Goal: Task Accomplishment & Management: Manage account settings

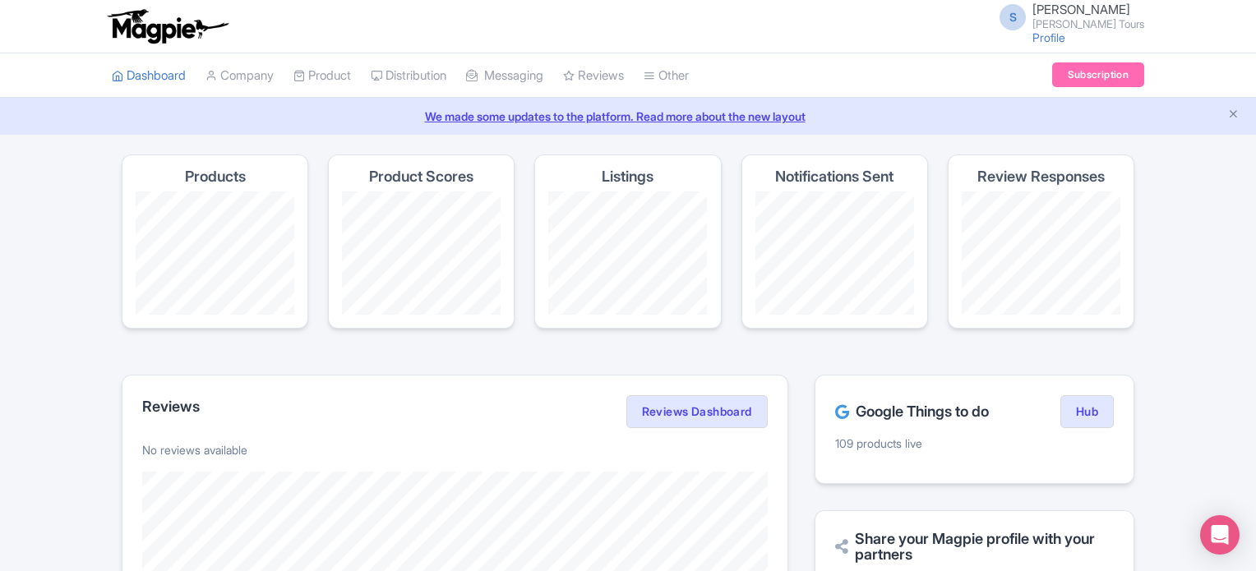
click at [784, 178] on h4 "Notifications Sent" at bounding box center [834, 177] width 118 height 16
click at [879, 414] on h2 "Google Things to do" at bounding box center [912, 412] width 154 height 16
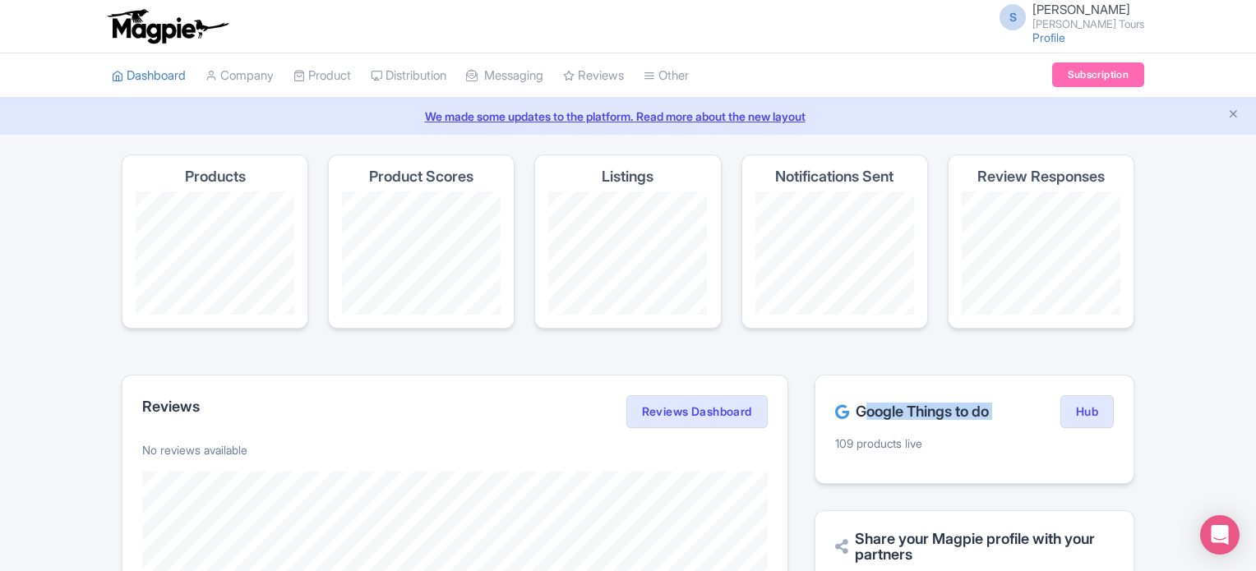
click at [879, 414] on h2 "Google Things to do" at bounding box center [912, 412] width 154 height 16
click at [865, 442] on p "109 products live" at bounding box center [974, 443] width 279 height 17
click at [857, 460] on div "Google Things to do Hub 109 products live" at bounding box center [975, 429] width 320 height 109
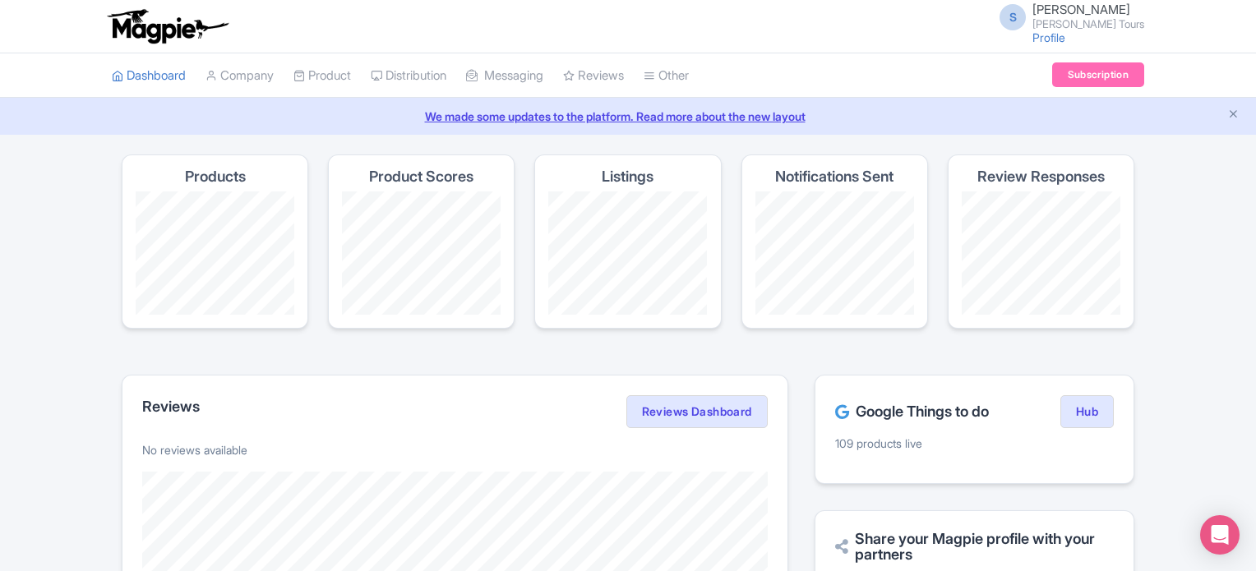
scroll to position [82, 0]
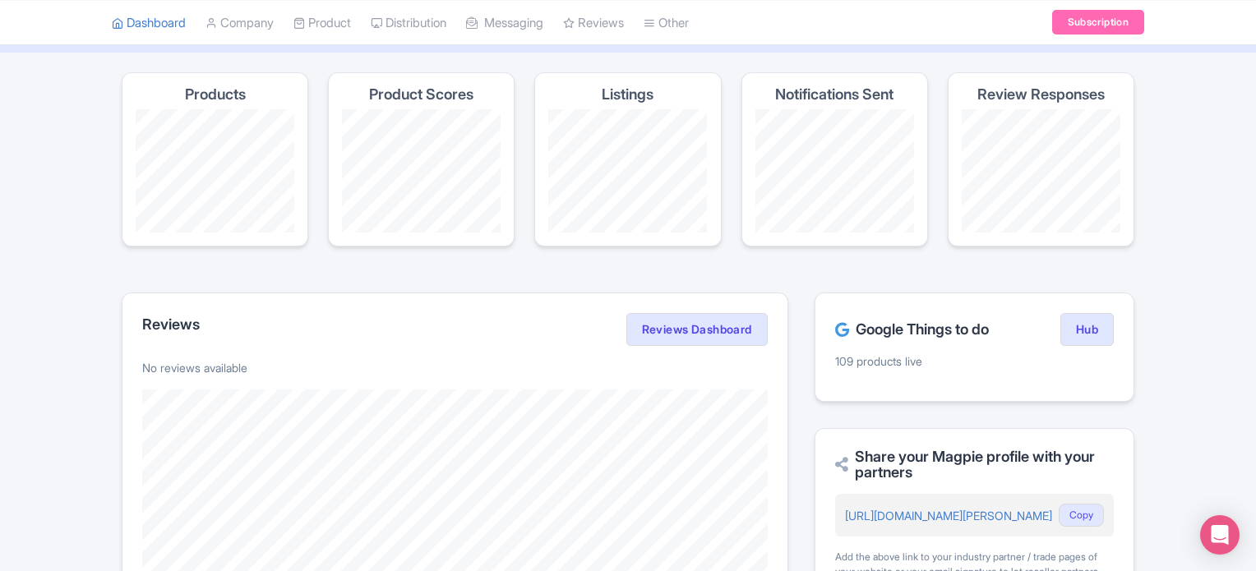
drag, startPoint x: 858, startPoint y: 456, endPoint x: 919, endPoint y: 477, distance: 63.4
click at [919, 477] on h2 "Share your Magpie profile with your partners" at bounding box center [974, 465] width 279 height 33
click at [905, 437] on div "Share your Magpie profile with your partners https://magpie.travel/companies/ra…" at bounding box center [975, 529] width 320 height 202
click at [868, 336] on h2 "Google Things to do" at bounding box center [912, 330] width 154 height 16
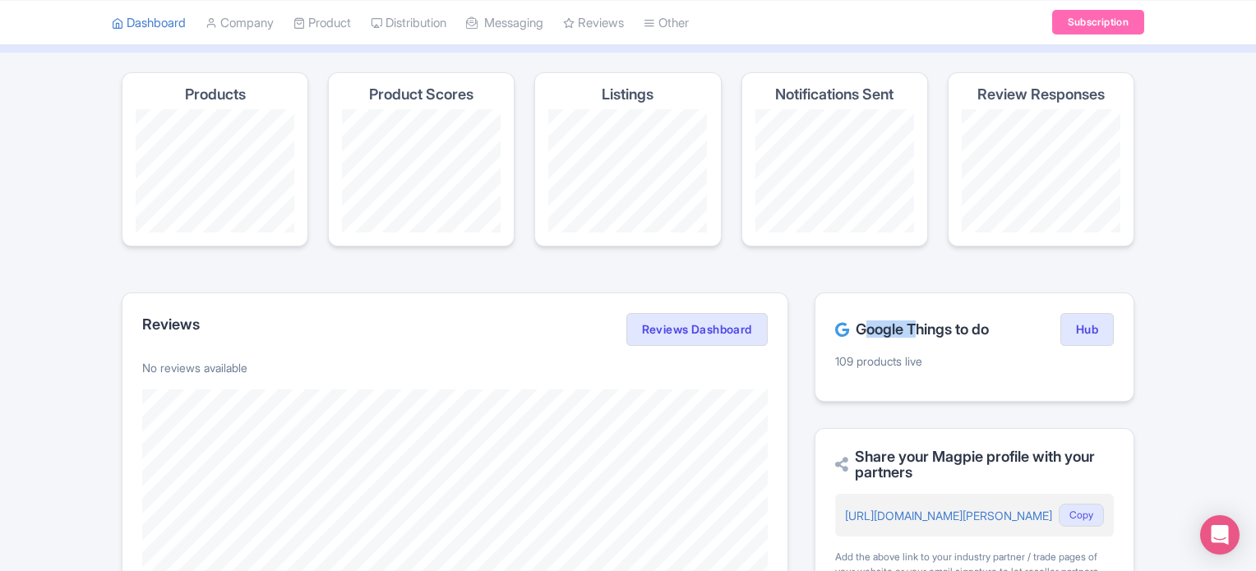
click at [868, 336] on h2 "Google Things to do" at bounding box center [912, 330] width 154 height 16
click at [884, 281] on div "Magpie recommends Look into TUI Musement as a distribution channel TUI Musement…" at bounding box center [628, 575] width 1033 height 1006
click at [344, 65] on link "My Products" at bounding box center [372, 64] width 156 height 25
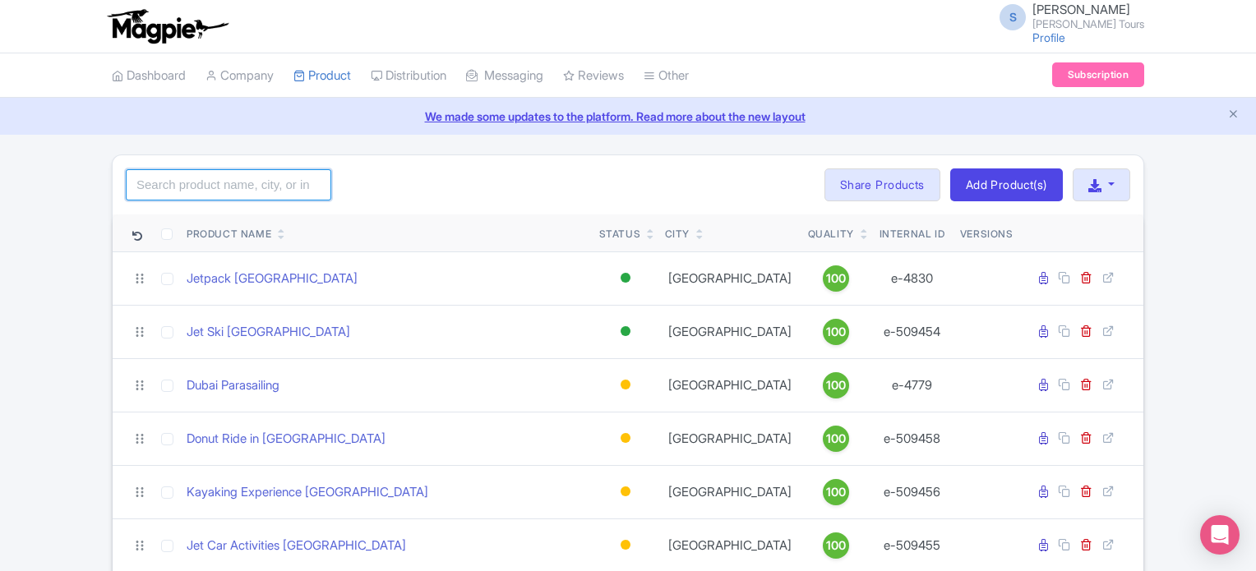
click at [260, 179] on input "search" at bounding box center [229, 184] width 206 height 31
type input "Dubai Trio with Burj Khalifa"
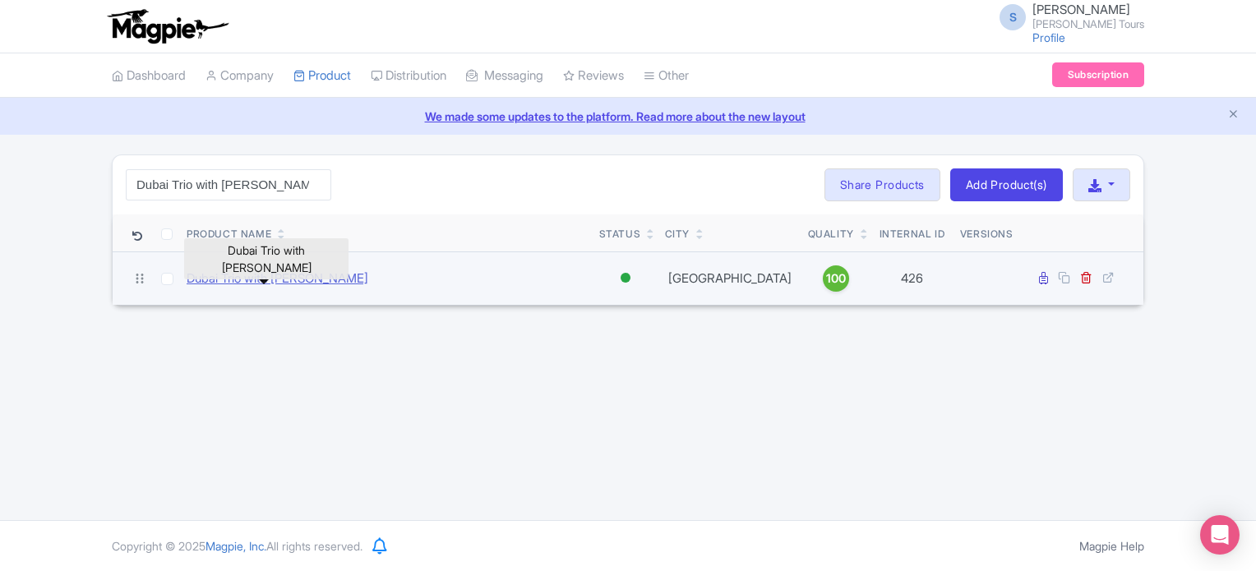
click at [278, 282] on link "Dubai Trio with [PERSON_NAME]" at bounding box center [278, 279] width 182 height 19
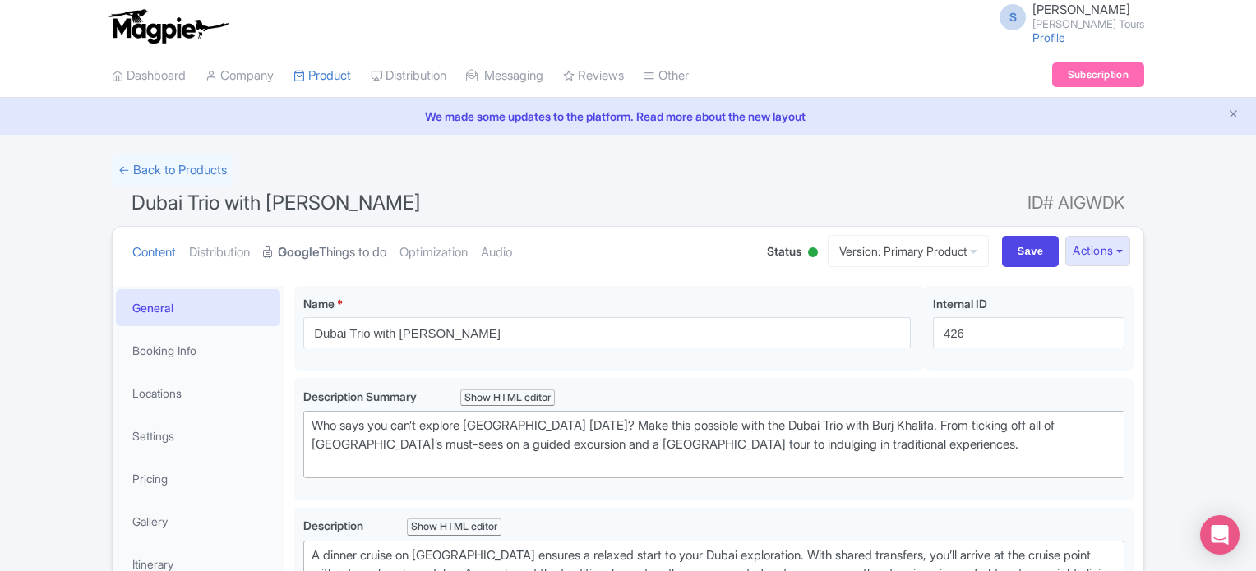
click at [336, 252] on link "Google Things to do" at bounding box center [324, 253] width 123 height 52
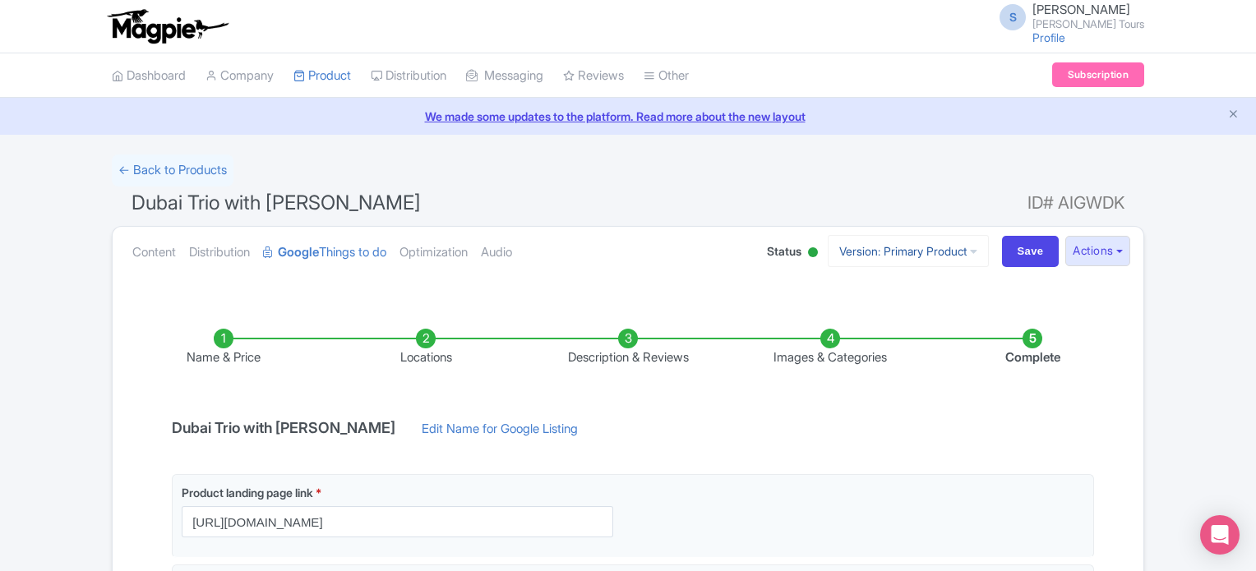
click at [910, 250] on link "Version: Primary Product" at bounding box center [908, 251] width 161 height 32
click at [656, 292] on div "You are currently editing a version of this product: Primary Product General Bo…" at bounding box center [628, 580] width 1031 height 609
click at [183, 171] on link "← Back to Products" at bounding box center [173, 171] width 122 height 32
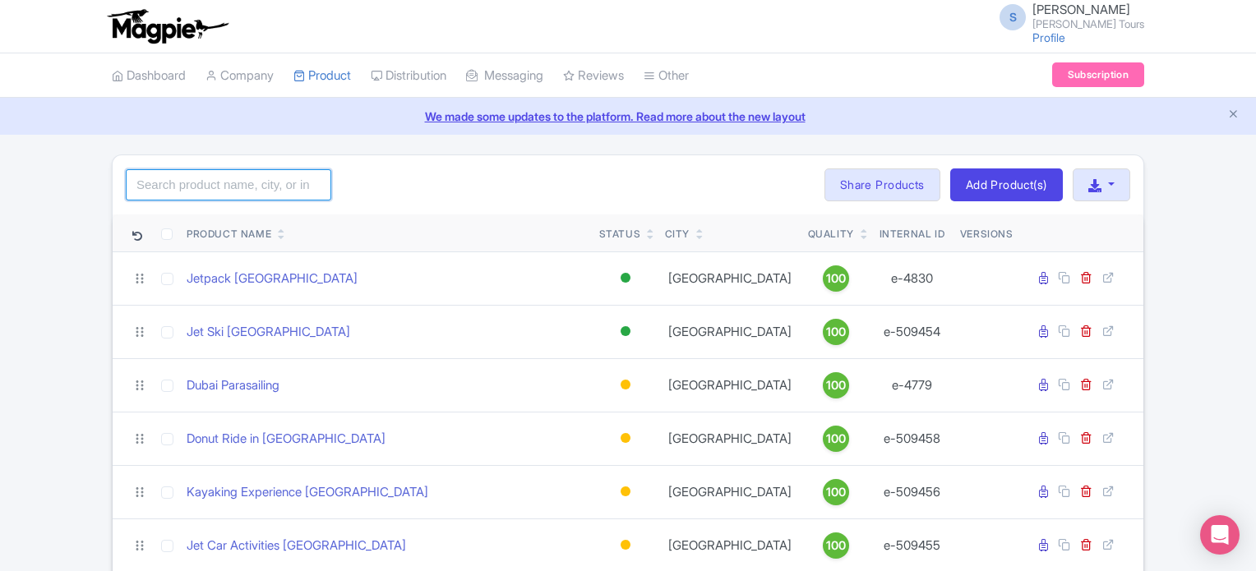
click at [263, 191] on input "search" at bounding box center [229, 184] width 206 height 31
type input "Dubai Trio with [PERSON_NAME]"
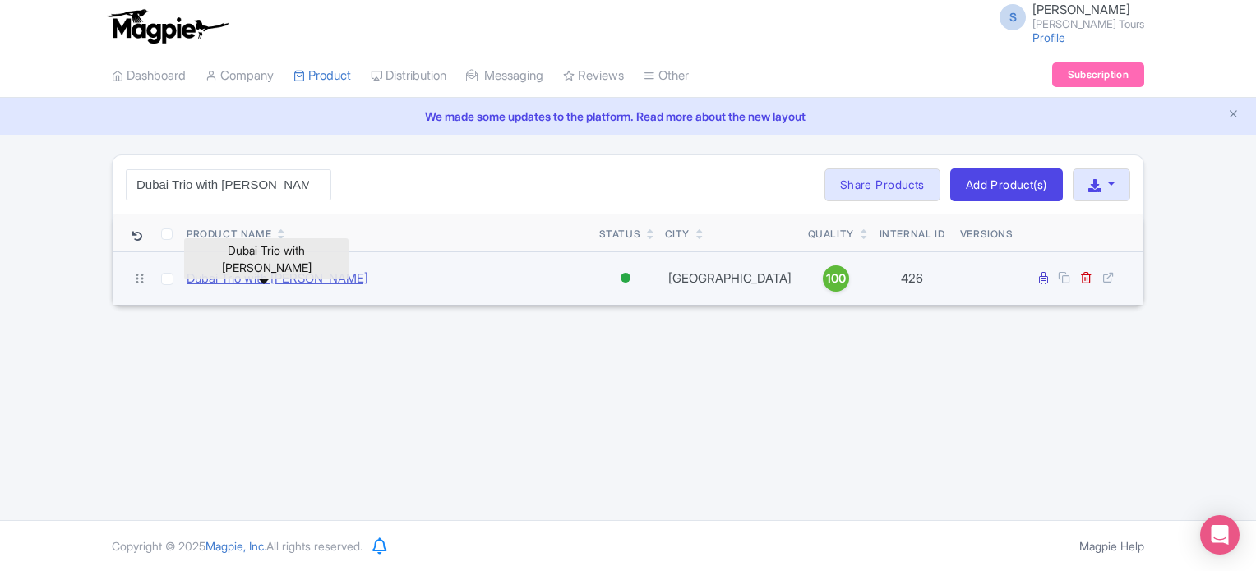
click at [266, 276] on link "Dubai Trio with [PERSON_NAME]" at bounding box center [278, 279] width 182 height 19
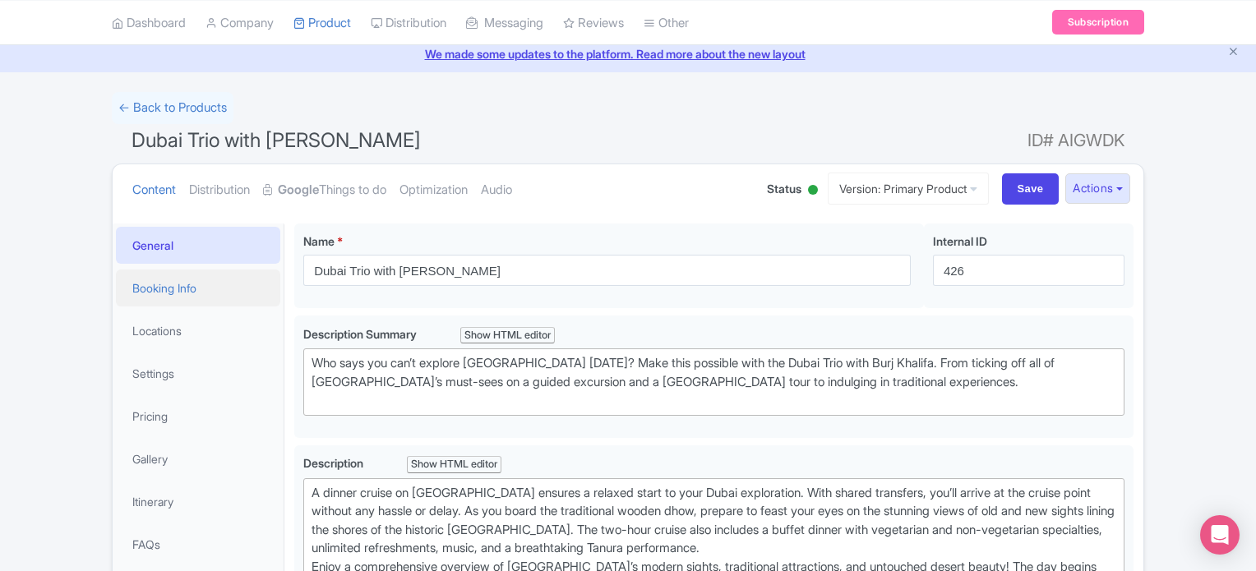
scroll to position [164, 0]
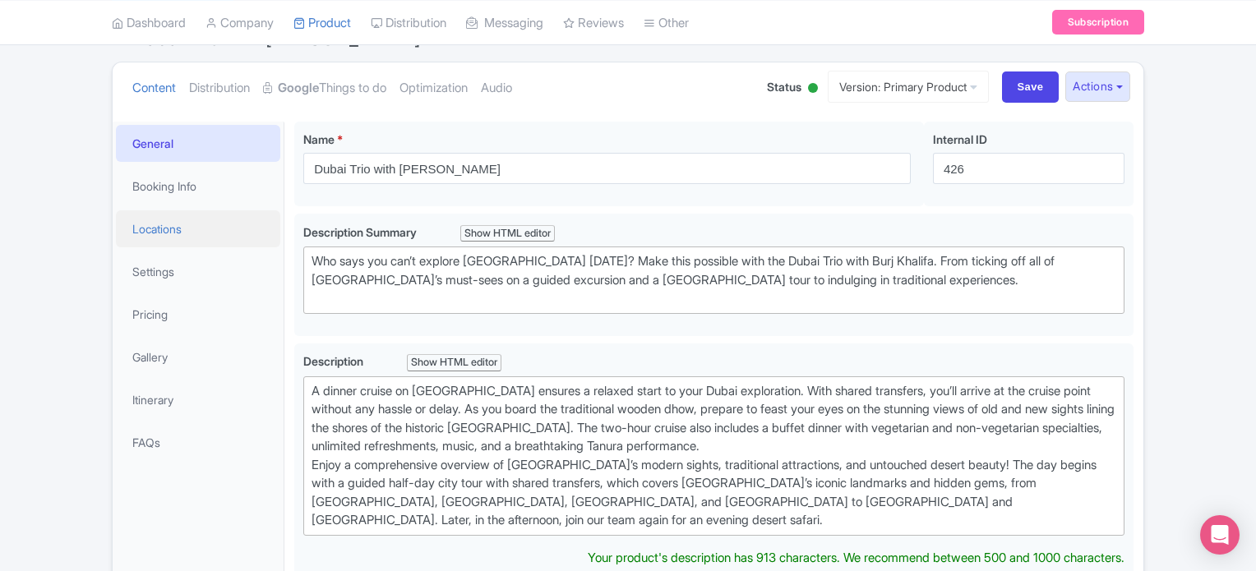
click at [155, 225] on link "Locations" at bounding box center [198, 229] width 164 height 37
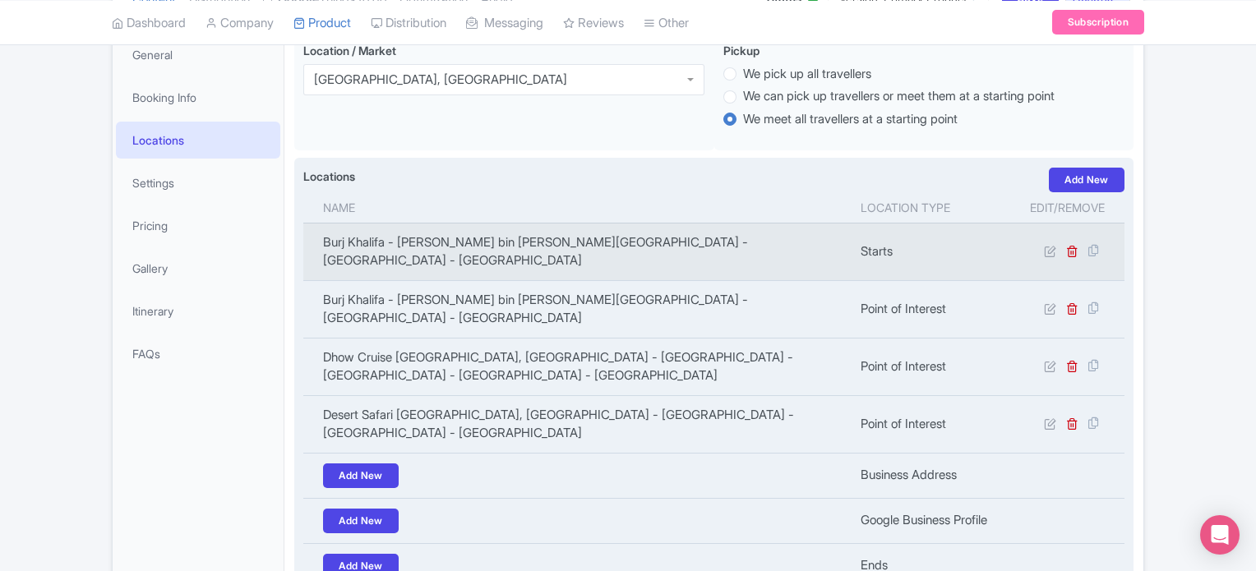
scroll to position [204, 0]
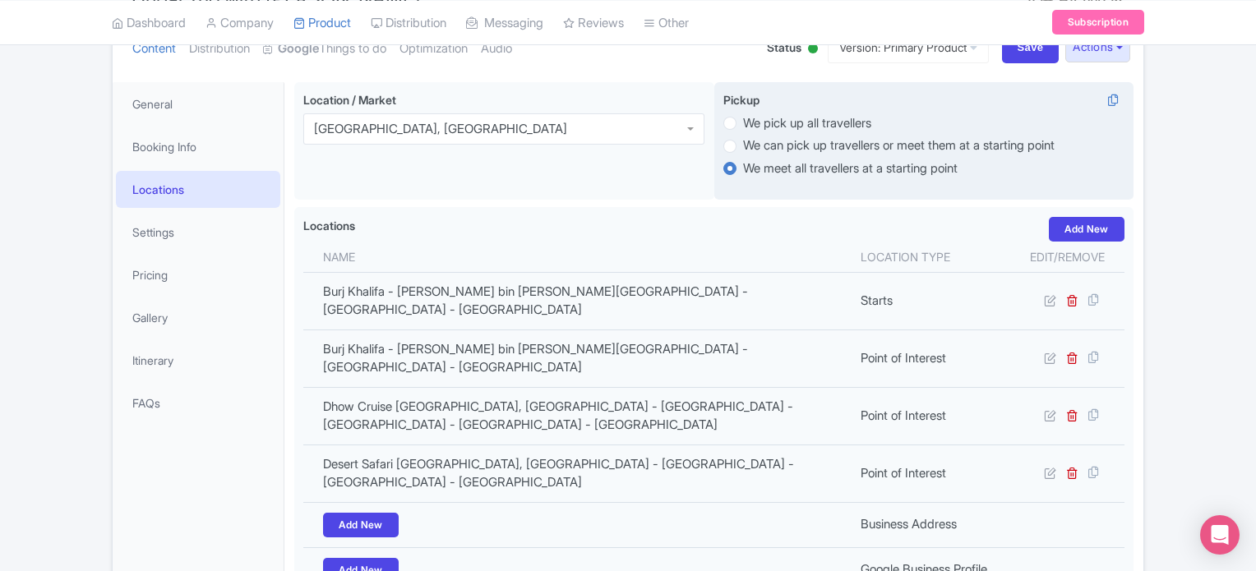
click at [743, 145] on label "We can pick up travellers or meet them at a starting point" at bounding box center [899, 146] width 312 height 19
click at [743, 145] on input "We can pick up travellers or meet them at a starting point" at bounding box center [751, 145] width 16 height 16
radio input "true"
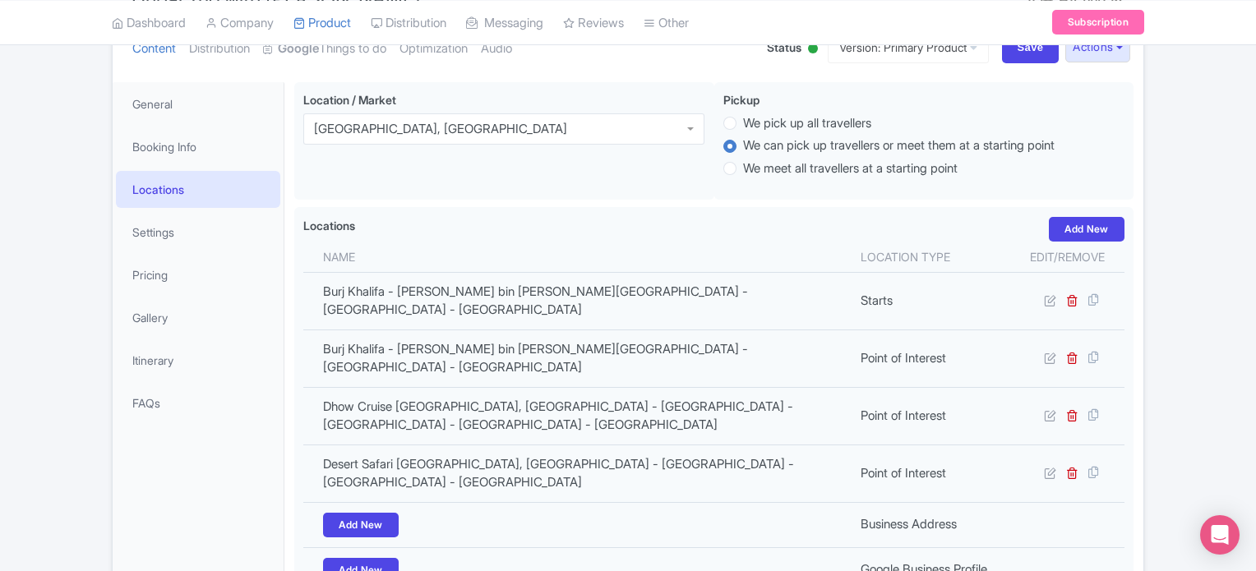
click at [736, 201] on div "Location / Market i Dubai, United Arab Emirates Dubai, United Arab Emirates Pic…" at bounding box center [714, 144] width 840 height 125
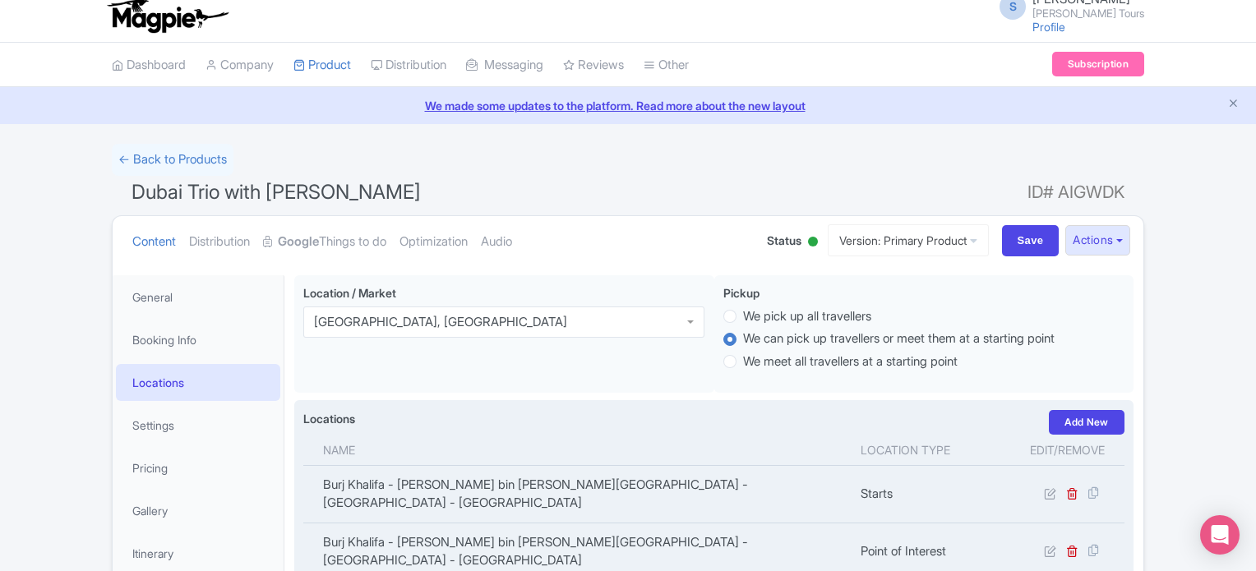
scroll to position [0, 0]
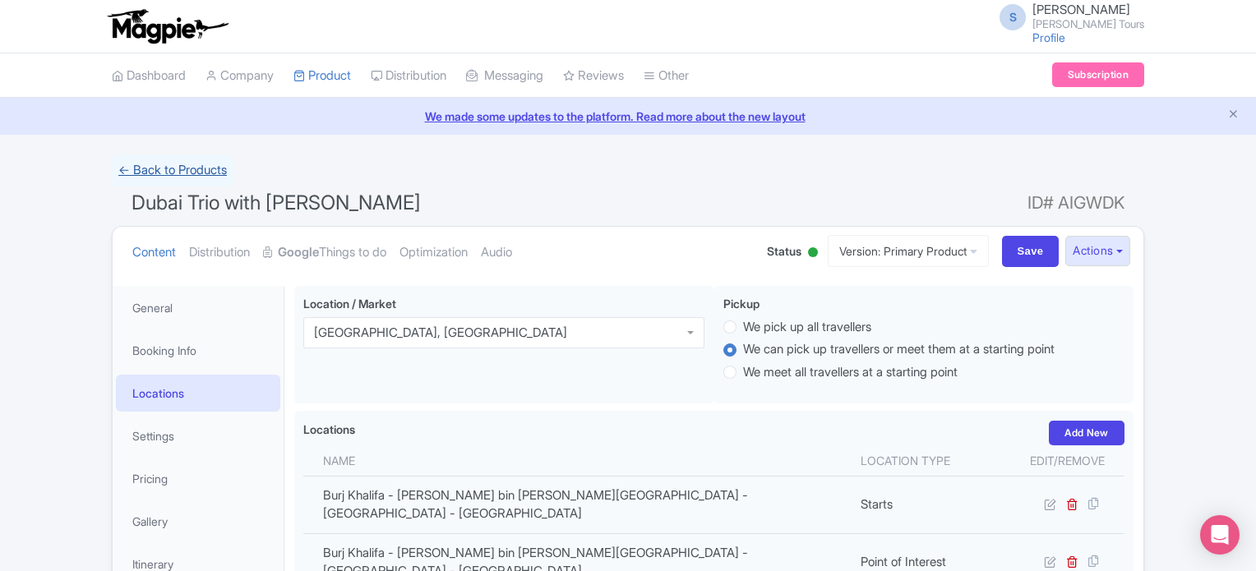
click at [188, 174] on link "← Back to Products" at bounding box center [173, 171] width 122 height 32
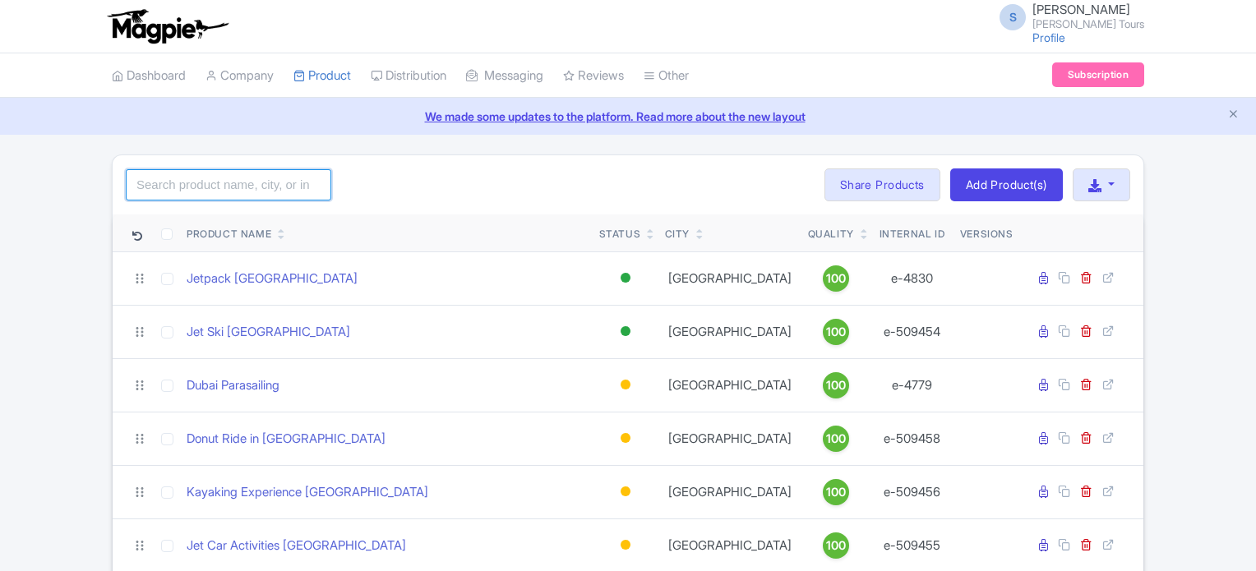
click at [197, 187] on input "search" at bounding box center [229, 184] width 206 height 31
type input "Dubai Trio with [PERSON_NAME]"
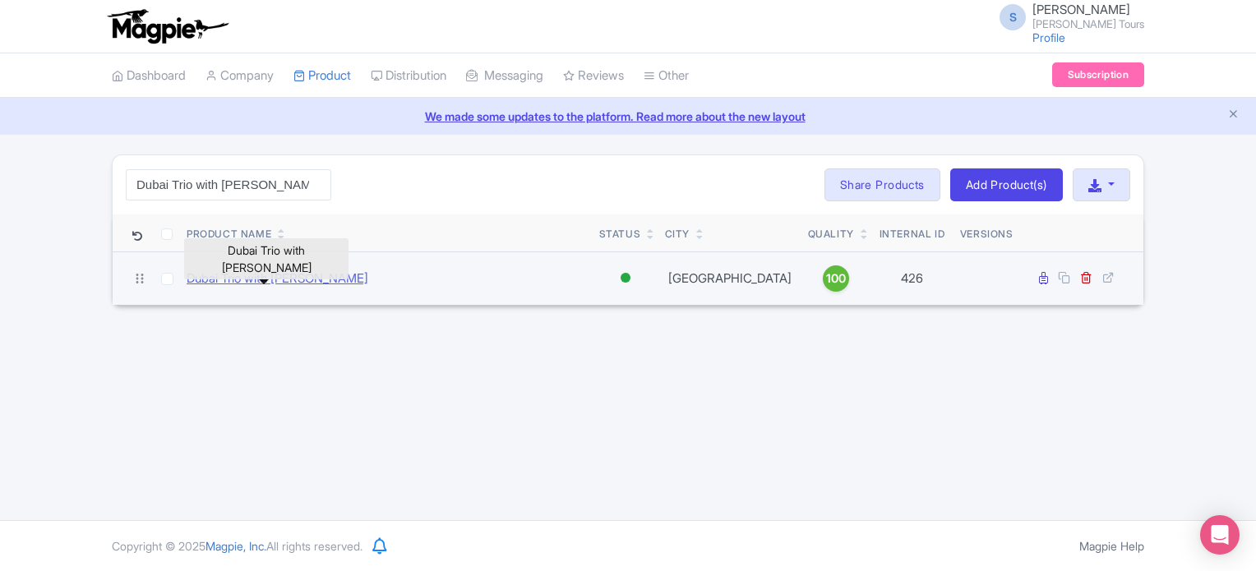
click at [281, 279] on link "Dubai Trio with [PERSON_NAME]" at bounding box center [278, 279] width 182 height 19
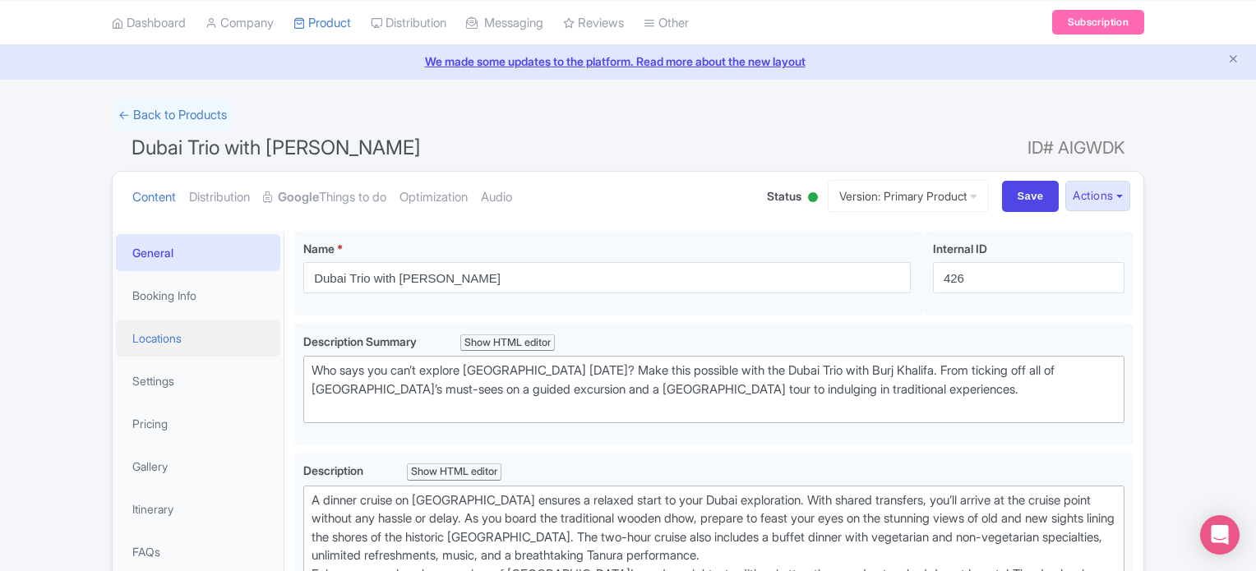
scroll to position [82, 0]
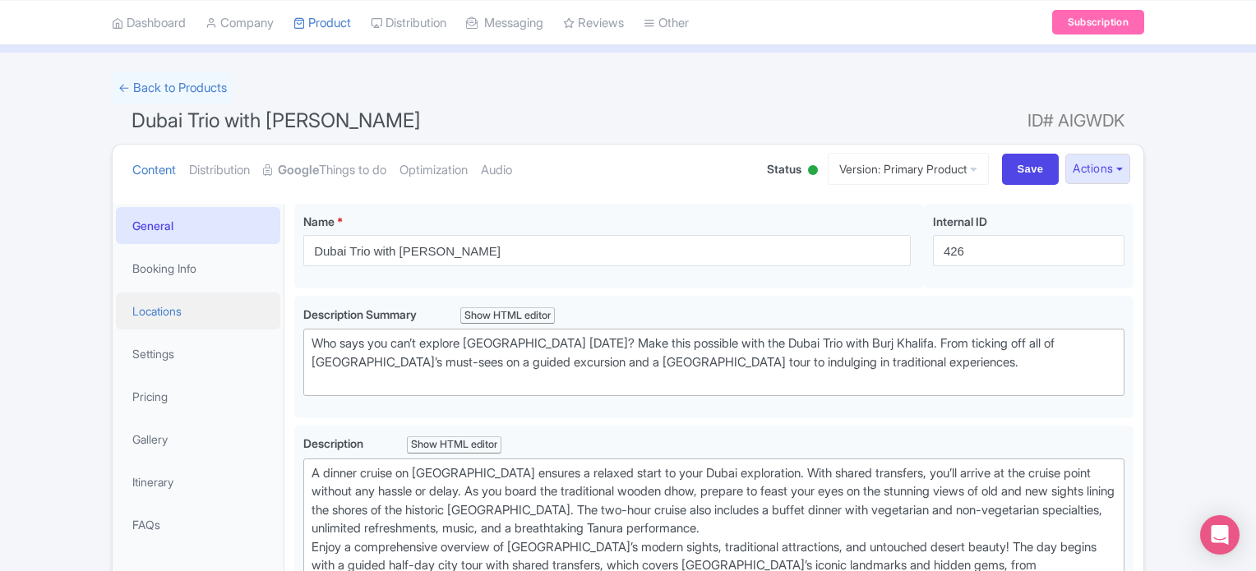
click at [160, 311] on link "Locations" at bounding box center [198, 311] width 164 height 37
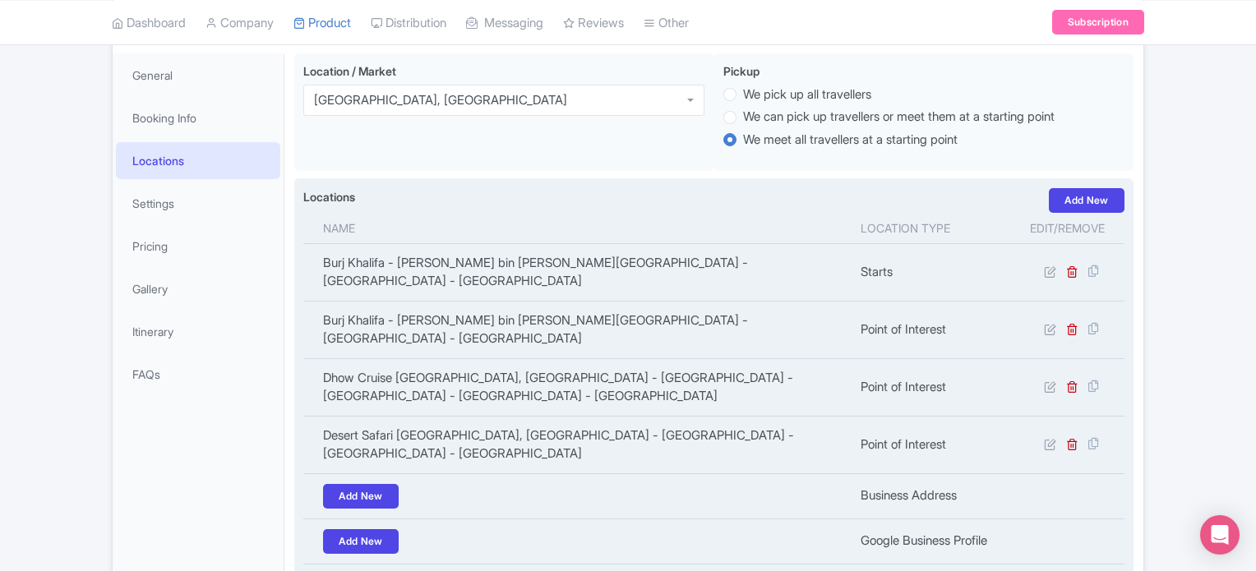
scroll to position [247, 0]
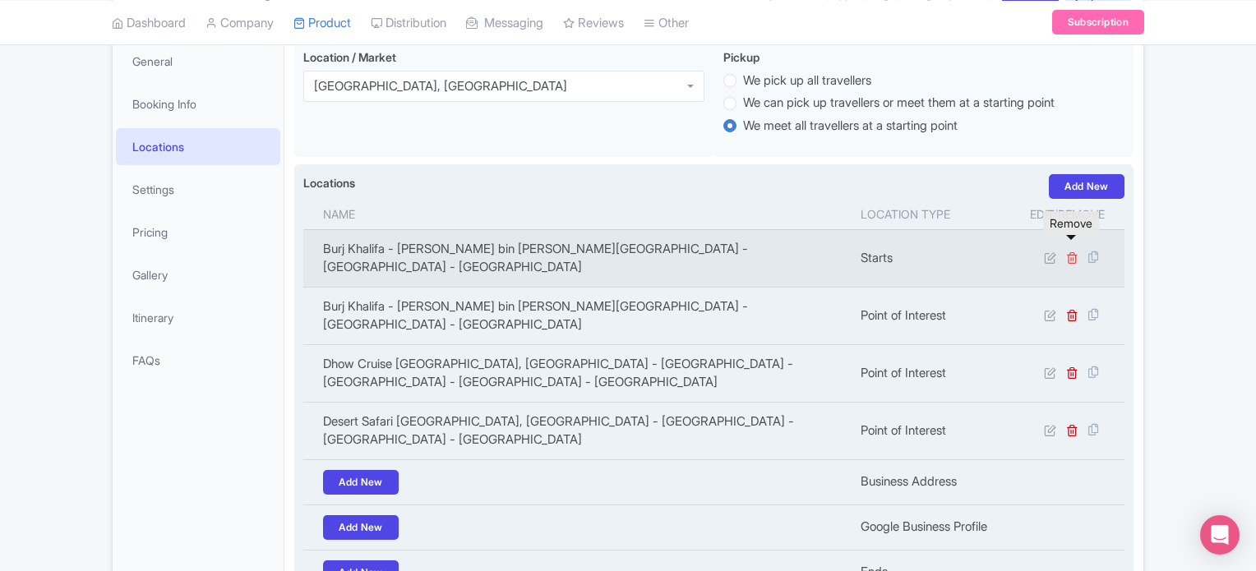
click at [1074, 252] on icon at bounding box center [1073, 258] width 12 height 12
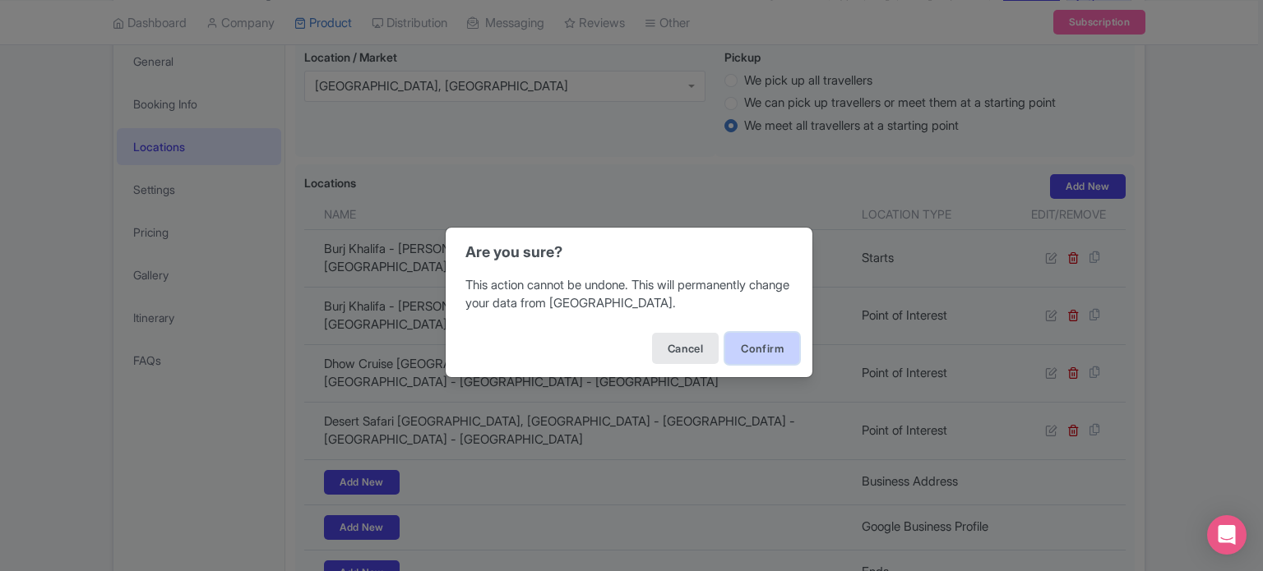
click at [761, 350] on button "Confirm" at bounding box center [762, 348] width 74 height 31
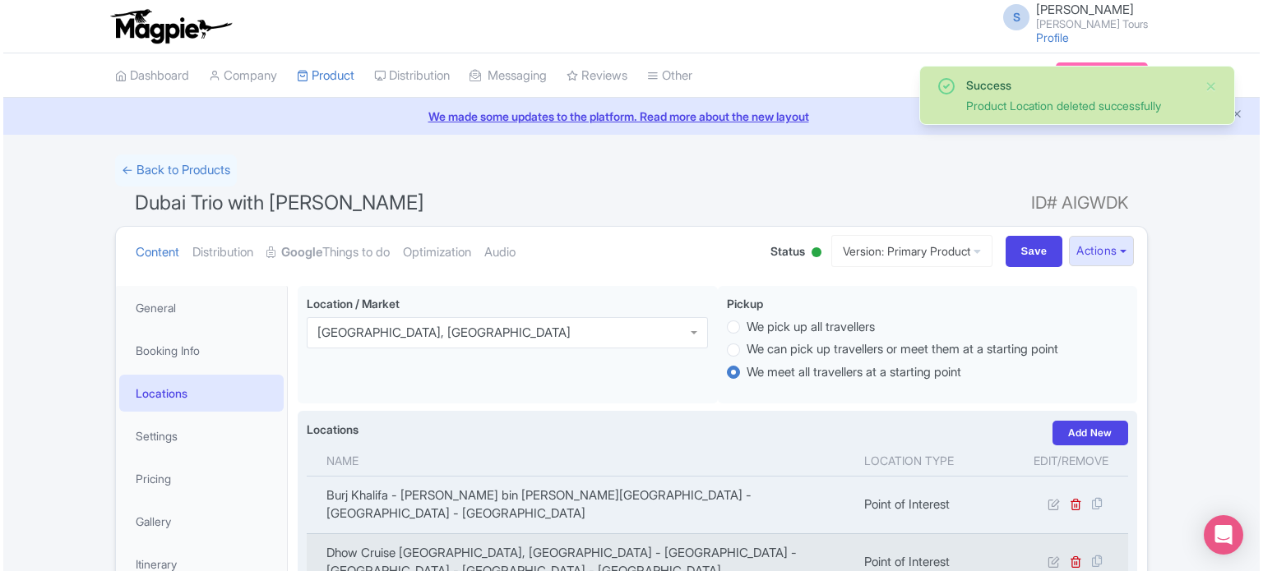
scroll to position [285, 0]
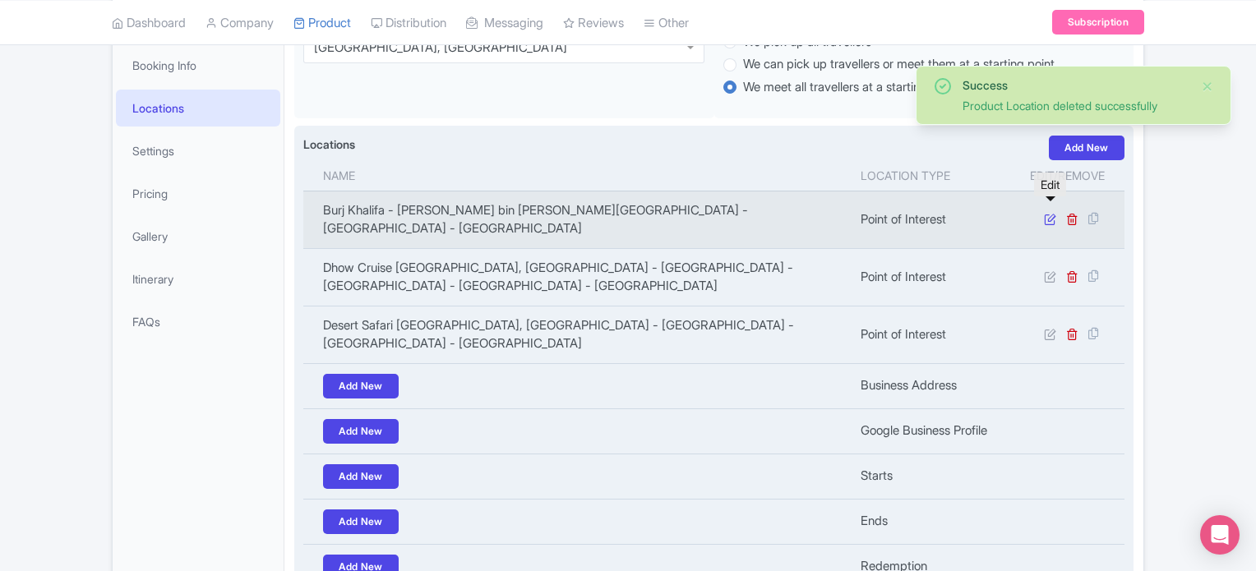
click at [1048, 213] on icon at bounding box center [1050, 219] width 12 height 12
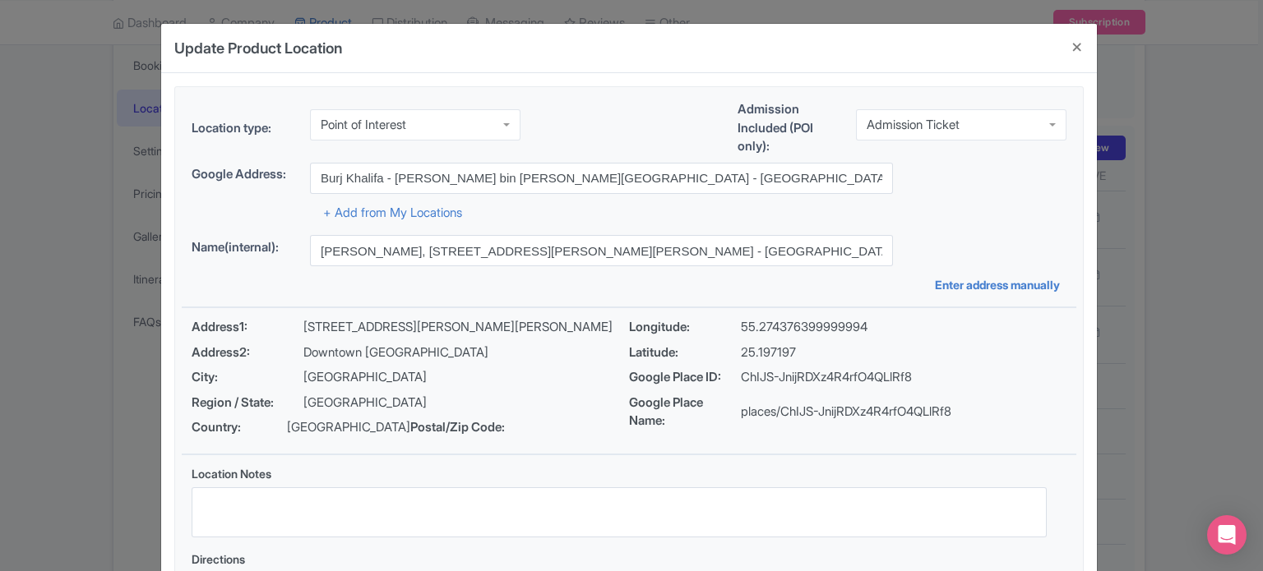
click at [457, 125] on div "Point of Interest" at bounding box center [415, 124] width 211 height 31
click at [359, 276] on div "Location type: Point of Interest Point of Interest Business Address Google Busi…" at bounding box center [629, 367] width 895 height 560
click at [975, 130] on div "Admission Ticket" at bounding box center [961, 124] width 211 height 31
click at [753, 213] on div "+ Add from My Locations" at bounding box center [629, 208] width 875 height 29
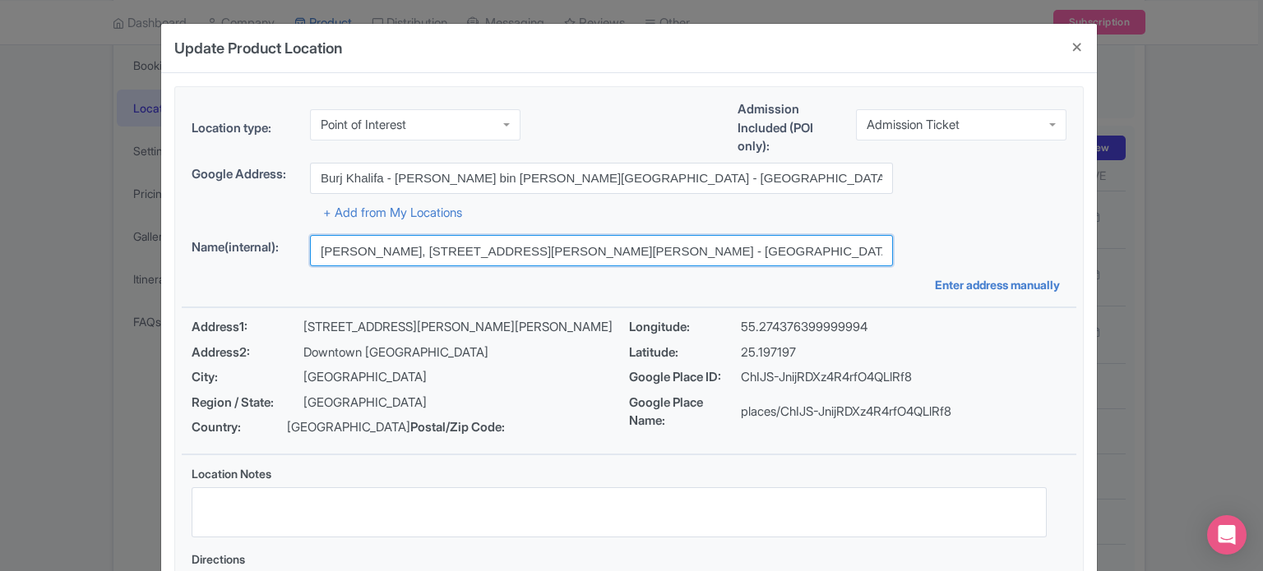
click at [476, 250] on input "Burj Khalifa, 1 Sheikh Mohammed bin Rashid Blvd - Downtown Dubai - Dubai - Unit…" at bounding box center [601, 250] width 583 height 31
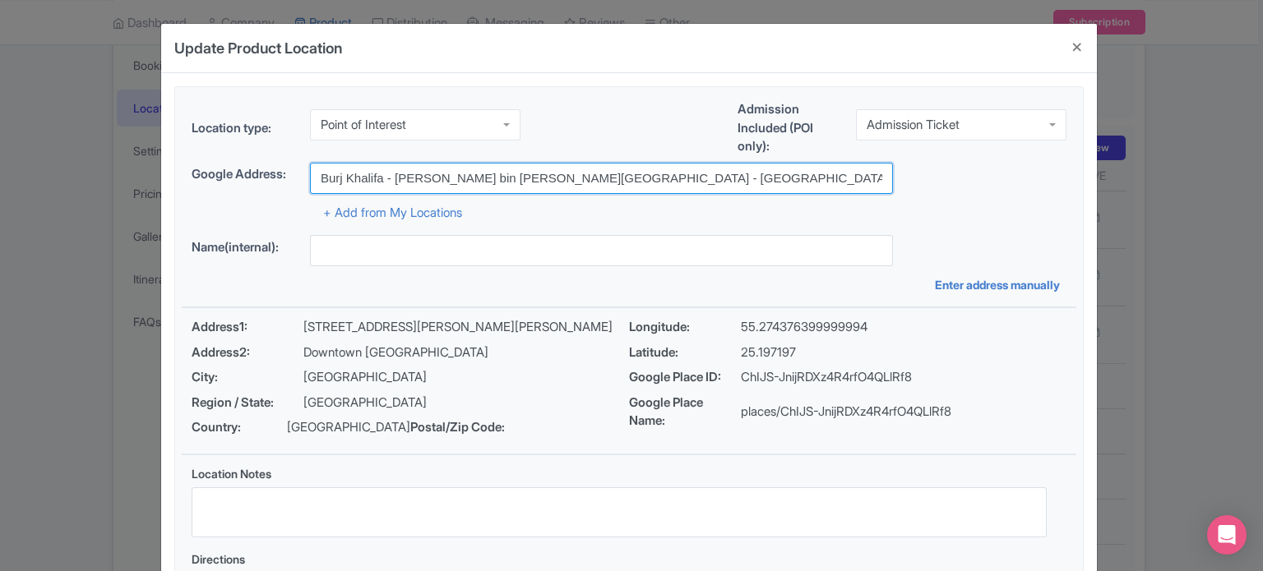
click at [408, 175] on input "Burj Khalifa - Sheikh Mohammed bin Rashid Boulevard - Dubai - United Arab Emira…" at bounding box center [601, 178] width 583 height 31
paste input "1 Sheikh Mohammed bin Rashid Blvd - Downtown Dubai - Dubai"
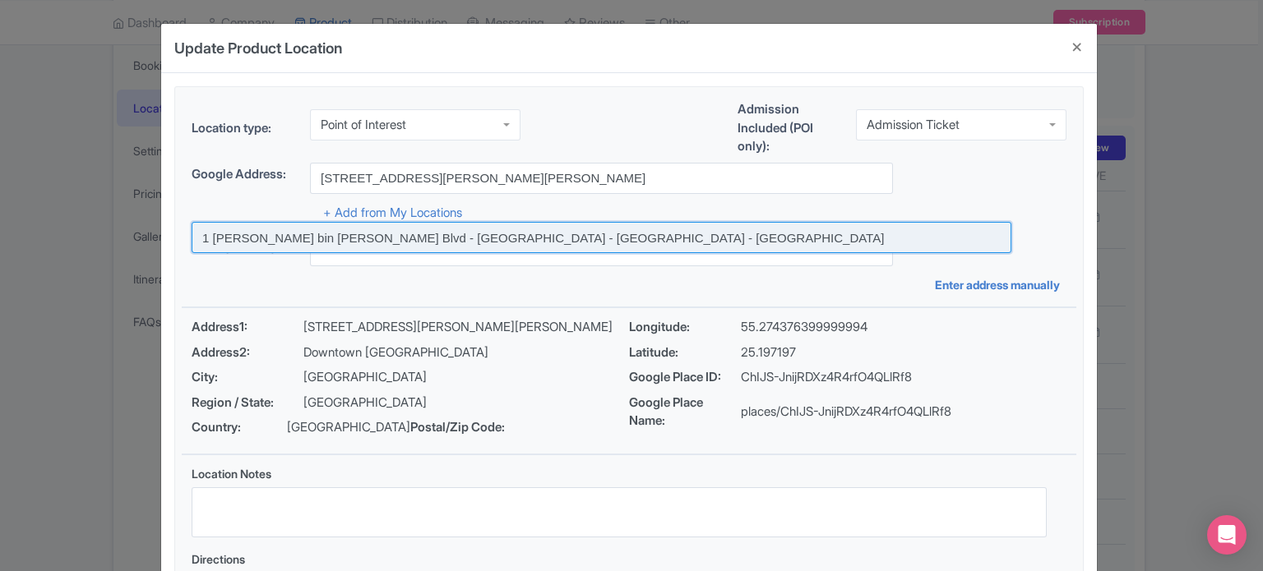
click at [522, 239] on input at bounding box center [602, 237] width 820 height 31
type input "1 [PERSON_NAME] bin [PERSON_NAME] Blvd - [GEOGRAPHIC_DATA] - [GEOGRAPHIC_DATA] …"
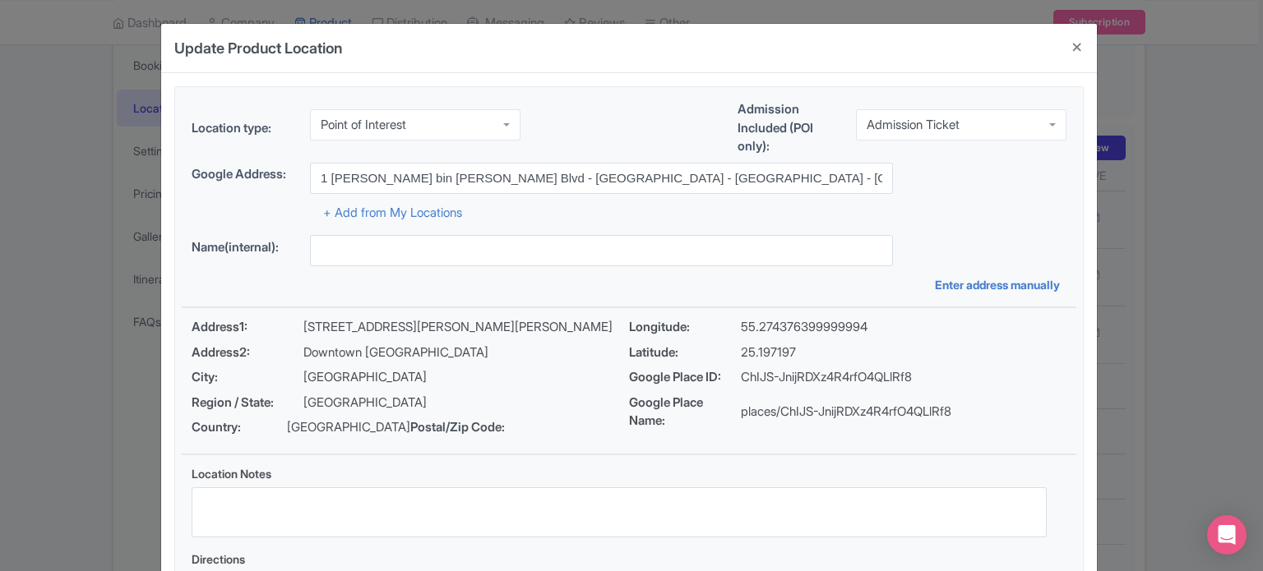
type input "1 [PERSON_NAME] bin [PERSON_NAME] Blvd - [GEOGRAPHIC_DATA] - [GEOGRAPHIC_DATA] …"
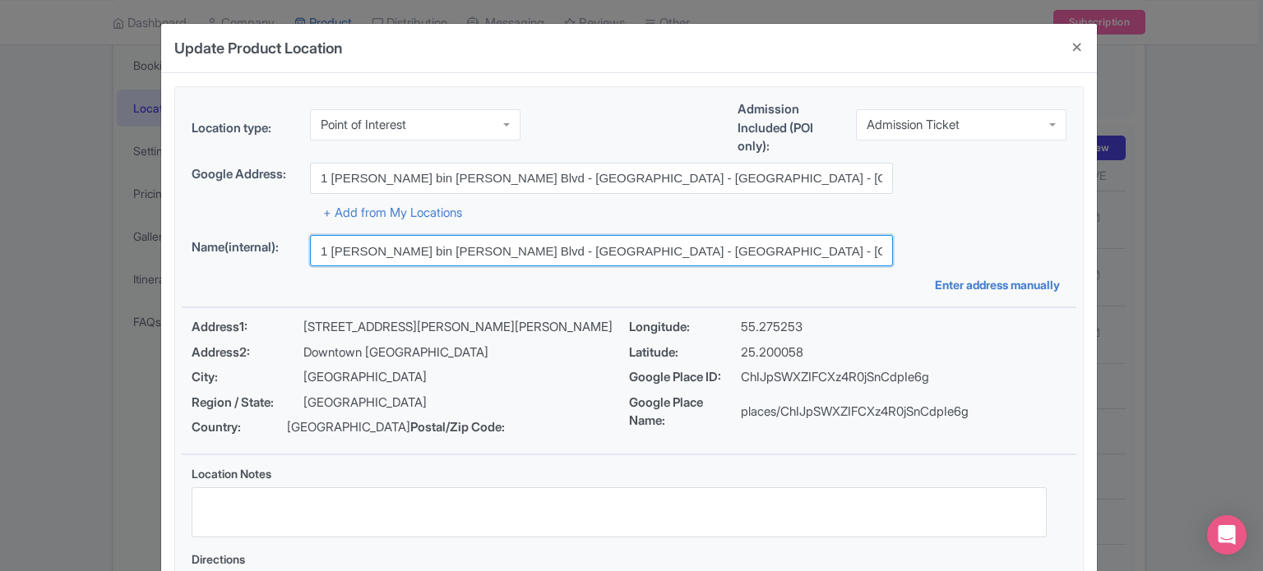
click at [672, 250] on input "1 Sheikh Mohammed bin Rashid Blvd - Downtown Dubai - Dubai - United Arab Emirat…" at bounding box center [601, 250] width 583 height 31
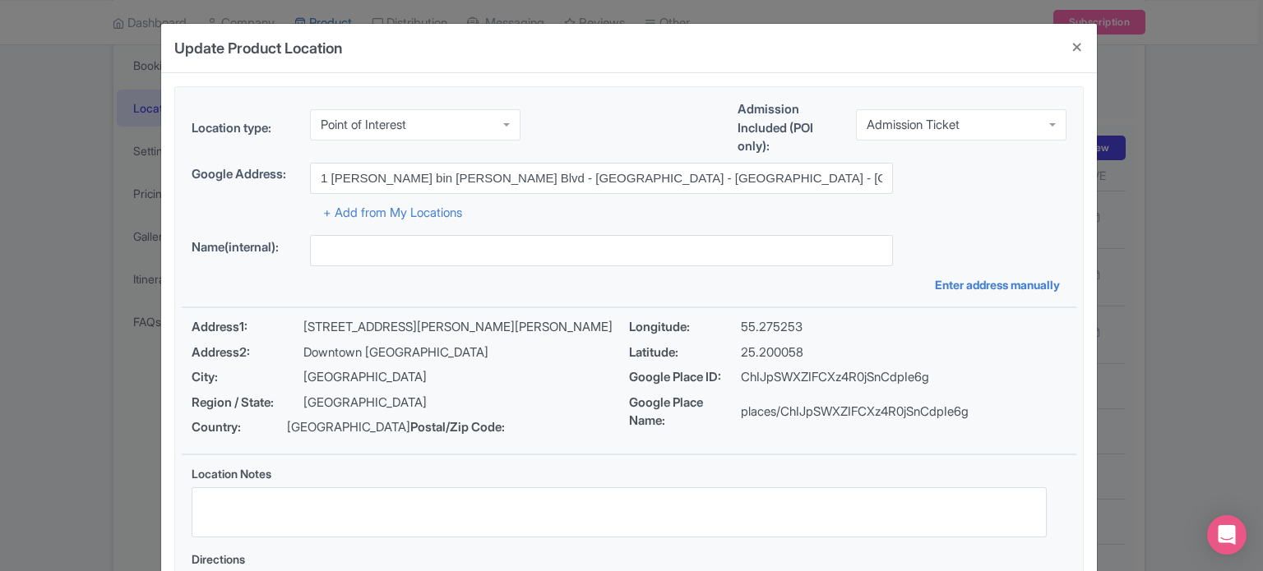
click at [915, 222] on div "Location type: Point of Interest Point of Interest Business Address Google Busi…" at bounding box center [629, 367] width 895 height 560
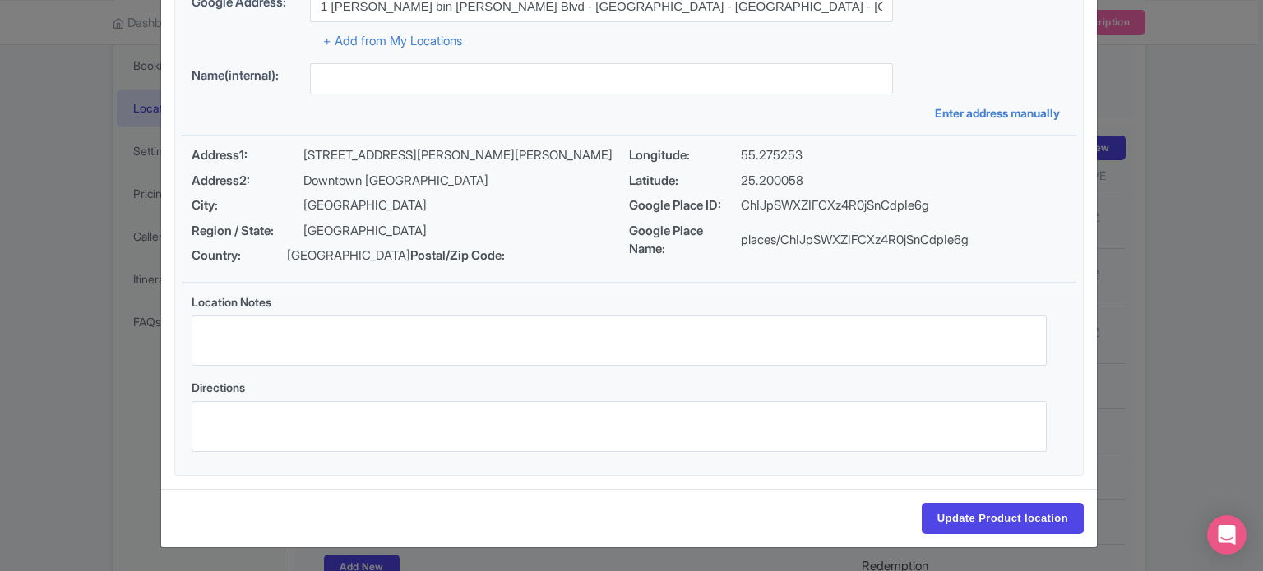
scroll to position [189, 0]
click at [980, 516] on input "Update Product location" at bounding box center [1003, 518] width 162 height 31
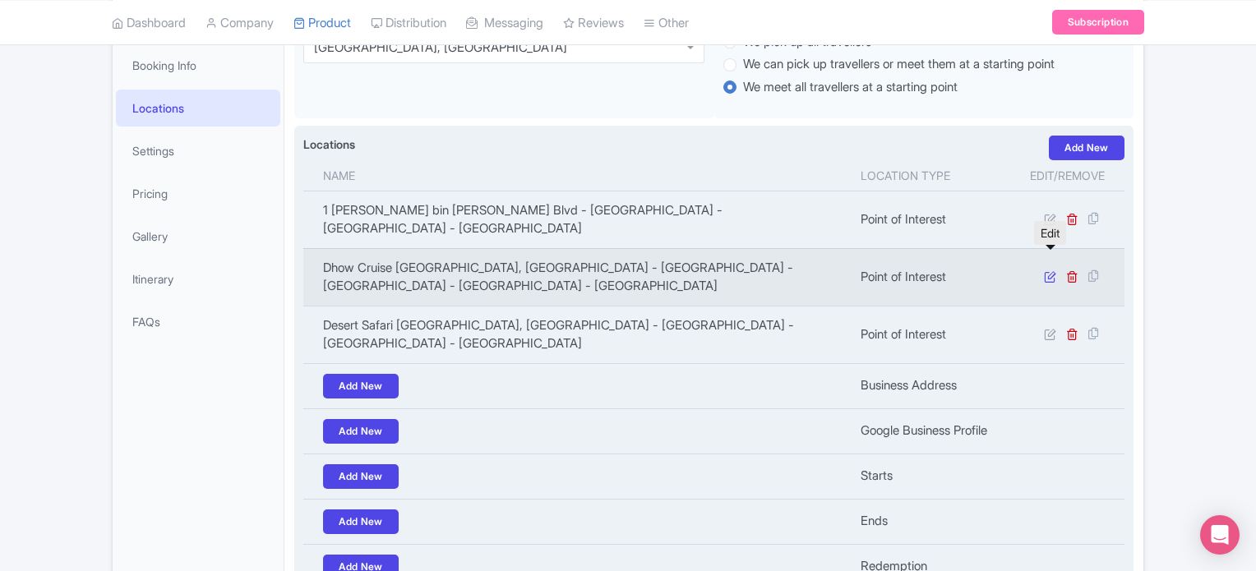
click at [1053, 271] on icon at bounding box center [1050, 277] width 12 height 12
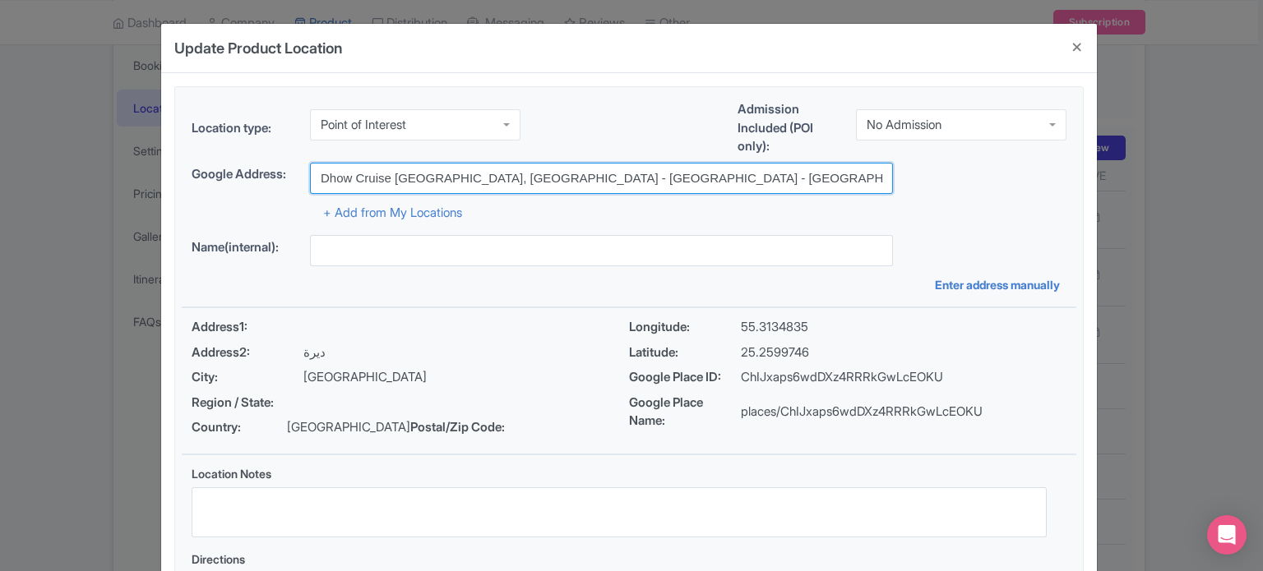
click at [452, 174] on input "Dhow Cruise Deira Creek, Golden Business Centre - ديرة - Riggat Al Buteen - دبي…" at bounding box center [601, 178] width 583 height 31
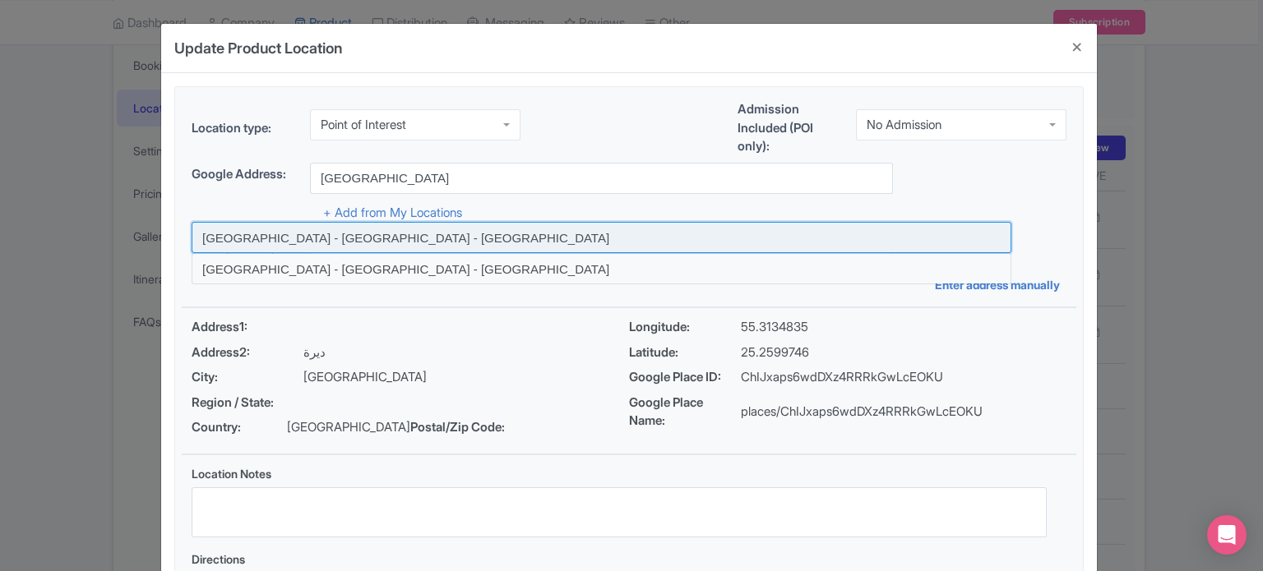
click at [430, 235] on input at bounding box center [602, 237] width 820 height 31
type input "Dubai Creek Harbour - Dubai - United Arab Emirates"
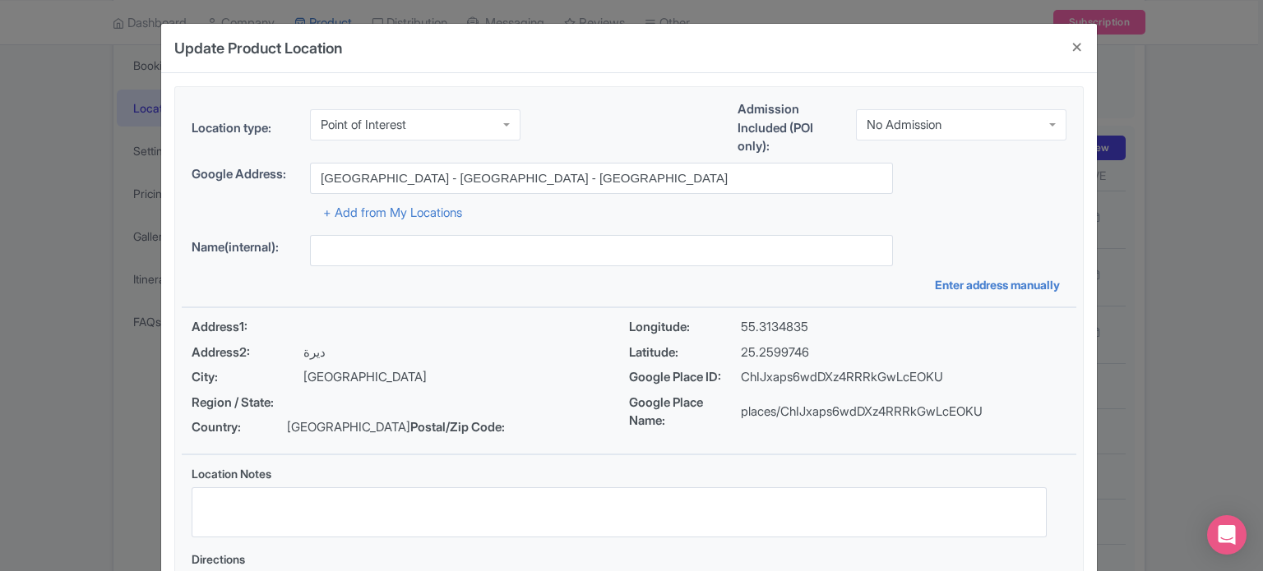
type input "Dubai Creek Harbour - Dubai - United Arab Emirates"
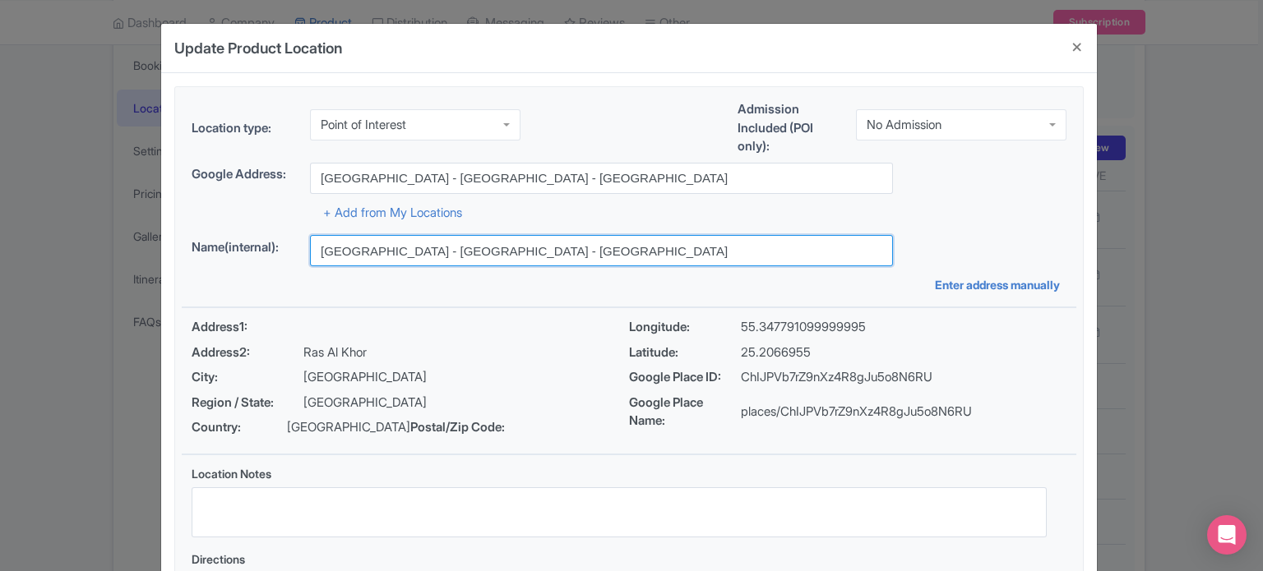
click at [425, 246] on input "Dubai Creek Harbour - Dubai - United Arab Emirates" at bounding box center [601, 250] width 583 height 31
click at [425, 246] on input "[GEOGRAPHIC_DATA] - [GEOGRAPHIC_DATA] - [GEOGRAPHIC_DATA]" at bounding box center [601, 250] width 583 height 31
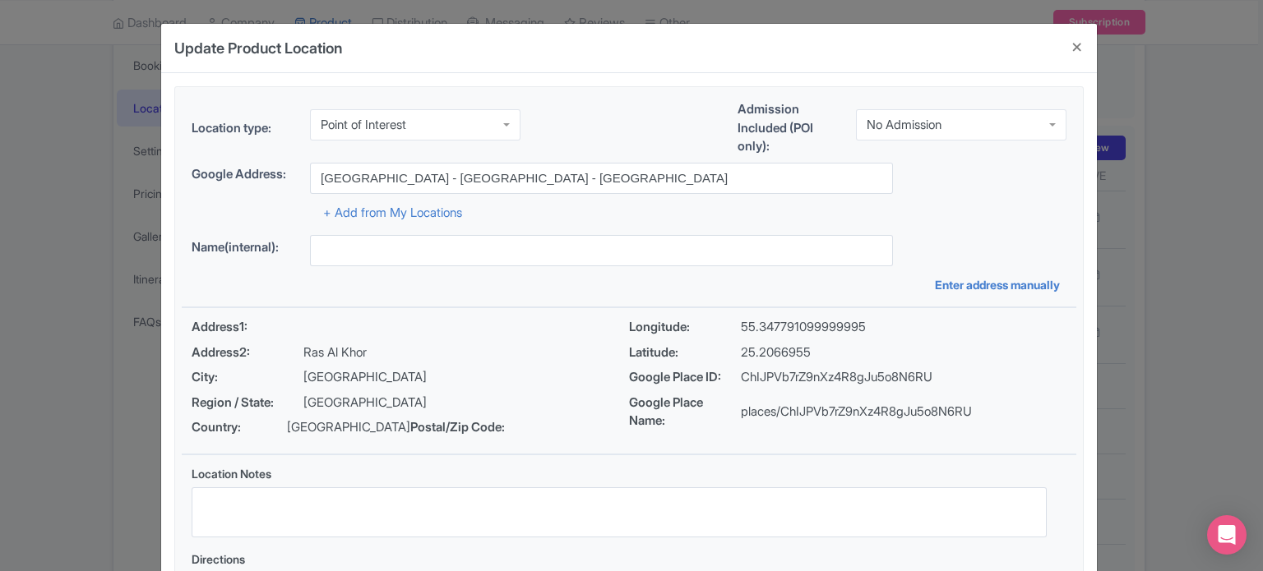
click at [926, 239] on div "Name(internal):" at bounding box center [629, 250] width 875 height 31
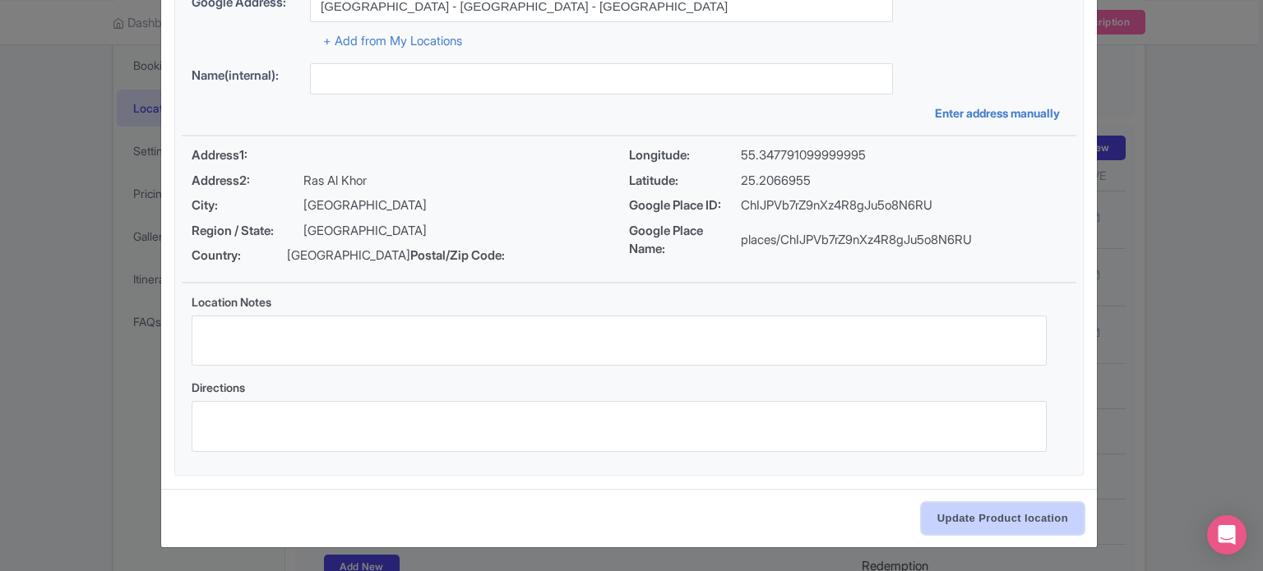
click at [983, 522] on input "Update Product location" at bounding box center [1003, 518] width 162 height 31
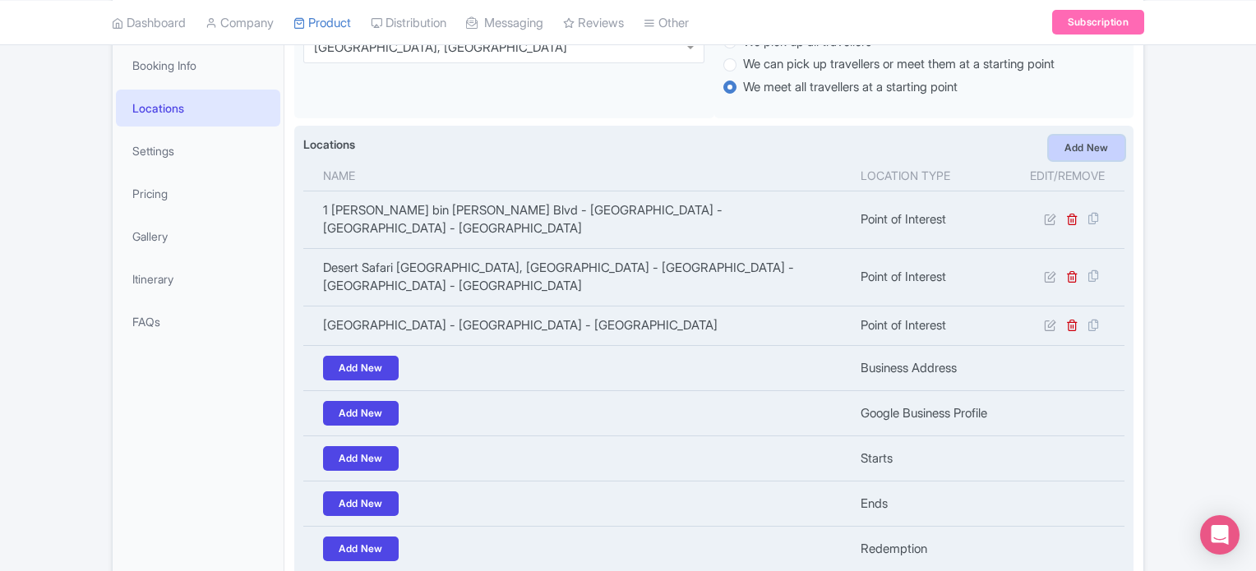
click at [1090, 146] on link "Add New" at bounding box center [1087, 148] width 76 height 25
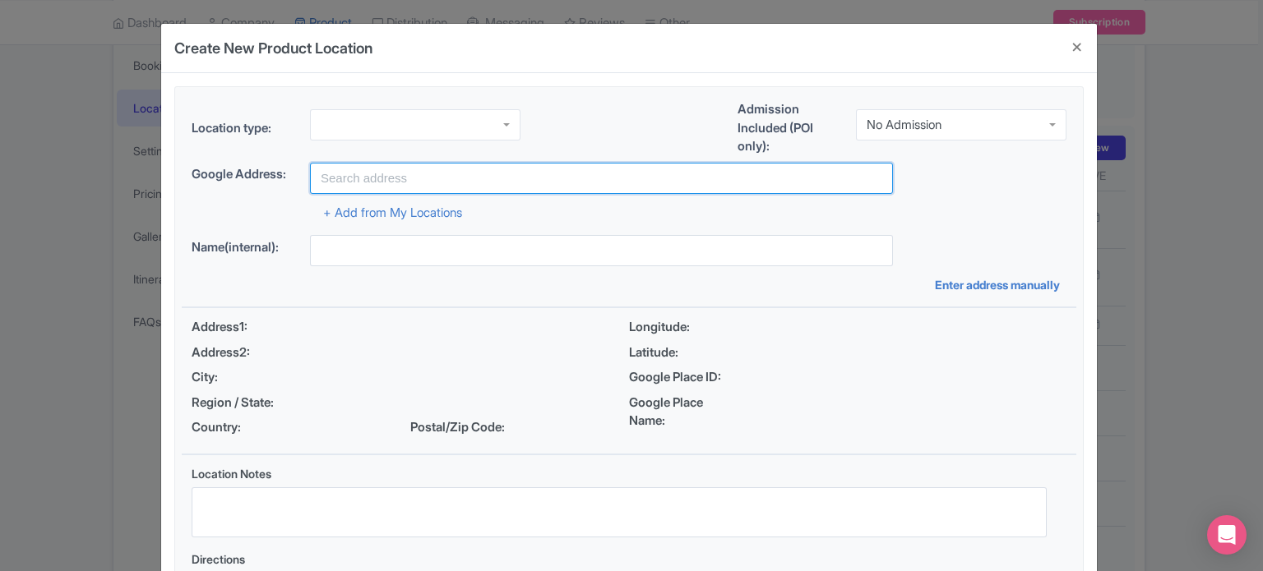
click at [421, 177] on input "text" at bounding box center [601, 178] width 583 height 31
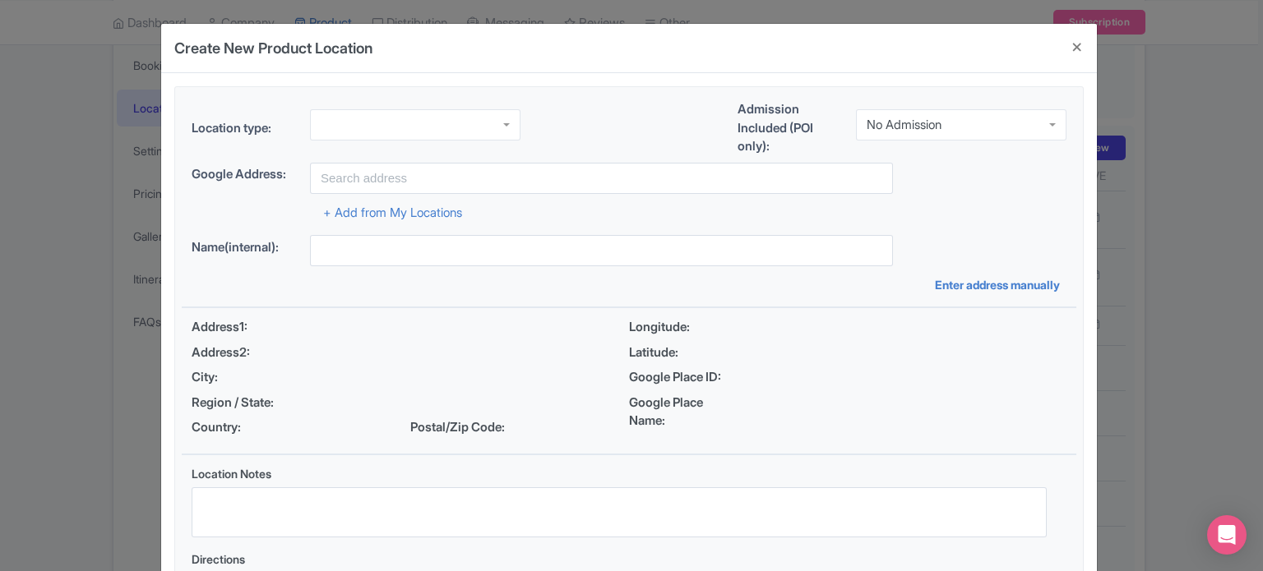
click at [386, 120] on div at bounding box center [415, 124] width 211 height 31
click at [937, 127] on div "No Admission" at bounding box center [904, 125] width 75 height 15
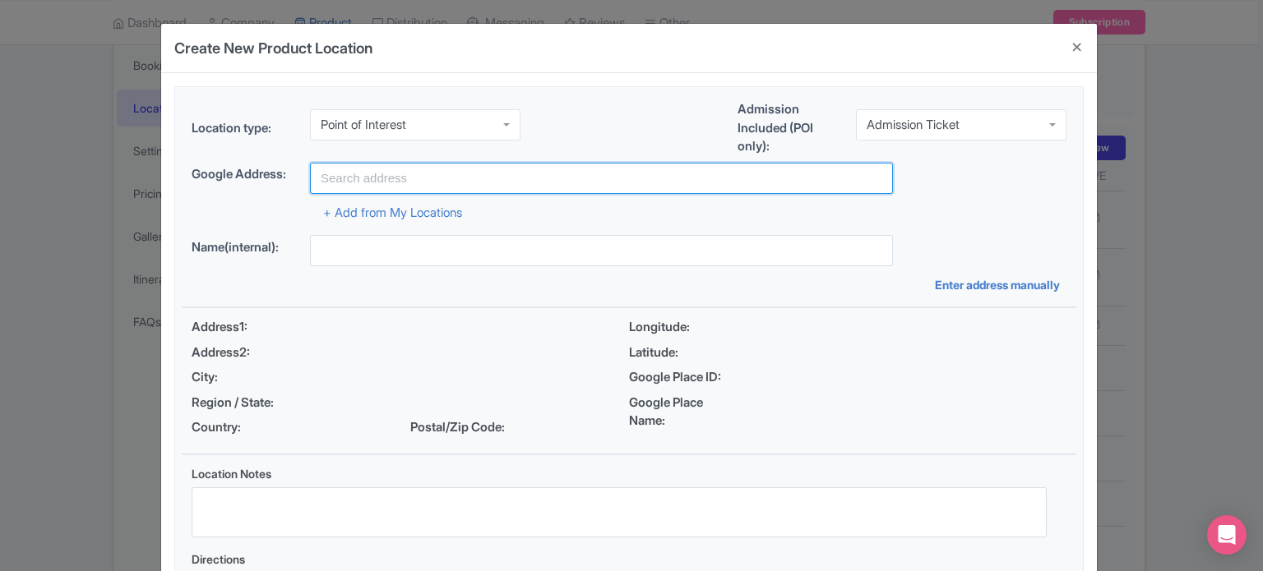
click at [418, 180] on input "text" at bounding box center [601, 178] width 583 height 31
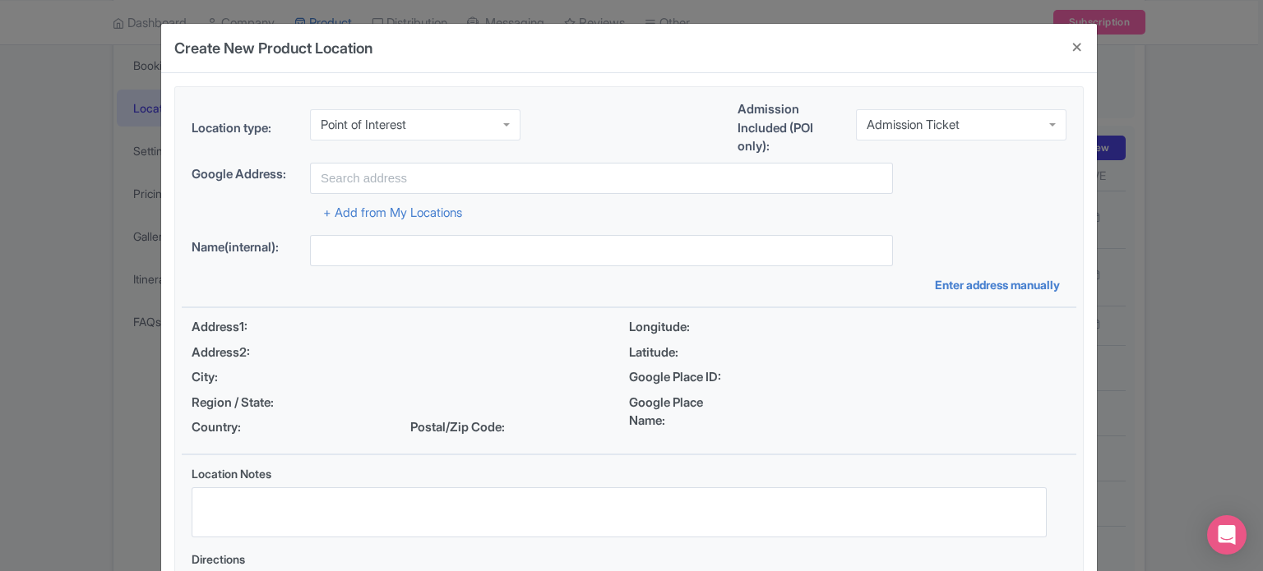
click at [385, 126] on div "Point of Interest" at bounding box center [364, 125] width 86 height 15
click at [622, 141] on div "Location type: Point of Interest Point of Interest Business Address Google Busi…" at bounding box center [629, 131] width 895 height 62
click at [428, 118] on div "Point of Interest" at bounding box center [415, 124] width 211 height 31
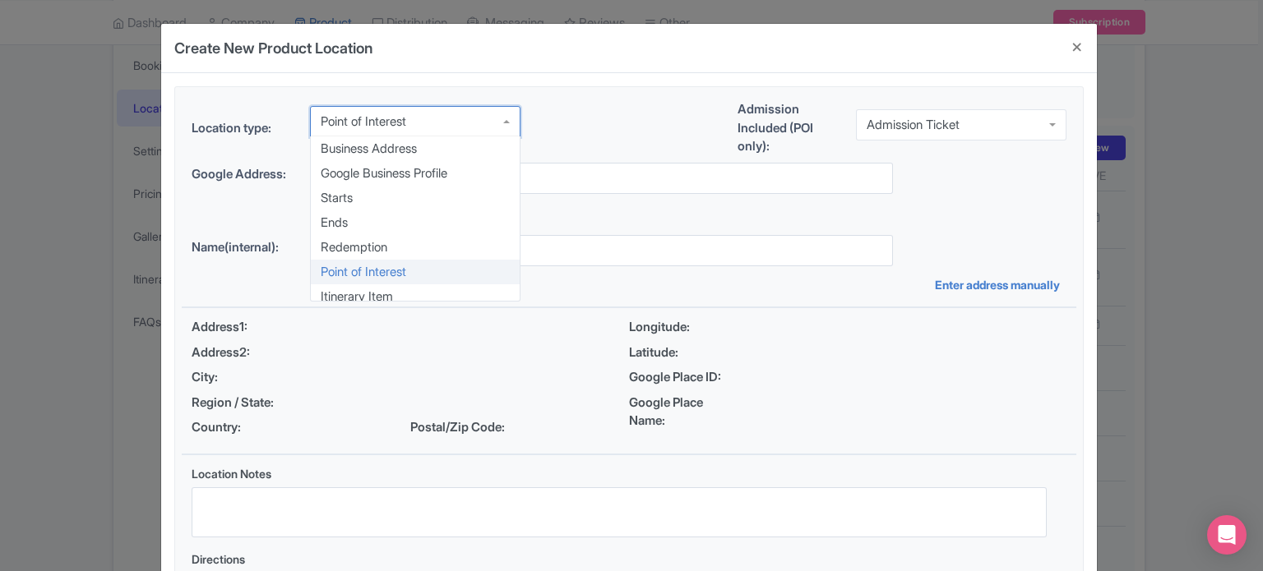
click at [645, 132] on div "Location type: Point of Interest Point of Interest Business Address Google Busi…" at bounding box center [629, 131] width 895 height 62
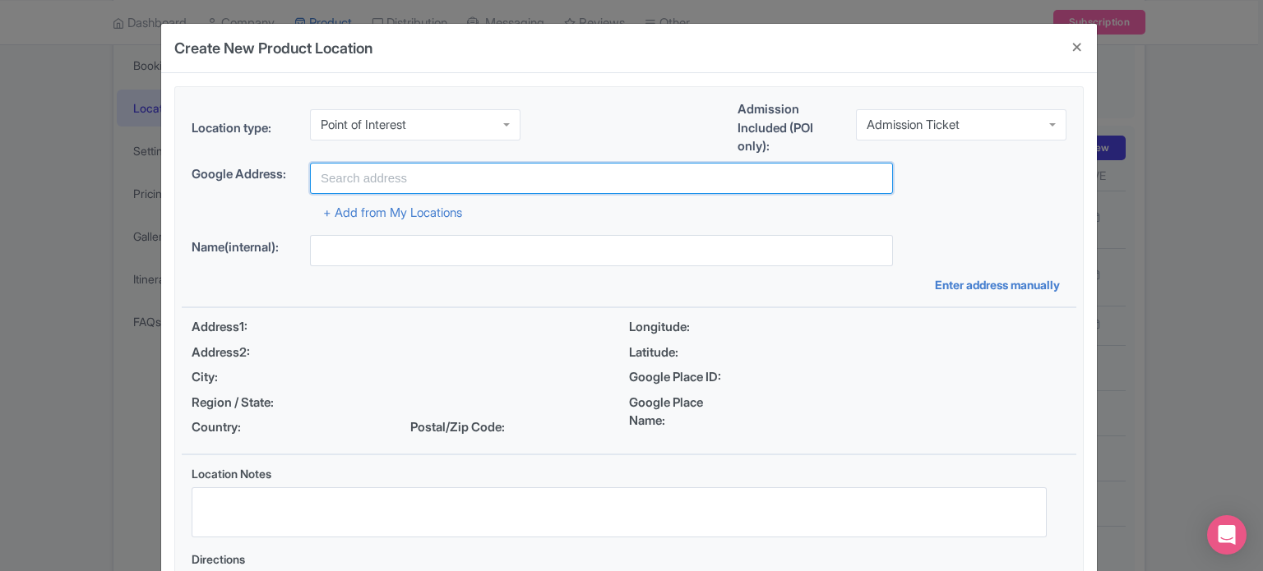
click at [493, 169] on input "text" at bounding box center [601, 178] width 583 height 31
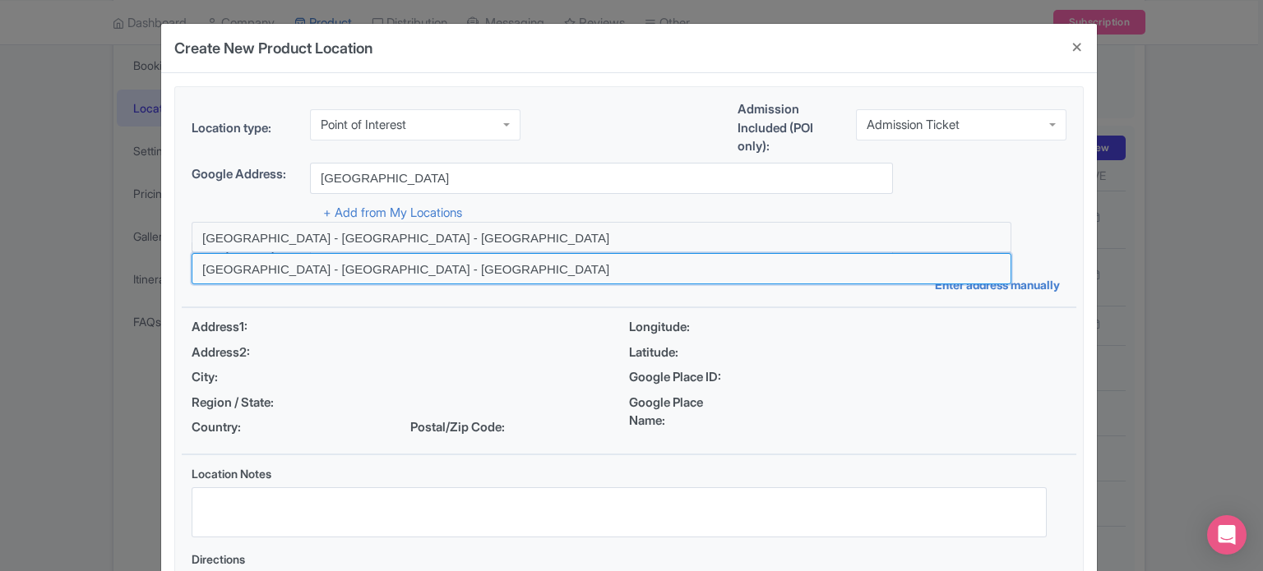
click at [287, 273] on input at bounding box center [602, 268] width 820 height 31
type input "Dubai Creek - Dubai - United Arab Emirates"
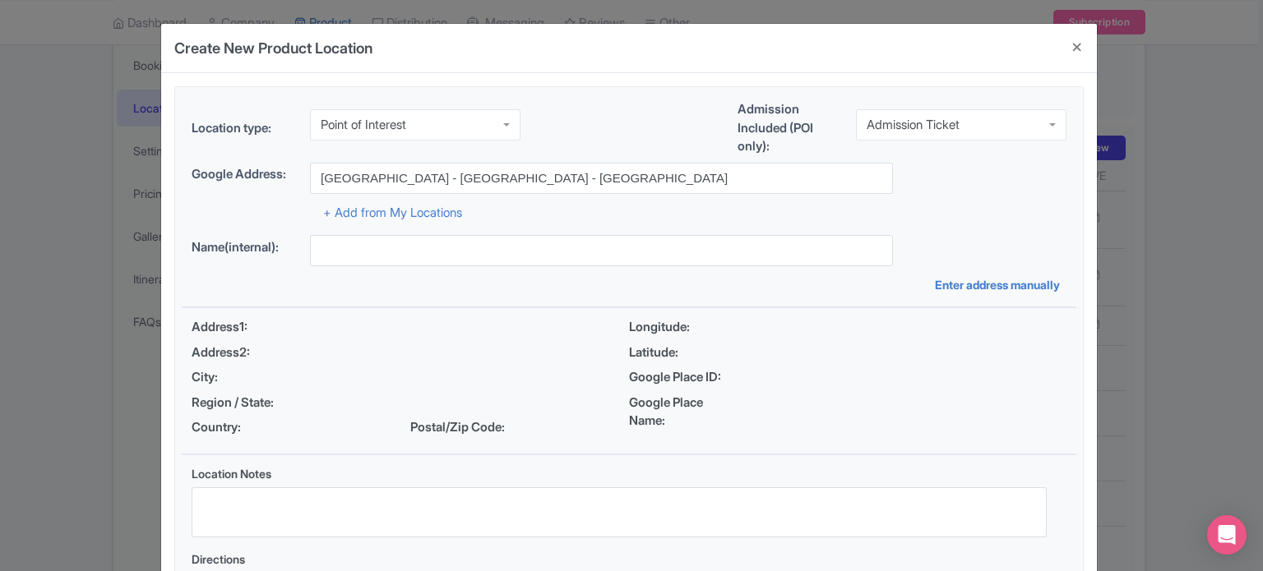
type input "Dubai Creek - Dubai - United Arab Emirates"
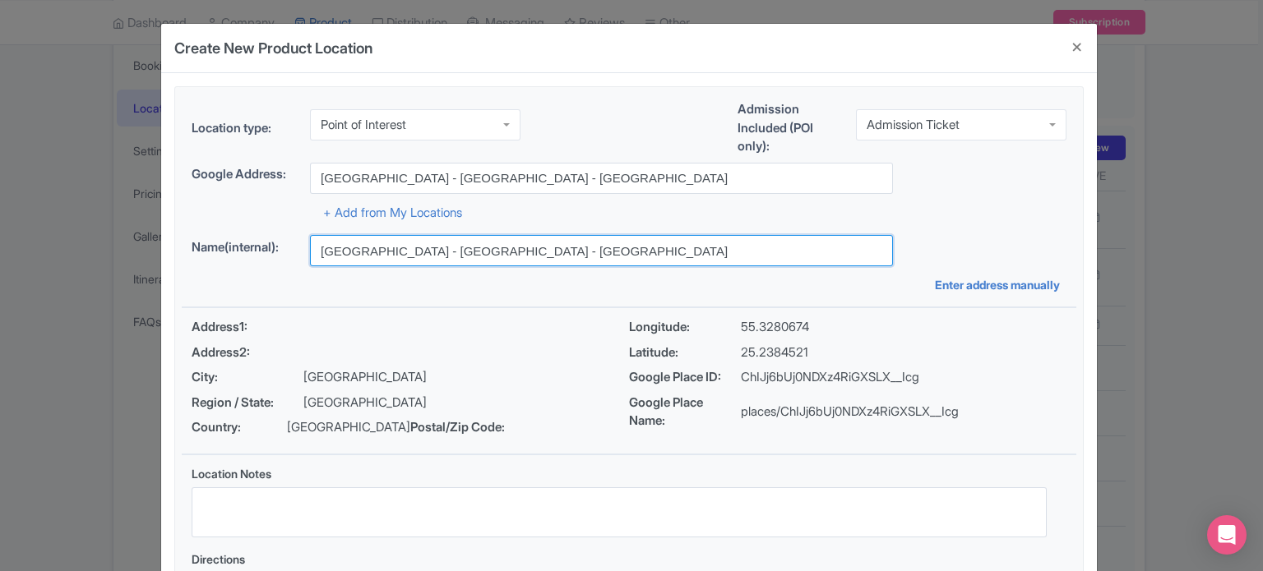
click at [500, 253] on input "Dubai Creek - Dubai - United Arab Emirates" at bounding box center [601, 250] width 583 height 31
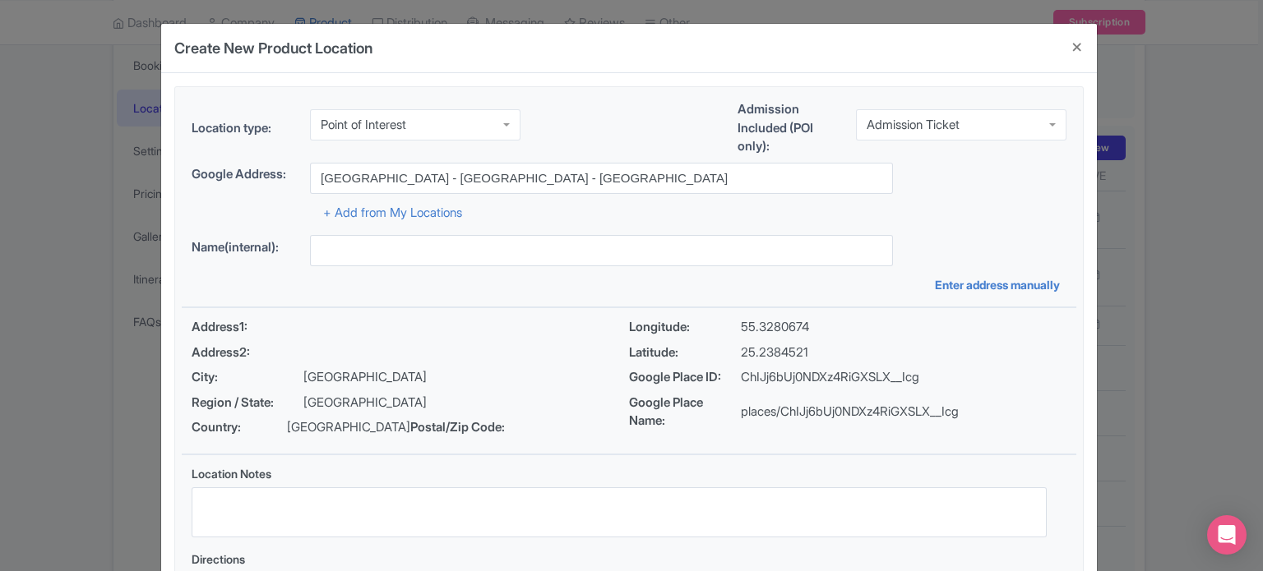
click at [898, 243] on div "Name(internal):" at bounding box center [629, 250] width 875 height 31
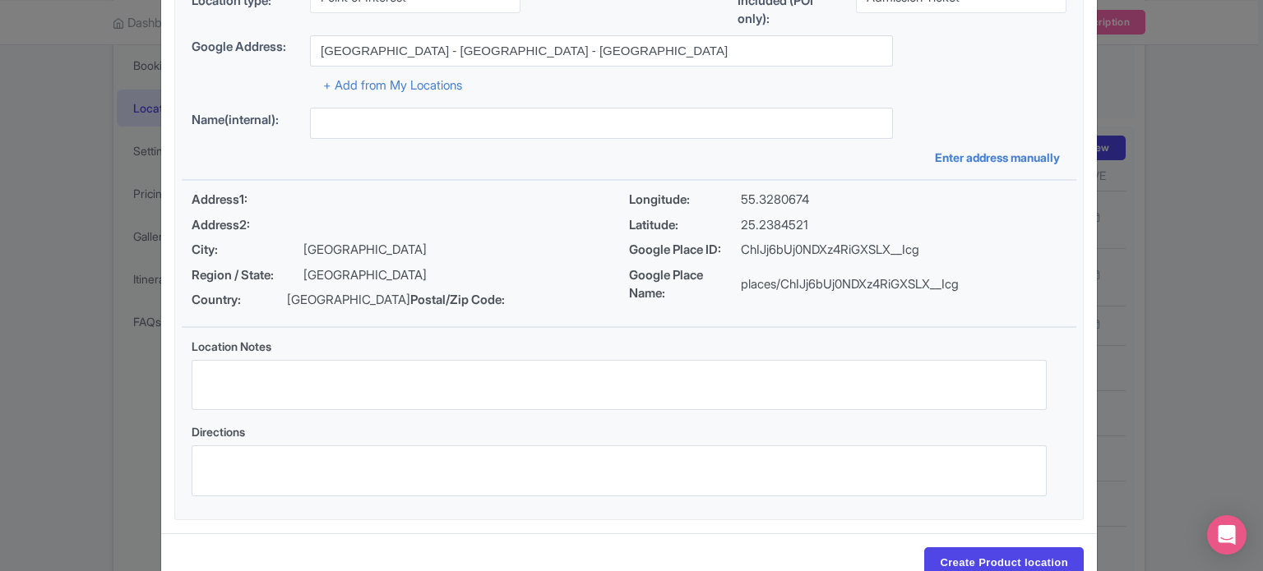
scroll to position [189, 0]
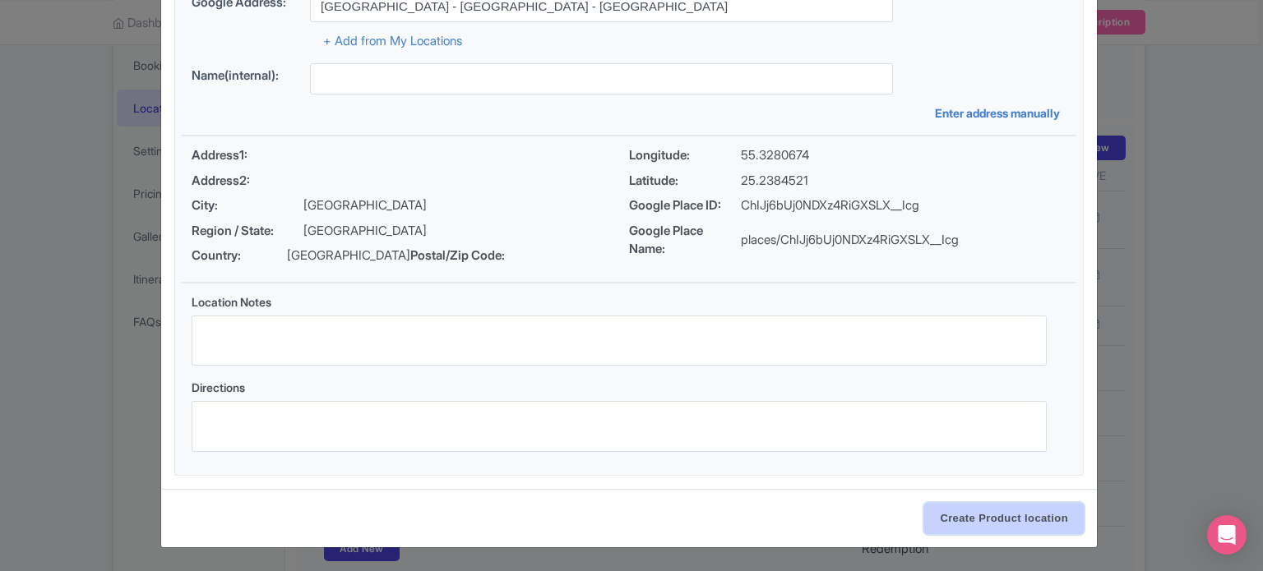
click at [980, 512] on input "Create Product location" at bounding box center [1004, 518] width 160 height 31
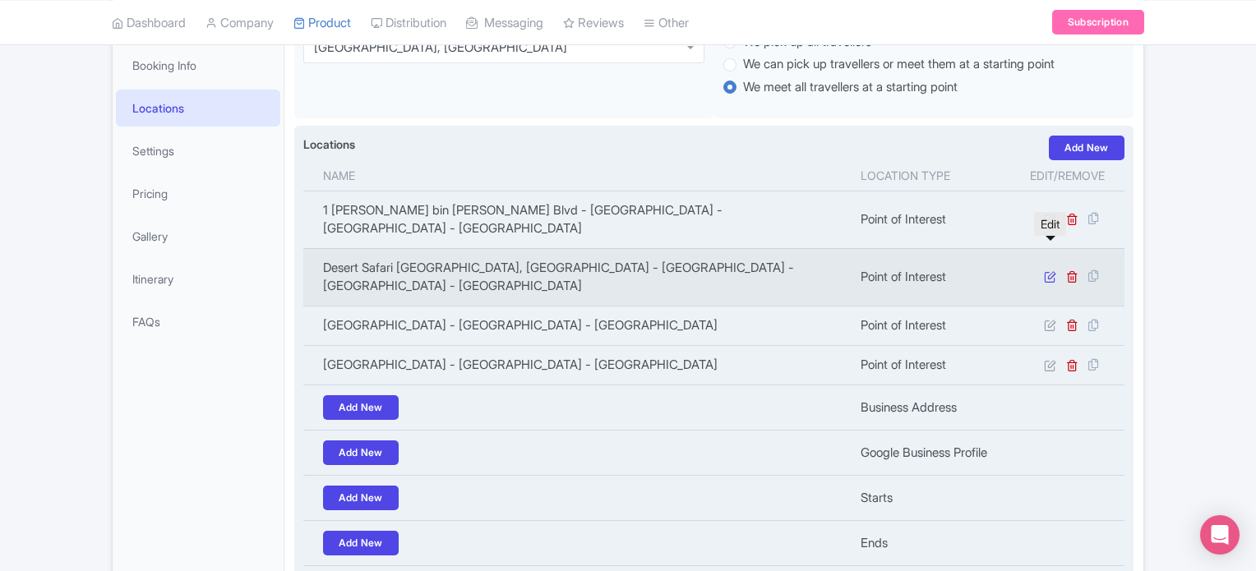
click at [1053, 271] on icon at bounding box center [1050, 277] width 12 height 12
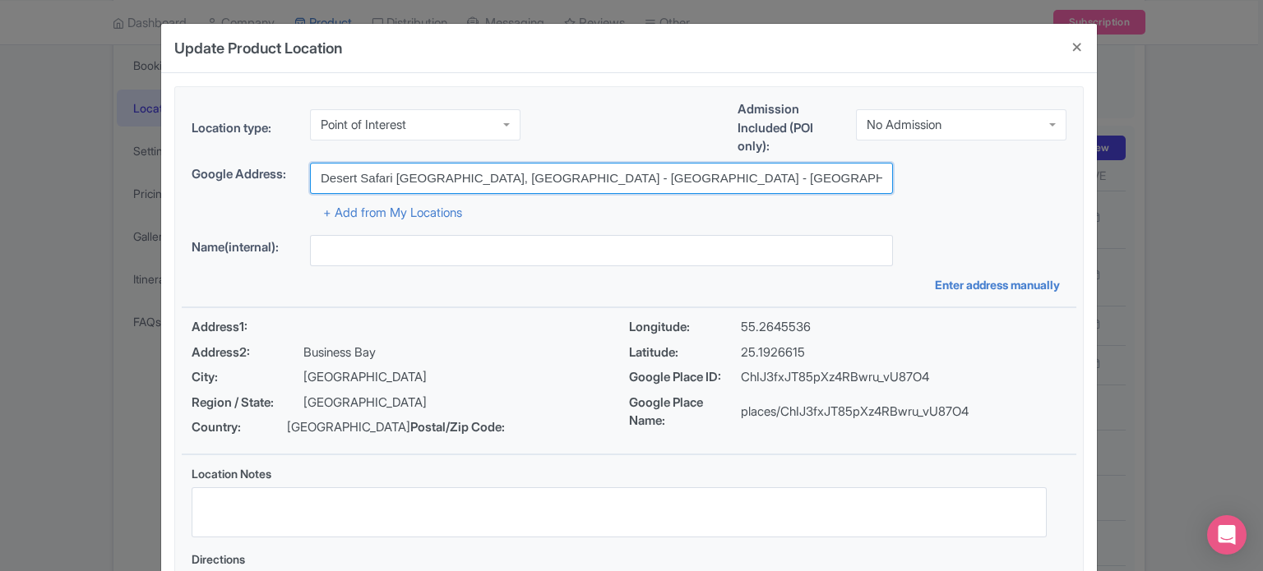
click at [411, 177] on input "Desert Safari Dubai, Aspect Tower - Business Bay - Dubai - United Arab Emirates" at bounding box center [601, 178] width 583 height 31
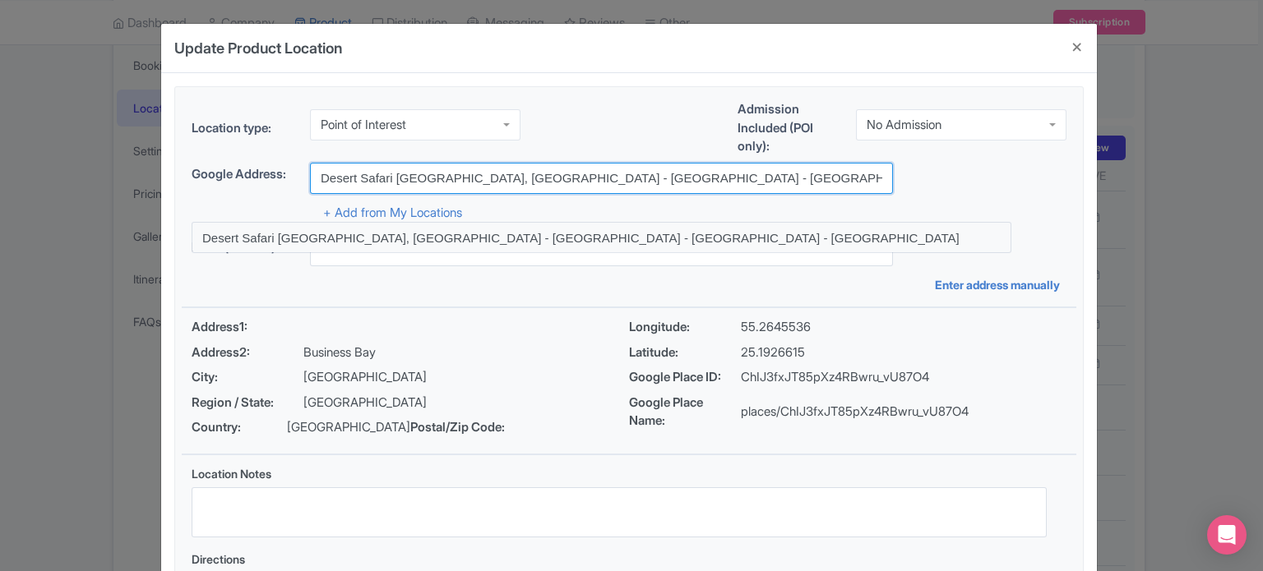
paste input "Rayna Tours Desert Safari Dubai Camp"
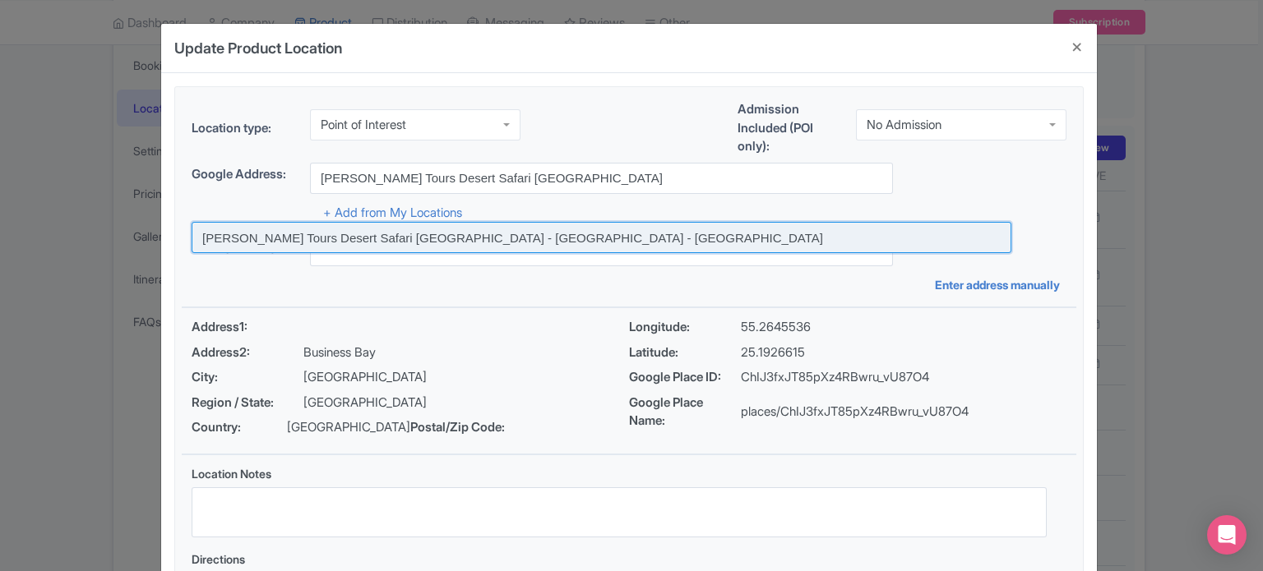
click at [359, 239] on input at bounding box center [602, 237] width 820 height 31
type input "[PERSON_NAME] Tours Desert Safari [GEOGRAPHIC_DATA] - [GEOGRAPHIC_DATA] - [GEOG…"
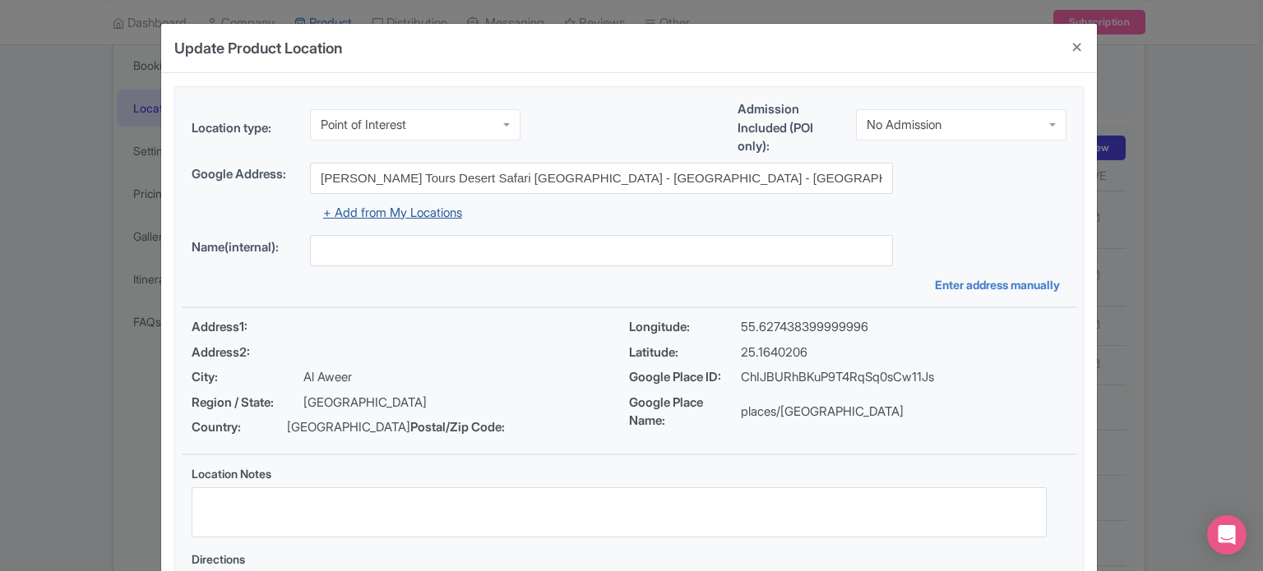
type input "[PERSON_NAME] Tours Desert Safari [GEOGRAPHIC_DATA] - [GEOGRAPHIC_DATA] - [GEOG…"
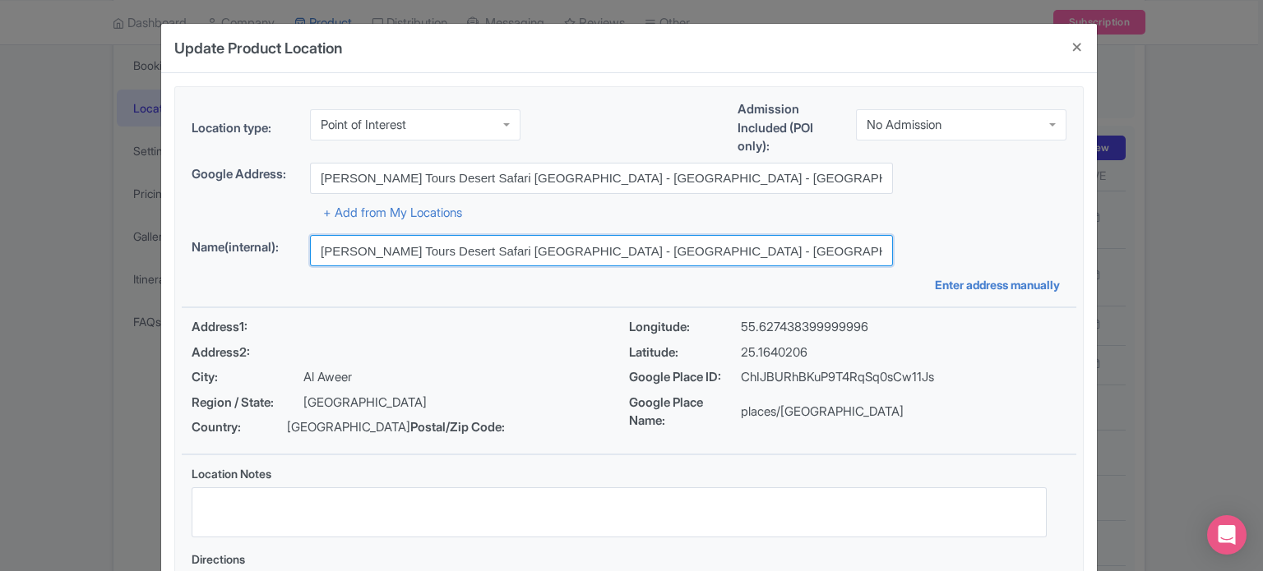
click at [599, 254] on input "[PERSON_NAME] Tours Desert Safari [GEOGRAPHIC_DATA] - [GEOGRAPHIC_DATA] - [GEOG…" at bounding box center [601, 250] width 583 height 31
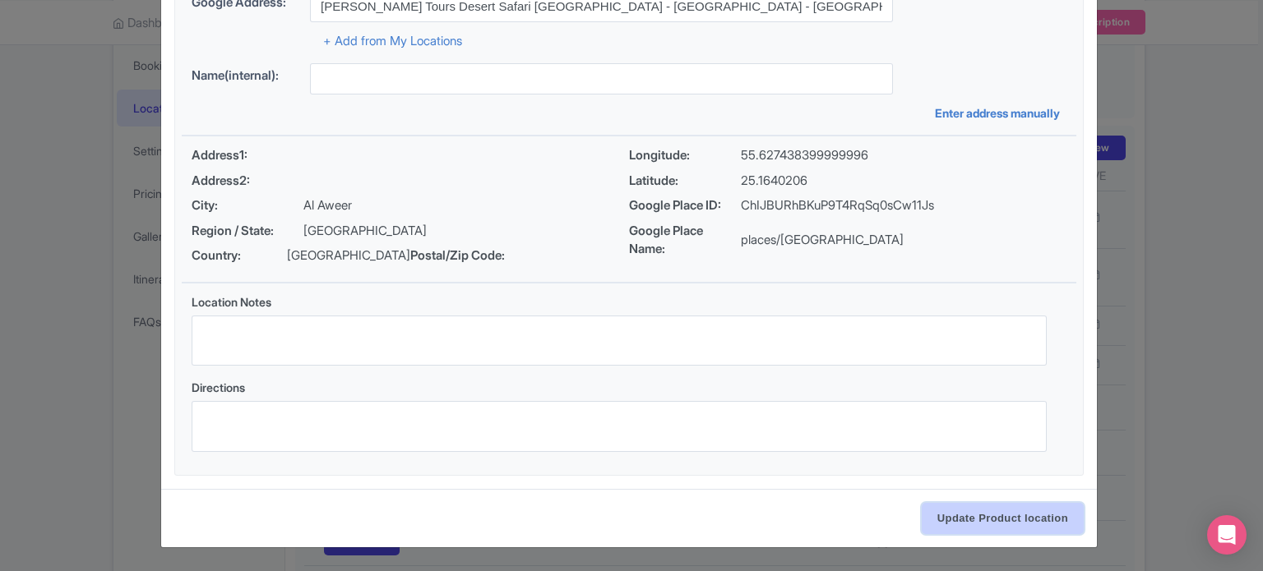
click at [990, 520] on input "Update Product location" at bounding box center [1003, 518] width 162 height 31
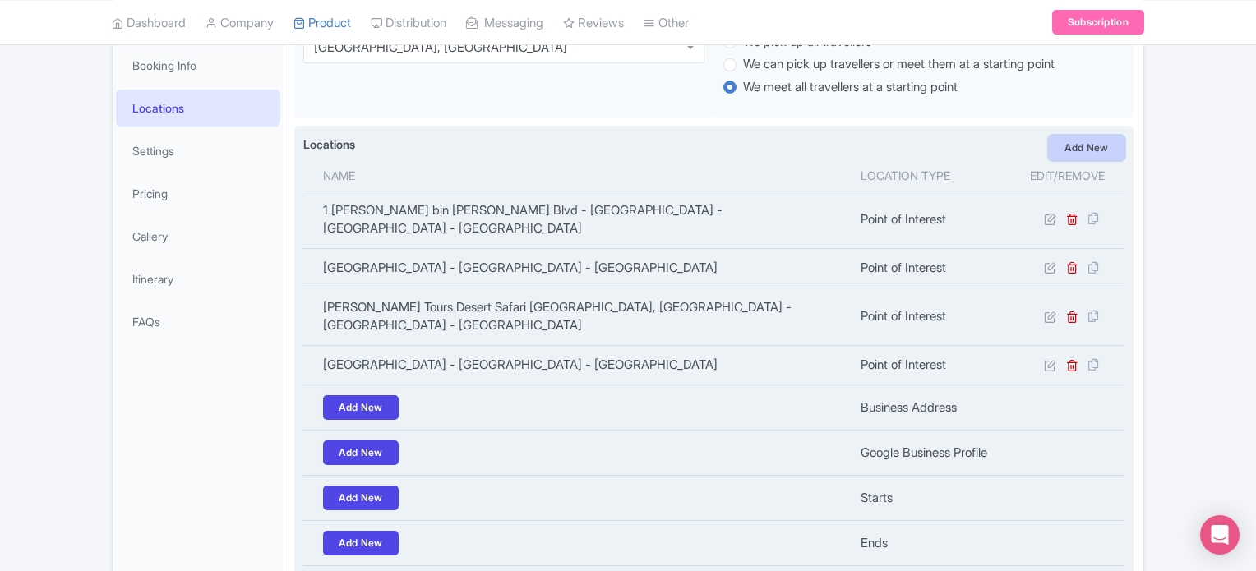
click at [1101, 151] on link "Add New" at bounding box center [1087, 148] width 76 height 25
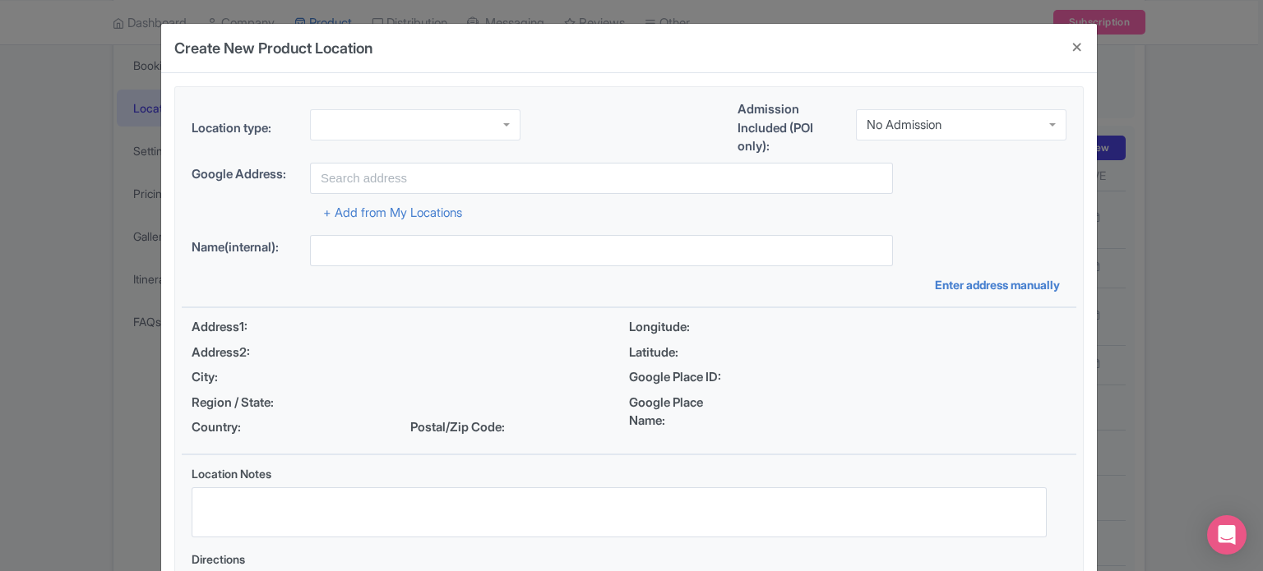
click at [362, 127] on div at bounding box center [415, 124] width 211 height 31
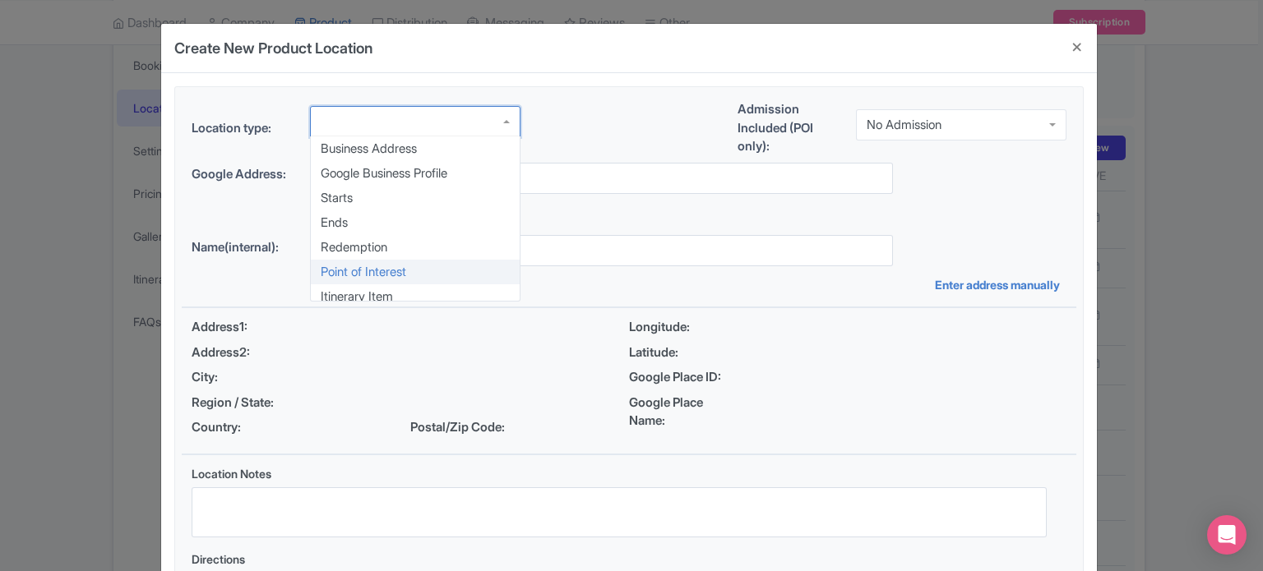
scroll to position [0, 0]
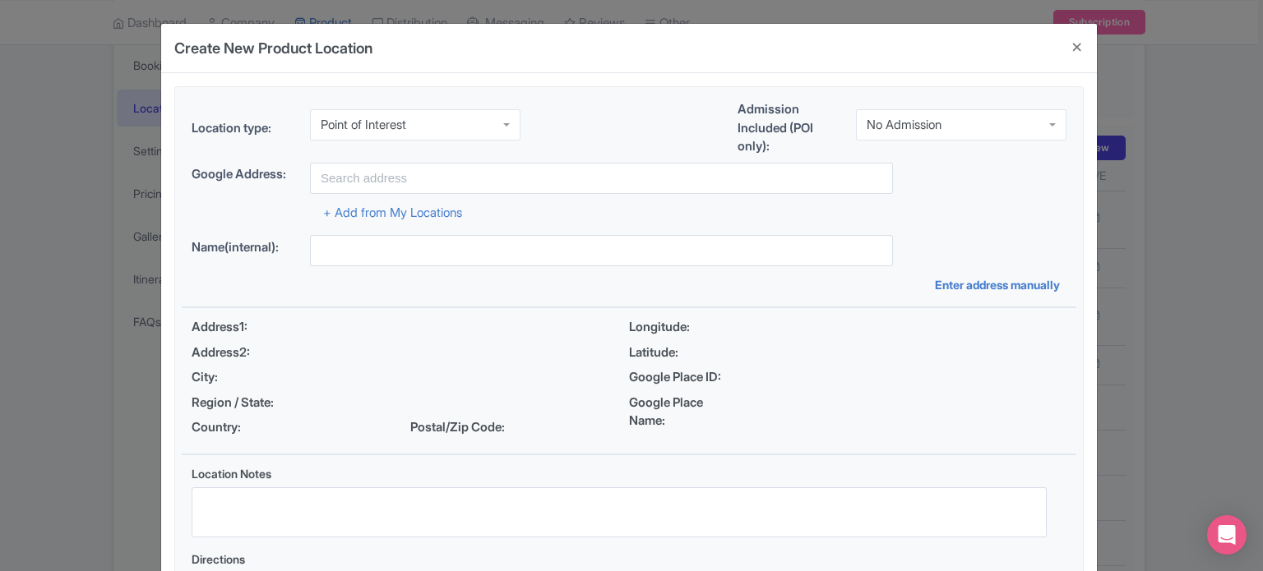
click at [939, 131] on div "No Admission" at bounding box center [961, 124] width 211 height 31
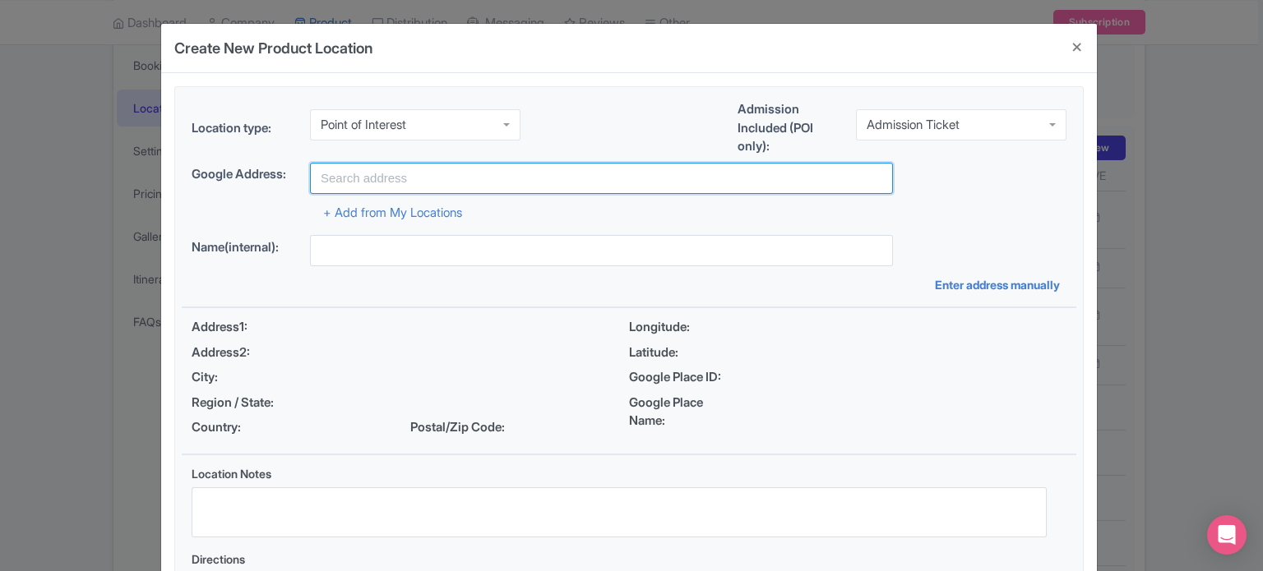
click at [356, 179] on input "text" at bounding box center [601, 178] width 583 height 31
paste input "Rayna Tours Desert Safari Dubai Camp"
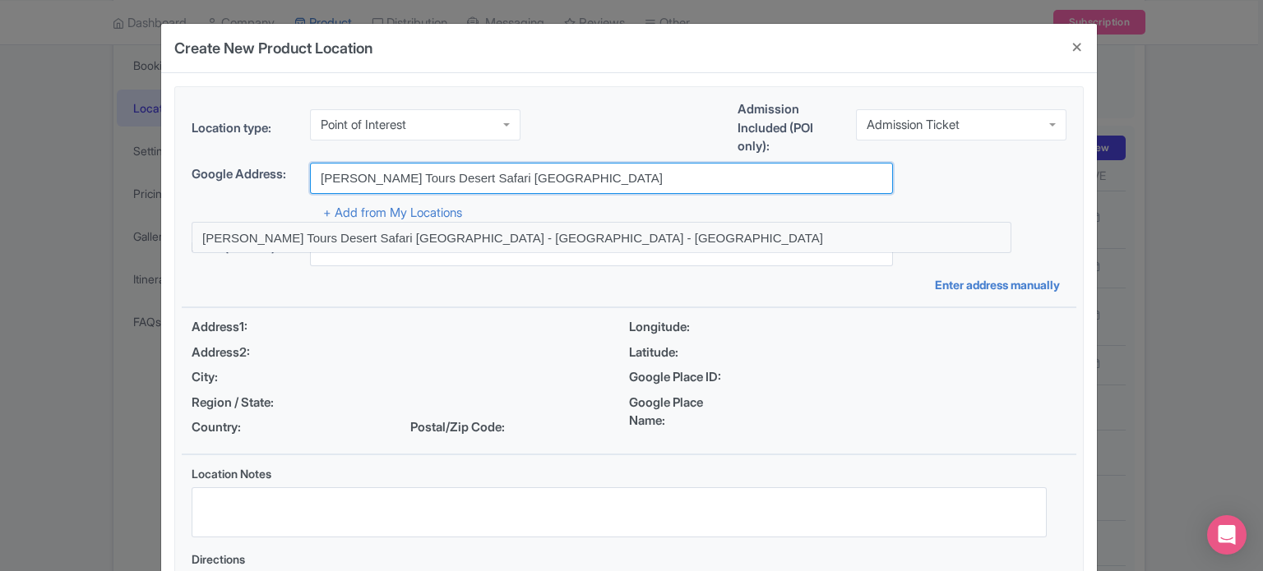
drag, startPoint x: 390, startPoint y: 175, endPoint x: 256, endPoint y: 172, distance: 134.1
click at [256, 172] on div "Google Address: Rayna Tours Desert Safari Dubai Camp" at bounding box center [629, 178] width 875 height 31
click at [460, 177] on input "Desert Safari Dubai Camp" at bounding box center [601, 178] width 583 height 31
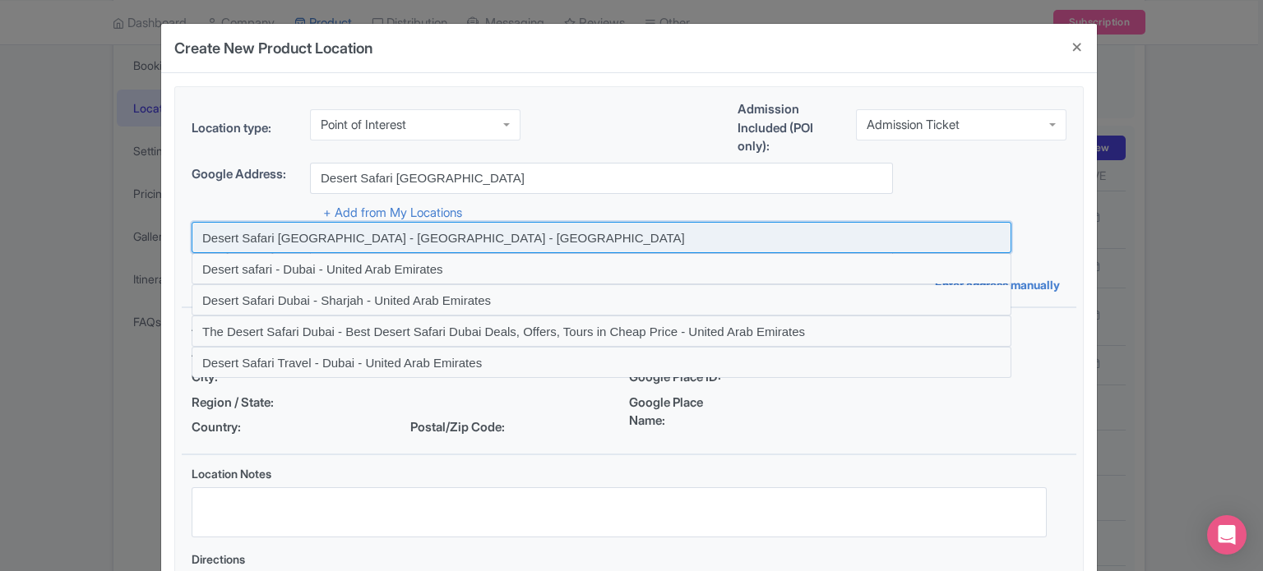
click at [448, 239] on input at bounding box center [602, 237] width 820 height 31
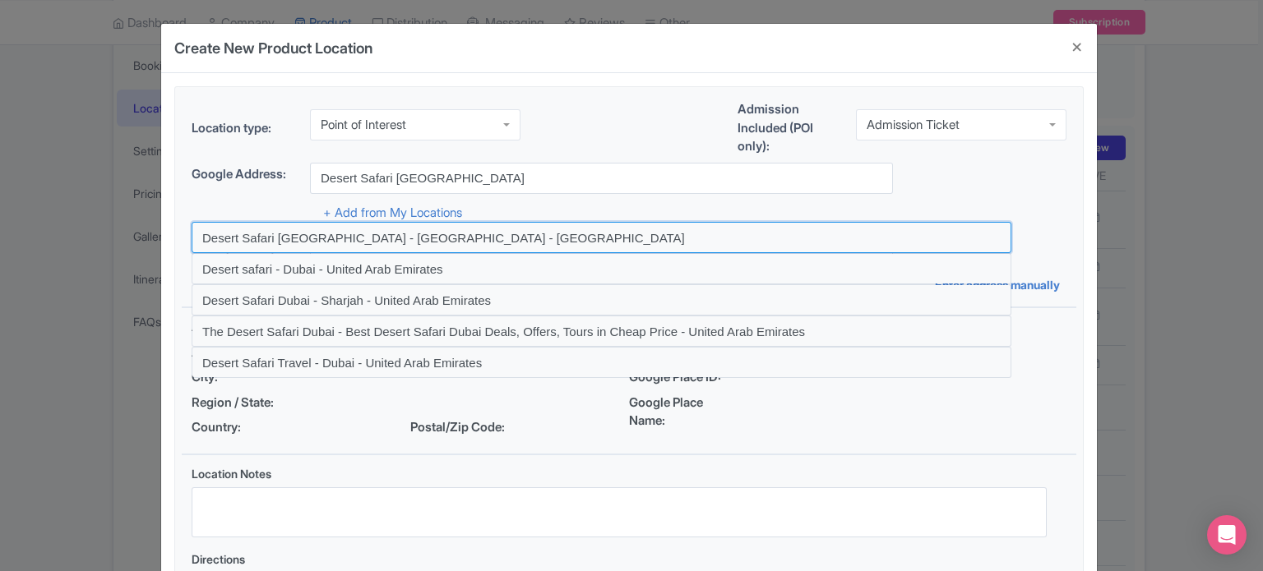
type input "Desert Safari Dubai - Dubai - United Arab Emirates"
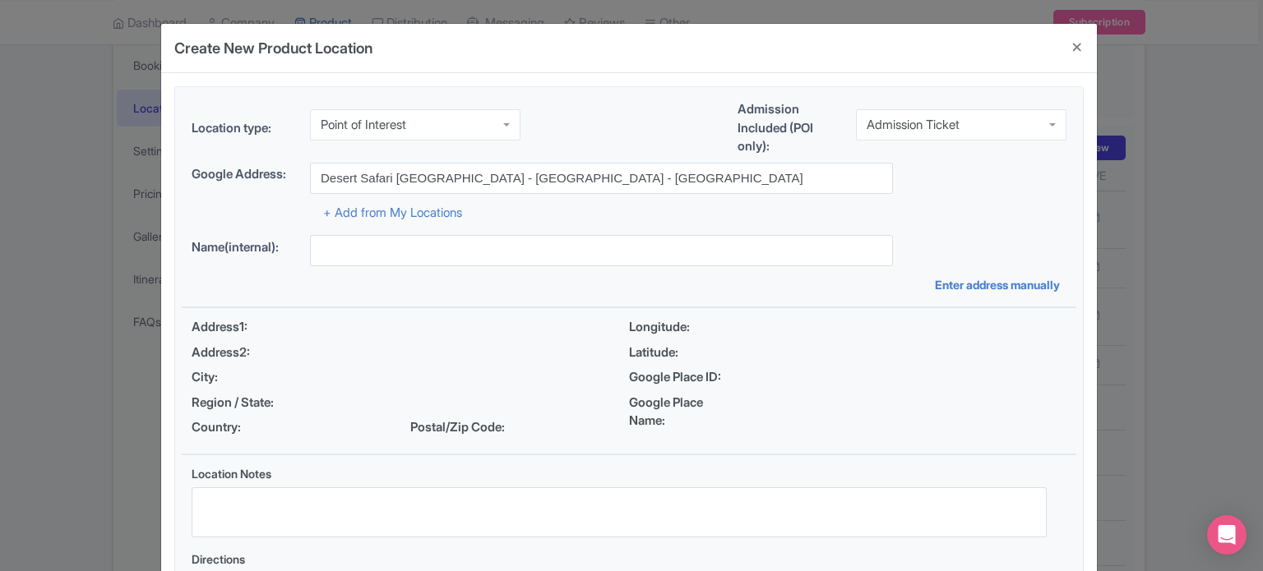
type input "Desert Safari Dubai - Dubai - United Arab Emirates"
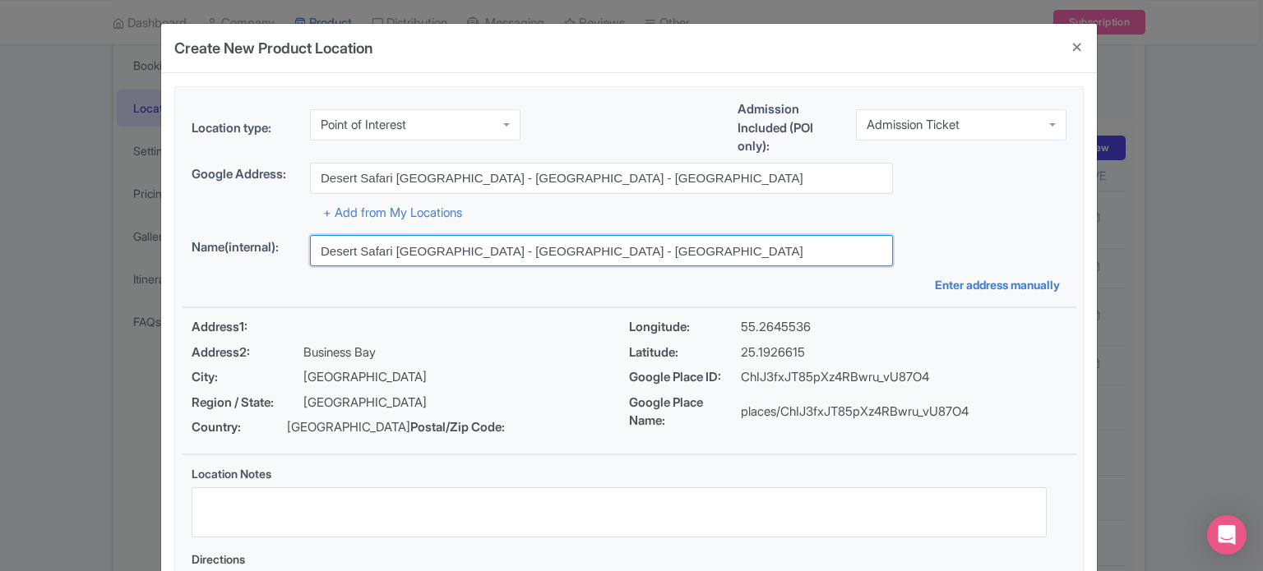
click at [580, 256] on input "Desert Safari Dubai - Dubai - United Arab Emirates" at bounding box center [601, 250] width 583 height 31
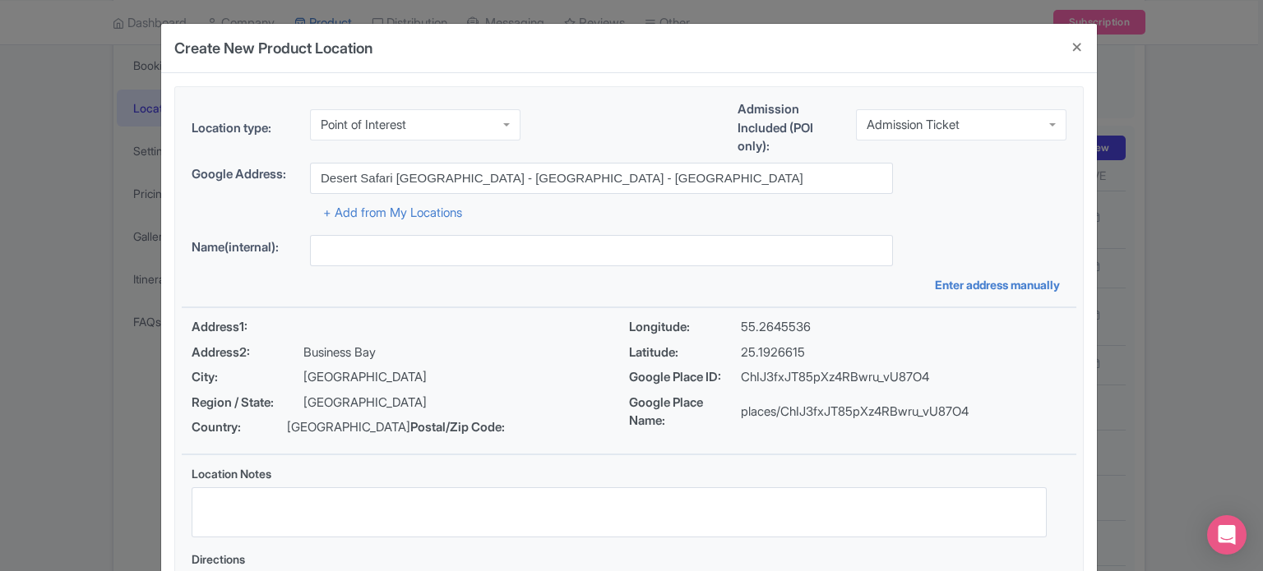
click at [876, 295] on div "Location type: Point of Interest Point of Interest Business Address Google Busi…" at bounding box center [629, 367] width 895 height 560
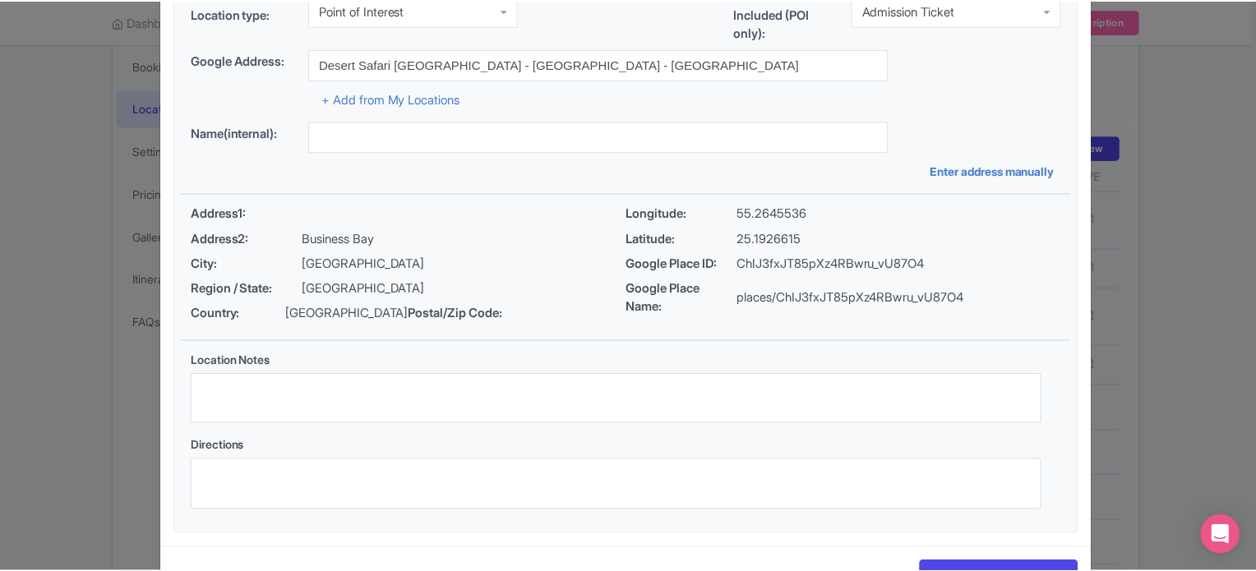
scroll to position [189, 0]
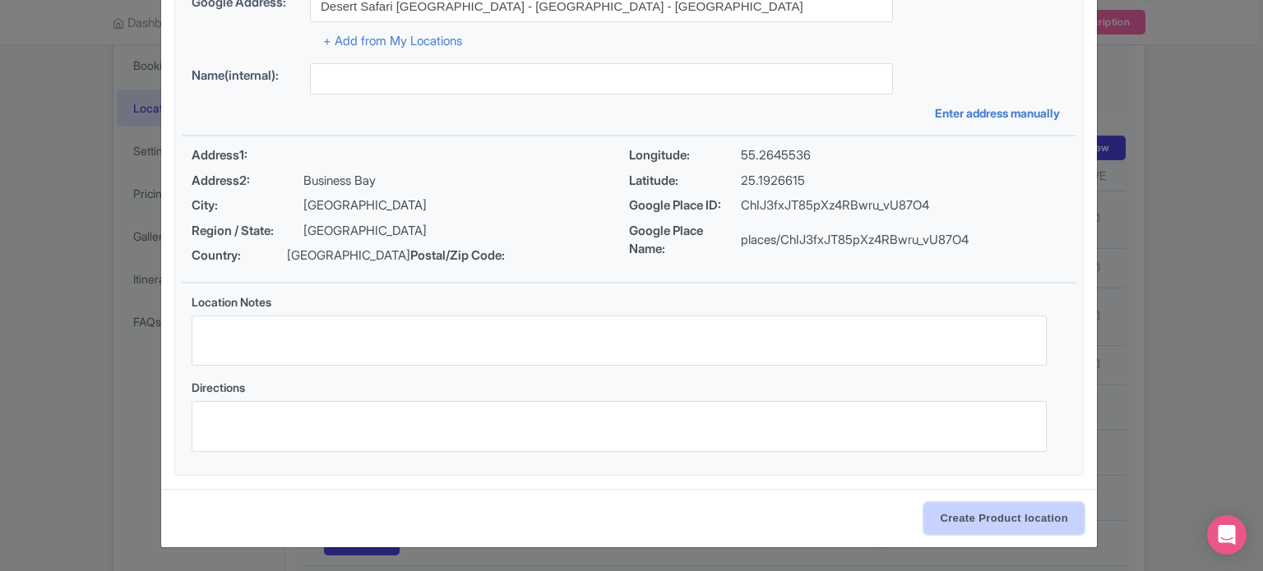
click at [1000, 519] on input "Create Product location" at bounding box center [1004, 518] width 160 height 31
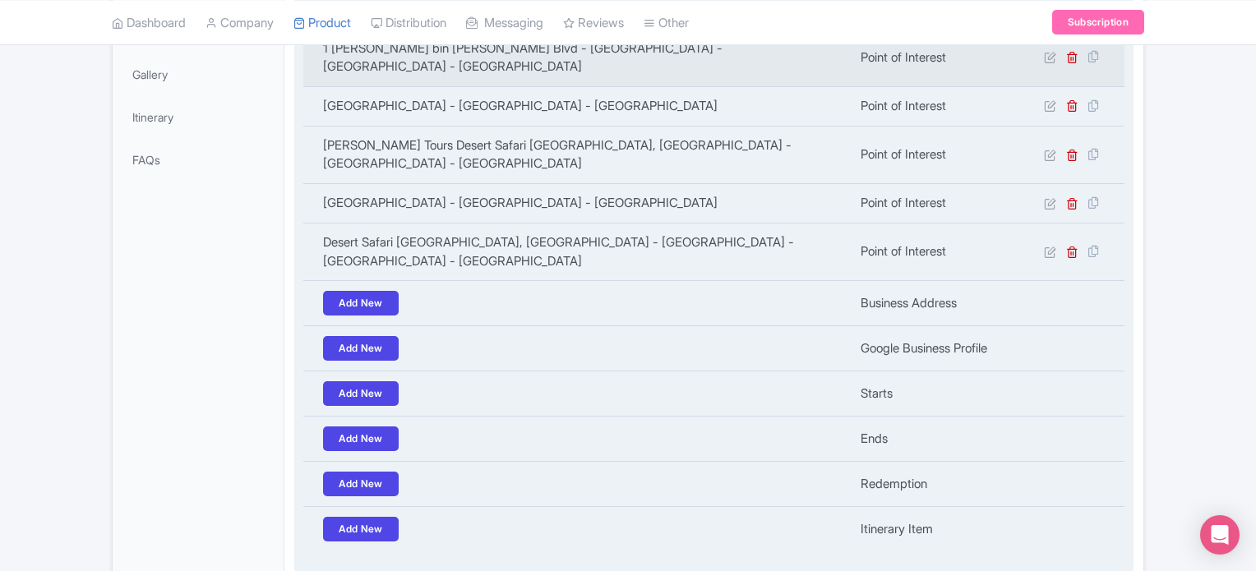
scroll to position [450, 0]
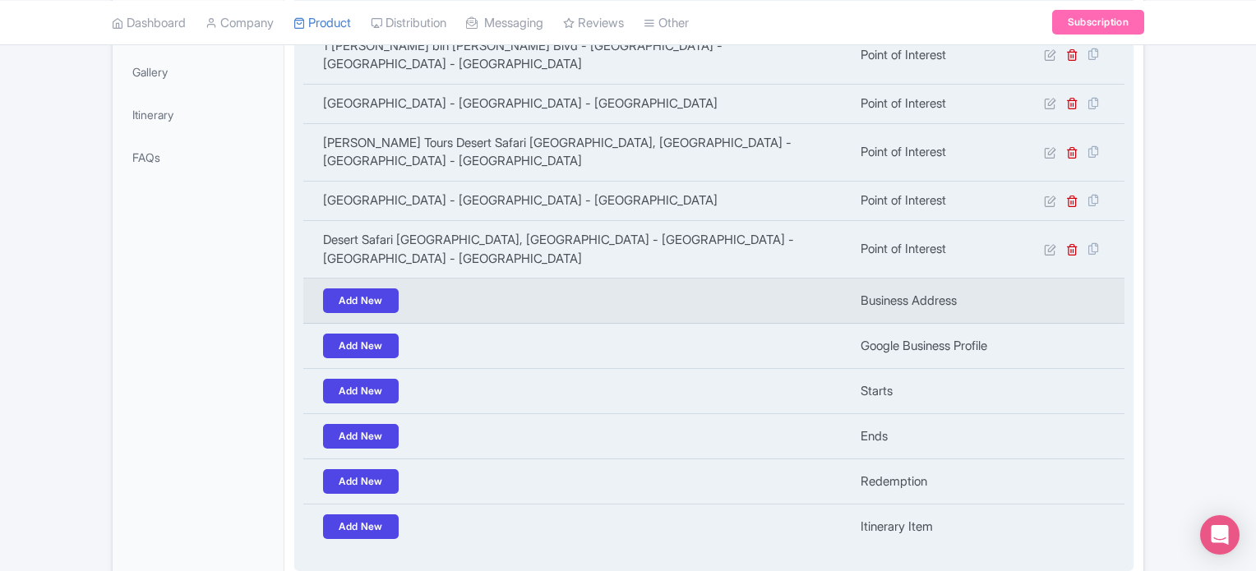
click at [1039, 279] on td at bounding box center [1068, 301] width 114 height 45
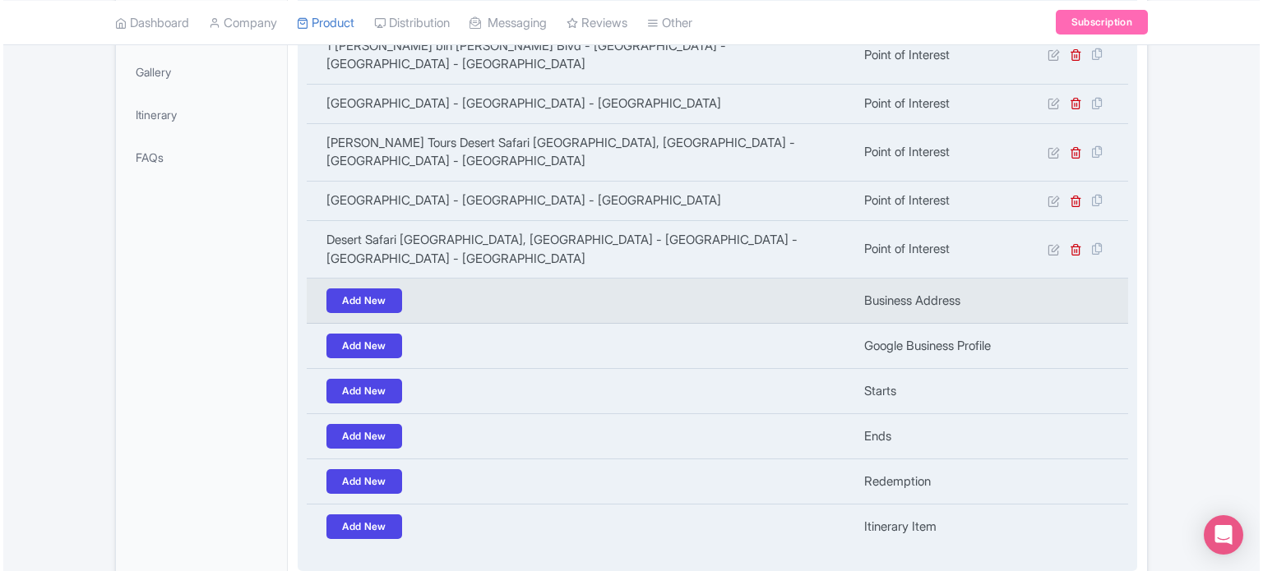
scroll to position [203, 0]
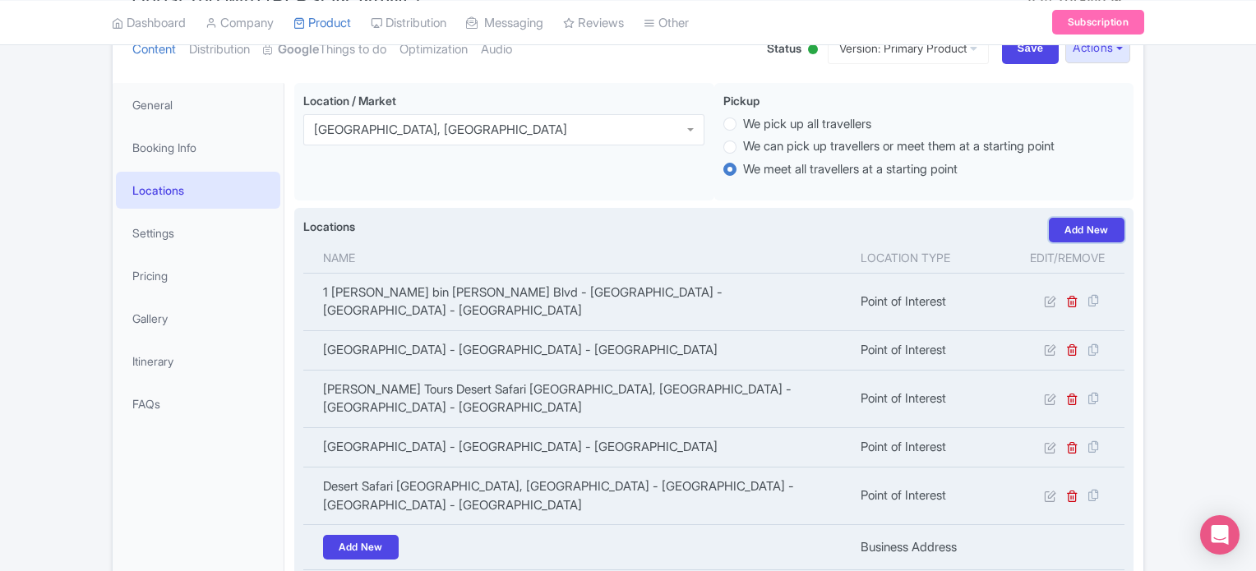
click at [1089, 228] on link "Add New" at bounding box center [1087, 230] width 76 height 25
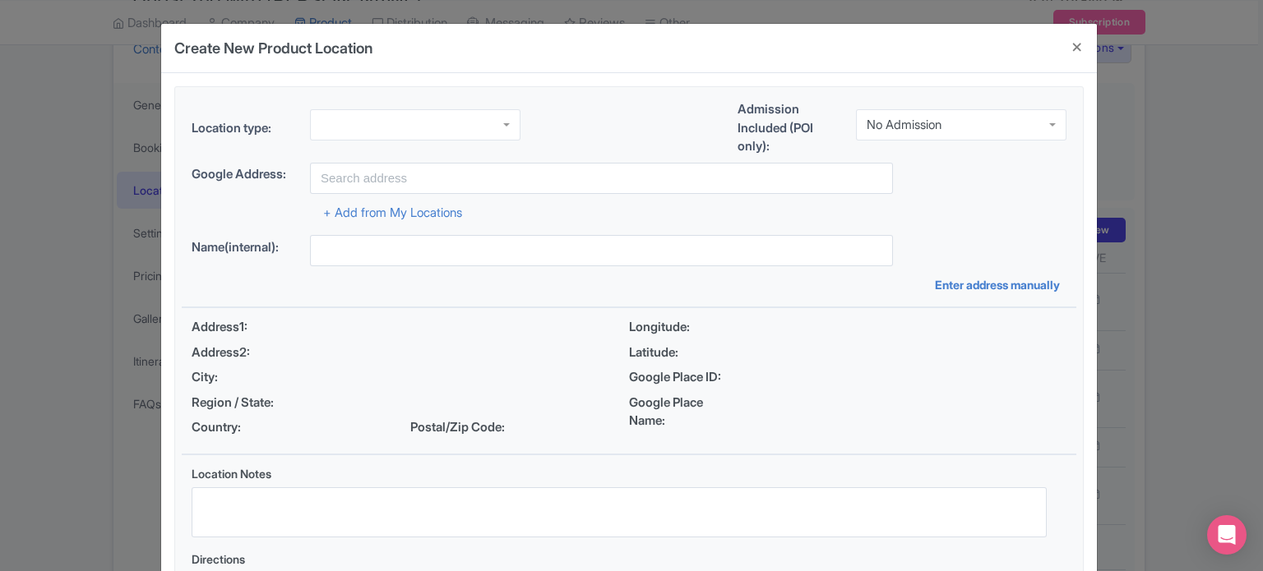
click at [387, 126] on div at bounding box center [415, 124] width 211 height 31
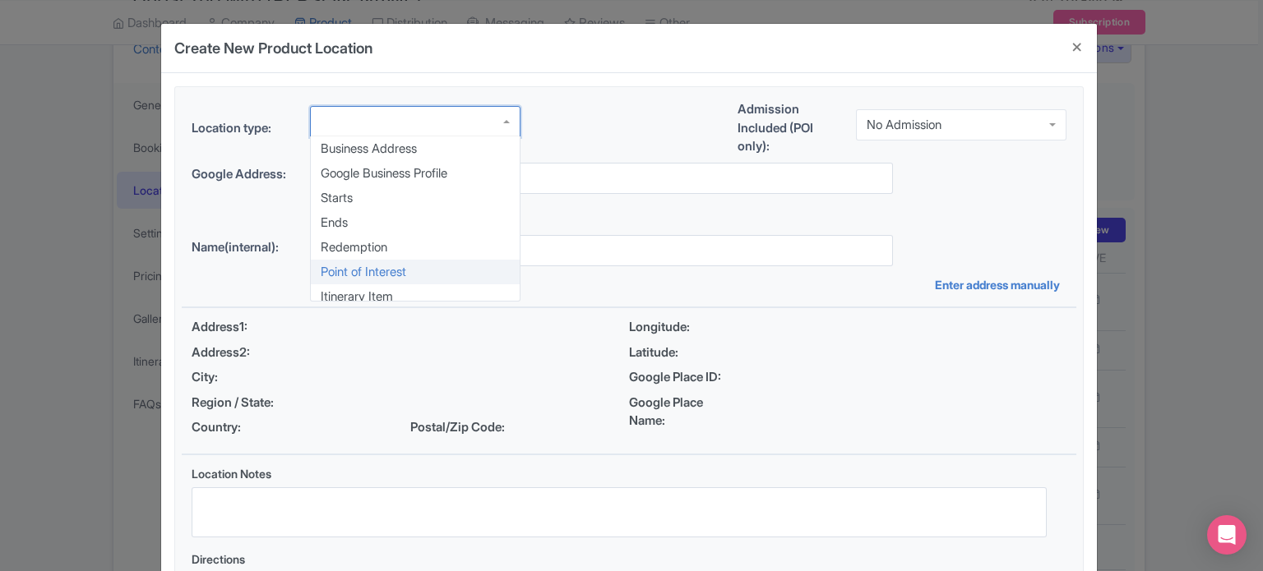
scroll to position [0, 0]
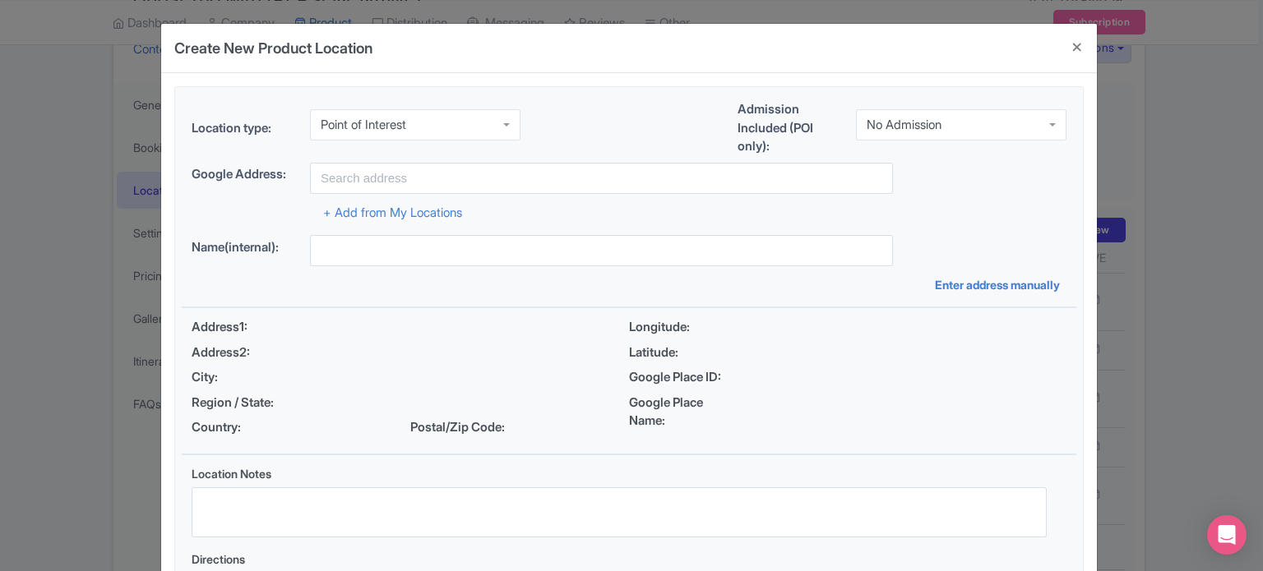
click at [919, 121] on div "No Admission" at bounding box center [904, 125] width 75 height 15
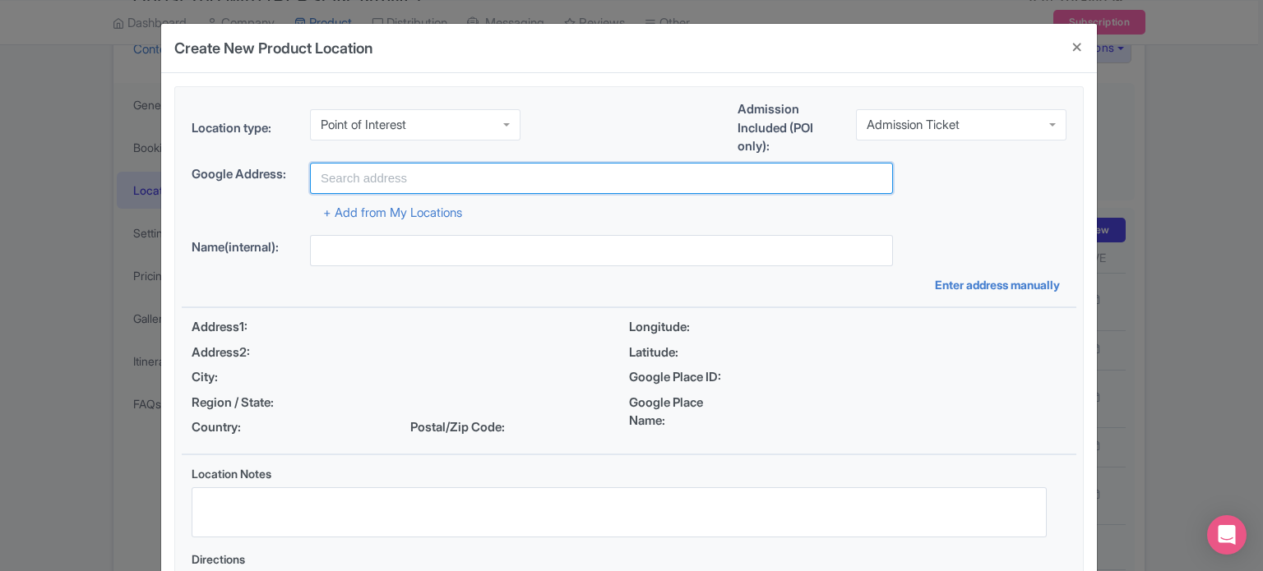
click at [447, 176] on input "text" at bounding box center [601, 178] width 583 height 31
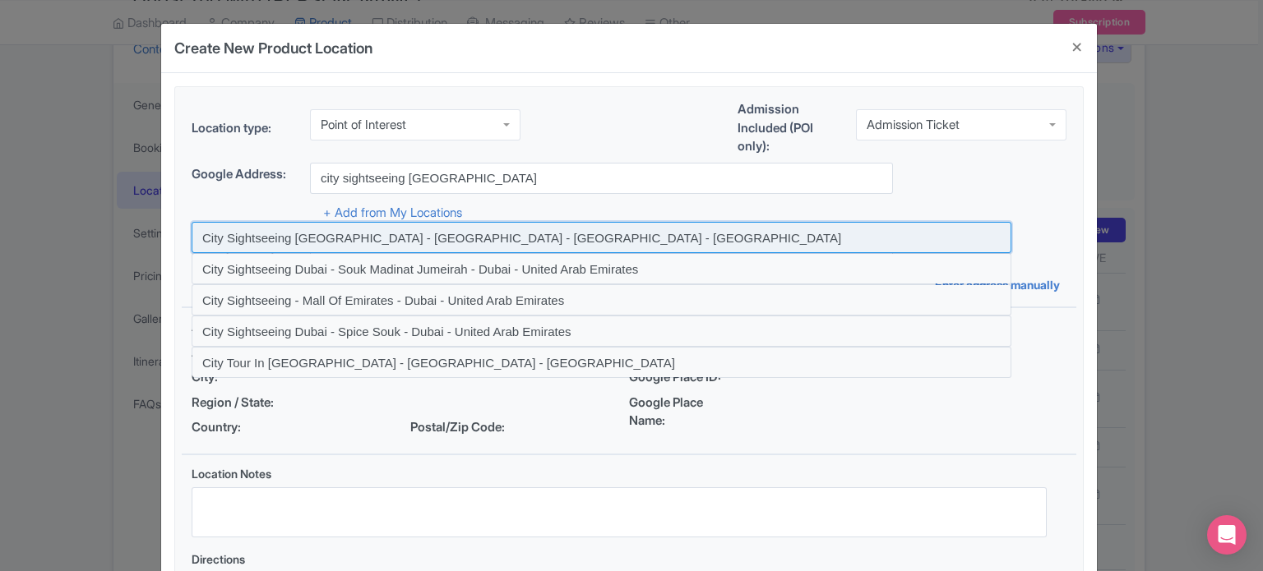
click at [465, 233] on input at bounding box center [602, 237] width 820 height 31
type input "City Sightseeing Dubai - Dubai Mall - Dubai - United Arab Emirates"
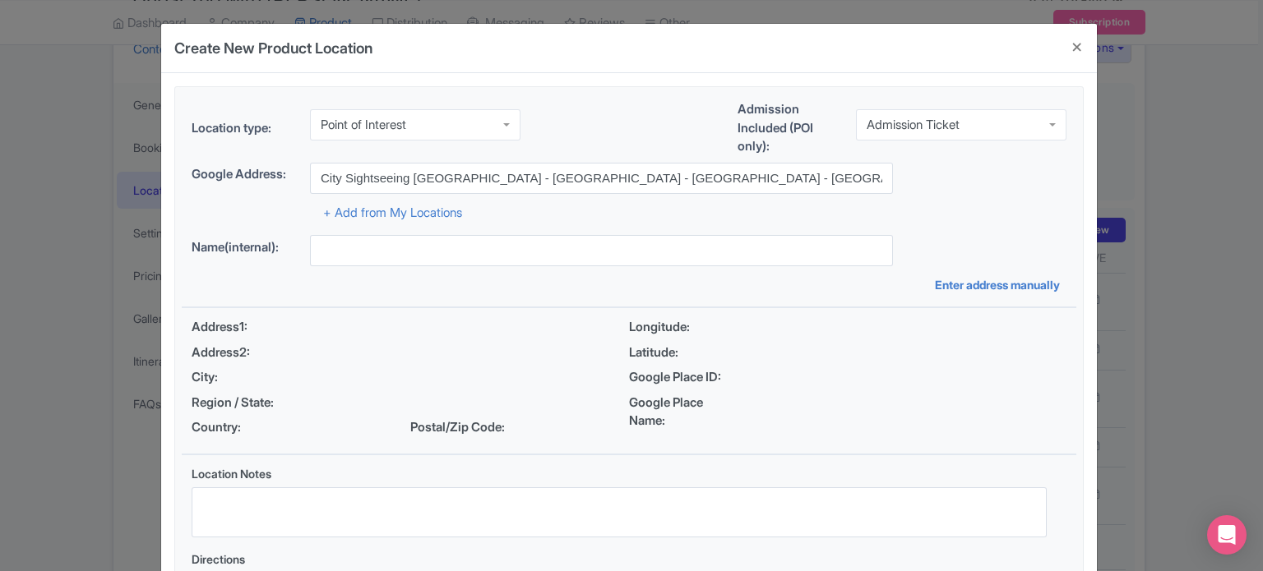
type input "City Sightseeing Dubai - Dubai Mall - Dubai - United Arab Emirates"
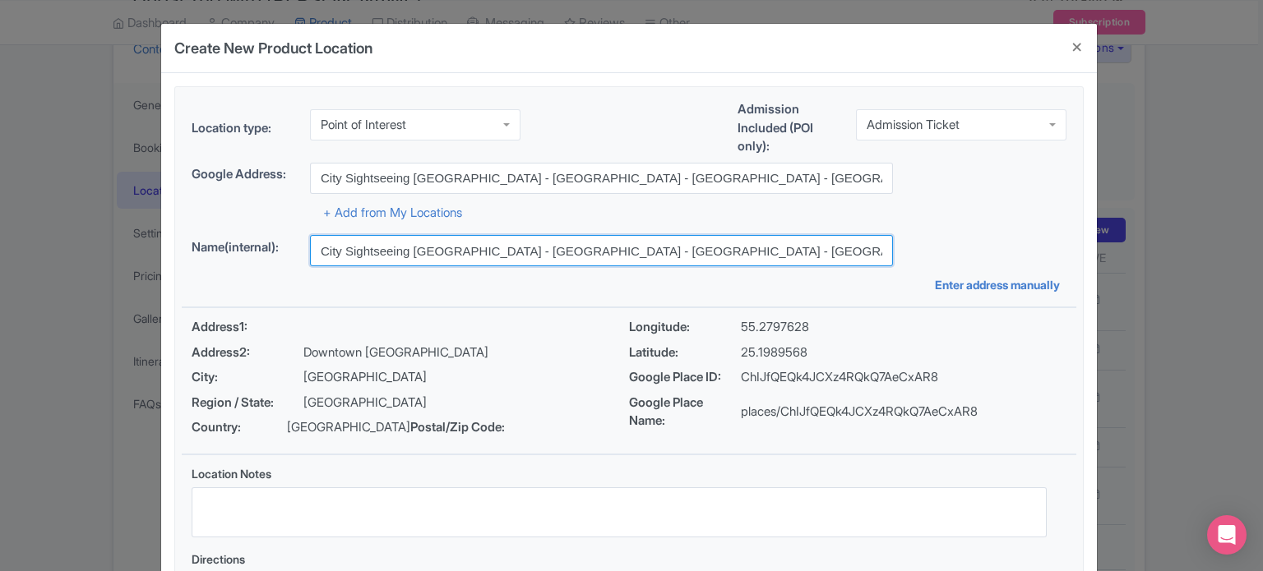
click at [714, 252] on input "City Sightseeing Dubai - Dubai Mall - Dubai - United Arab Emirates" at bounding box center [601, 250] width 583 height 31
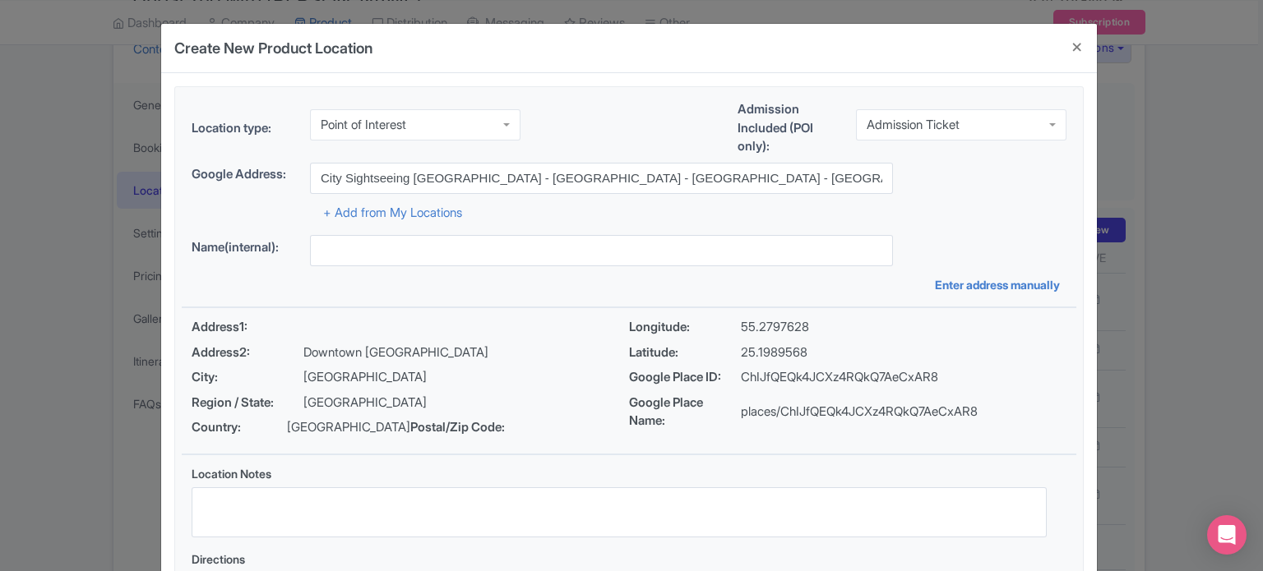
click at [880, 304] on div "Location type: Point of Interest Point of Interest Business Address Google Busi…" at bounding box center [629, 367] width 895 height 560
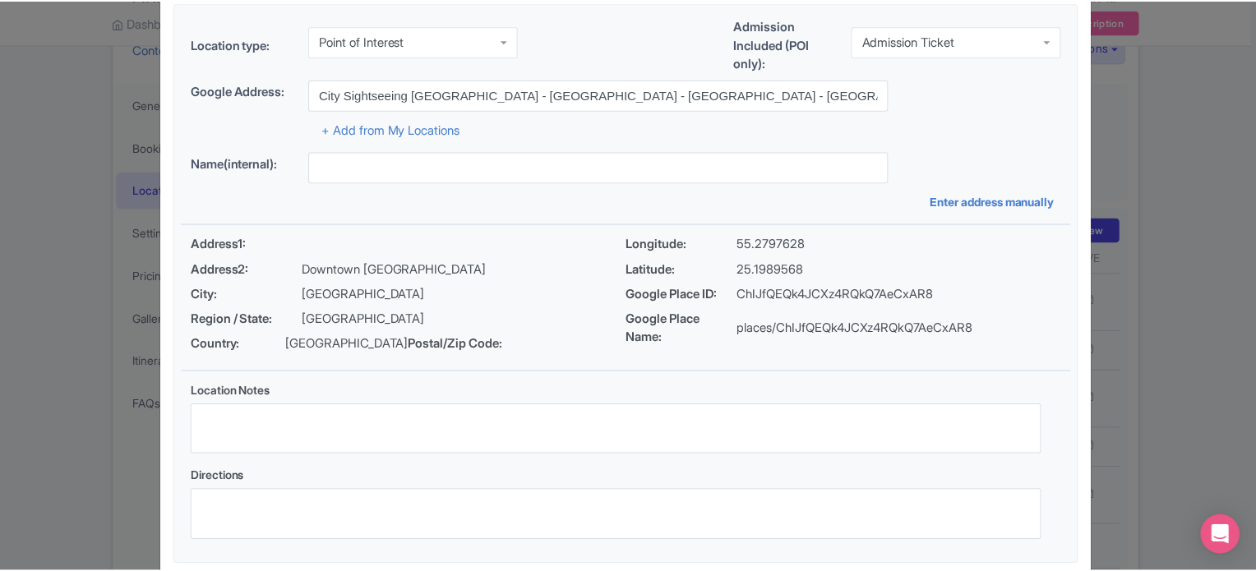
scroll to position [189, 0]
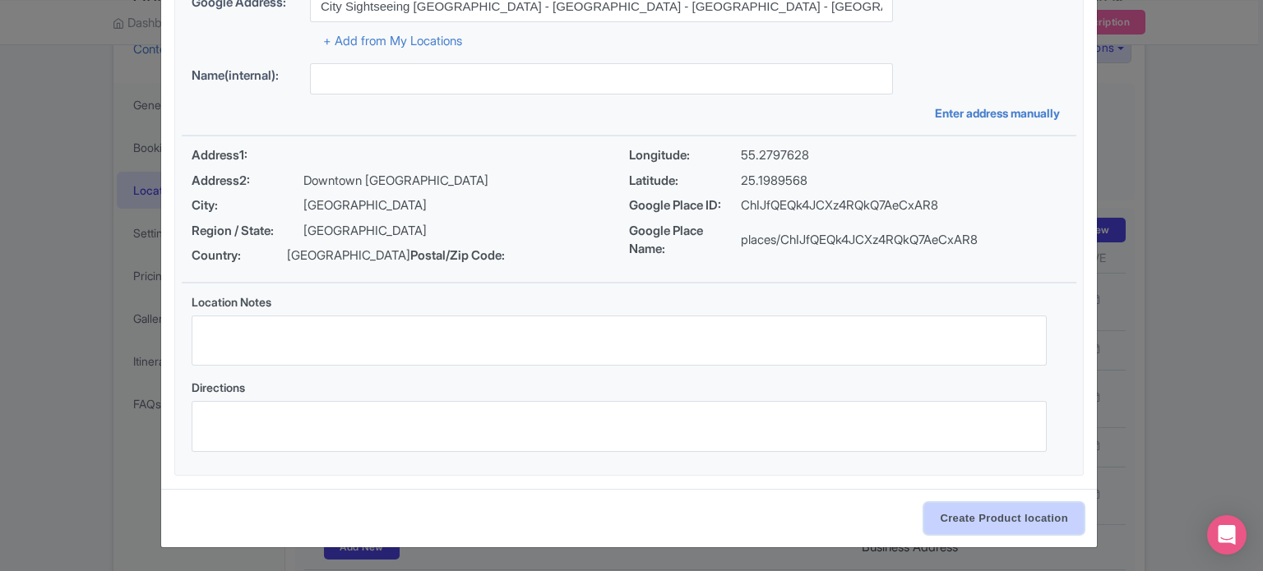
click at [1002, 511] on input "Create Product location" at bounding box center [1004, 518] width 160 height 31
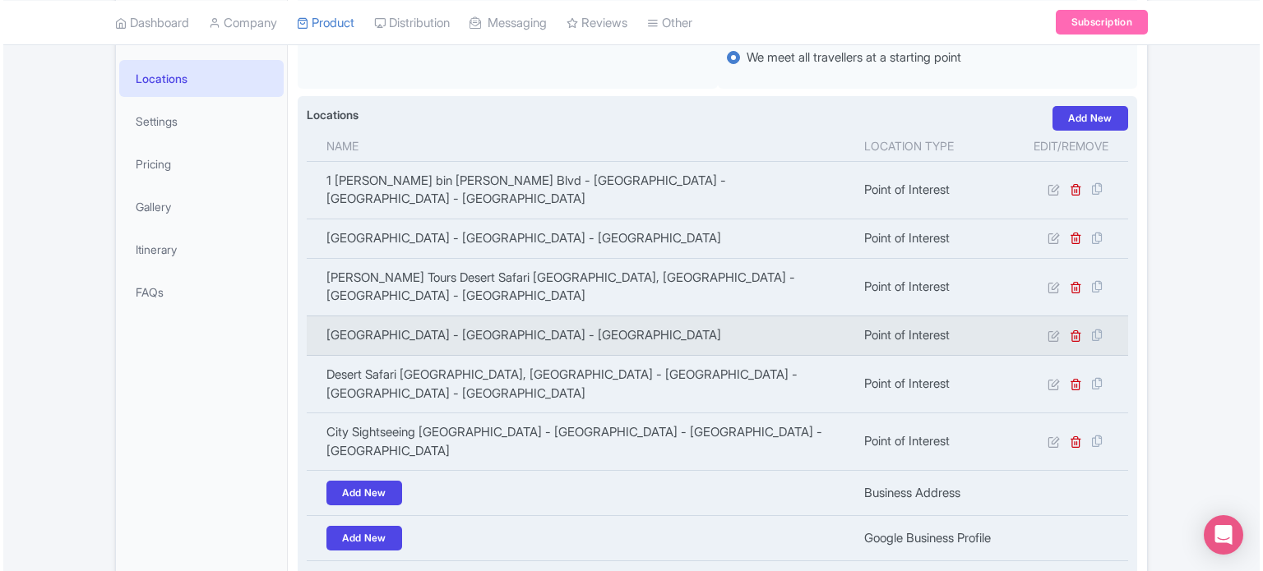
scroll to position [285, 0]
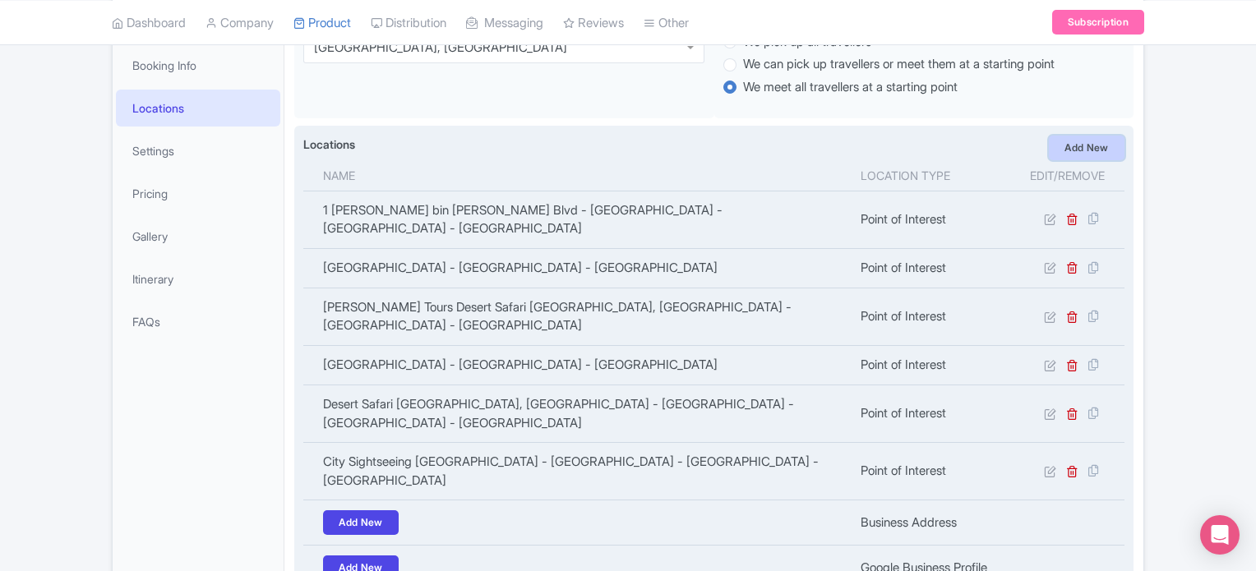
click at [1071, 154] on link "Add New" at bounding box center [1087, 148] width 76 height 25
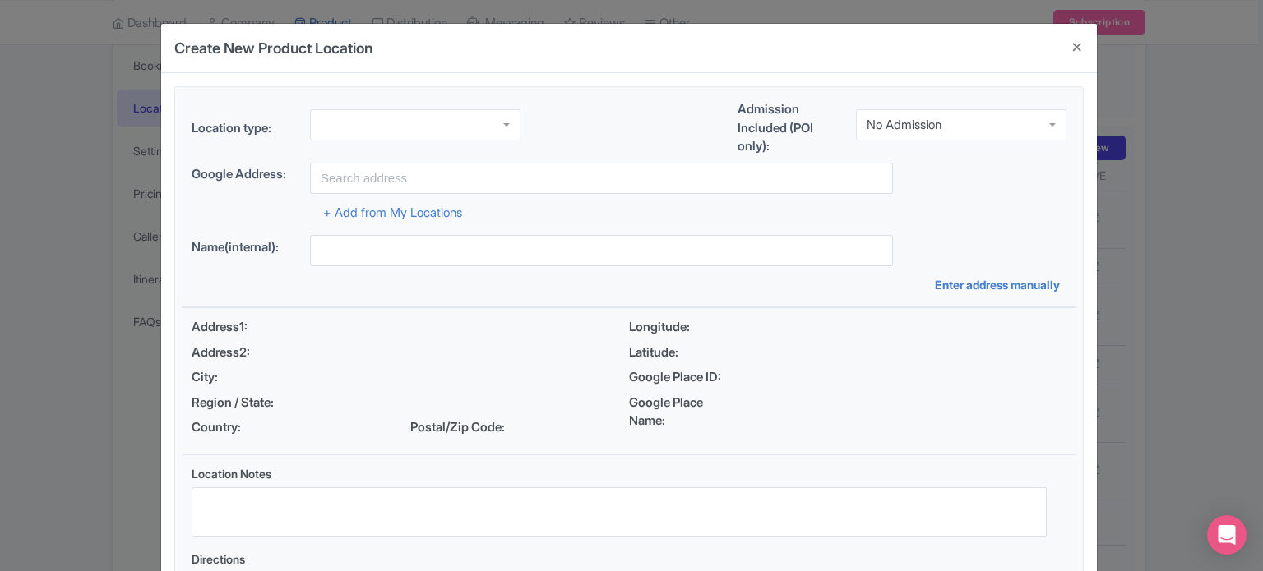
click at [410, 124] on div at bounding box center [415, 124] width 211 height 31
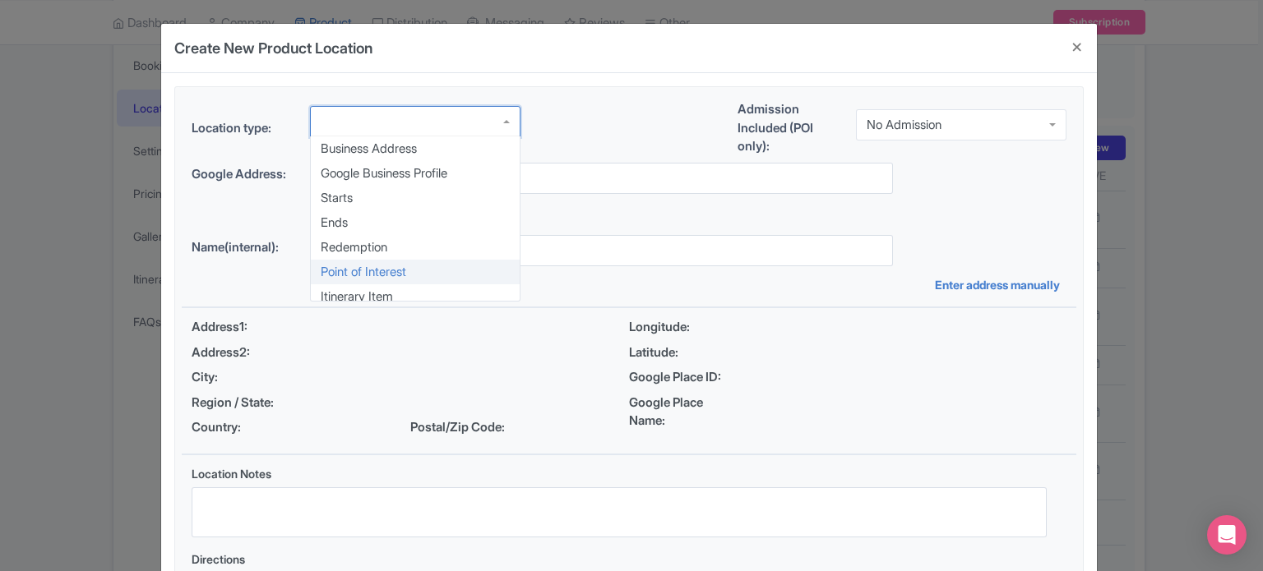
drag, startPoint x: 341, startPoint y: 269, endPoint x: 326, endPoint y: 262, distance: 16.2
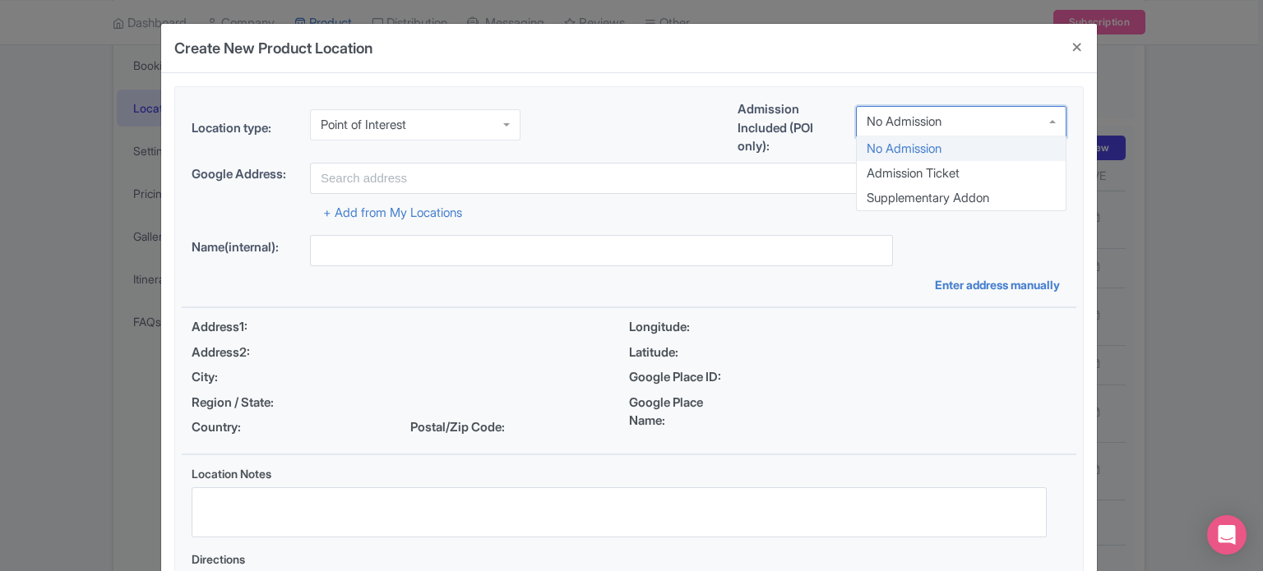
click at [904, 121] on div "No Admission" at bounding box center [904, 121] width 75 height 15
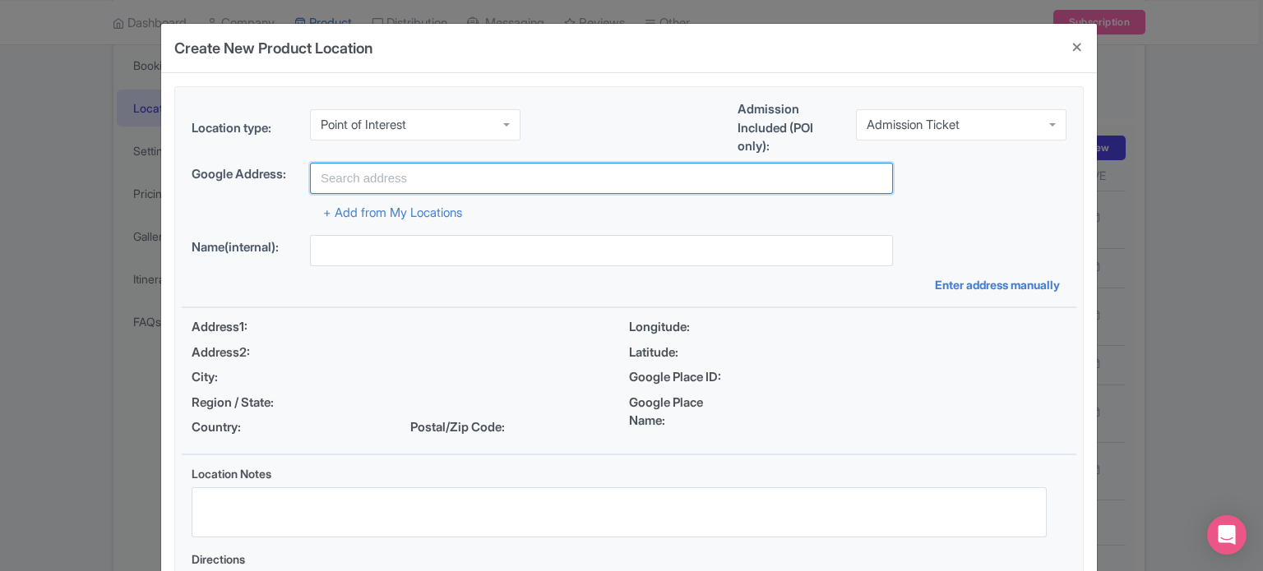
click at [391, 178] on input "text" at bounding box center [601, 178] width 583 height 31
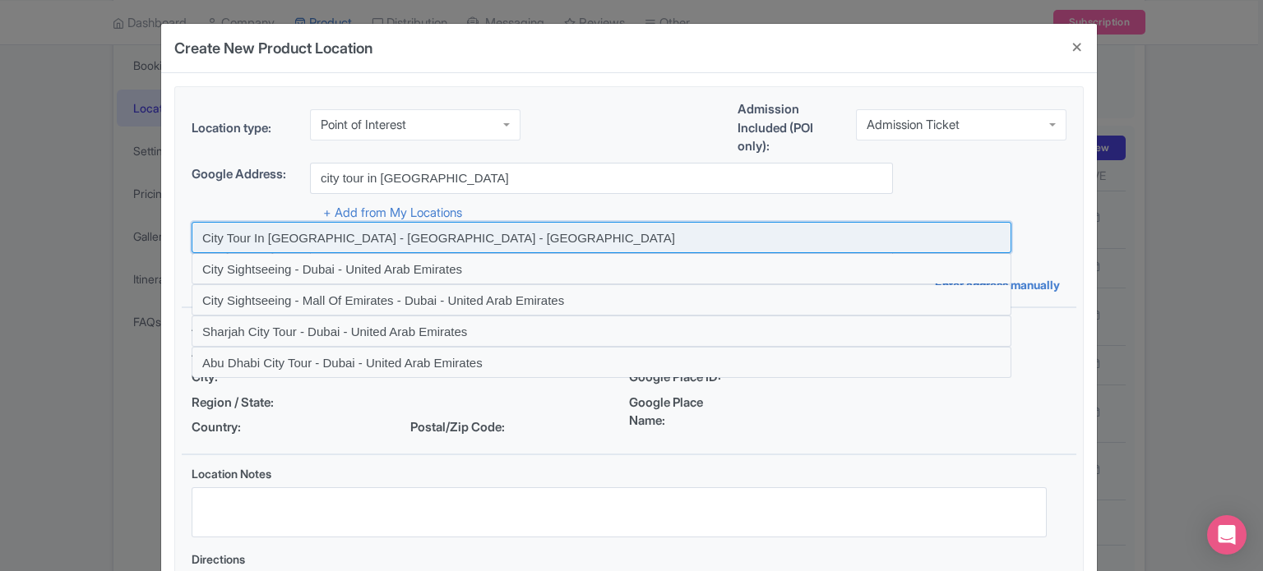
click at [440, 243] on input at bounding box center [602, 237] width 820 height 31
type input "City Tour In Dubai - Dubai - United Arab Emirates"
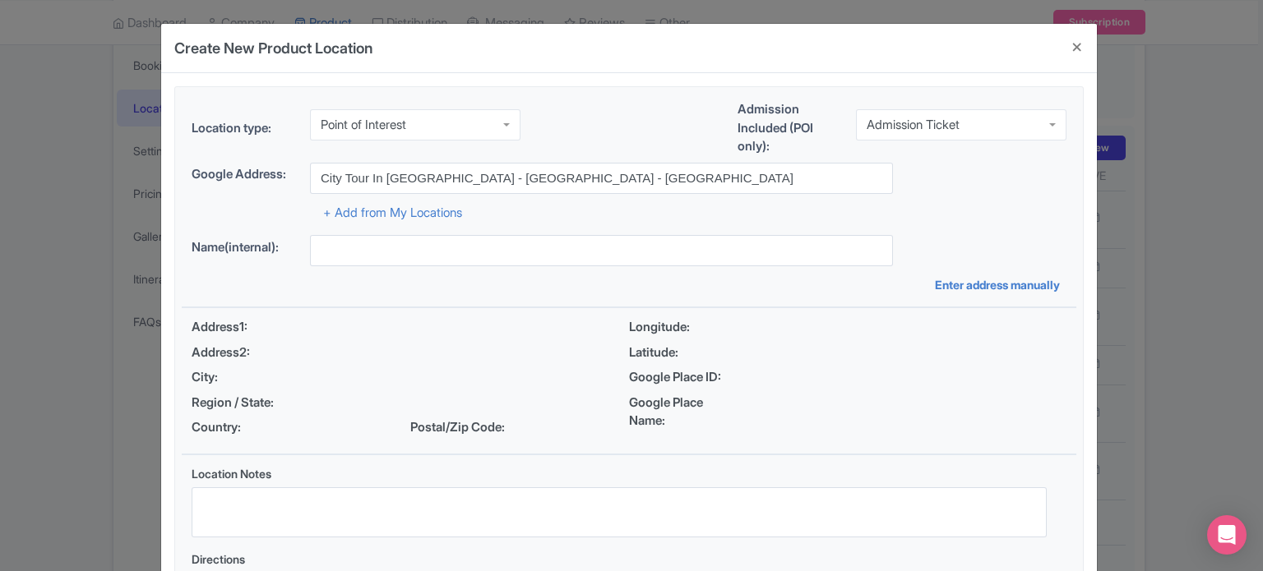
type input "City Tour In Dubai - Dubai - United Arab Emirates"
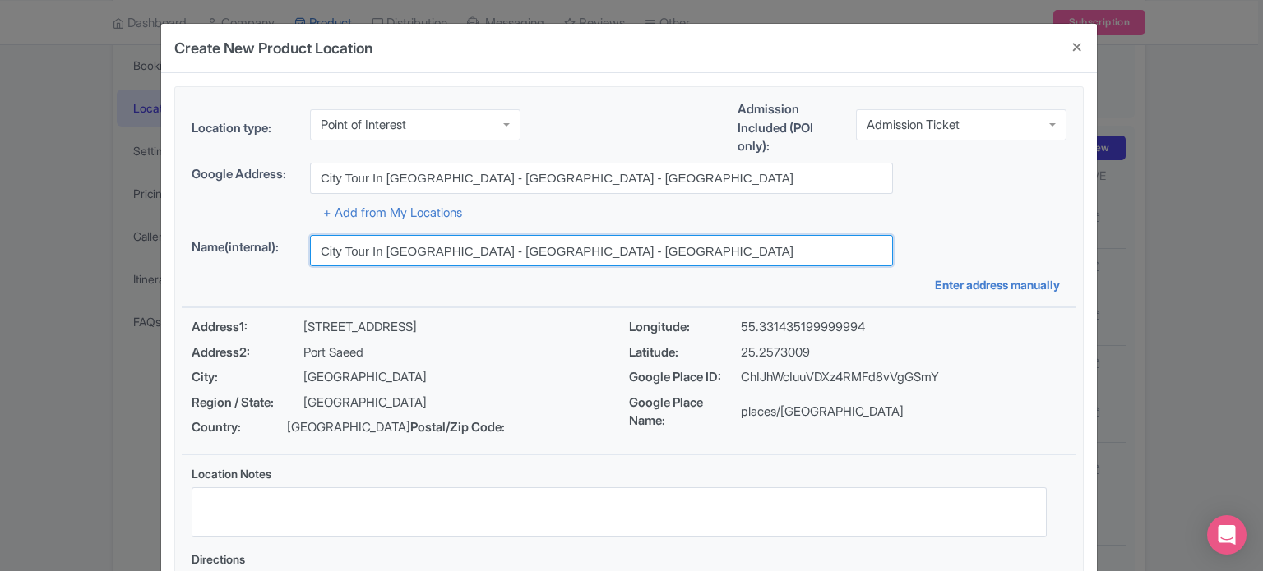
click at [553, 256] on input "City Tour In Dubai - Dubai - United Arab Emirates" at bounding box center [601, 250] width 583 height 31
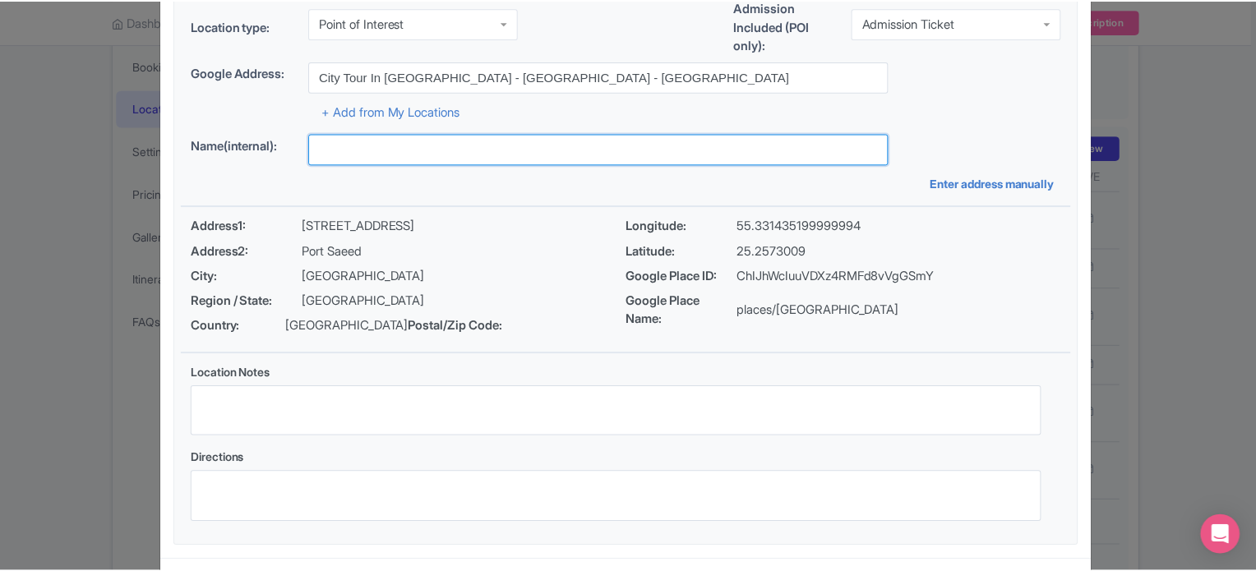
scroll to position [189, 0]
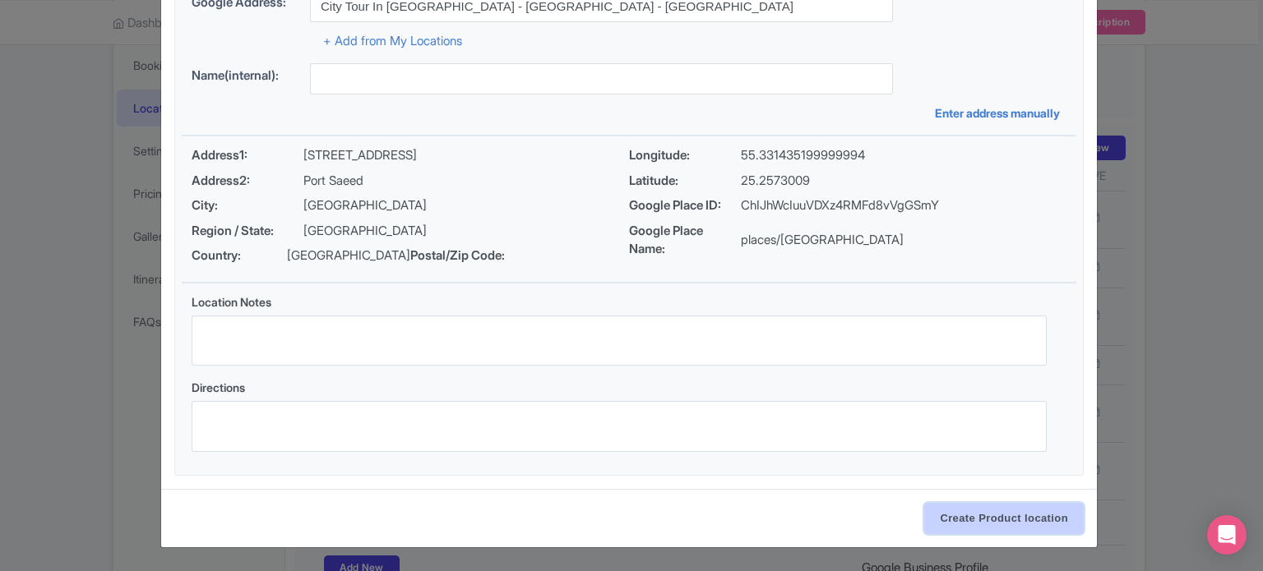
click at [997, 518] on input "Create Product location" at bounding box center [1004, 518] width 160 height 31
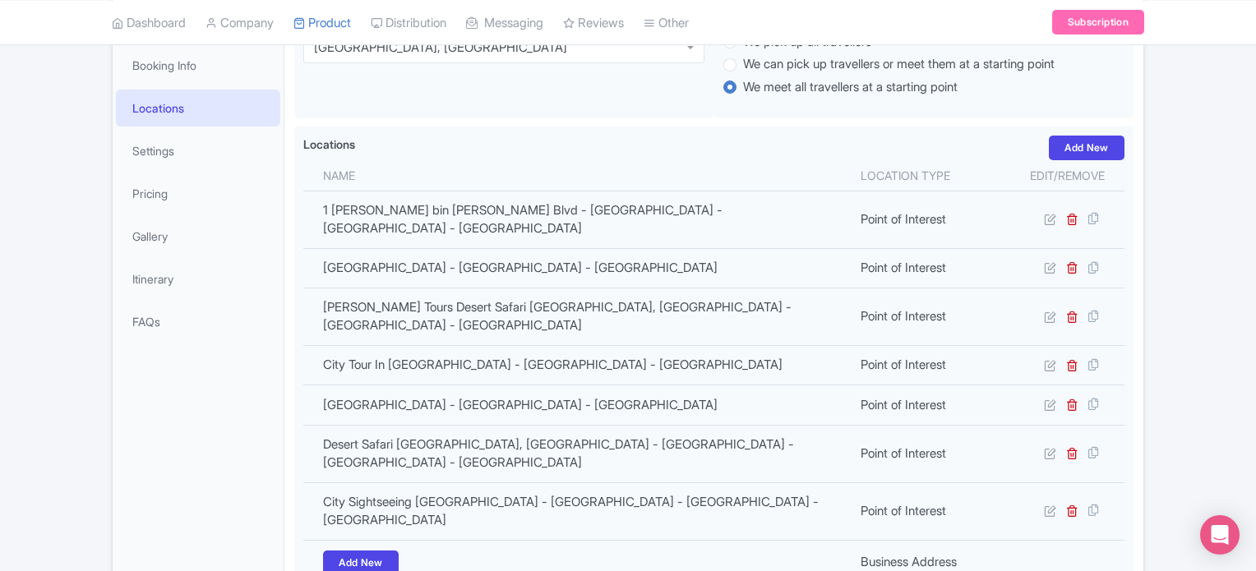
click at [1187, 278] on div "Success Product Location deleted successfully ← Back to Products Dubai Trio wit…" at bounding box center [628, 382] width 1256 height 1027
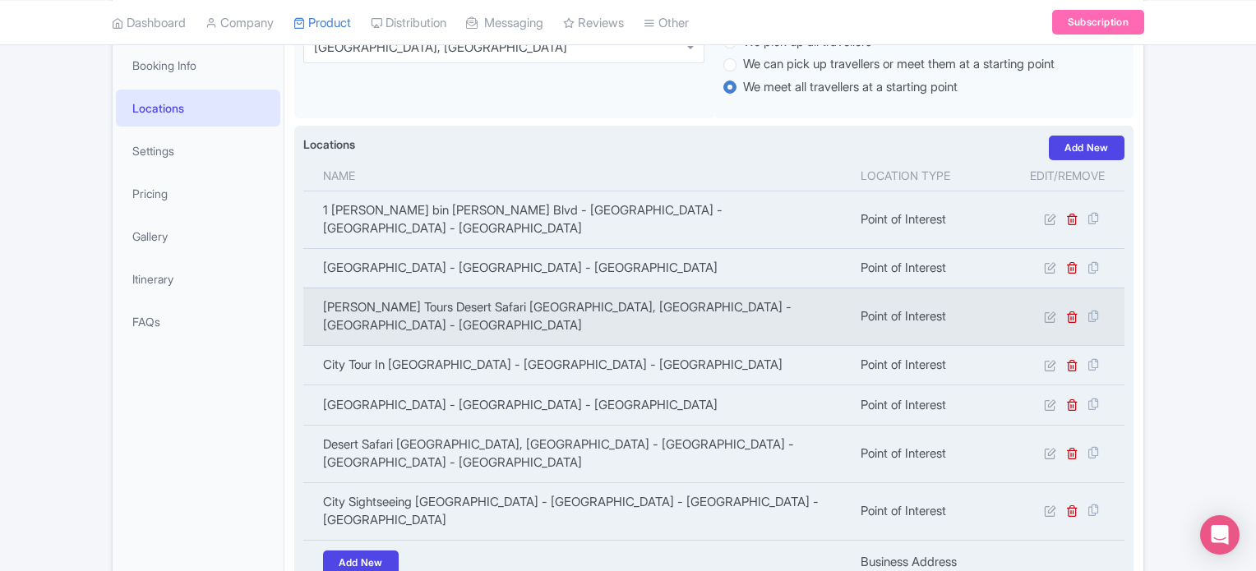
scroll to position [602, 0]
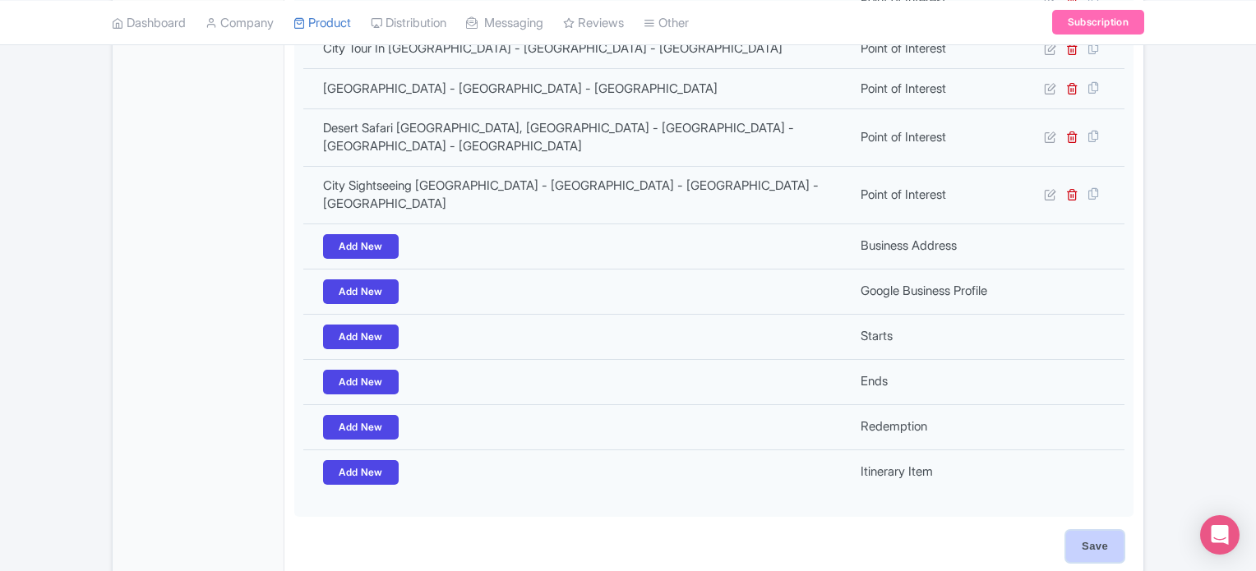
click at [1094, 531] on input "Save" at bounding box center [1096, 546] width 58 height 31
type input "Update Product"
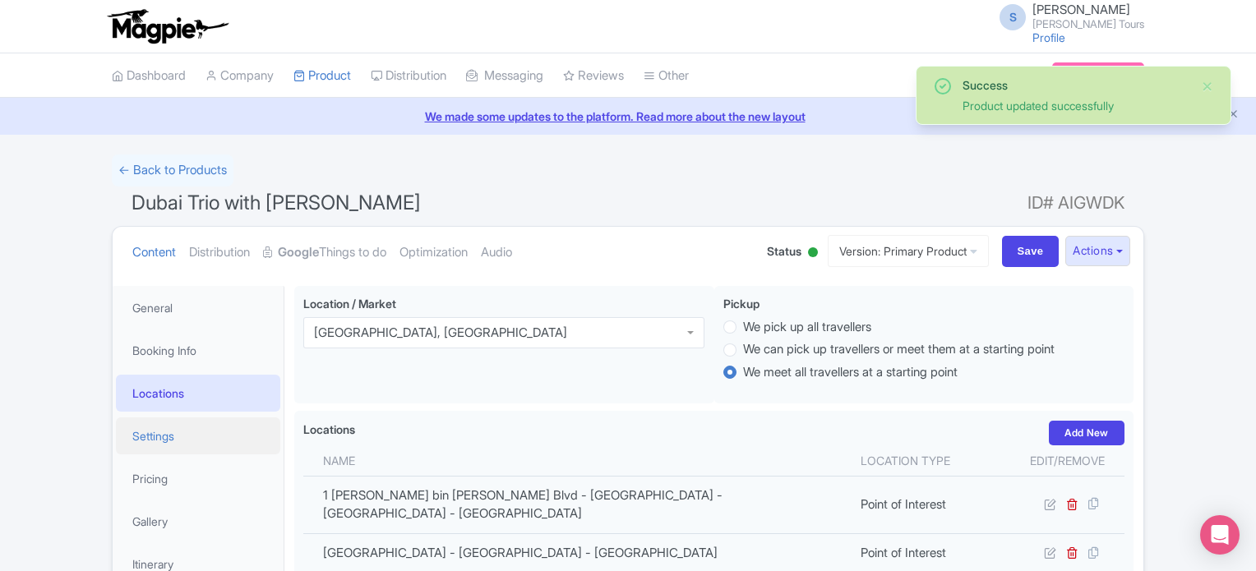
click at [163, 433] on link "Settings" at bounding box center [198, 436] width 164 height 37
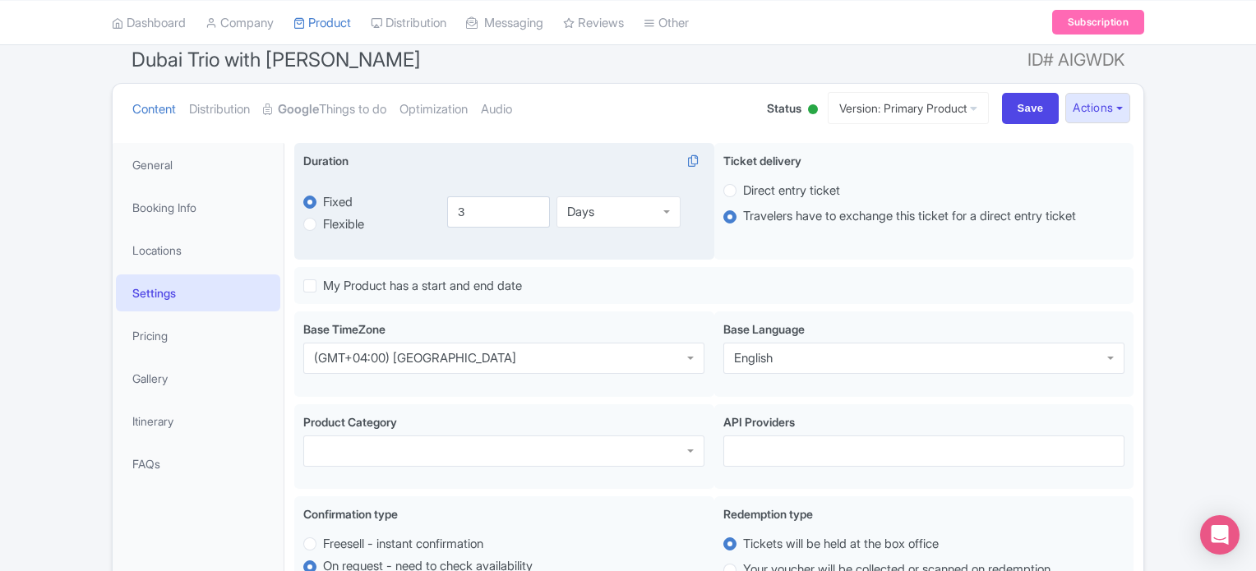
scroll to position [164, 0]
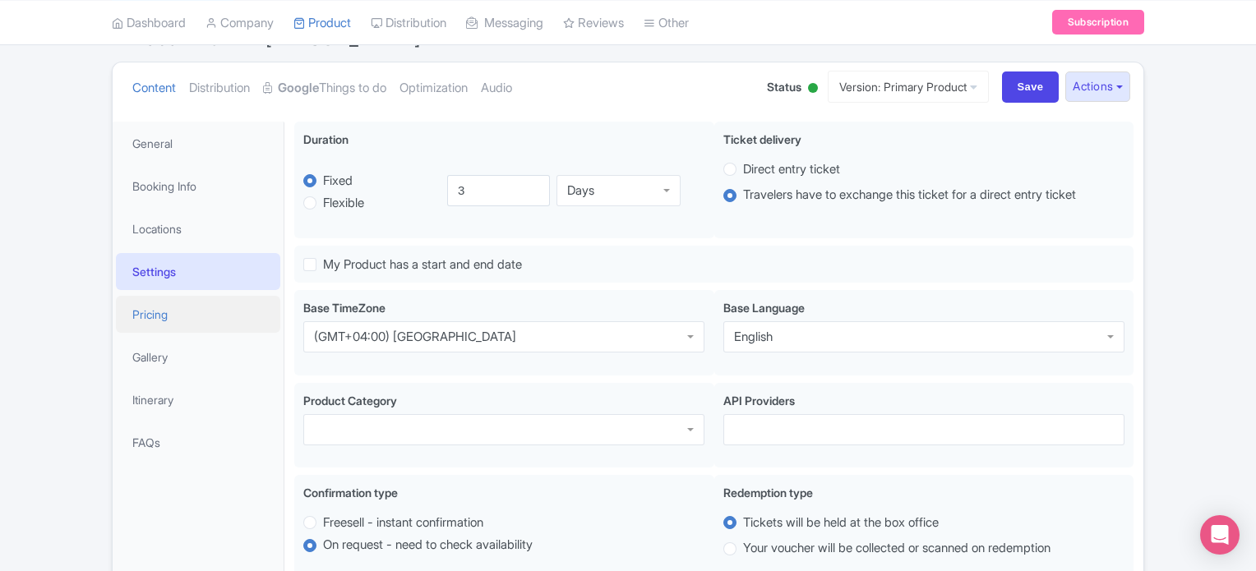
click at [159, 312] on link "Pricing" at bounding box center [198, 314] width 164 height 37
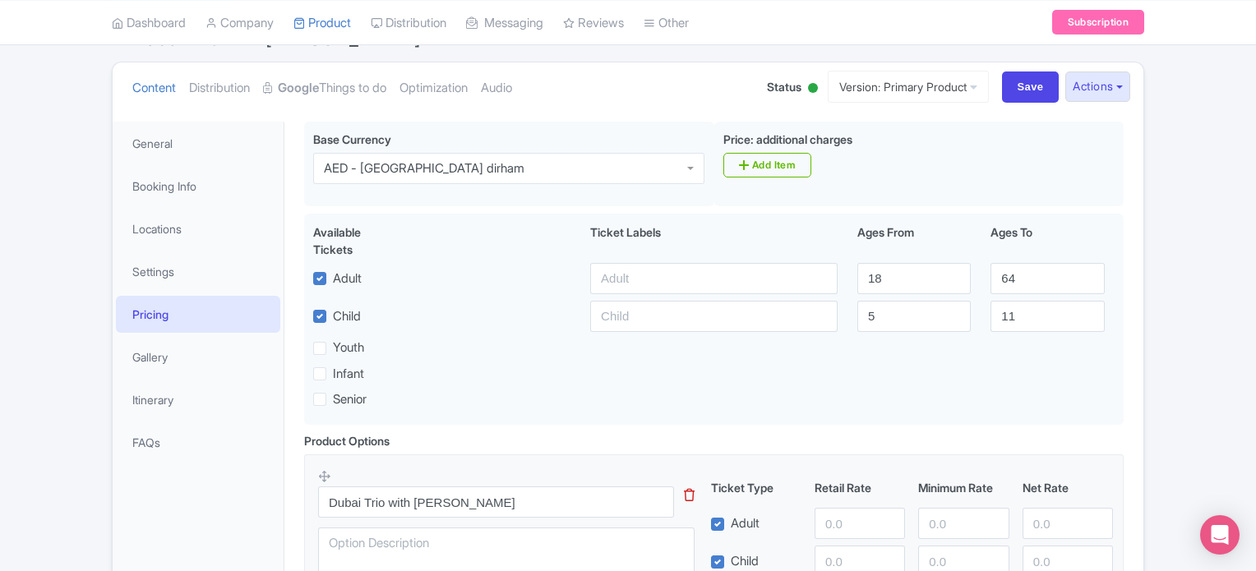
click at [156, 314] on link "Pricing" at bounding box center [198, 314] width 164 height 37
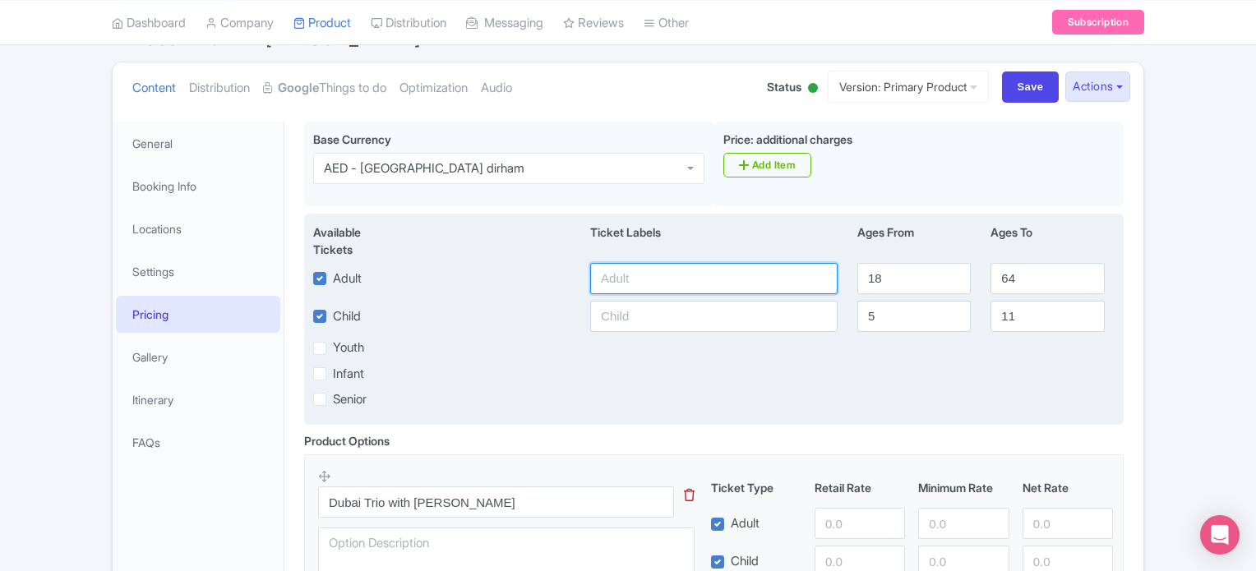
click at [717, 280] on input "text" at bounding box center [714, 278] width 248 height 31
type input "479"
click at [733, 326] on input "text" at bounding box center [714, 316] width 248 height 31
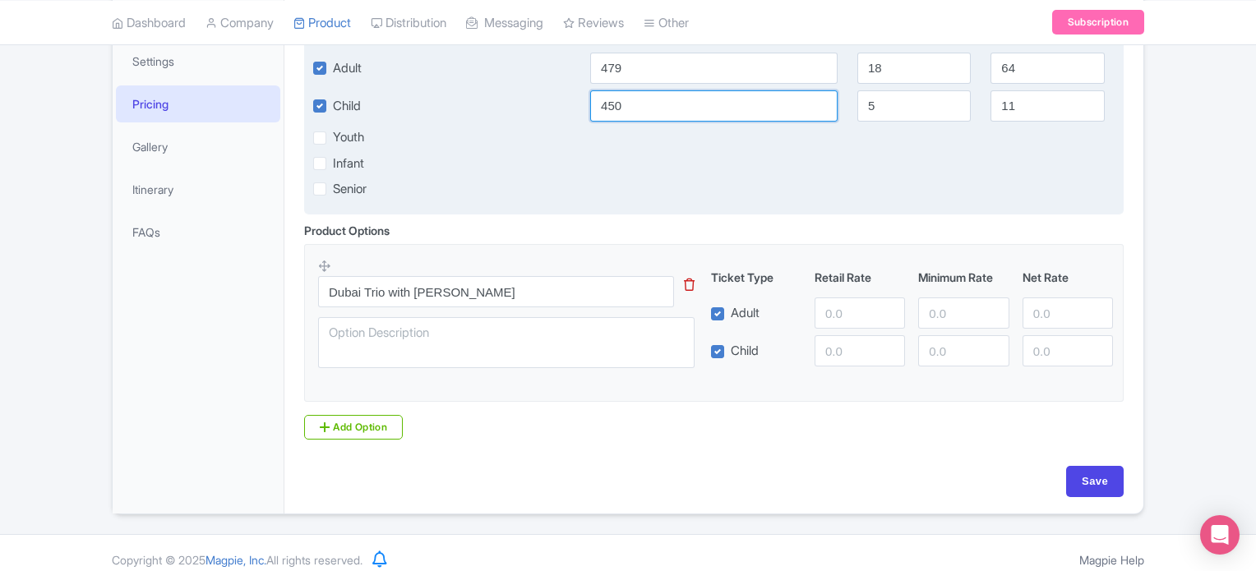
scroll to position [387, 0]
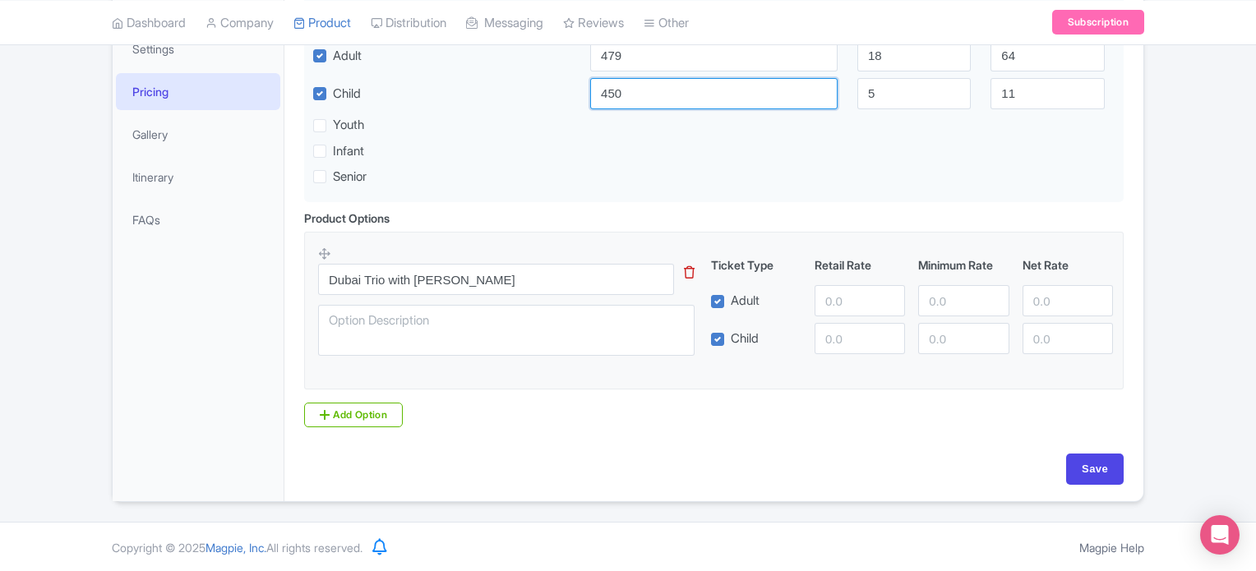
type input "450"
click at [612, 403] on div "Product Options i Dubai Trio with Burj Khalifa This tip has not data. Code: tip…" at bounding box center [714, 319] width 840 height 218
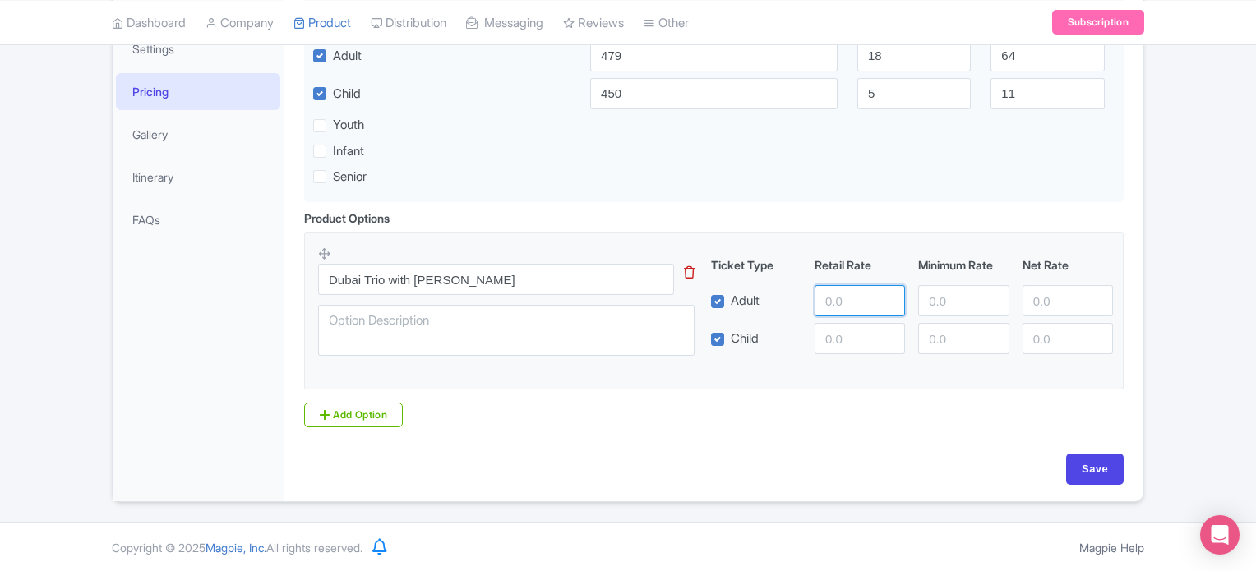
click at [837, 293] on input "number" at bounding box center [860, 300] width 90 height 31
click at [773, 428] on div "Product Options i Dubai Trio with Burj Khalifa This tip has not data. Code: tip…" at bounding box center [714, 325] width 840 height 231
click at [357, 419] on link "Add Option" at bounding box center [353, 415] width 99 height 25
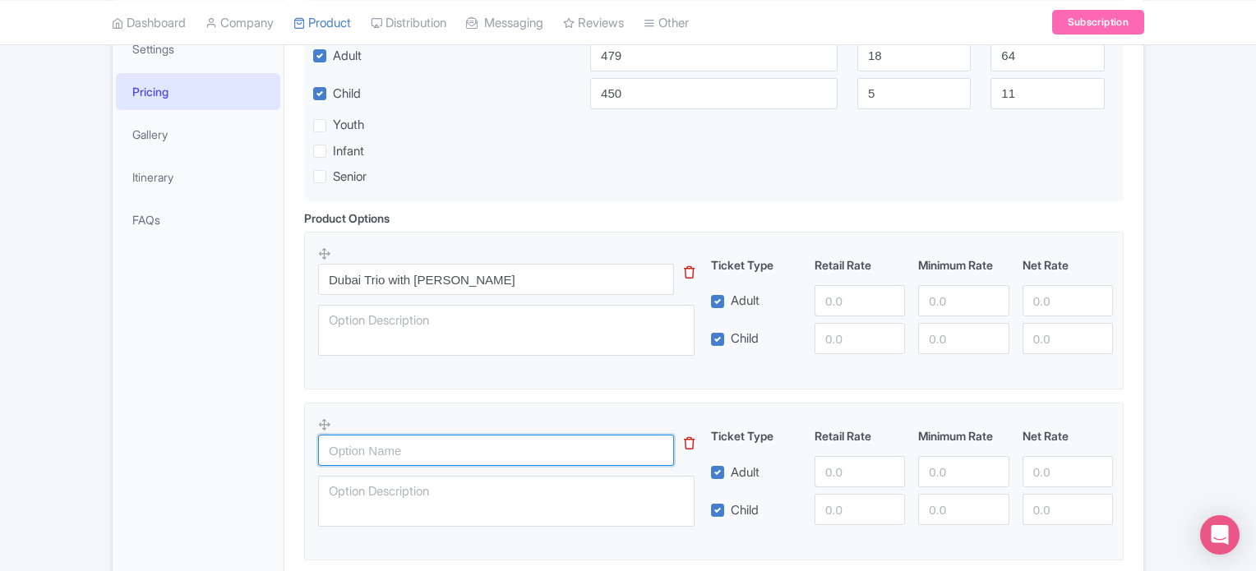
click at [434, 454] on input "text" at bounding box center [496, 450] width 356 height 31
type input "Dubai Desert Safari"
click at [493, 423] on div "Dubai Desert Safari" at bounding box center [516, 477] width 396 height 120
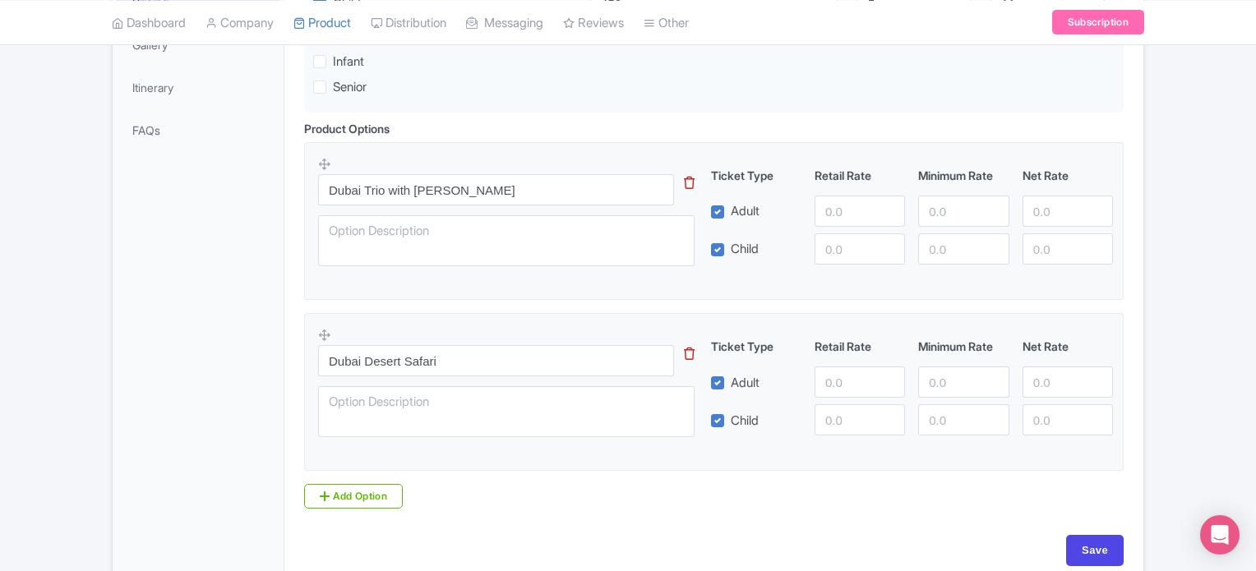
scroll to position [558, 0]
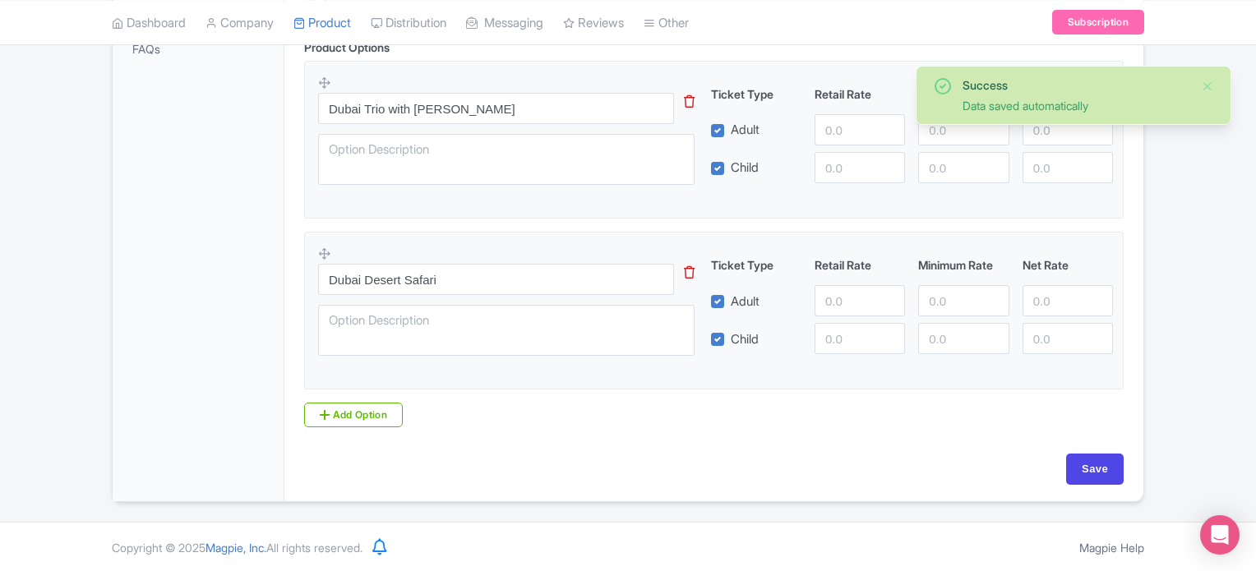
drag, startPoint x: 685, startPoint y: 213, endPoint x: 696, endPoint y: 213, distance: 10.7
click at [685, 213] on fieldset "Dubai Trio with Burj Khalifa This tip has not data. Code: tip_option_name Ticke…" at bounding box center [714, 140] width 820 height 158
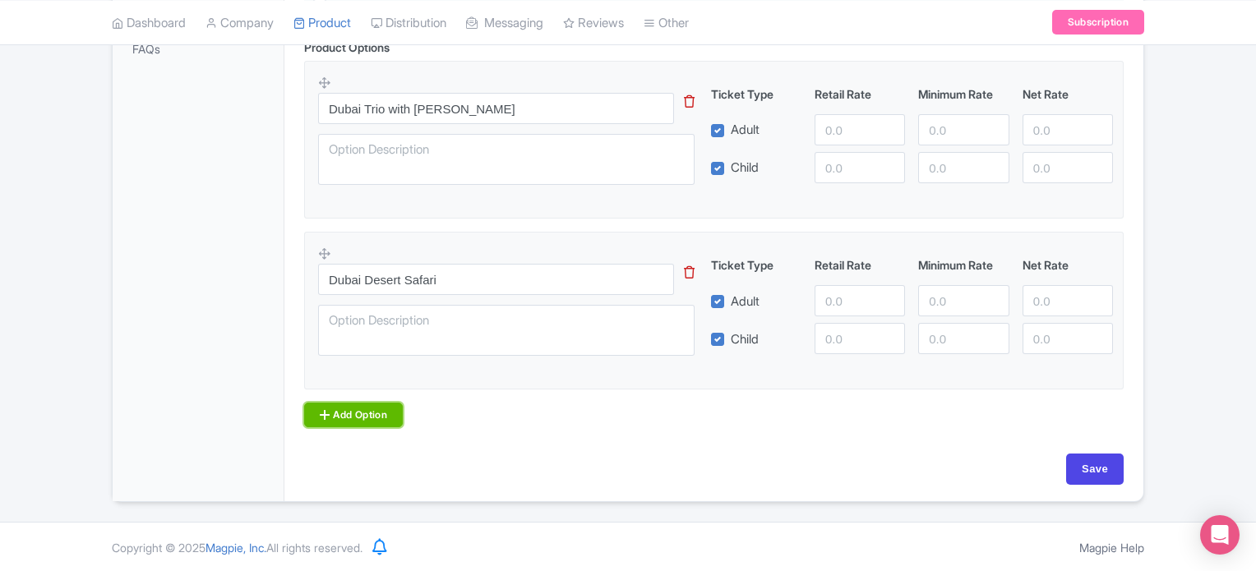
click at [368, 411] on link "Add Option" at bounding box center [353, 415] width 99 height 25
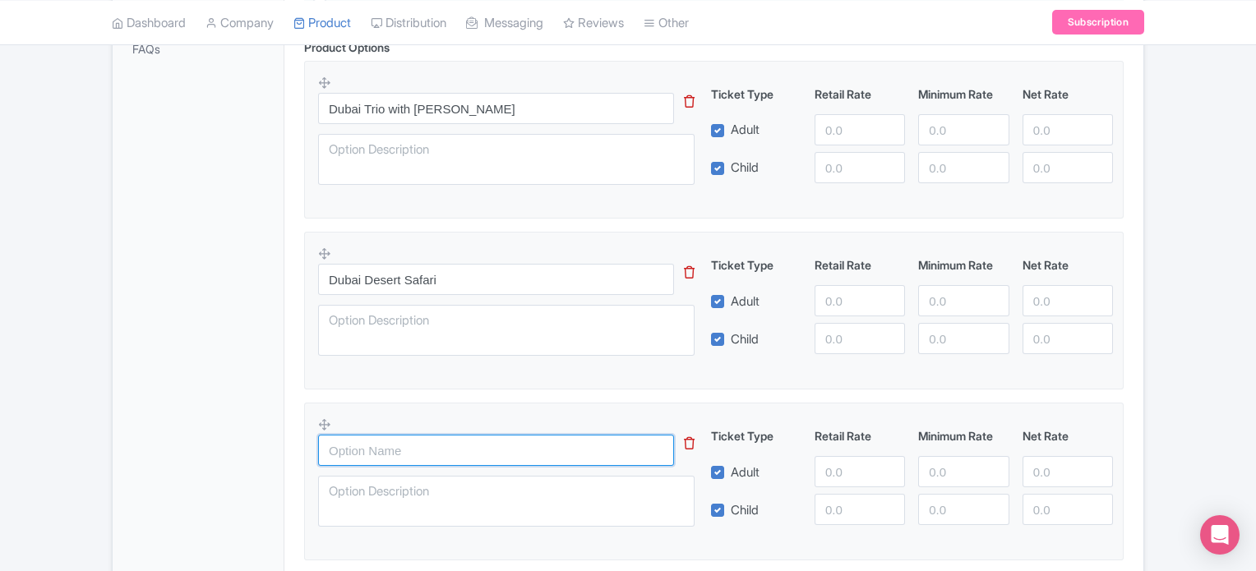
click at [397, 447] on input "text" at bounding box center [496, 450] width 356 height 31
type input "Dubai City Tour"
click at [546, 404] on fieldset "Dubai City Tour Ticket Type Retail Rate Minimum Rate Net Rate Adult Child" at bounding box center [714, 482] width 820 height 158
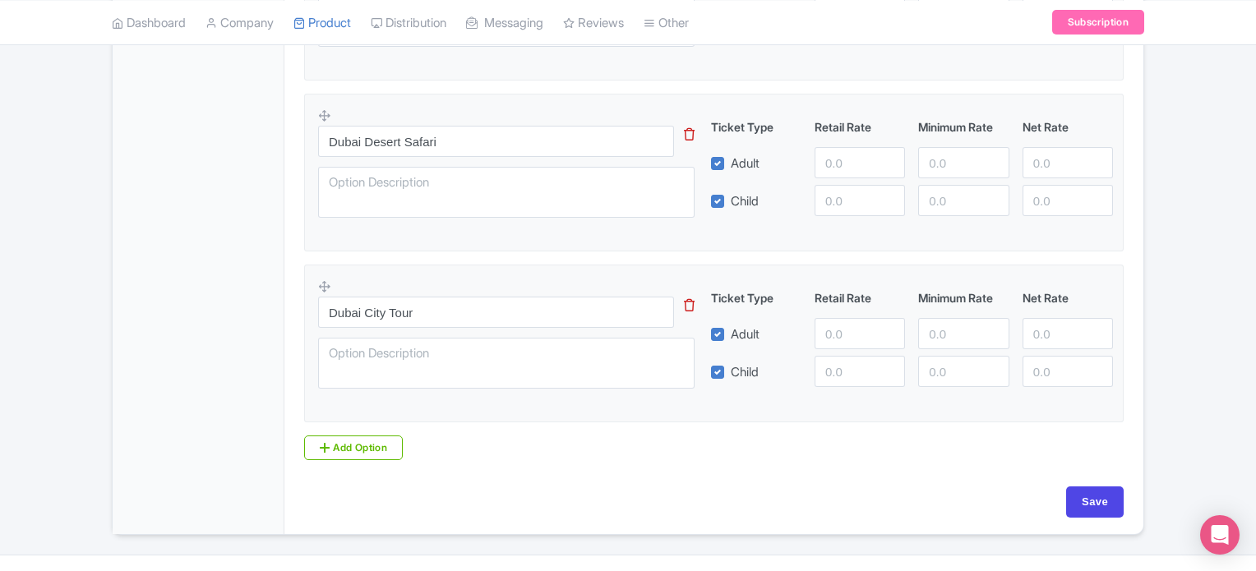
scroll to position [729, 0]
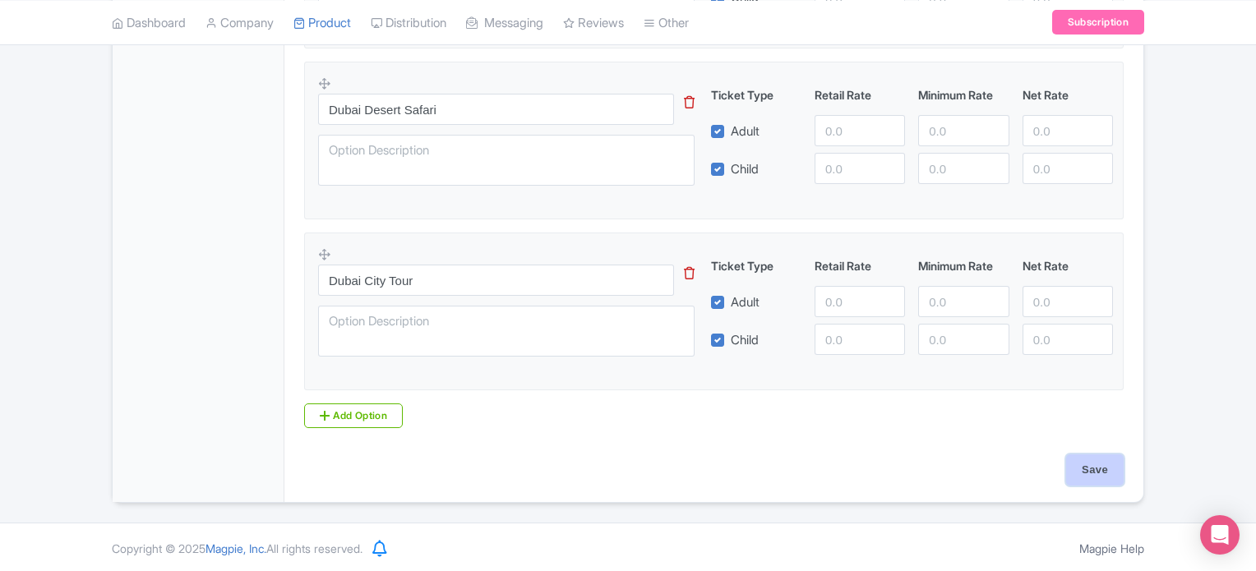
click at [1104, 470] on input "Save" at bounding box center [1096, 470] width 58 height 31
type input "Saving..."
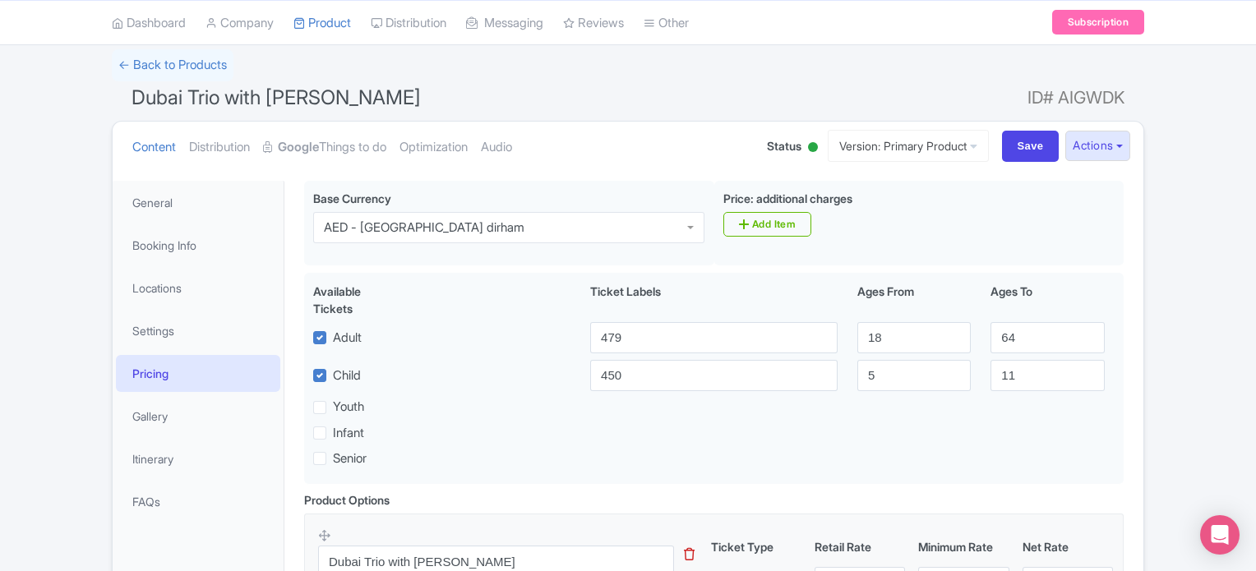
scroll to position [77, 0]
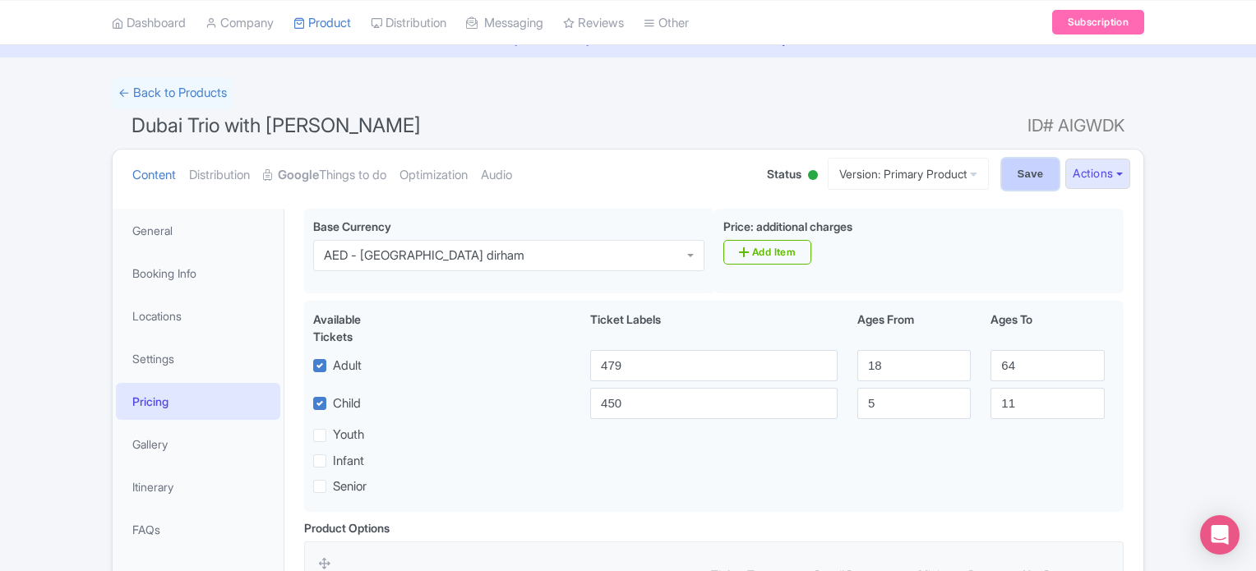
click at [1025, 174] on input "Save" at bounding box center [1031, 174] width 58 height 31
type input "Saving..."
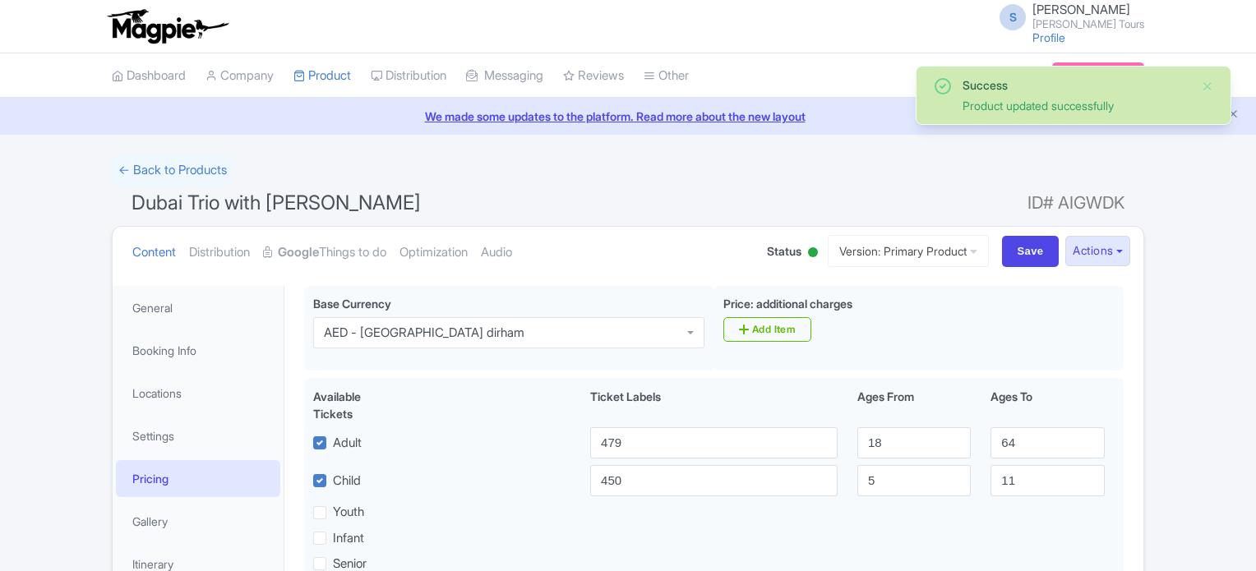
scroll to position [285, 0]
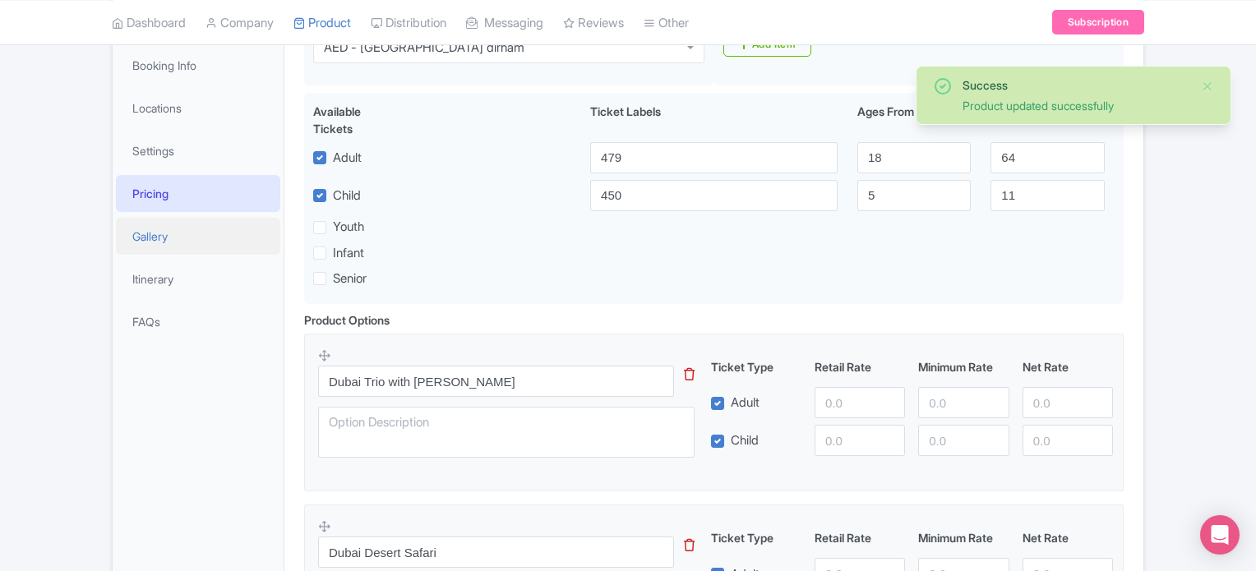
click at [150, 233] on link "Gallery" at bounding box center [198, 236] width 164 height 37
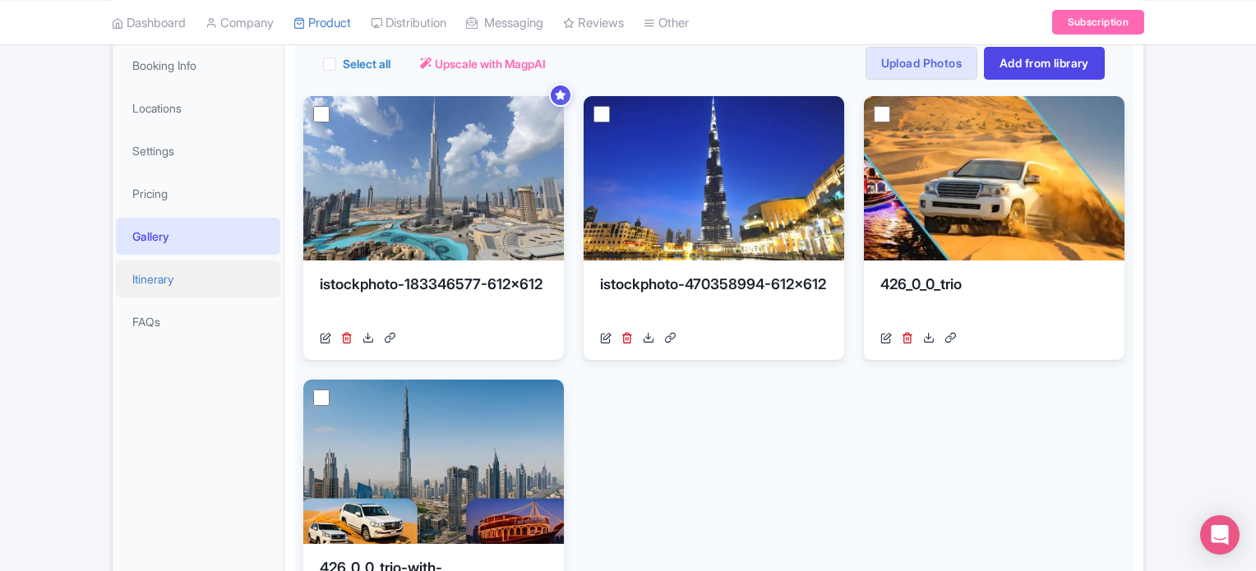
click at [141, 280] on link "Itinerary" at bounding box center [198, 279] width 164 height 37
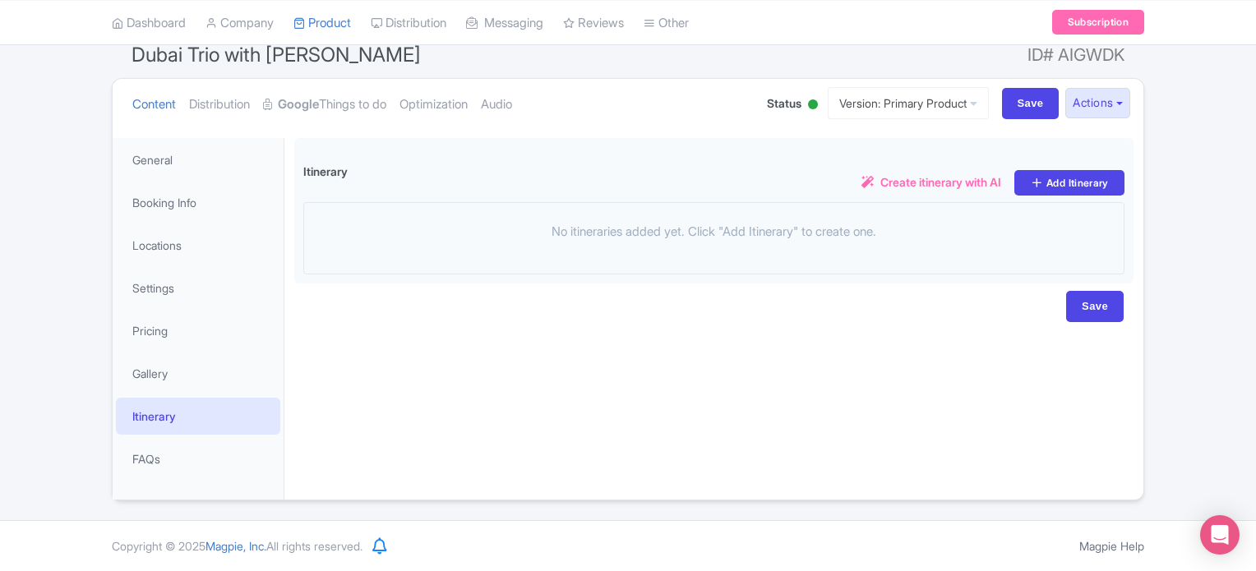
scroll to position [147, 0]
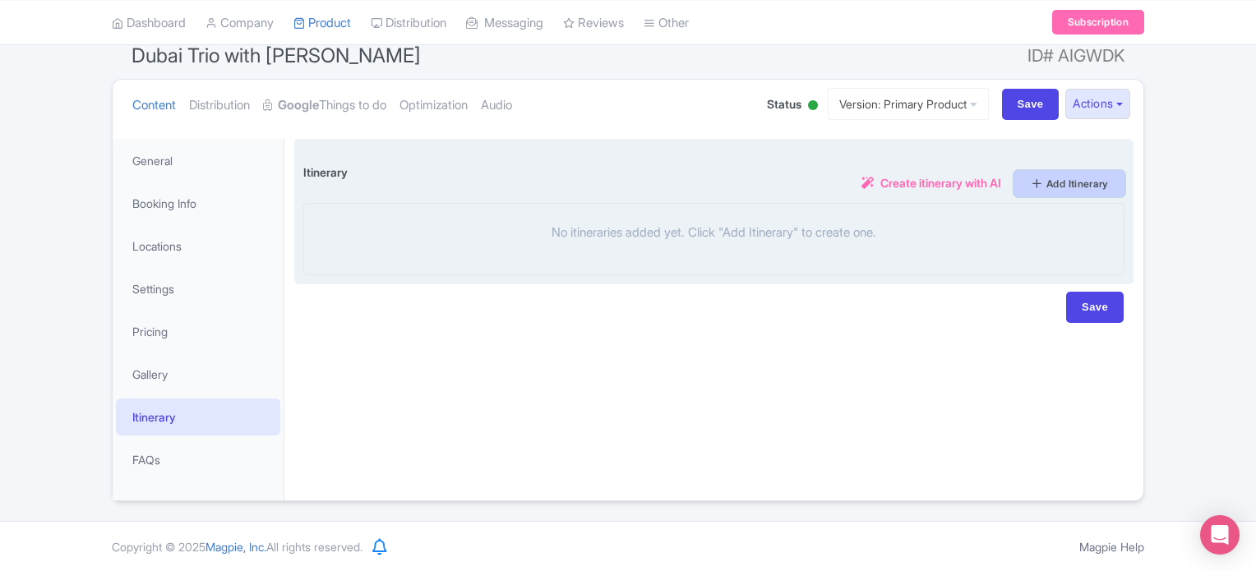
click at [1079, 178] on link "Add Itinerary" at bounding box center [1070, 183] width 110 height 25
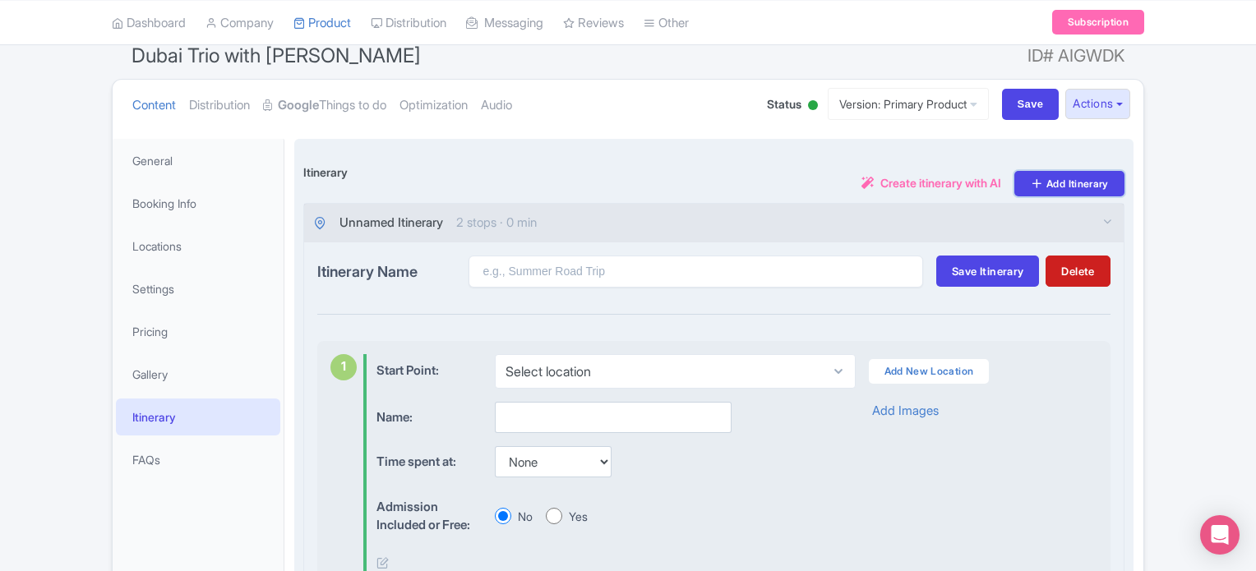
scroll to position [312, 0]
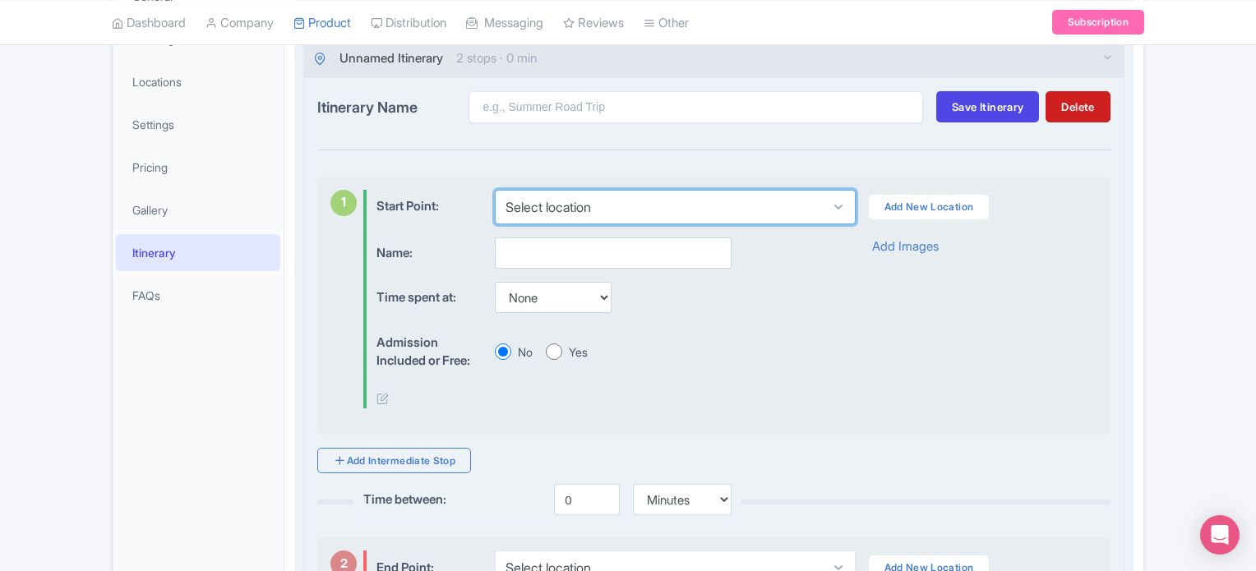
click at [595, 199] on select "Select location" at bounding box center [675, 207] width 360 height 35
click at [442, 224] on div "Start Point: Select location Add New Location Name: Time spent at: None 15 mins…" at bounding box center [737, 300] width 721 height 220
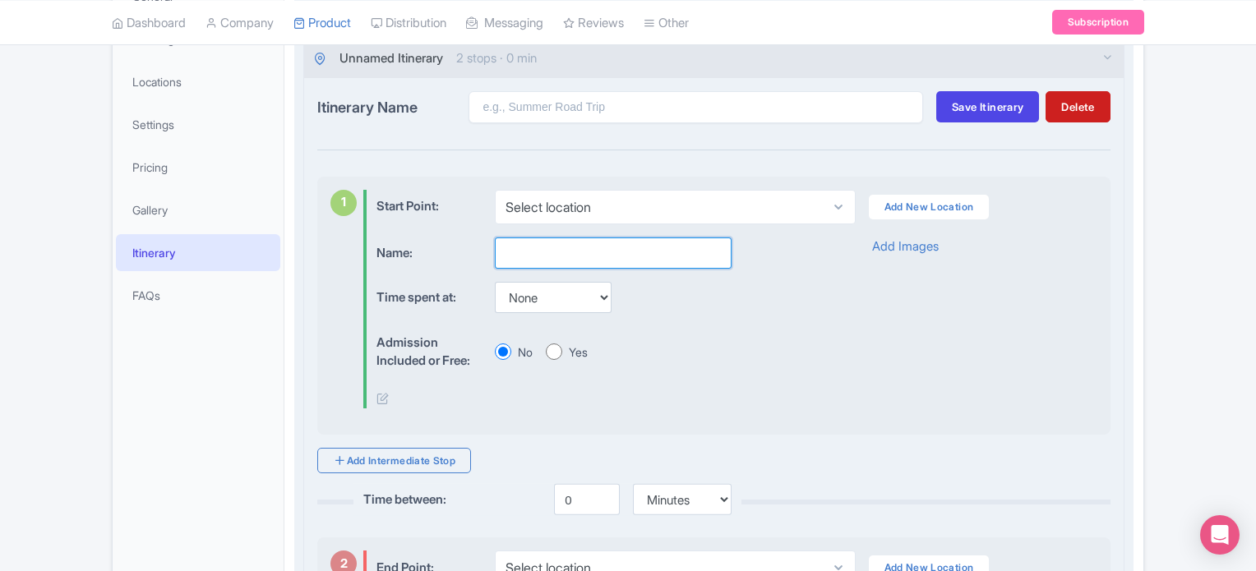
click at [560, 250] on input "text" at bounding box center [613, 253] width 237 height 31
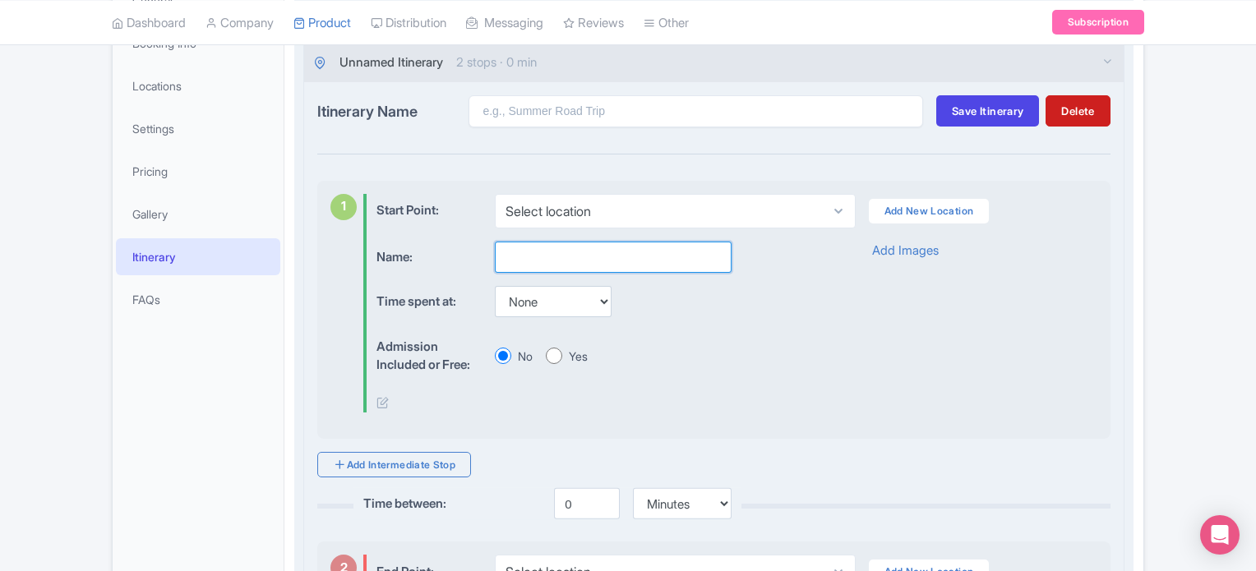
scroll to position [222, 0]
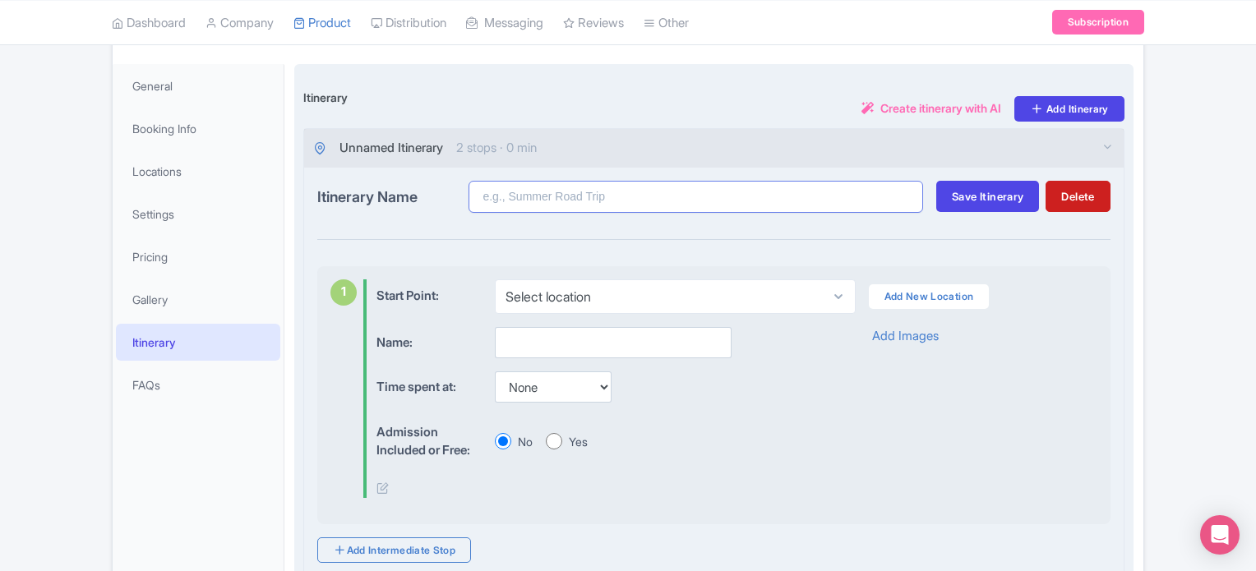
click at [554, 194] on input "Itinerary Name" at bounding box center [696, 197] width 455 height 32
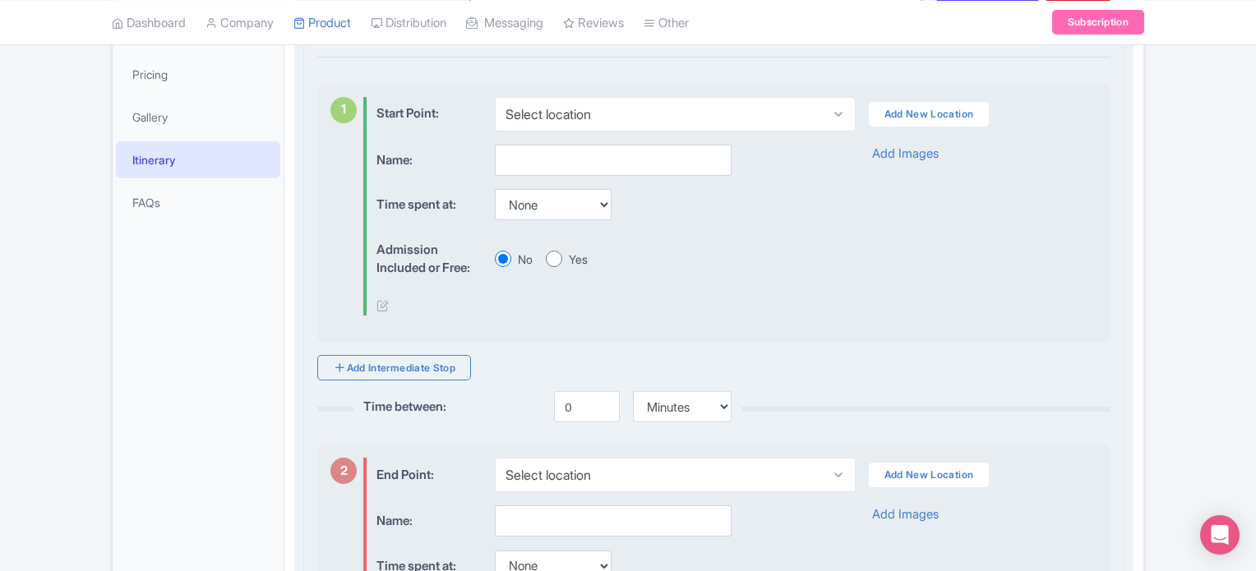
scroll to position [386, 0]
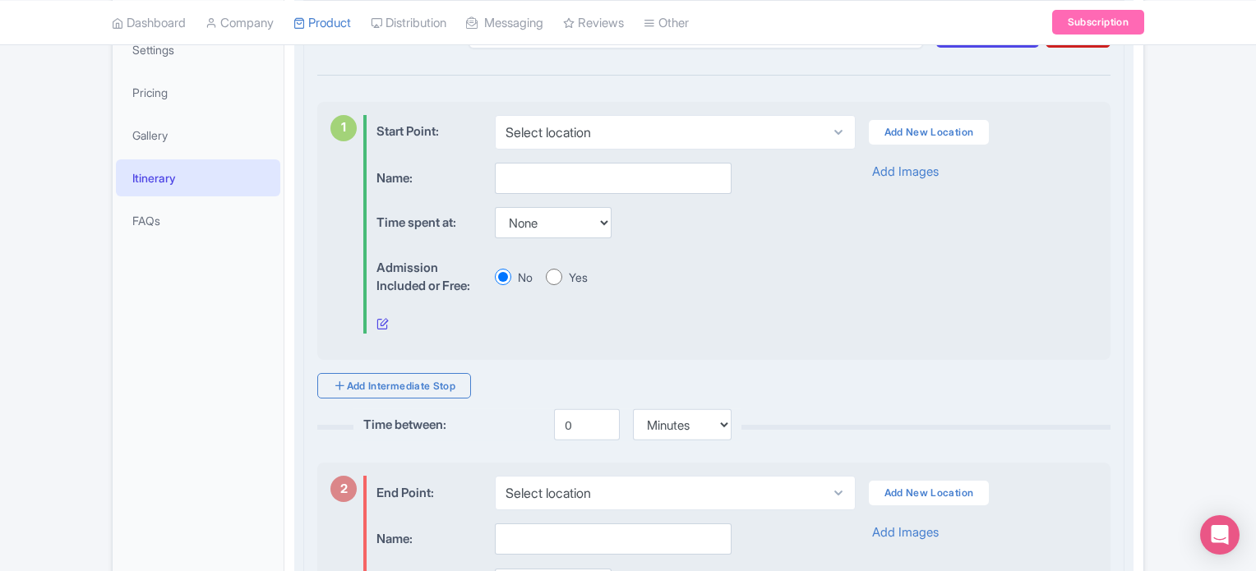
click at [380, 319] on icon at bounding box center [383, 323] width 12 height 12
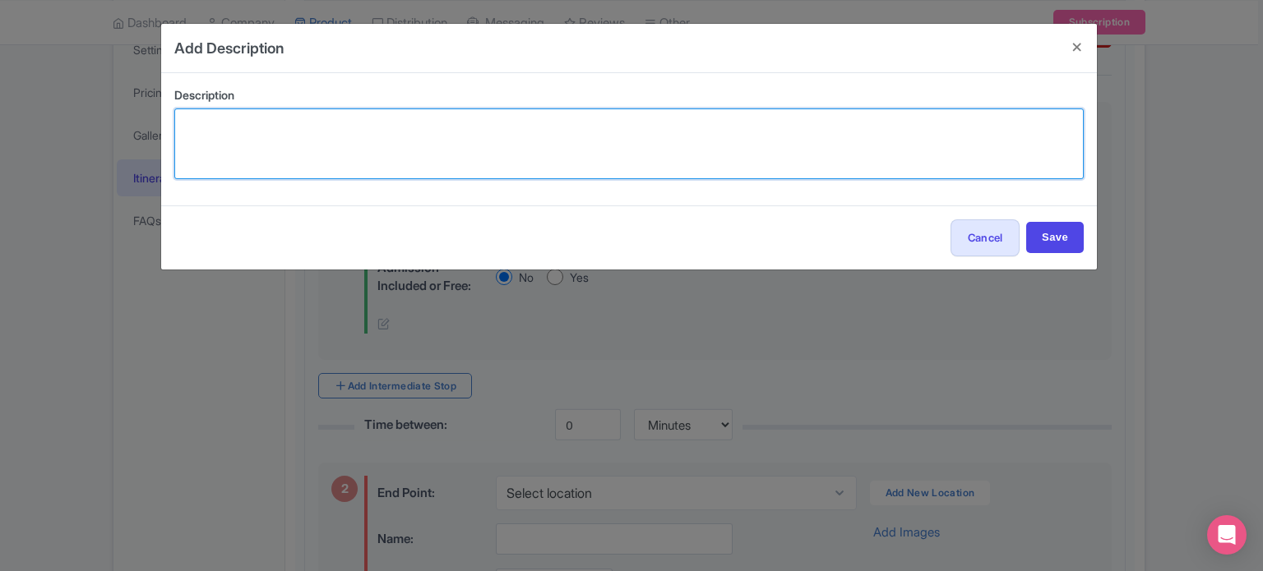
click at [303, 140] on textarea at bounding box center [628, 144] width 909 height 71
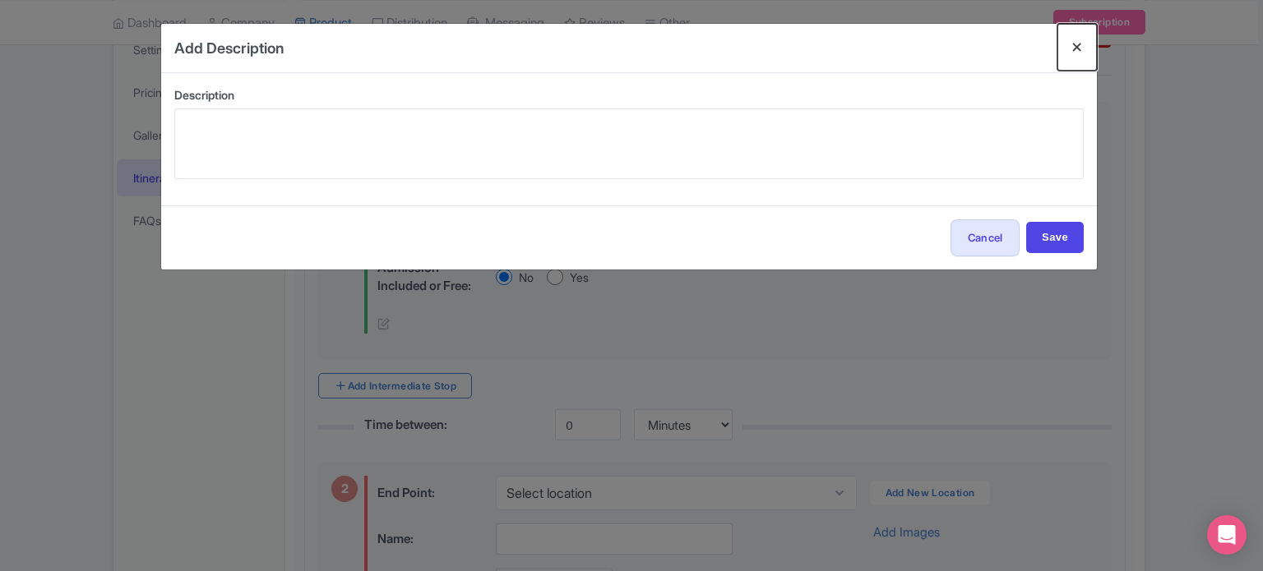
click at [1076, 49] on button "Close" at bounding box center [1076, 47] width 39 height 47
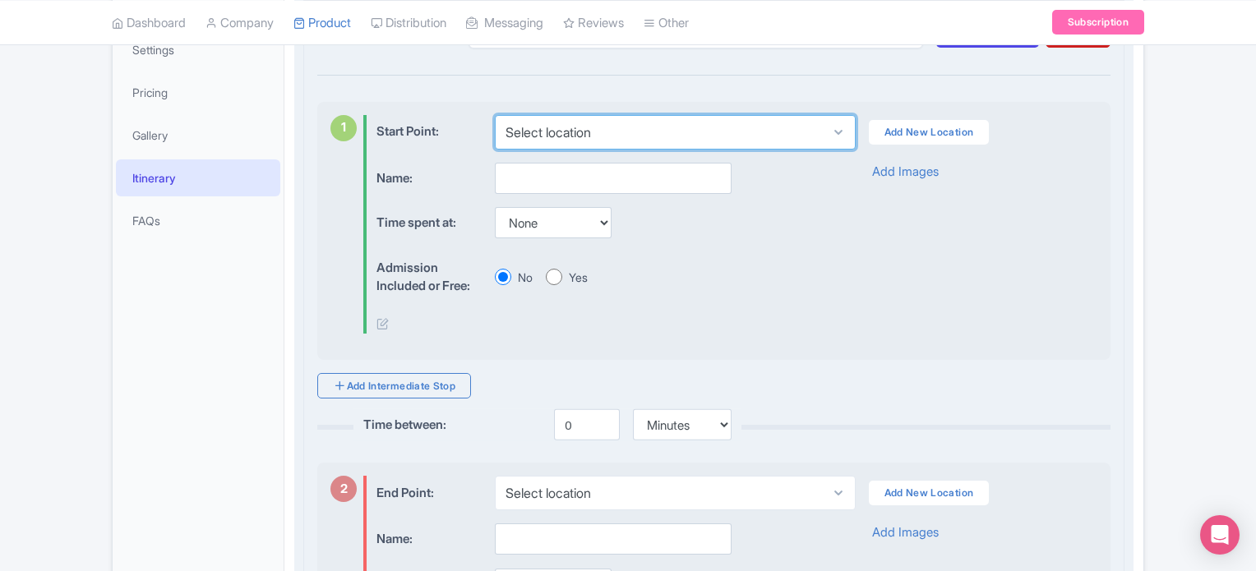
click at [585, 132] on select "Select location" at bounding box center [675, 132] width 360 height 35
click at [885, 199] on div "Name: Time spent at: None 15 mins 30 mins 45 mins 1 hour 1 hour 15 mins 1 hour …" at bounding box center [737, 249] width 721 height 172
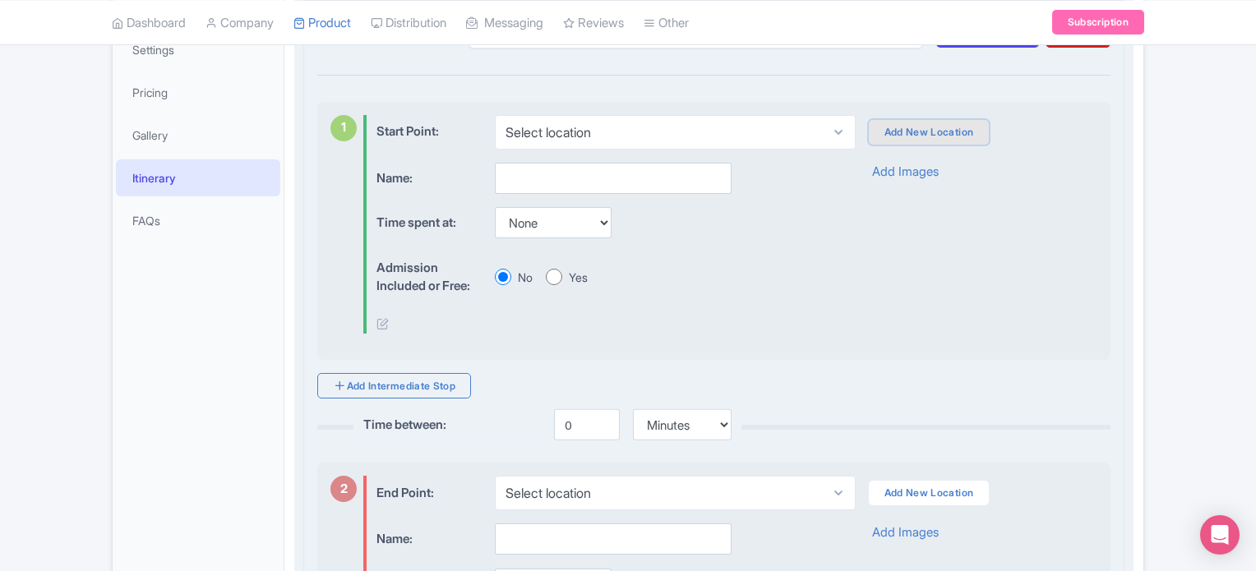
click at [923, 120] on link "Add New Location" at bounding box center [929, 132] width 121 height 25
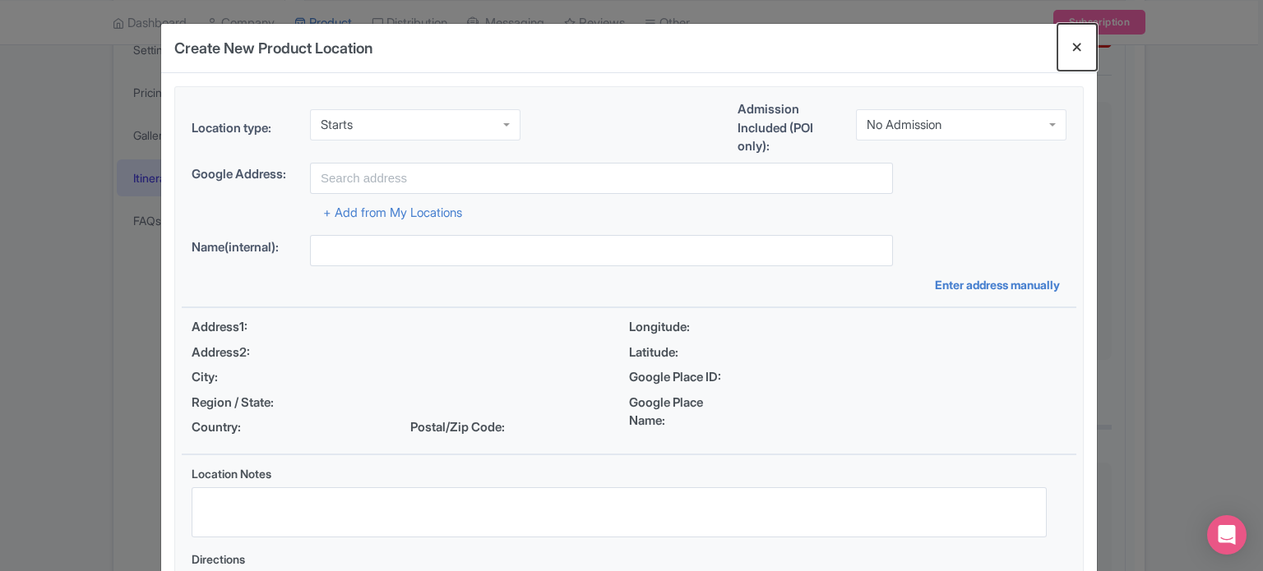
click at [1074, 48] on button "Close" at bounding box center [1076, 47] width 39 height 47
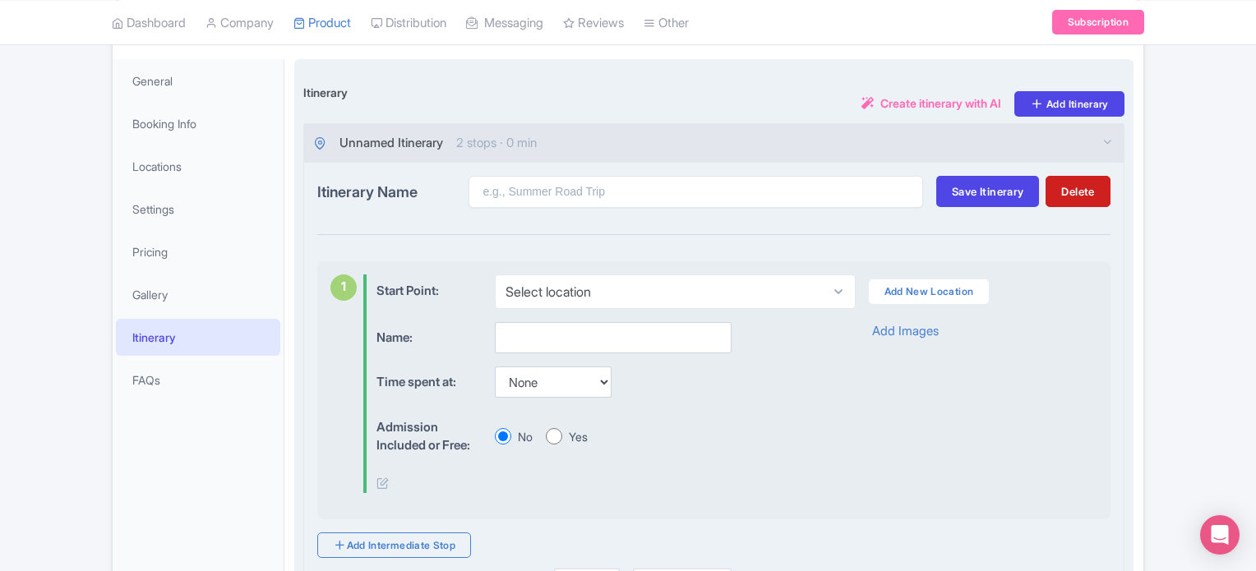
scroll to position [222, 0]
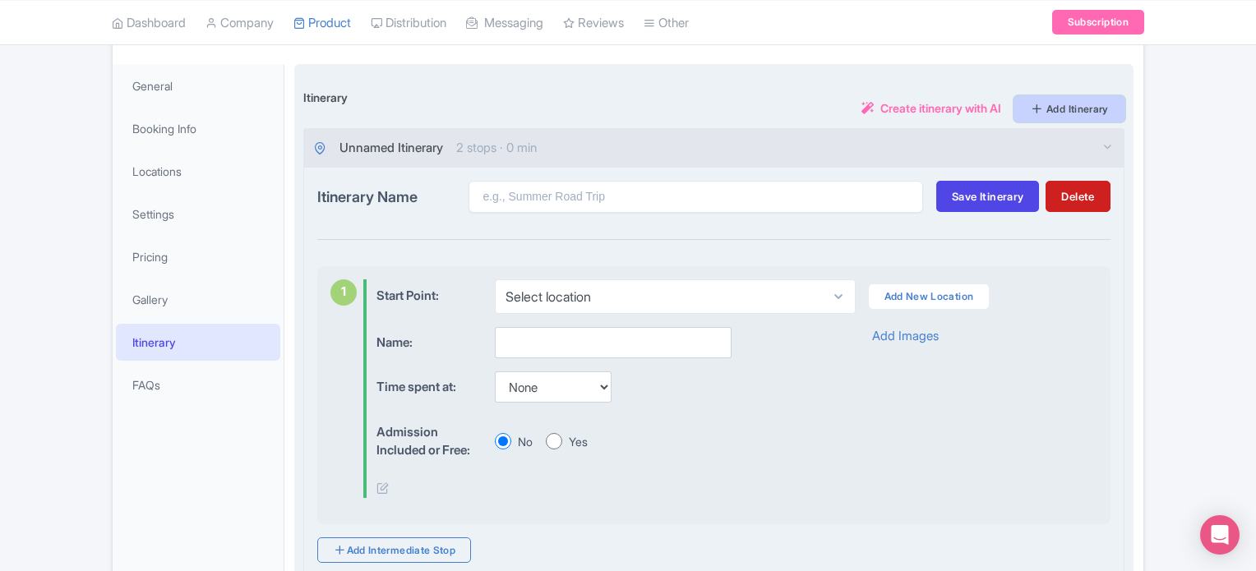
click at [1071, 107] on link "Add Itinerary" at bounding box center [1070, 108] width 110 height 25
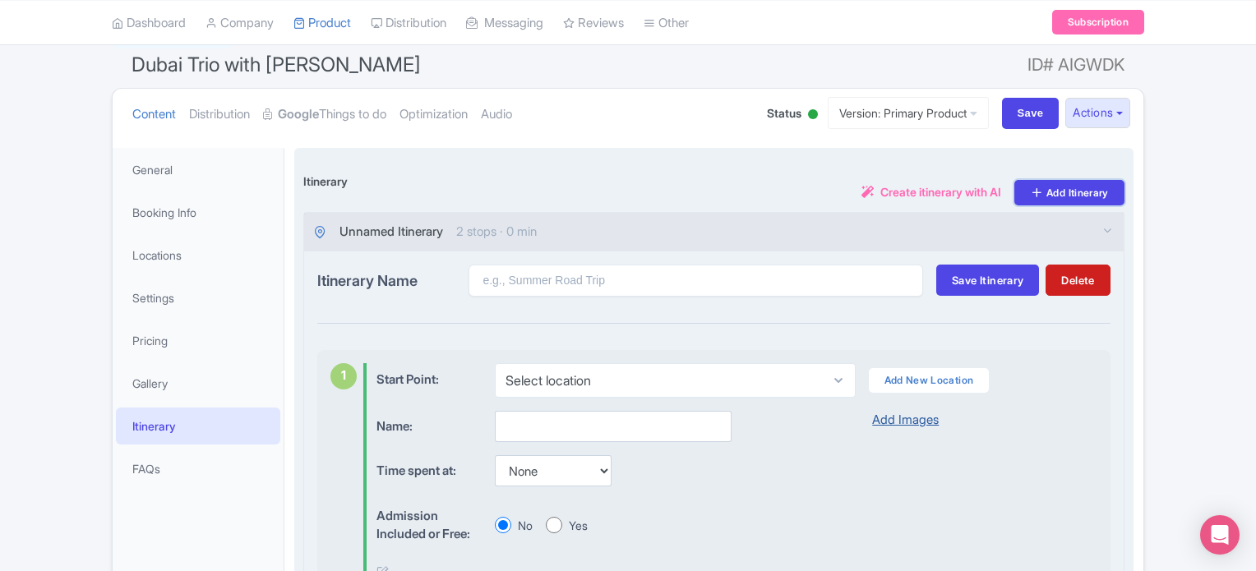
scroll to position [120, 0]
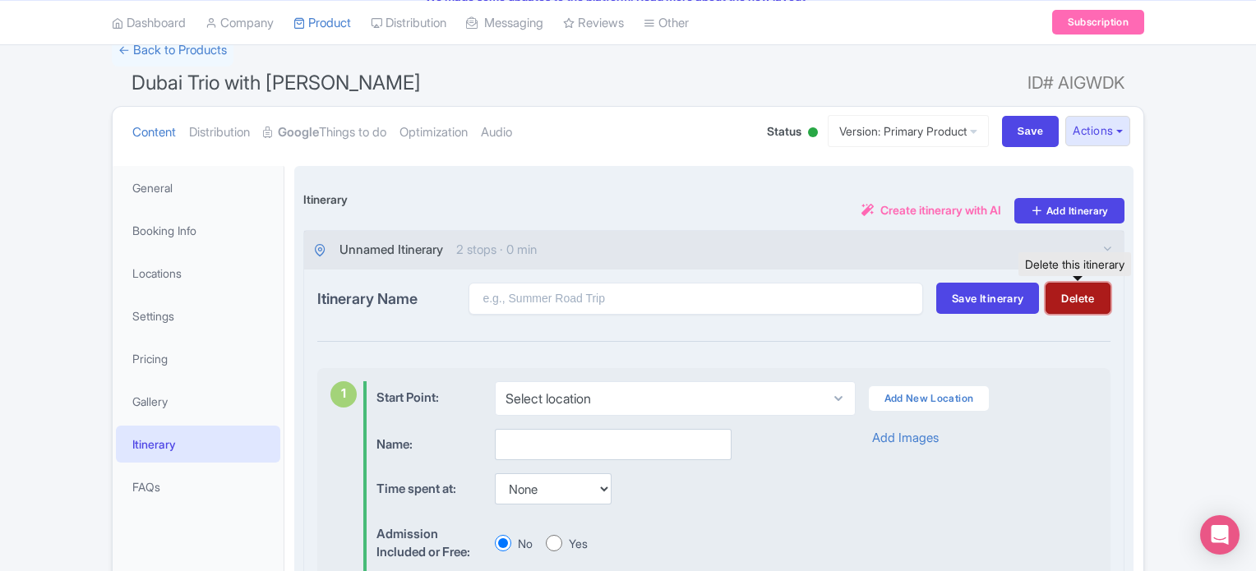
click at [1076, 294] on button "Delete" at bounding box center [1078, 298] width 64 height 31
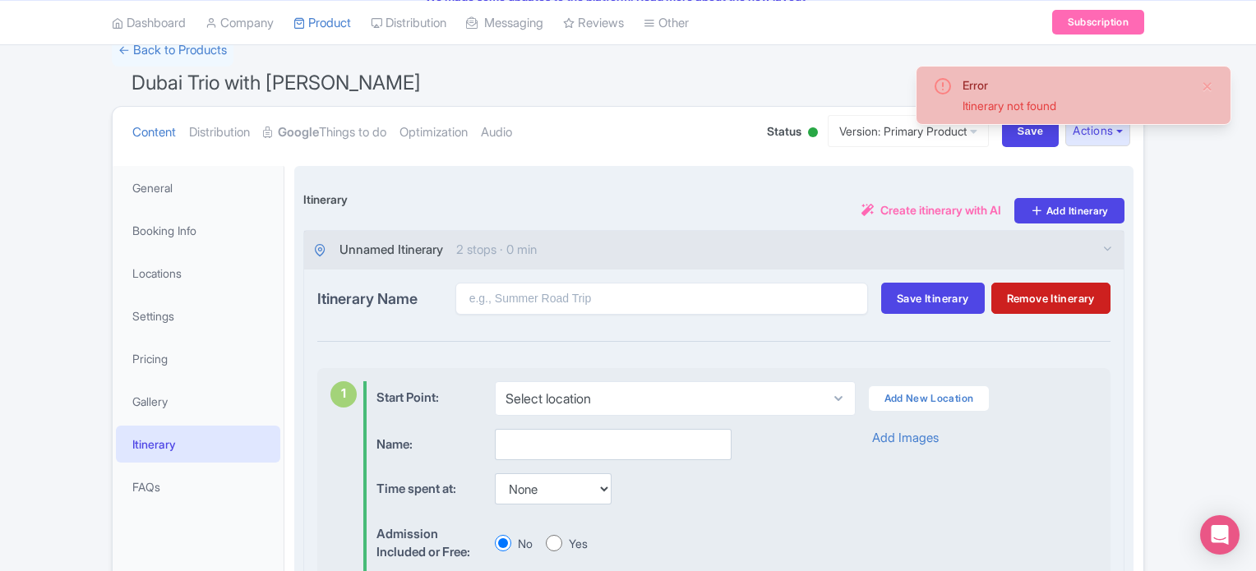
click at [443, 250] on span "Unnamed Itinerary" at bounding box center [392, 250] width 104 height 19
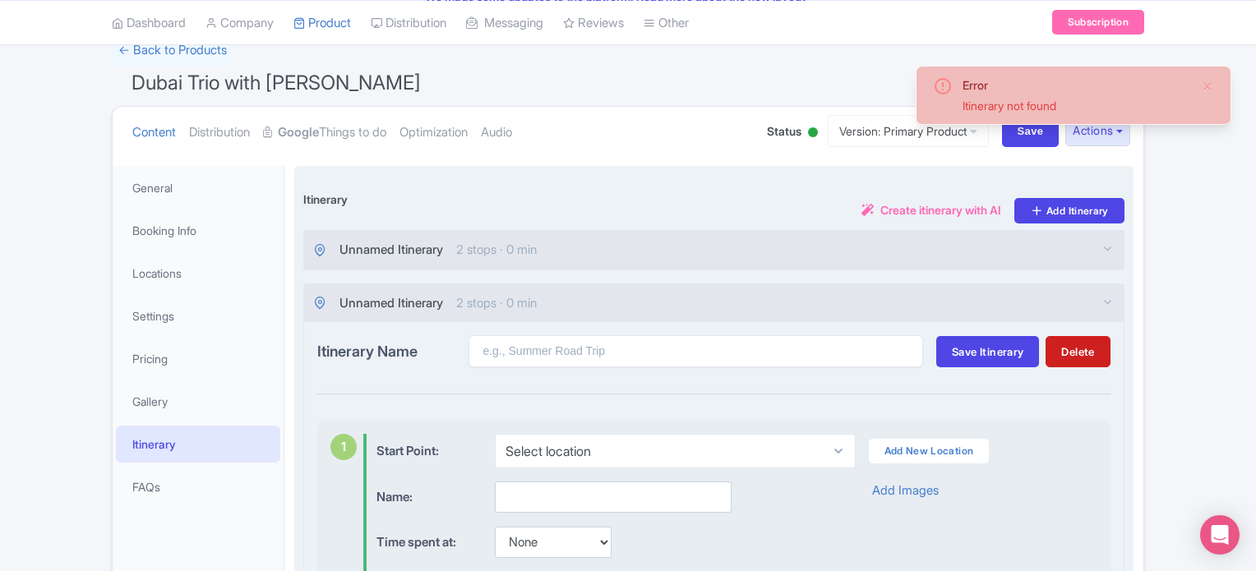
click at [525, 252] on span "2 stops · 0 min" at bounding box center [496, 250] width 81 height 19
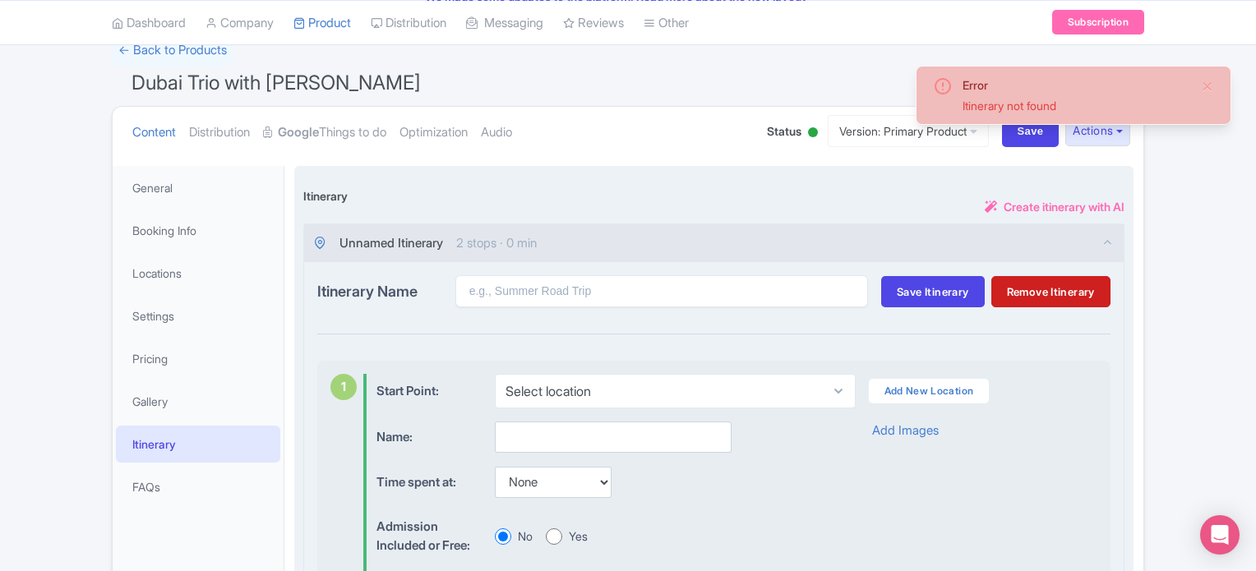
click at [786, 187] on div "Itinerary i Create itinerary with AI Add Itinerary" at bounding box center [713, 199] width 821 height 49
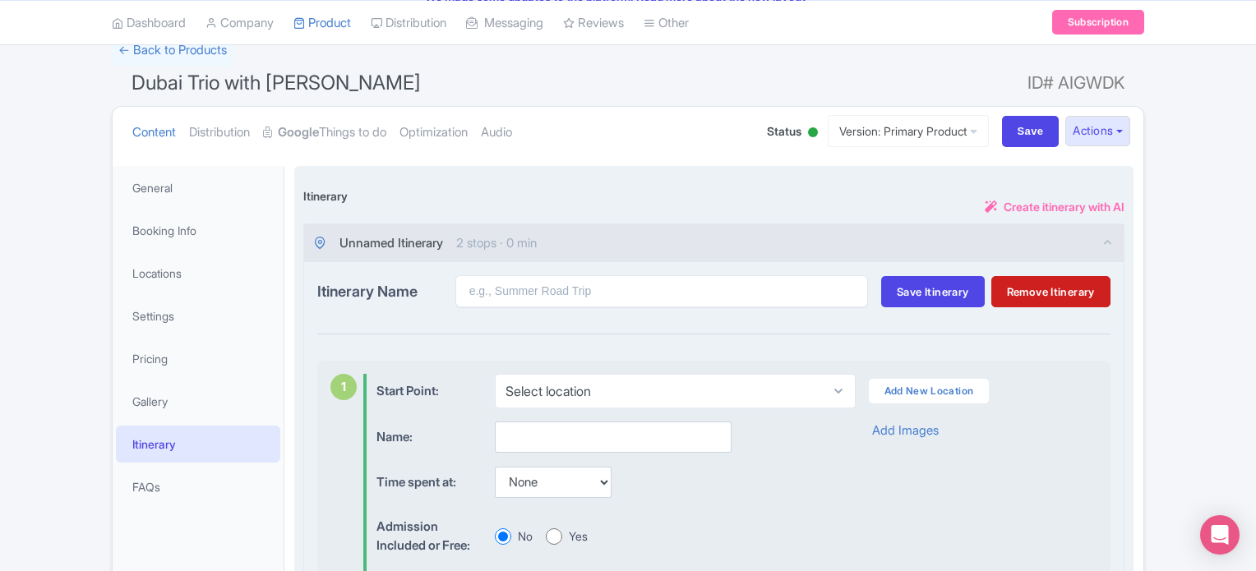
click at [1050, 206] on span "Create itinerary with AI" at bounding box center [1064, 206] width 121 height 17
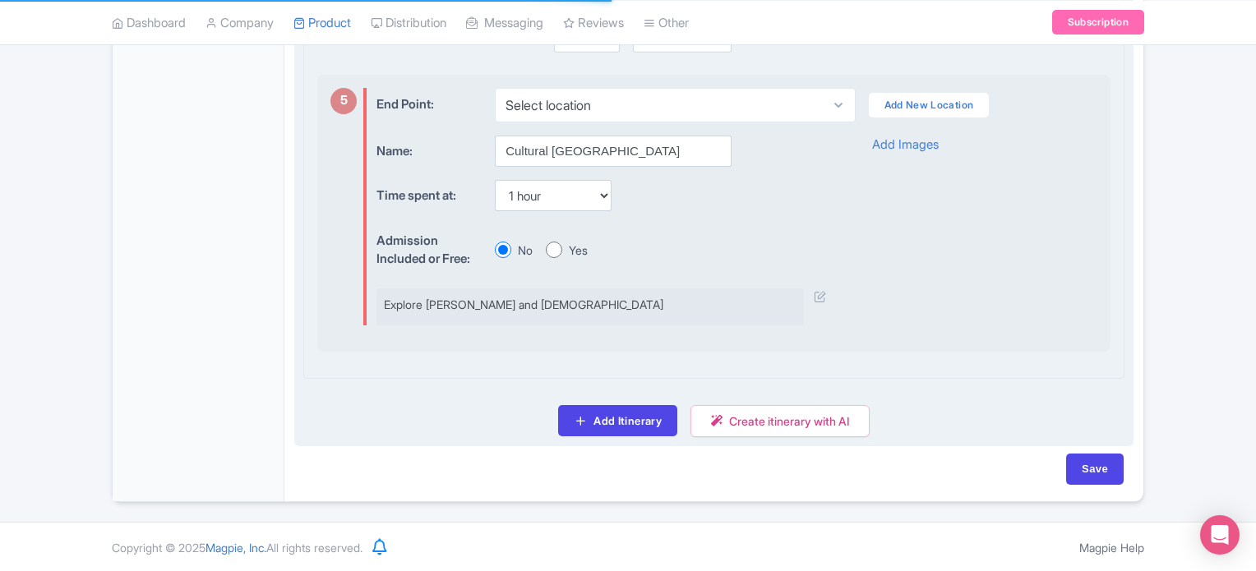
scroll to position [1946, 0]
click at [1024, 266] on div "Name: Cultural Old Dubai Time spent at: None 15 mins 30 mins 45 mins 1 hour 1 h…" at bounding box center [737, 229] width 721 height 190
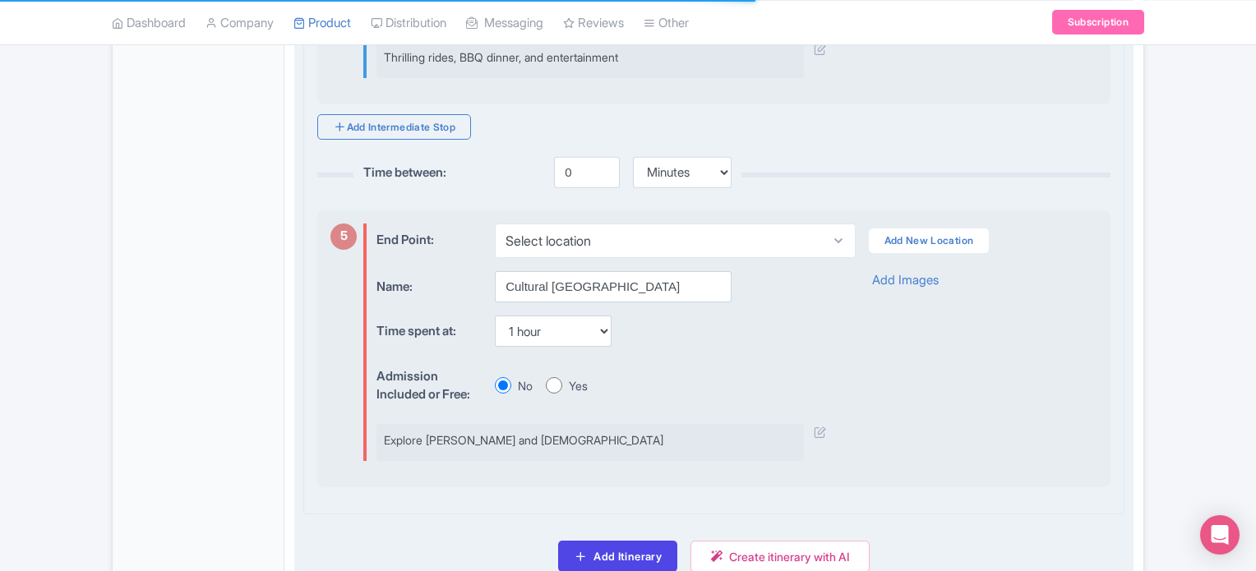
scroll to position [1782, 0]
click at [1058, 294] on div "End Point: Select location Add New Location Name: Cultural Old Dubai Time spent…" at bounding box center [737, 340] width 721 height 238
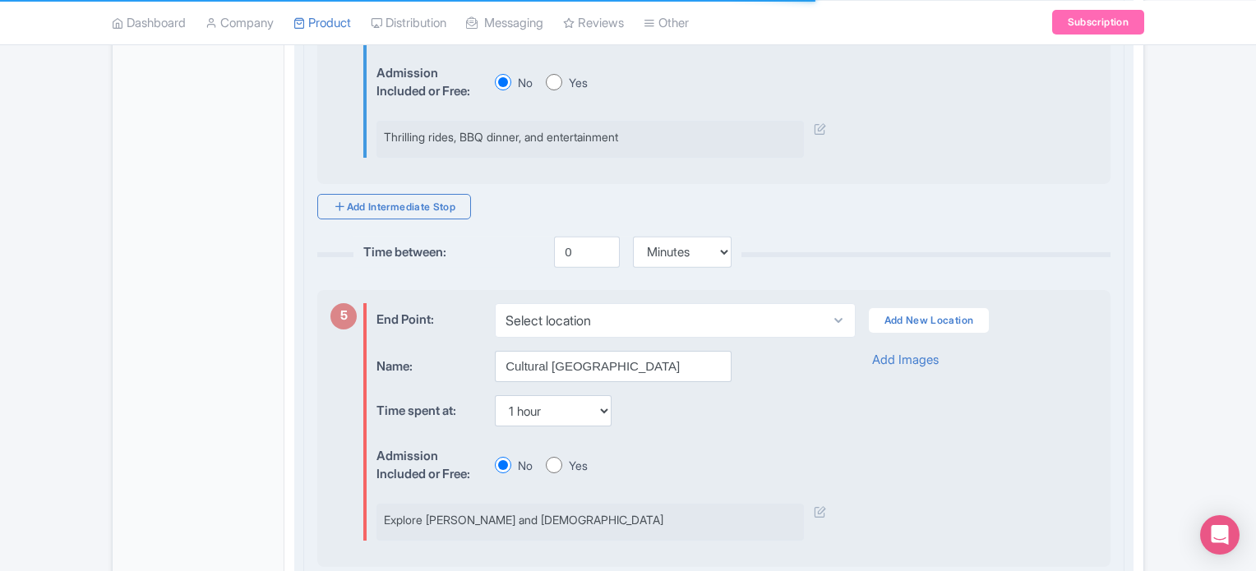
click at [405, 261] on label "Time between:" at bounding box center [448, 248] width 171 height 25
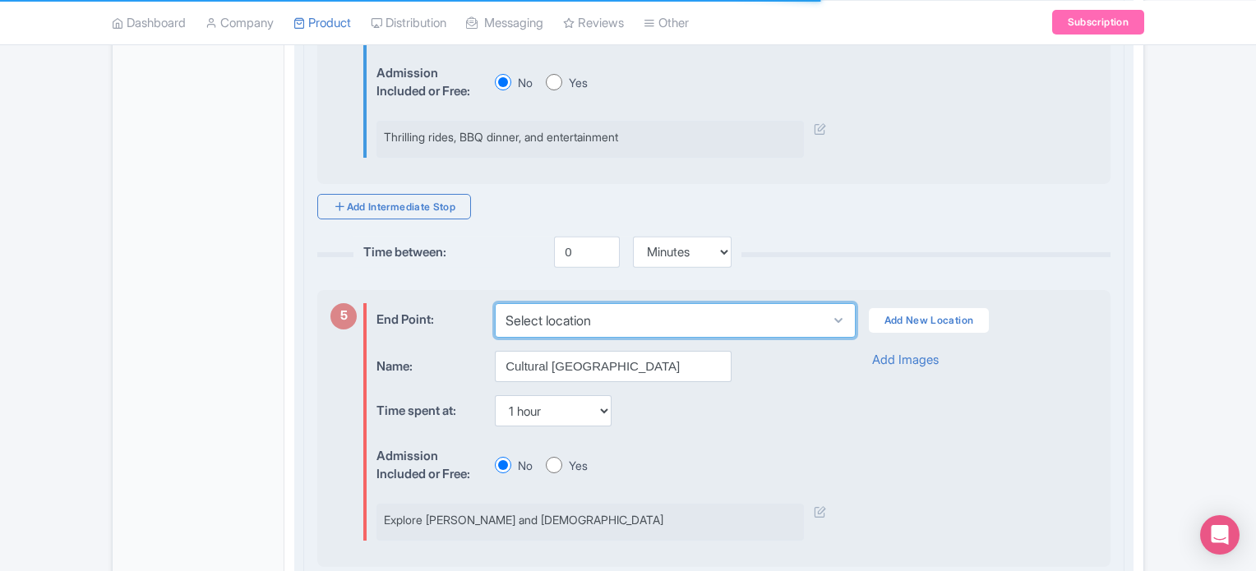
click at [659, 338] on select "Select location" at bounding box center [675, 320] width 360 height 35
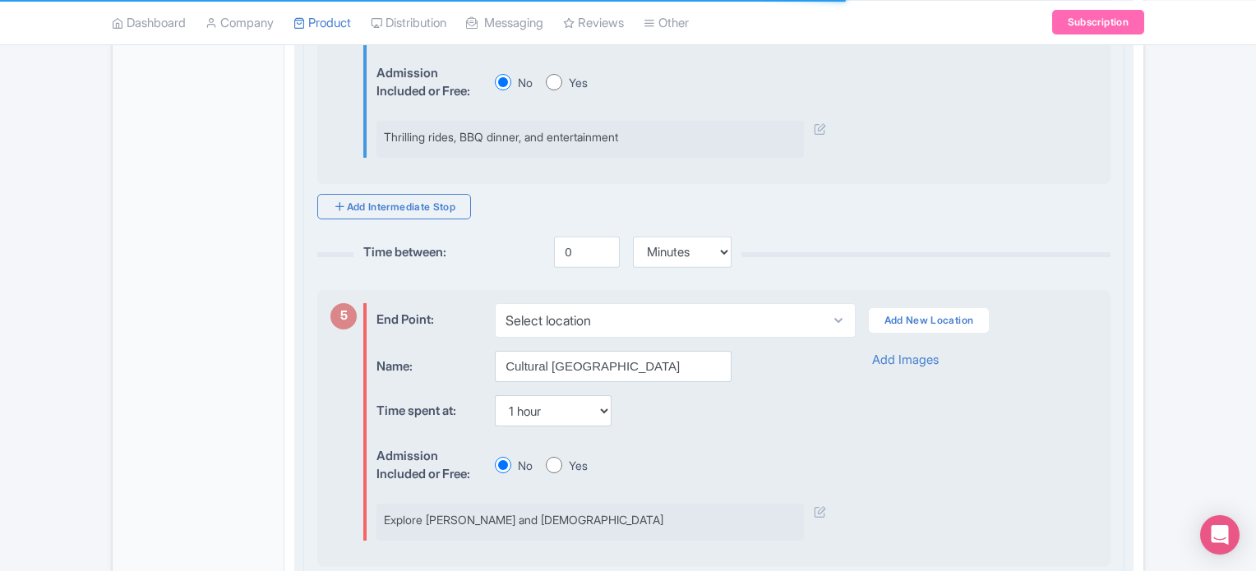
click at [923, 257] on hr at bounding box center [714, 254] width 794 height 5
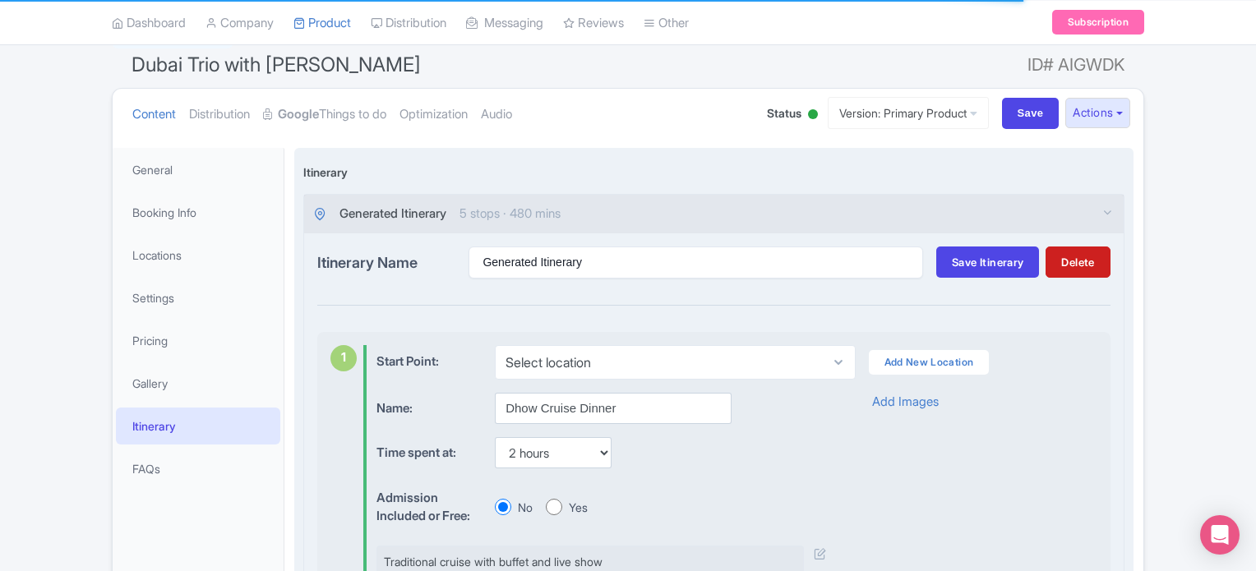
scroll to position [137, 0]
click at [1072, 261] on button "Delete" at bounding box center [1078, 263] width 64 height 31
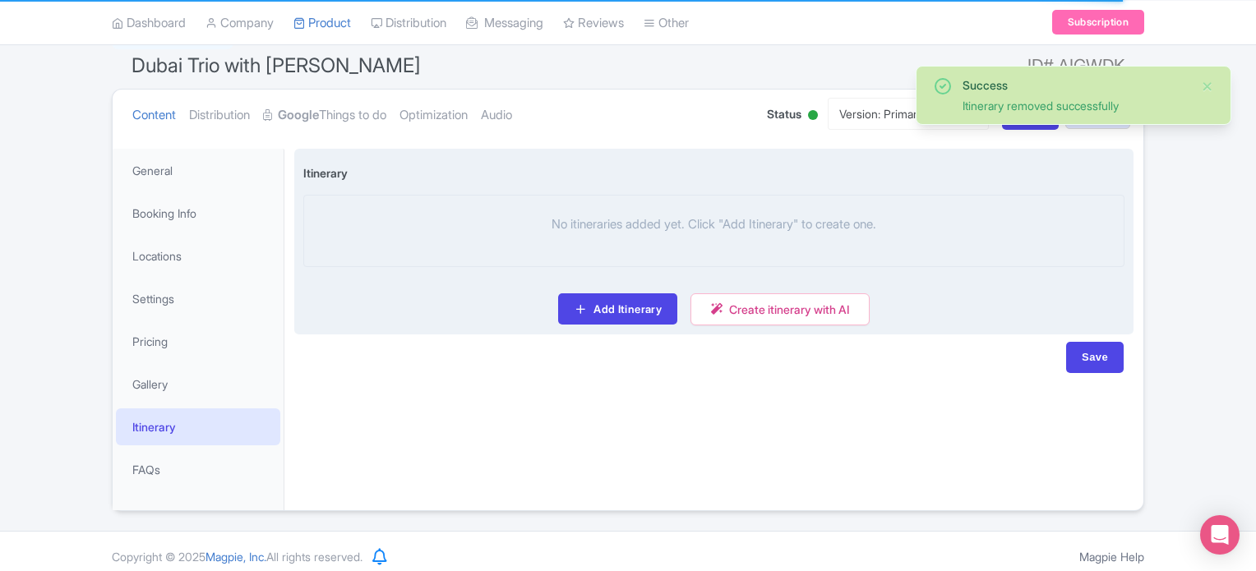
click at [1178, 255] on div "Success Itinerary removed successfully ← Back to Products Dubai Trio with Burj …" at bounding box center [628, 264] width 1256 height 494
click at [161, 465] on link "FAQs" at bounding box center [198, 469] width 164 height 37
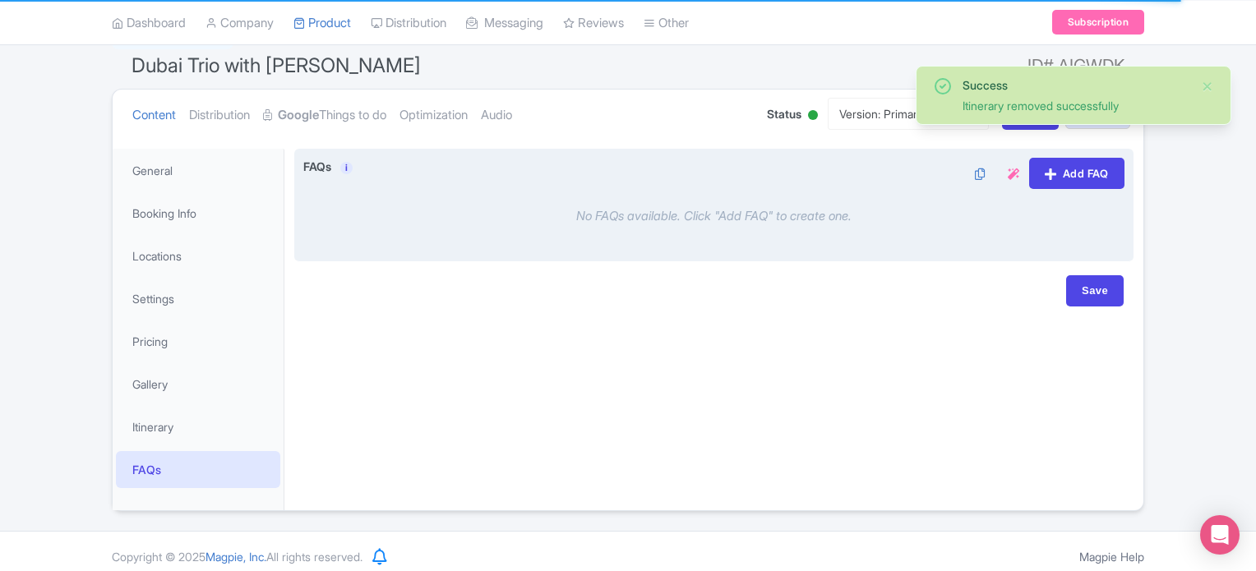
click at [787, 213] on div "No FAQs available. Click "Add FAQ" to create one." at bounding box center [713, 216] width 821 height 45
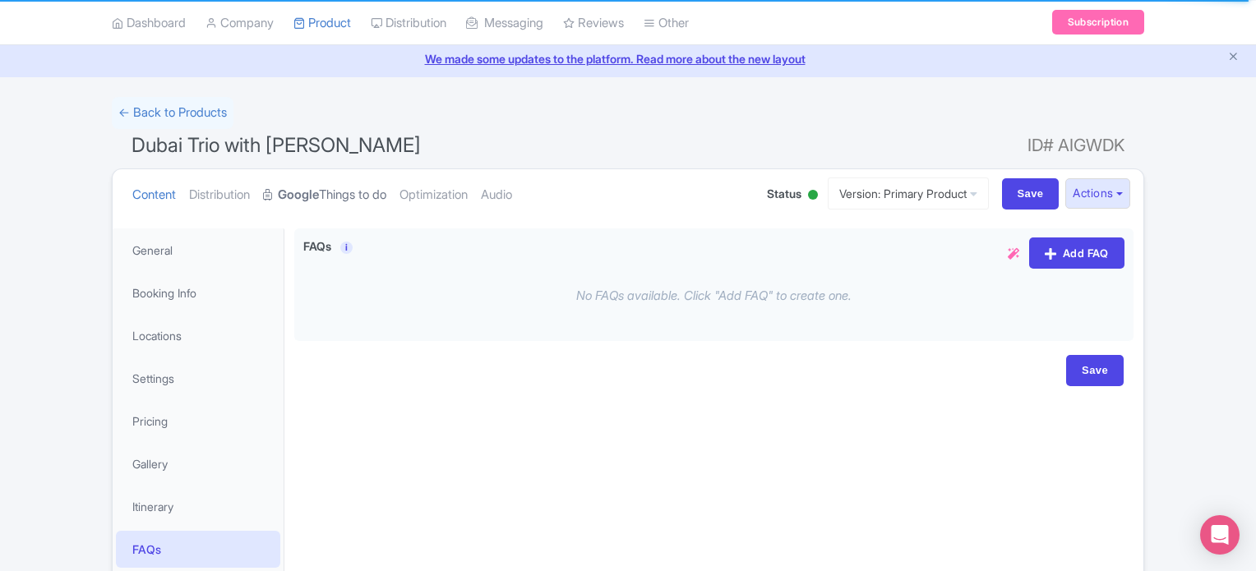
scroll to position [0, 0]
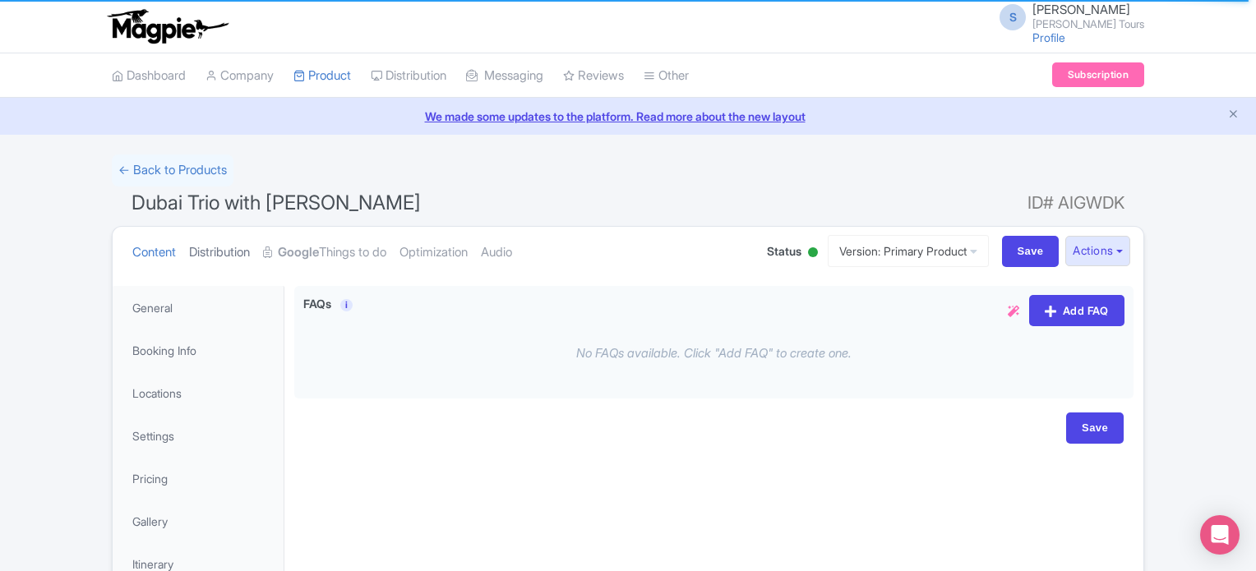
click at [216, 252] on link "Distribution" at bounding box center [219, 253] width 61 height 52
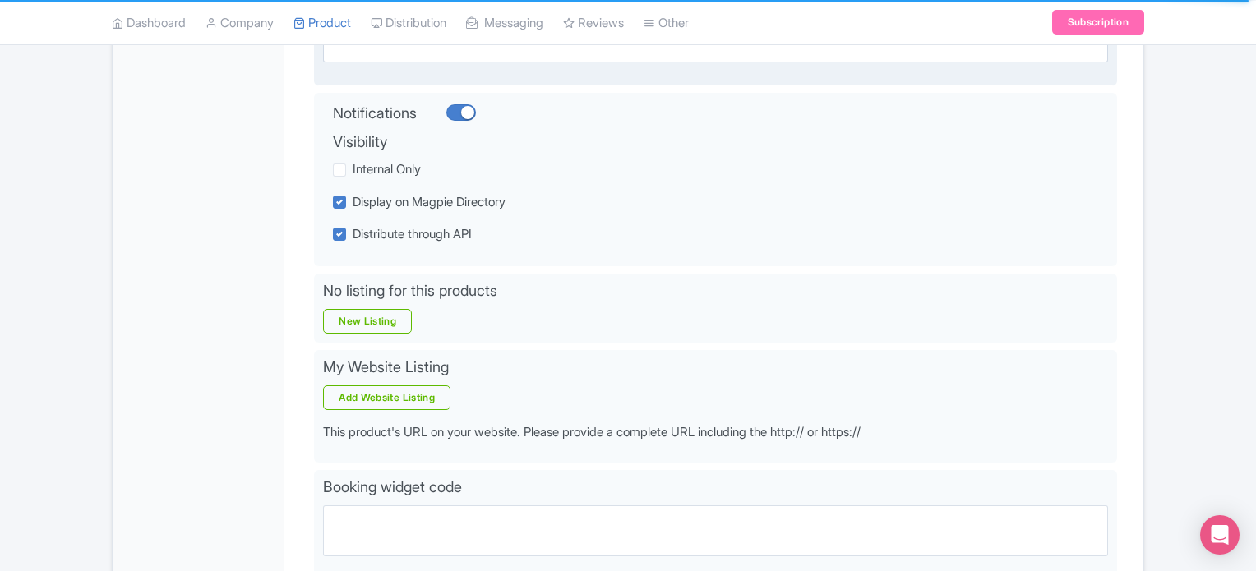
scroll to position [82, 0]
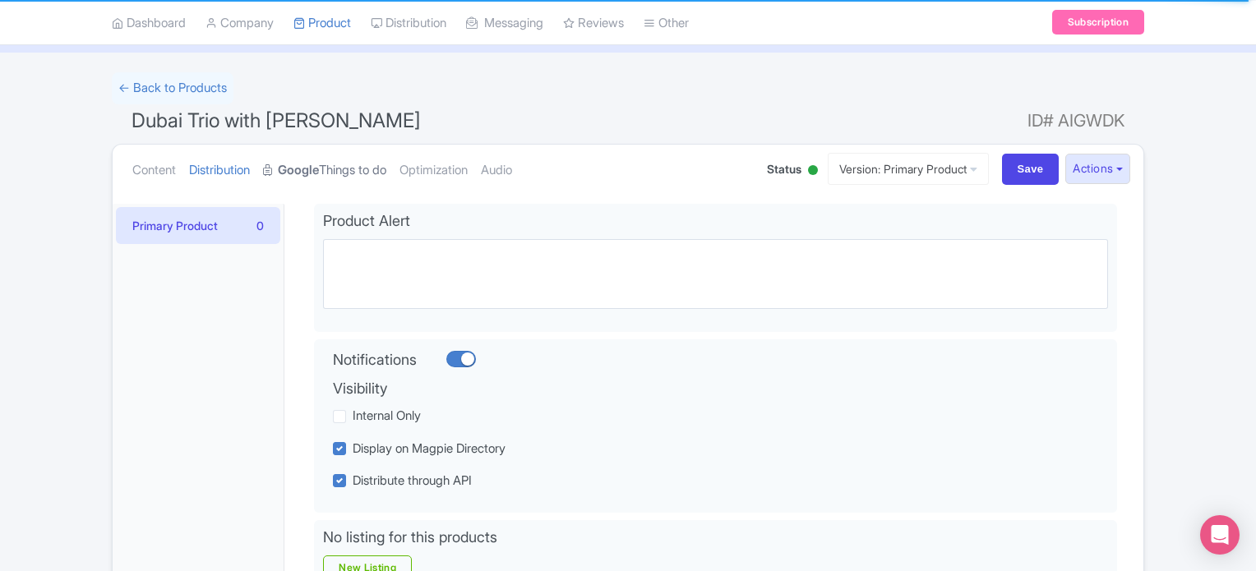
click at [319, 176] on strong "Google" at bounding box center [298, 170] width 41 height 19
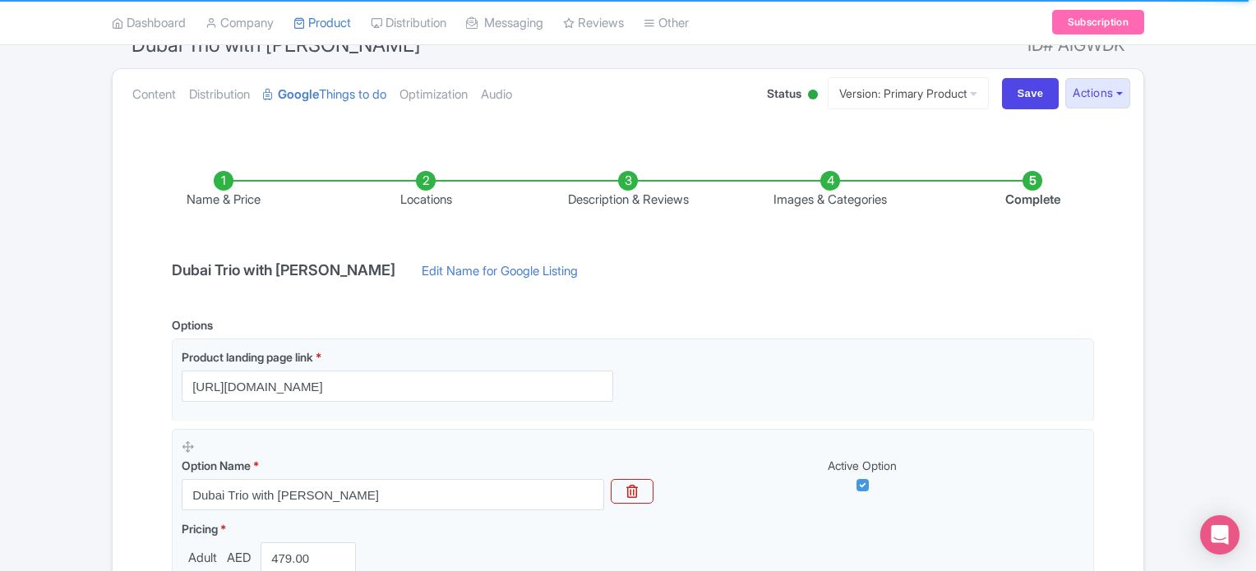
scroll to position [247, 0]
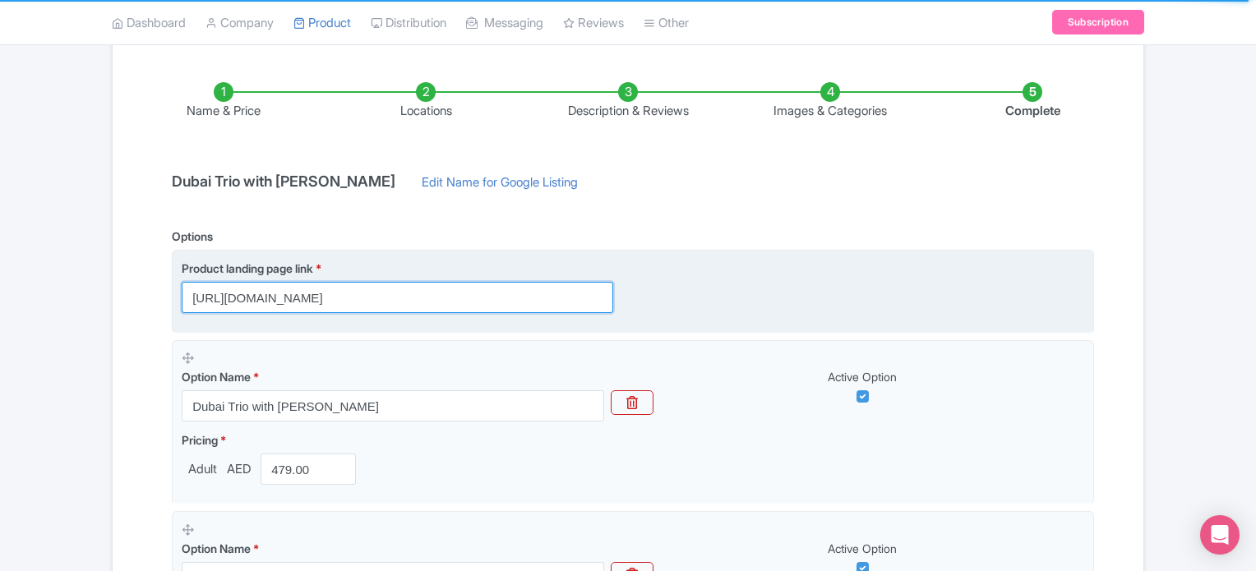
click at [378, 300] on input "https://www.raynatours.com/dubai-packages/dubai-trio-with-burj-khalifa-426" at bounding box center [398, 297] width 432 height 31
click at [461, 298] on input "https://www.raynatours.com/dubai-packages/dubai-trio-with-burj-khalifa-426" at bounding box center [398, 297] width 432 height 31
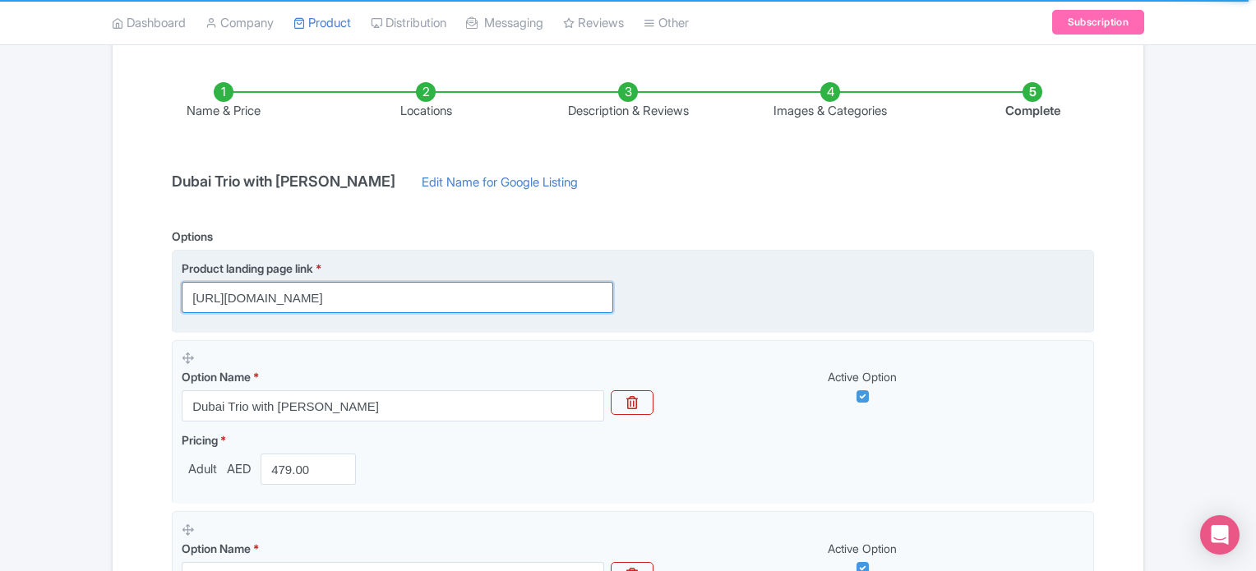
drag, startPoint x: 459, startPoint y: 298, endPoint x: 643, endPoint y: 299, distance: 184.2
click at [643, 299] on div "Product landing page link * https://www.raynatours.com/dubai-packages/dubai-tri…" at bounding box center [633, 286] width 903 height 53
click at [580, 296] on input "https://www.raynatours.com/dubai-packages/dubai-trio-with-burj-khalifa-426" at bounding box center [398, 297] width 432 height 31
click at [557, 301] on input "https://www.raynatours.com/dubai-packages/dubai-trio-with-burj-khalifa-426" at bounding box center [398, 297] width 432 height 31
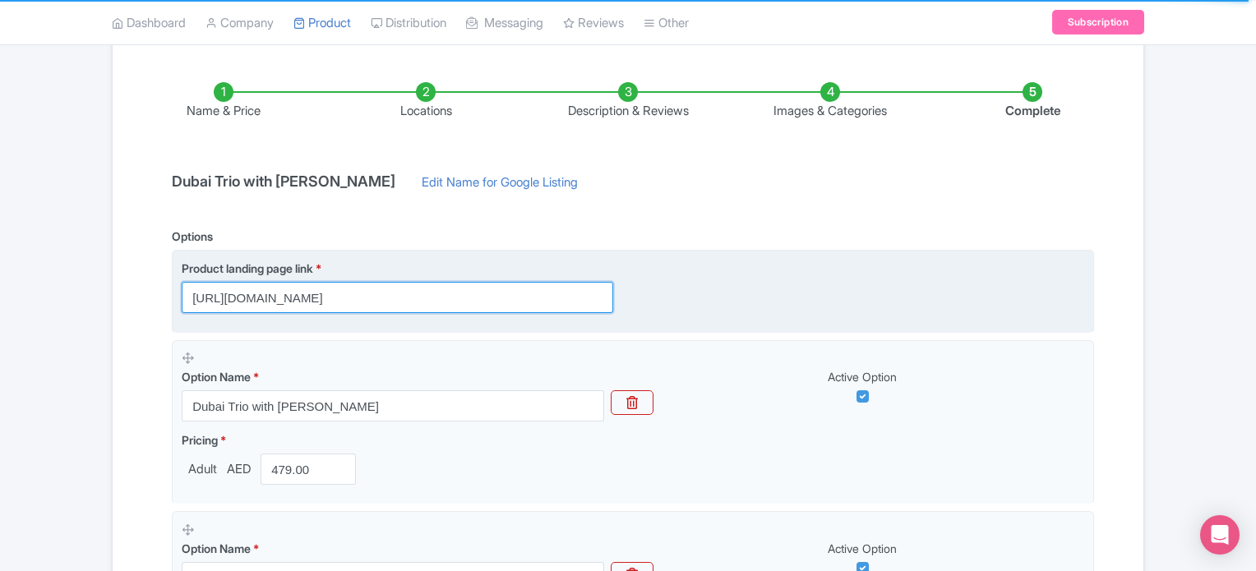
click at [557, 301] on input "https://www.raynatours.com/dubai-packages/dubai-trio-with-burj-khalifa-426" at bounding box center [398, 297] width 432 height 31
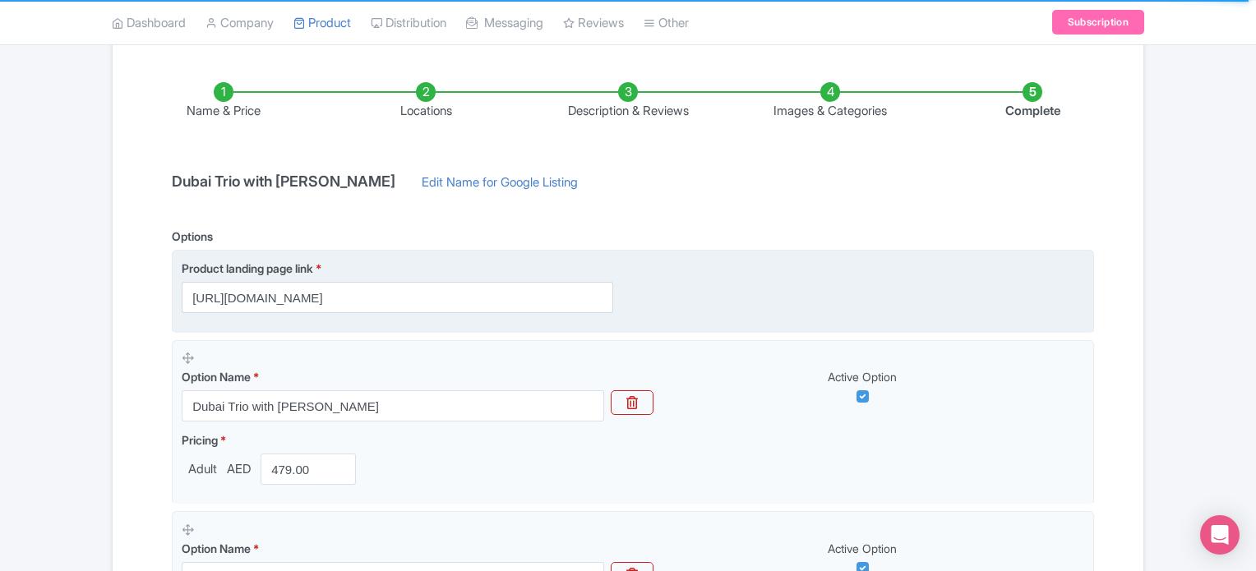
click at [770, 282] on div "Product landing page link * https://www.raynatours.com/dubai-packages/dubai-tri…" at bounding box center [633, 286] width 903 height 53
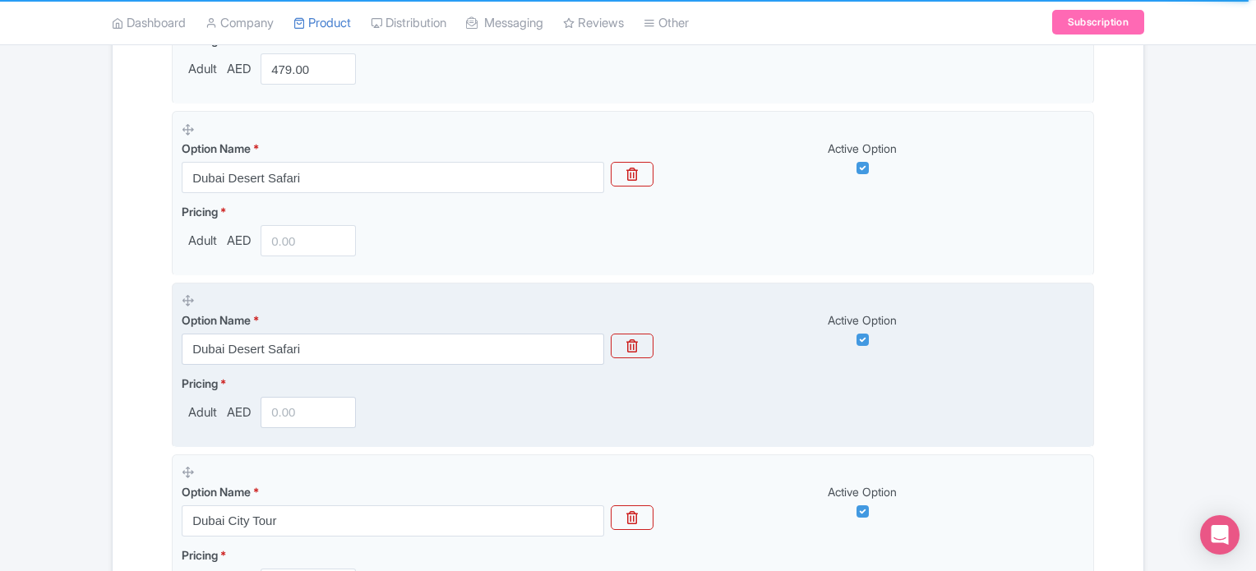
scroll to position [658, 0]
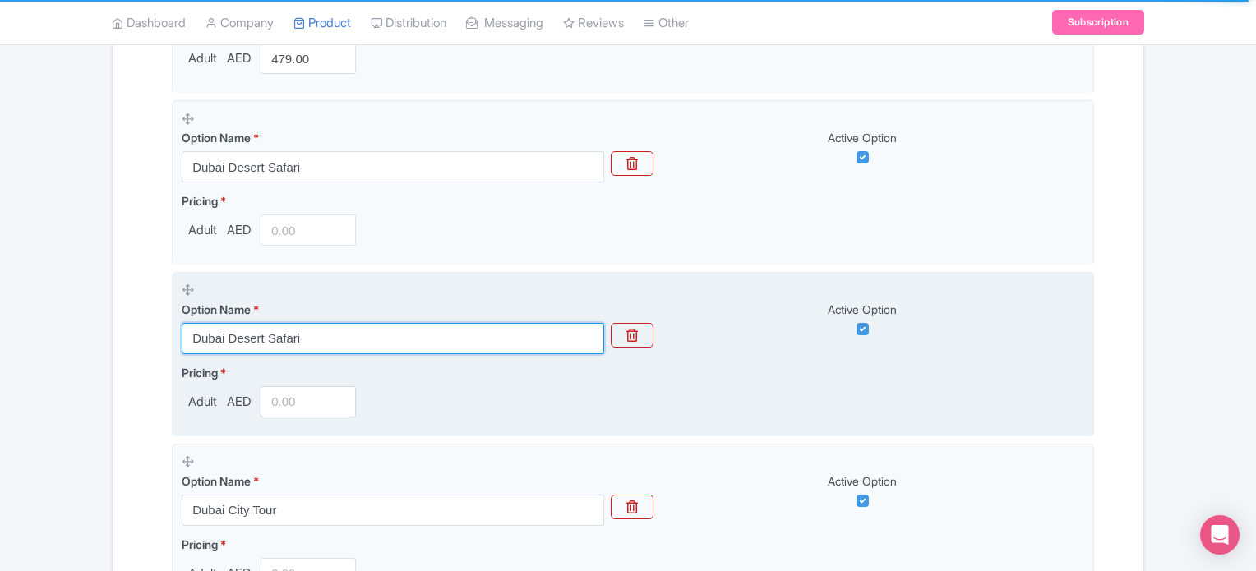
click at [332, 327] on input "Dubai Desert Safari" at bounding box center [393, 338] width 423 height 31
type input "D"
type input "Burj Khalifa At The Top"
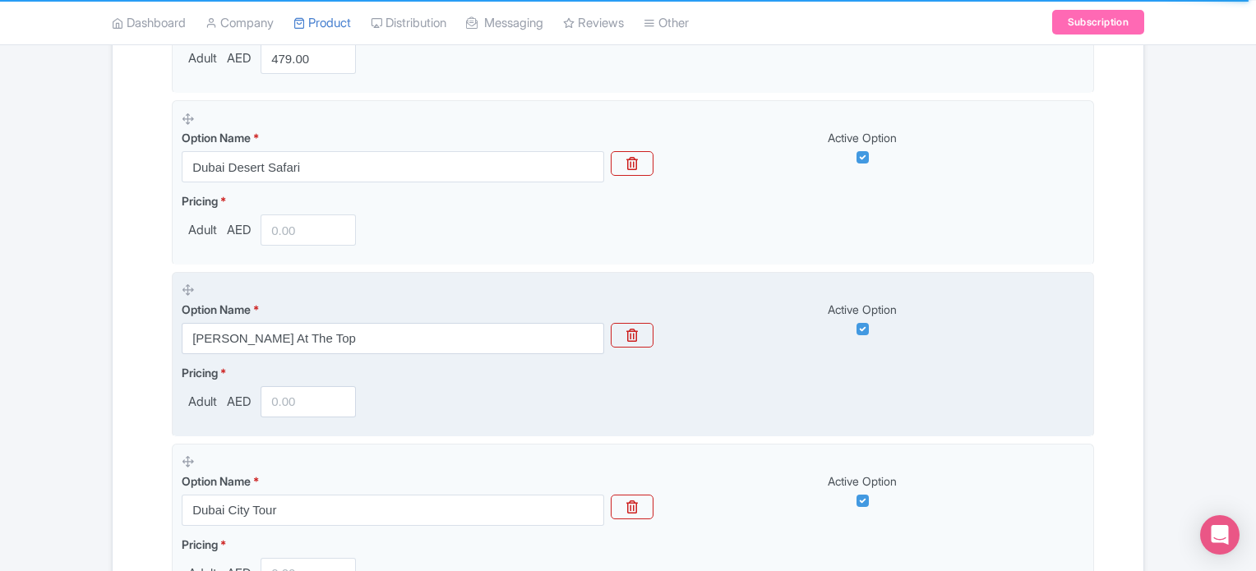
click at [520, 421] on fieldset "Option Name * Burj Khalifa At The Top Active Option Pricing * Adult AED" at bounding box center [633, 354] width 923 height 165
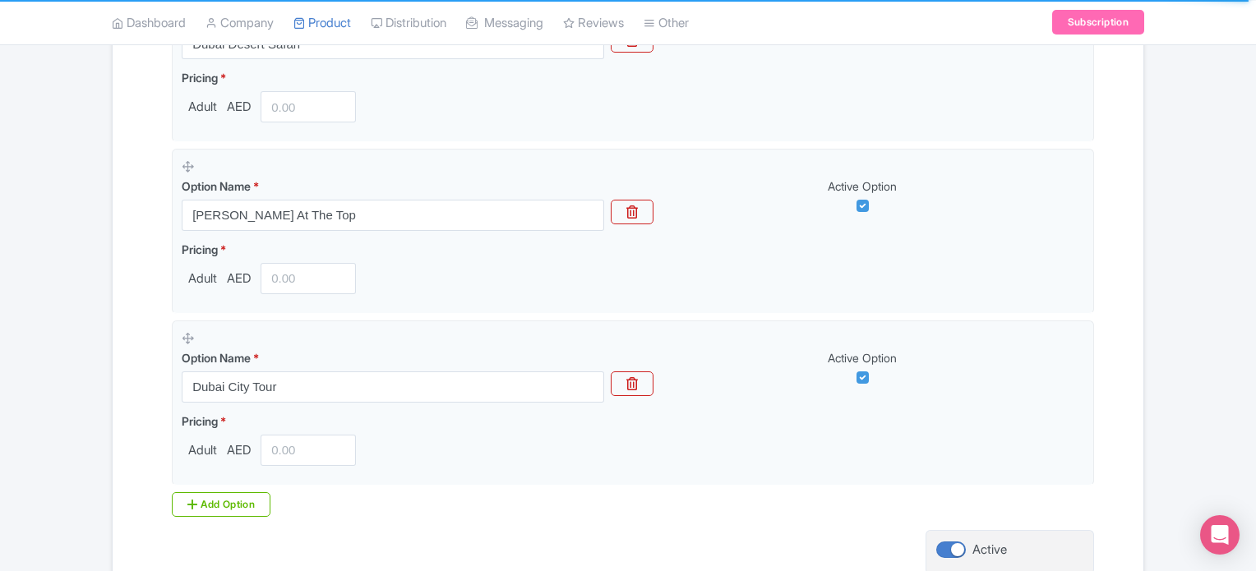
scroll to position [921, 0]
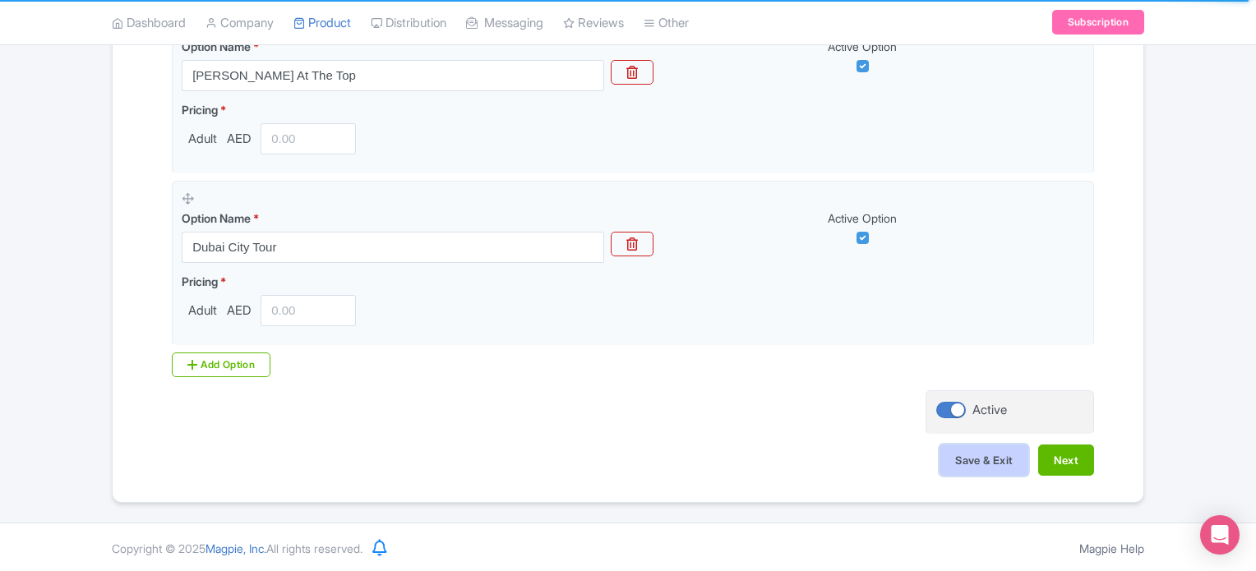
click at [984, 459] on button "Save & Exit" at bounding box center [984, 460] width 89 height 31
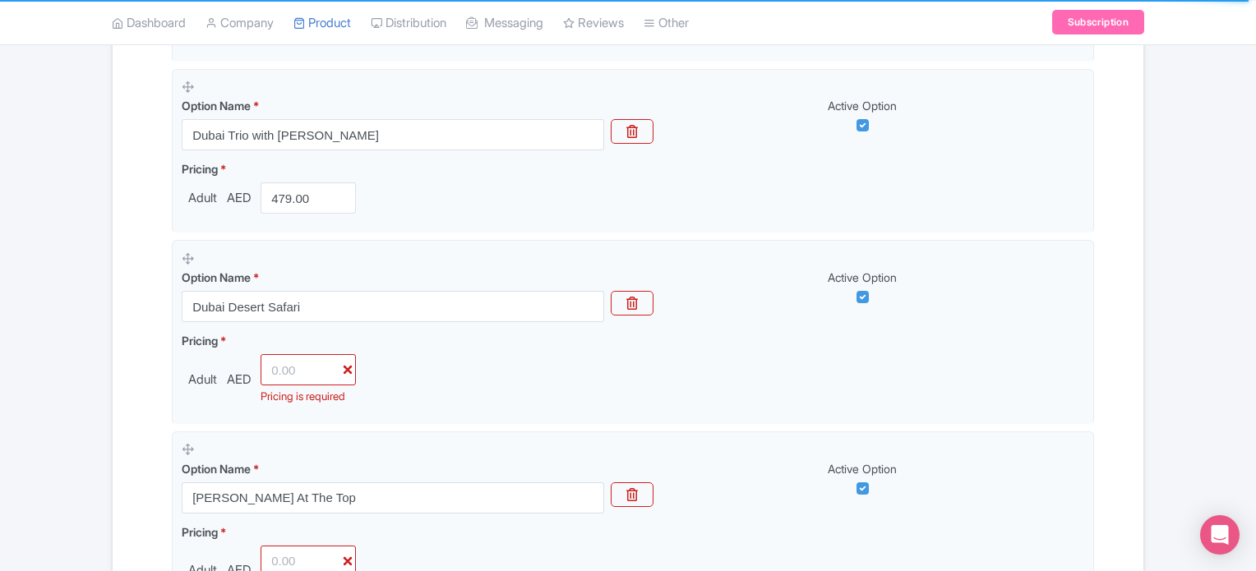
scroll to position [510, 0]
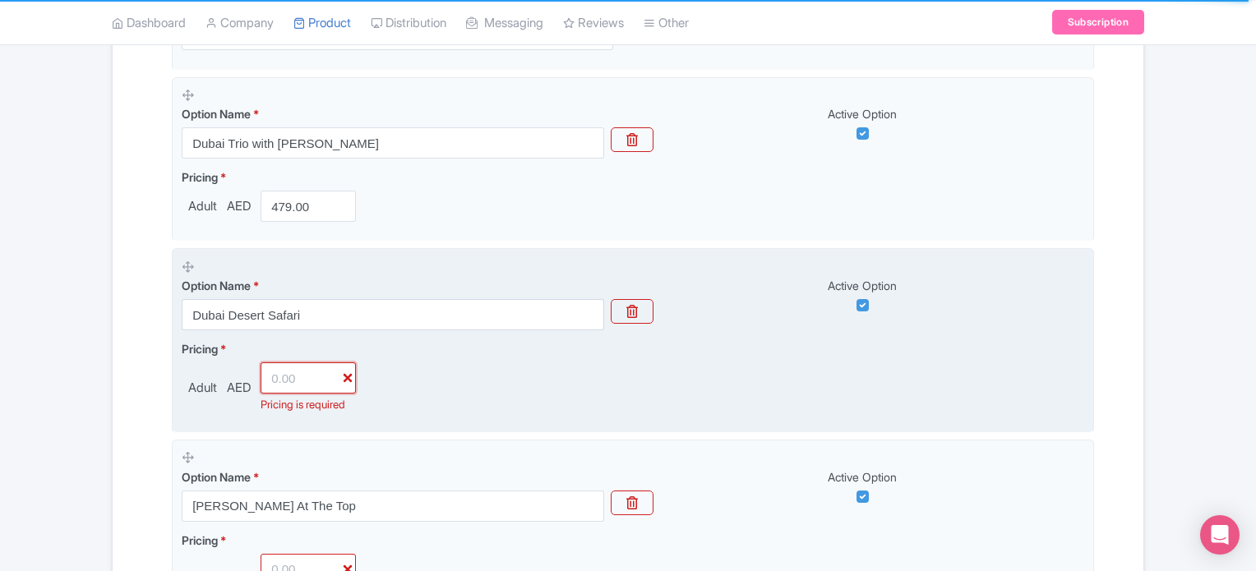
click at [289, 375] on input "number" at bounding box center [308, 378] width 95 height 31
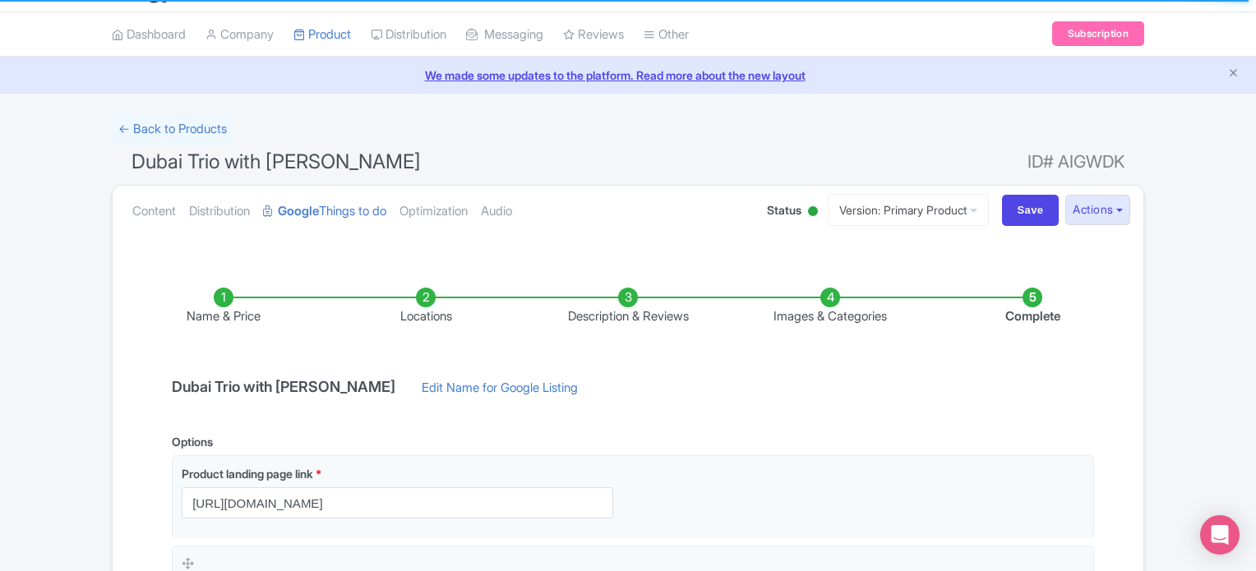
scroll to position [16, 0]
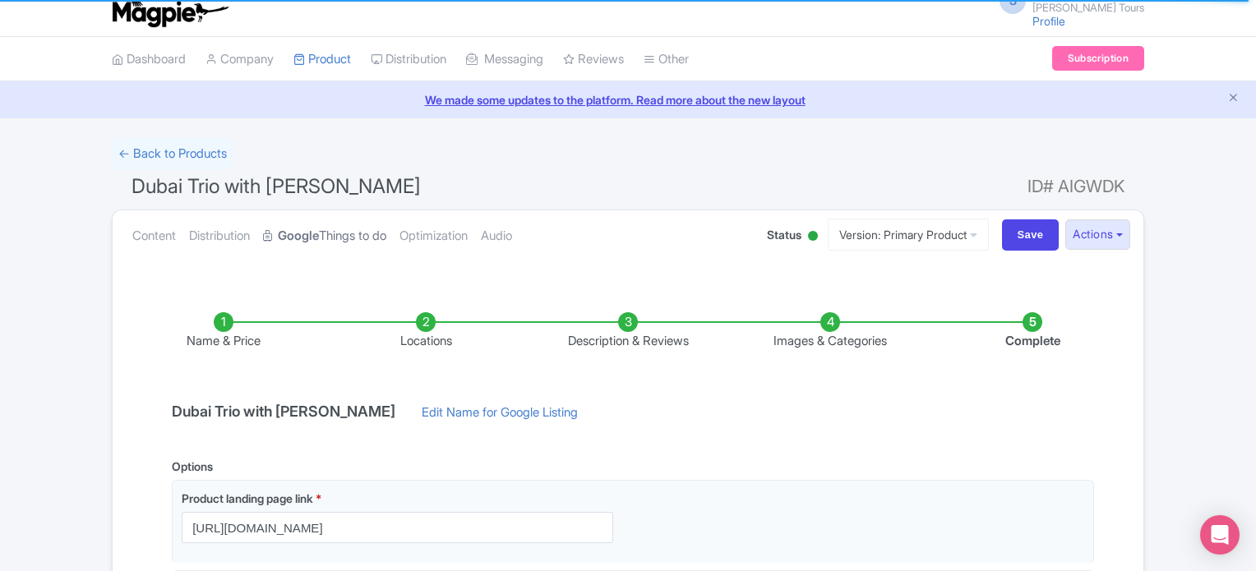
click at [340, 236] on link "Google Things to do" at bounding box center [324, 237] width 123 height 52
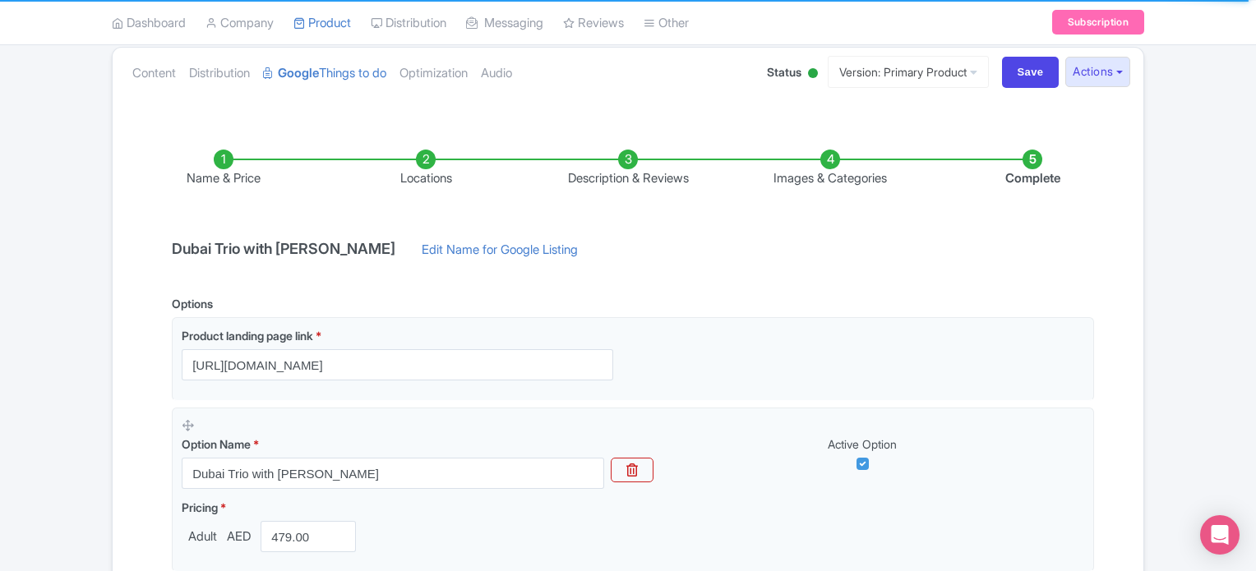
scroll to position [181, 0]
click at [456, 248] on link "Edit Name for Google Listing" at bounding box center [499, 252] width 189 height 26
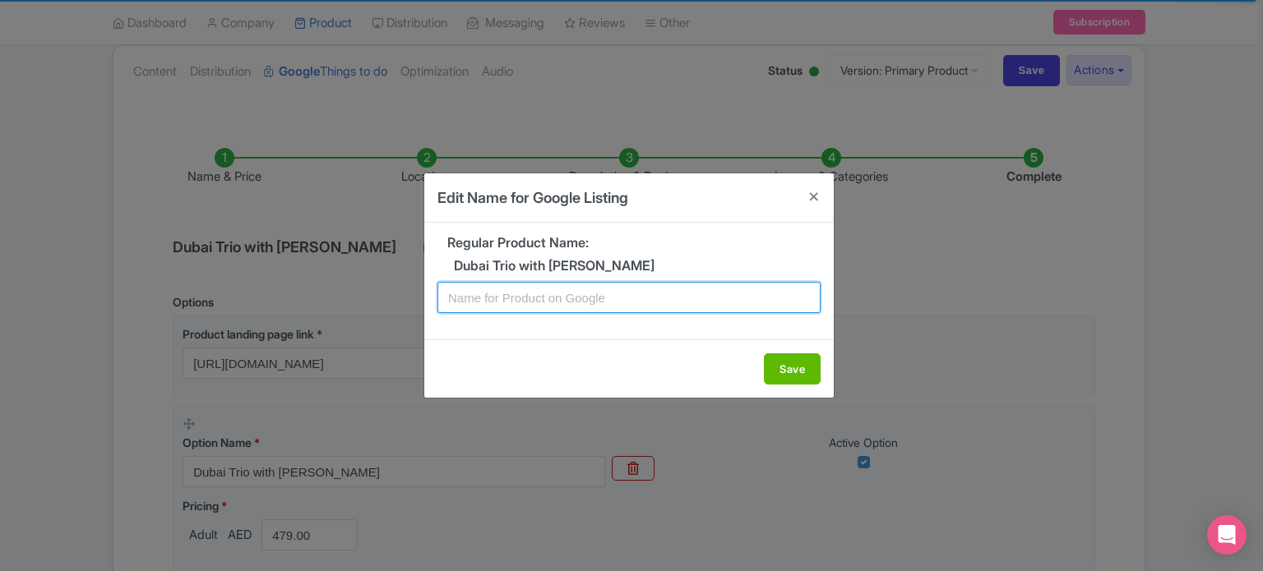
click at [576, 298] on input "text" at bounding box center [628, 297] width 383 height 31
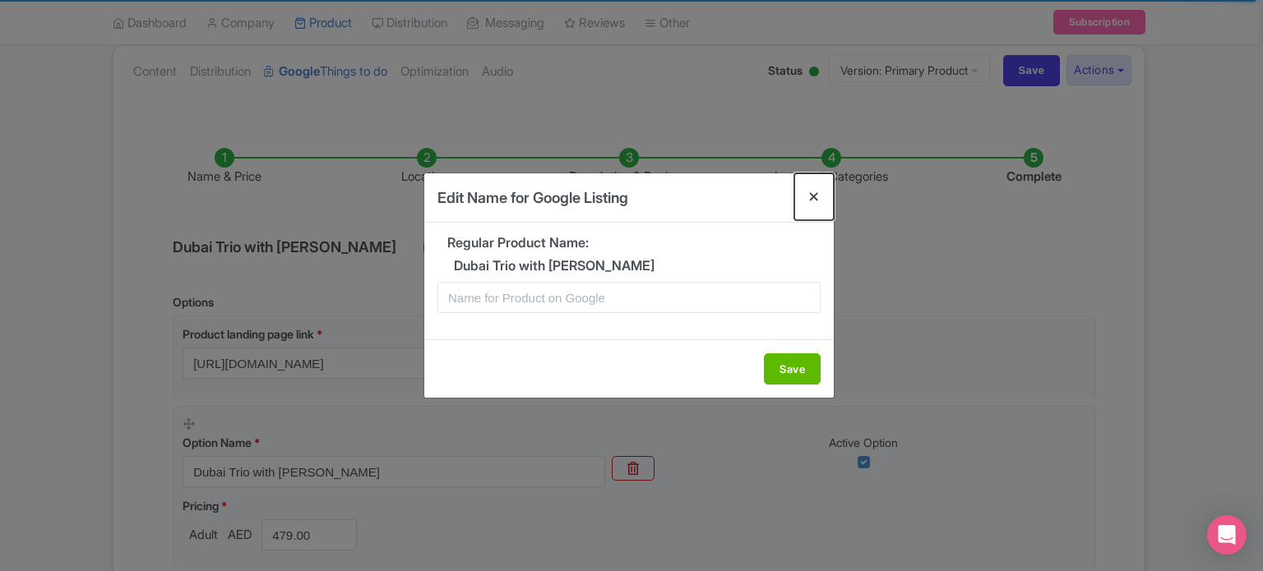
click at [812, 199] on button "Close" at bounding box center [813, 197] width 39 height 47
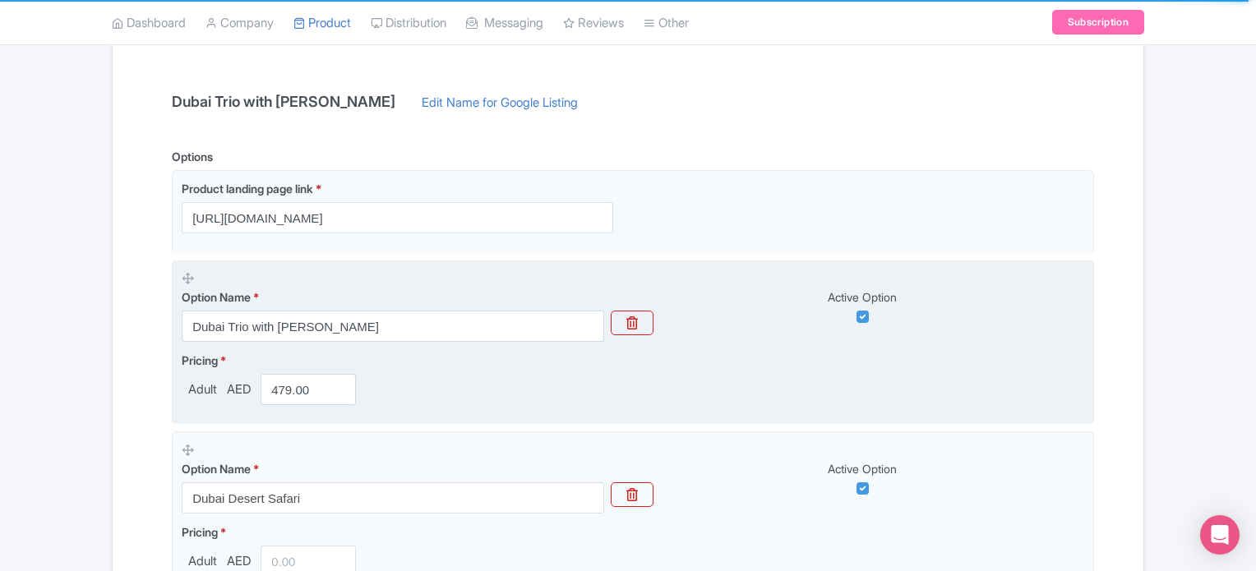
scroll to position [510, 0]
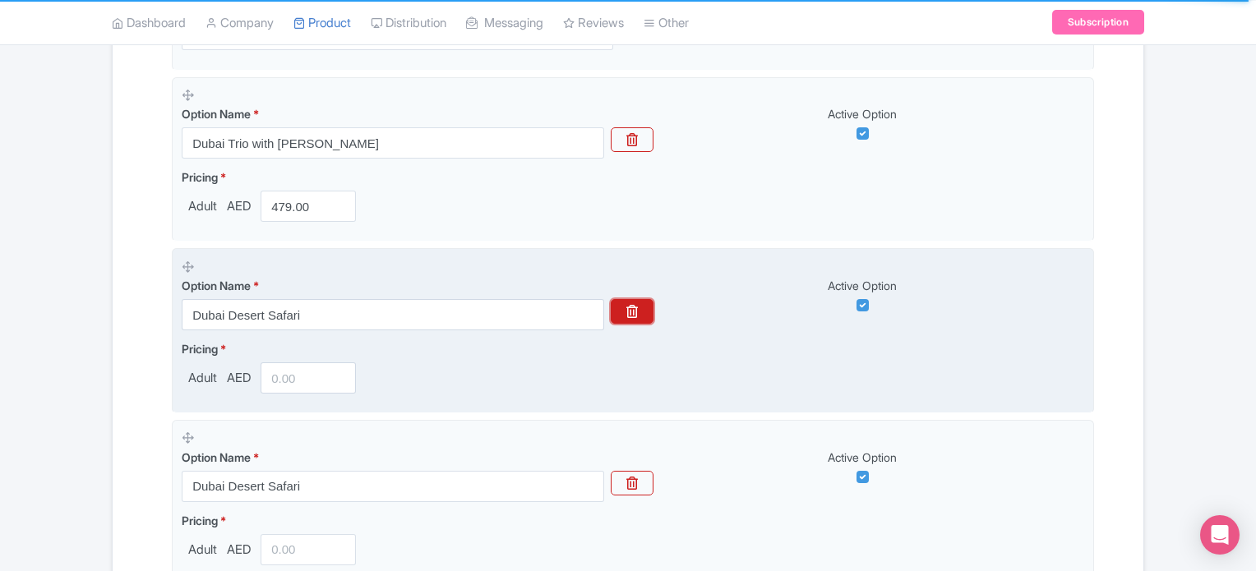
click at [634, 307] on icon "button" at bounding box center [633, 311] width 12 height 13
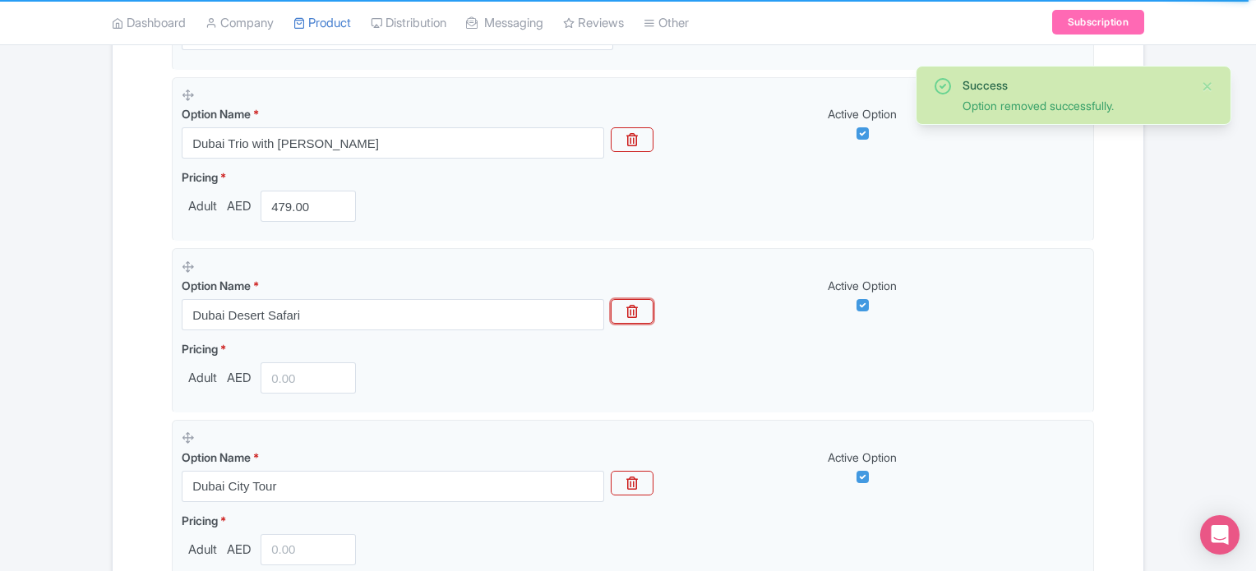
click at [634, 307] on icon "button" at bounding box center [633, 311] width 12 height 13
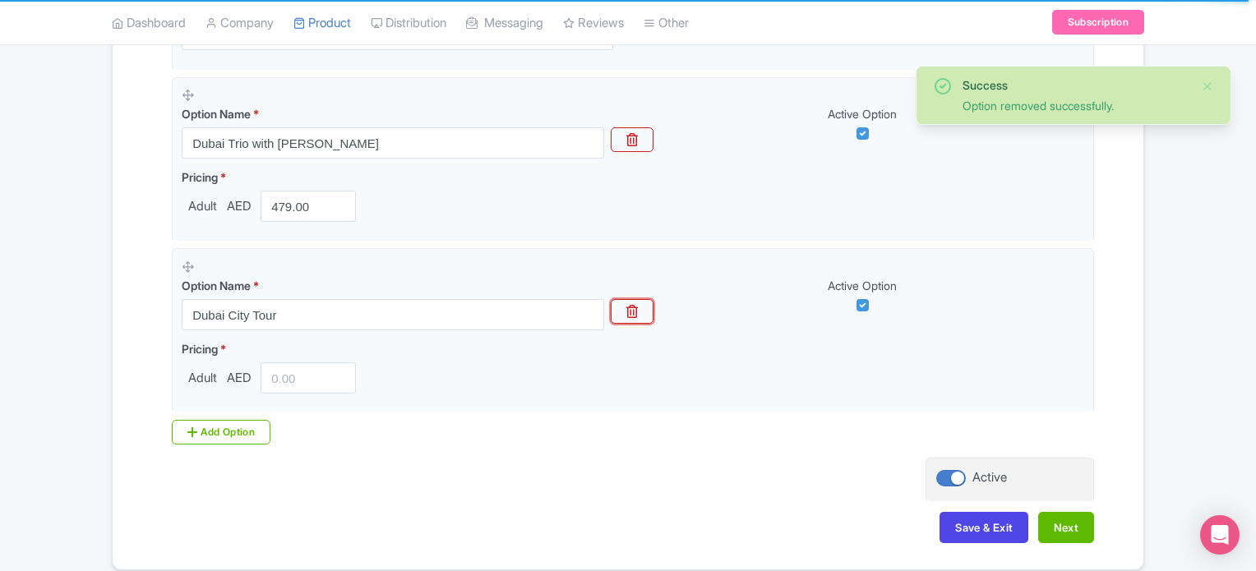
click at [634, 307] on icon "button" at bounding box center [633, 311] width 12 height 13
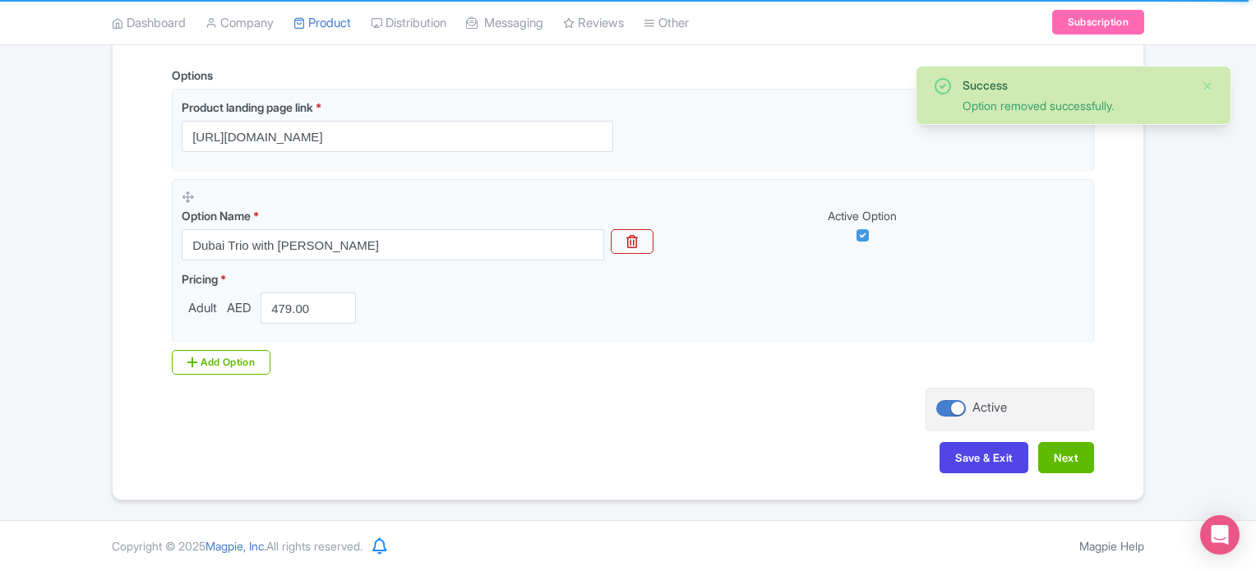
scroll to position [406, 0]
click at [622, 411] on div "Name & Price Locations Description & Reviews Images & Categories Complete Dubai…" at bounding box center [628, 191] width 1011 height 602
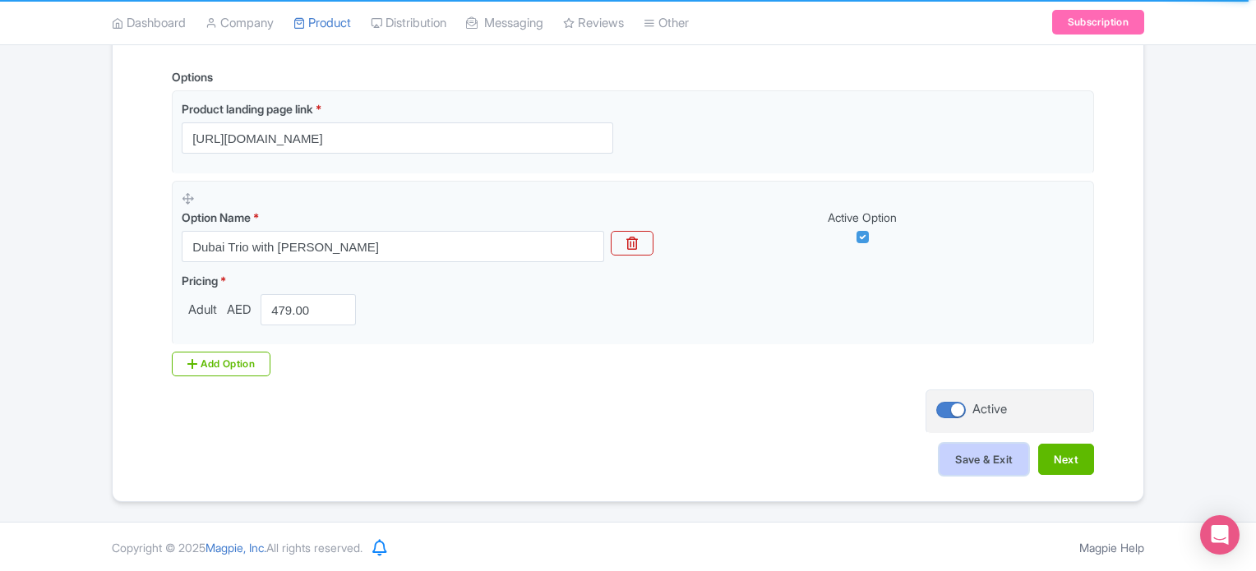
click at [1000, 463] on button "Save & Exit" at bounding box center [984, 459] width 89 height 31
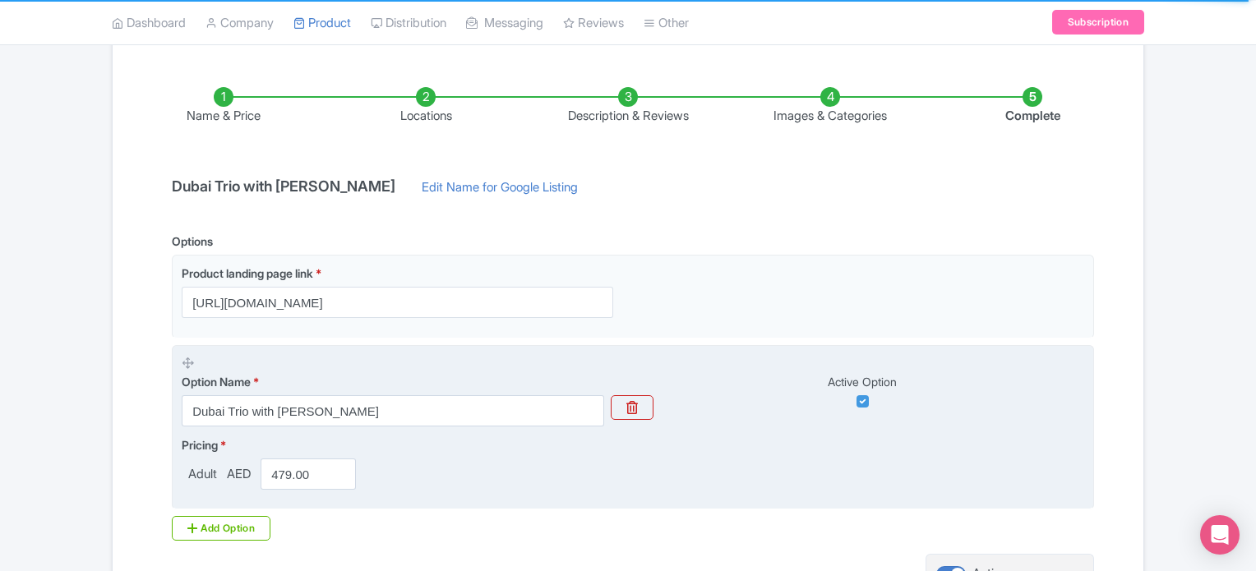
scroll to position [142, 0]
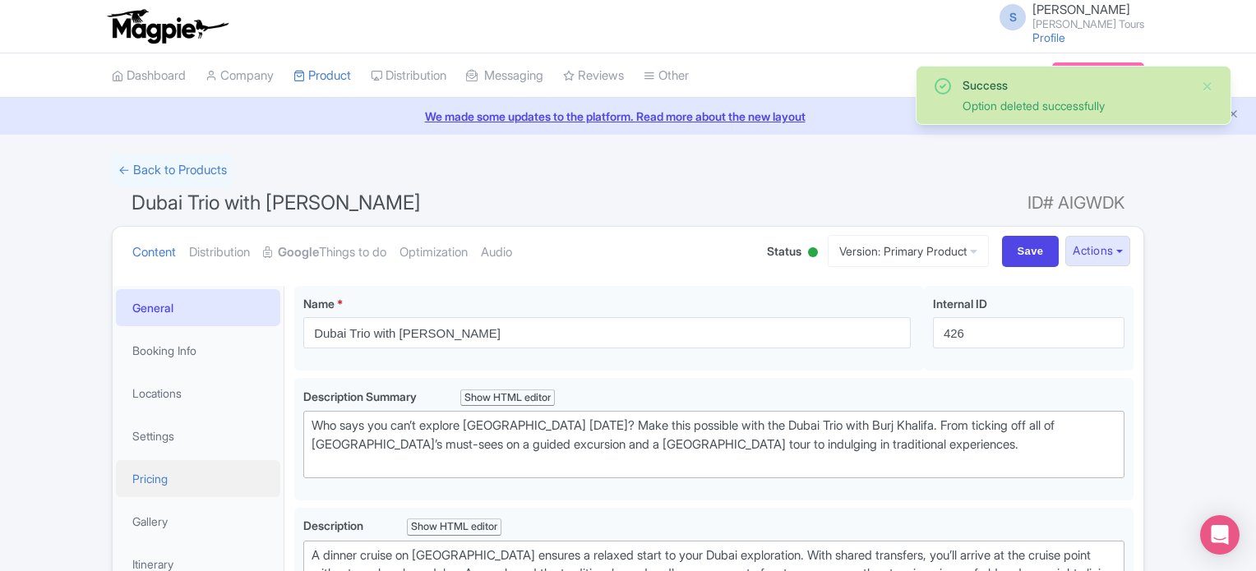
click at [151, 486] on link "Pricing" at bounding box center [198, 478] width 164 height 37
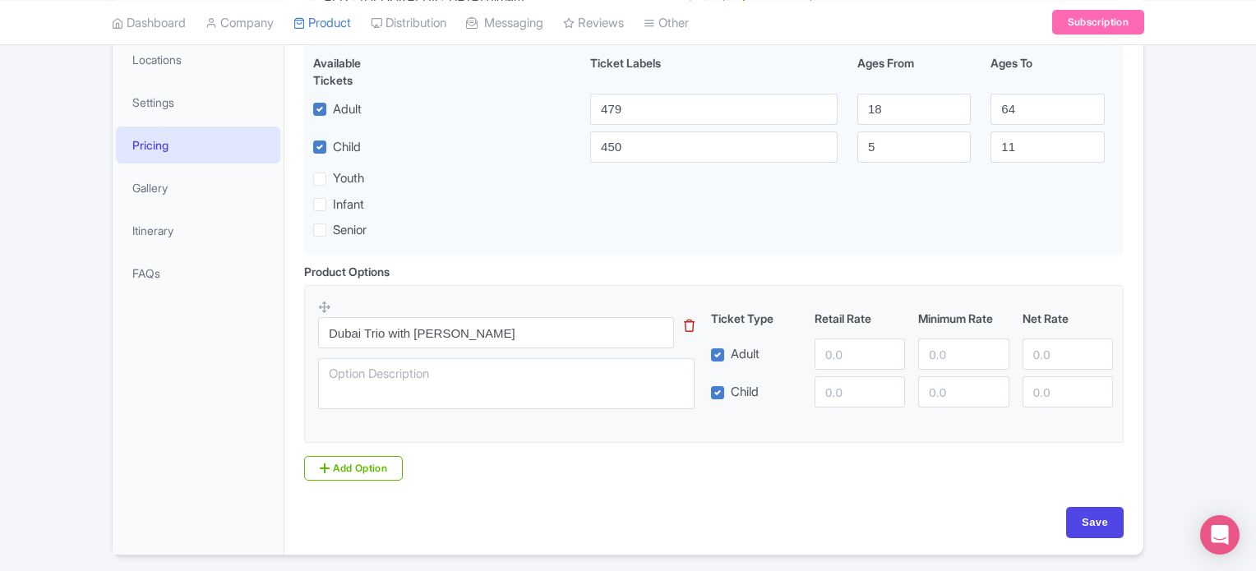
scroll to position [305, 0]
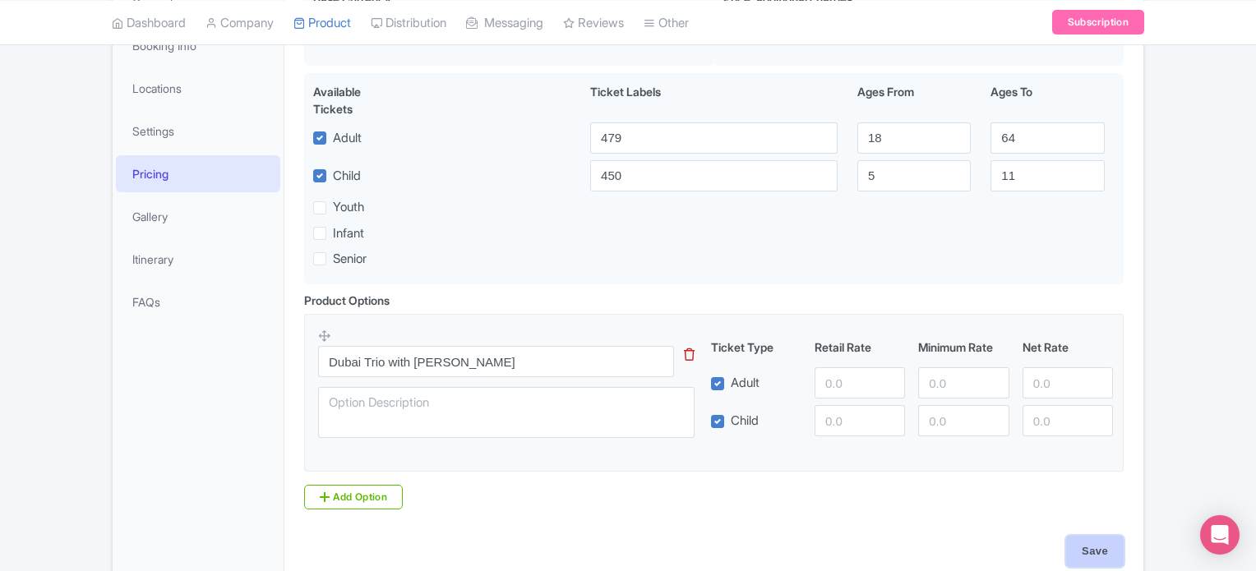
click at [1097, 552] on input "Save" at bounding box center [1096, 551] width 58 height 31
type input "Saving..."
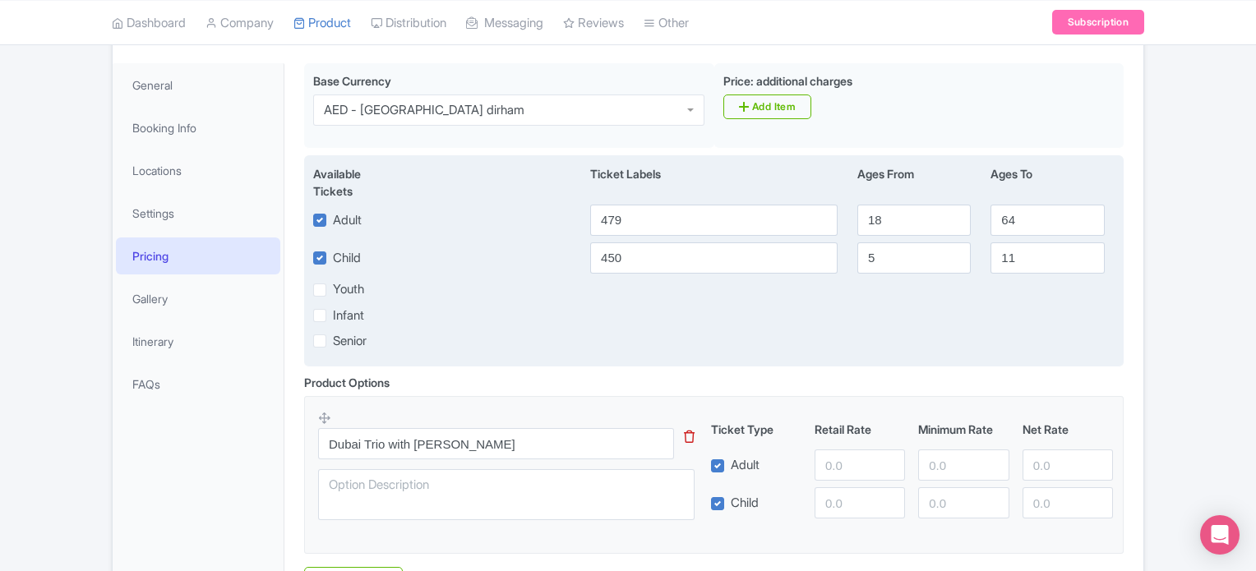
scroll to position [179, 0]
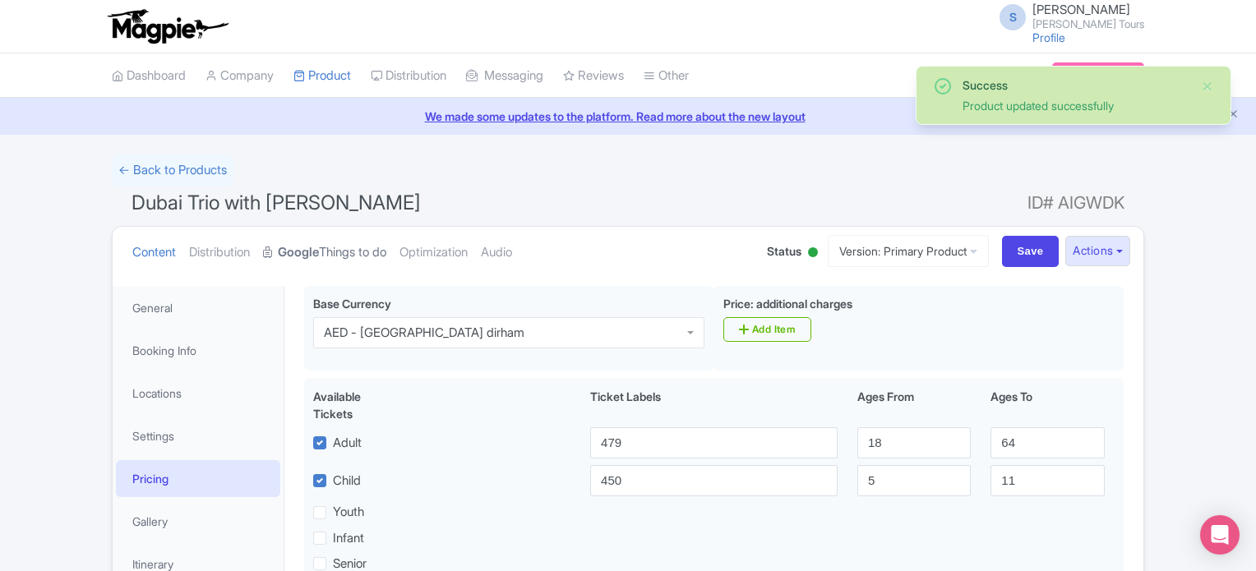
click at [355, 248] on link "Google Things to do" at bounding box center [324, 253] width 123 height 52
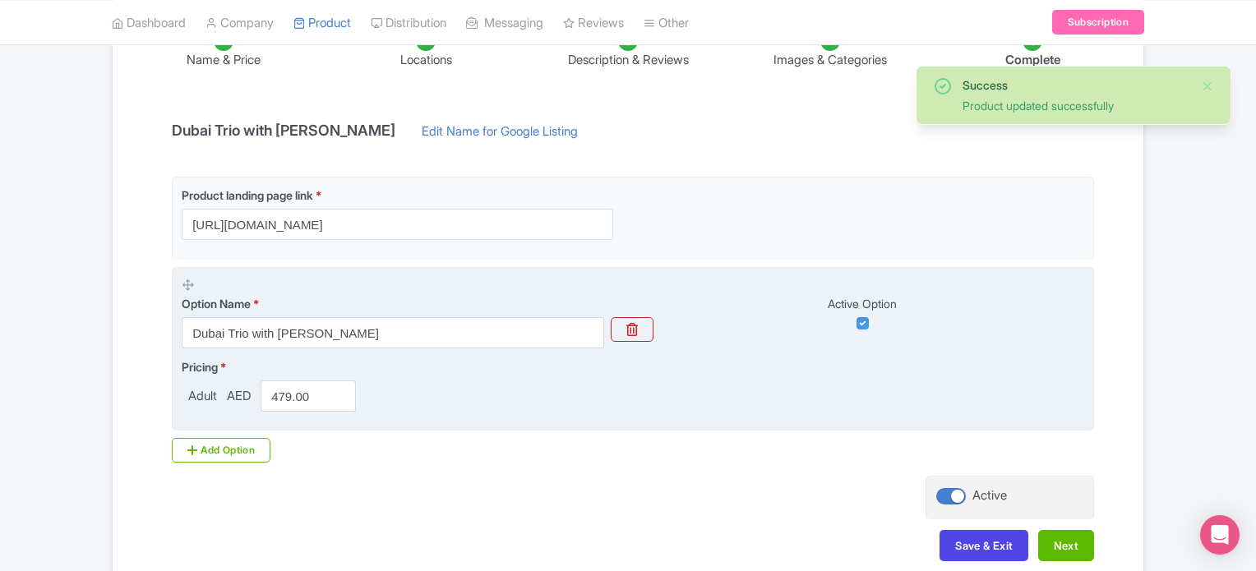
scroll to position [383, 0]
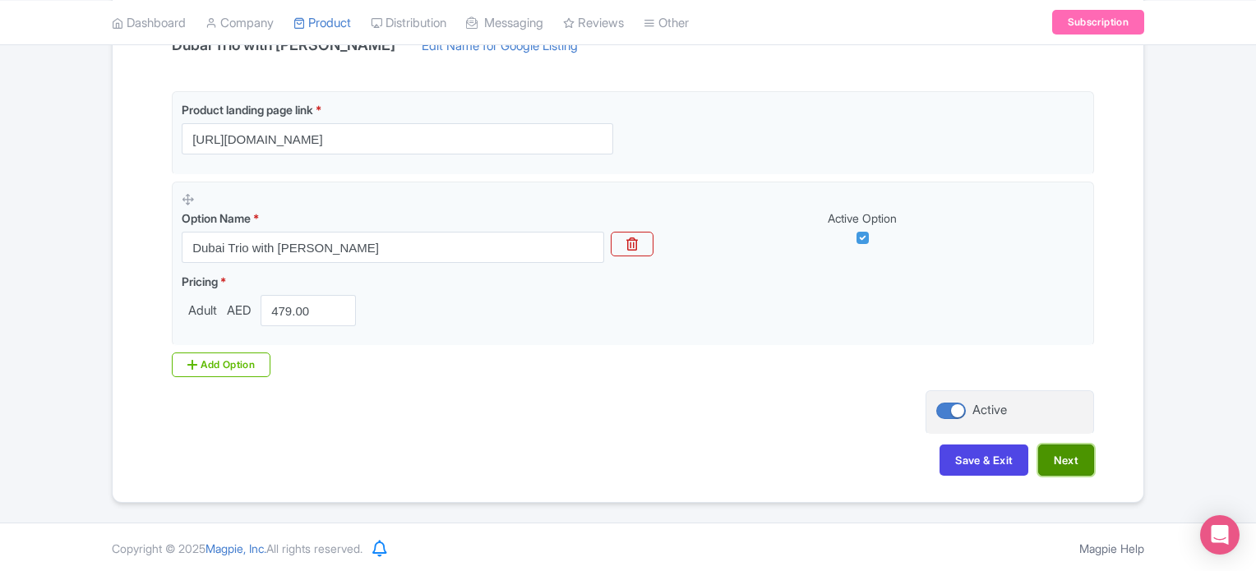
click at [1072, 459] on button "Next" at bounding box center [1067, 460] width 56 height 31
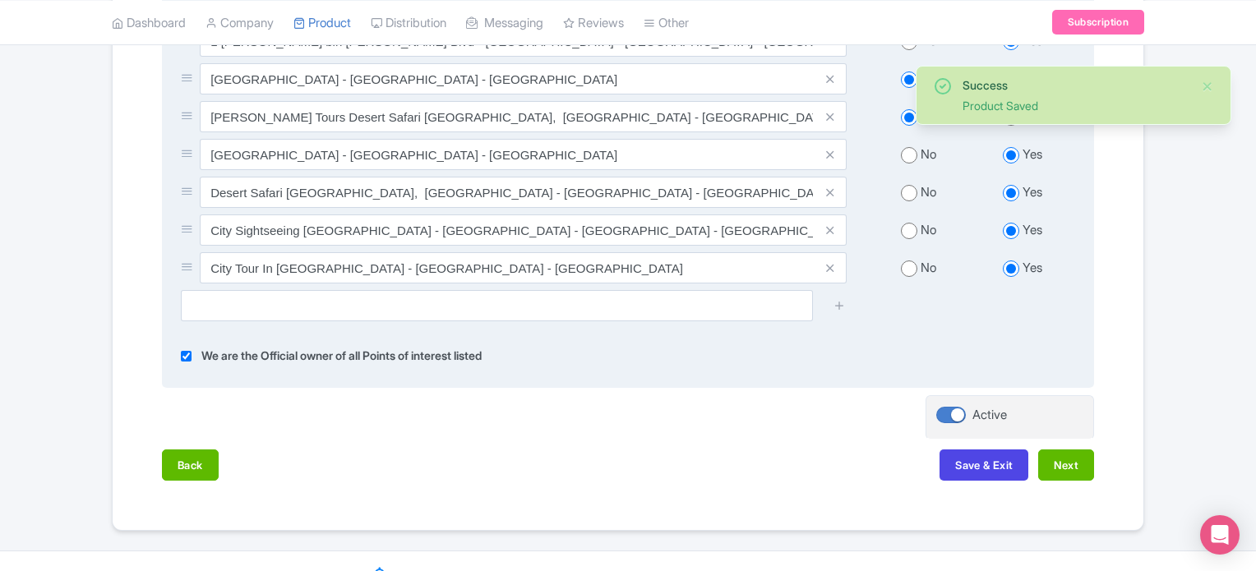
scroll to position [712, 0]
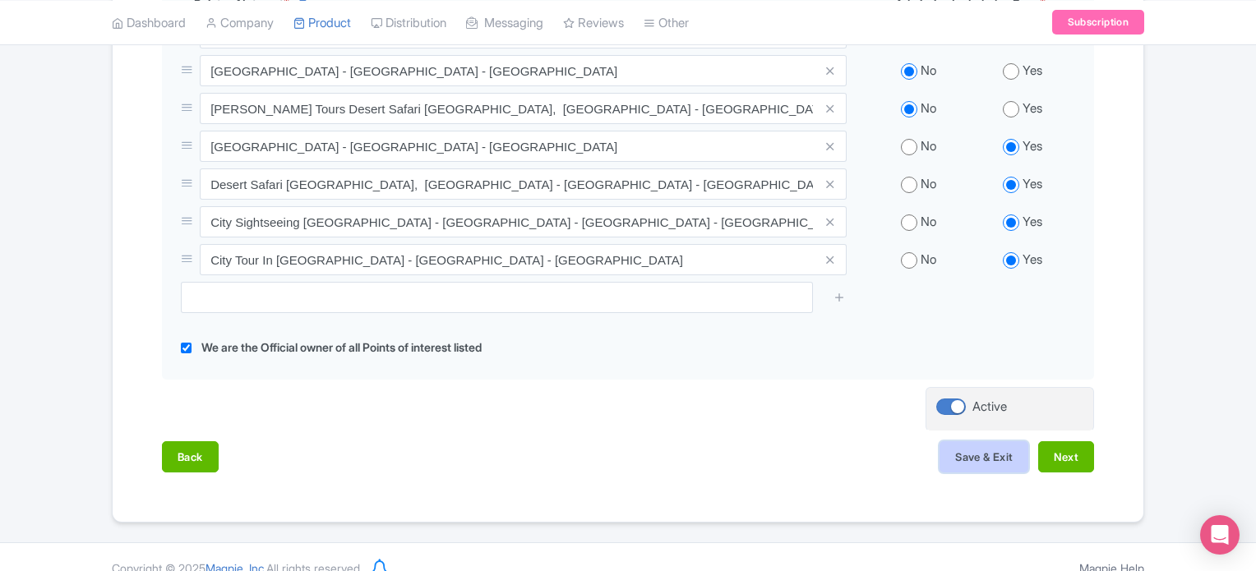
click at [986, 455] on button "Save & Exit" at bounding box center [984, 457] width 89 height 31
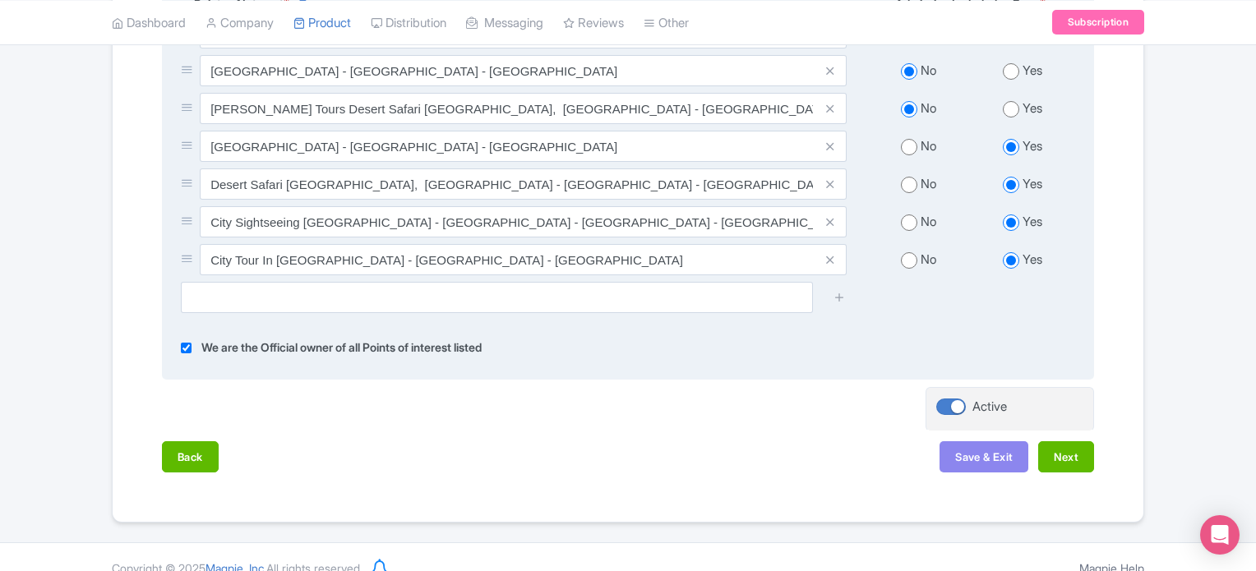
scroll to position [678, 0]
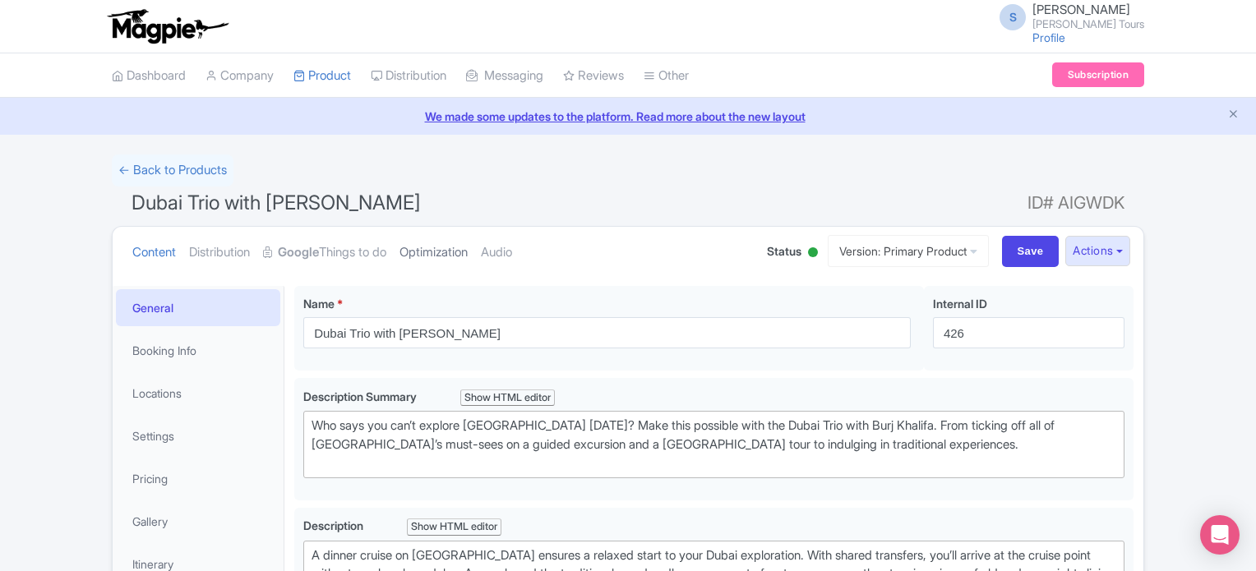
click at [464, 255] on link "Optimization" at bounding box center [434, 253] width 68 height 52
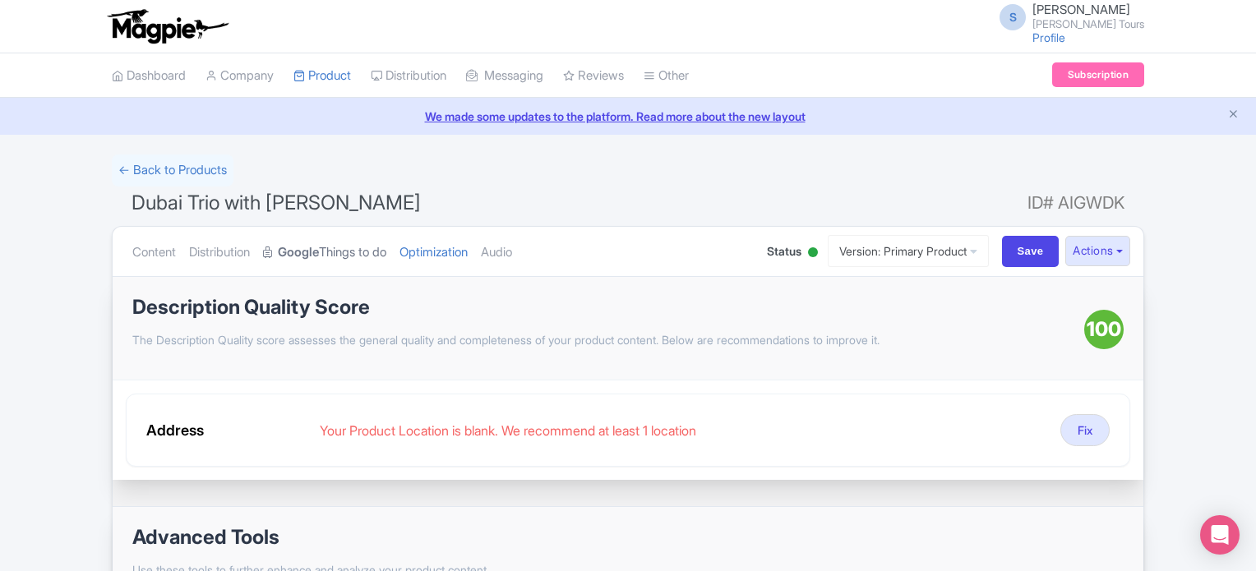
click at [335, 253] on link "Google Things to do" at bounding box center [324, 253] width 123 height 52
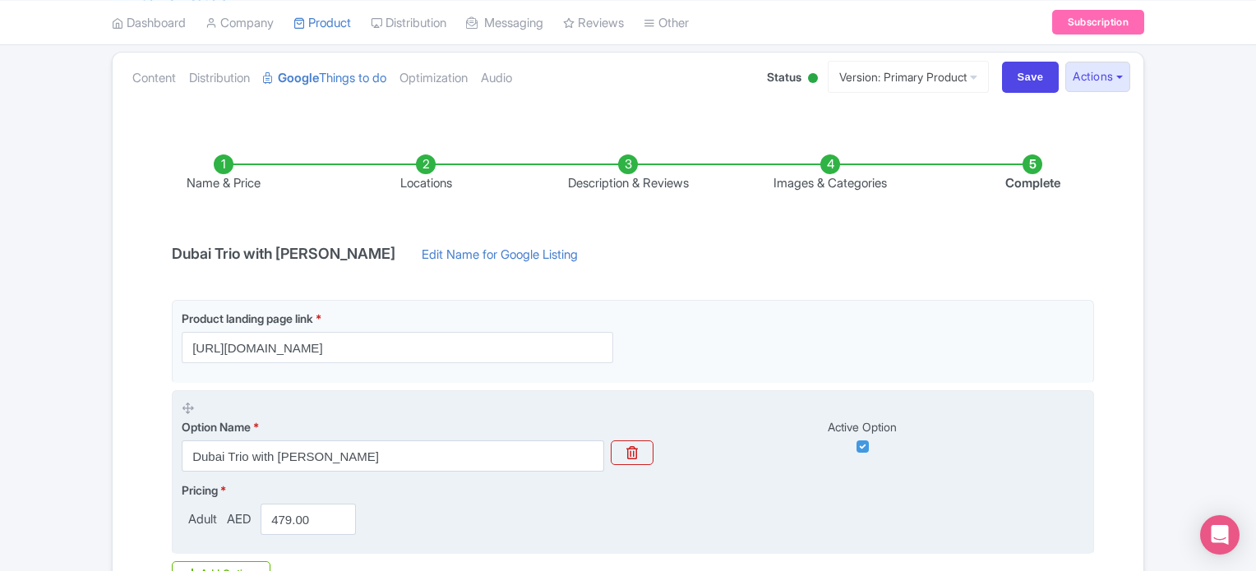
scroll to position [383, 0]
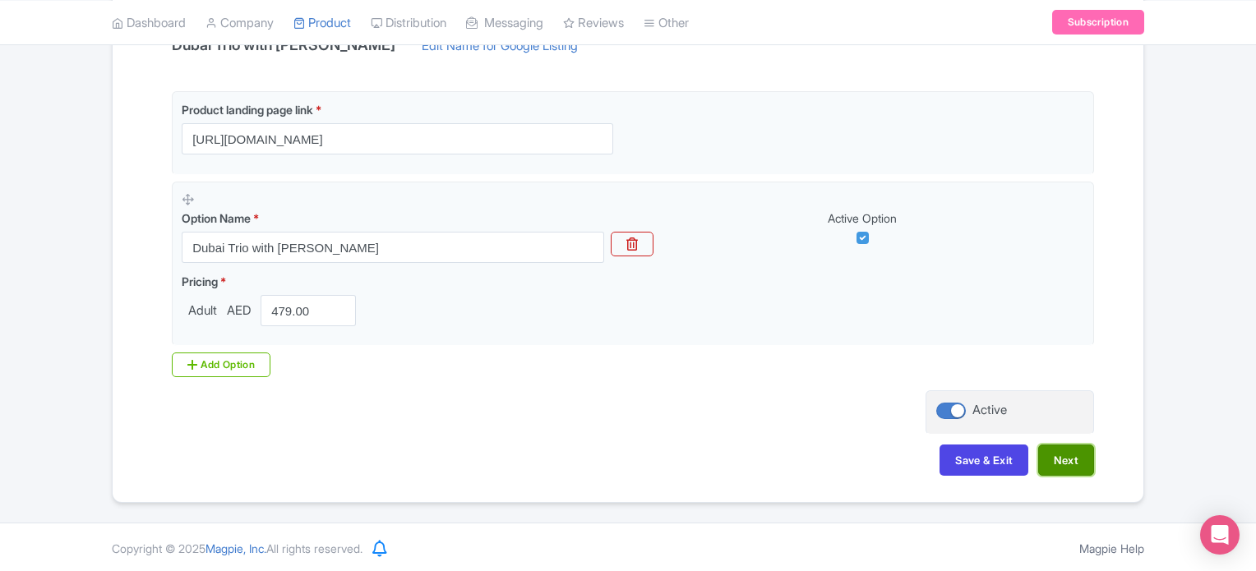
click at [1063, 454] on button "Next" at bounding box center [1067, 460] width 56 height 31
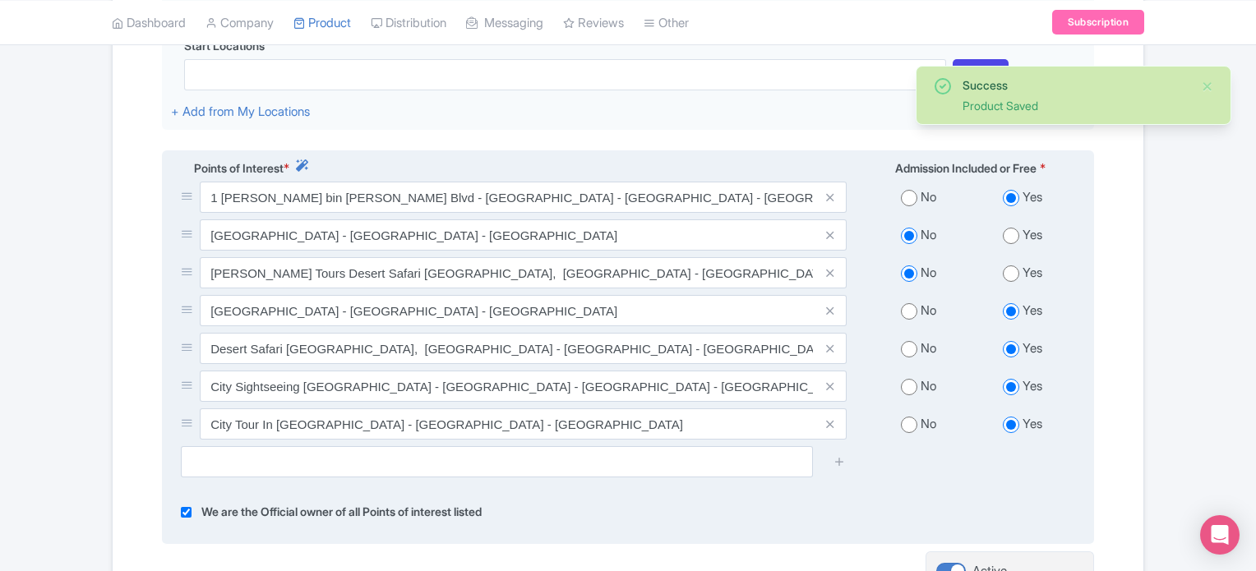
scroll to position [465, 0]
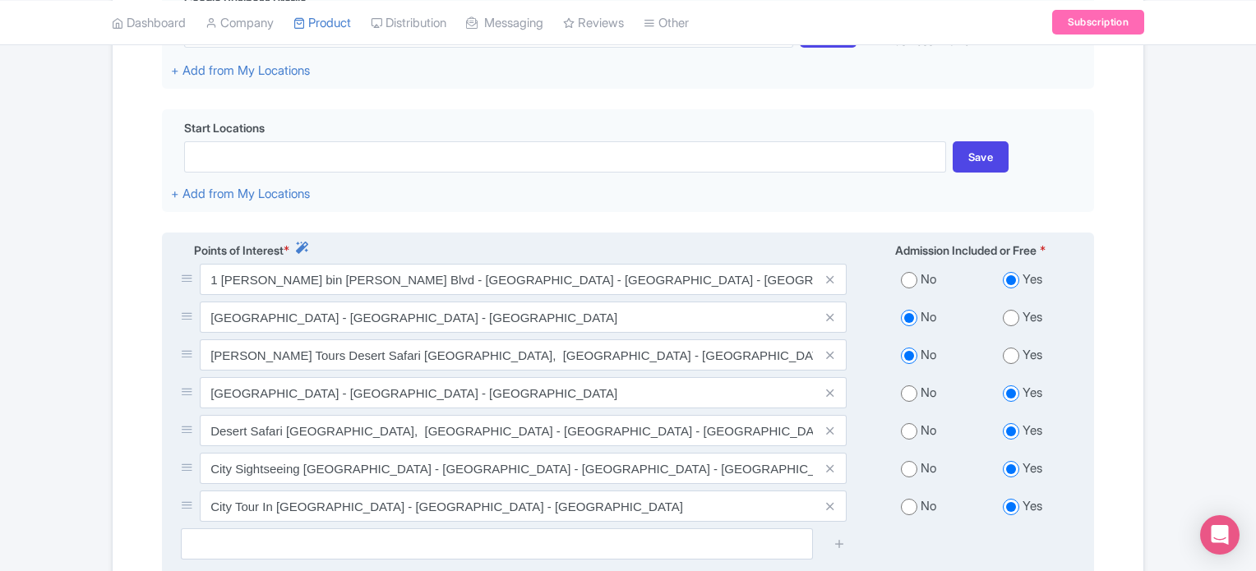
click at [1010, 318] on input "radio" at bounding box center [1011, 318] width 16 height 16
radio input "true"
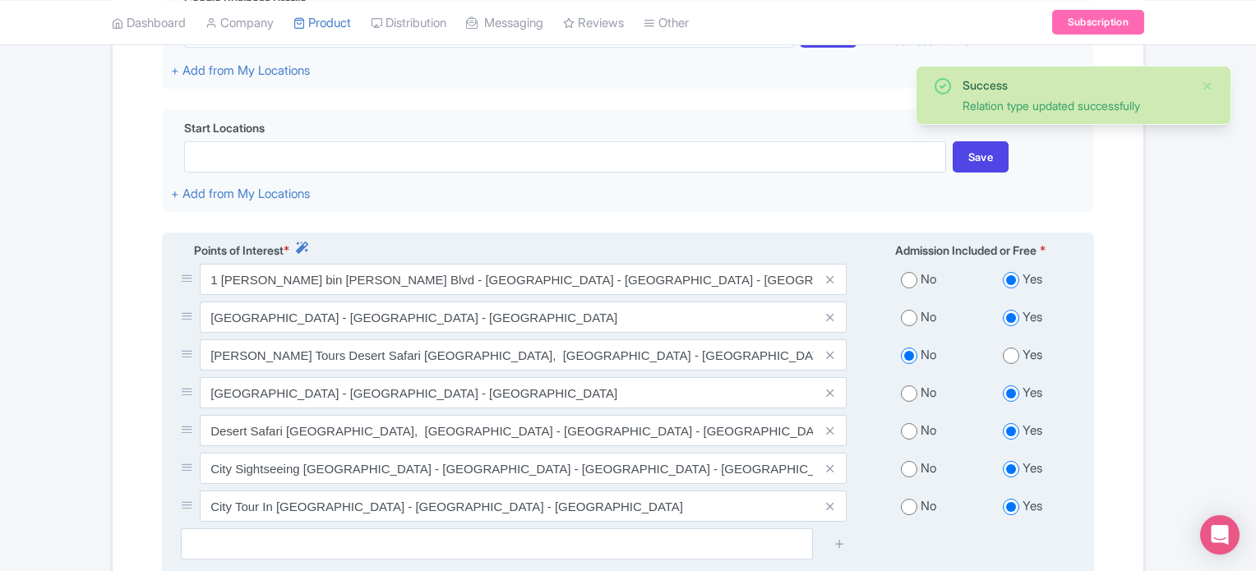
click at [1012, 358] on input "radio" at bounding box center [1011, 356] width 16 height 16
radio input "true"
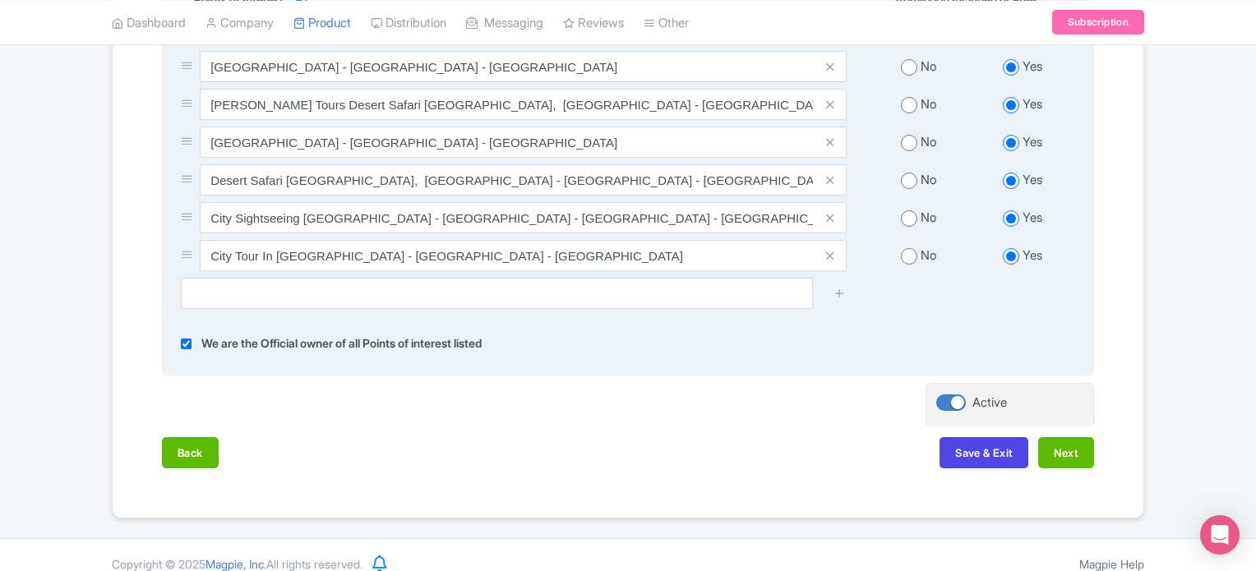
scroll to position [733, 0]
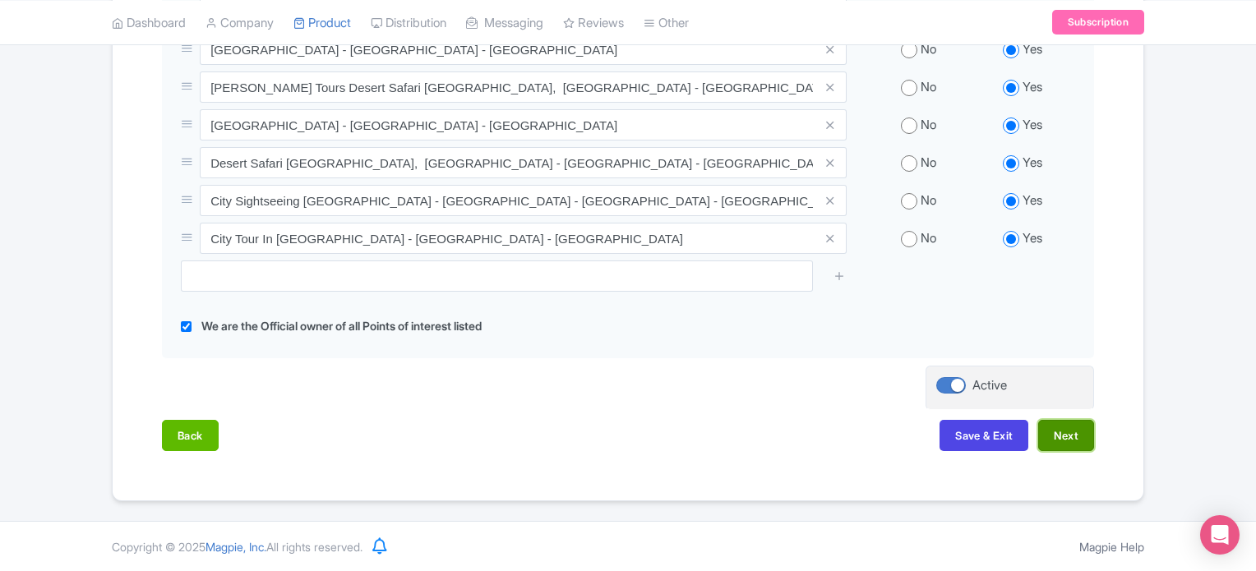
click at [1069, 438] on button "Next" at bounding box center [1067, 435] width 56 height 31
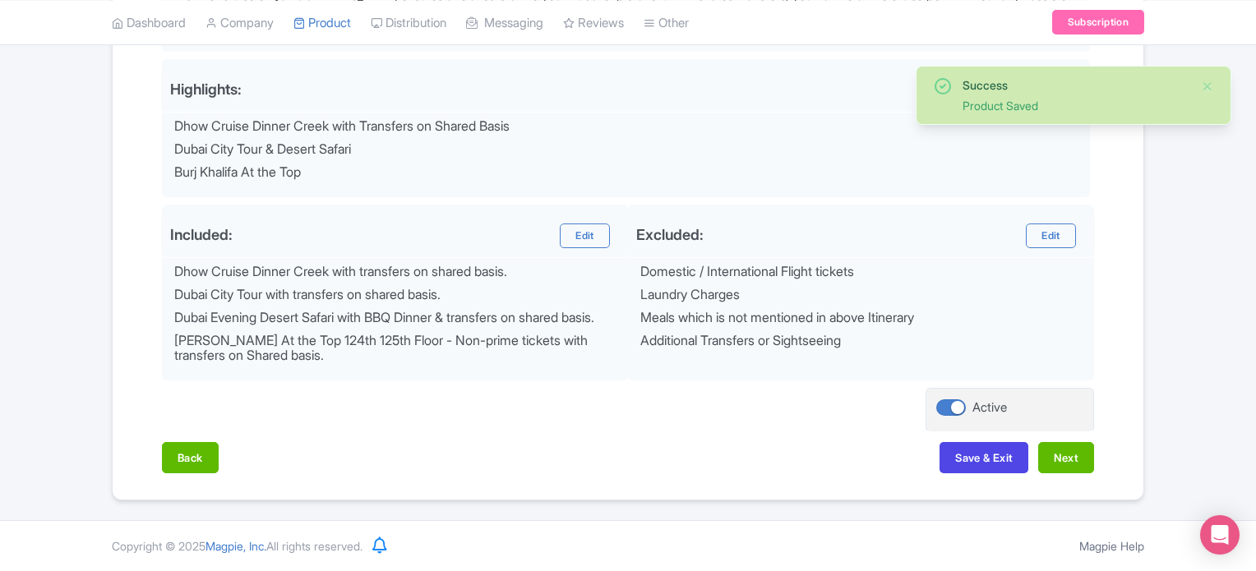
scroll to position [668, 0]
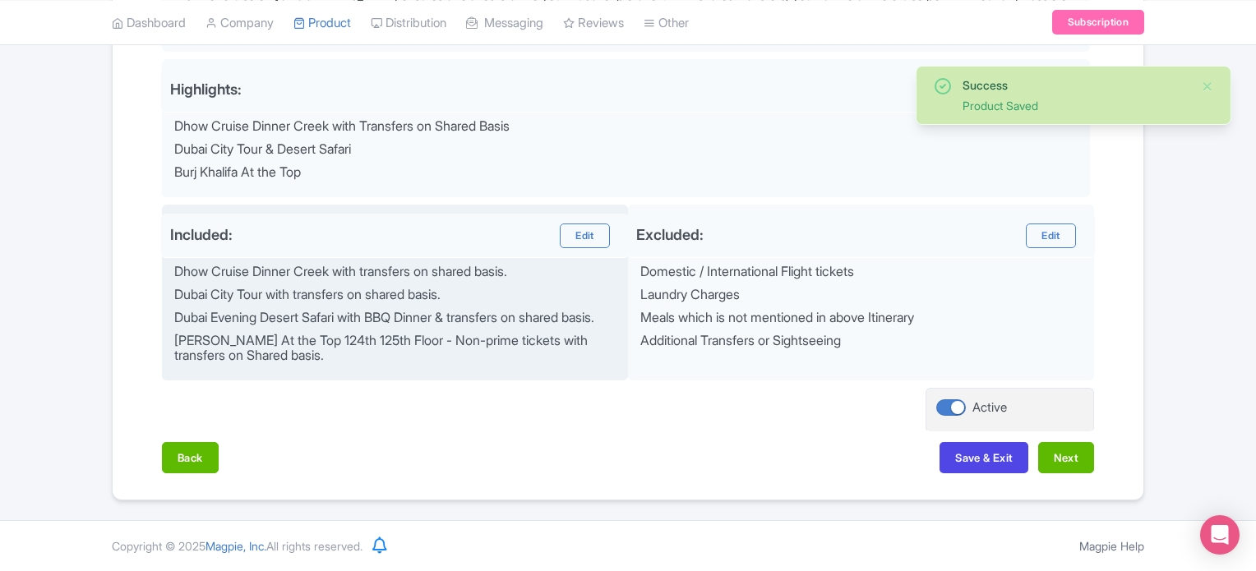
click at [207, 311] on div "Dubai Evening Desert Safari with BBQ Dinner & transfers on shared basis." at bounding box center [396, 318] width 445 height 15
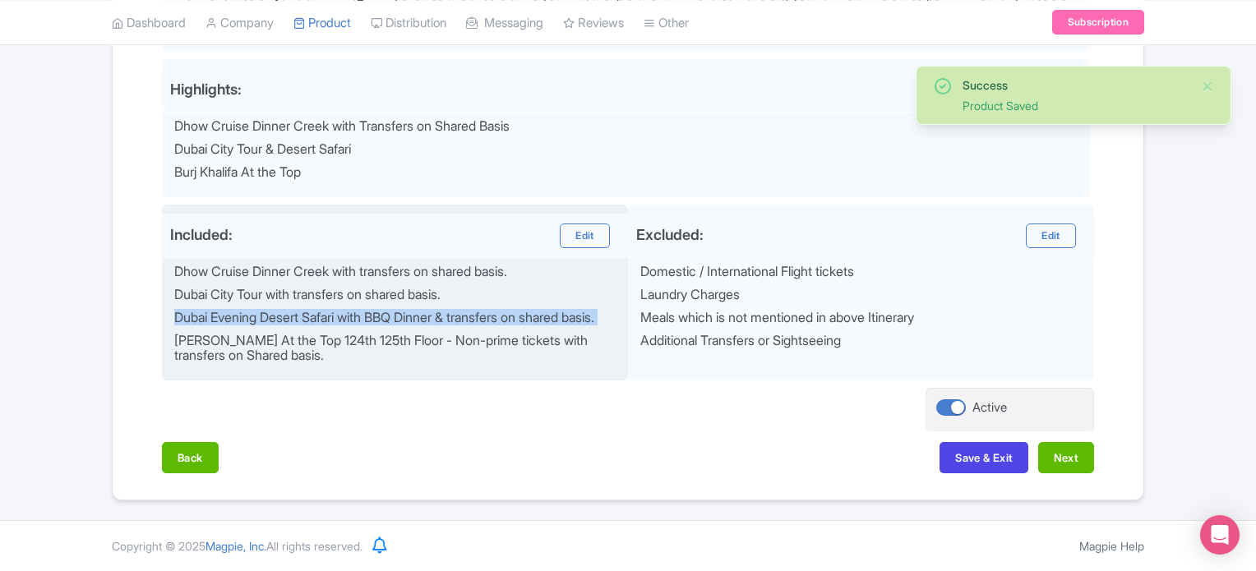
click at [207, 311] on div "Dubai Evening Desert Safari with BBQ Dinner & transfers on shared basis." at bounding box center [396, 318] width 445 height 15
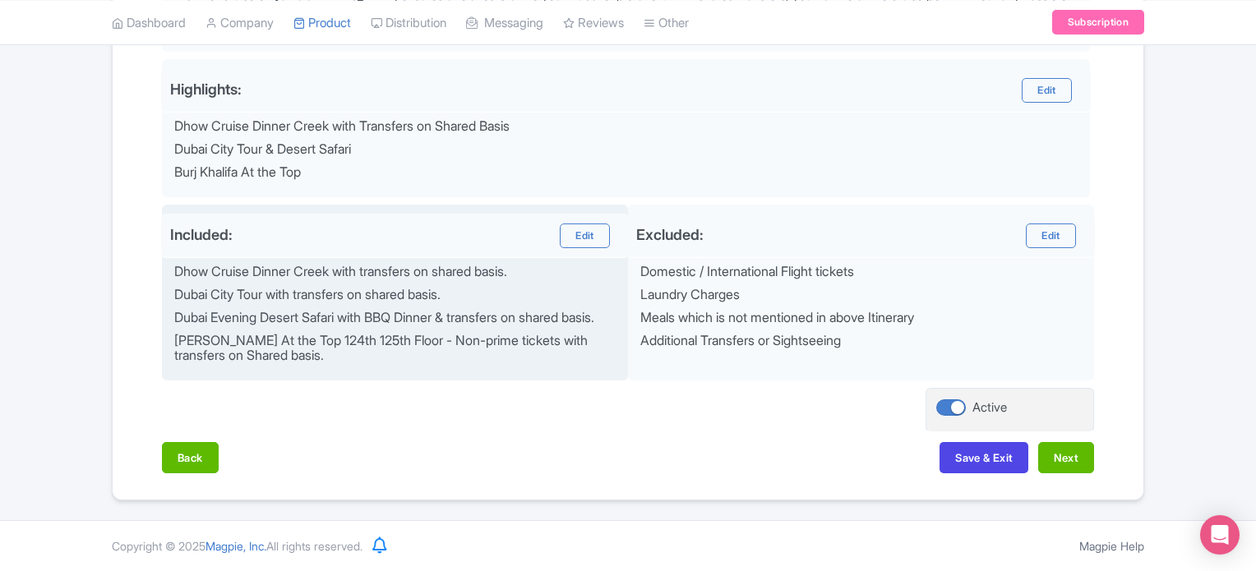
click at [260, 288] on div "Dubai City Tour with transfers on shared basis." at bounding box center [396, 295] width 445 height 15
click at [351, 314] on div "Dubai Evening Desert Safari with BBQ Dinner & transfers on shared basis." at bounding box center [396, 318] width 445 height 15
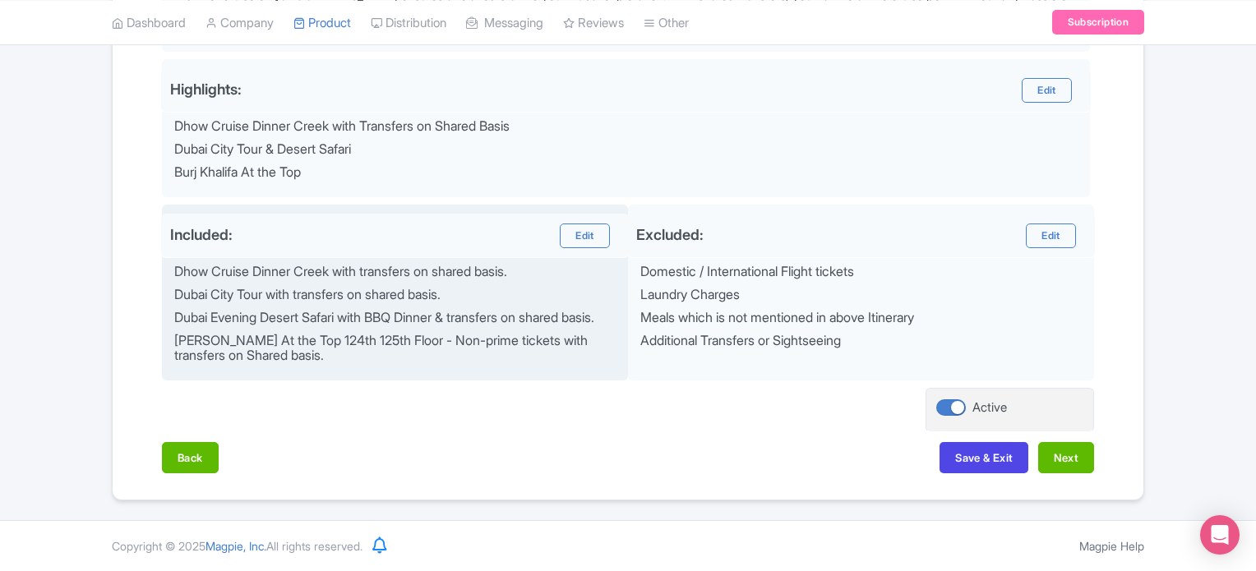
click at [365, 342] on div "Burj Khalifa At the Top 124th 125th Floor - Non-prime tickets with transfers on…" at bounding box center [396, 348] width 445 height 29
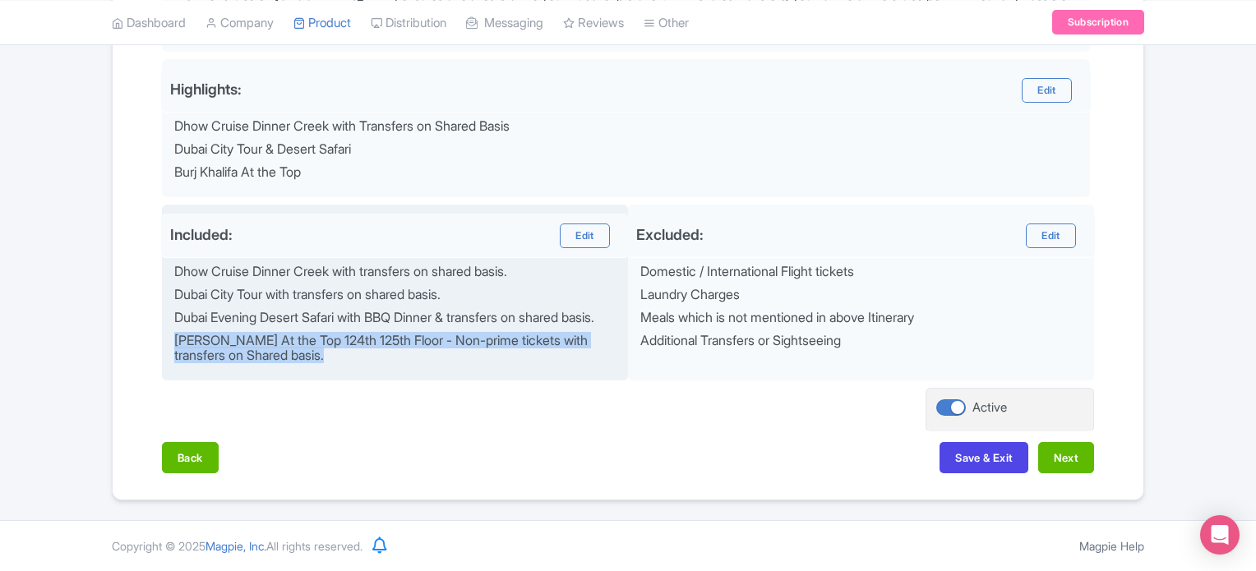
click at [365, 342] on div "Burj Khalifa At the Top 124th 125th Floor - Non-prime tickets with transfers on…" at bounding box center [396, 348] width 445 height 29
click at [403, 337] on div "Burj Khalifa At the Top 124th 125th Floor - Non-prime tickets with transfers on…" at bounding box center [396, 348] width 445 height 29
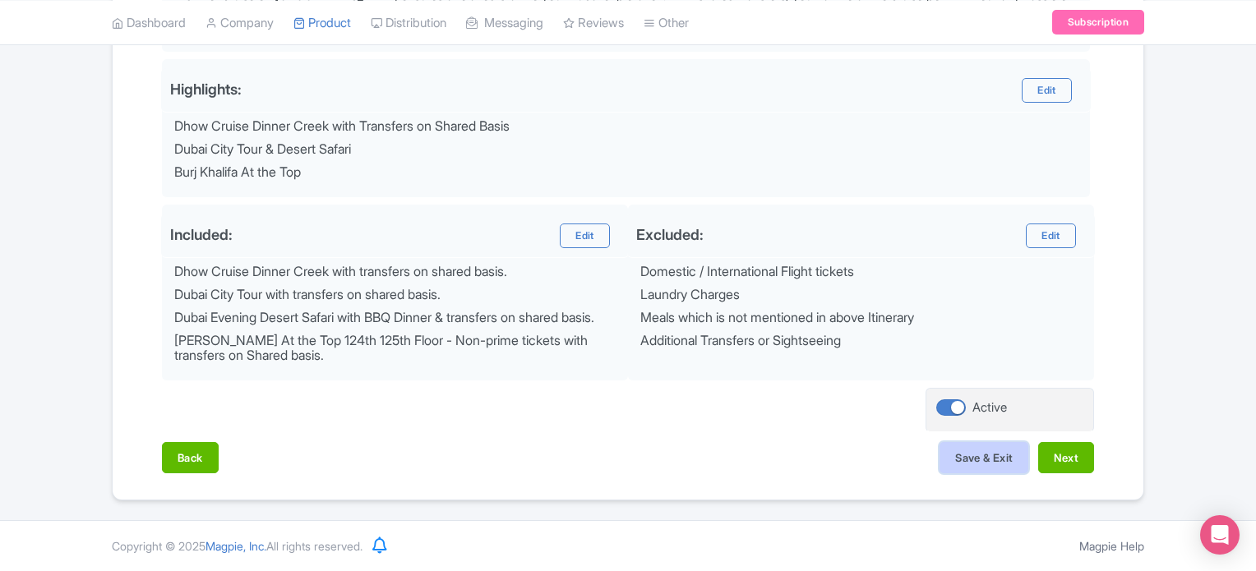
click at [997, 456] on button "Save & Exit" at bounding box center [984, 457] width 89 height 31
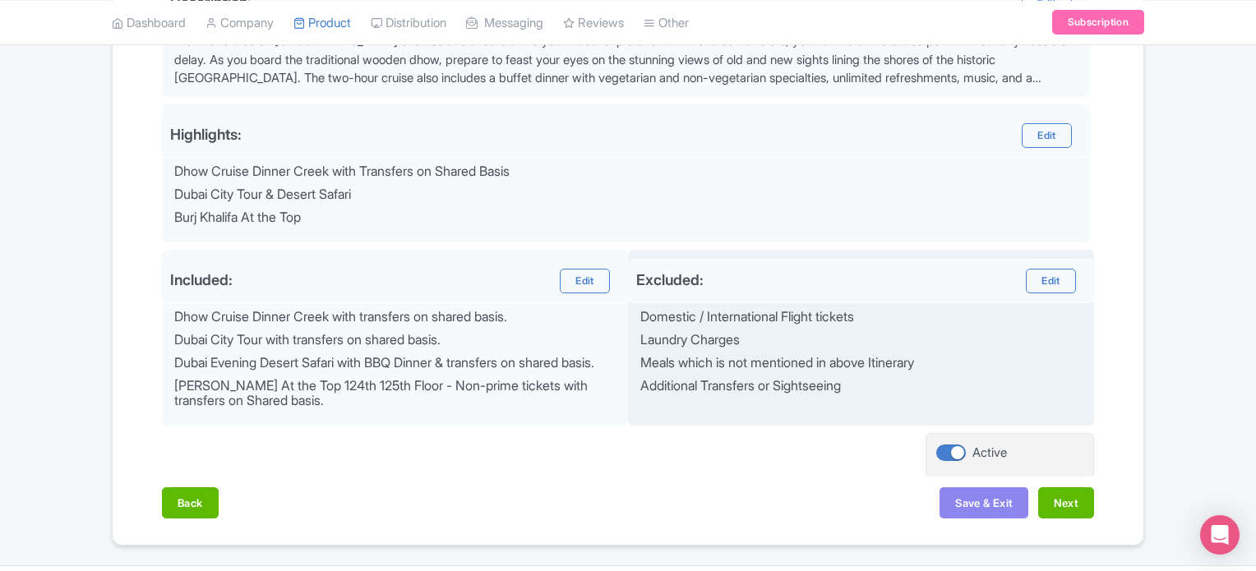
scroll to position [585, 0]
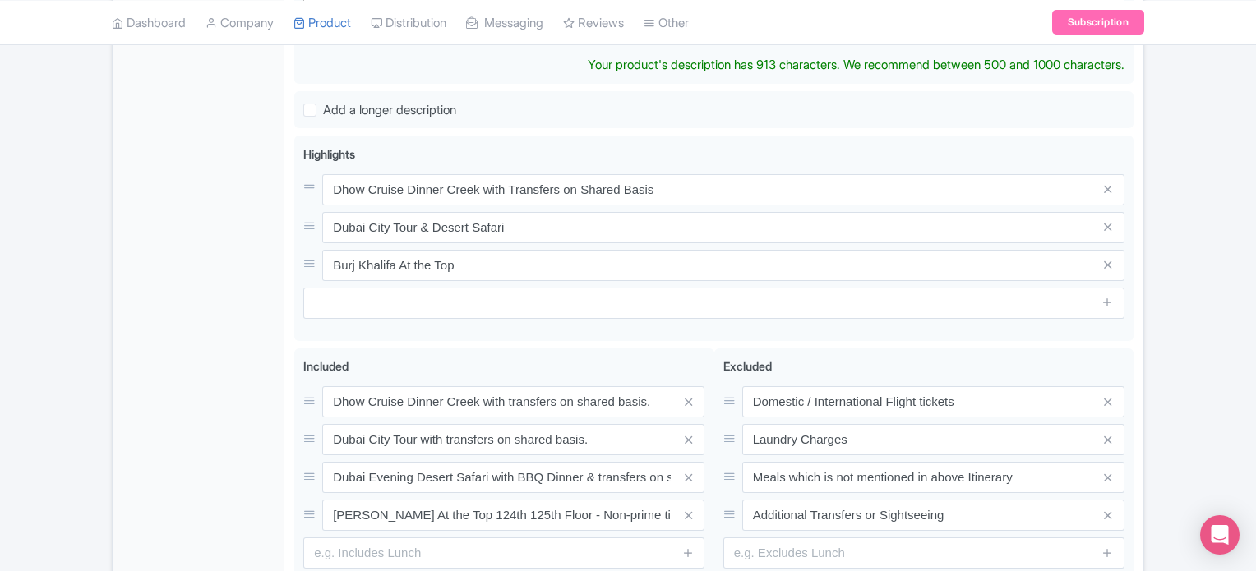
scroll to position [493, 0]
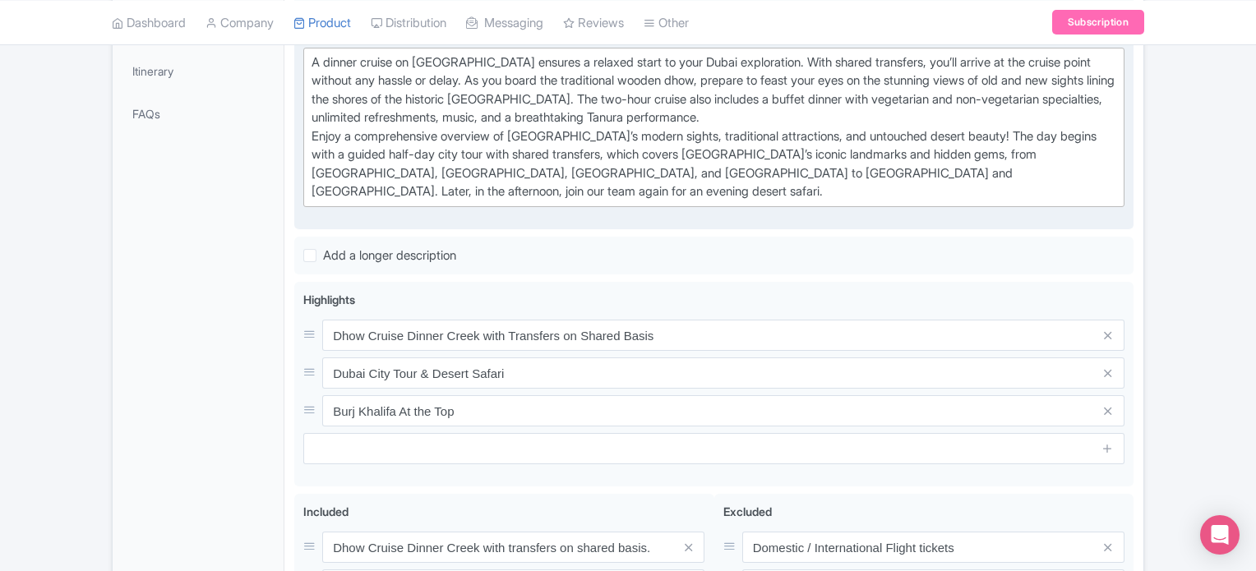
click at [770, 229] on div "Dubai Trio with [PERSON_NAME] Name * i Dubai Trio with [PERSON_NAME] Your produ…" at bounding box center [714, 269] width 840 height 952
click at [1192, 272] on div "← Back to Products Dubai Trio with Burj Khalifa ID# AIGWDK Content Distribution…" at bounding box center [628, 233] width 1256 height 1145
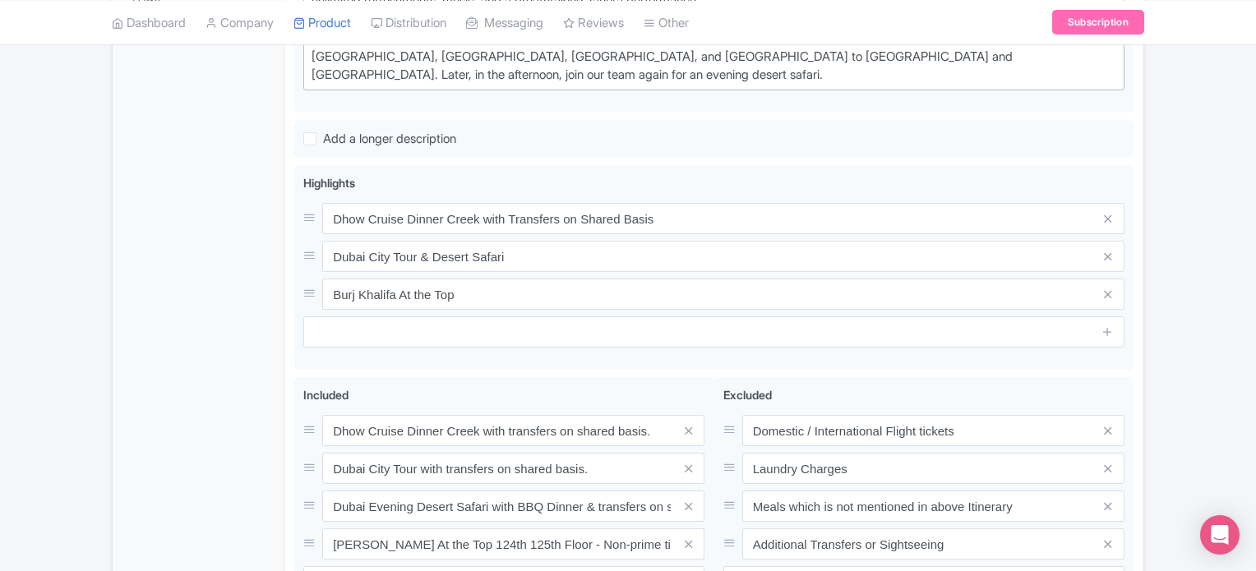
scroll to position [794, 0]
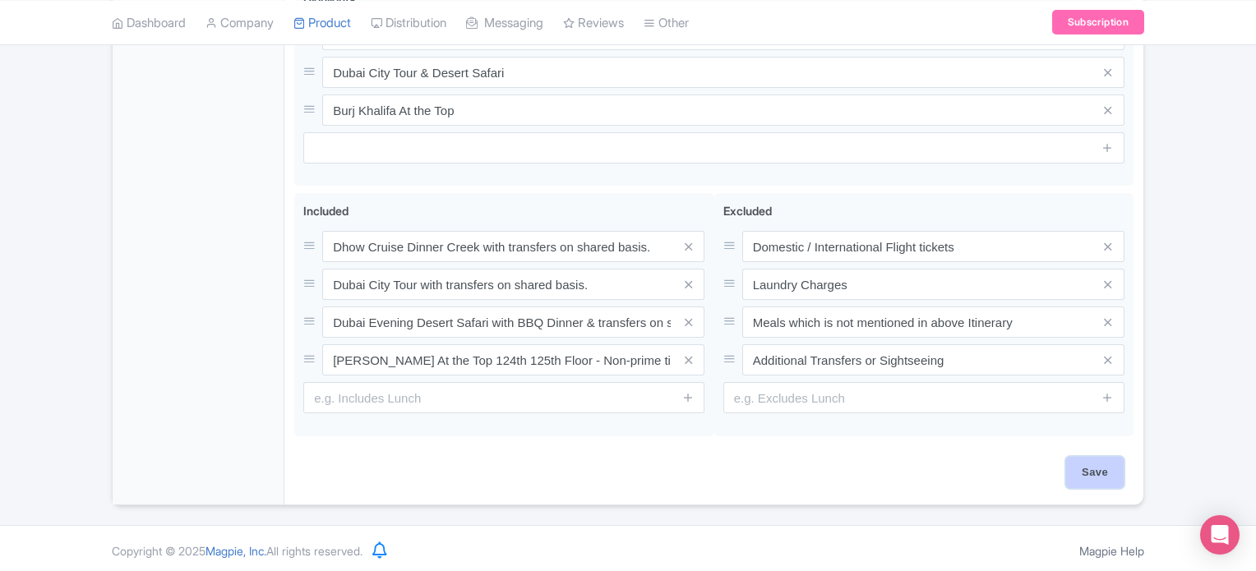
click at [1086, 473] on input "Save" at bounding box center [1096, 472] width 58 height 31
type input "Saving..."
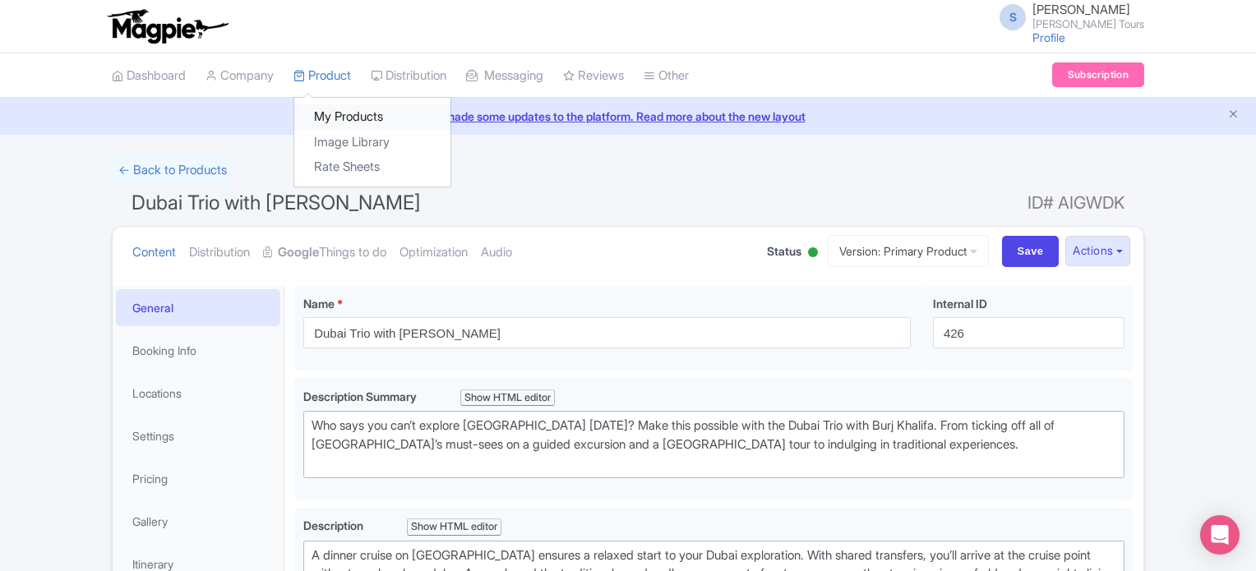
click at [340, 114] on link "My Products" at bounding box center [372, 116] width 156 height 25
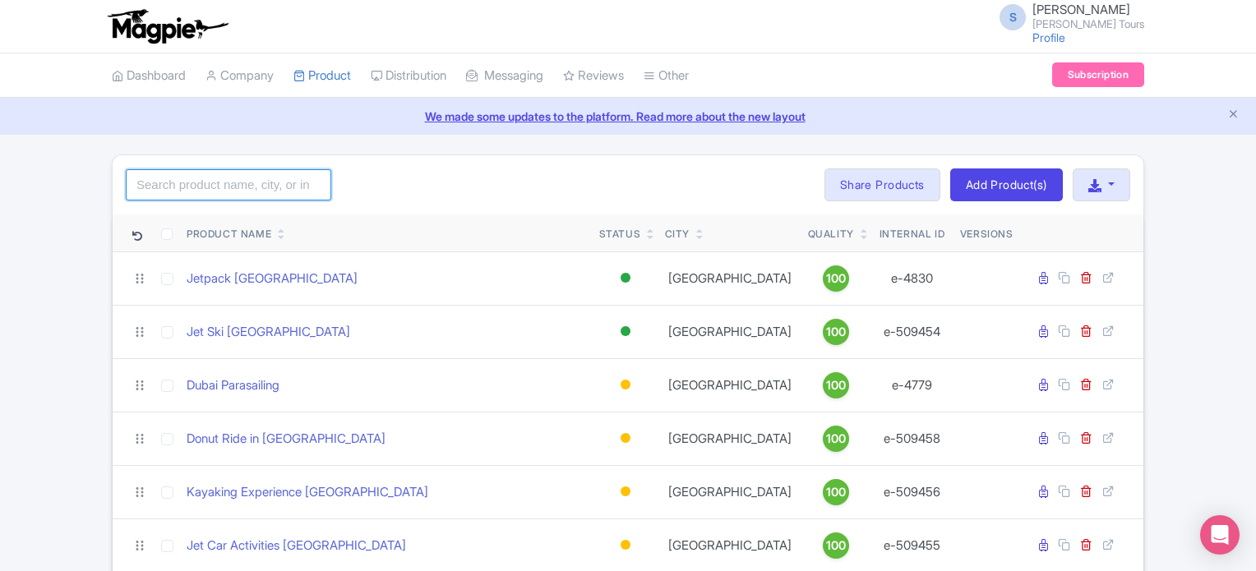
click at [261, 187] on input "search" at bounding box center [229, 184] width 206 height 31
paste input "3 Days Dubai Trio with La Perle Kids Go Free"
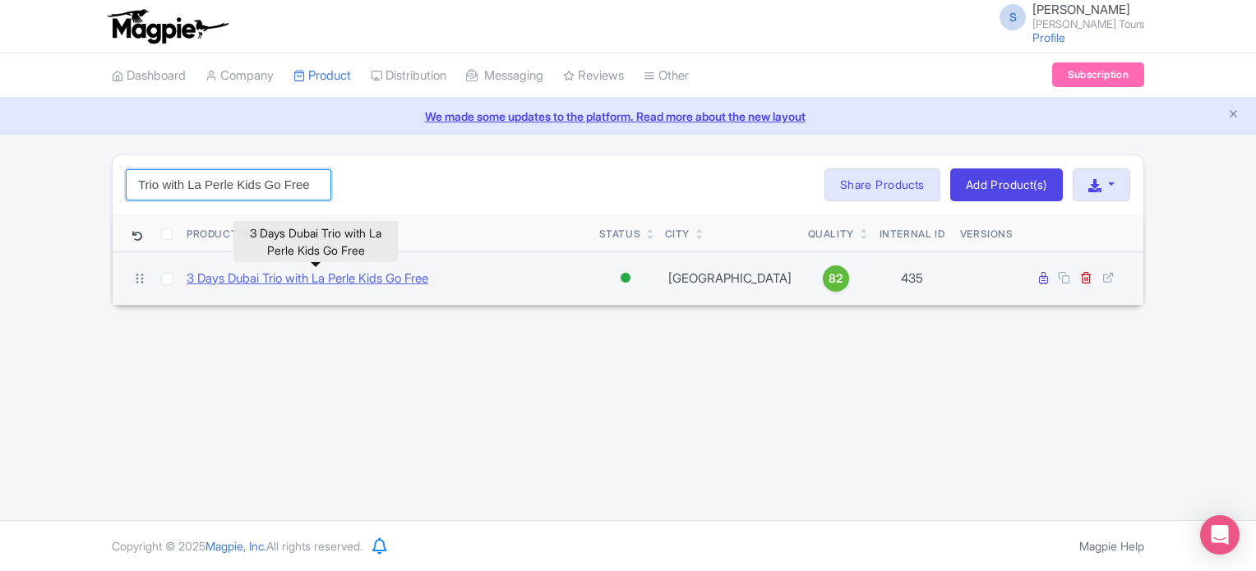
type input "3 Days Dubai Trio with La Perle Kids Go Free"
click at [357, 279] on link "3 Days Dubai Trio with La Perle Kids Go Free" at bounding box center [308, 279] width 242 height 19
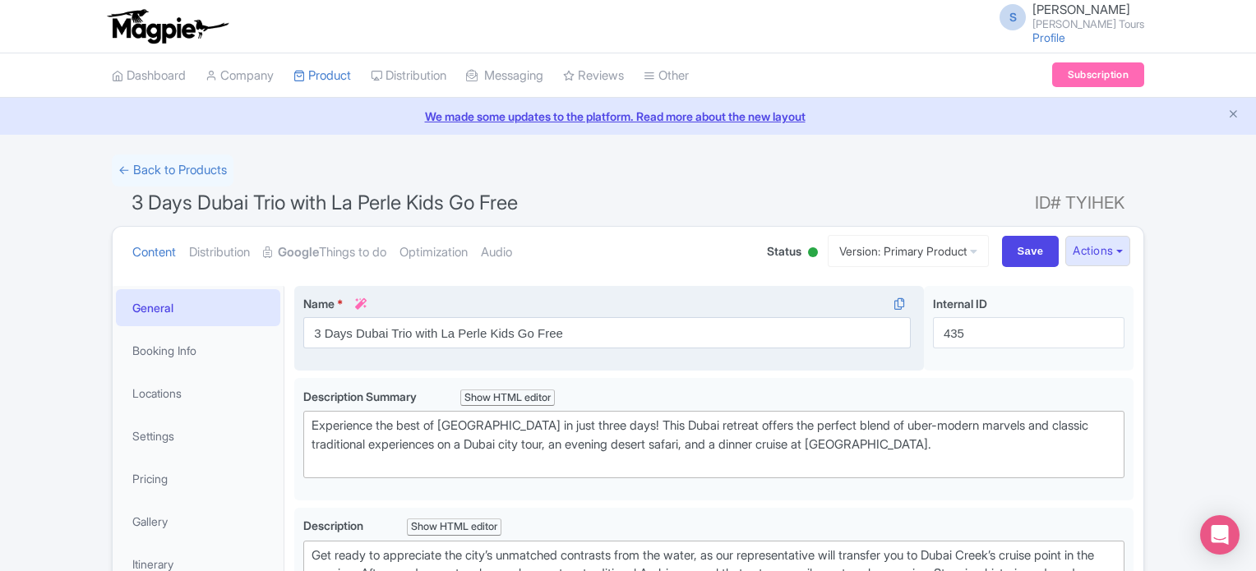
scroll to position [82, 0]
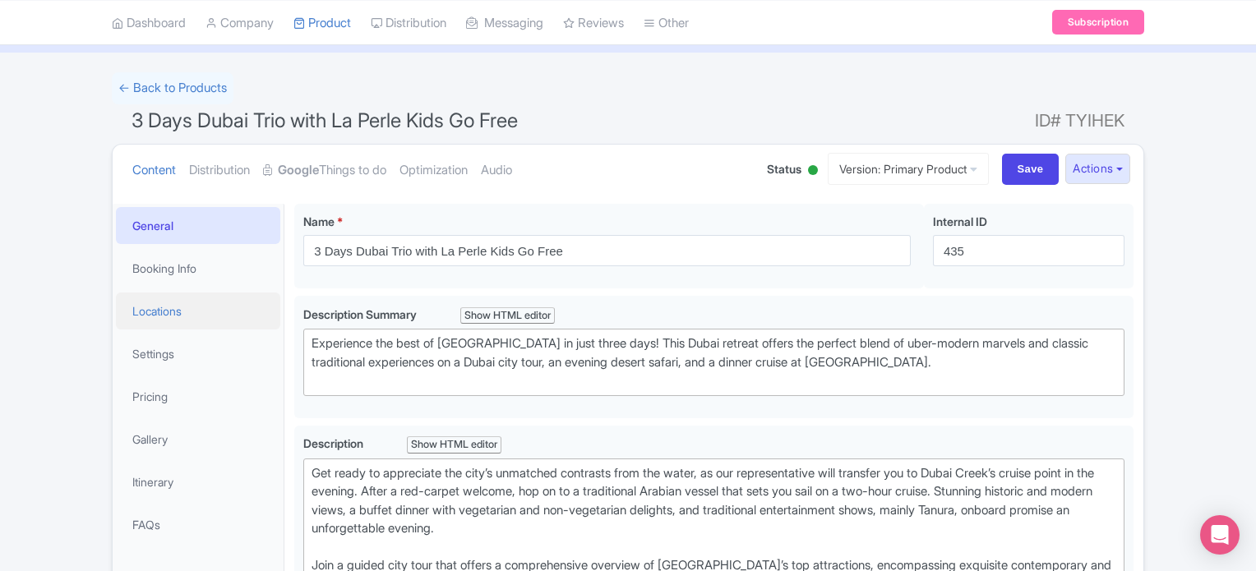
click at [155, 313] on link "Locations" at bounding box center [198, 311] width 164 height 37
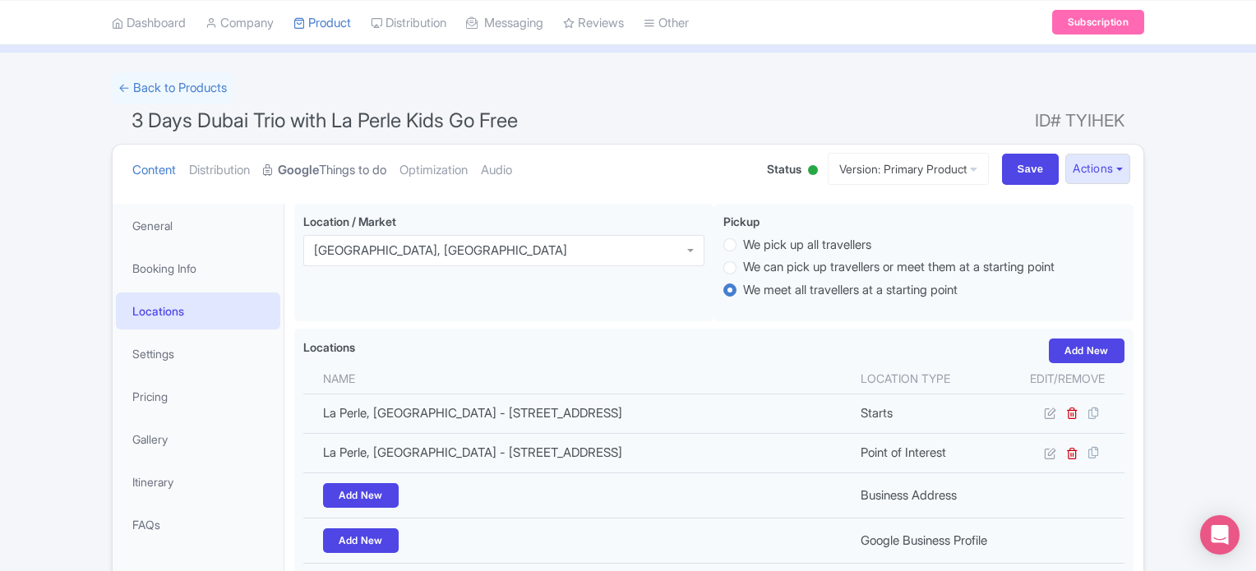
click at [317, 175] on strong "Google" at bounding box center [298, 170] width 41 height 19
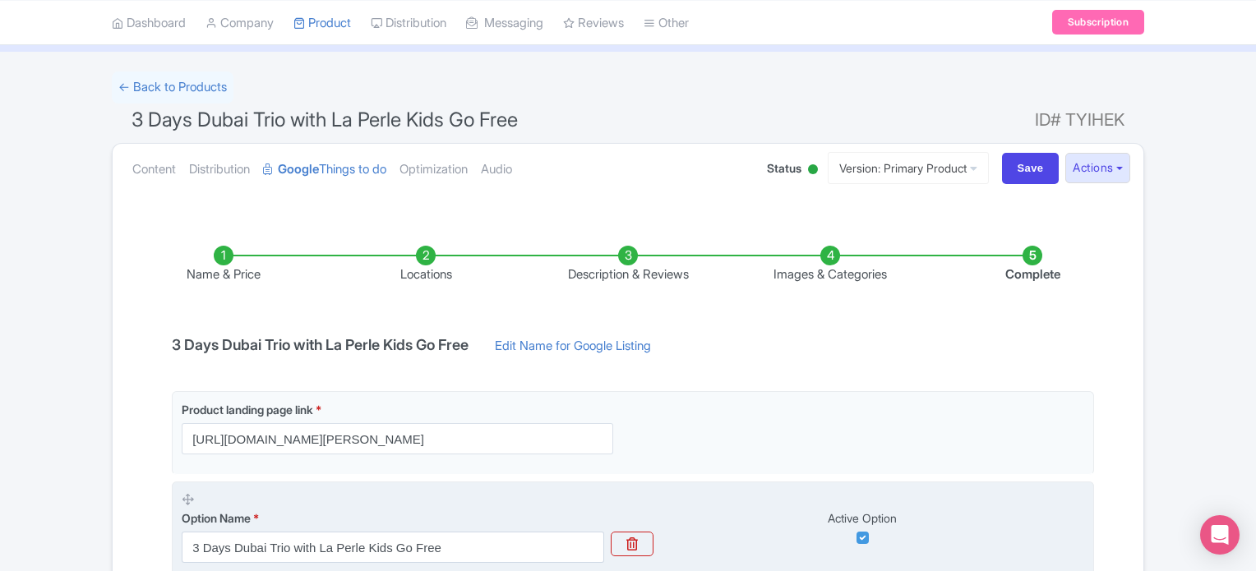
scroll to position [54, 0]
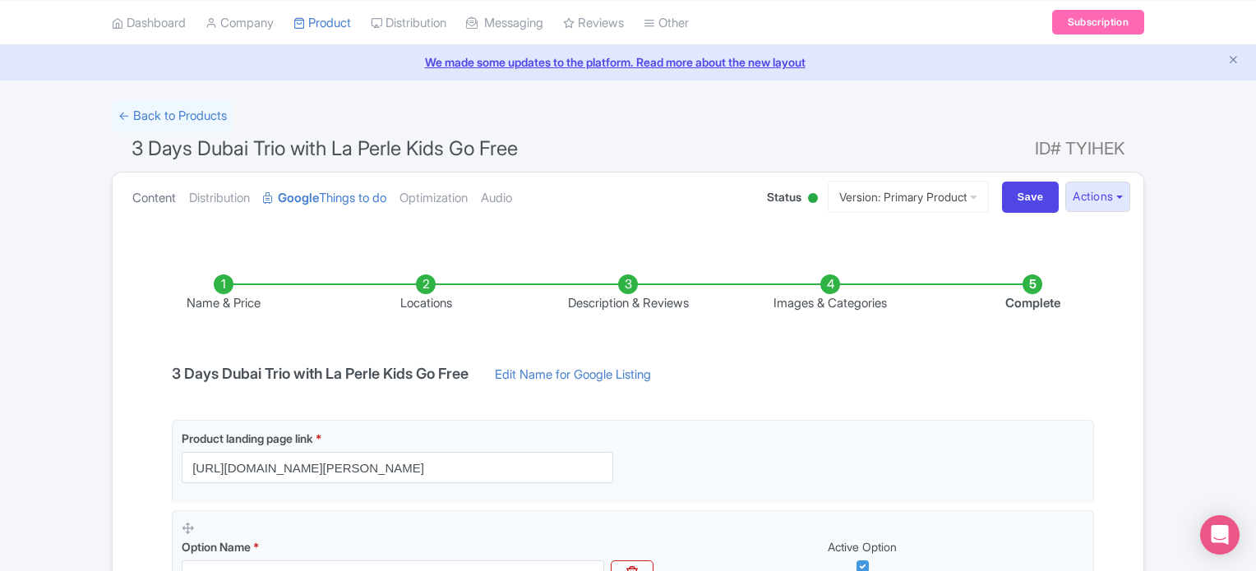
click at [143, 197] on link "Content" at bounding box center [154, 199] width 44 height 52
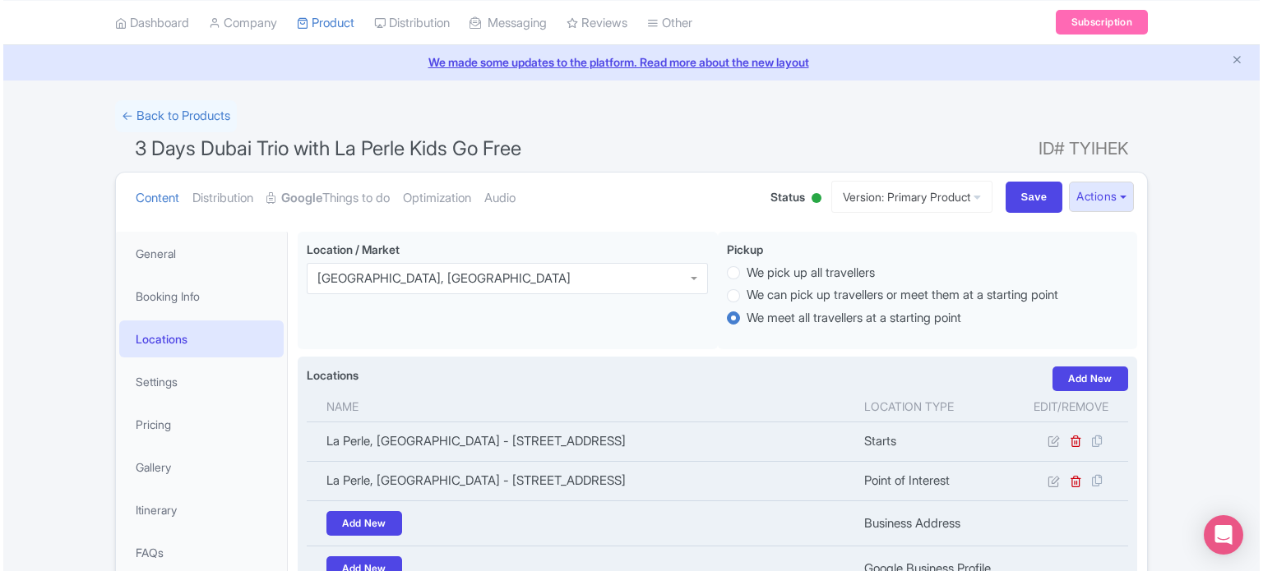
scroll to position [137, 0]
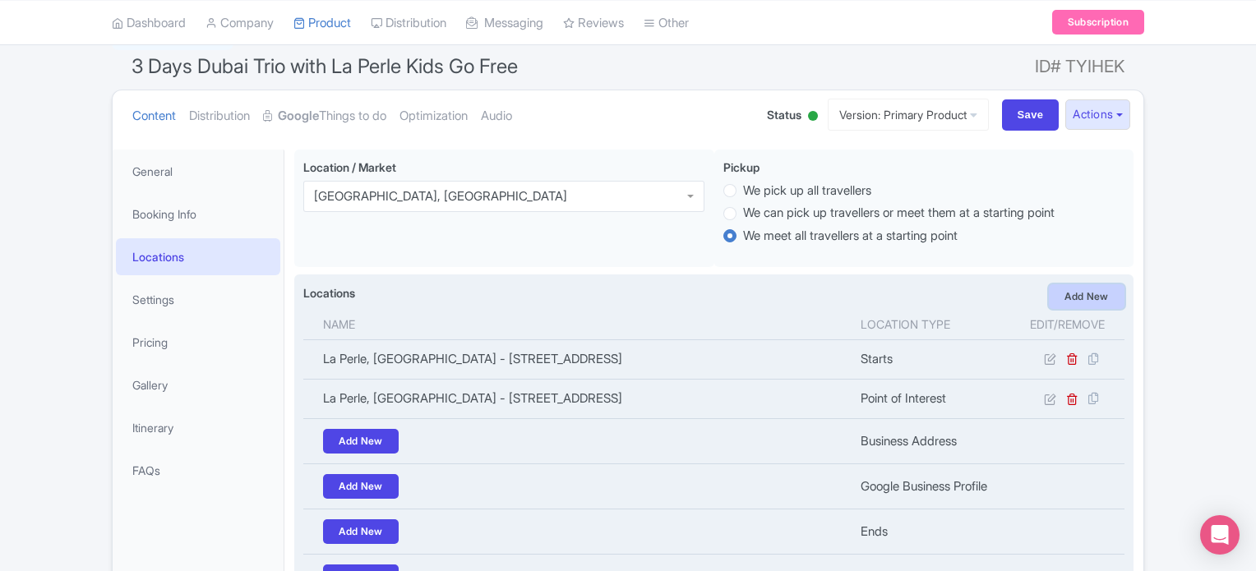
click at [1096, 294] on link "Add New" at bounding box center [1087, 297] width 76 height 25
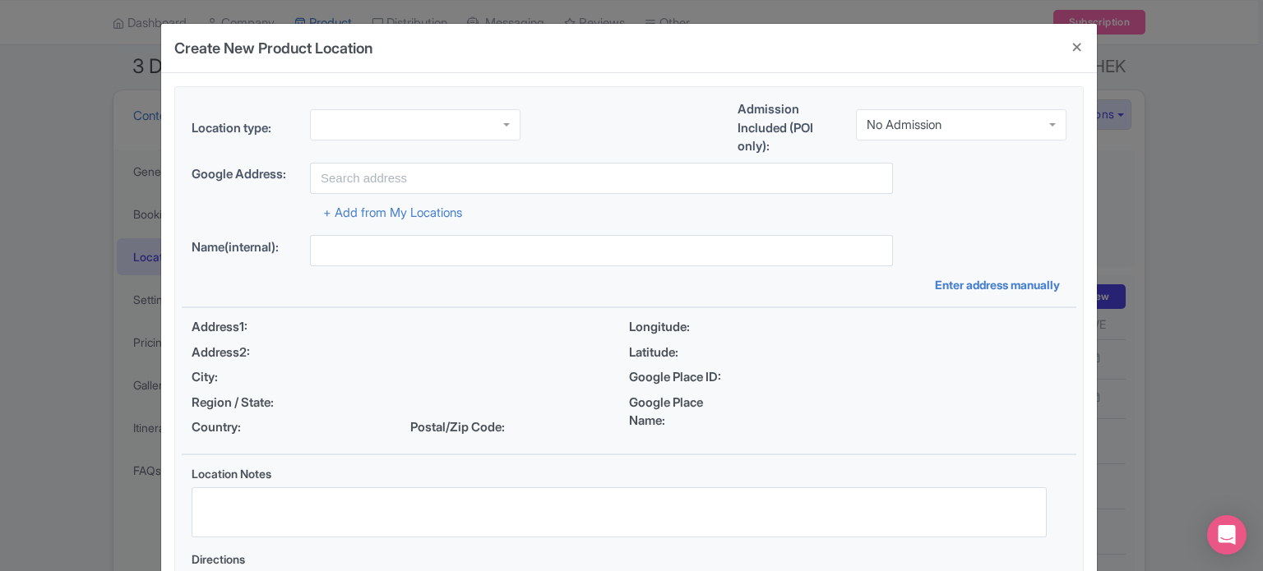
click at [397, 127] on div at bounding box center [415, 124] width 211 height 31
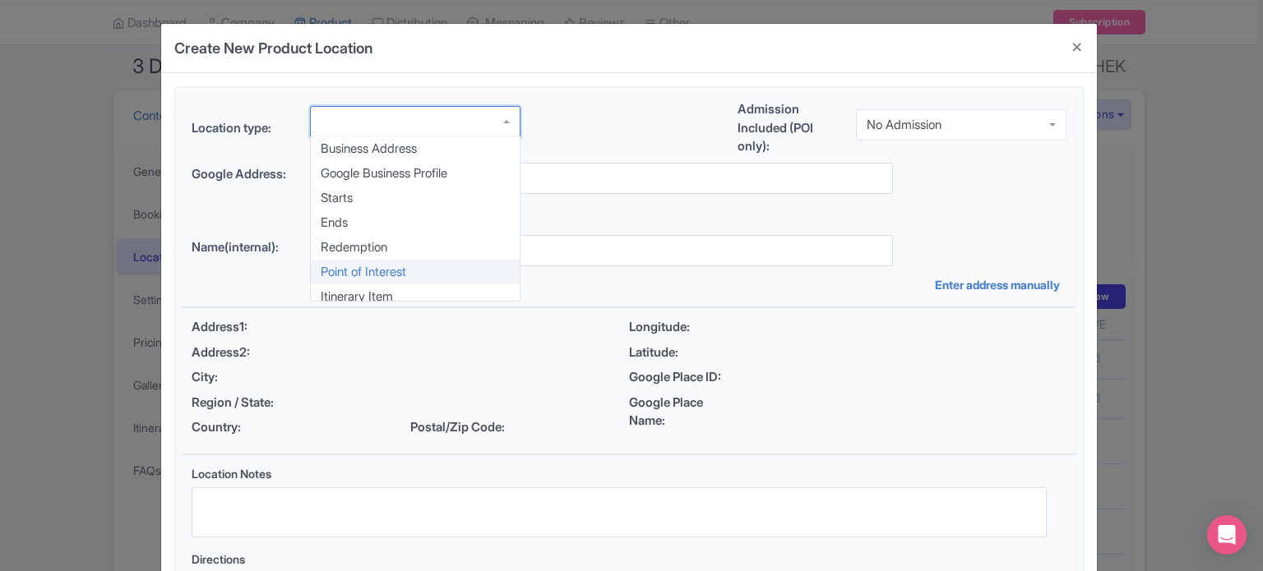
scroll to position [0, 0]
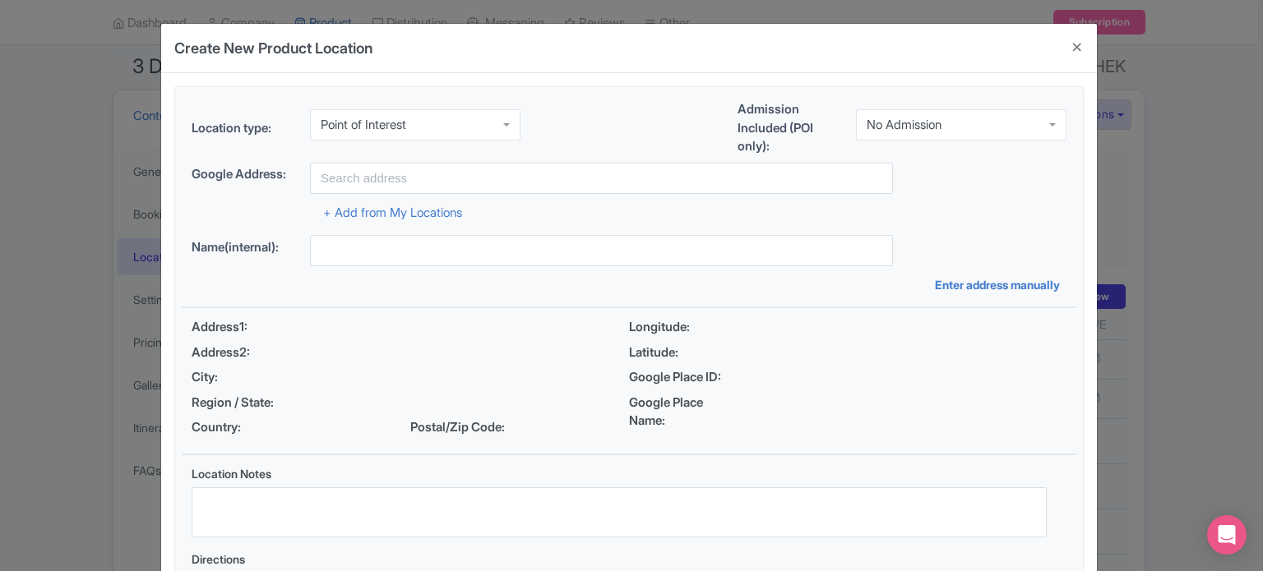
click at [918, 121] on div "No Admission" at bounding box center [904, 125] width 75 height 15
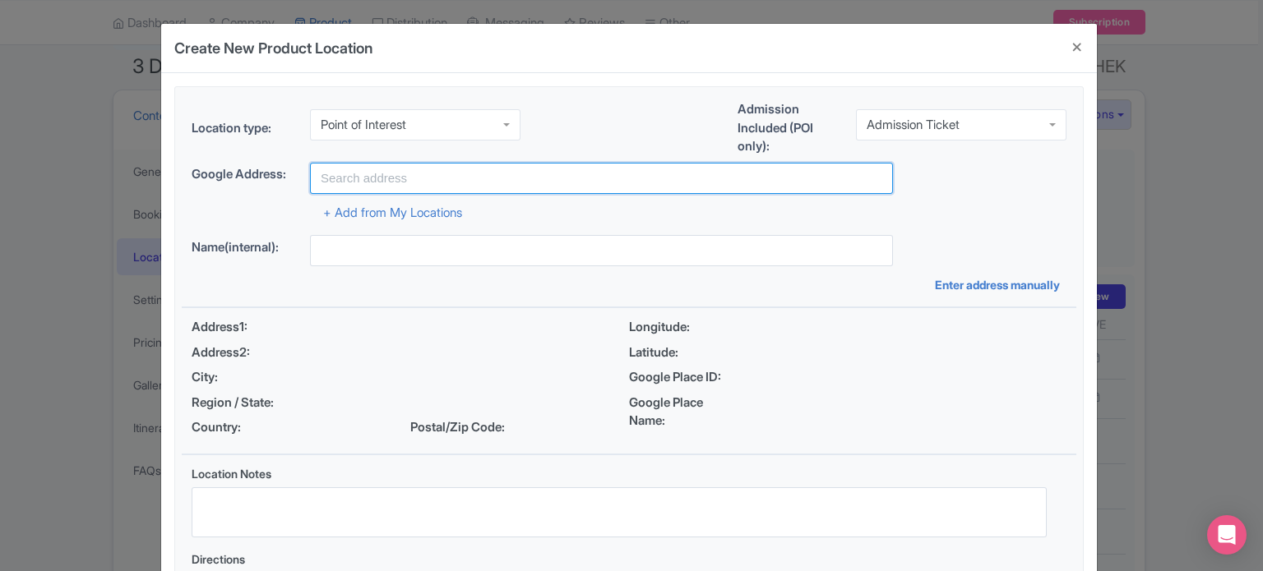
click at [413, 175] on input "text" at bounding box center [601, 178] width 583 height 31
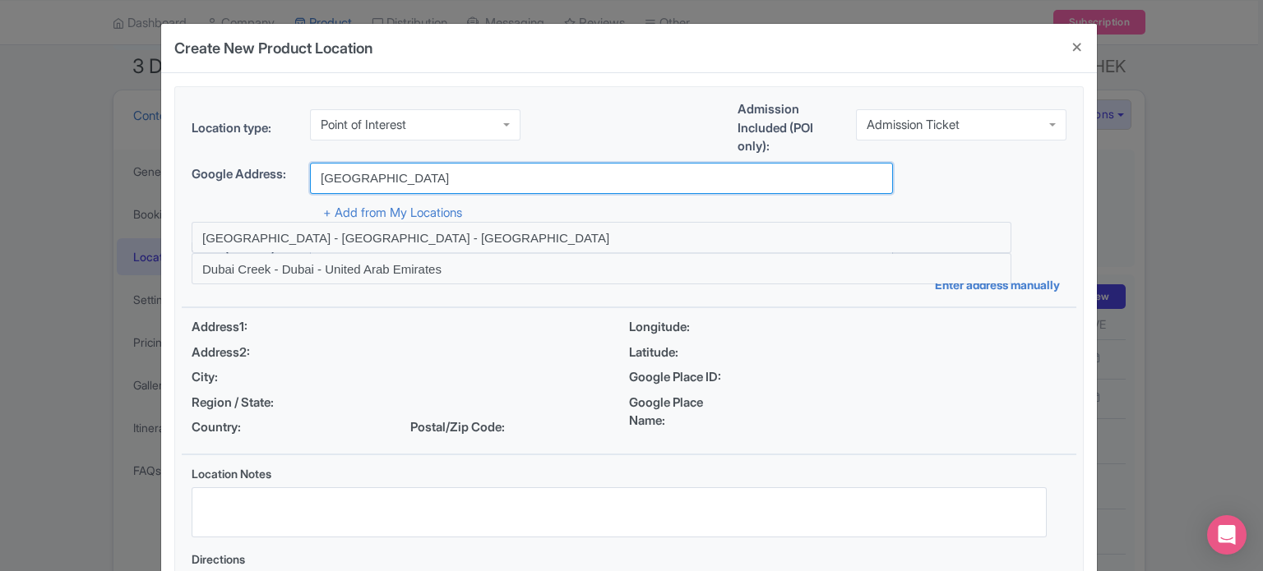
type input "[GEOGRAPHIC_DATA] - [GEOGRAPHIC_DATA] - [GEOGRAPHIC_DATA]"
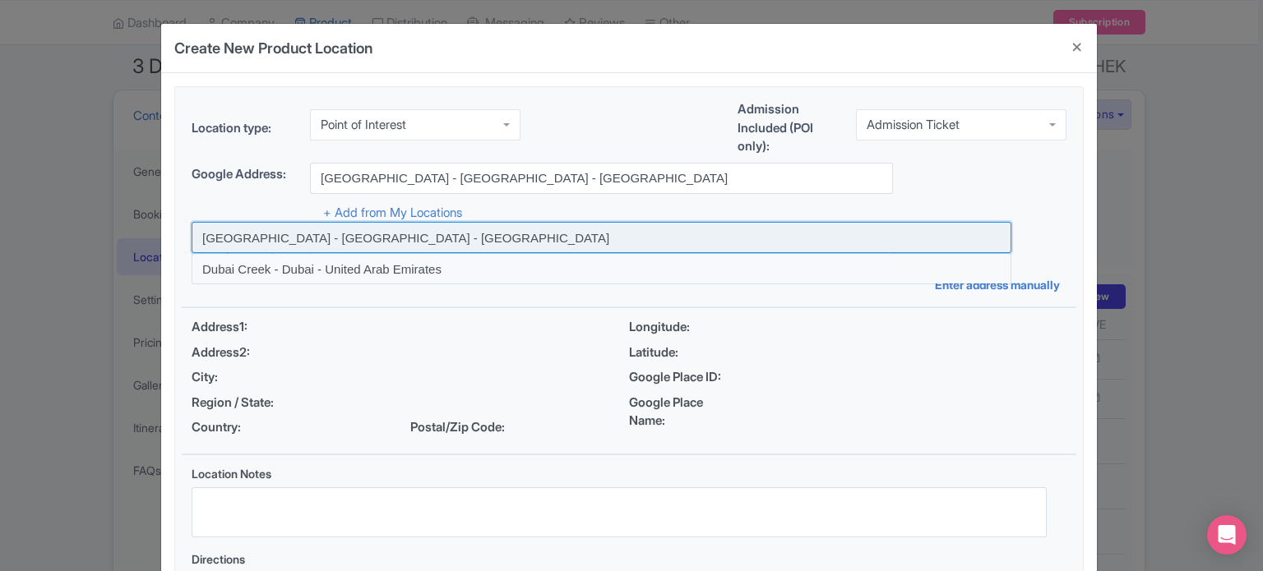
click at [428, 241] on input at bounding box center [602, 237] width 820 height 31
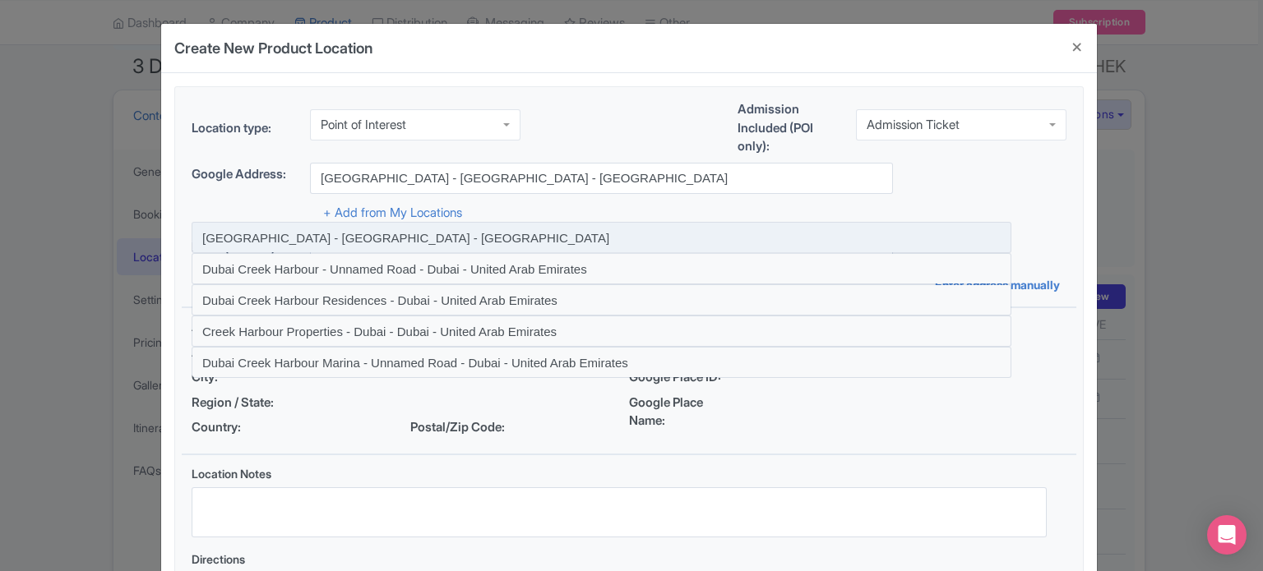
type input "[GEOGRAPHIC_DATA] - [GEOGRAPHIC_DATA] - [GEOGRAPHIC_DATA]"
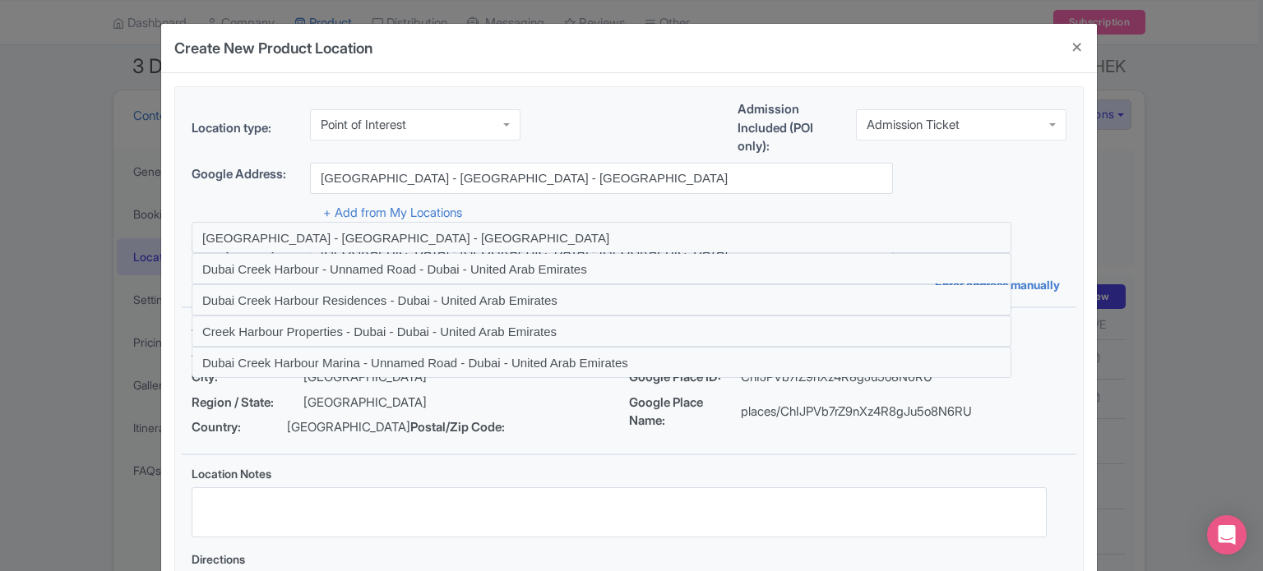
click at [1042, 368] on div "Google Place ID: ChIJPVb7rZ9nXz4R8gJu5o8N6RU" at bounding box center [847, 377] width 437 height 19
click at [1045, 187] on div "Google Address: Dubai Creek Harbour - Dubai - United Arab Emirates" at bounding box center [629, 178] width 875 height 31
click at [566, 205] on div "+ Add from My Locations" at bounding box center [629, 208] width 875 height 29
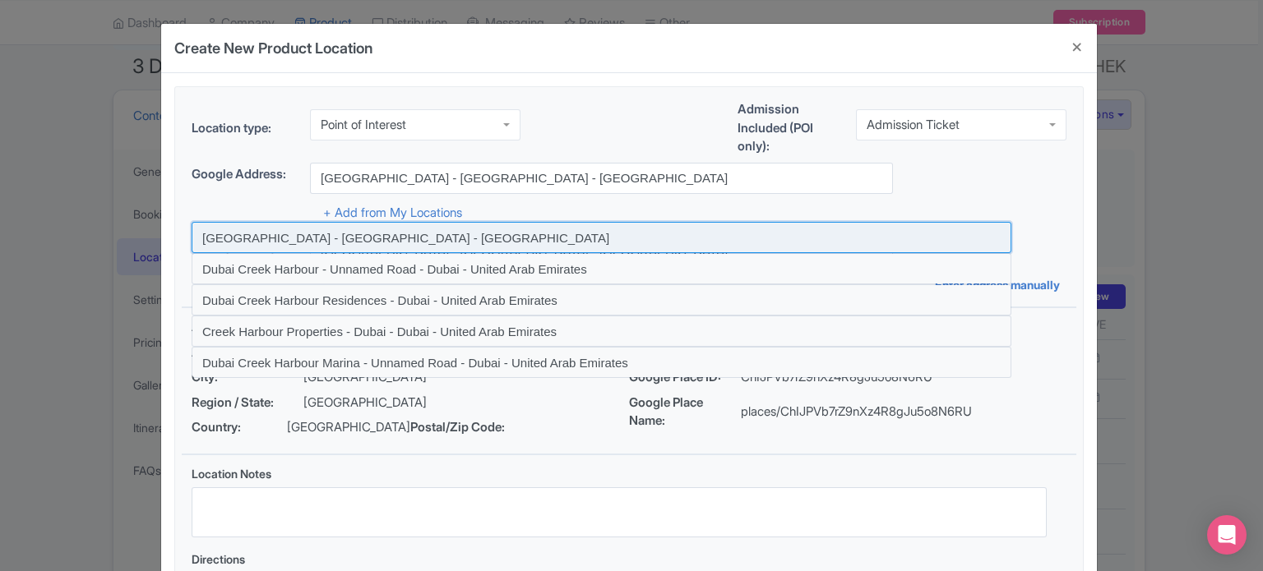
click at [445, 237] on input at bounding box center [602, 237] width 820 height 31
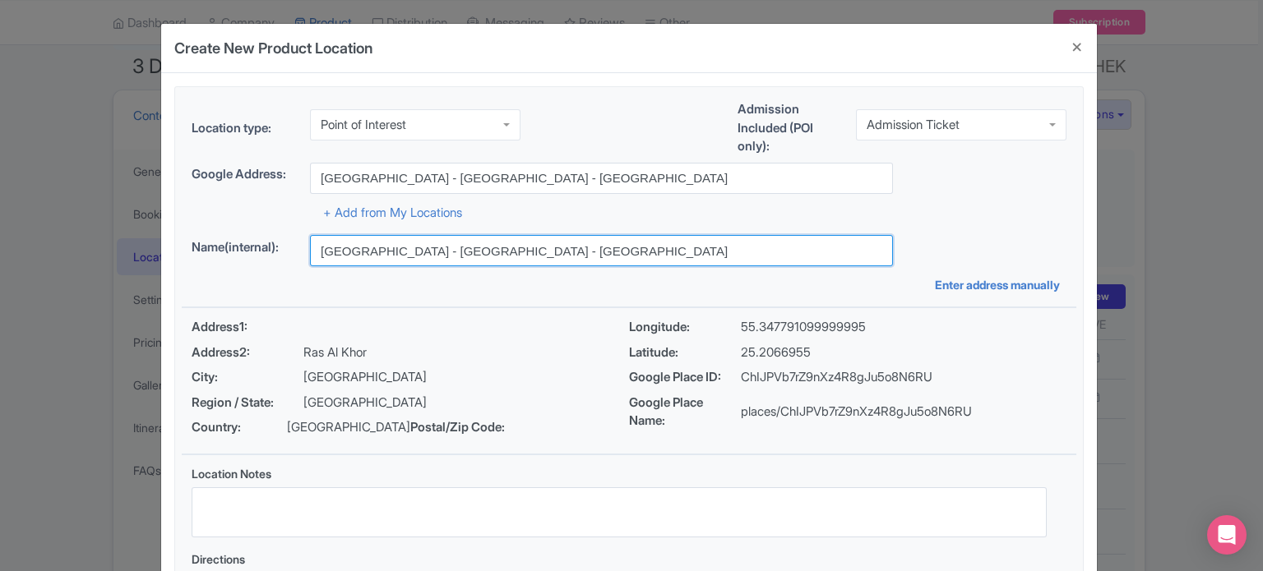
click at [479, 256] on input "[GEOGRAPHIC_DATA] - [GEOGRAPHIC_DATA] - [GEOGRAPHIC_DATA]" at bounding box center [601, 250] width 583 height 31
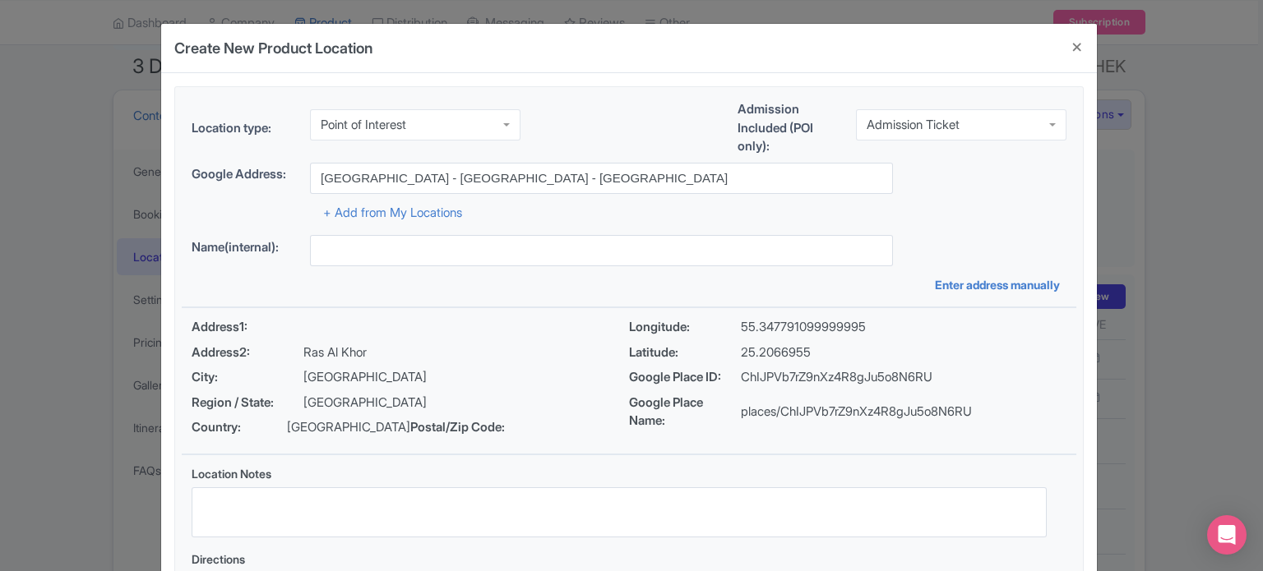
click at [737, 213] on div "+ Add from My Locations" at bounding box center [629, 208] width 875 height 29
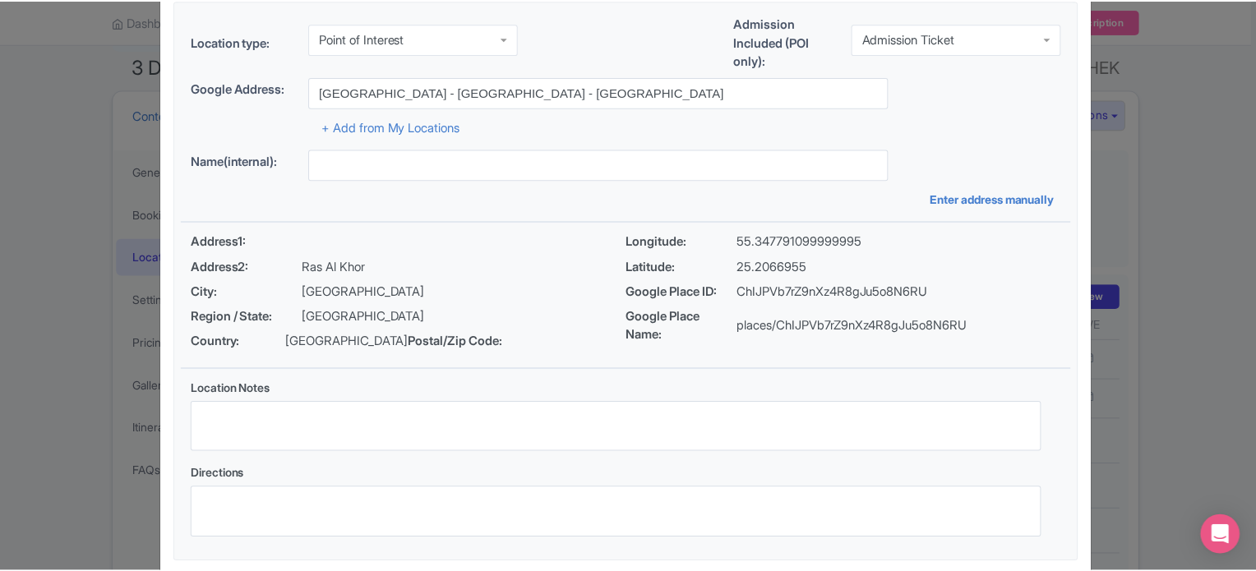
scroll to position [189, 0]
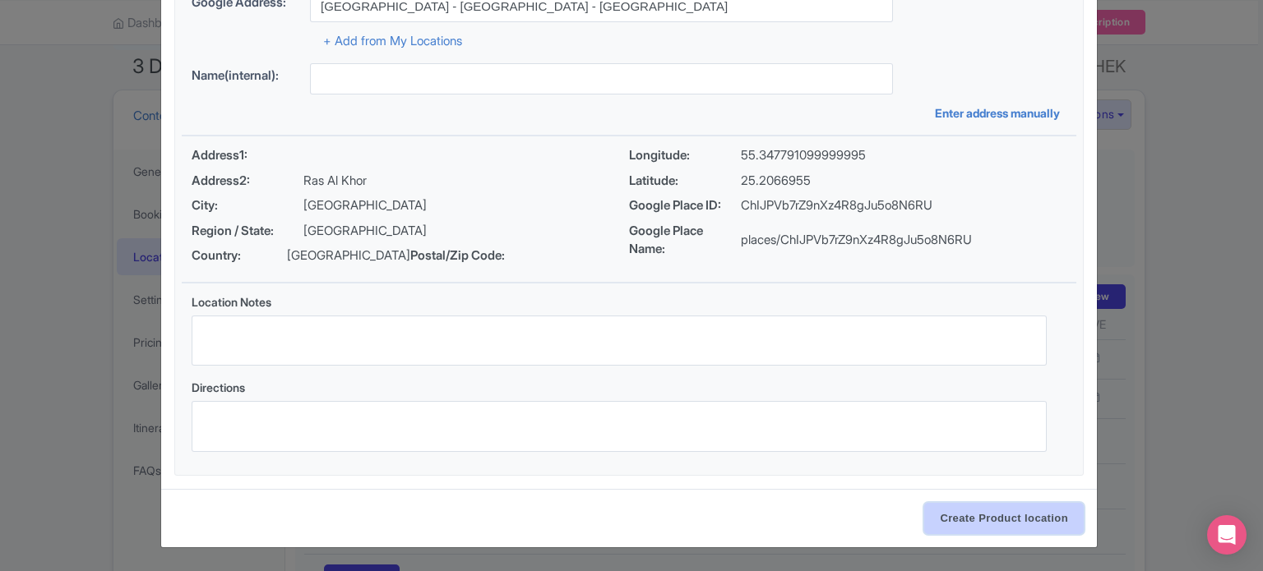
click at [990, 528] on input "Create Product location" at bounding box center [1004, 518] width 160 height 31
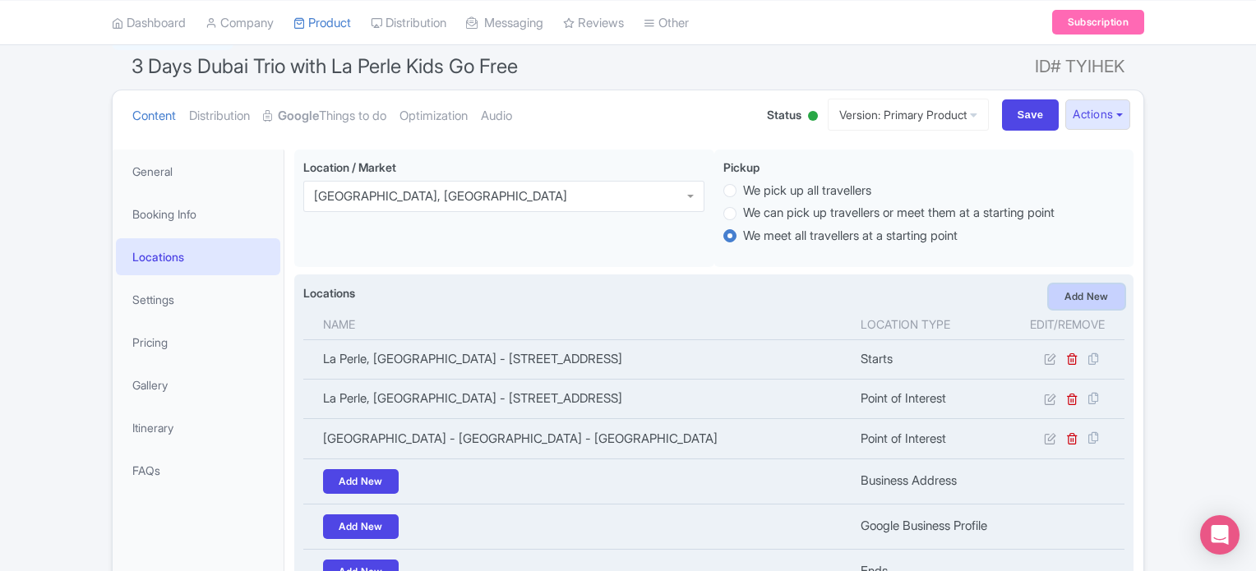
click at [1091, 296] on link "Add New" at bounding box center [1087, 297] width 76 height 25
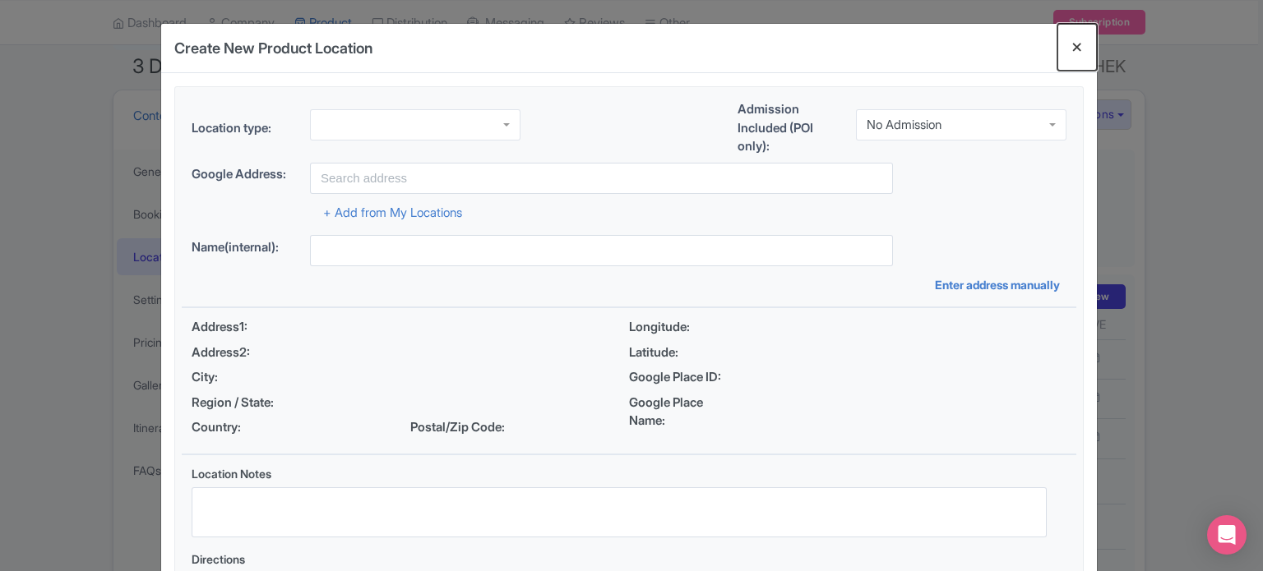
click at [1071, 44] on button "Close" at bounding box center [1076, 47] width 39 height 47
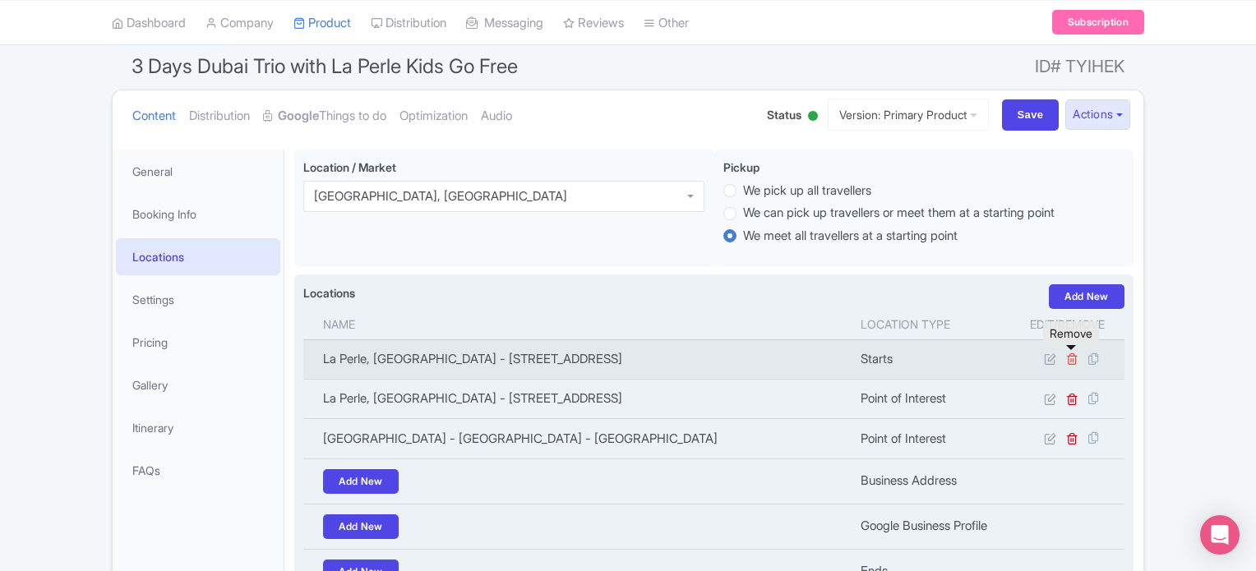
click at [1072, 359] on icon at bounding box center [1073, 359] width 12 height 12
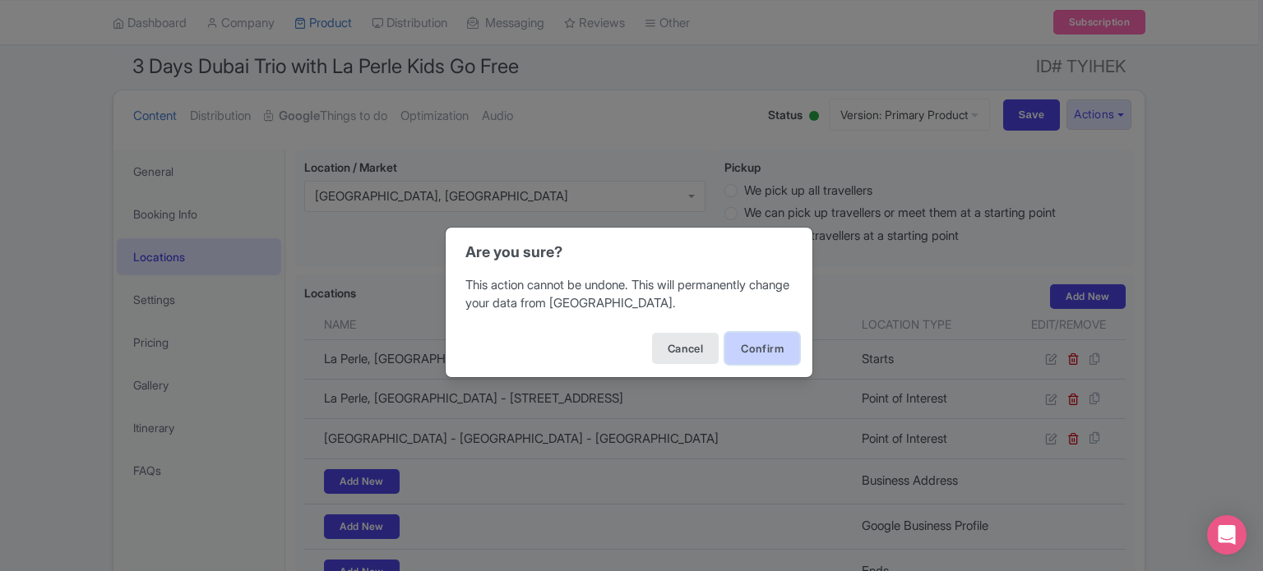
click at [793, 344] on button "Confirm" at bounding box center [762, 348] width 74 height 31
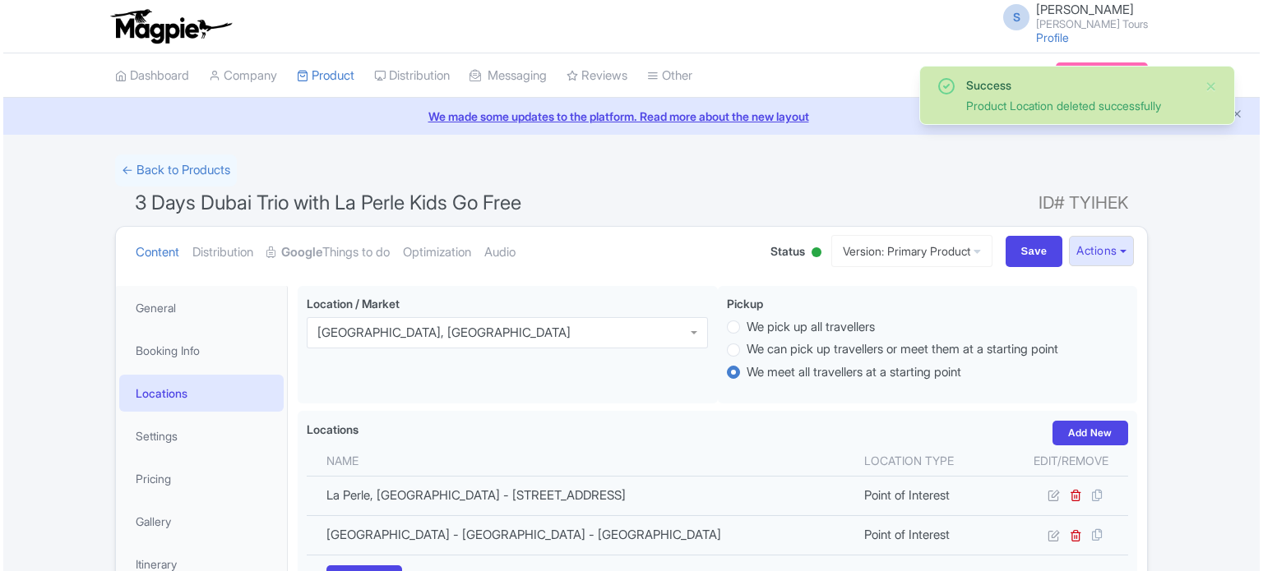
scroll to position [285, 0]
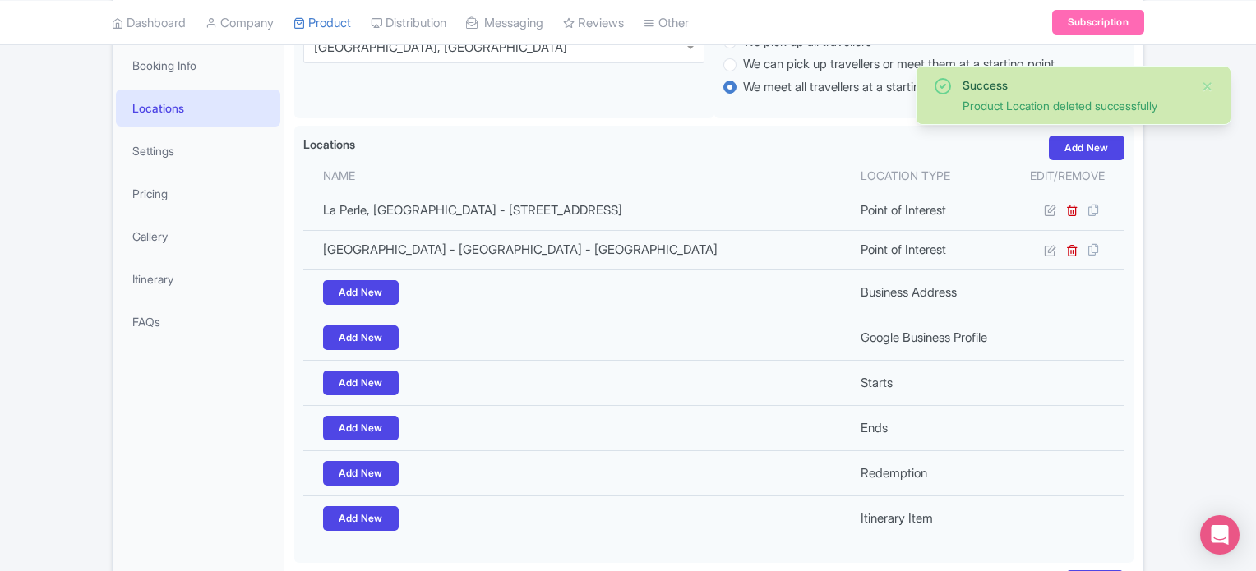
click at [1233, 249] on div "Success Product Location deleted successfully ← Back to Products 3 Days Dubai T…" at bounding box center [628, 244] width 1256 height 750
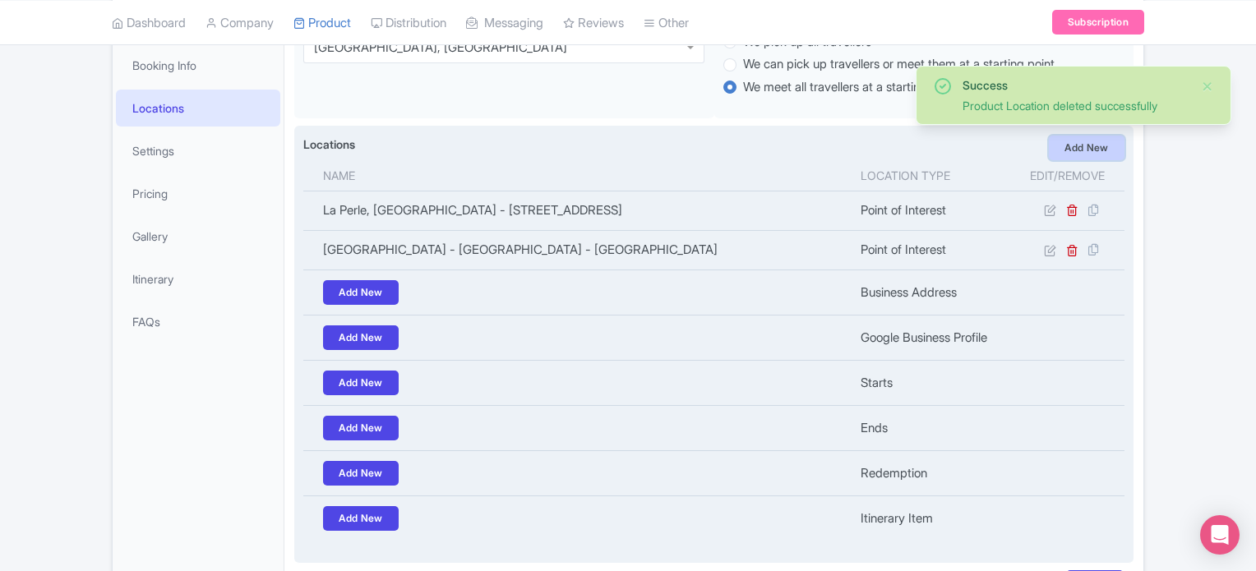
click at [1091, 147] on link "Add New" at bounding box center [1087, 148] width 76 height 25
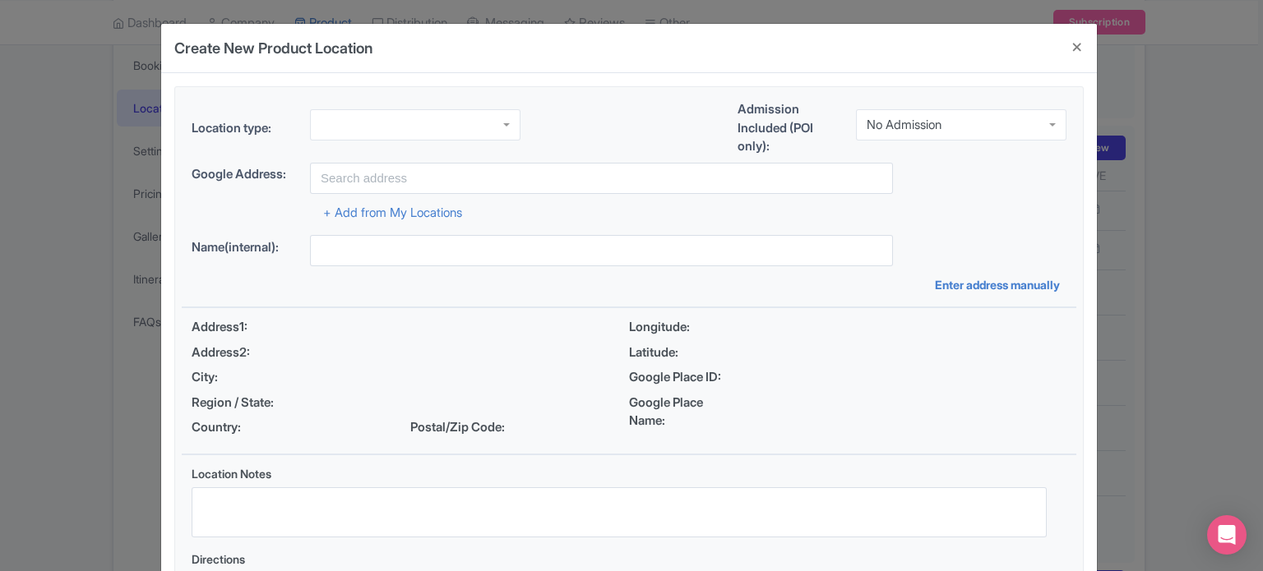
click at [326, 113] on div at bounding box center [415, 124] width 211 height 31
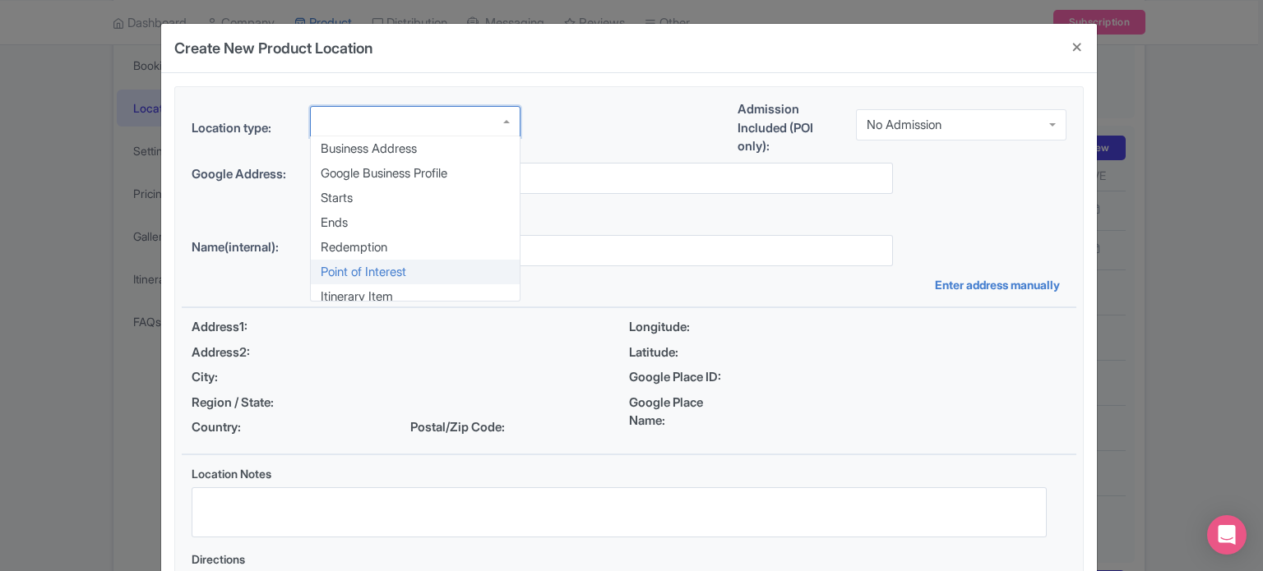
scroll to position [0, 0]
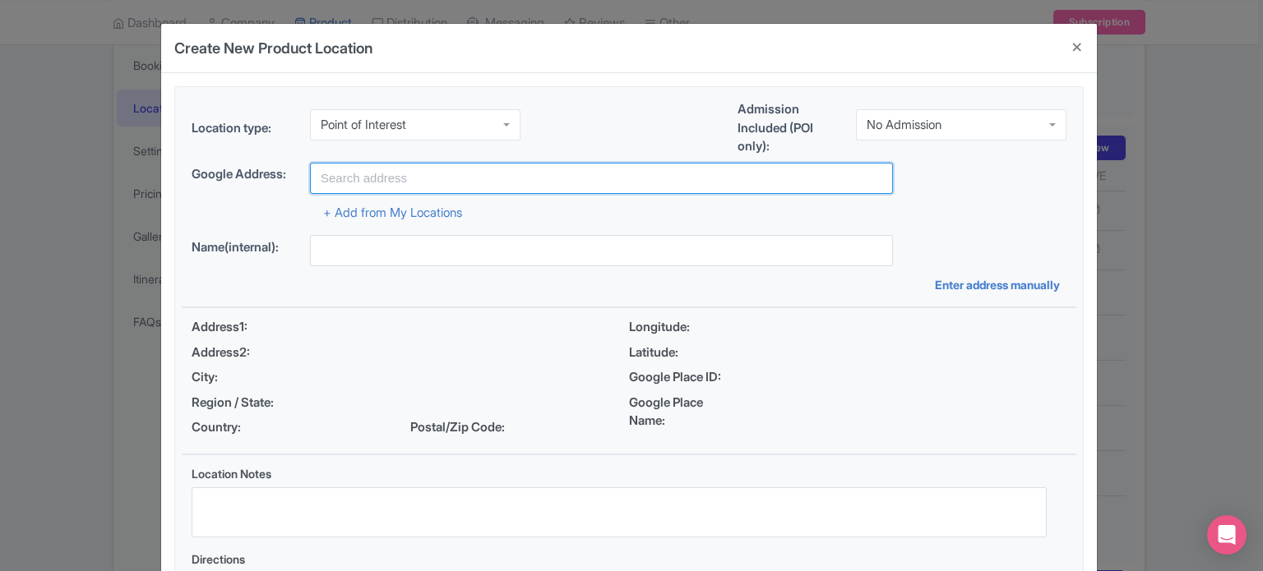
click at [389, 178] on input "text" at bounding box center [601, 178] width 583 height 31
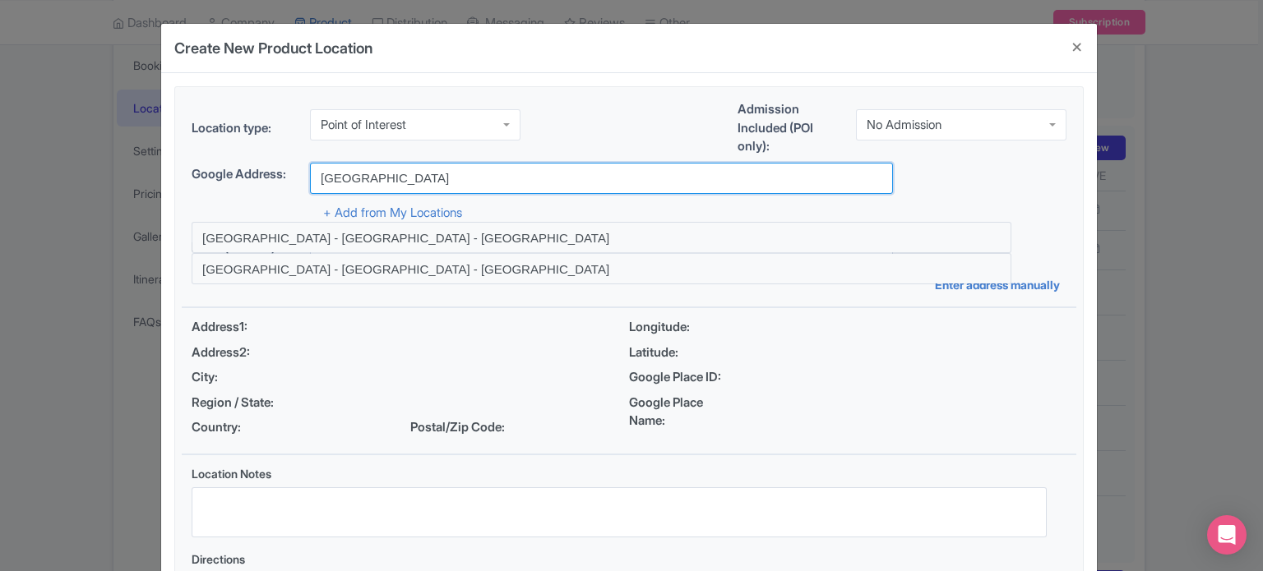
type input "[GEOGRAPHIC_DATA] - [GEOGRAPHIC_DATA] - [GEOGRAPHIC_DATA]"
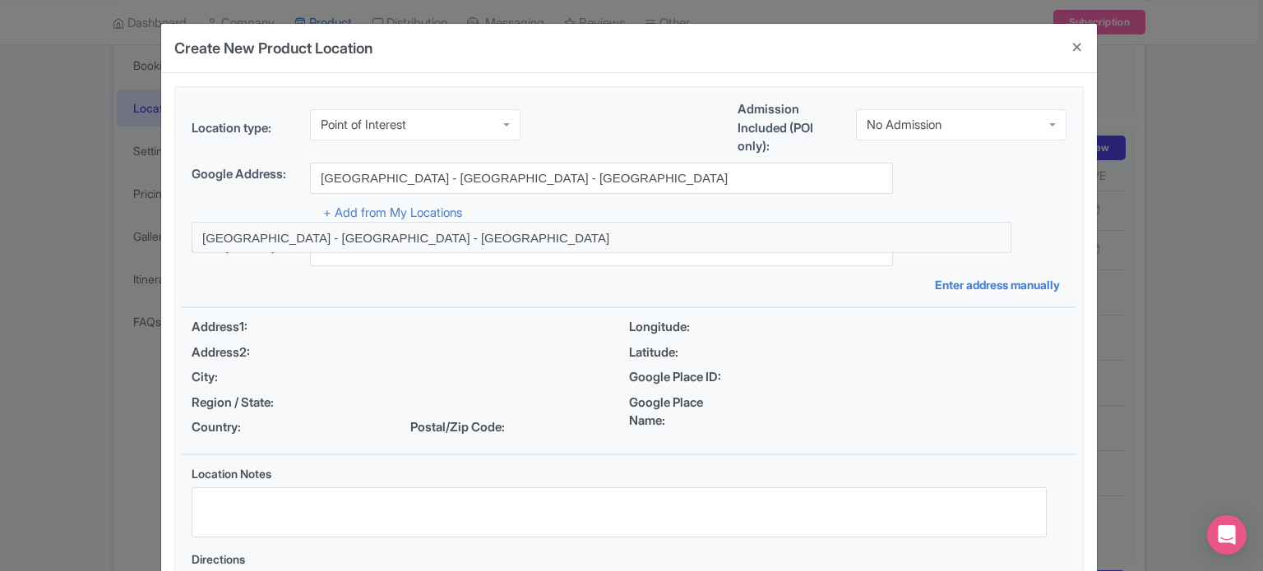
click at [313, 266] on div "Name(internal): Enter address manually" at bounding box center [629, 264] width 895 height 58
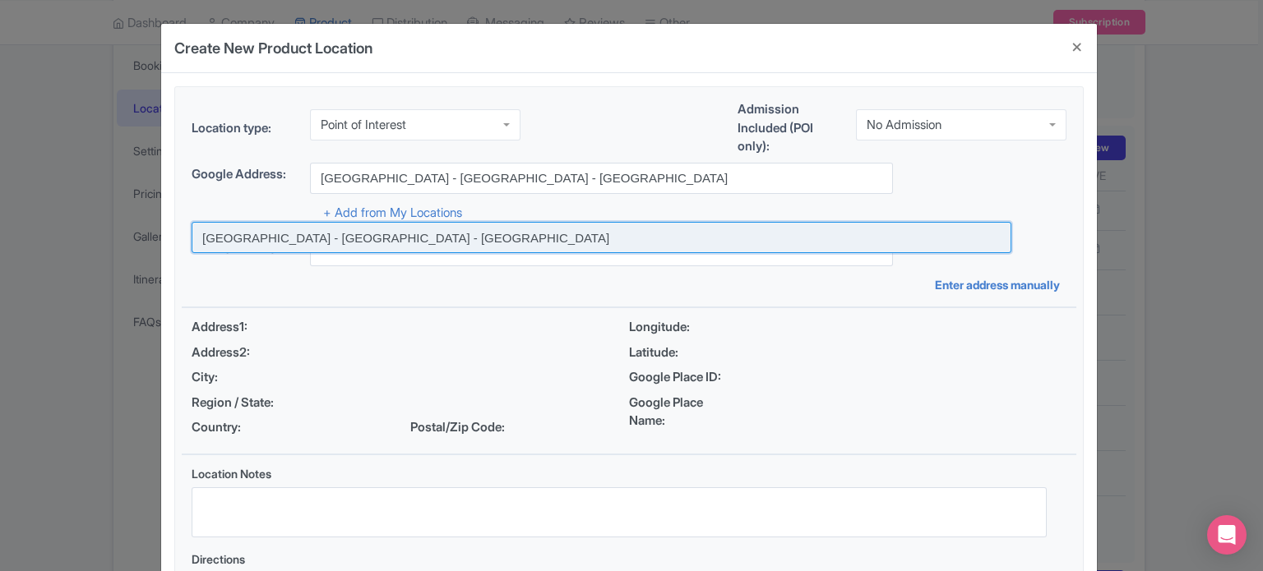
click at [384, 236] on input at bounding box center [602, 237] width 820 height 31
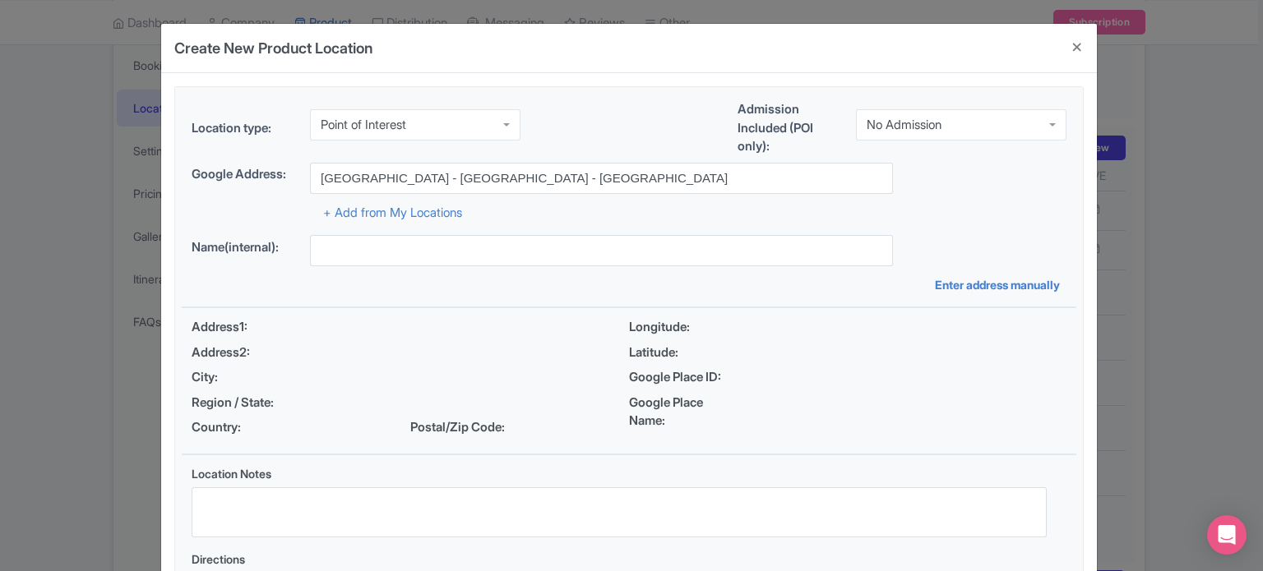
type input "[GEOGRAPHIC_DATA] - [GEOGRAPHIC_DATA] - [GEOGRAPHIC_DATA]"
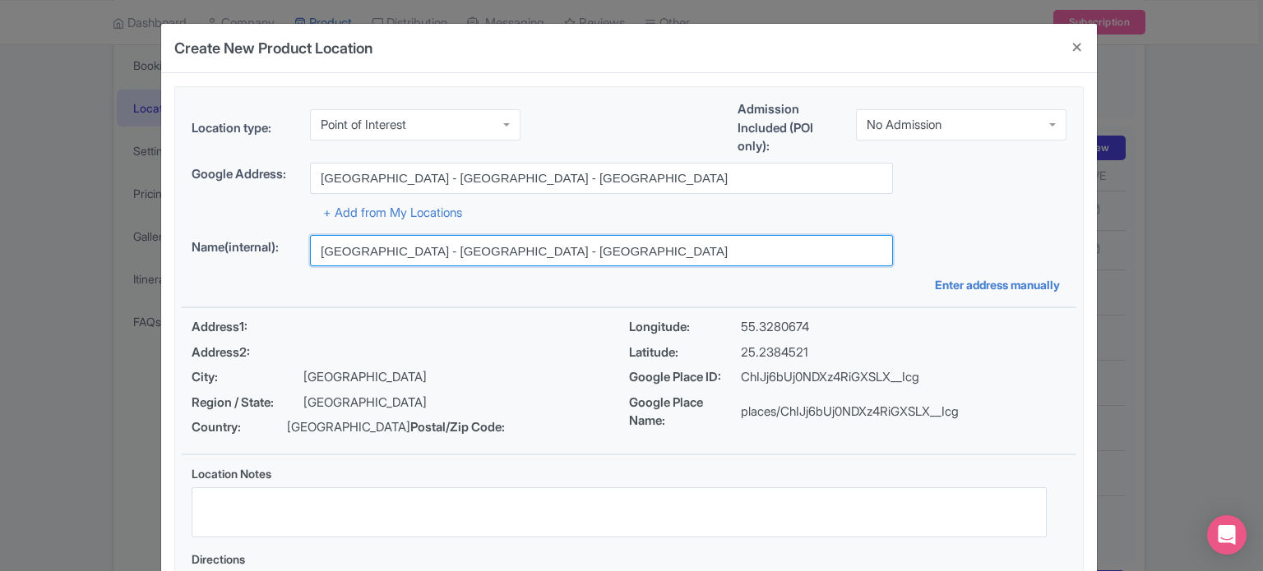
click at [531, 250] on input "[GEOGRAPHIC_DATA] - [GEOGRAPHIC_DATA] - [GEOGRAPHIC_DATA]" at bounding box center [601, 250] width 583 height 31
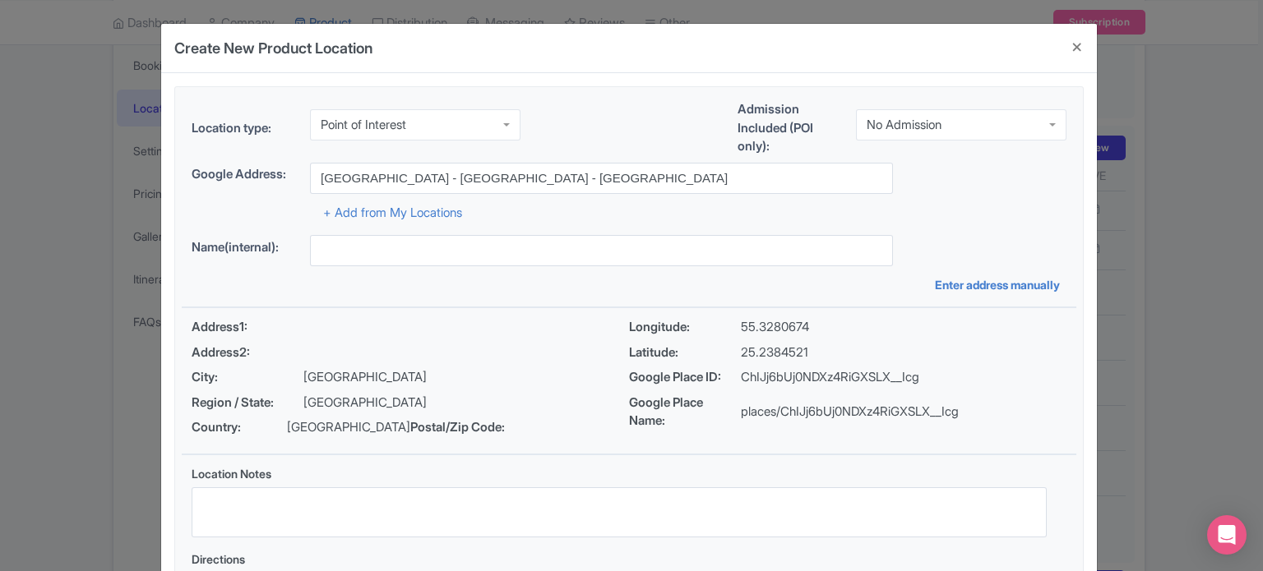
click at [970, 192] on div "Google Address: [GEOGRAPHIC_DATA] - [GEOGRAPHIC_DATA] - [GEOGRAPHIC_DATA]" at bounding box center [629, 178] width 875 height 31
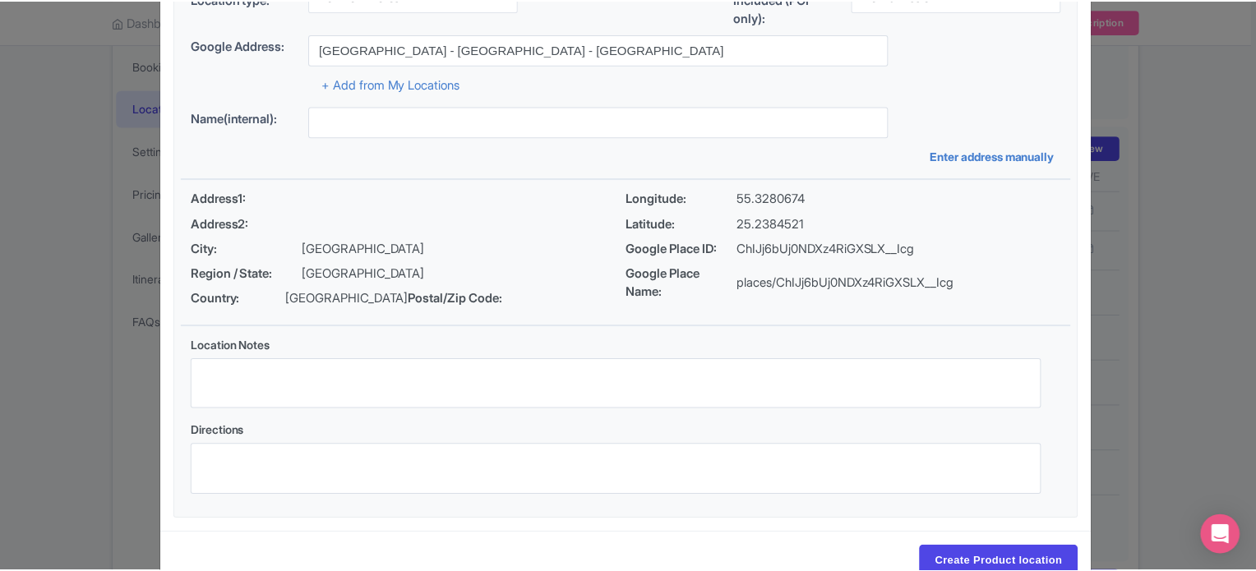
scroll to position [189, 0]
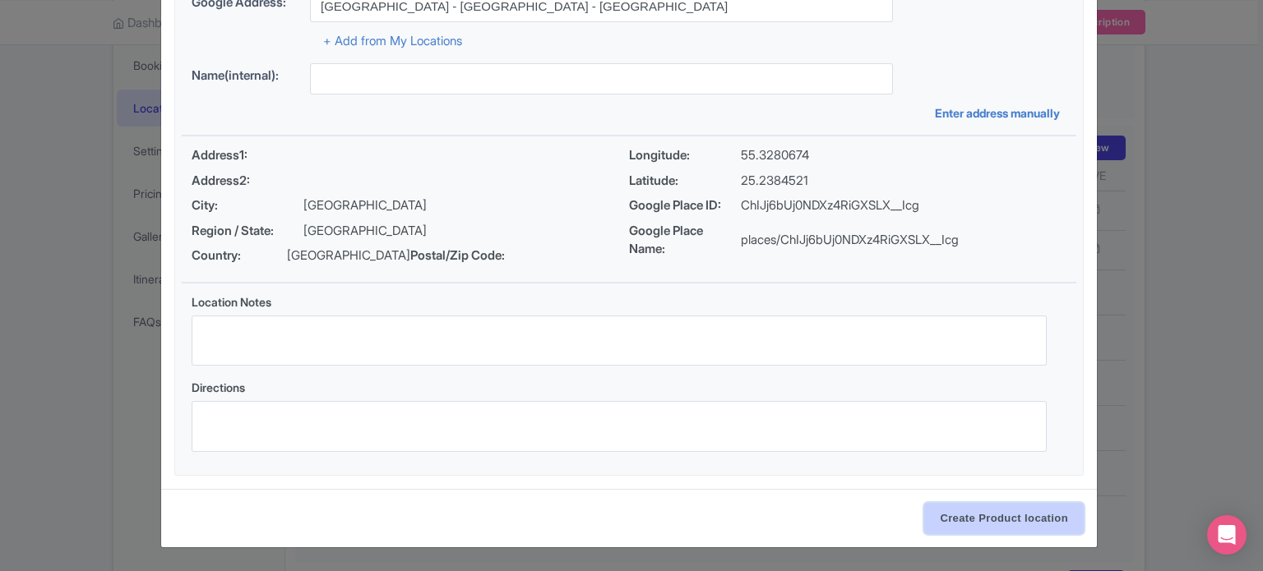
click at [1014, 519] on input "Create Product location" at bounding box center [1004, 518] width 160 height 31
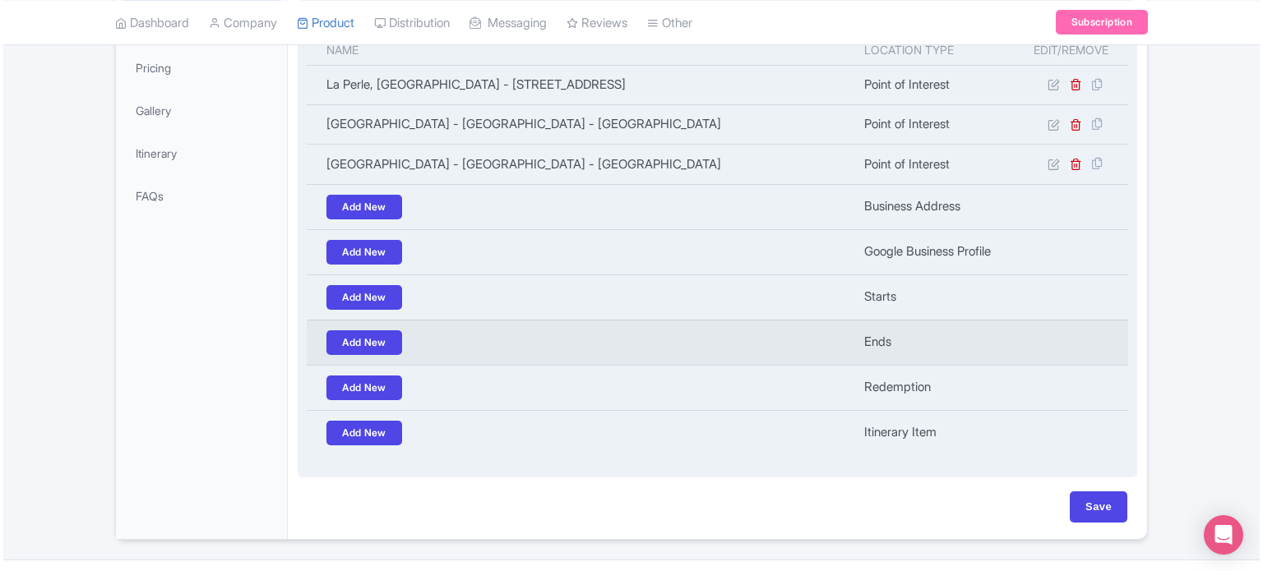
scroll to position [329, 0]
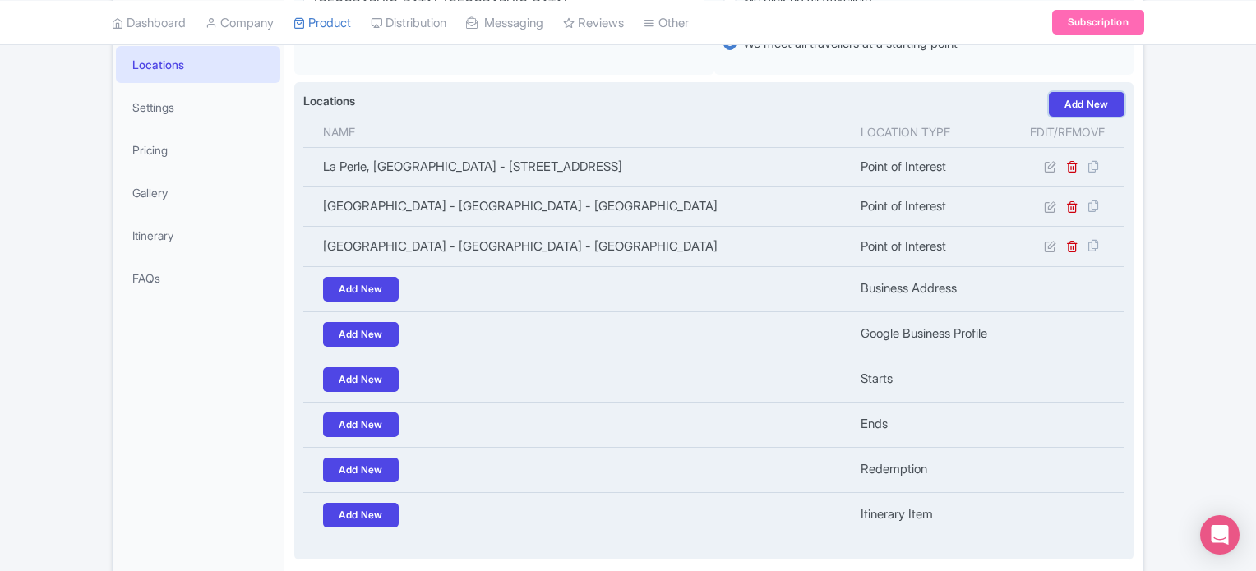
drag, startPoint x: 1092, startPoint y: 101, endPoint x: 1083, endPoint y: 104, distance: 9.6
click at [1092, 101] on link "Add New" at bounding box center [1087, 104] width 76 height 25
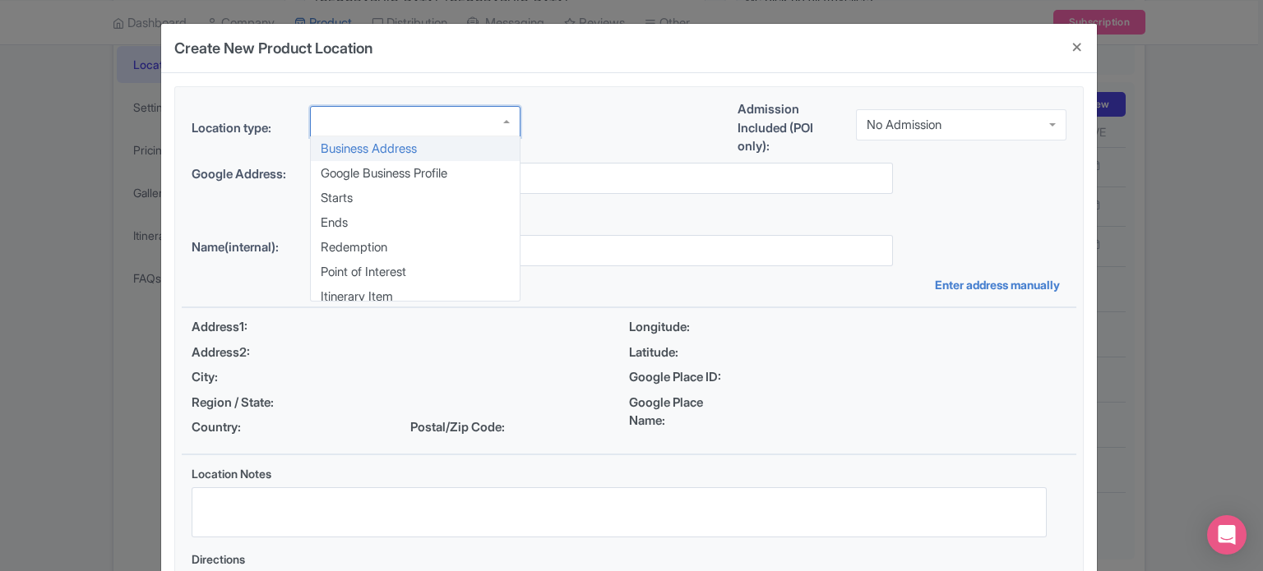
click at [373, 124] on div at bounding box center [415, 121] width 211 height 31
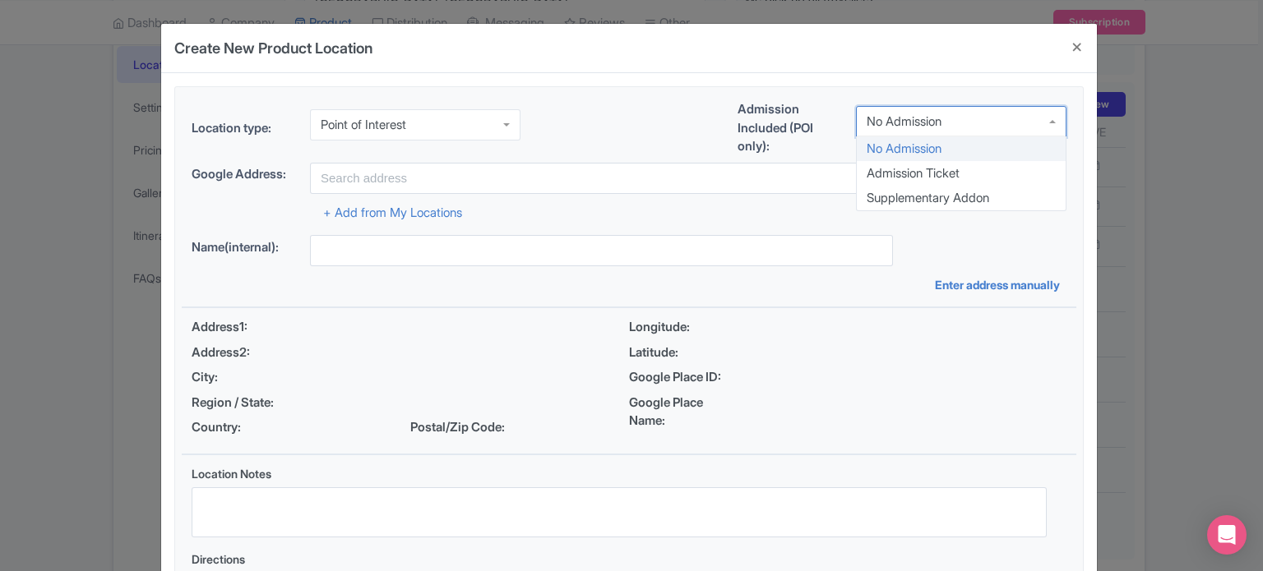
click at [928, 123] on div "No Admission" at bounding box center [904, 121] width 75 height 15
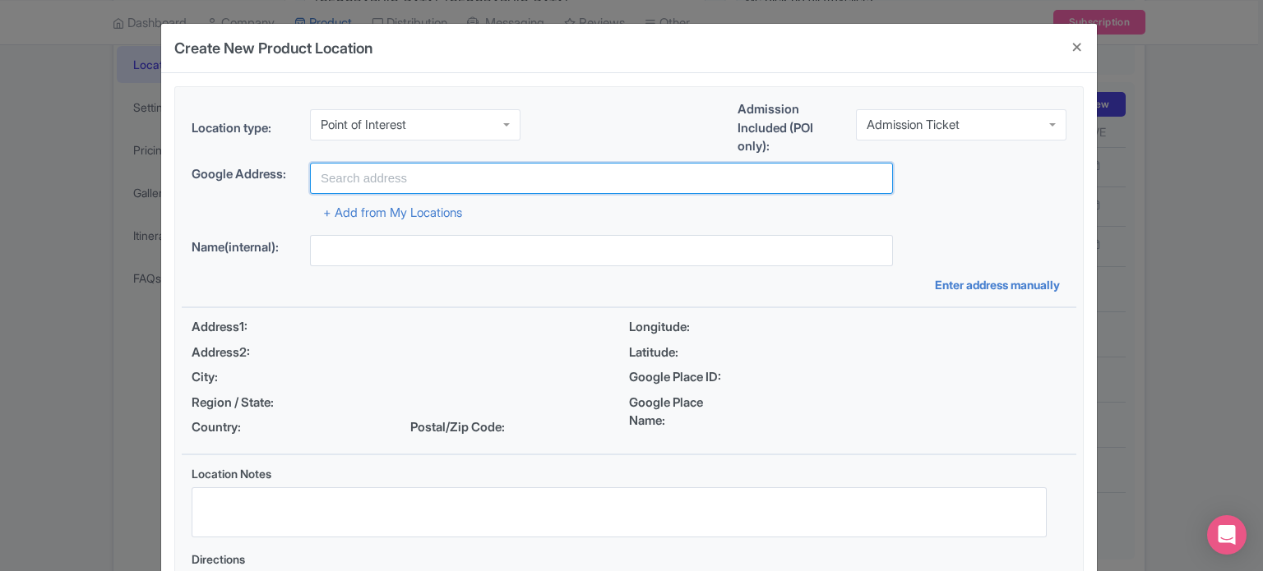
click at [405, 180] on input "text" at bounding box center [601, 178] width 583 height 31
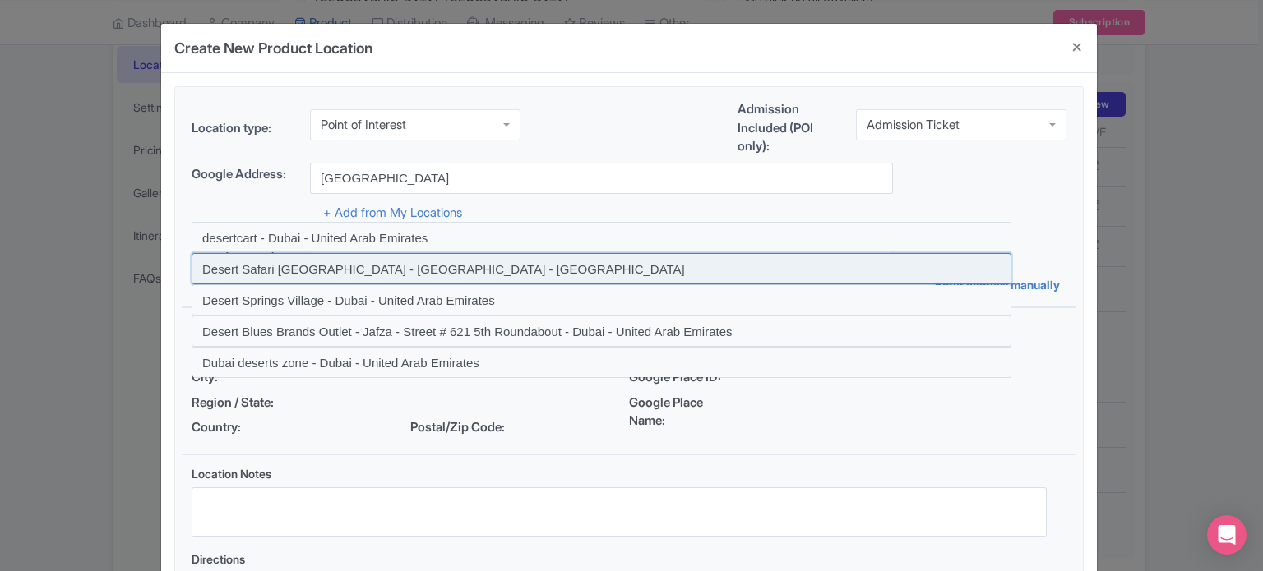
click at [322, 269] on input at bounding box center [602, 268] width 820 height 31
type input "Desert Safari Dubai - Dubai - United Arab Emirates"
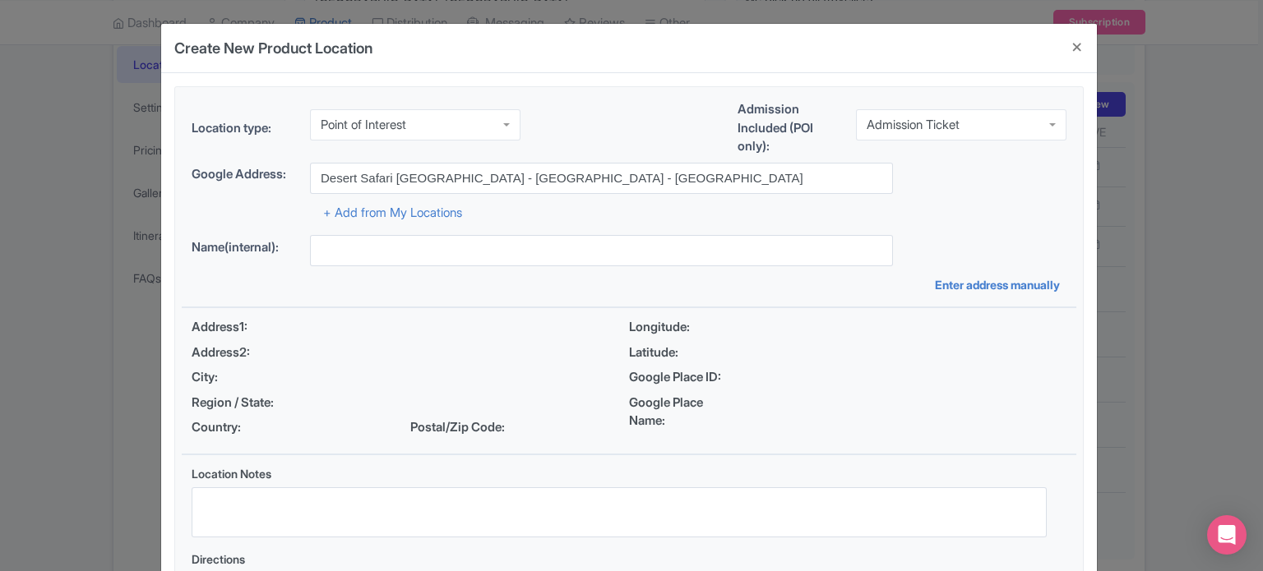
type input "Desert Safari Dubai - Dubai - United Arab Emirates"
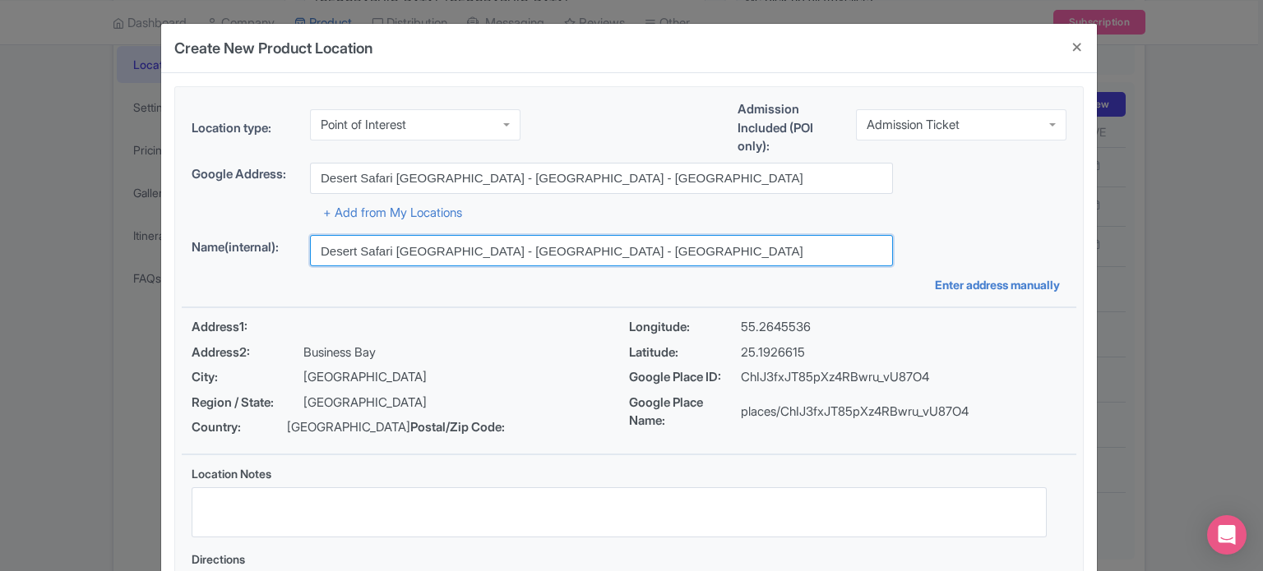
click at [422, 252] on input "Desert Safari Dubai - Dubai - United Arab Emirates" at bounding box center [601, 250] width 583 height 31
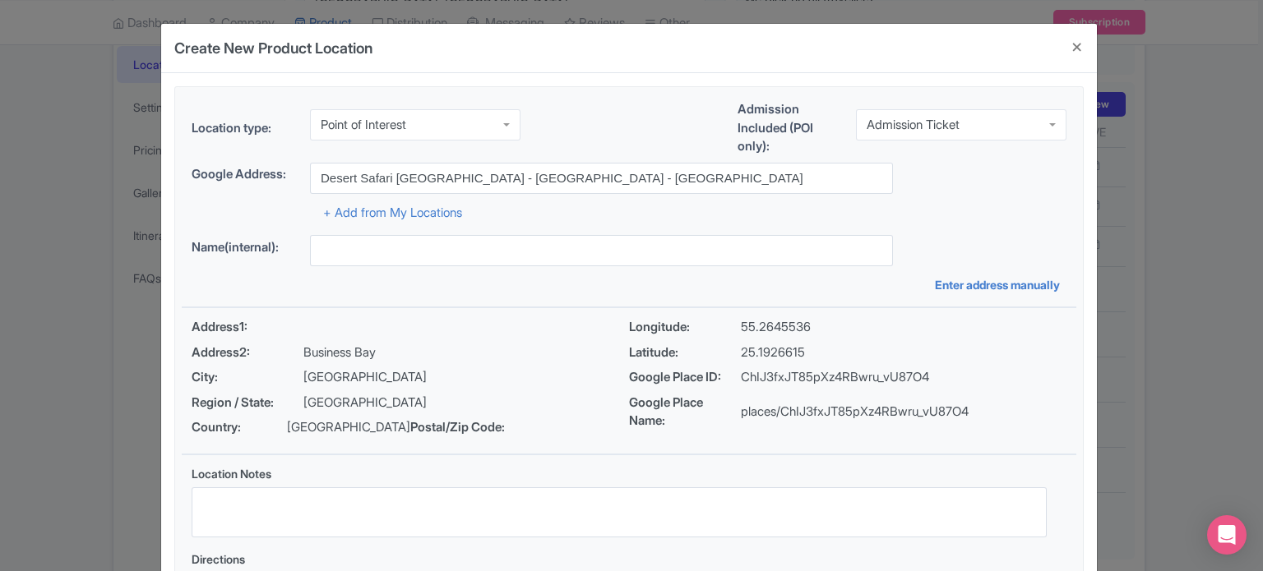
click at [625, 215] on div "+ Add from My Locations" at bounding box center [629, 208] width 875 height 29
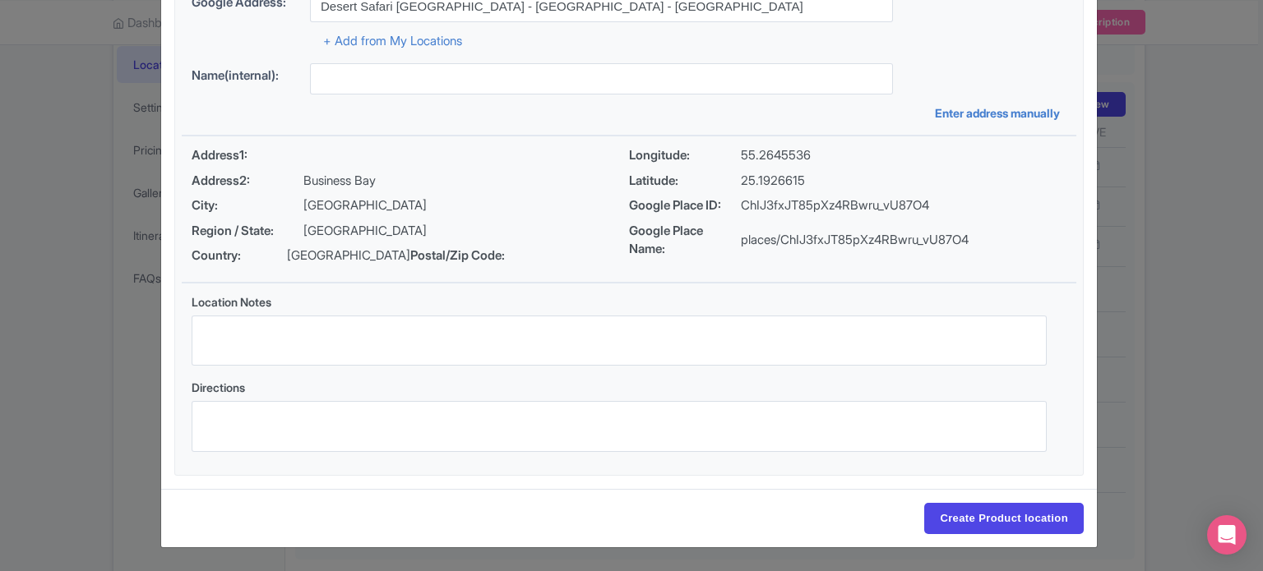
scroll to position [189, 0]
click at [986, 516] on input "Create Product location" at bounding box center [1004, 518] width 160 height 31
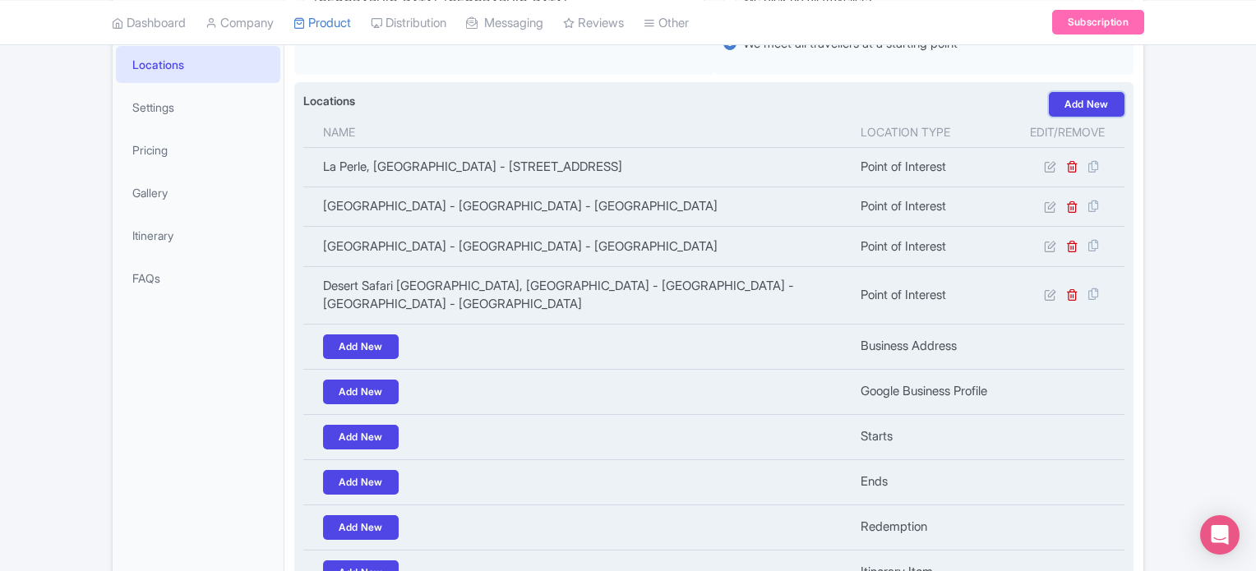
click at [1095, 106] on link "Add New" at bounding box center [1087, 104] width 76 height 25
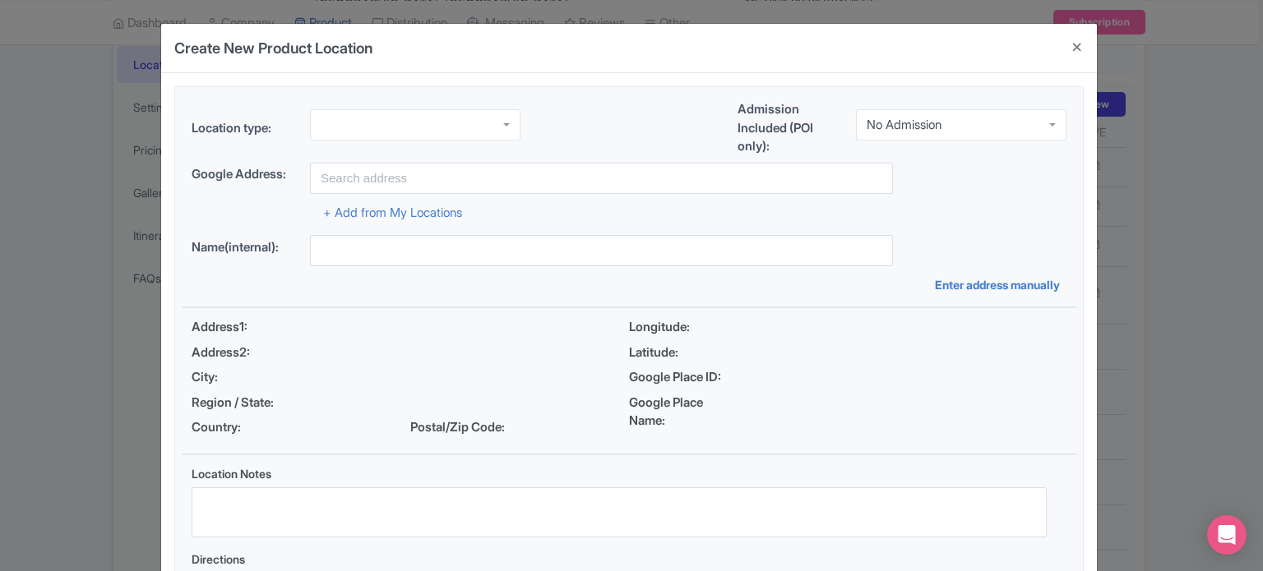
click at [380, 124] on div at bounding box center [415, 124] width 211 height 31
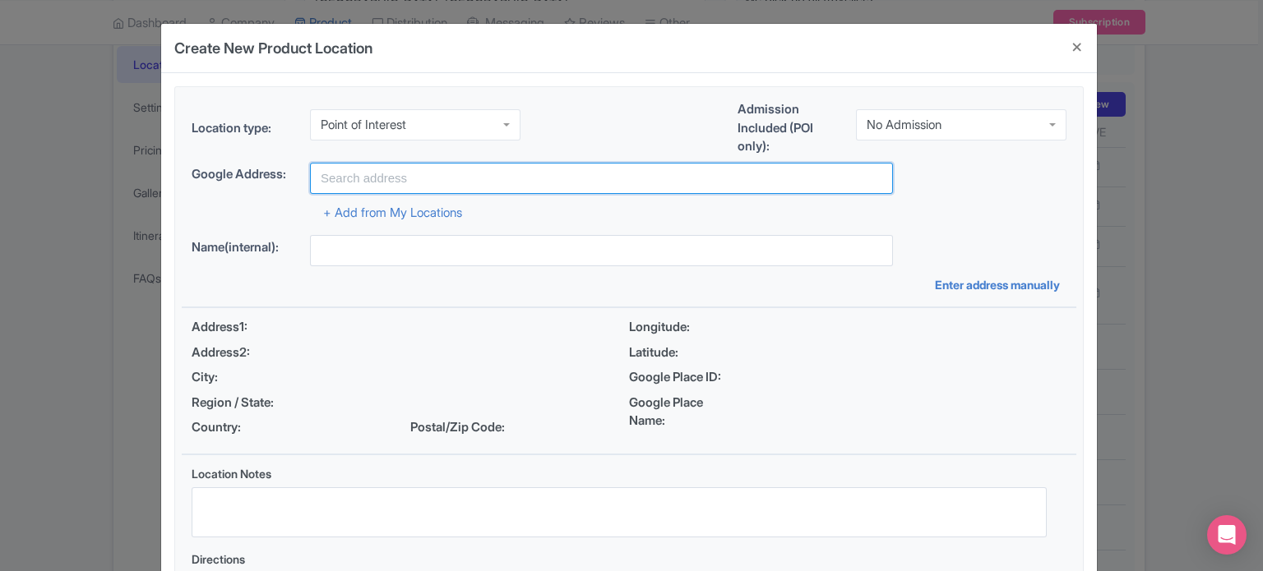
click at [362, 186] on input "text" at bounding box center [601, 178] width 583 height 31
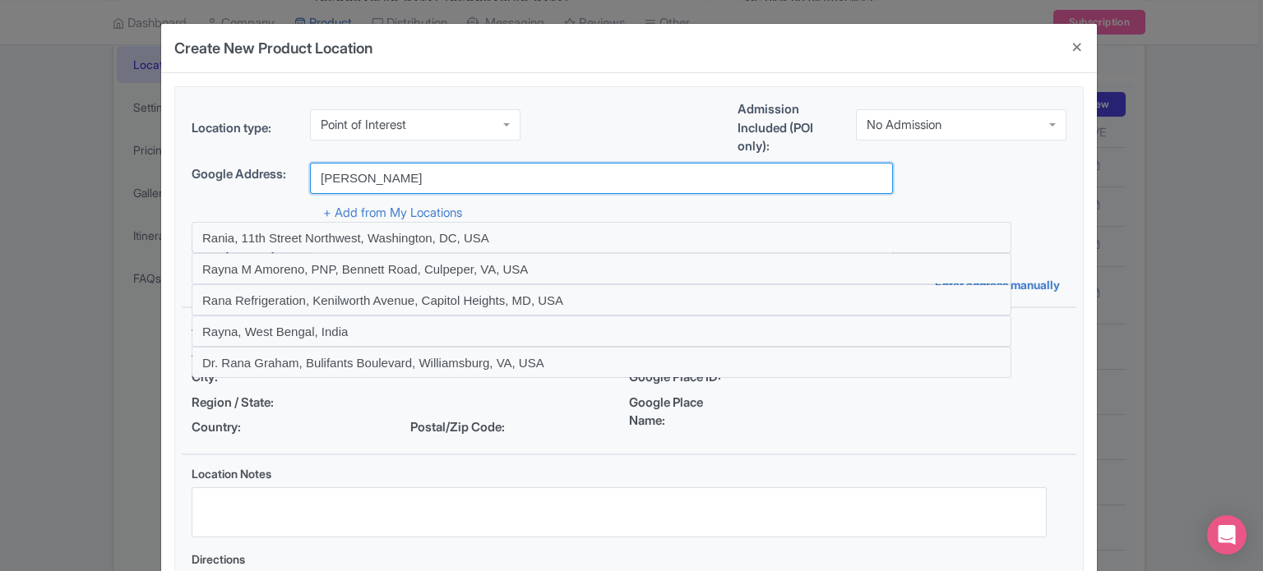
type input "[PERSON_NAME] Tours Desert Safari [GEOGRAPHIC_DATA] - [GEOGRAPHIC_DATA] - [GEOG…"
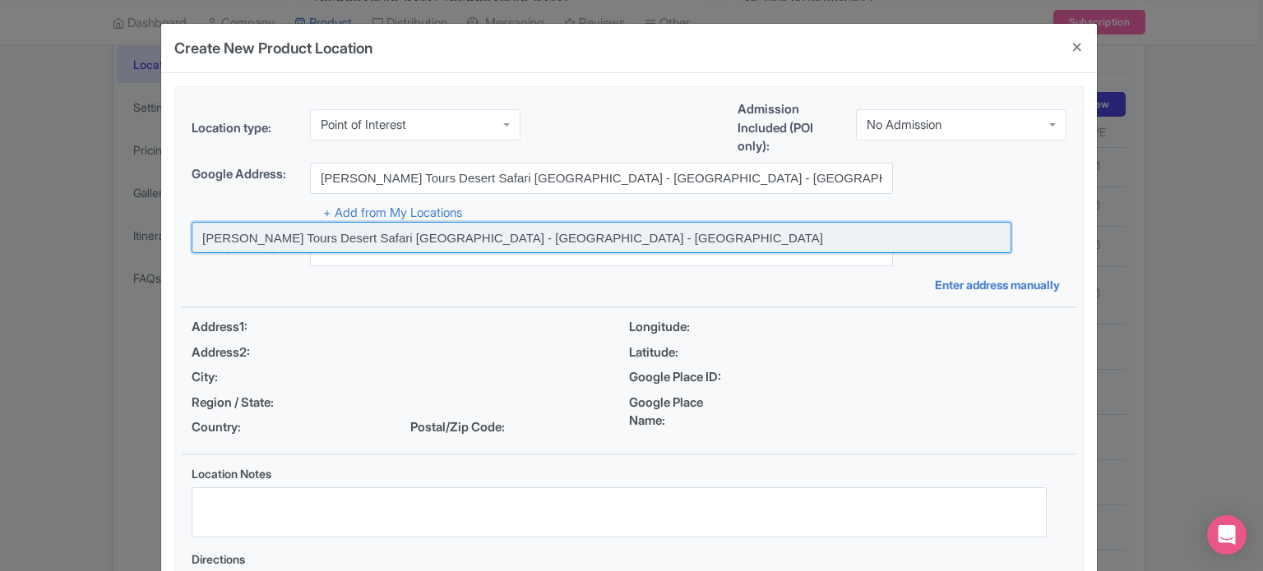
click at [537, 239] on input at bounding box center [602, 237] width 820 height 31
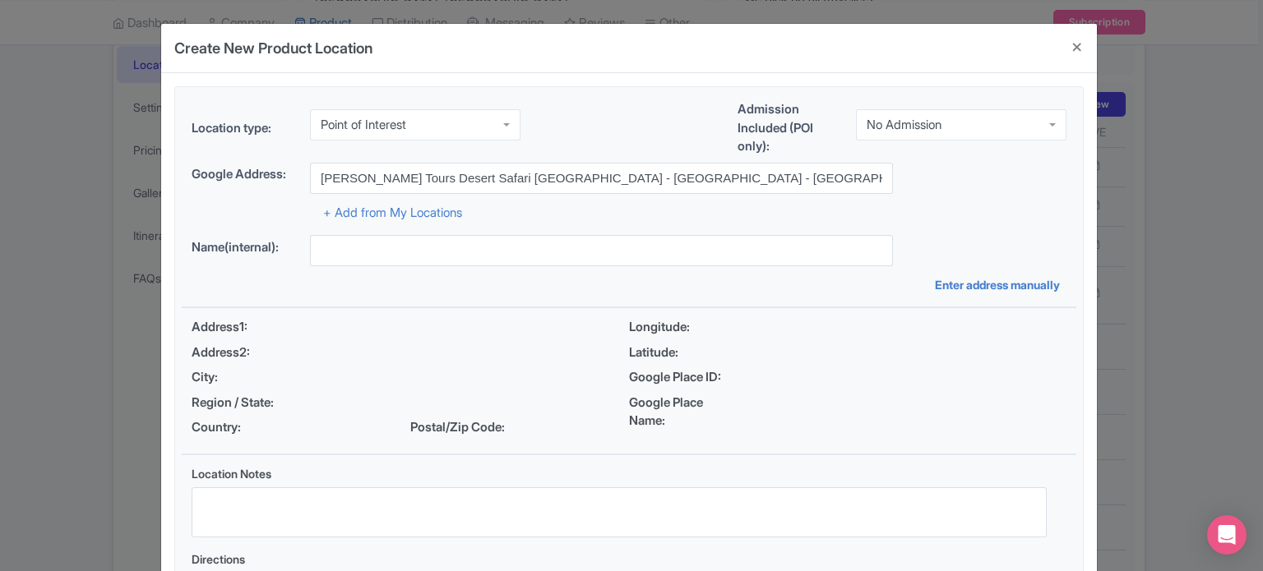
type input "[PERSON_NAME] Tours Desert Safari [GEOGRAPHIC_DATA] - [GEOGRAPHIC_DATA] - [GEOG…"
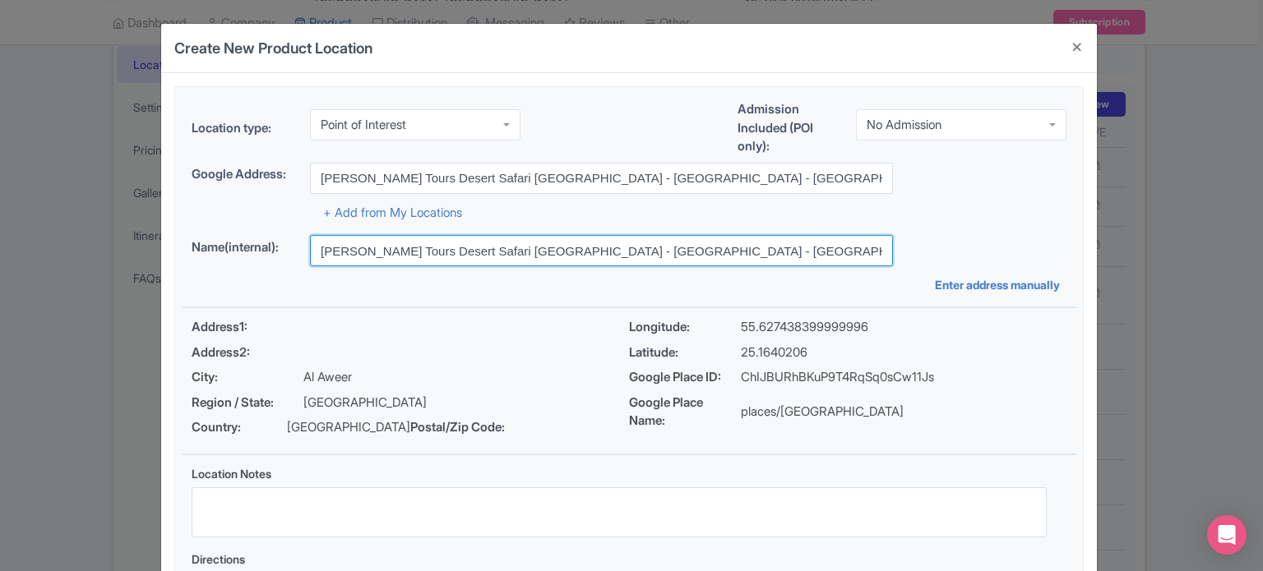
click at [539, 253] on input "[PERSON_NAME] Tours Desert Safari [GEOGRAPHIC_DATA] - [GEOGRAPHIC_DATA] - [GEOG…" at bounding box center [601, 250] width 583 height 31
click at [538, 253] on input "[PERSON_NAME] Tours Desert Safari [GEOGRAPHIC_DATA] - [GEOGRAPHIC_DATA] - [GEOG…" at bounding box center [601, 250] width 583 height 31
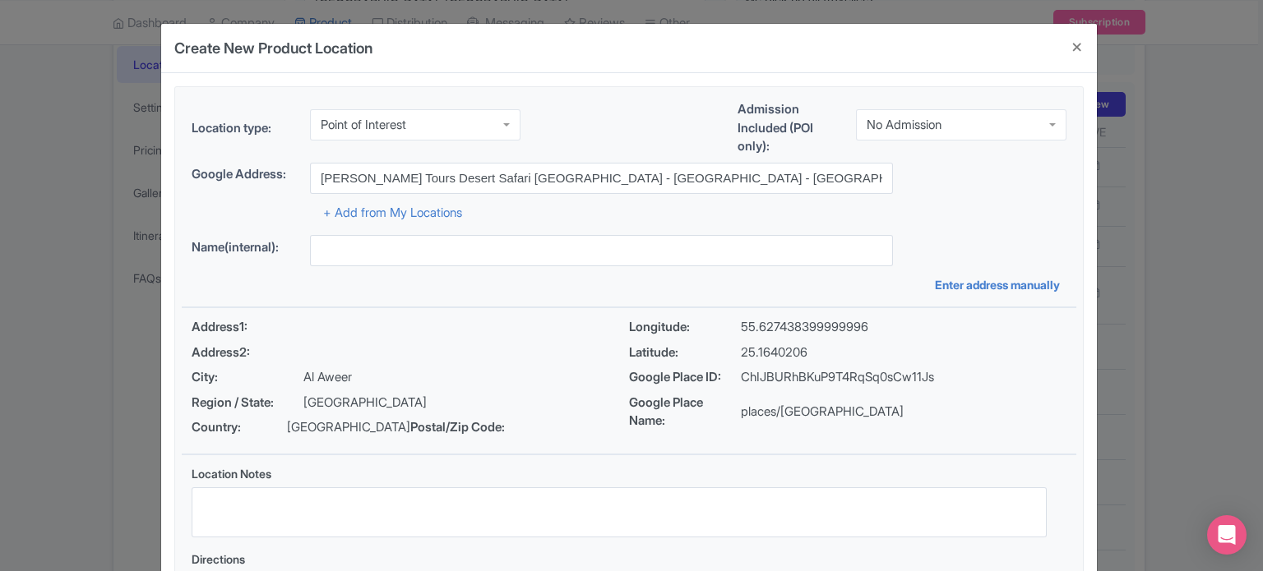
click at [915, 201] on div "+ Add from My Locations" at bounding box center [629, 208] width 875 height 29
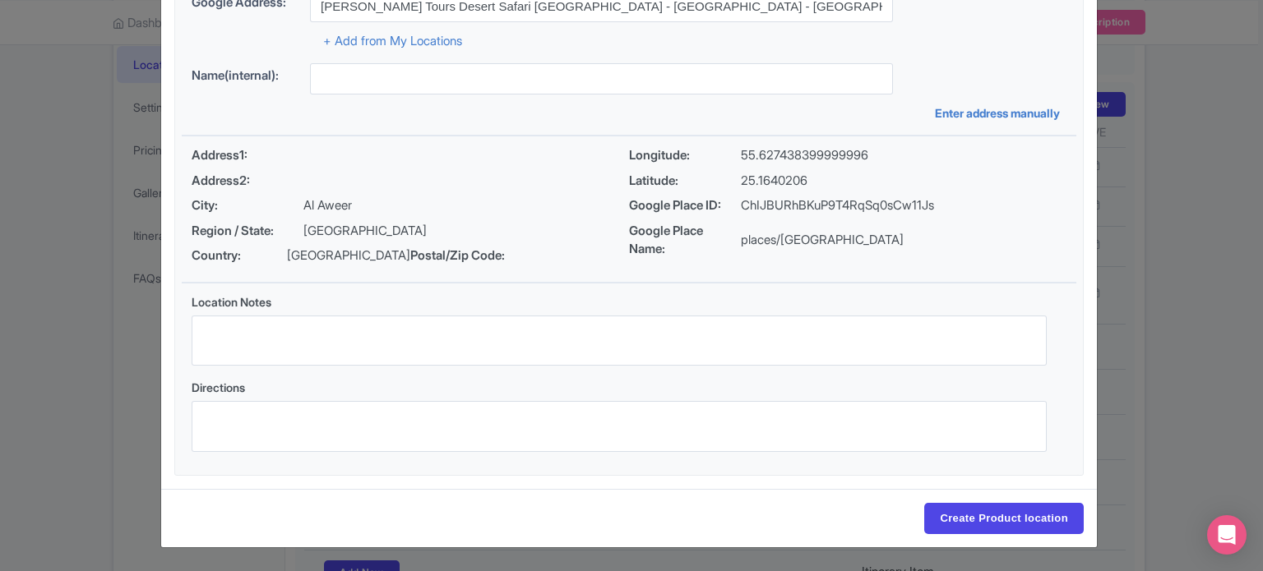
scroll to position [189, 0]
click at [999, 521] on input "Create Product location" at bounding box center [1004, 518] width 160 height 31
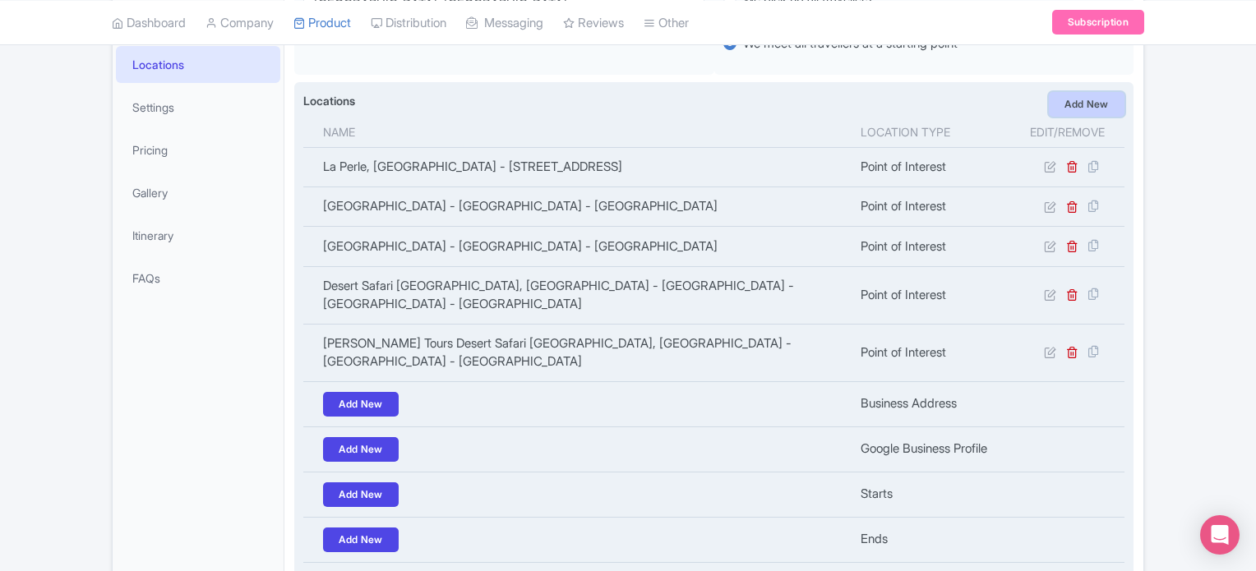
click at [1085, 112] on link "Add New" at bounding box center [1087, 104] width 76 height 25
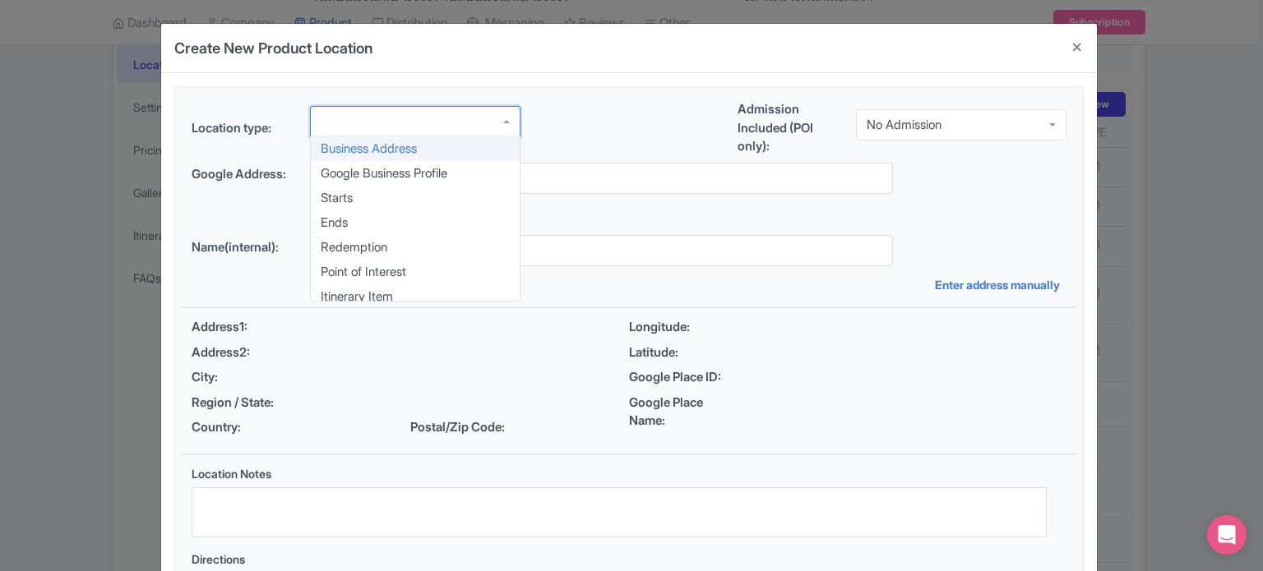
click at [360, 126] on div at bounding box center [415, 121] width 211 height 31
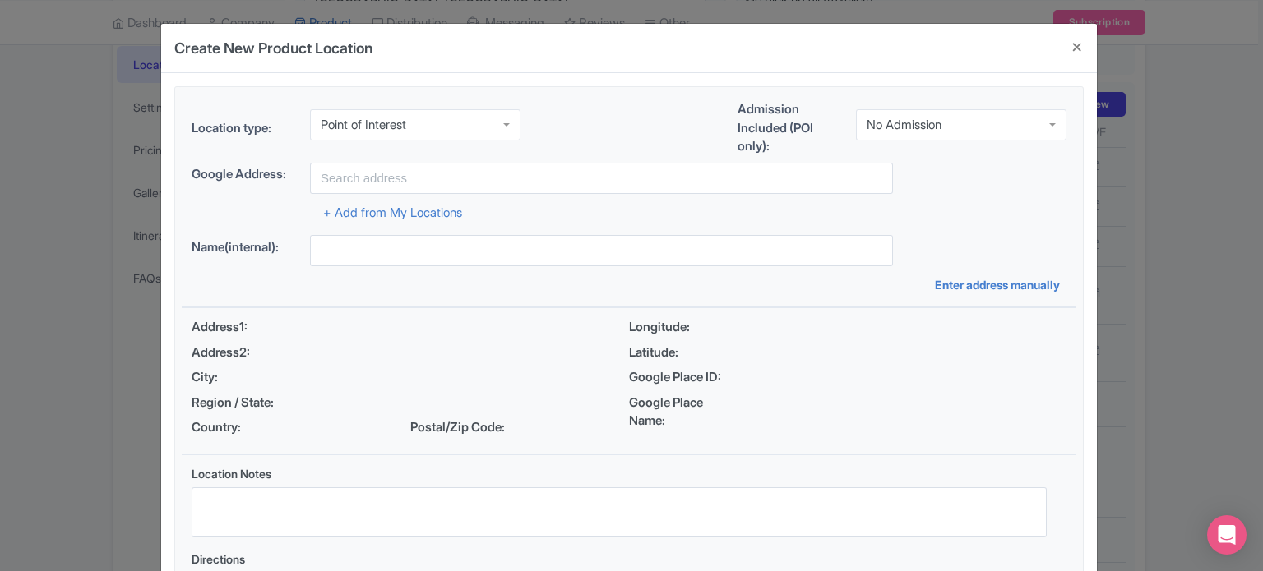
scroll to position [0, 0]
click at [945, 121] on input "select-one" at bounding box center [943, 125] width 3 height 15
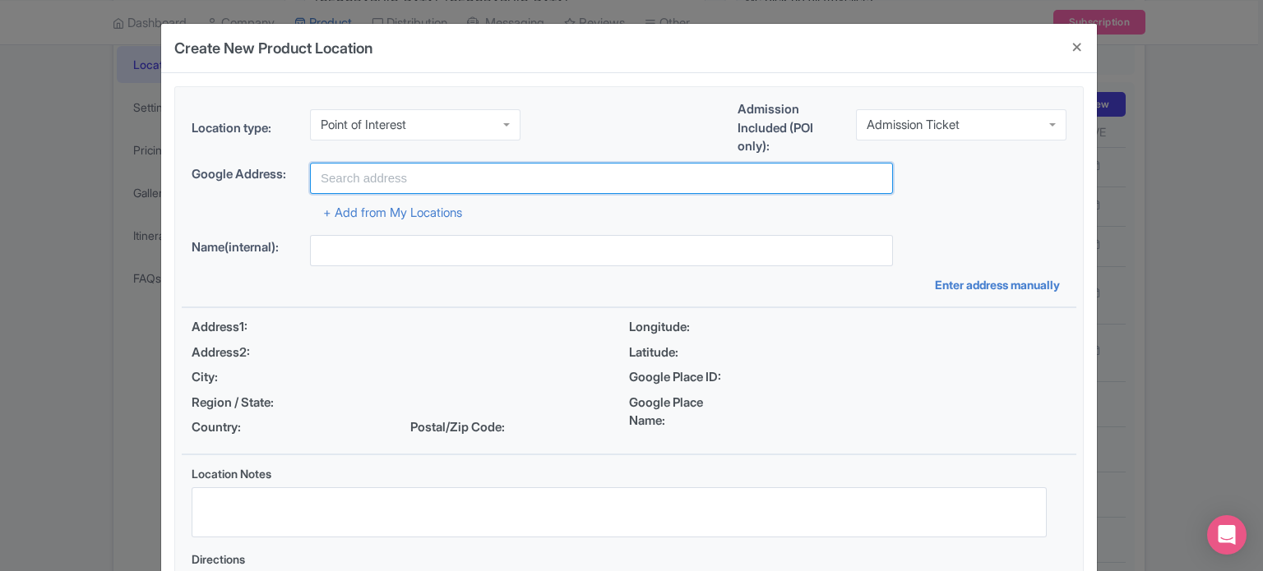
click at [564, 186] on input "text" at bounding box center [601, 178] width 583 height 31
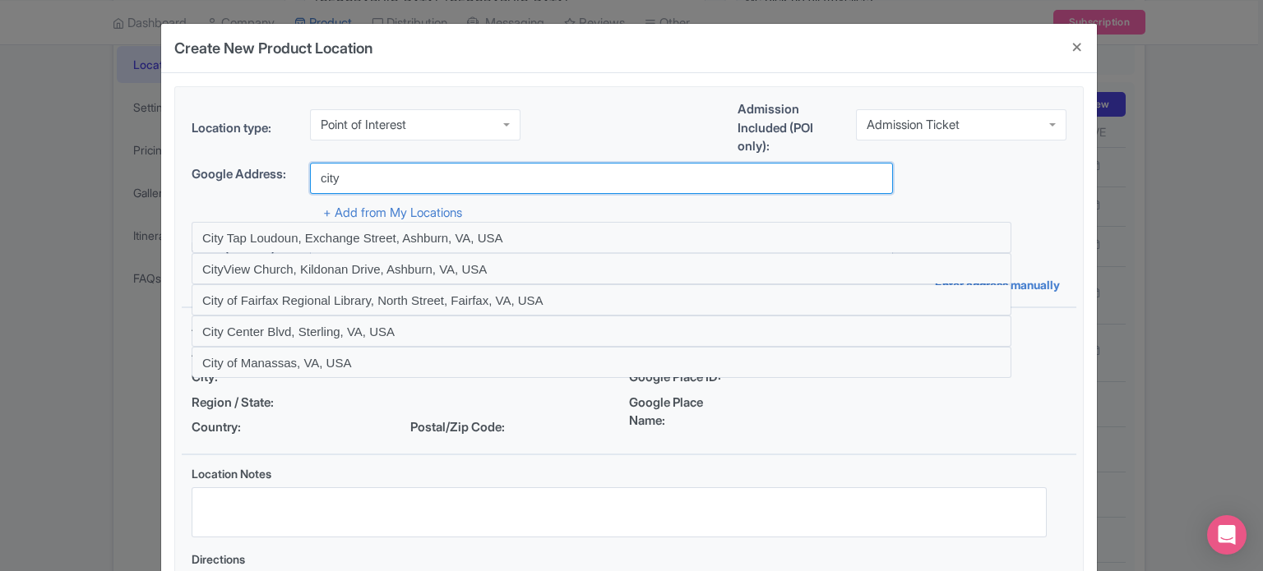
type input "City Tour In Dubai - Dubai - United Arab Emirates"
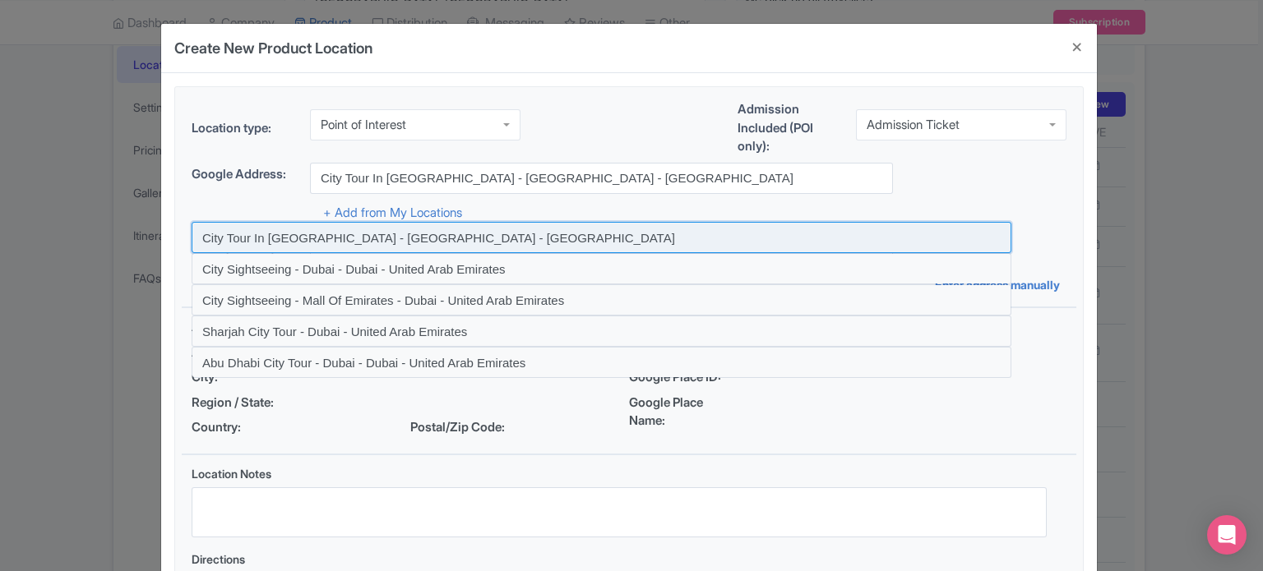
click at [321, 236] on input at bounding box center [602, 237] width 820 height 31
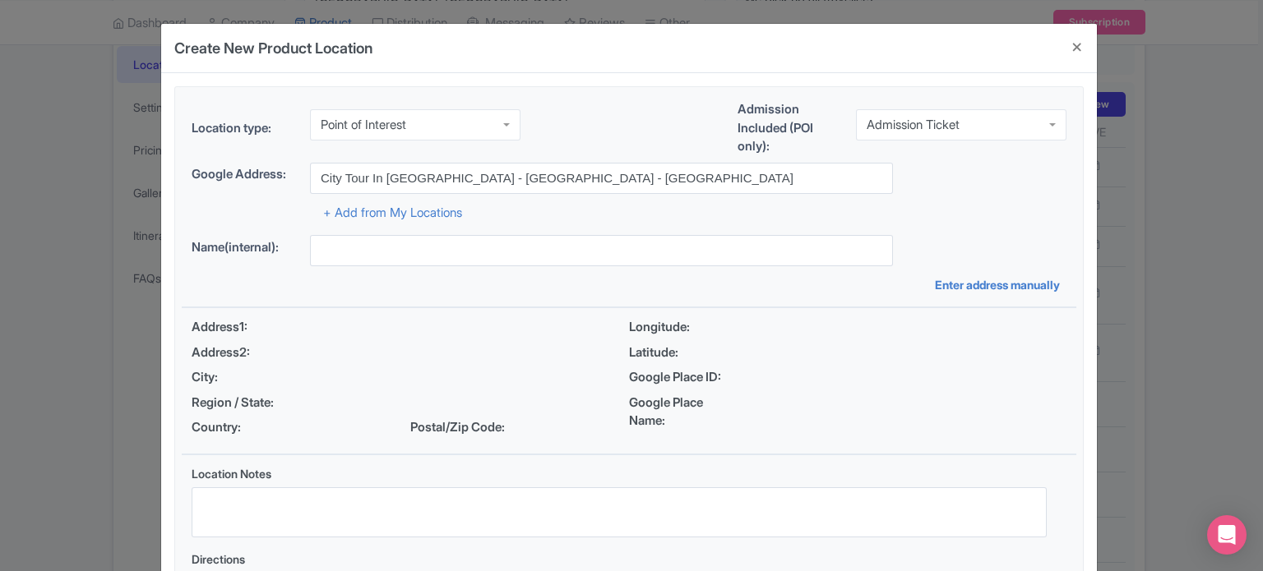
type input "City Tour In Dubai - Dubai - United Arab Emirates"
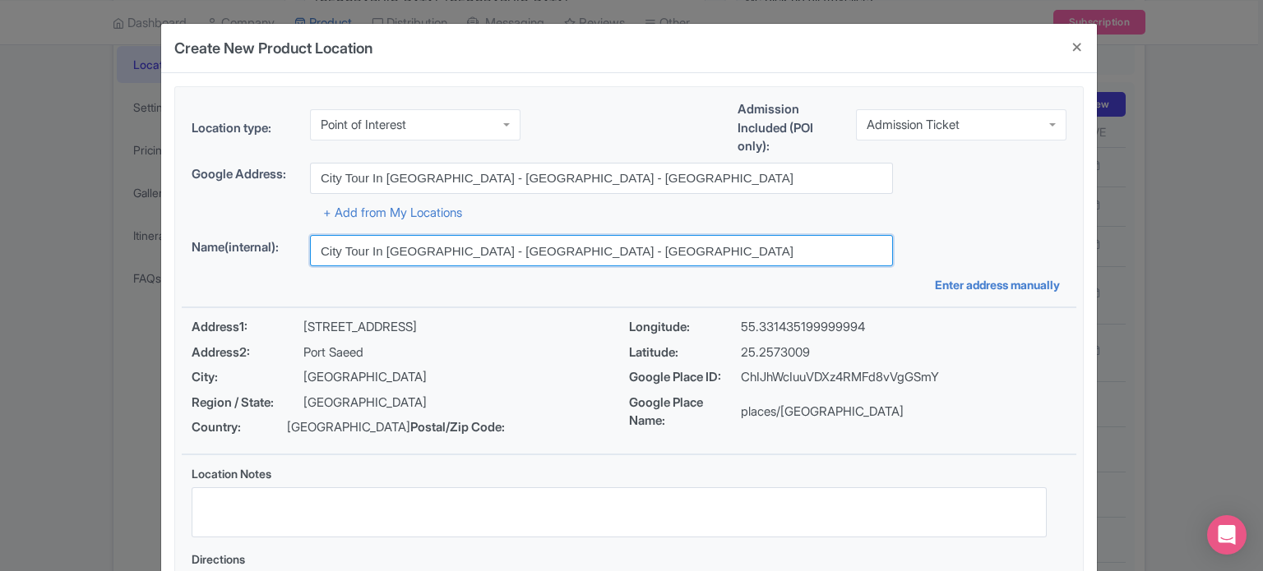
click at [451, 249] on input "City Tour In Dubai - Dubai - United Arab Emirates" at bounding box center [601, 250] width 583 height 31
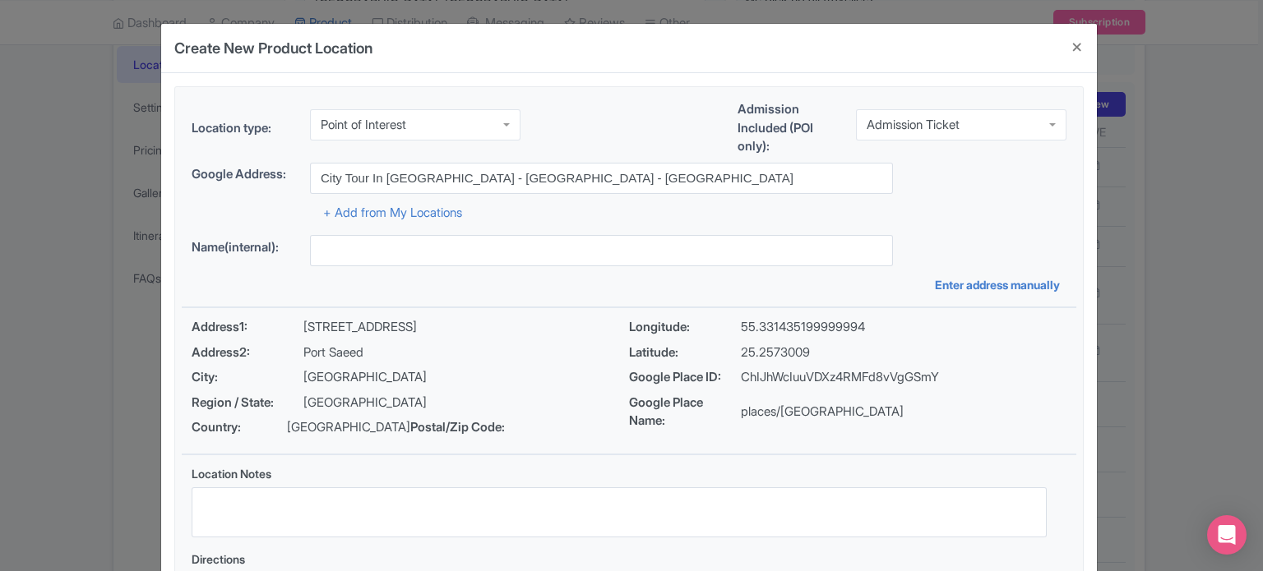
click at [676, 226] on div "Location type: Point of Interest Point of Interest Business Address Google Busi…" at bounding box center [629, 367] width 895 height 560
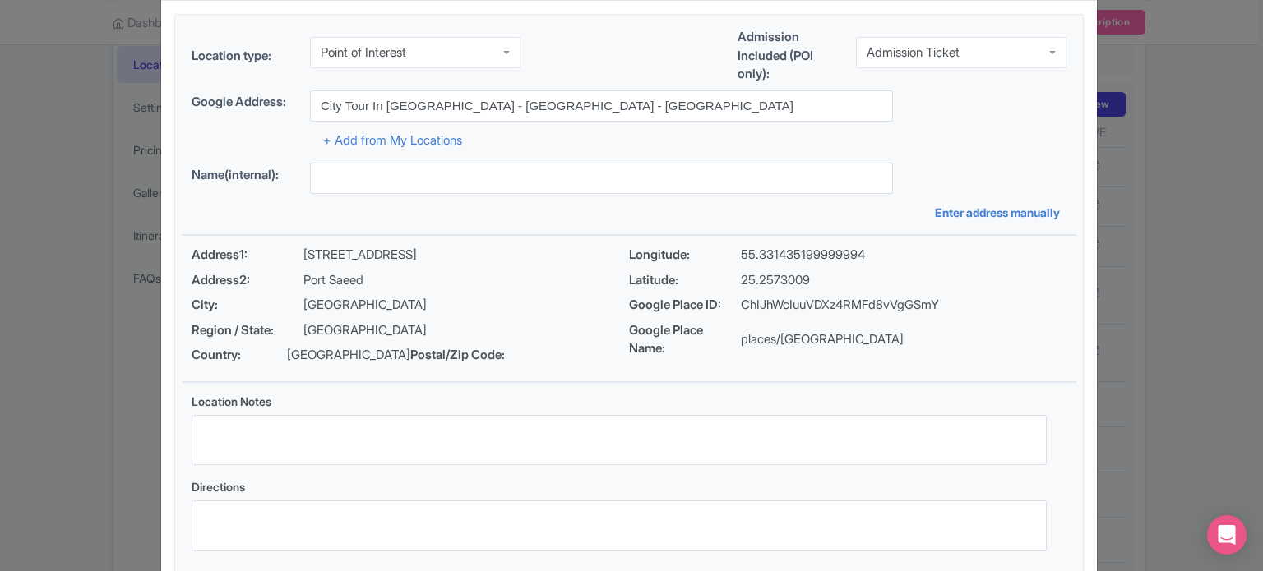
scroll to position [189, 0]
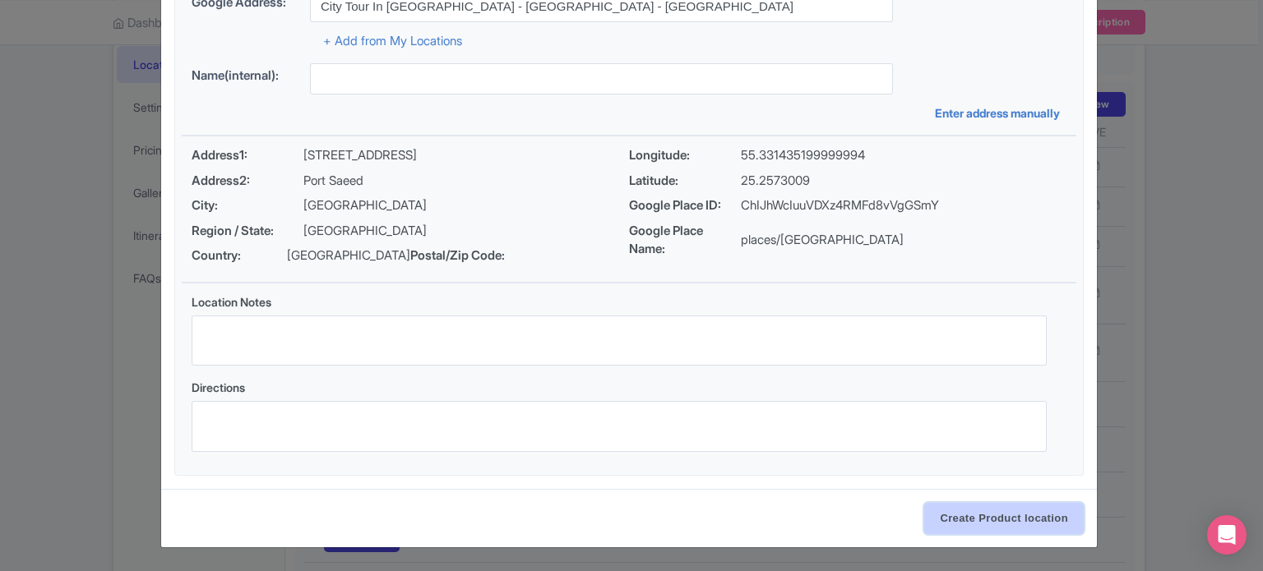
click at [1025, 519] on input "Create Product location" at bounding box center [1004, 518] width 160 height 31
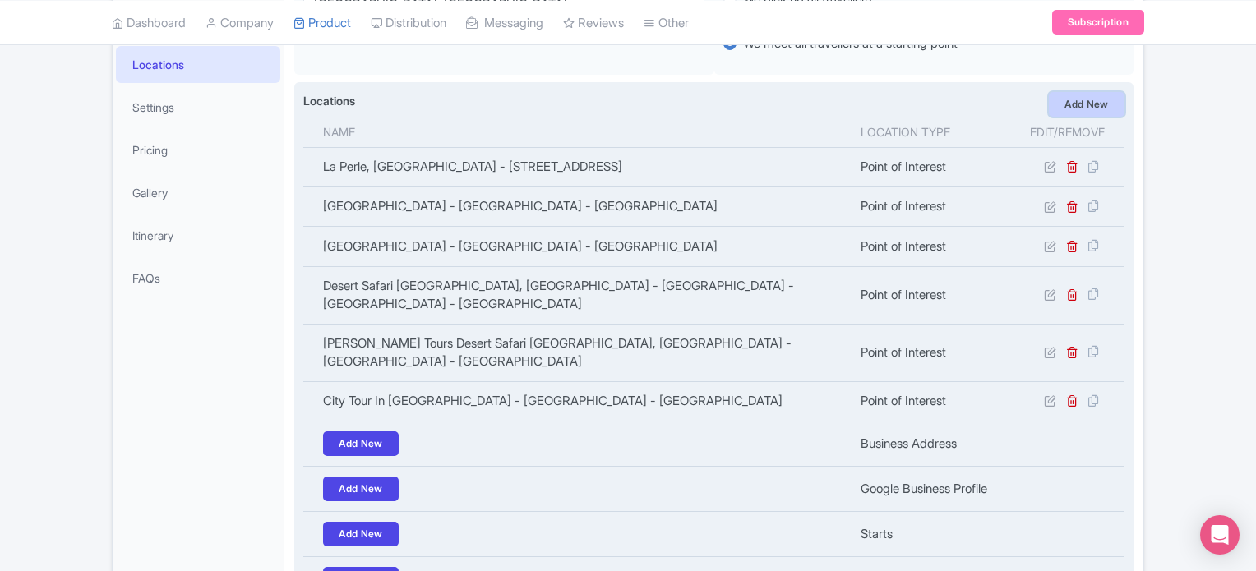
click at [1099, 104] on link "Add New" at bounding box center [1087, 104] width 76 height 25
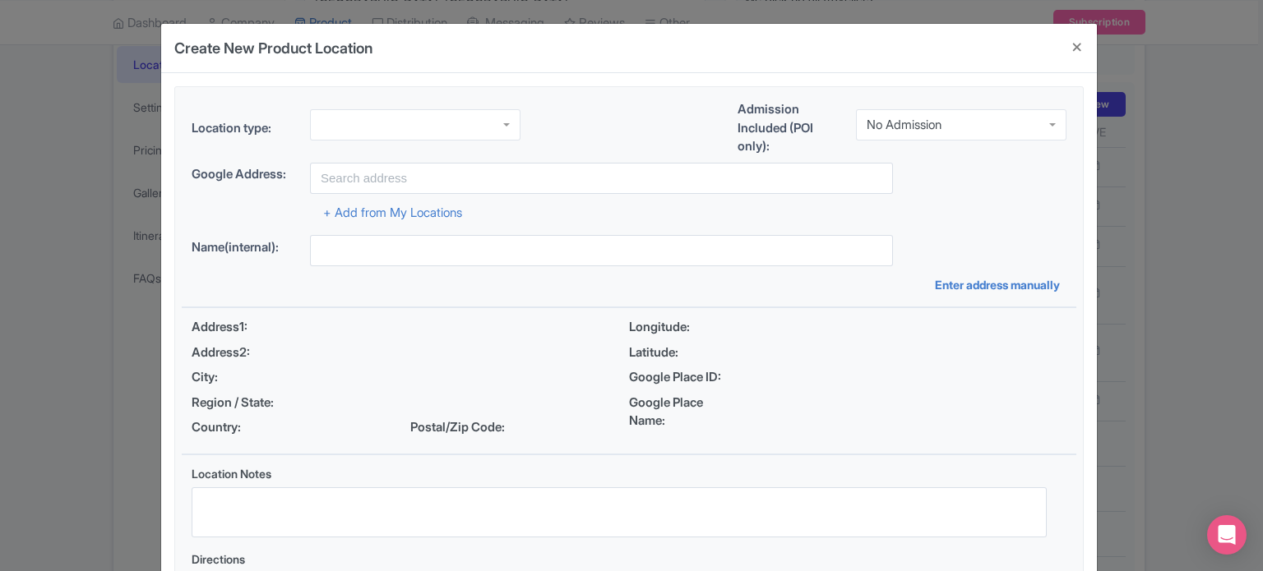
click at [439, 120] on div at bounding box center [415, 124] width 211 height 31
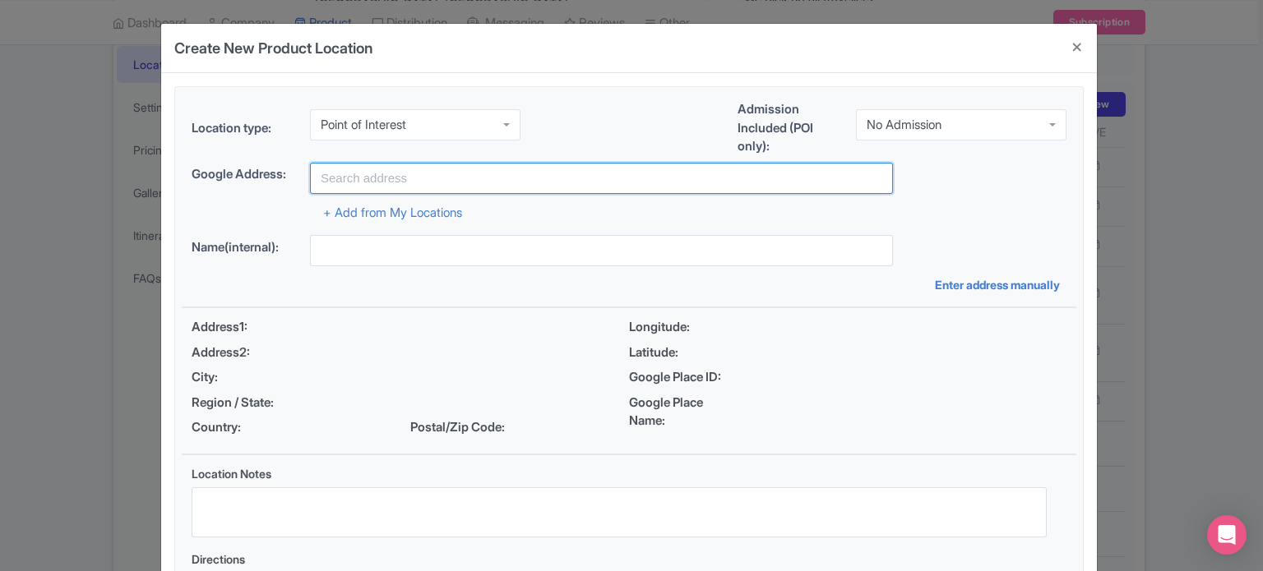
click at [453, 173] on input "text" at bounding box center [601, 178] width 583 height 31
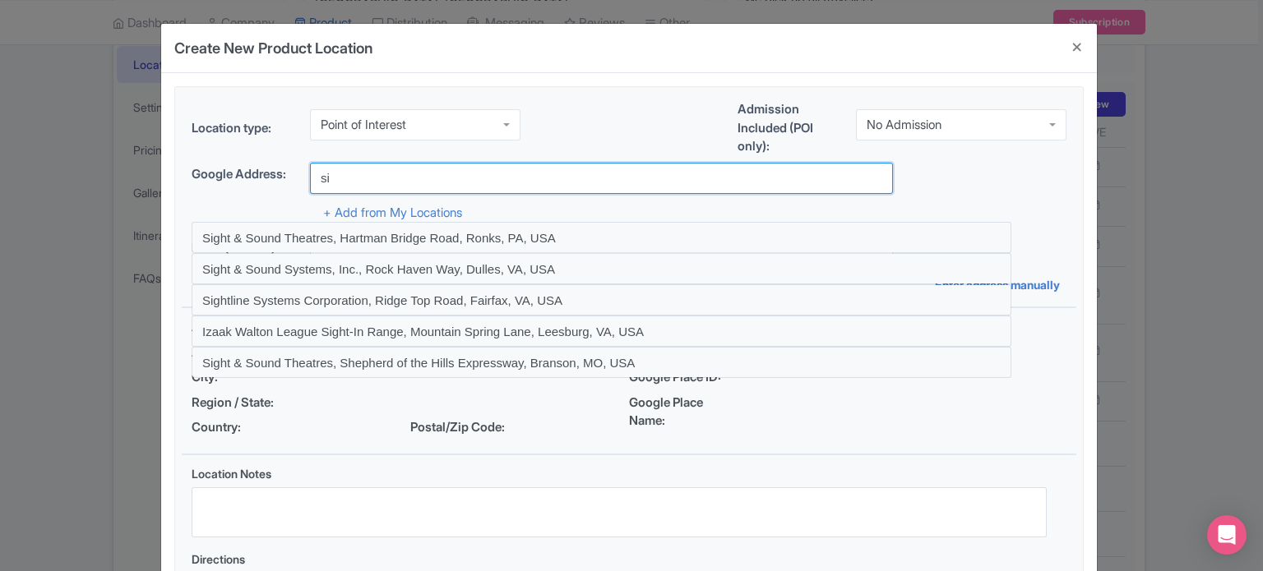
type input "s"
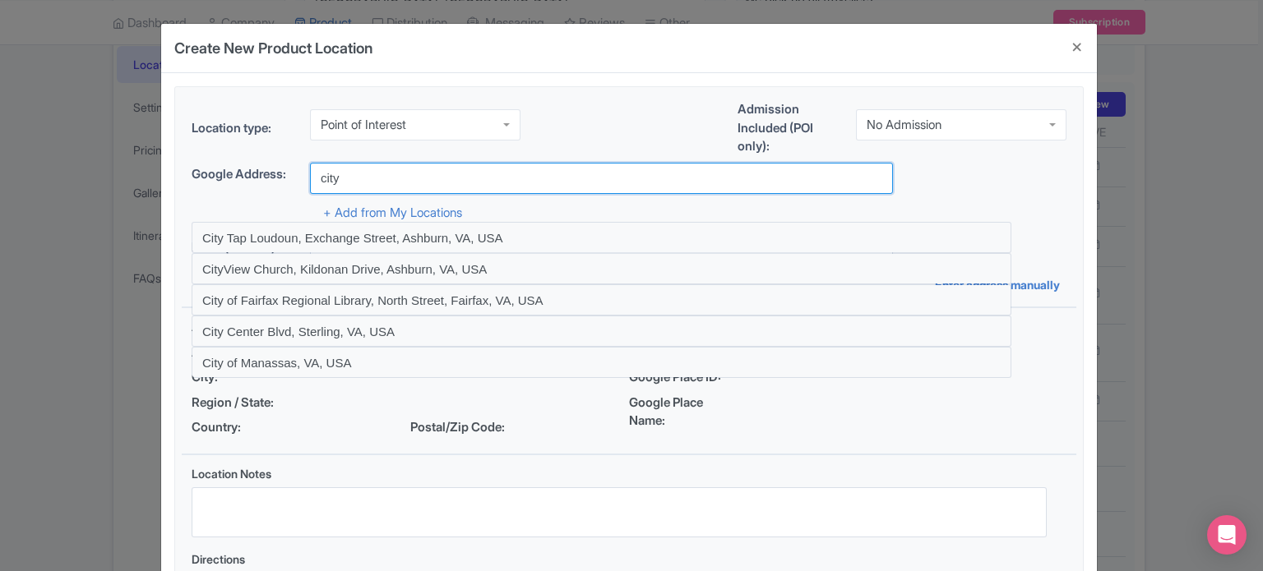
type input "City Sightseeing Dubai - Dubai Mall - Dubai - United Arab Emirates"
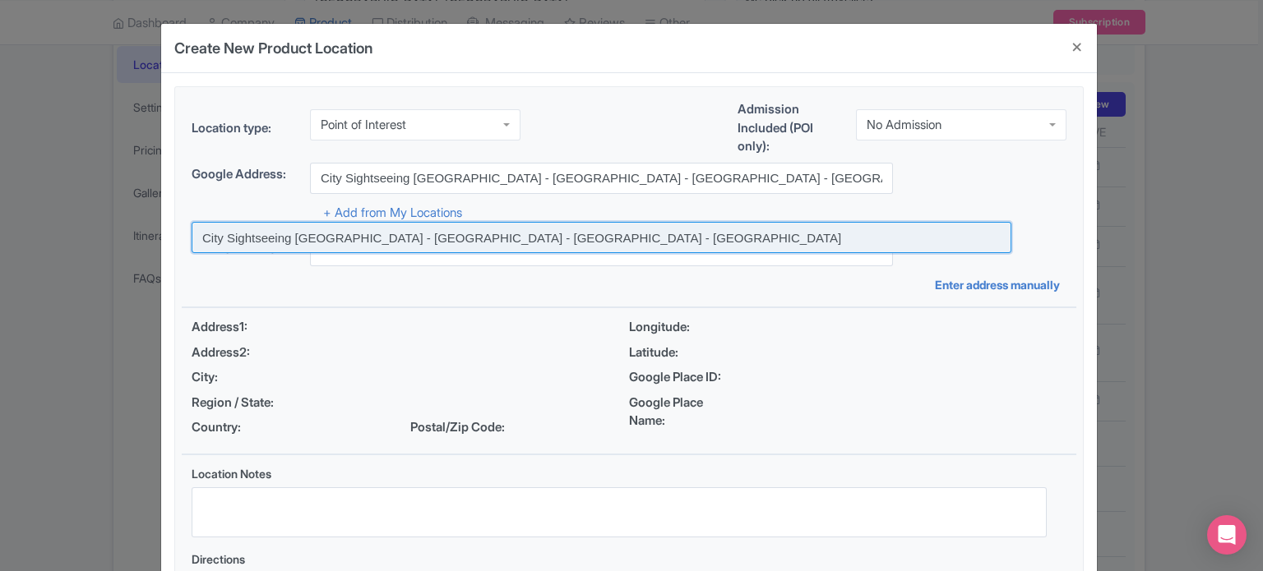
click at [512, 231] on input at bounding box center [602, 237] width 820 height 31
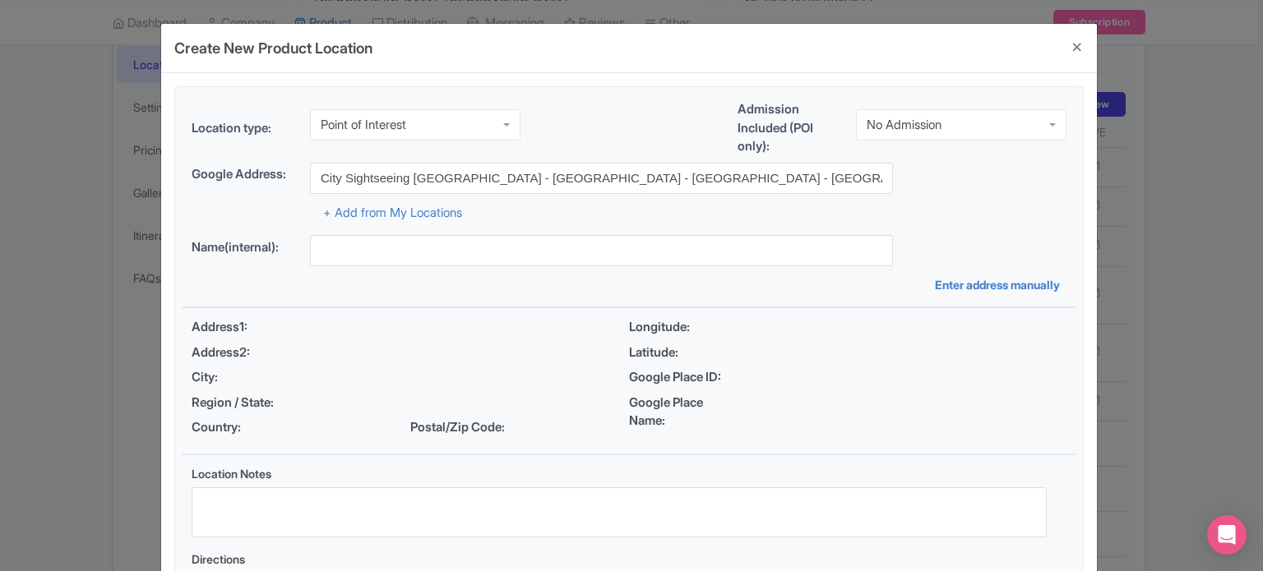
type input "City Sightseeing Dubai - Dubai Mall - Dubai - United Arab Emirates"
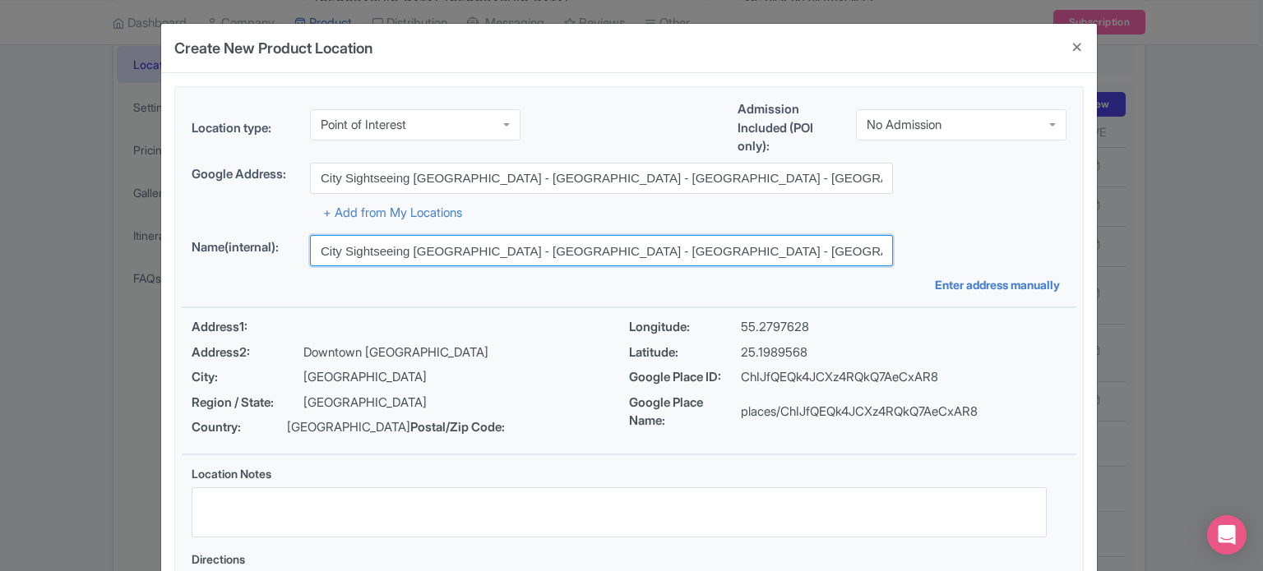
click at [560, 255] on input "City Sightseeing Dubai - Dubai Mall - Dubai - United Arab Emirates" at bounding box center [601, 250] width 583 height 31
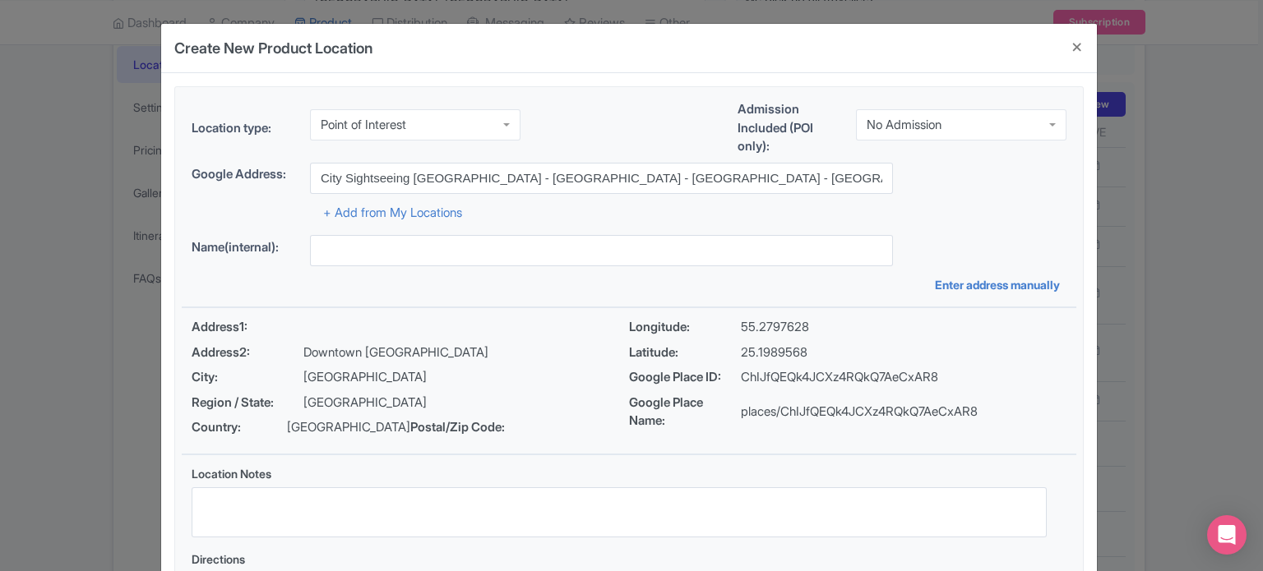
click at [632, 211] on div "+ Add from My Locations" at bounding box center [629, 208] width 875 height 29
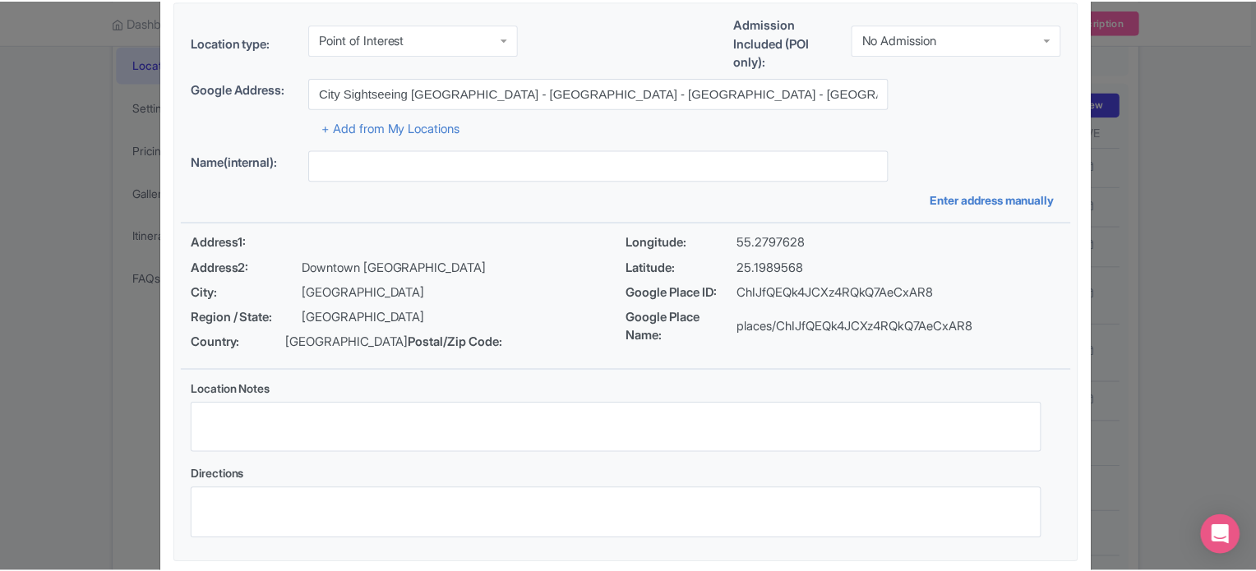
scroll to position [189, 0]
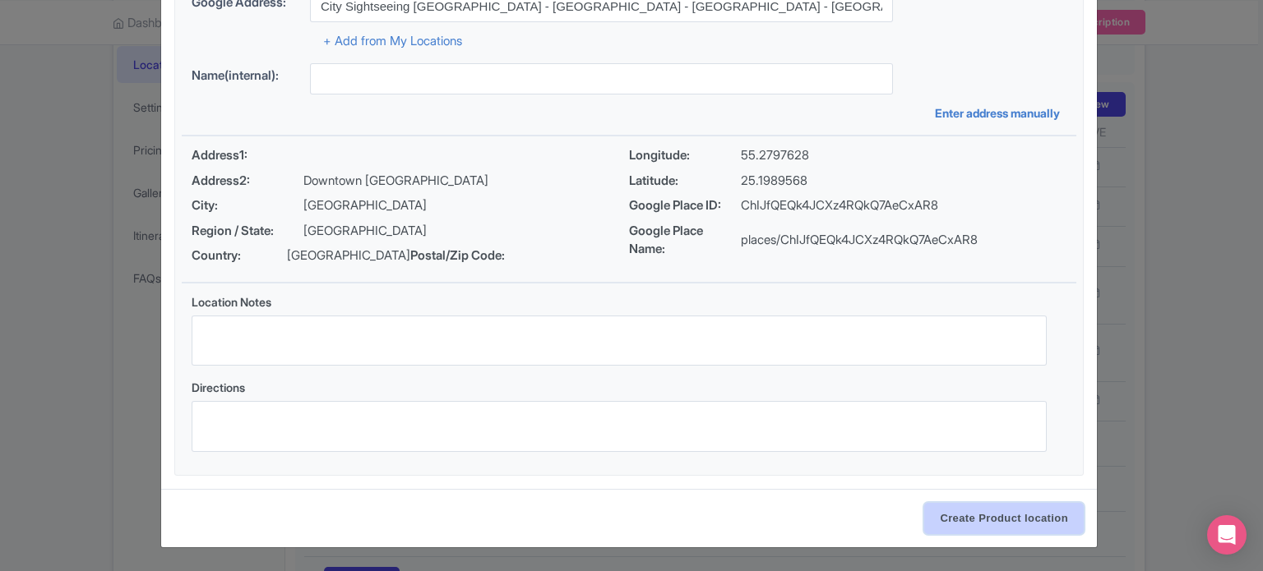
click at [992, 525] on input "Create Product location" at bounding box center [1004, 518] width 160 height 31
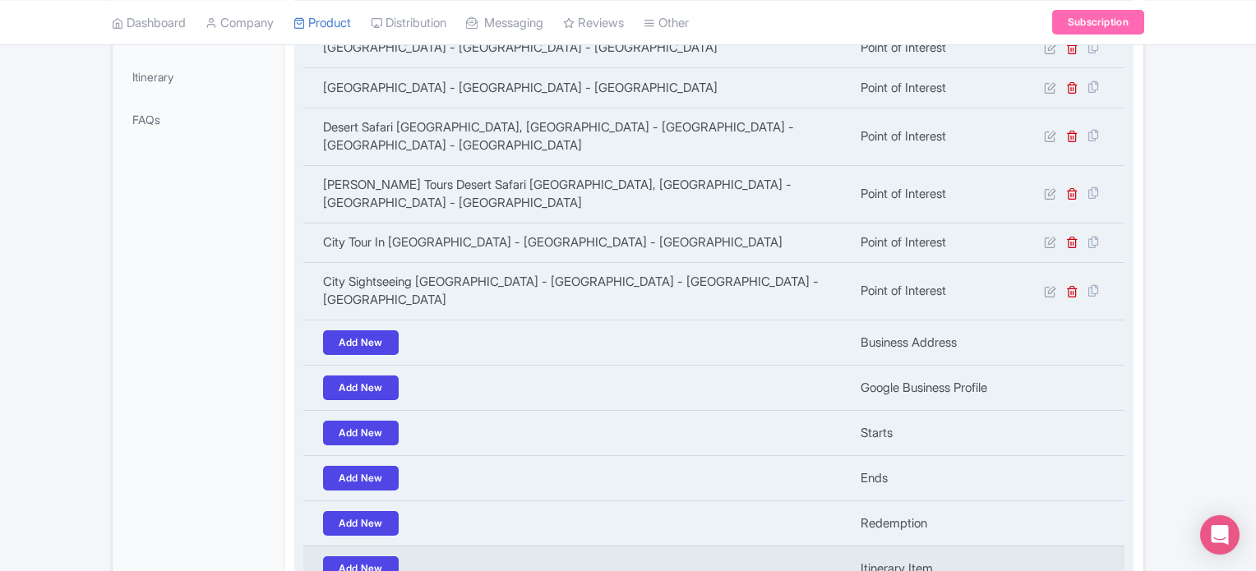
scroll to position [602, 0]
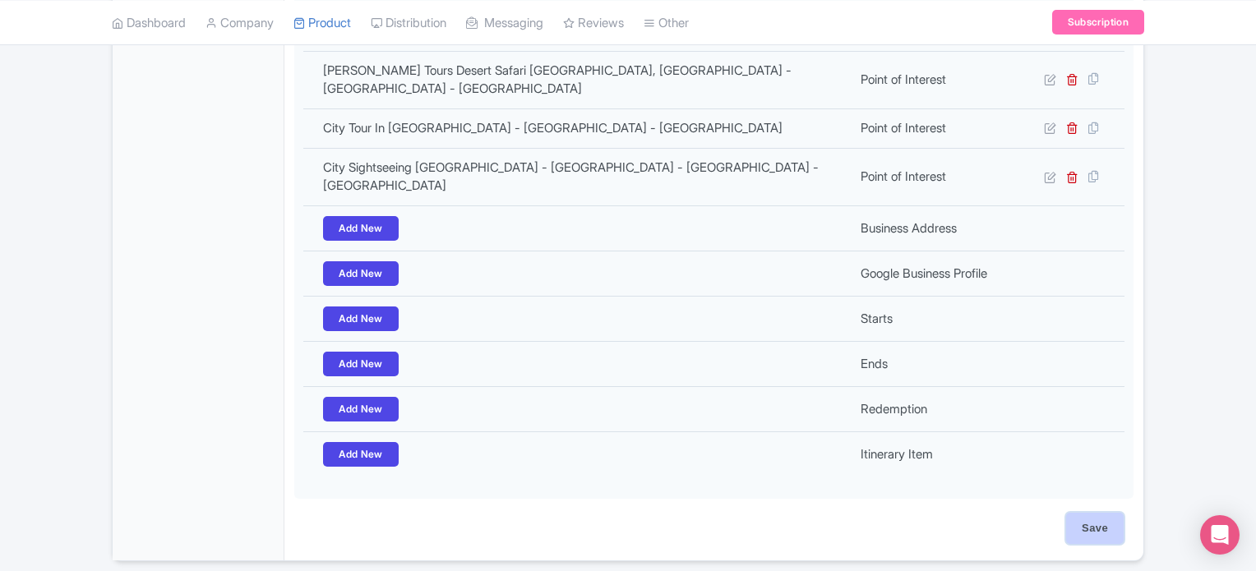
click at [1107, 513] on input "Save" at bounding box center [1096, 528] width 58 height 31
type input "Update Product"
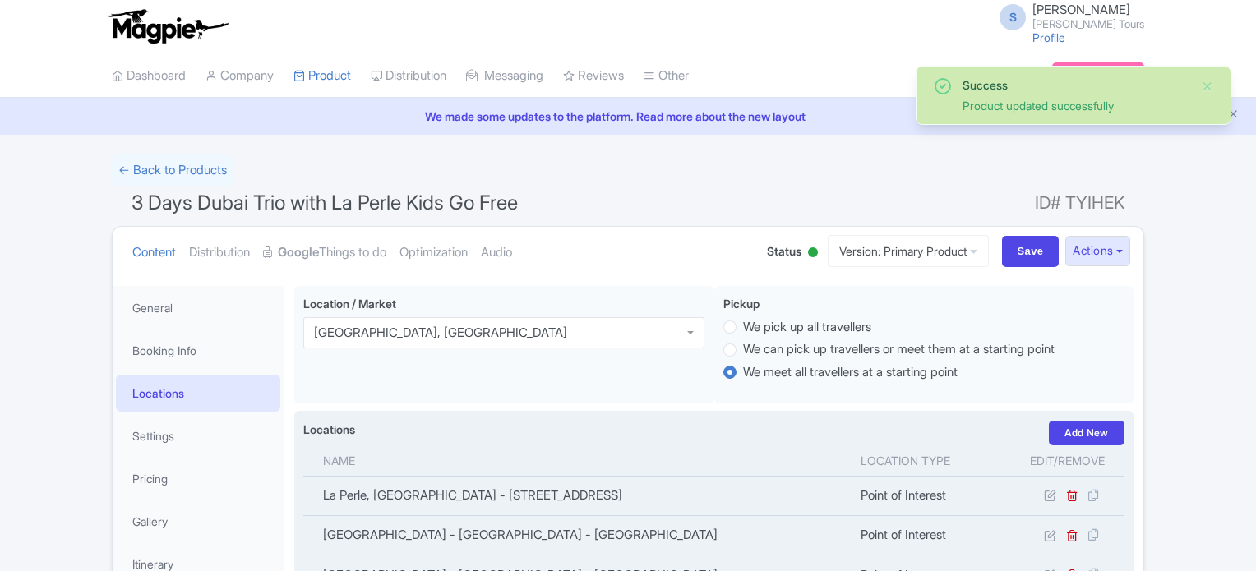
scroll to position [285, 0]
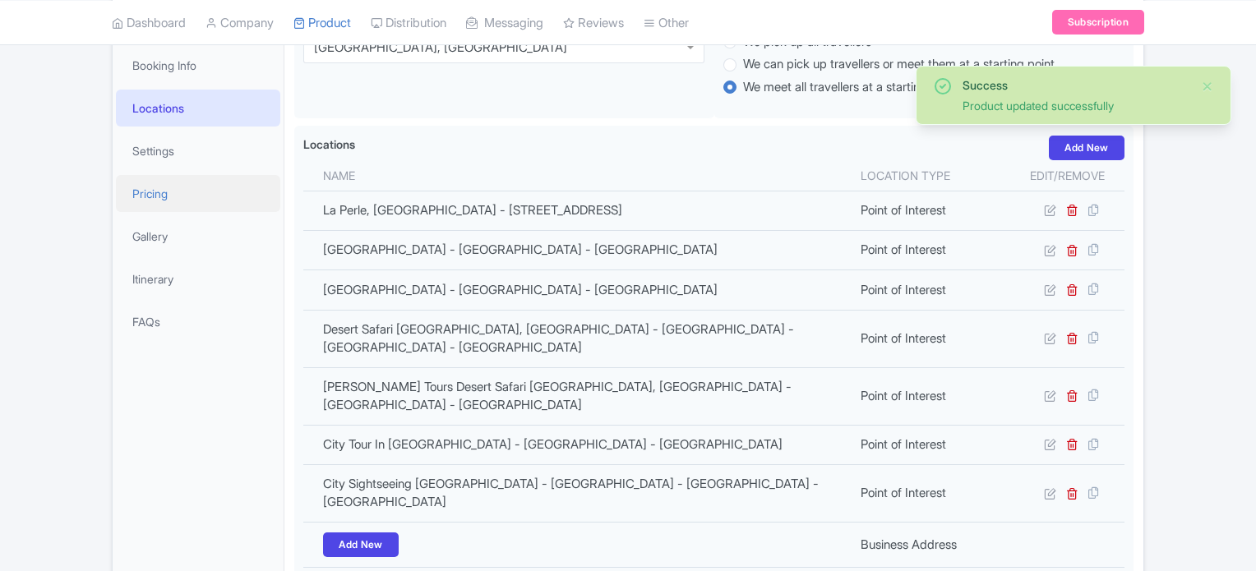
click at [157, 192] on link "Pricing" at bounding box center [198, 193] width 164 height 37
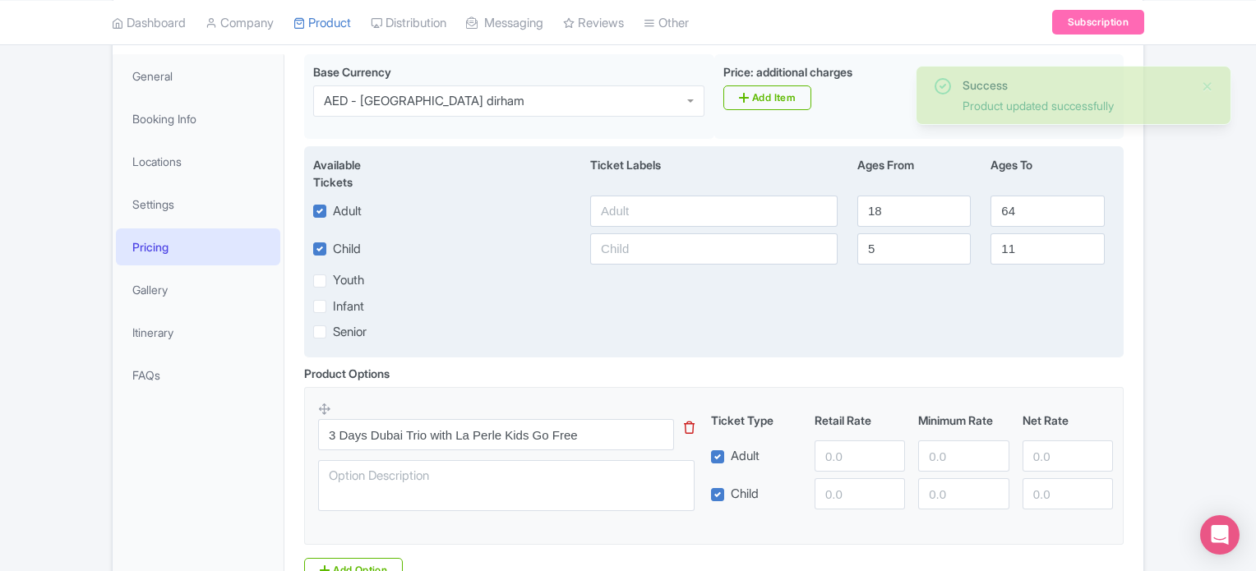
scroll to position [203, 0]
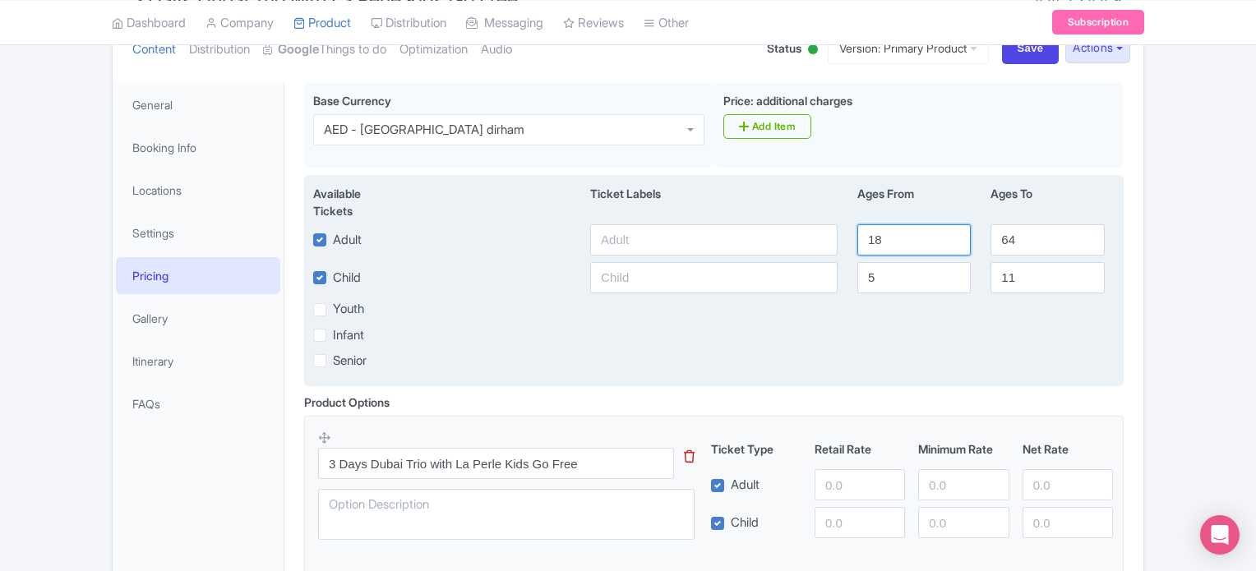
click at [900, 245] on input "18" at bounding box center [914, 239] width 113 height 31
drag, startPoint x: 905, startPoint y: 239, endPoint x: 858, endPoint y: 238, distance: 46.9
click at [858, 238] on input "18" at bounding box center [914, 239] width 113 height 31
click at [631, 238] on input "text" at bounding box center [714, 239] width 248 height 31
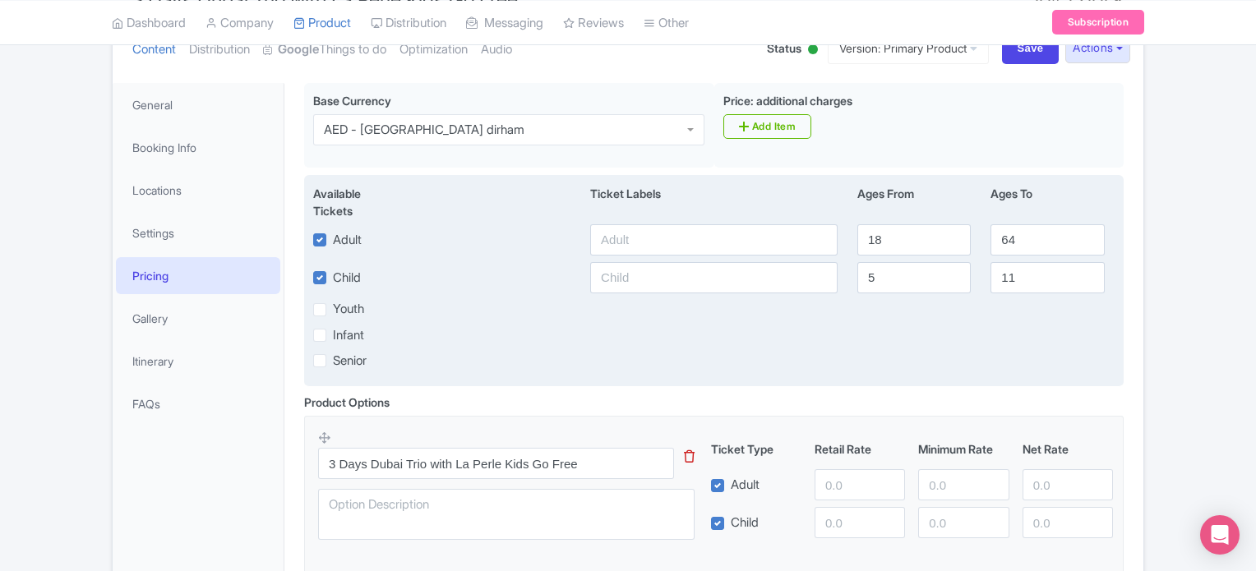
click at [595, 331] on div "Infant" at bounding box center [713, 335] width 821 height 19
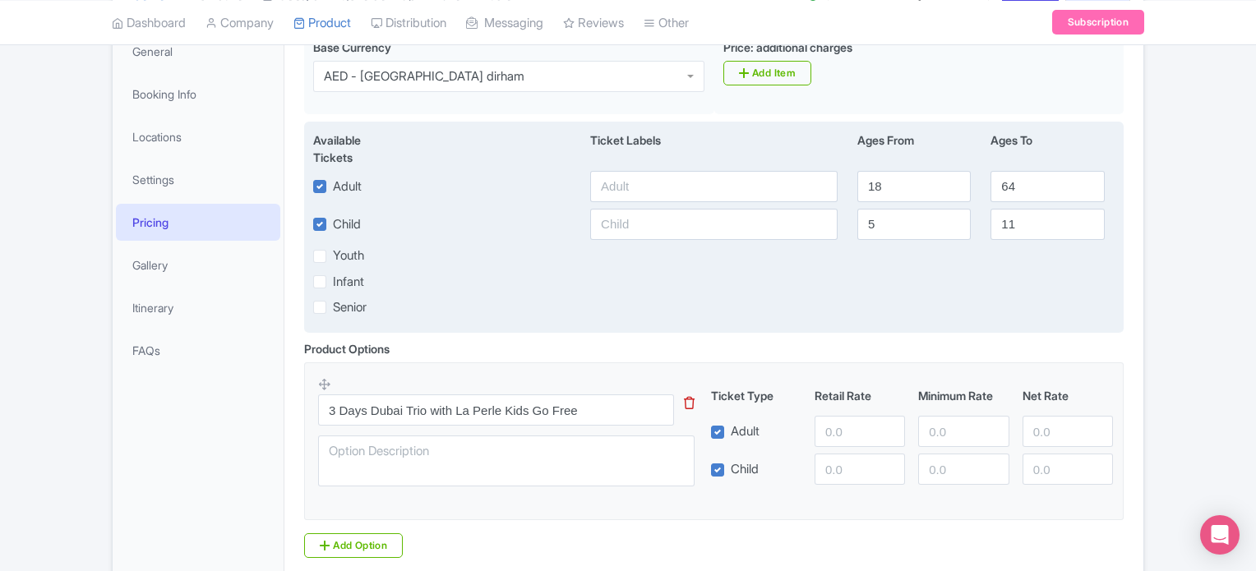
scroll to position [285, 0]
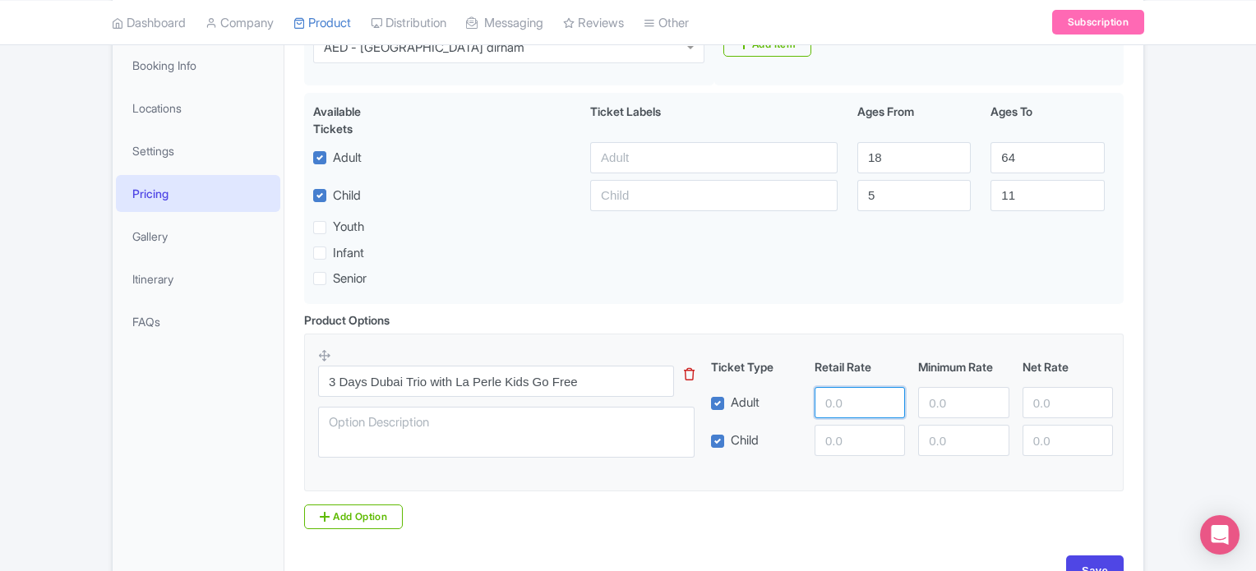
click at [832, 397] on input "number" at bounding box center [860, 402] width 90 height 31
type input "555"
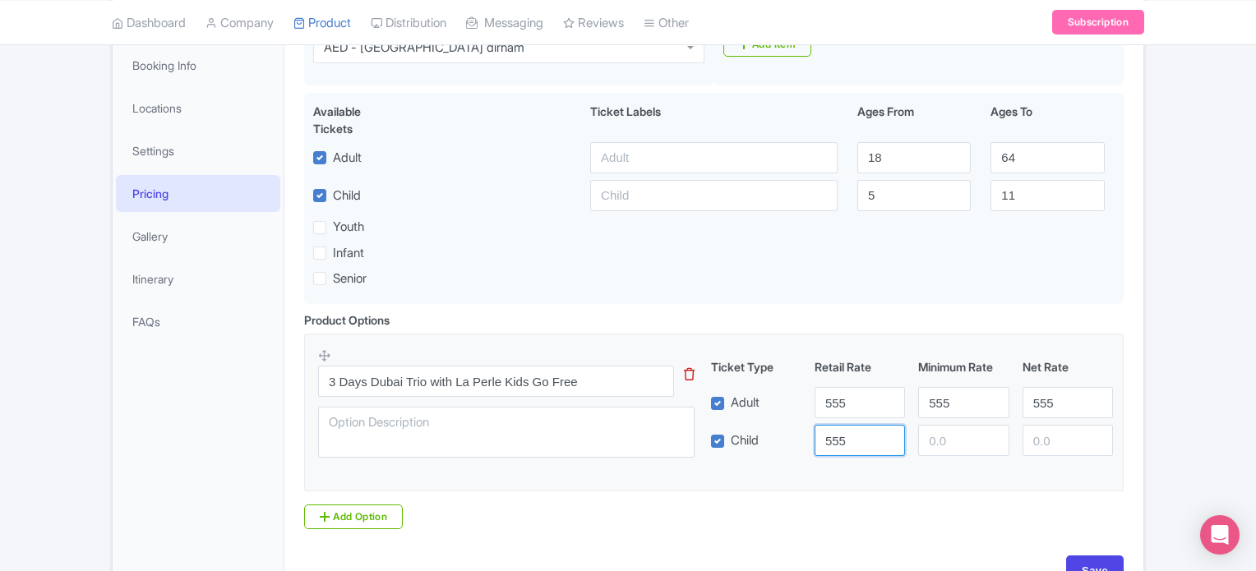
type input "555"
click at [731, 512] on div "Product Options i 3 Days Dubai Trio with La Perle Kids Go Free This tip has not…" at bounding box center [714, 421] width 840 height 218
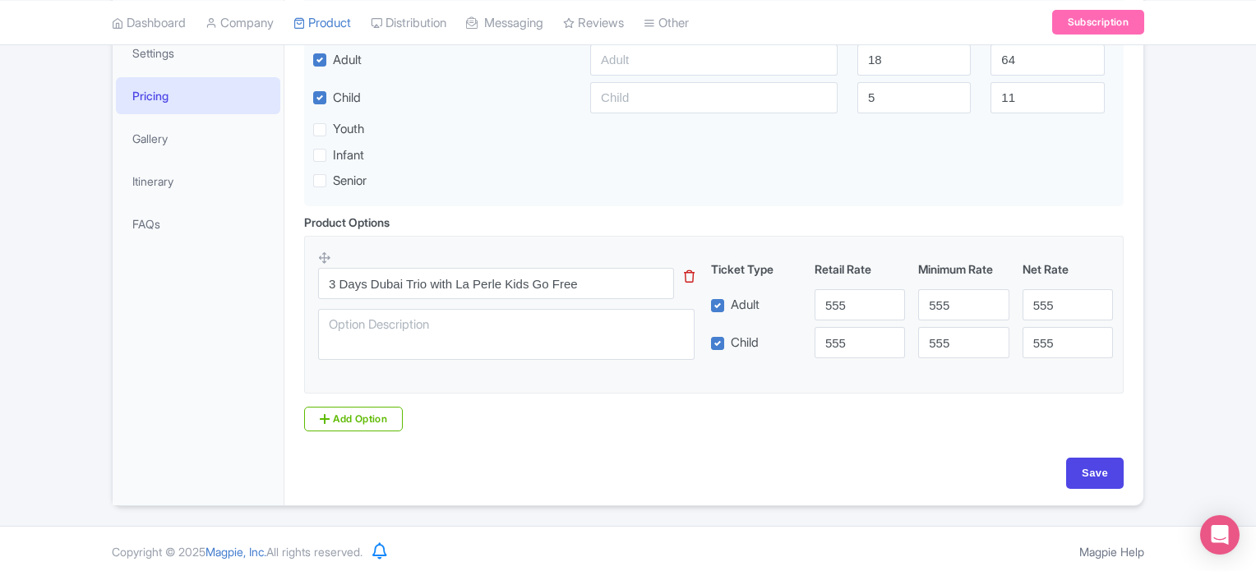
scroll to position [387, 0]
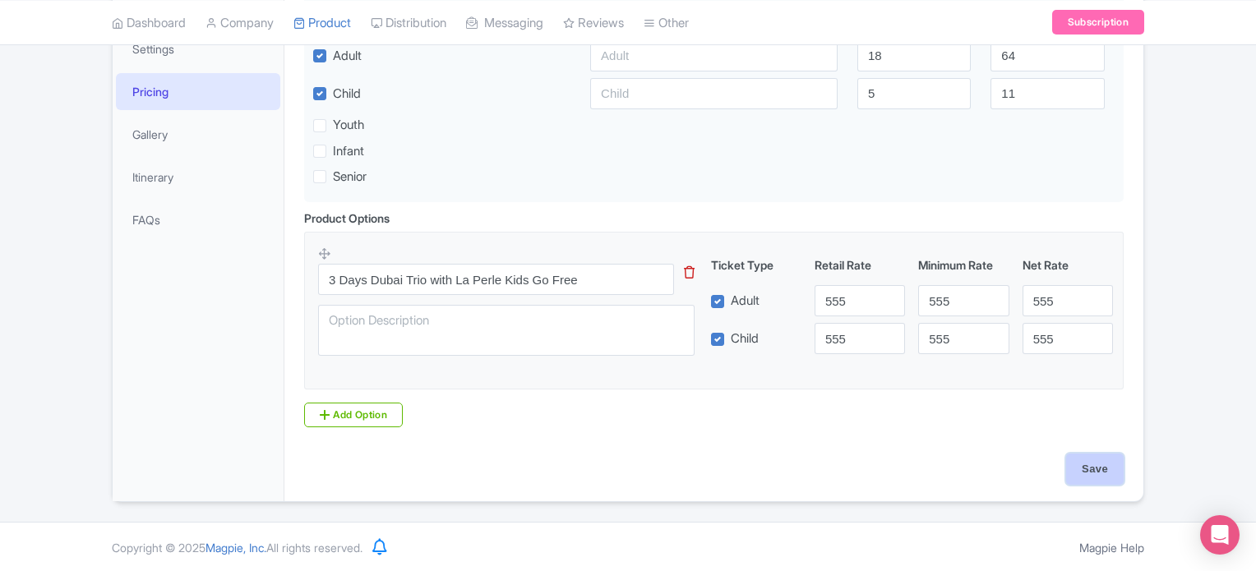
click at [1099, 467] on input "Save" at bounding box center [1096, 469] width 58 height 31
type input "Saving..."
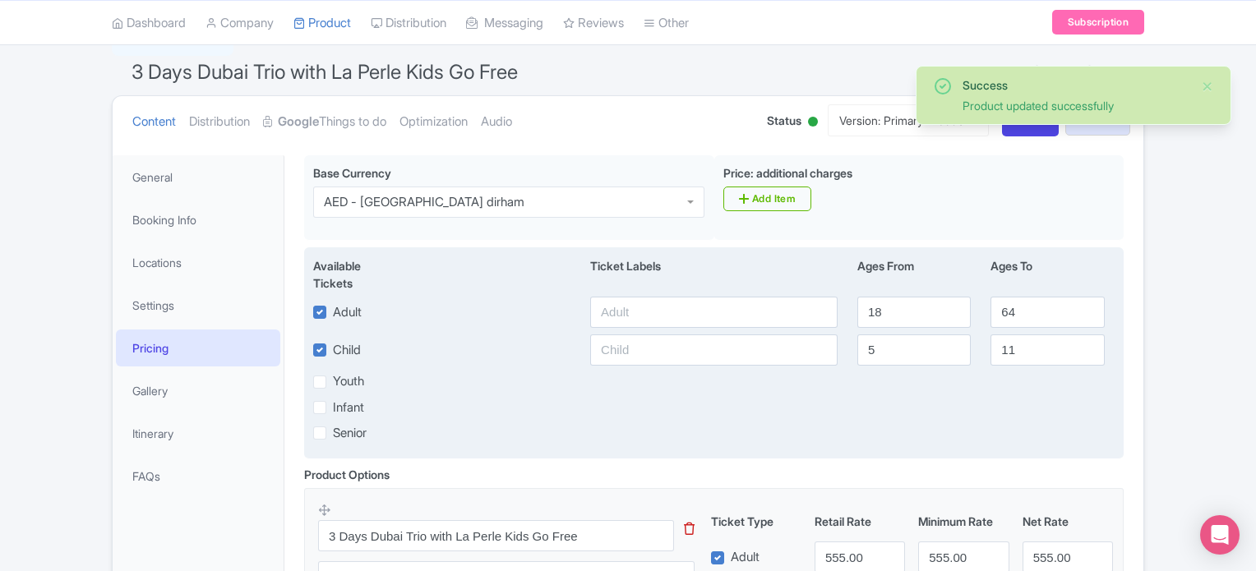
scroll to position [121, 0]
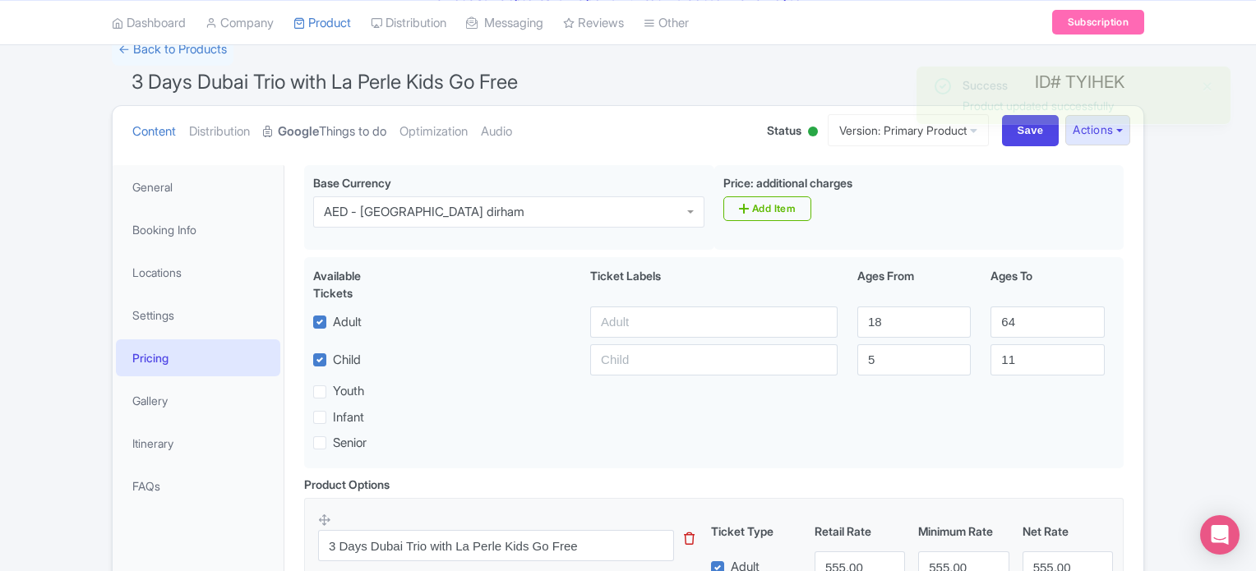
click at [319, 131] on strong "Google" at bounding box center [298, 132] width 41 height 19
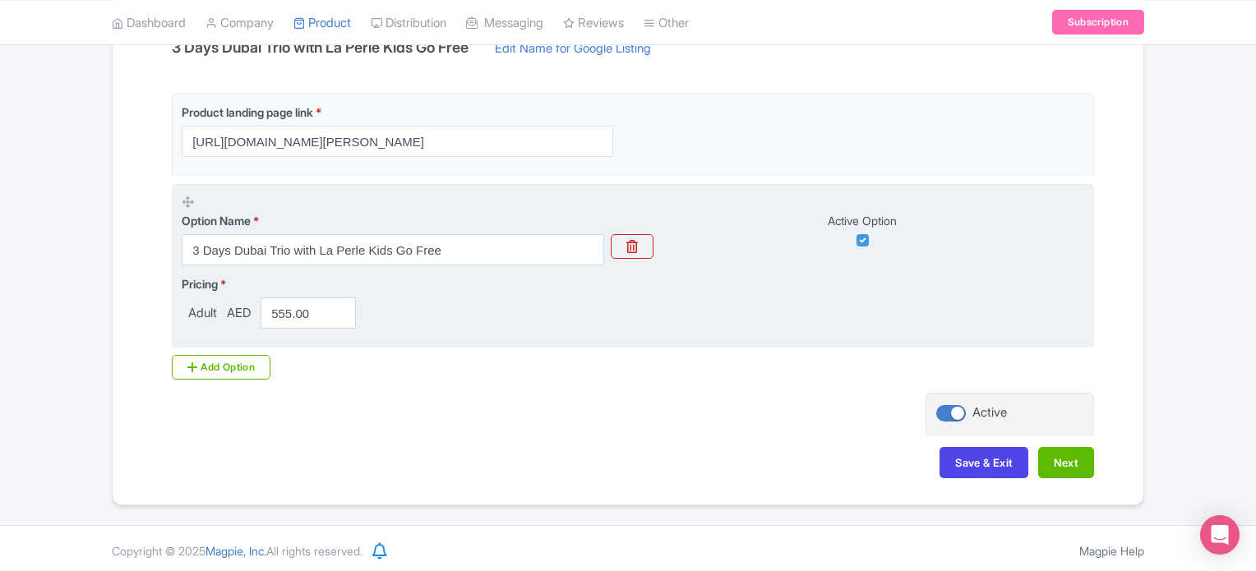
scroll to position [383, 0]
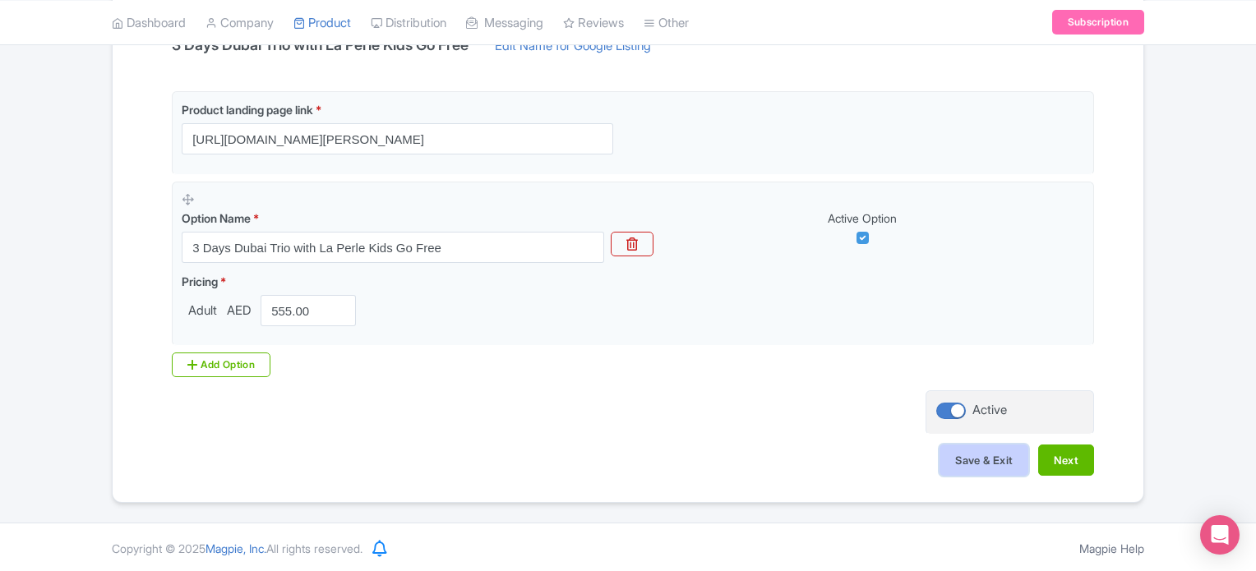
click at [979, 464] on button "Save & Exit" at bounding box center [984, 460] width 89 height 31
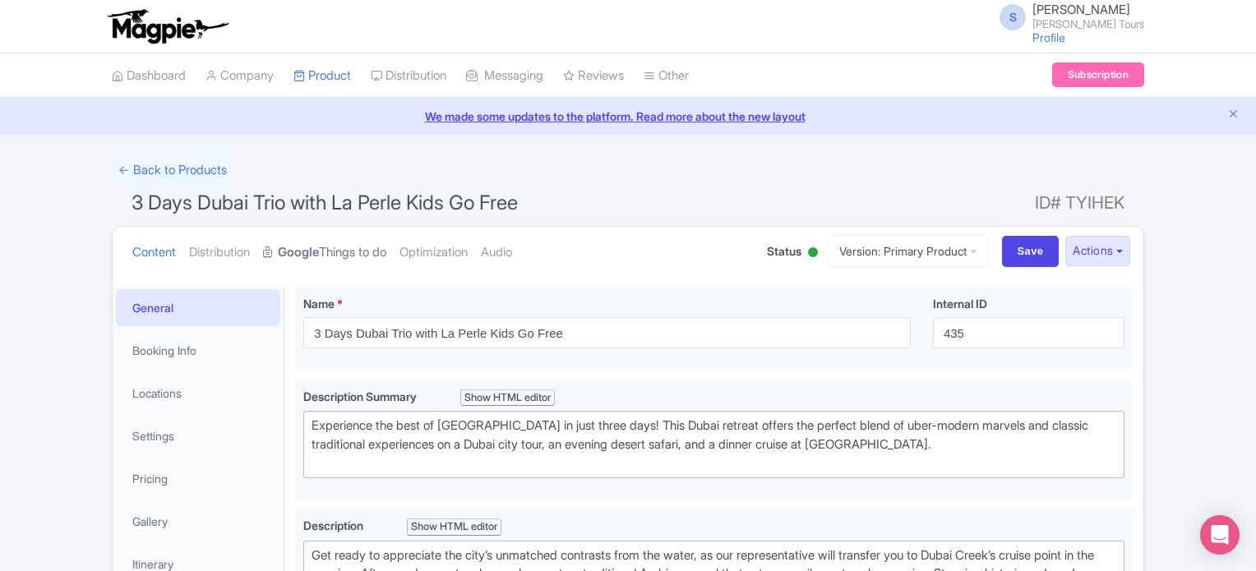
click at [352, 254] on link "Google Things to do" at bounding box center [324, 253] width 123 height 52
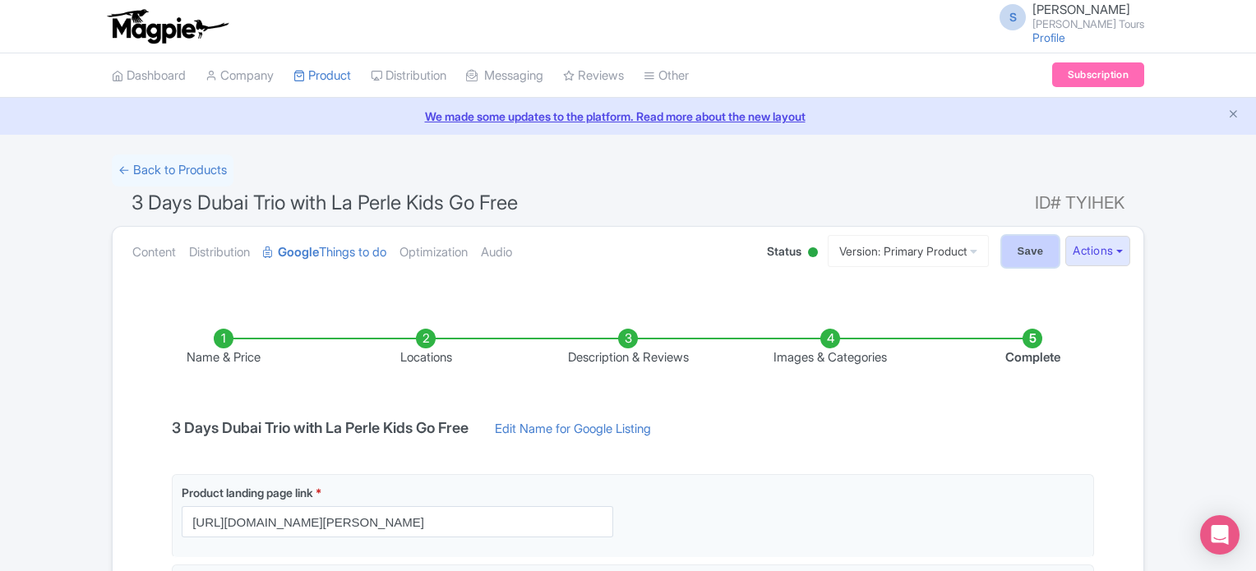
click at [1014, 251] on input "Save" at bounding box center [1031, 251] width 58 height 31
type input "Saving..."
click at [1089, 249] on button "Actions" at bounding box center [1098, 251] width 65 height 30
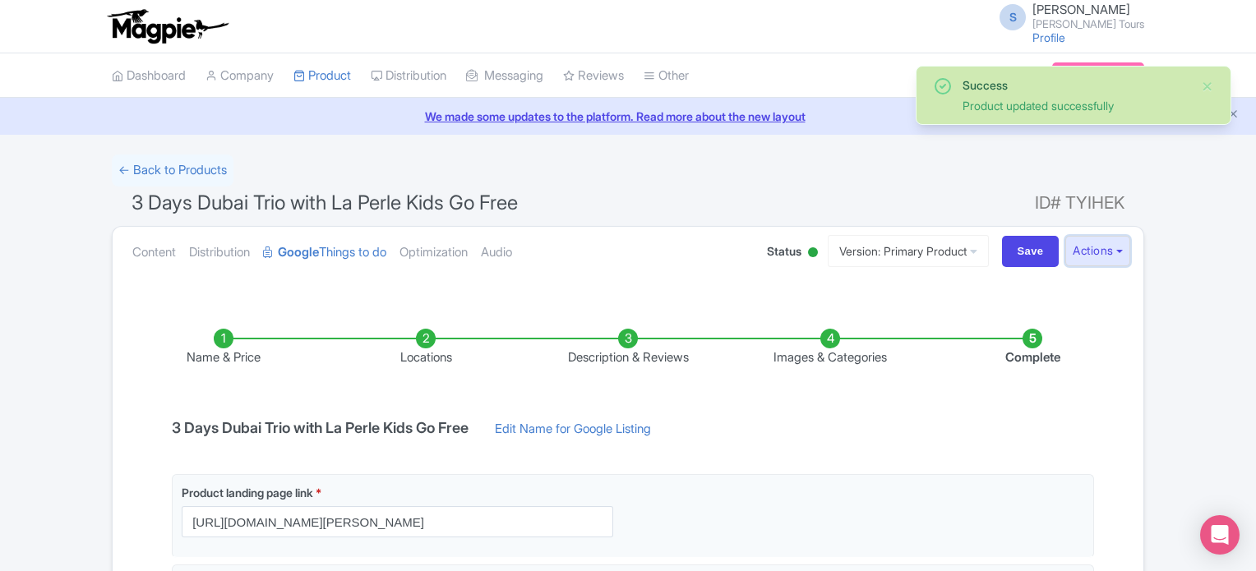
click at [1088, 249] on button "Actions" at bounding box center [1098, 251] width 65 height 30
click at [1204, 336] on div "Success Product updated successfully ← Back to Products 3 Days Dubai Trio with …" at bounding box center [628, 521] width 1256 height 732
click at [151, 249] on link "Content" at bounding box center [154, 253] width 44 height 52
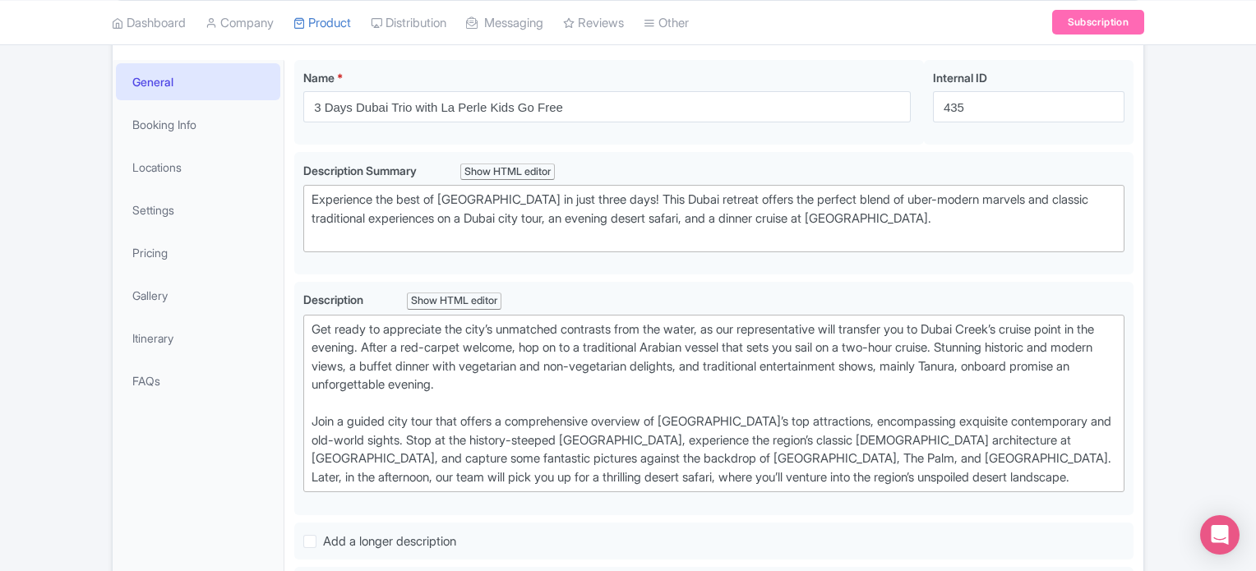
scroll to position [411, 0]
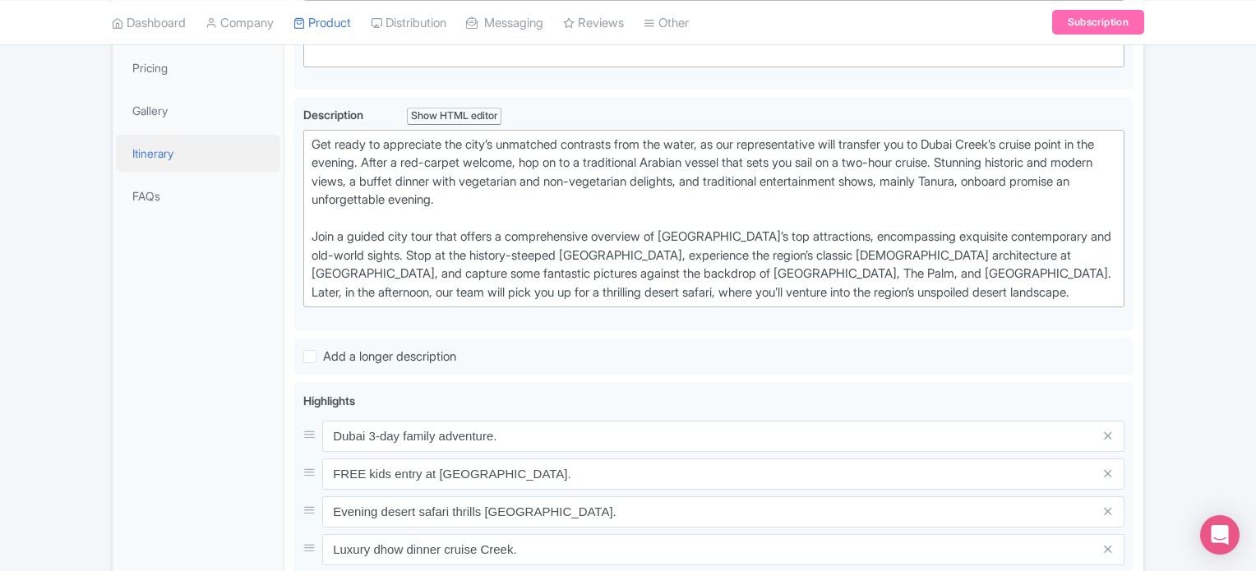
click at [166, 156] on link "Itinerary" at bounding box center [198, 153] width 164 height 37
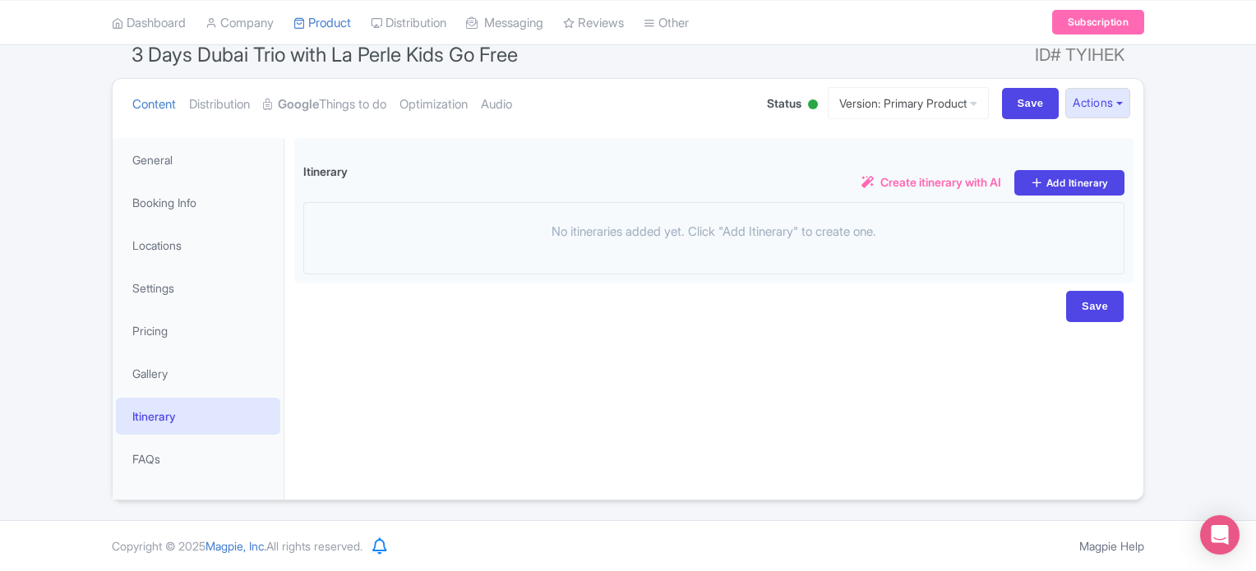
scroll to position [147, 0]
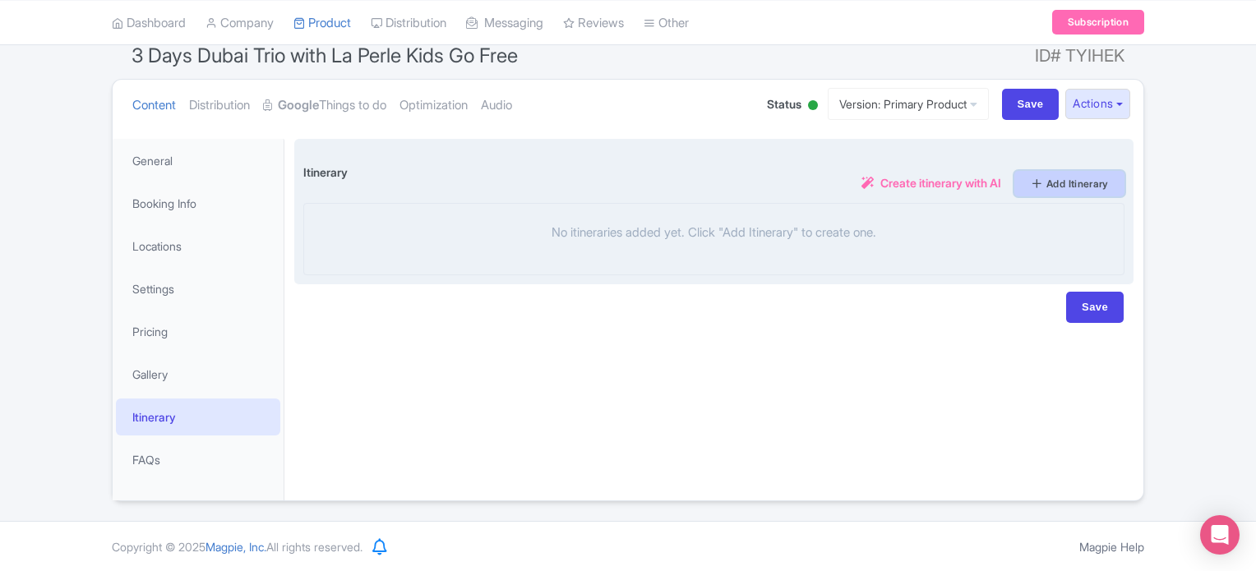
click at [1071, 183] on link "Add Itinerary" at bounding box center [1070, 183] width 110 height 25
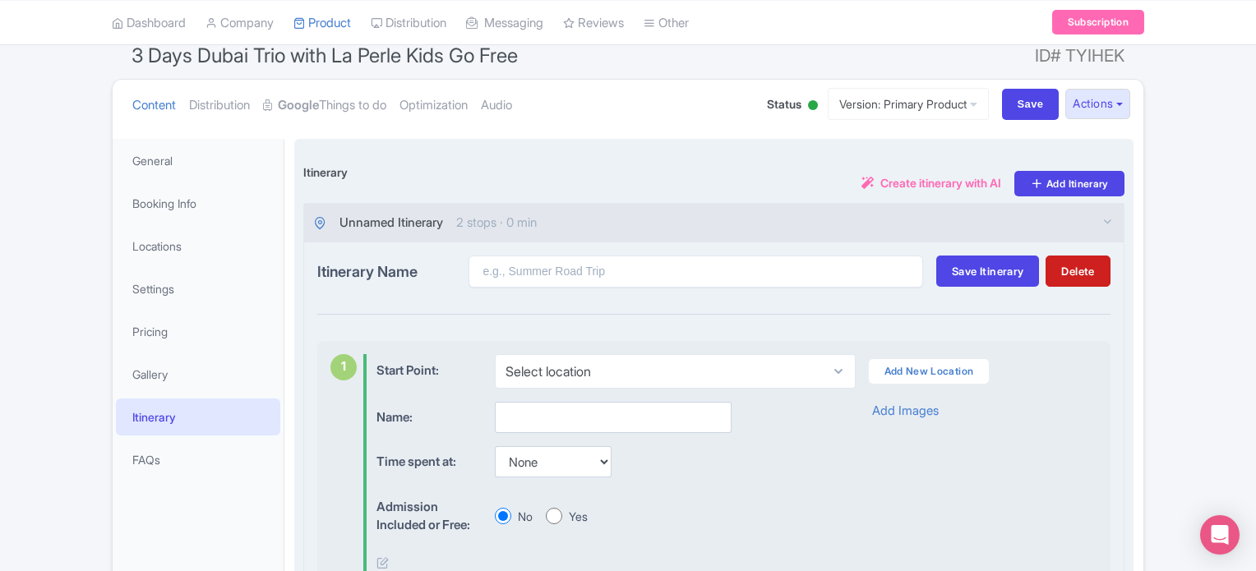
click at [910, 183] on span "Create itinerary with AI" at bounding box center [941, 182] width 121 height 17
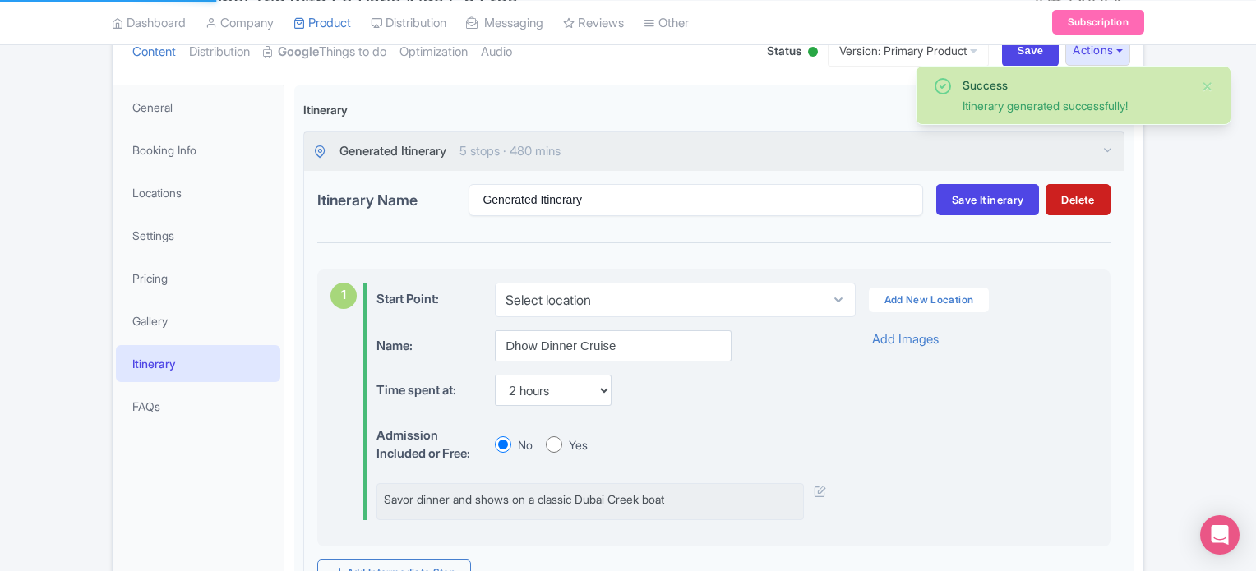
scroll to position [229, 0]
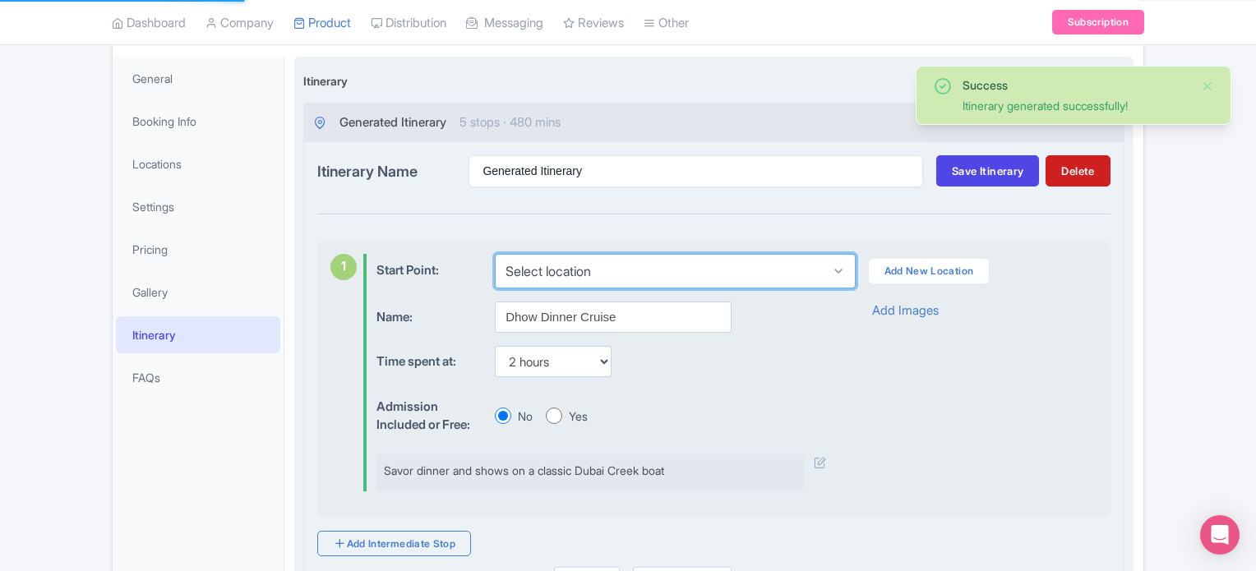
click at [598, 271] on select "Select location" at bounding box center [675, 271] width 360 height 35
click at [650, 266] on select "Select location" at bounding box center [675, 271] width 360 height 35
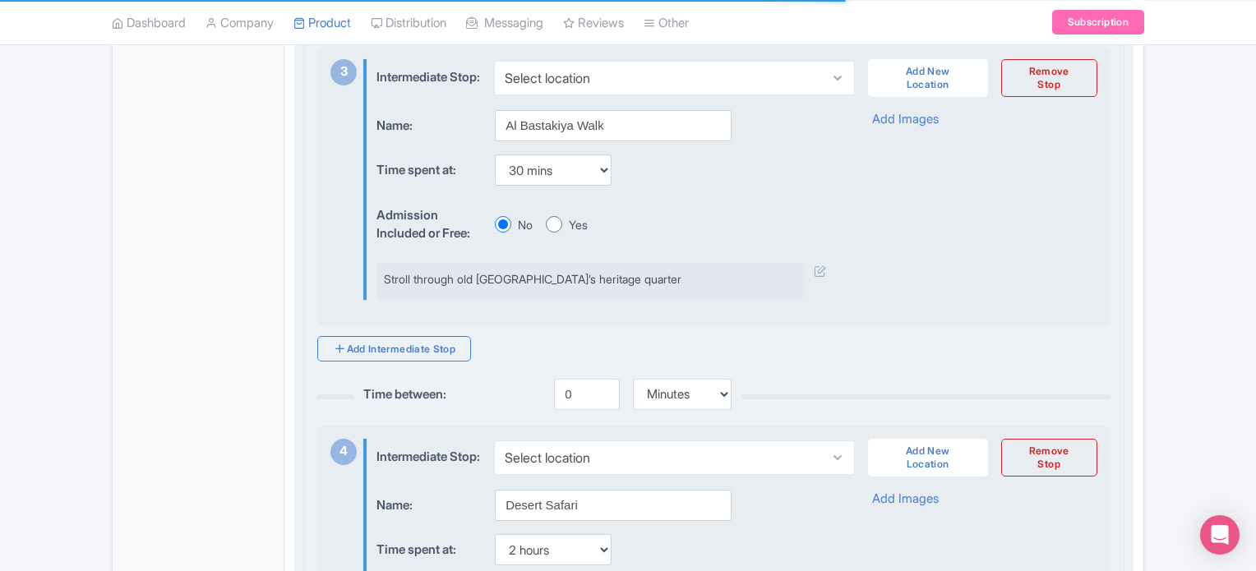
scroll to position [1042, 0]
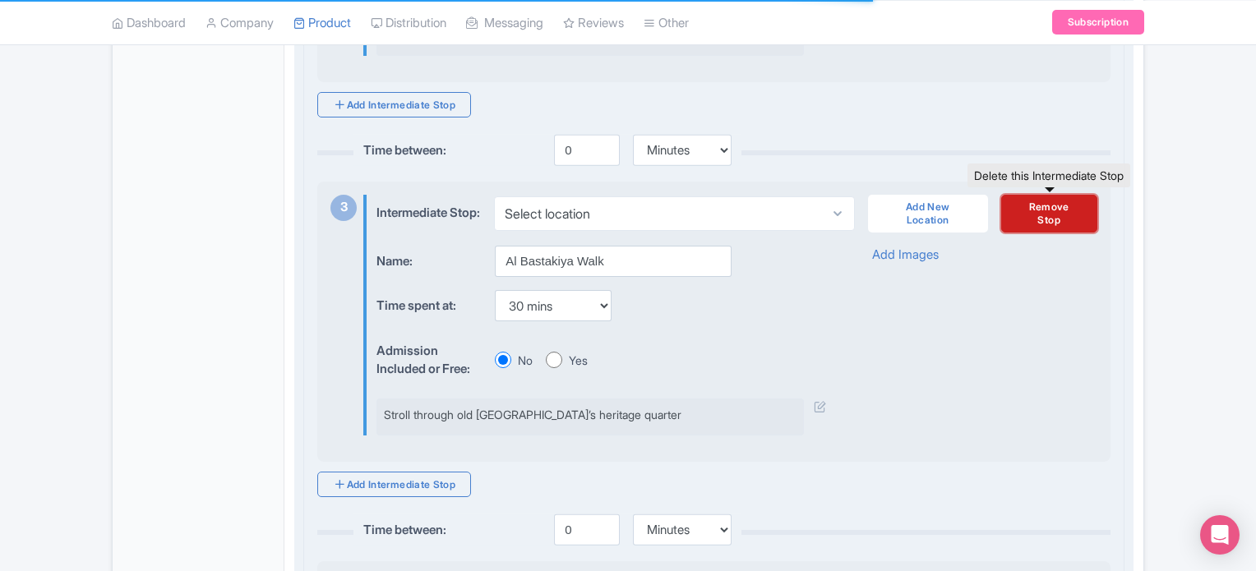
click at [1059, 232] on link "Remove Stop" at bounding box center [1050, 214] width 96 height 38
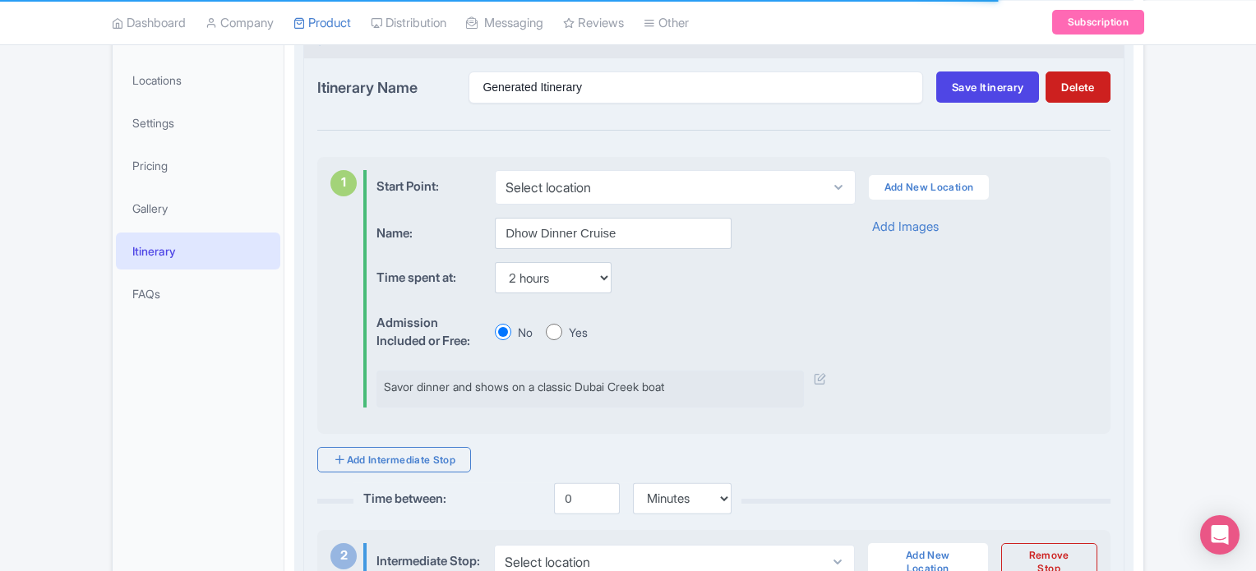
scroll to position [384, 0]
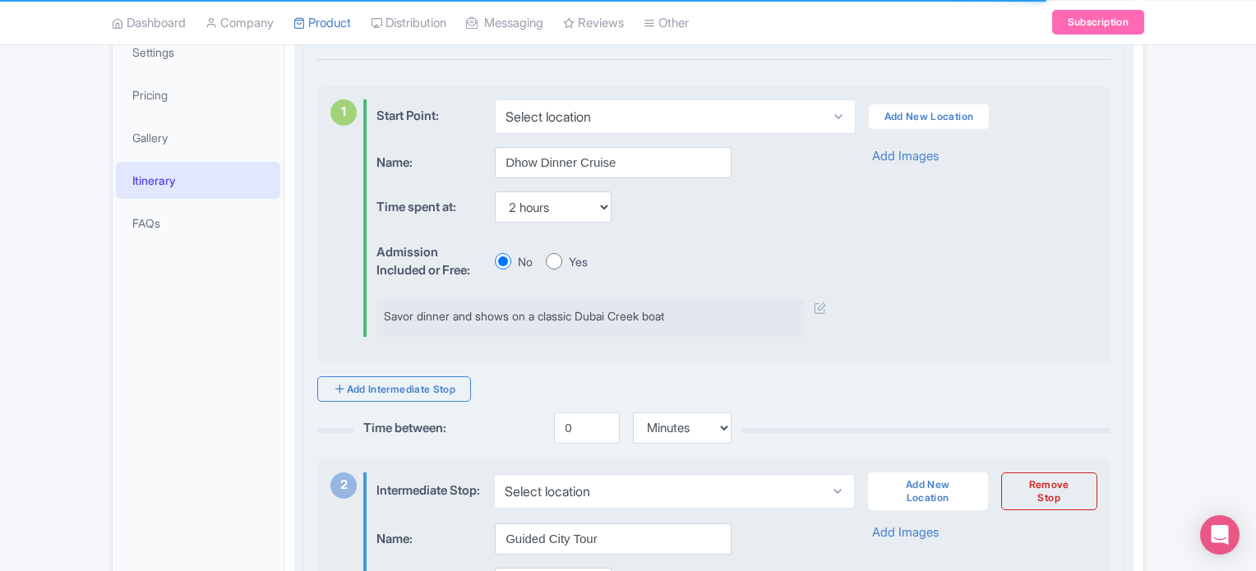
click at [553, 265] on input "Yes" at bounding box center [554, 261] width 16 height 16
radio input "true"
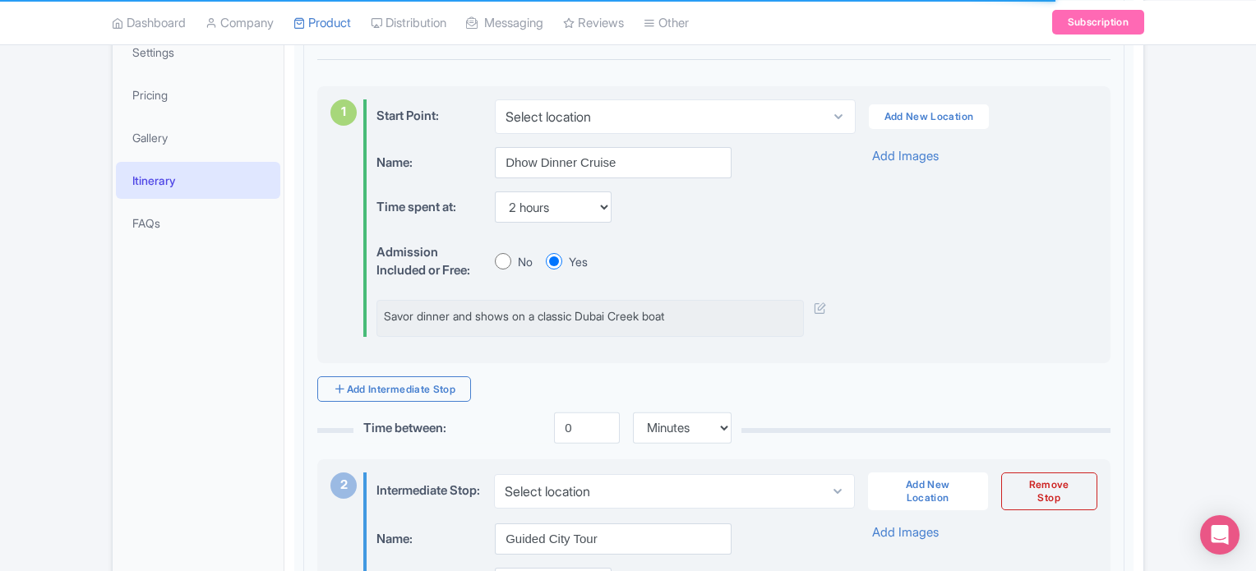
scroll to position [631, 0]
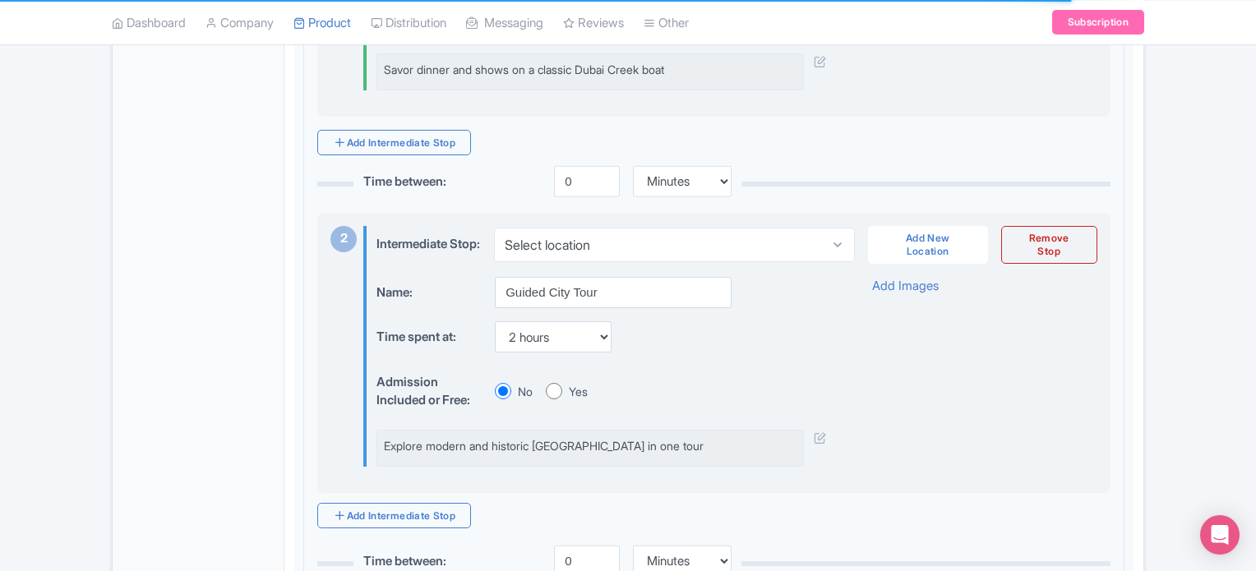
click at [554, 400] on input "Yes" at bounding box center [554, 391] width 16 height 16
radio input "true"
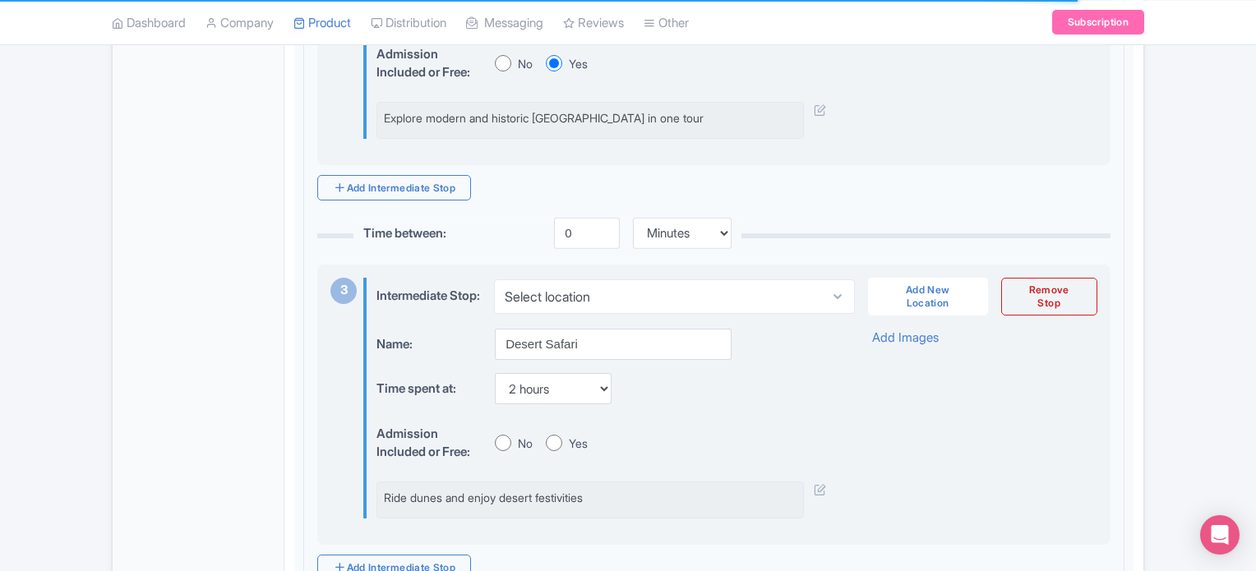
scroll to position [960, 0]
click at [556, 451] on input "Yes" at bounding box center [554, 442] width 16 height 16
radio input "true"
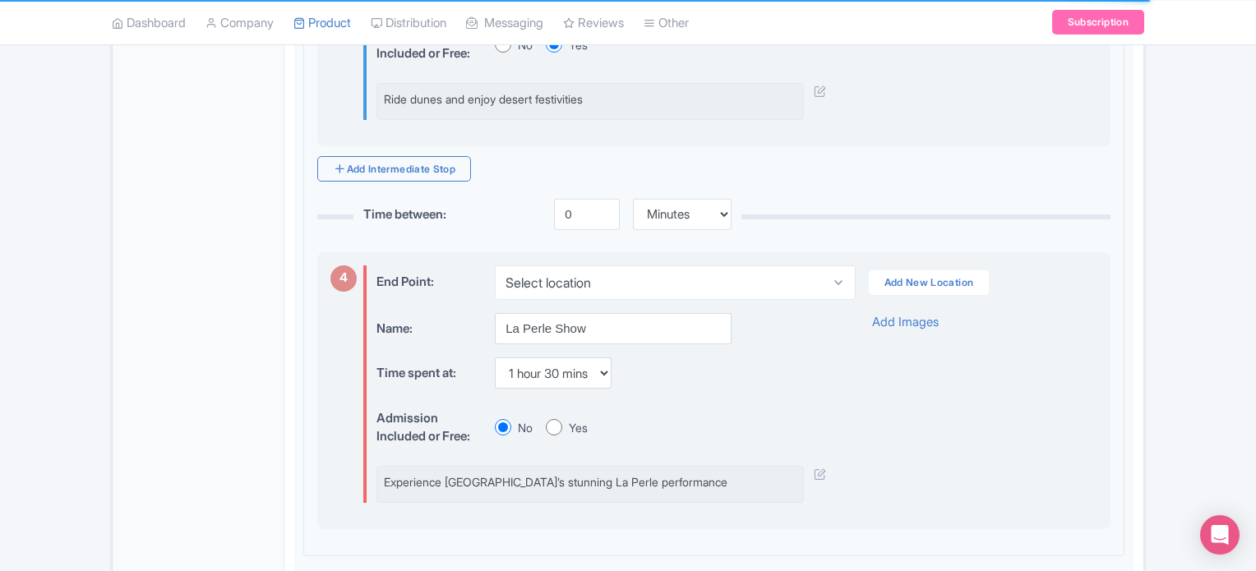
scroll to position [1453, 0]
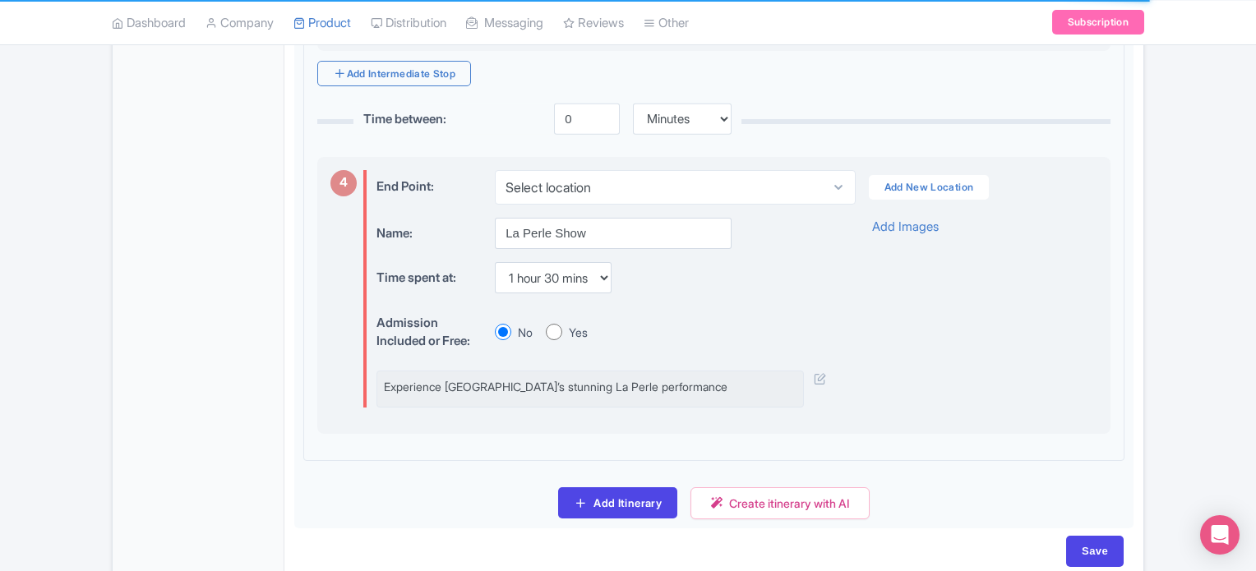
click at [550, 340] on input "Yes" at bounding box center [554, 332] width 16 height 16
radio input "true"
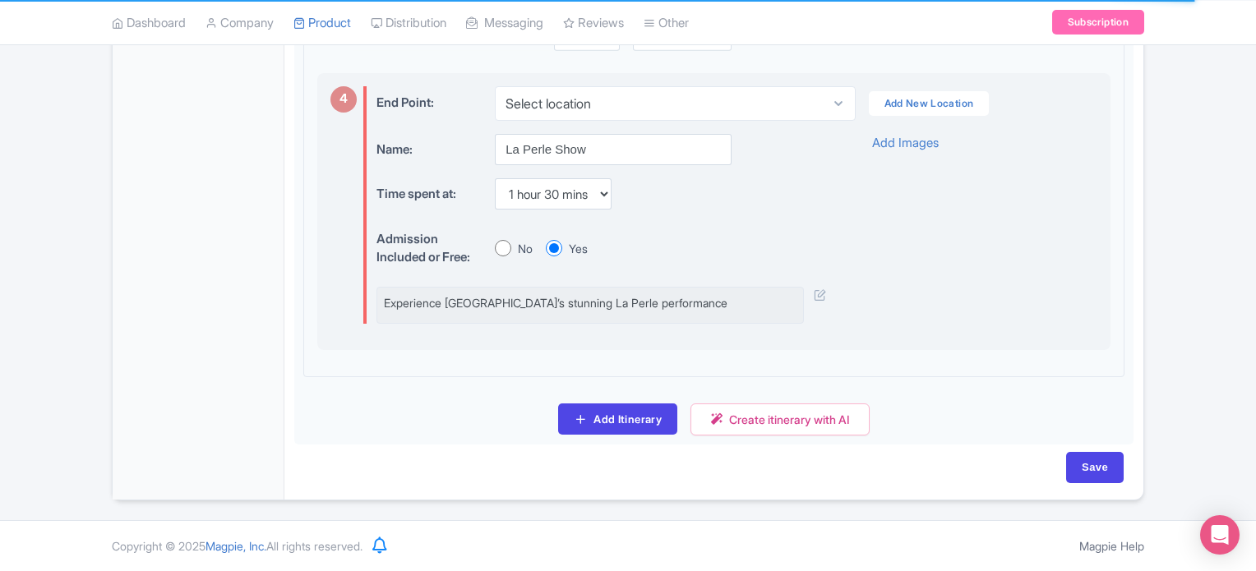
scroll to position [1555, 0]
click at [1104, 460] on input "Save" at bounding box center [1096, 467] width 58 height 31
type input "Saving..."
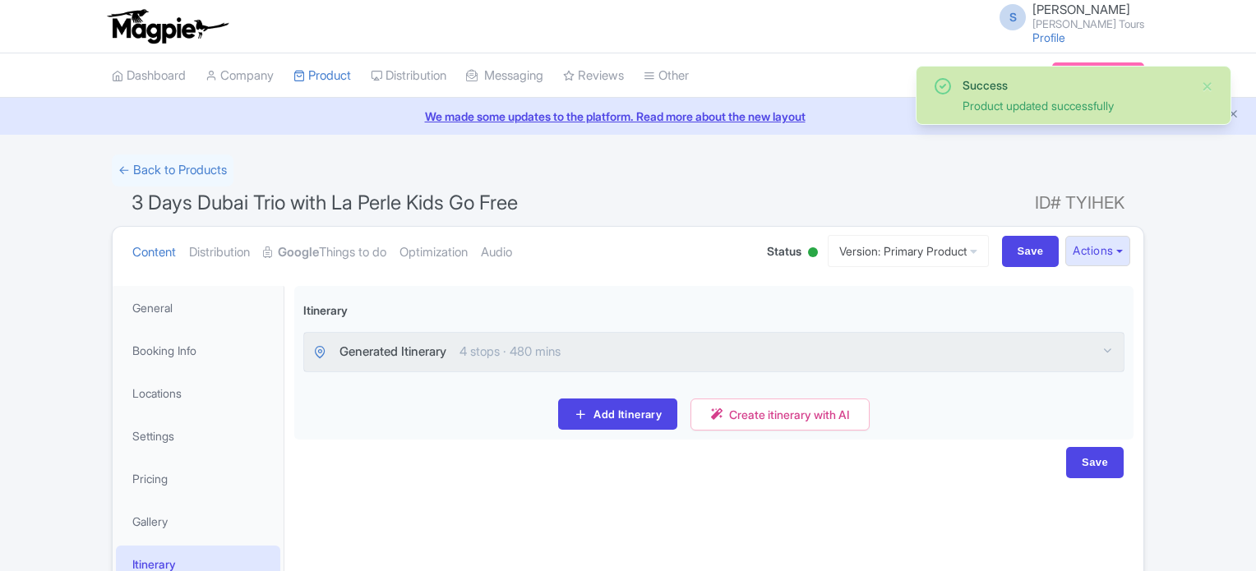
scroll to position [147, 0]
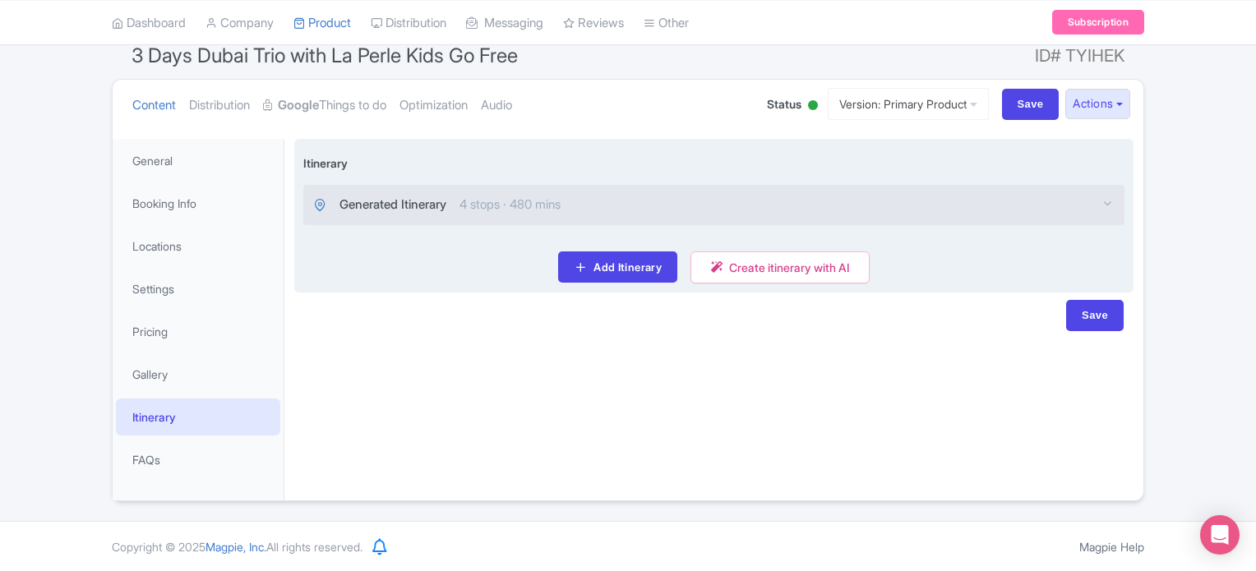
click at [488, 209] on span "4 stops · 480 mins" at bounding box center [510, 205] width 101 height 19
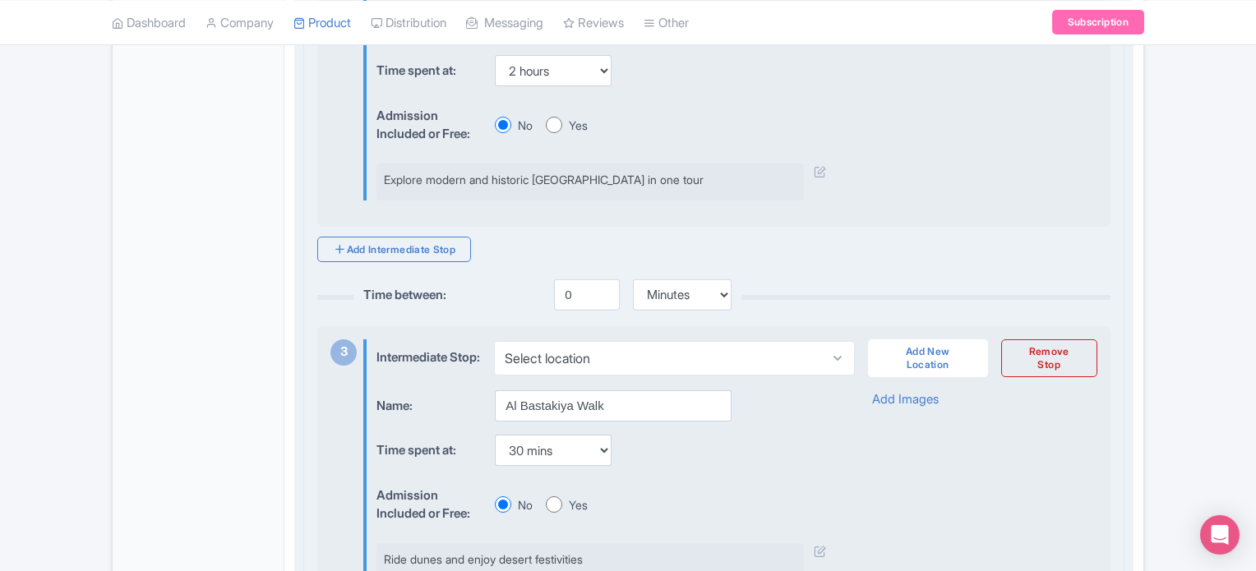
scroll to position [1144, 0]
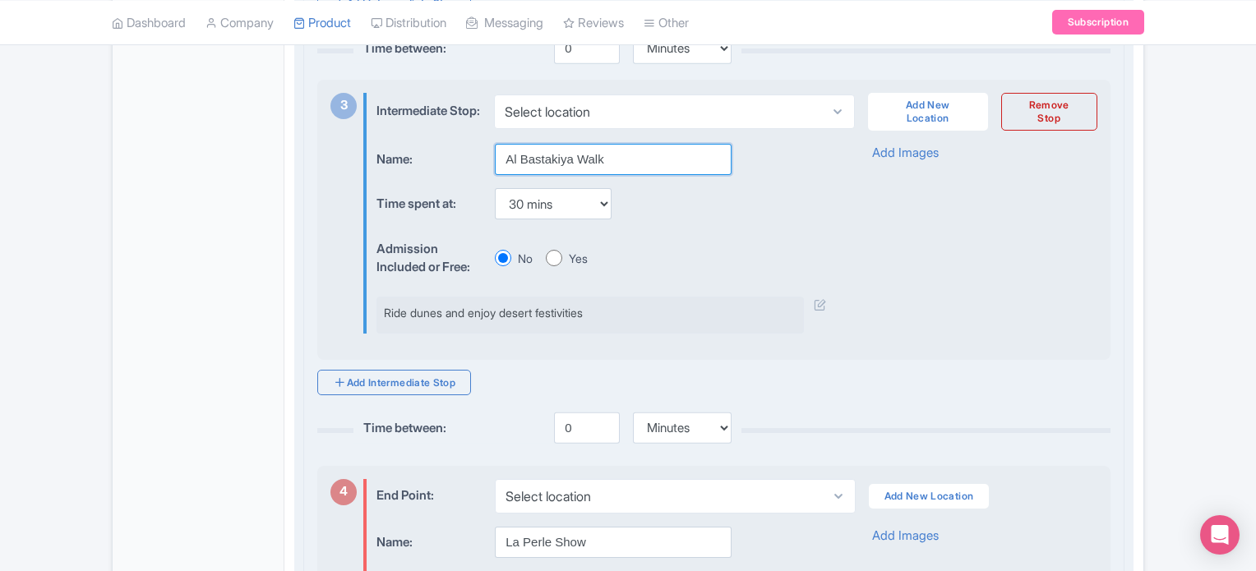
click at [580, 175] on input "Al Bastakiya Walk" at bounding box center [613, 159] width 237 height 31
type input "Dubai Desert Safari"
click at [533, 220] on select "None 15 mins 30 mins 45 mins 1 hour 1 hour 15 mins 1 hour 30 mins 1 hour 45 min…" at bounding box center [553, 203] width 117 height 31
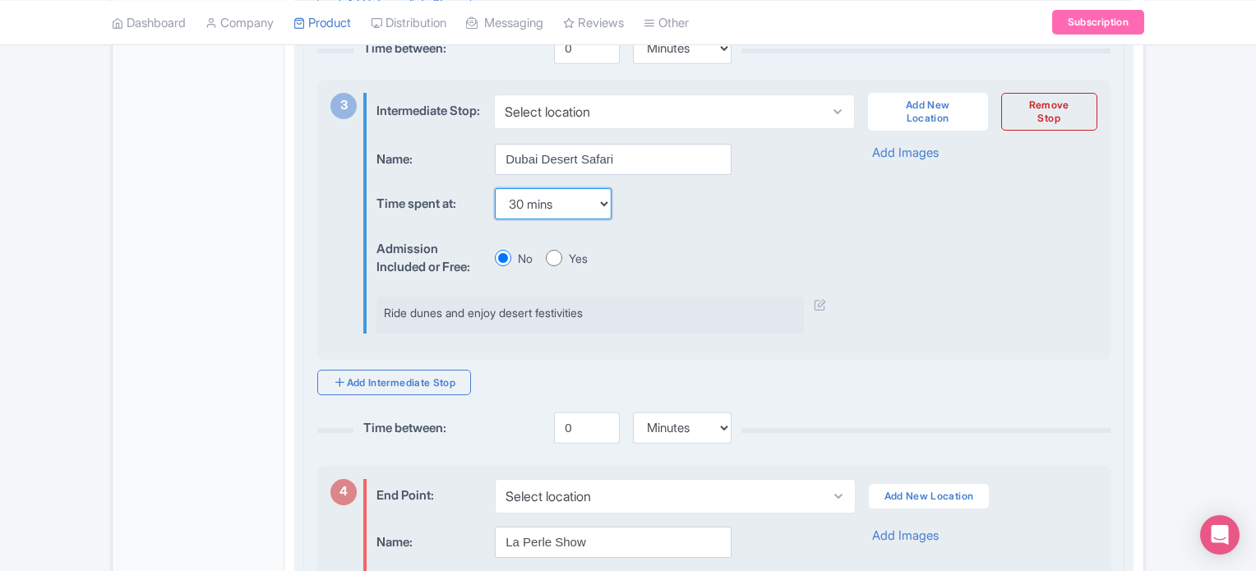
select select "120"
click at [495, 210] on select "None 15 mins 30 mins 45 mins 1 hour 1 hour 15 mins 1 hour 30 mins 1 hour 45 min…" at bounding box center [553, 203] width 117 height 31
click at [727, 260] on div "Admission Included or Free: No Yes" at bounding box center [602, 259] width 450 height 50
click at [810, 243] on div "Name: Dubai Desert Safari Time spent at: None 15 mins 30 mins 45 mins 1 hour 1 …" at bounding box center [602, 239] width 450 height 190
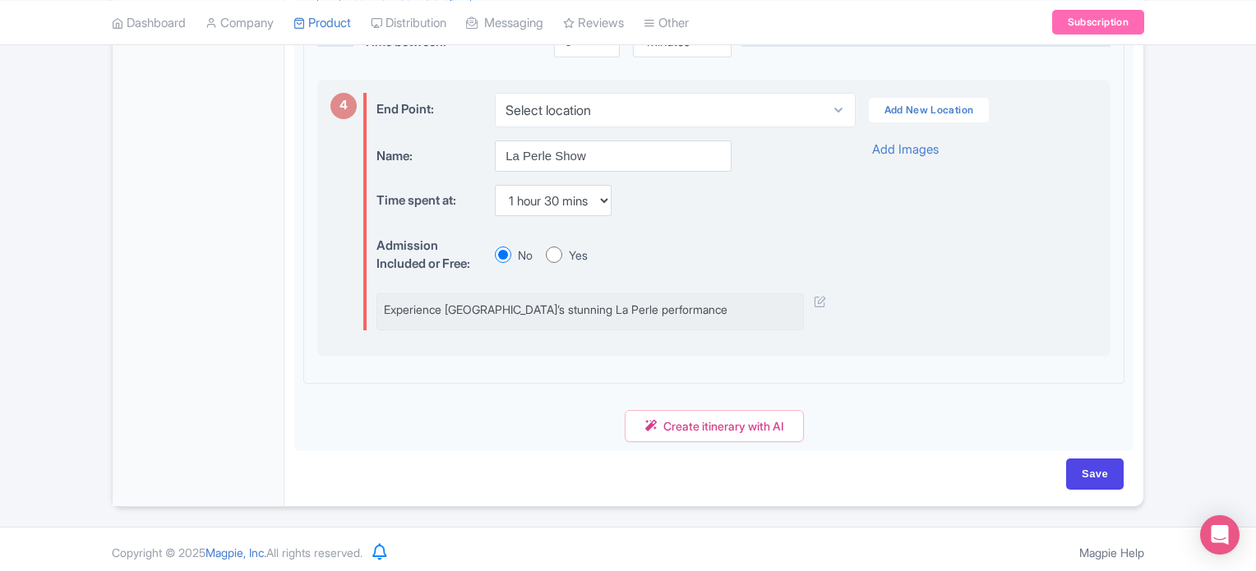
scroll to position [1555, 0]
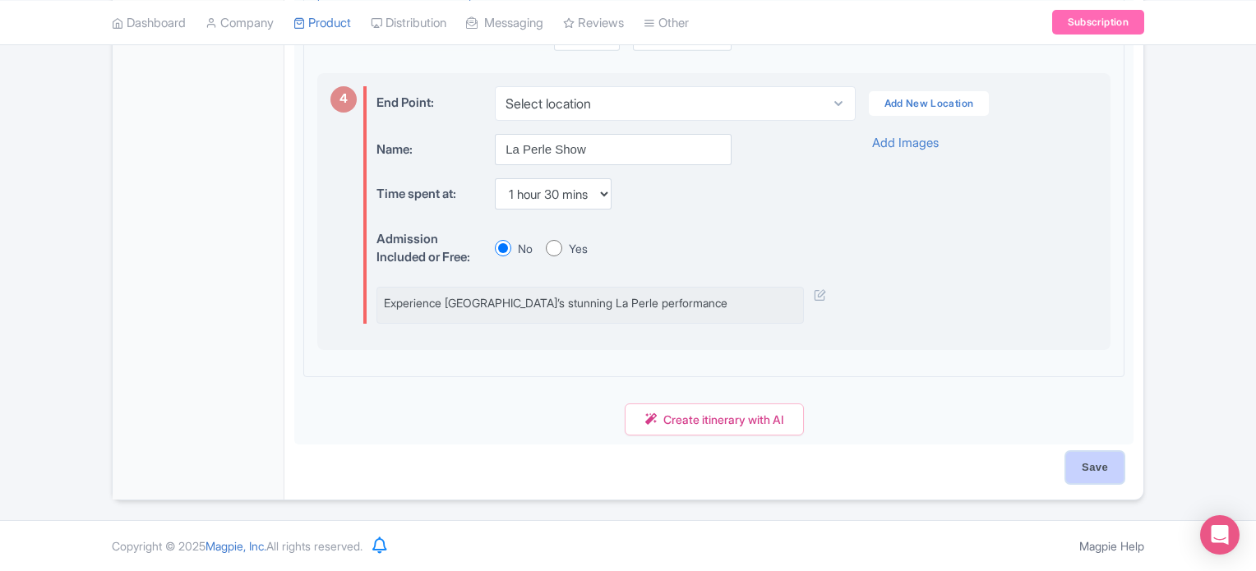
click at [1094, 473] on input "Save" at bounding box center [1096, 467] width 58 height 31
type input "Saving..."
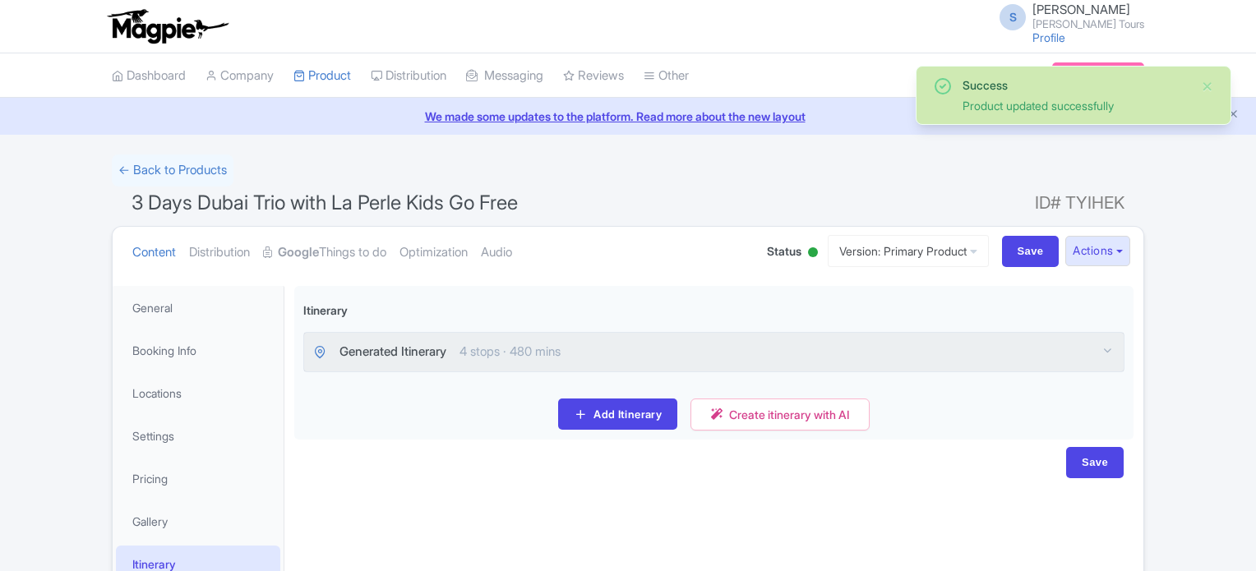
scroll to position [147, 0]
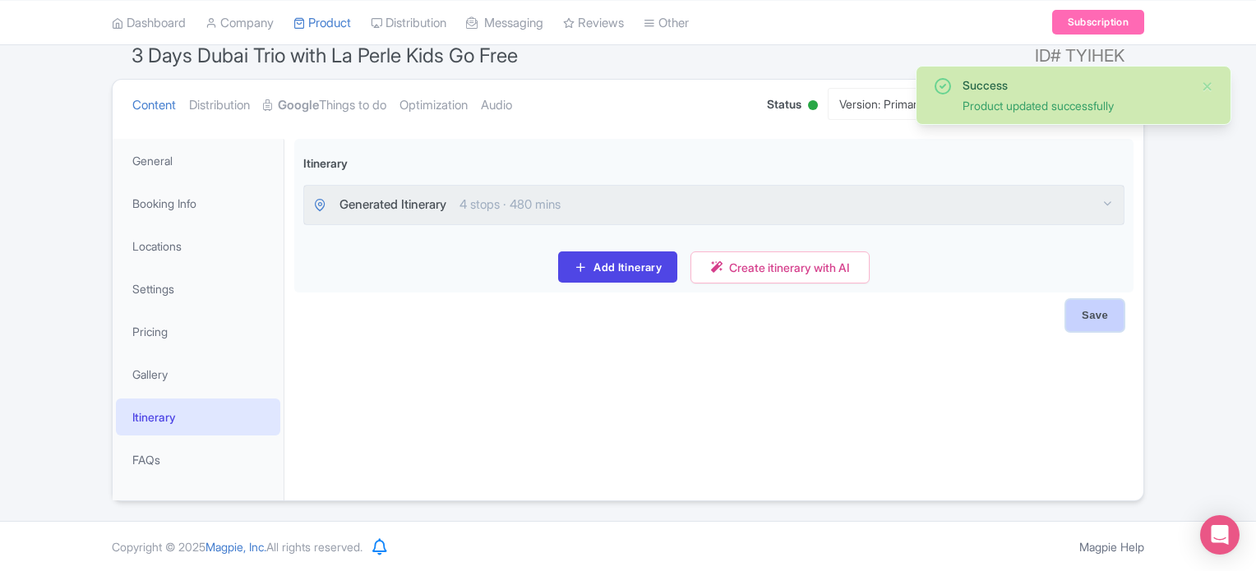
click at [1105, 321] on input "Save" at bounding box center [1096, 315] width 58 height 31
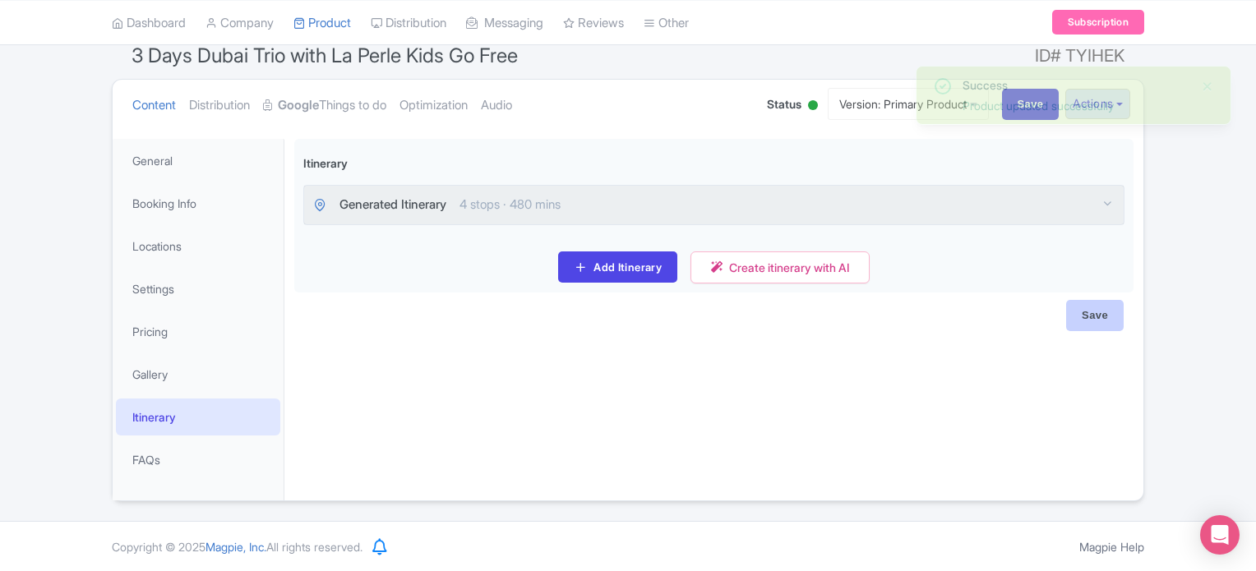
type input "Saving..."
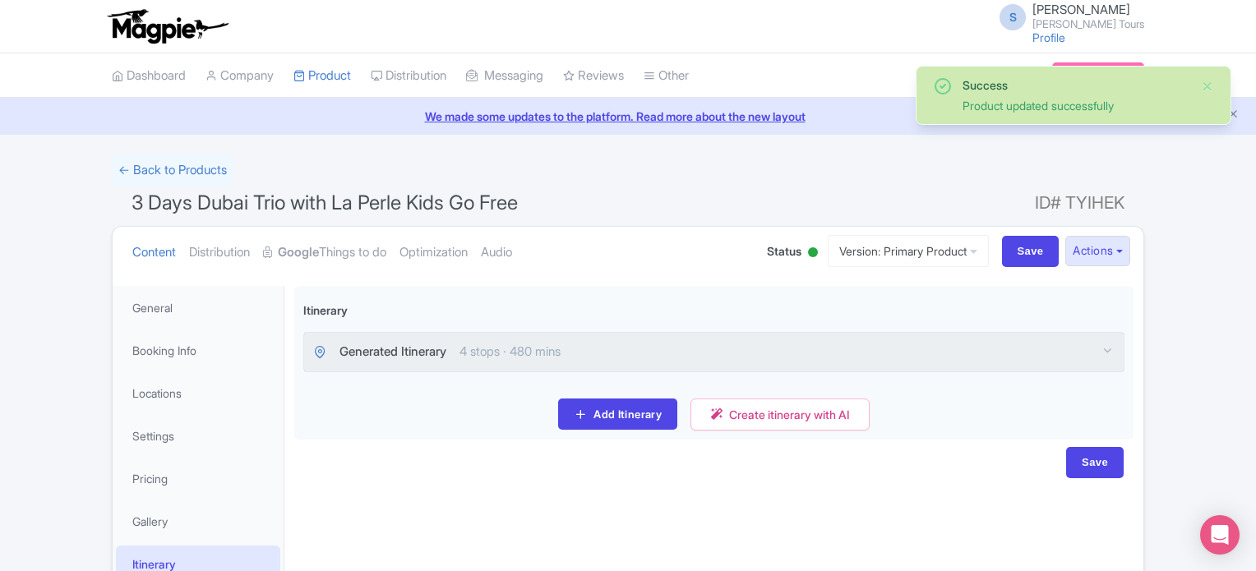
scroll to position [147, 0]
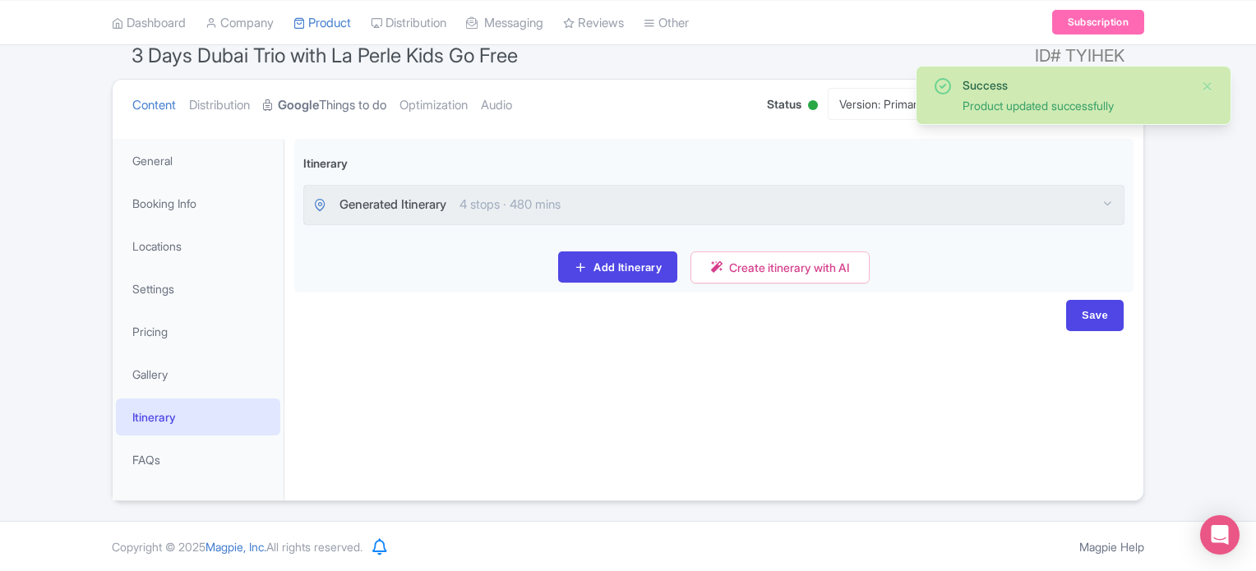
click at [344, 105] on link "Google Things to do" at bounding box center [324, 106] width 123 height 52
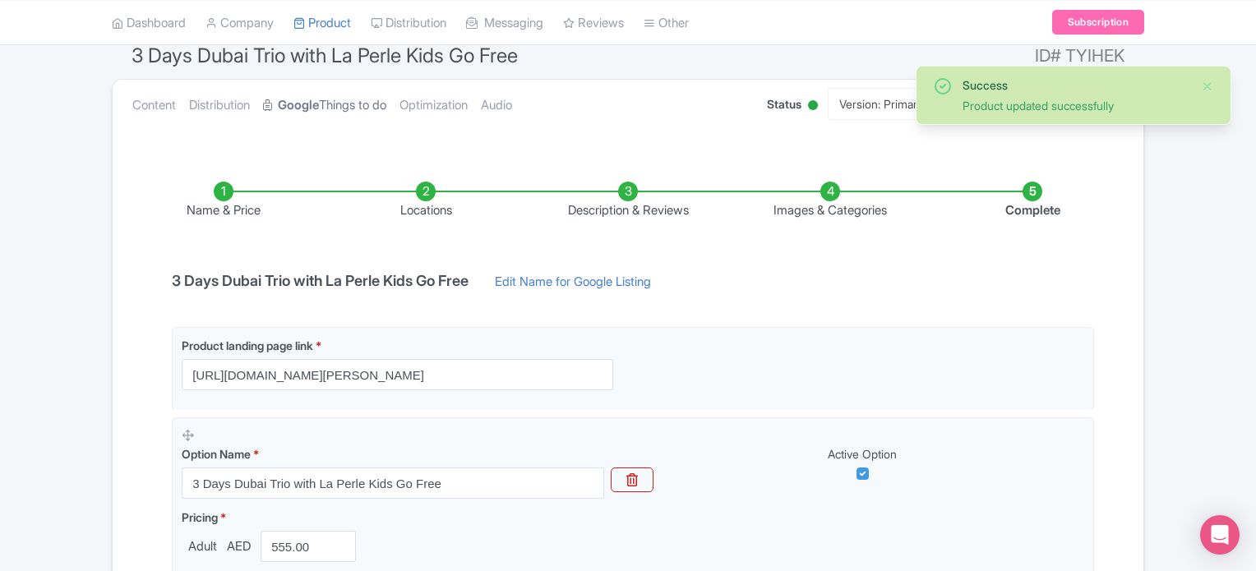
click at [344, 105] on link "Google Things to do" at bounding box center [324, 106] width 123 height 52
click at [355, 108] on link "Google Things to do" at bounding box center [324, 106] width 123 height 52
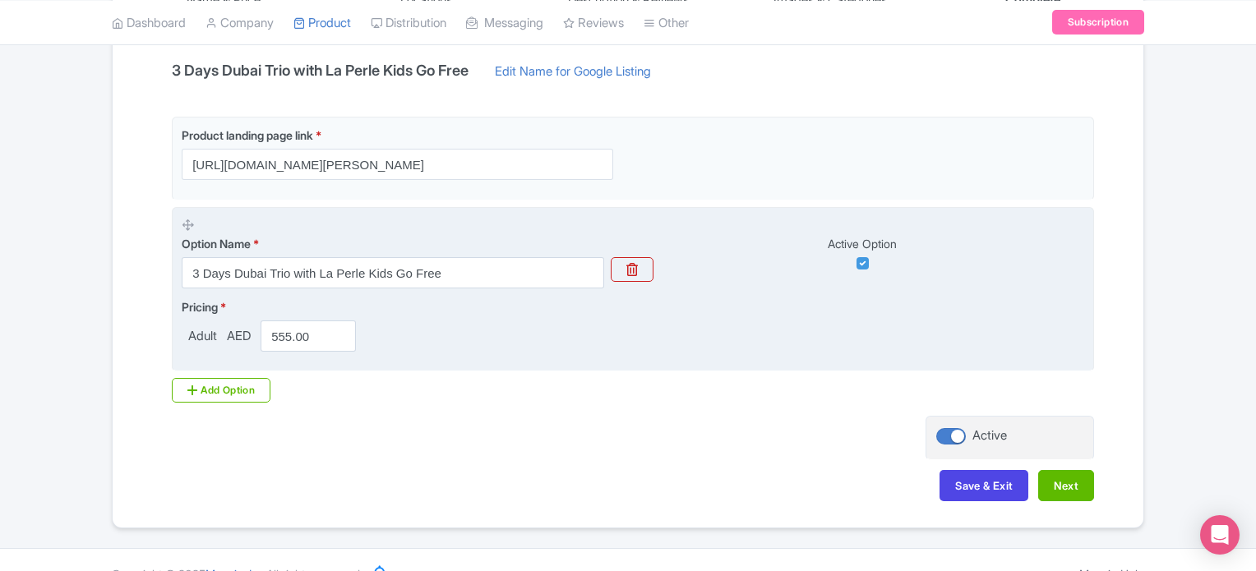
scroll to position [383, 0]
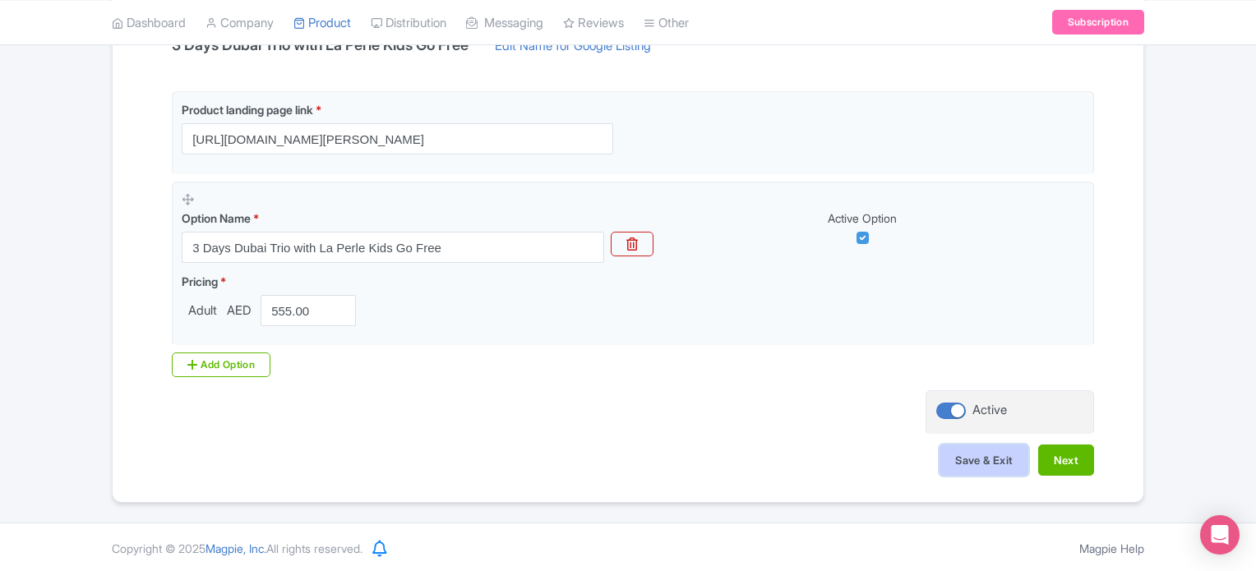
click at [965, 454] on button "Save & Exit" at bounding box center [984, 460] width 89 height 31
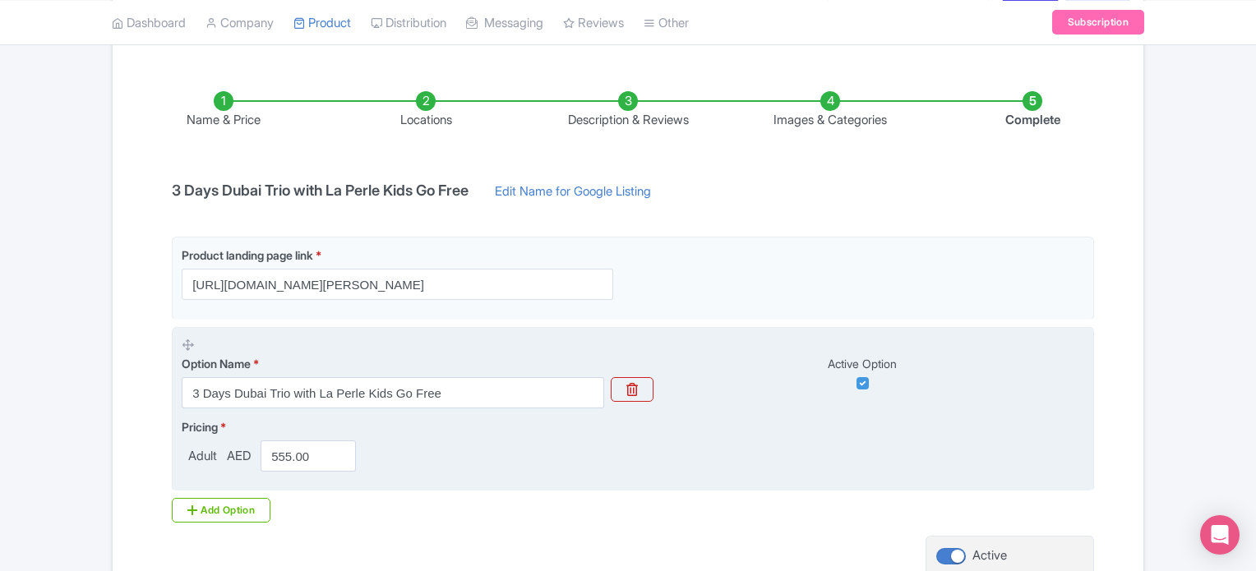
scroll to position [301, 0]
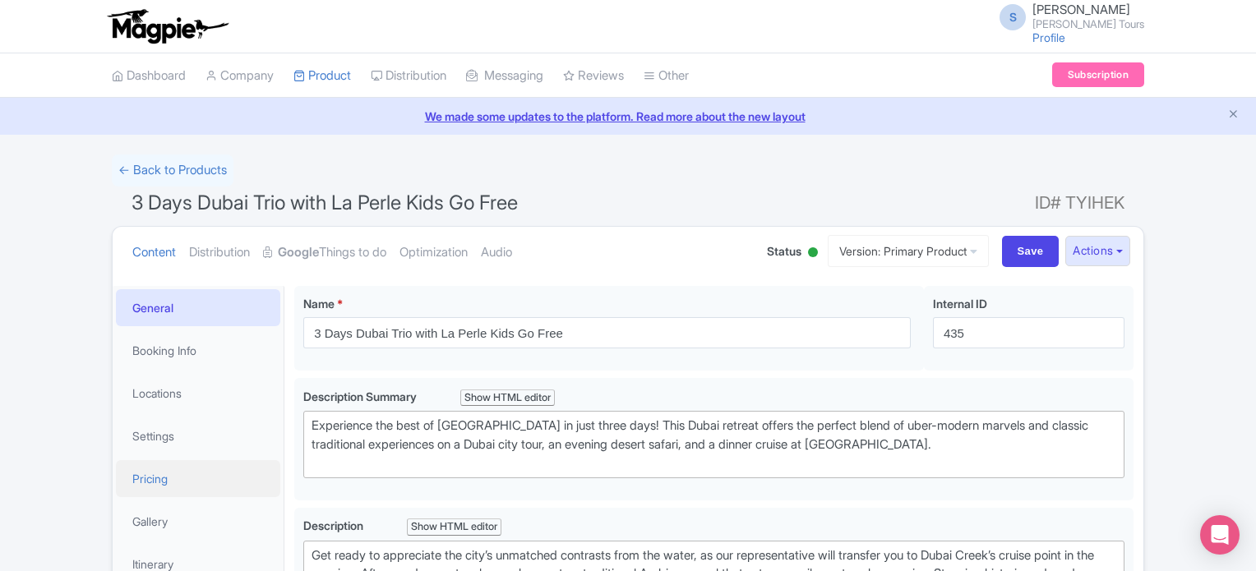
type trix-editor "<div>Get ready to appreciate the city’s unmatched contrasts from the water, as …"
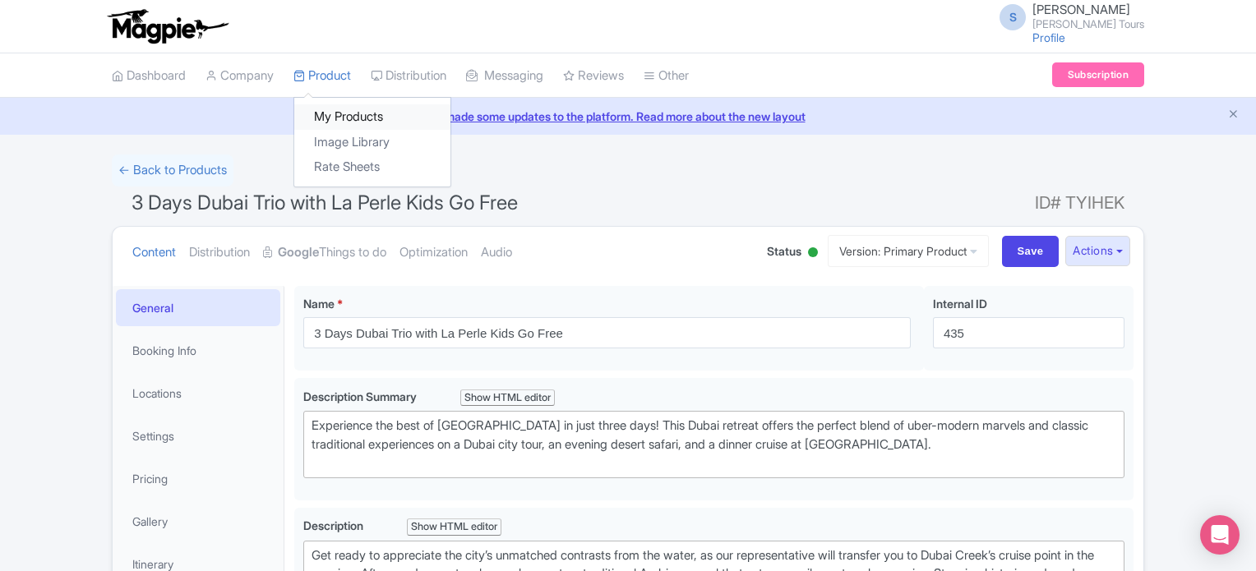
click at [335, 116] on link "My Products" at bounding box center [372, 116] width 156 height 25
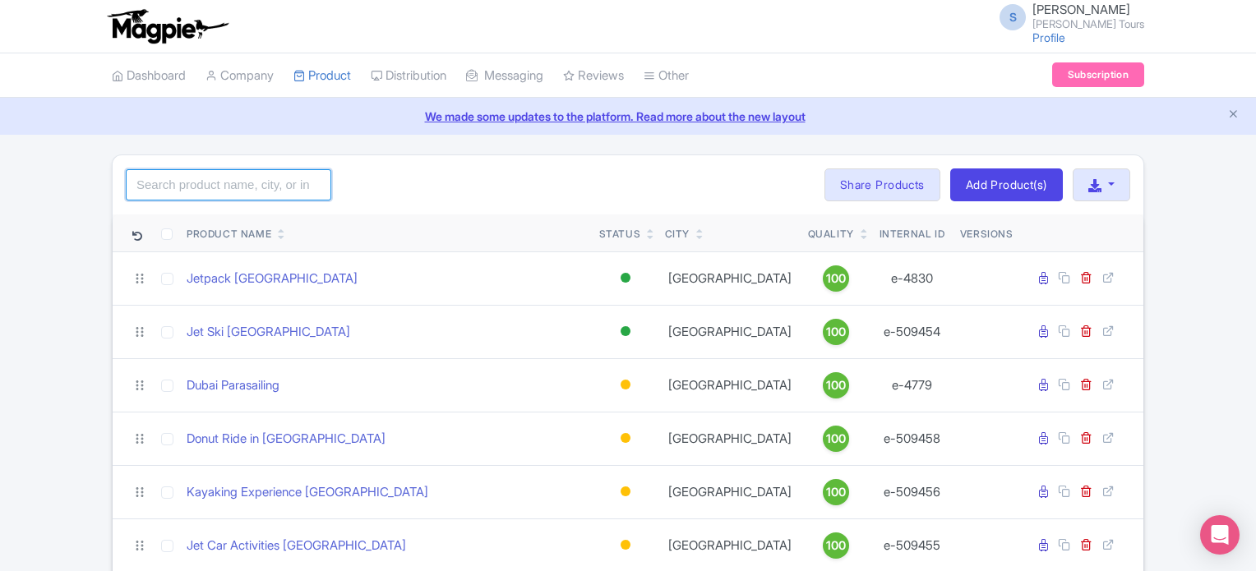
click at [232, 186] on input "search" at bounding box center [229, 184] width 206 height 31
paste input "4 Days Simply Dubai Combo"
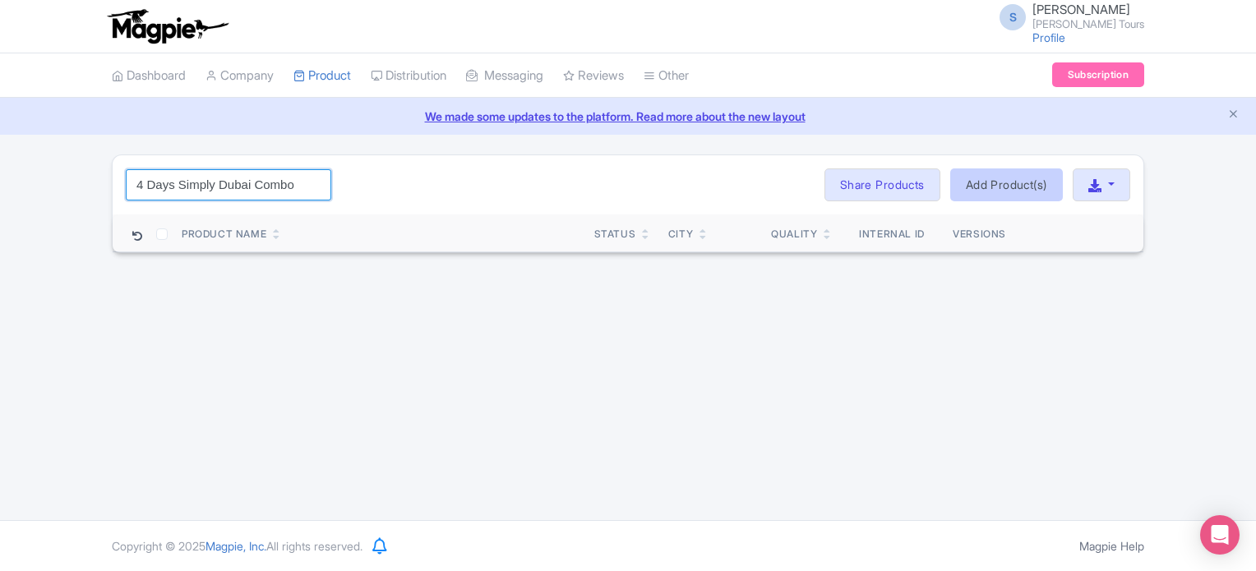
type input "4 Days Simply Dubai Combo"
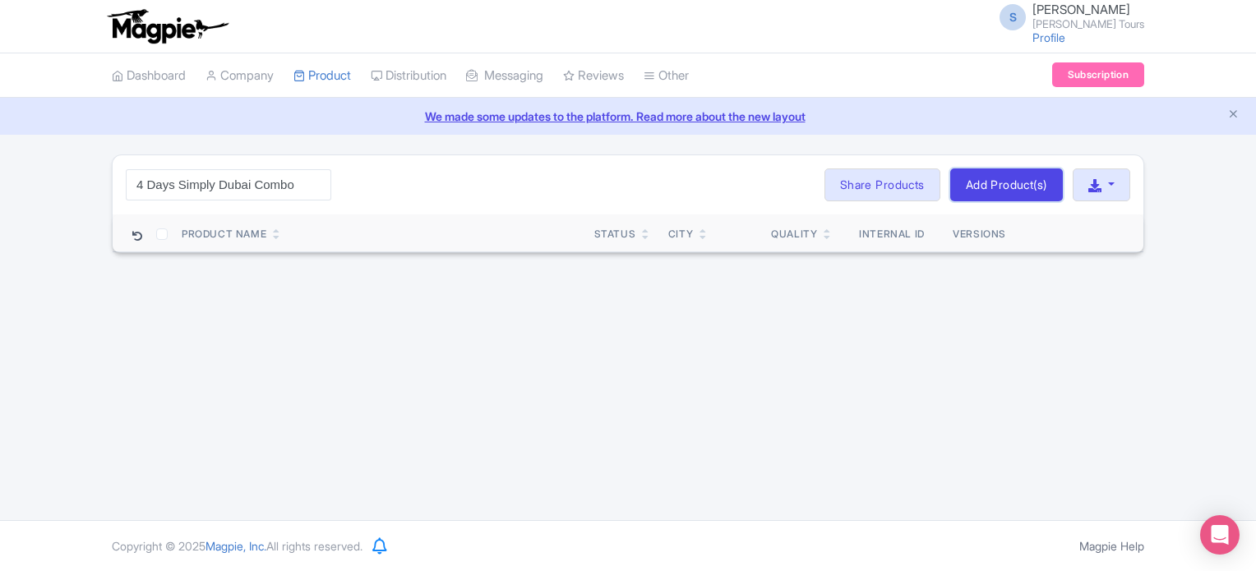
click at [997, 182] on link "Add Product(s)" at bounding box center [1007, 185] width 113 height 33
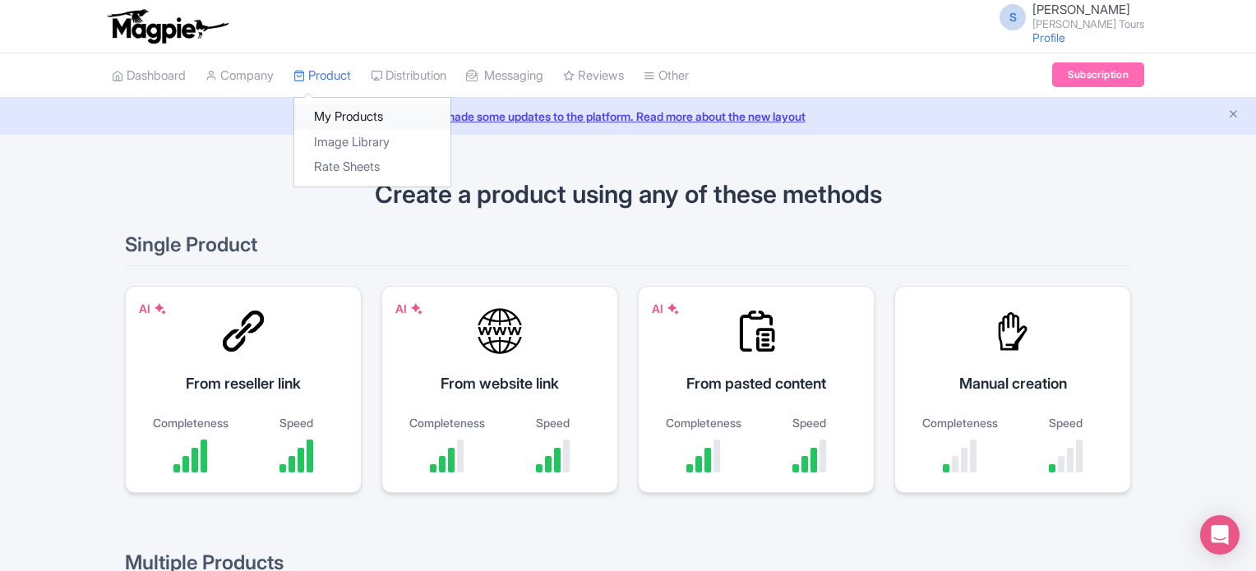
click at [345, 115] on link "My Products" at bounding box center [372, 116] width 156 height 25
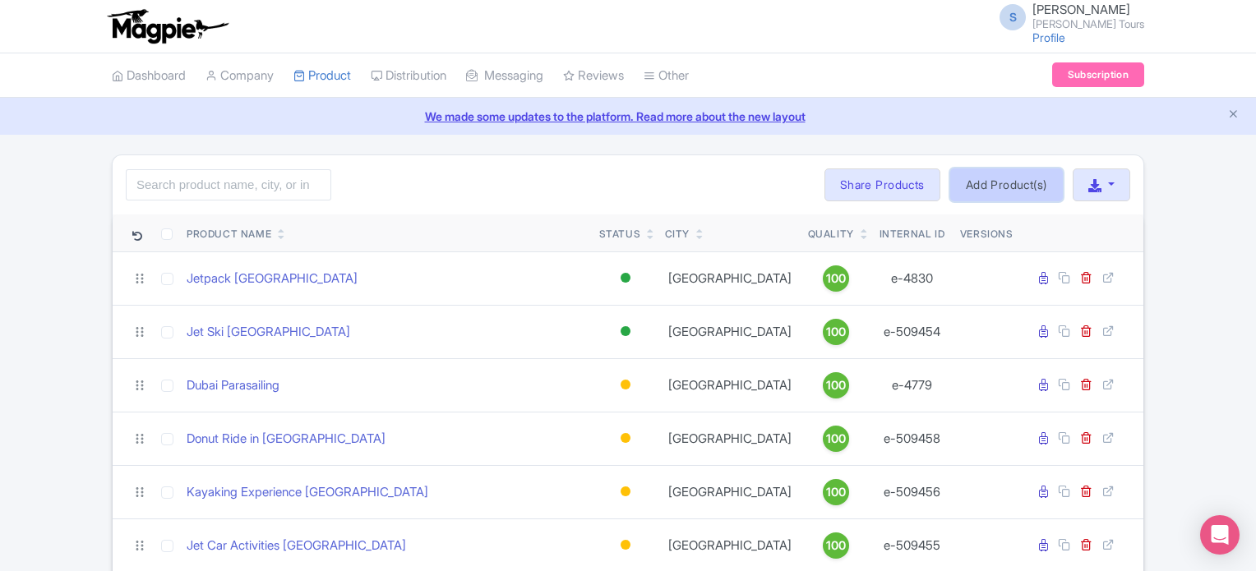
click at [1012, 186] on link "Add Product(s)" at bounding box center [1007, 185] width 113 height 33
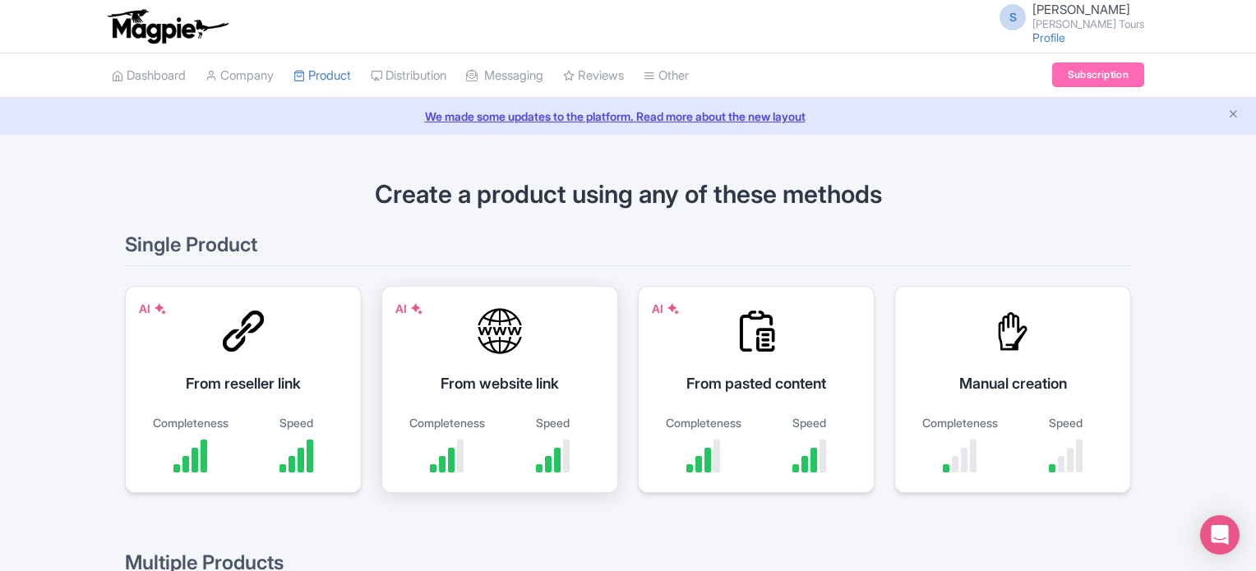
click at [508, 384] on div "From website link" at bounding box center [500, 383] width 196 height 22
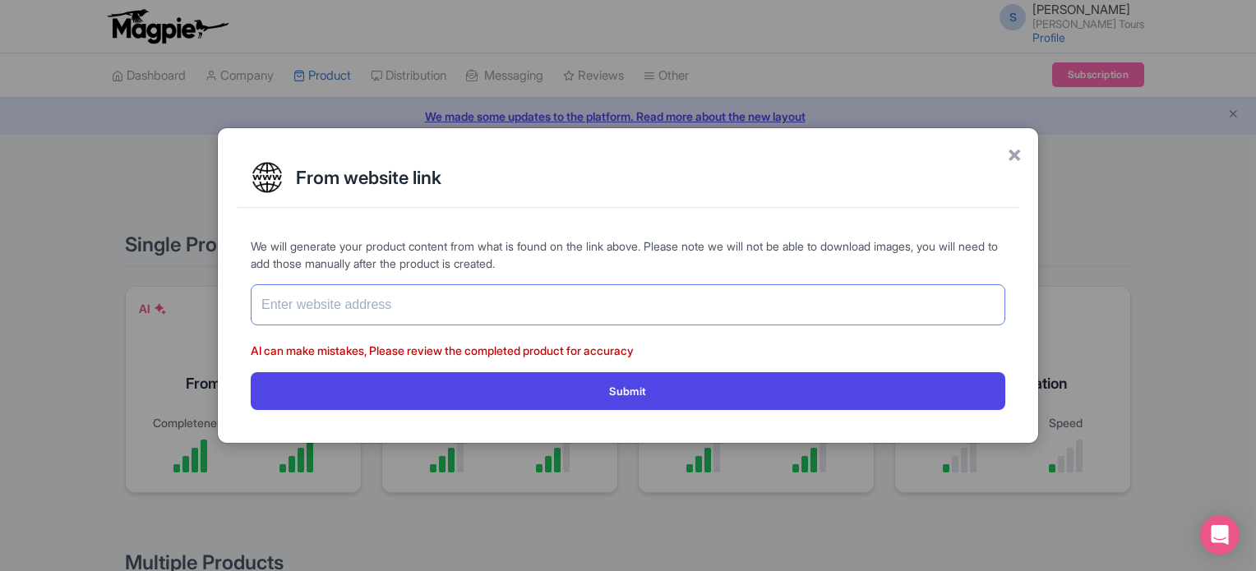
click at [381, 310] on input "text" at bounding box center [628, 305] width 755 height 41
paste input "[URL][DOMAIN_NAME]"
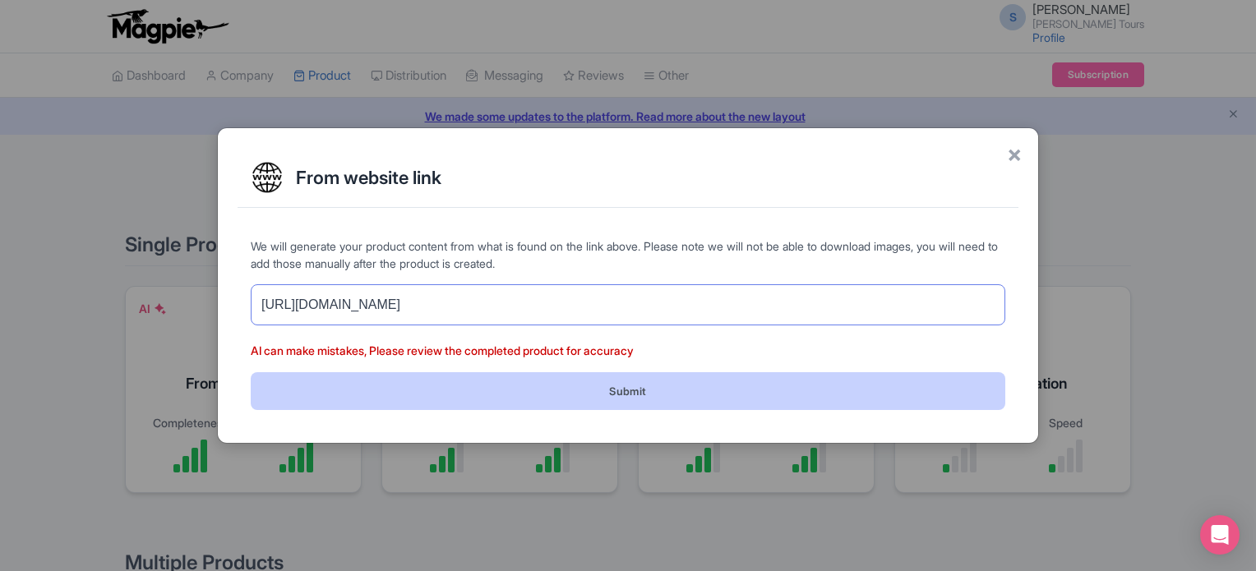
type input "[URL][DOMAIN_NAME]"
click at [632, 387] on button "Submit" at bounding box center [628, 390] width 755 height 37
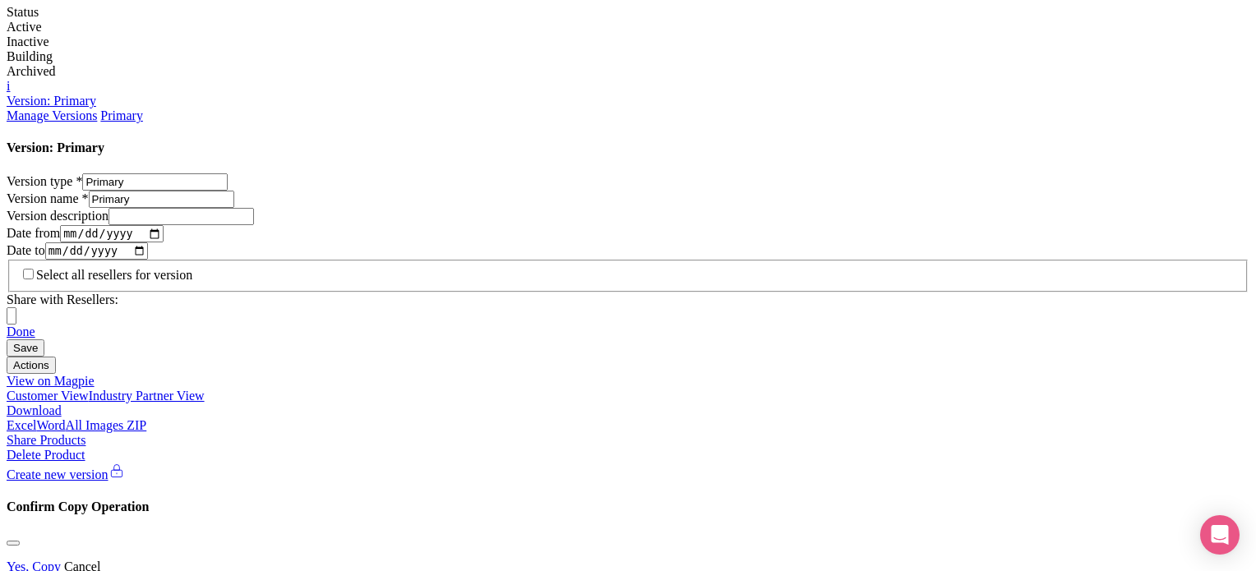
scroll to position [908, 0]
type trix-editor "<div>Discover the vibrant city of [GEOGRAPHIC_DATA] with our 4-day 'Simply Duba…"
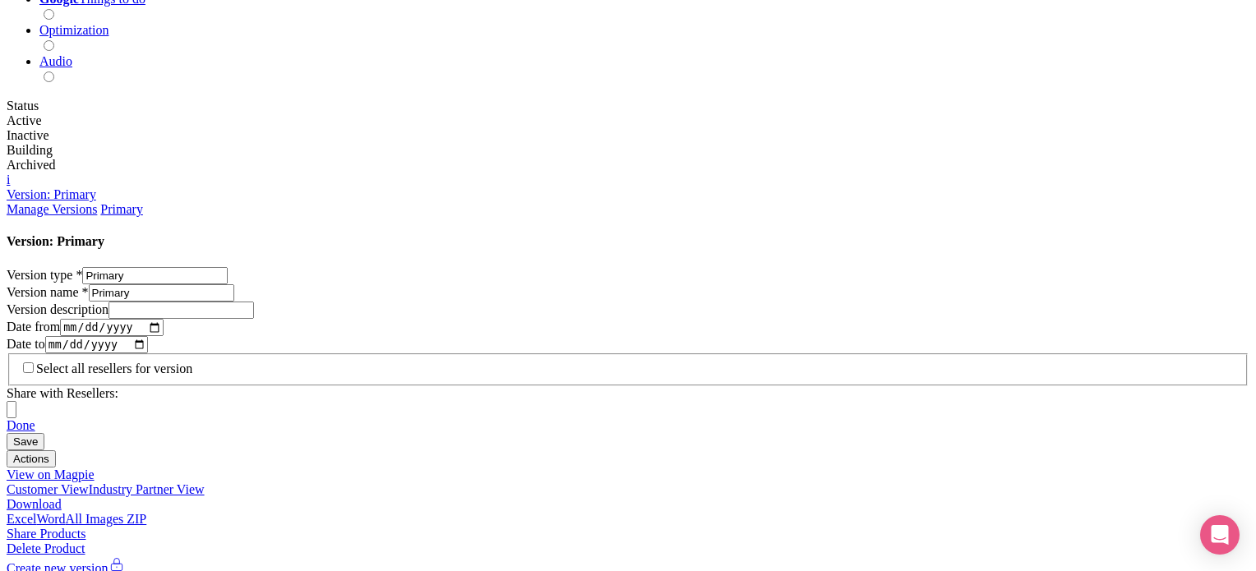
type input "Evening Dhow Cruise Creek with international buffet dinner"
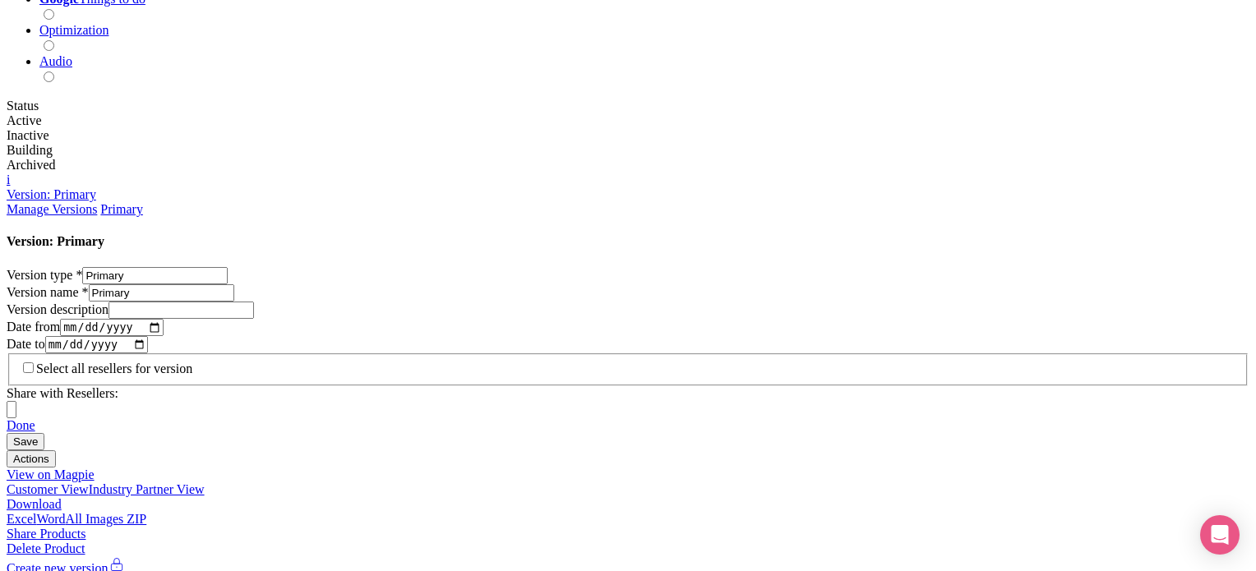
paste input "Burj Khalifa At the Top 124th 125th Floor Non Prime Tickets + Dubai Aquarium ti…"
type input "Burj Khalifa At the Top 124th 125th Floor Non Prime Tickets + Dubai Aquarium ti…"
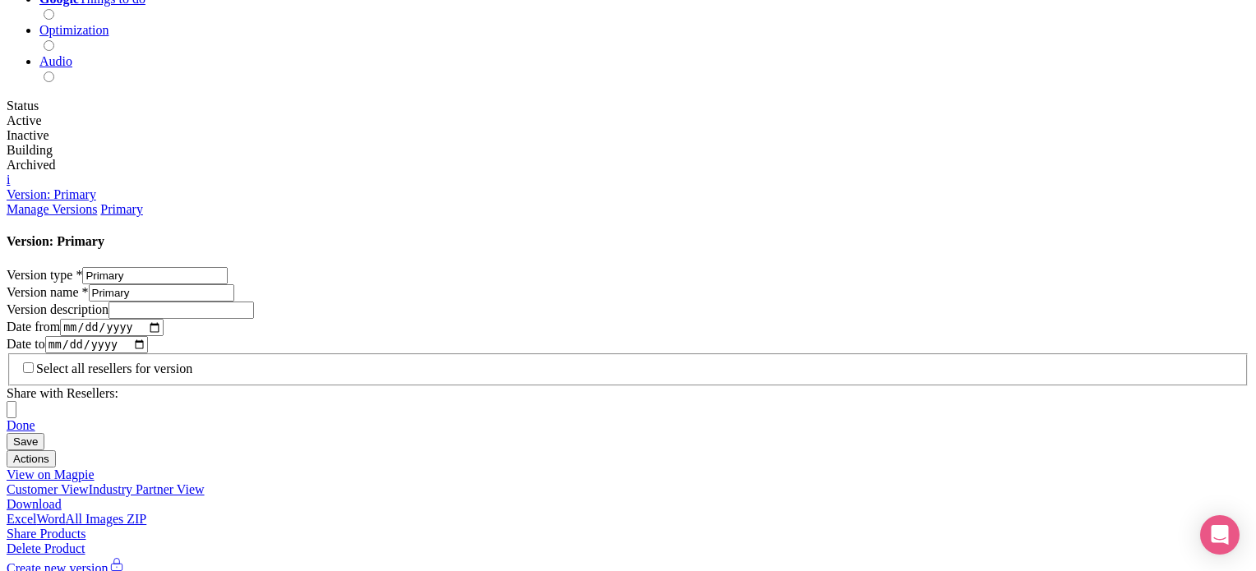
scroll to position [0, 0]
paste input "Abu Dhabi City tour from [GEOGRAPHIC_DATA] with transfers on shared basis."
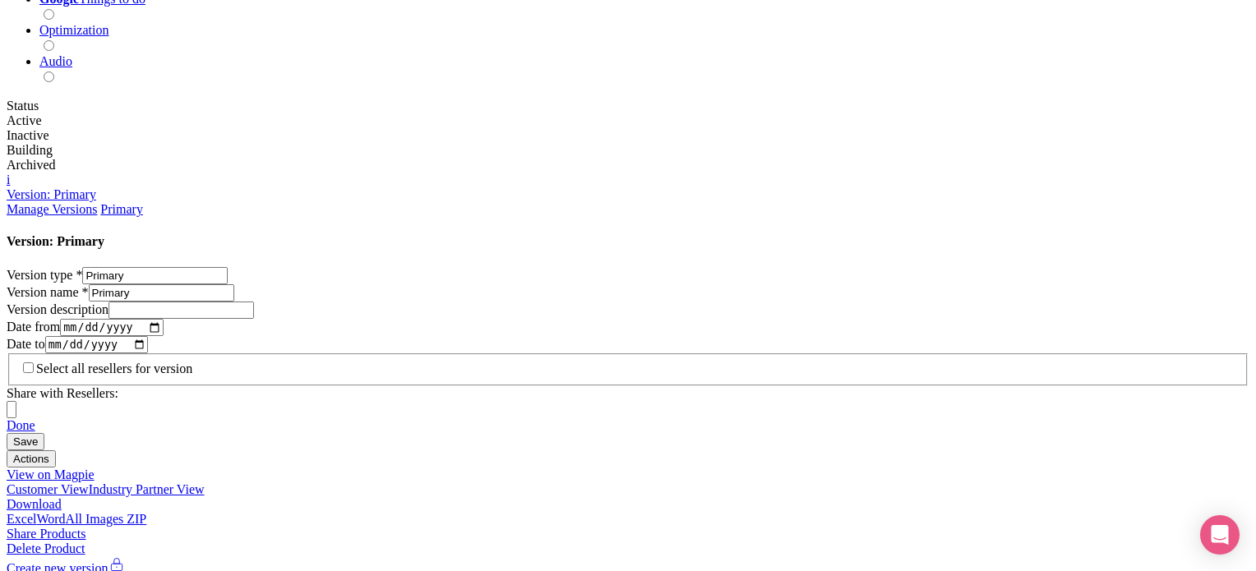
type input "Abu Dhabi City tour from [GEOGRAPHIC_DATA] with transfers on shared basis."
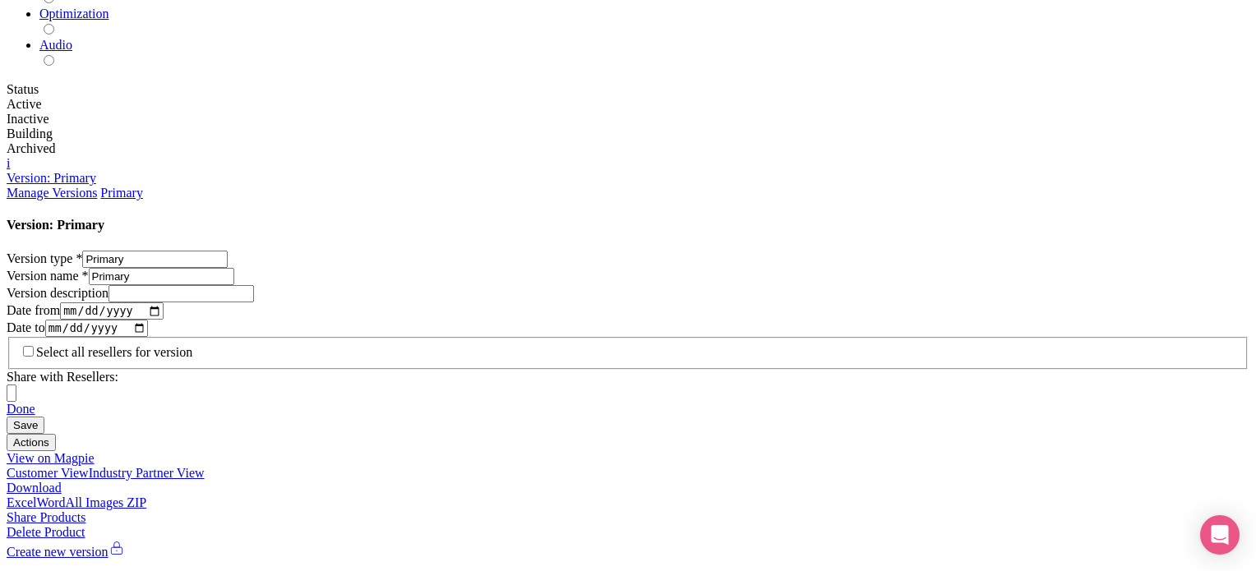
scroll to position [889, 0]
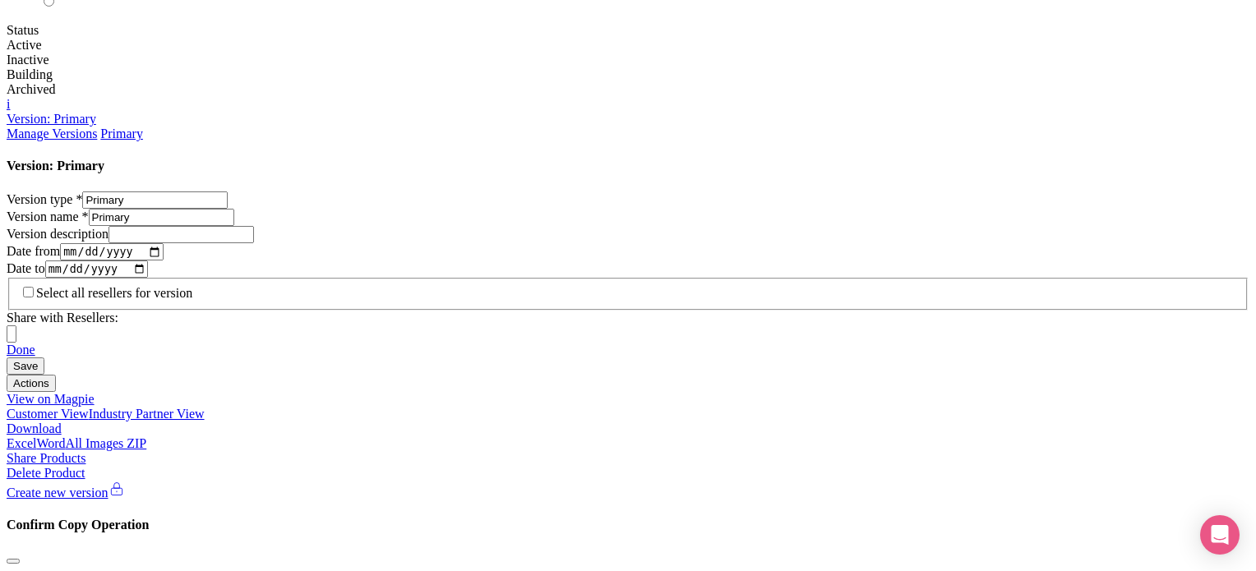
type input "Saving..."
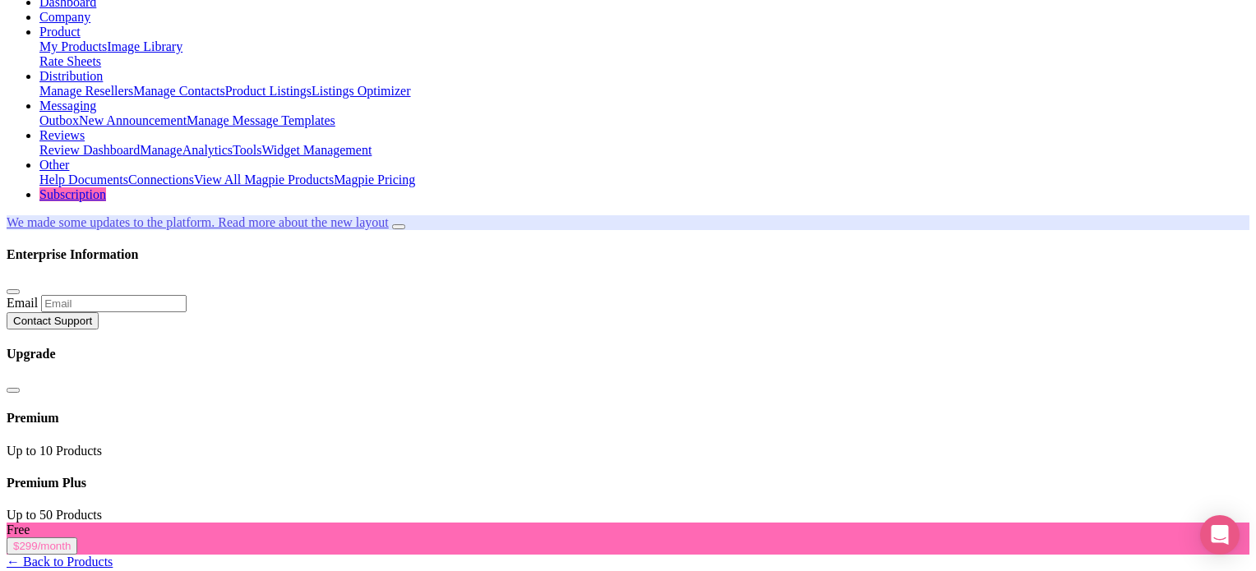
scroll to position [0, 0]
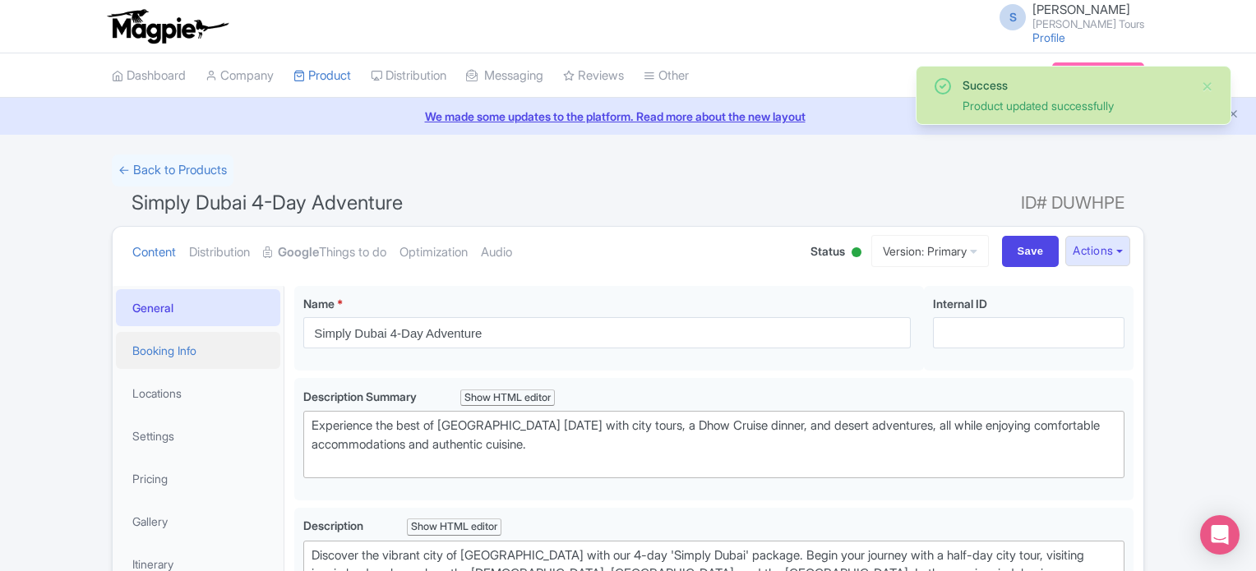
click at [160, 354] on link "Booking Info" at bounding box center [198, 350] width 164 height 37
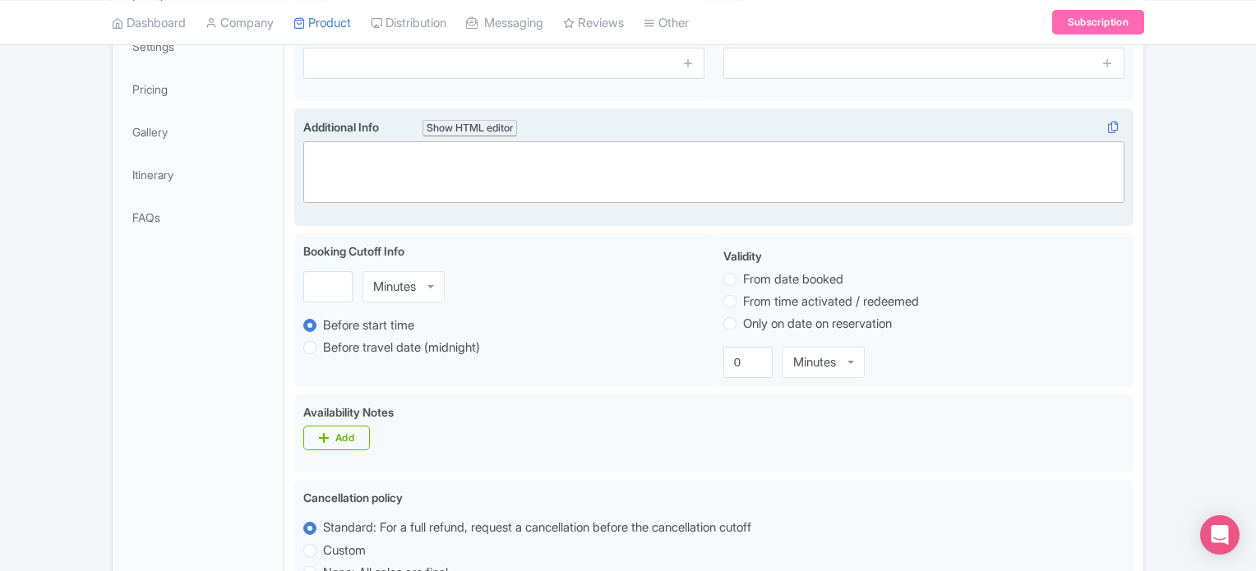
scroll to position [411, 0]
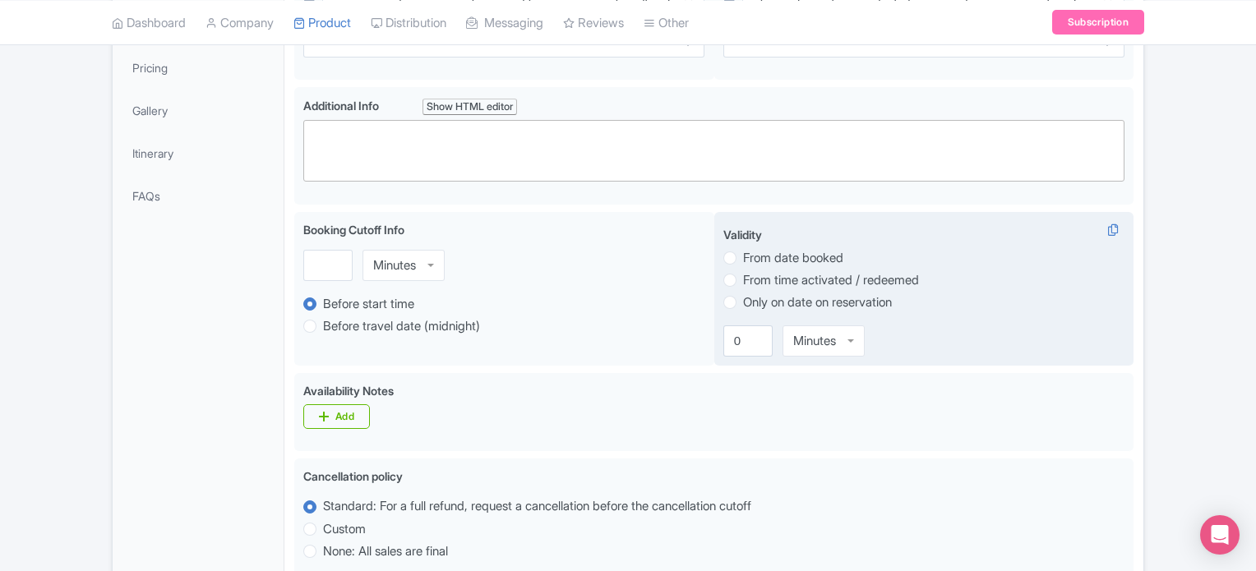
click at [743, 253] on label "From date booked" at bounding box center [793, 258] width 100 height 19
click at [743, 253] on input "From date booked" at bounding box center [751, 256] width 16 height 16
radio input "true"
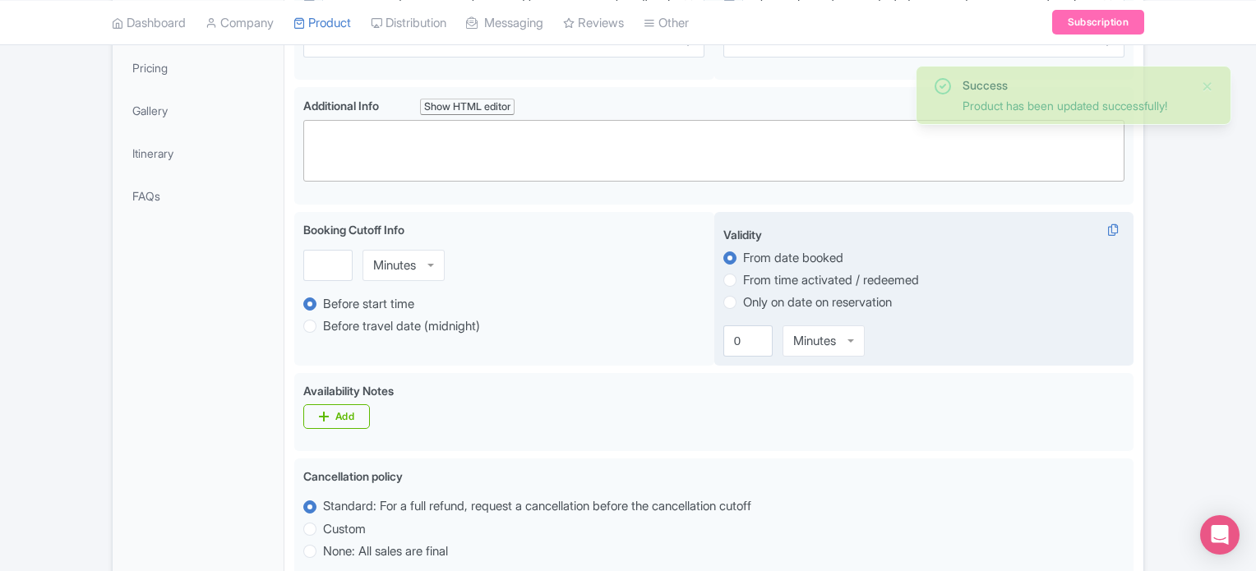
click at [743, 298] on label "Only on date on reservation" at bounding box center [817, 303] width 149 height 19
click at [743, 298] on input "Only on date on reservation" at bounding box center [751, 301] width 16 height 16
radio input "true"
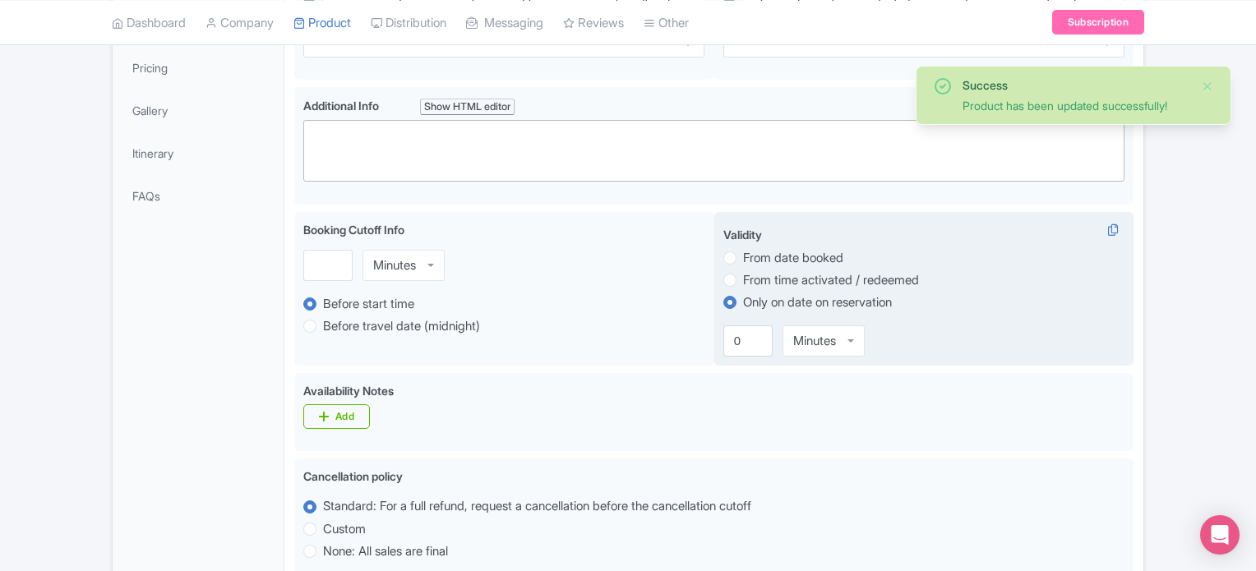
click at [747, 233] on span "Validity" at bounding box center [743, 235] width 39 height 14
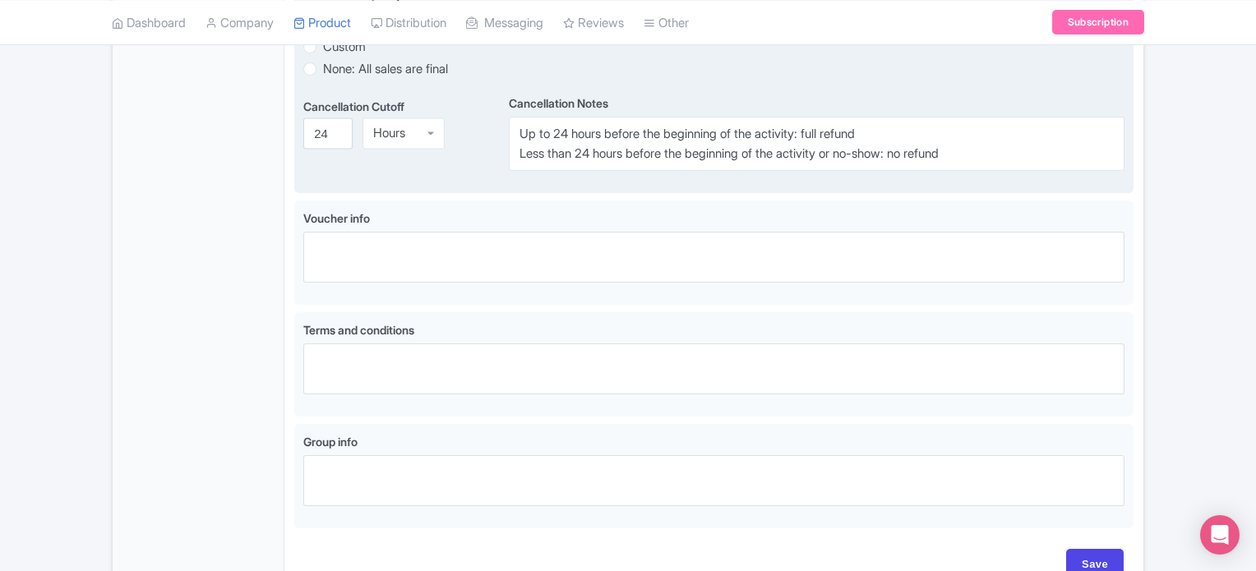
scroll to position [905, 0]
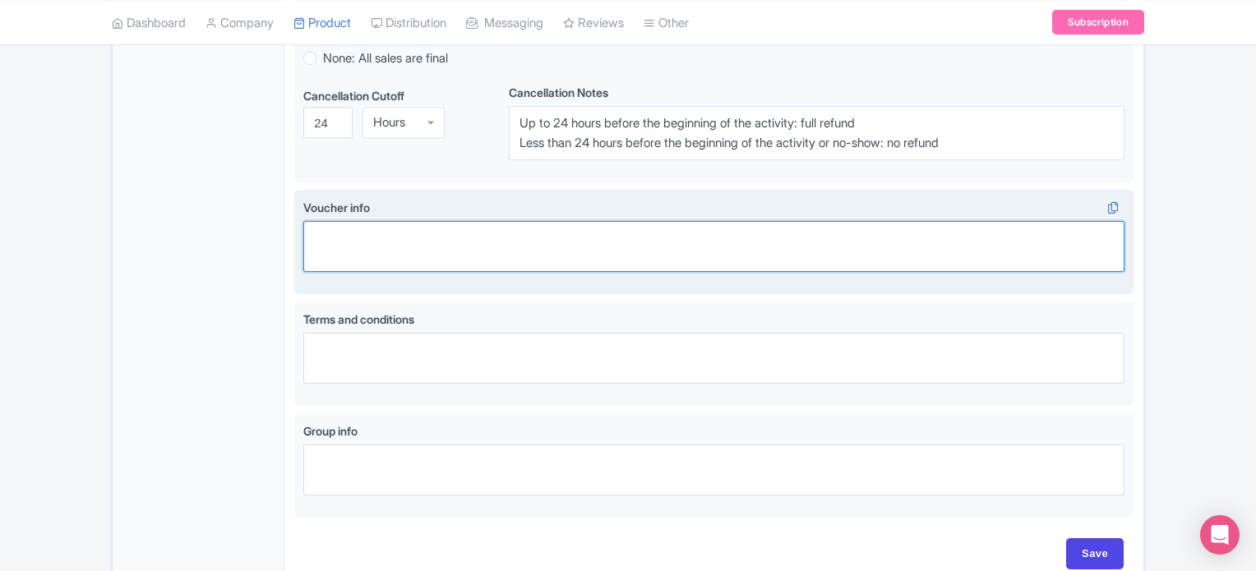
click at [423, 255] on textarea "Voucher info" at bounding box center [713, 246] width 821 height 51
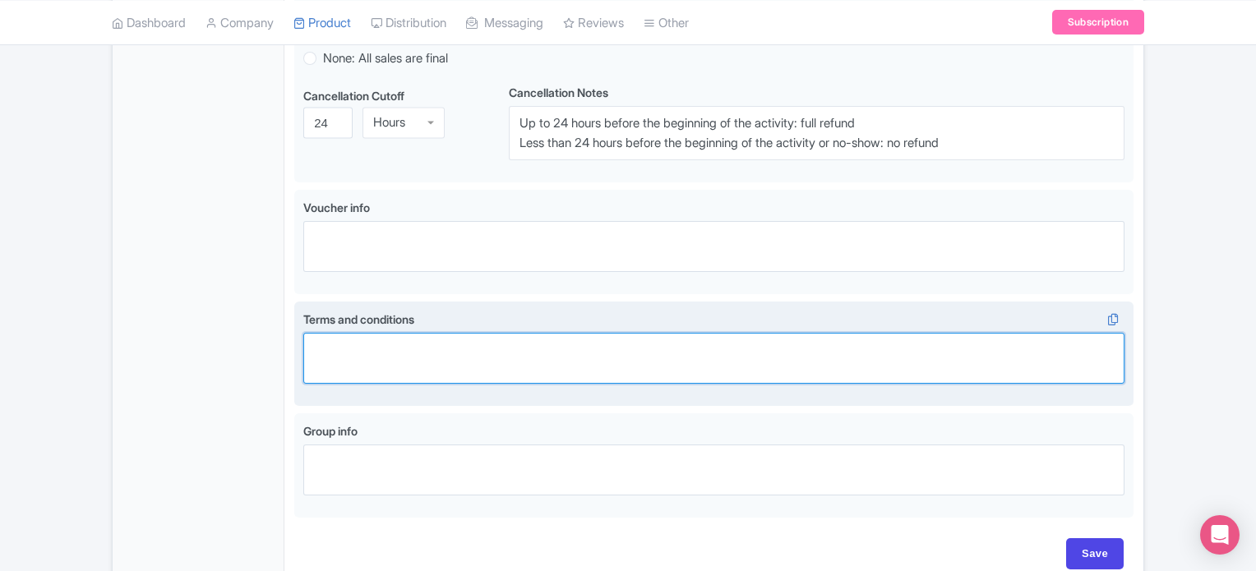
click at [420, 340] on textarea "Terms and conditions" at bounding box center [713, 358] width 821 height 51
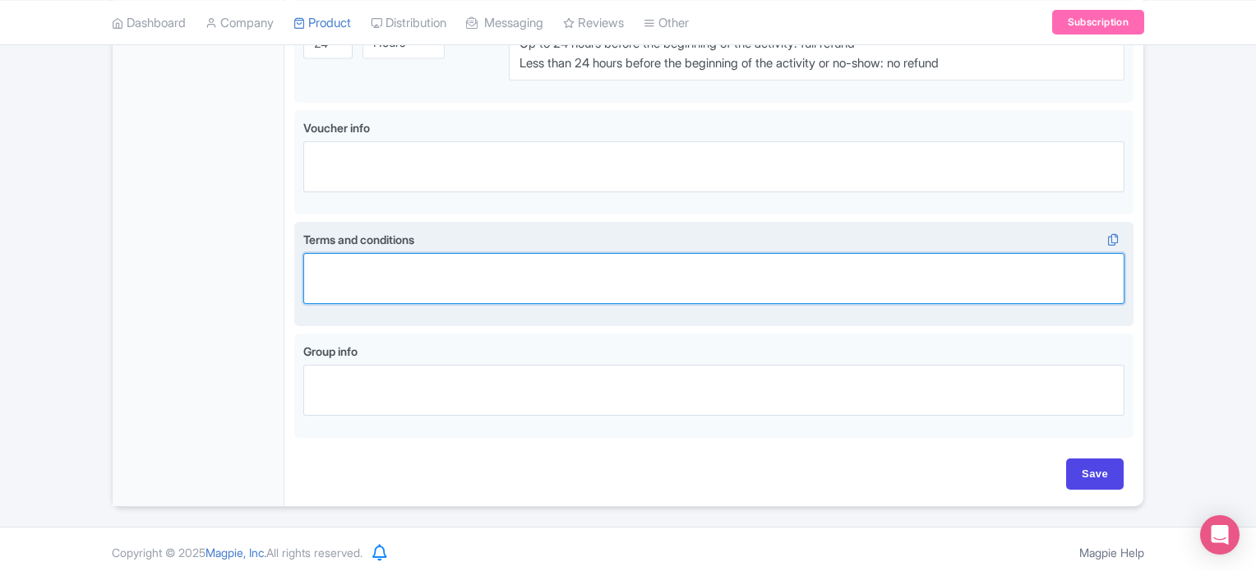
scroll to position [987, 0]
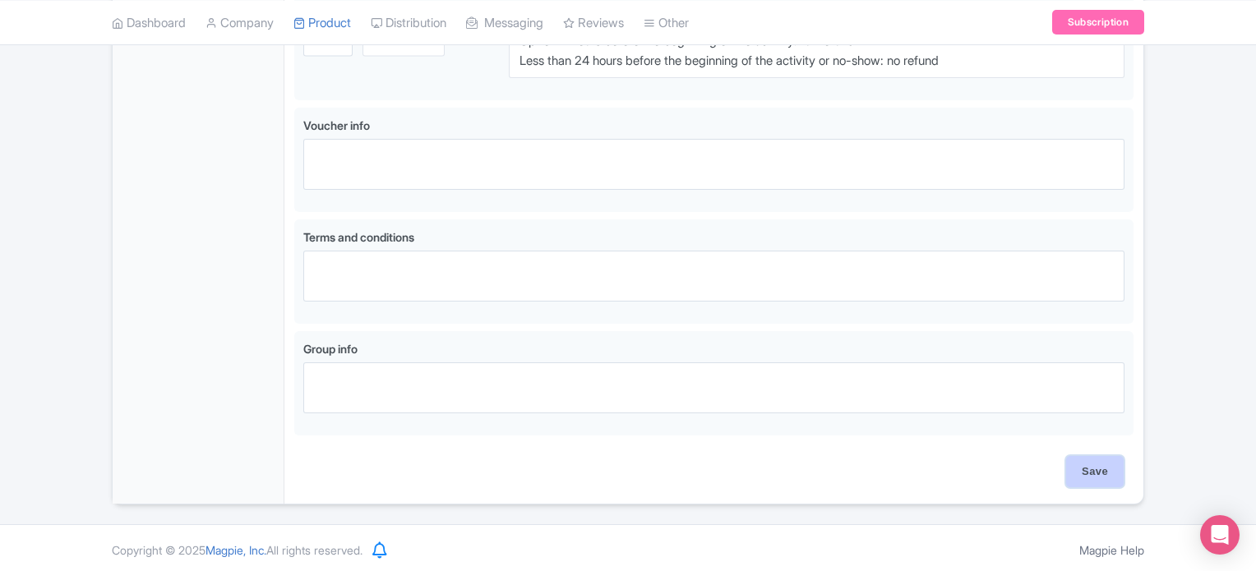
click at [1088, 472] on input "Save" at bounding box center [1096, 471] width 58 height 31
type input "Update Product"
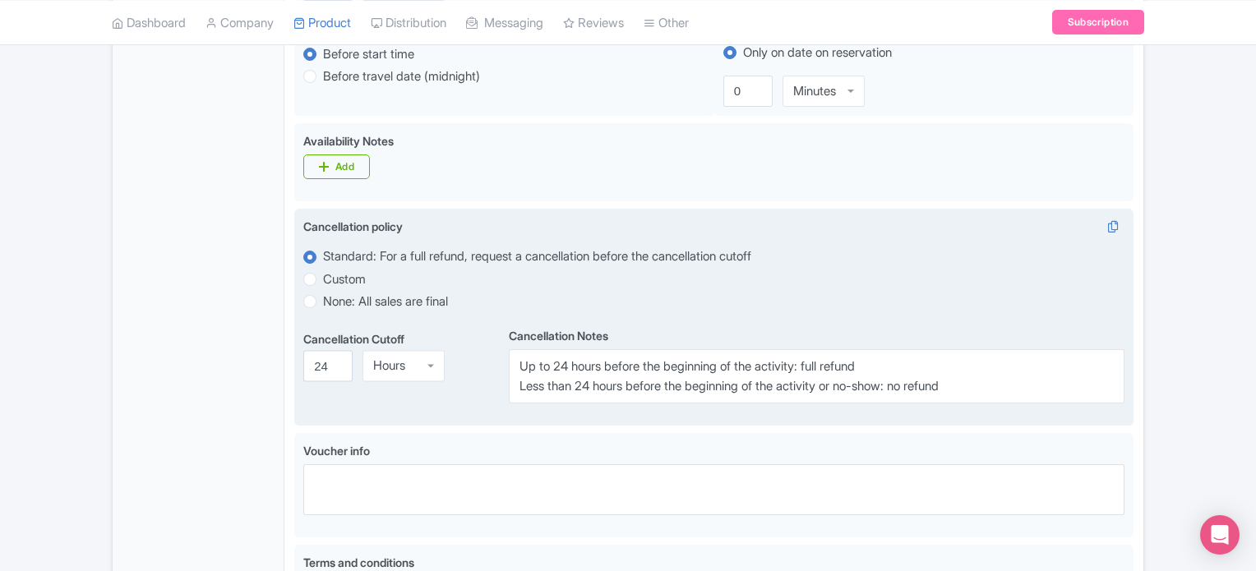
scroll to position [576, 0]
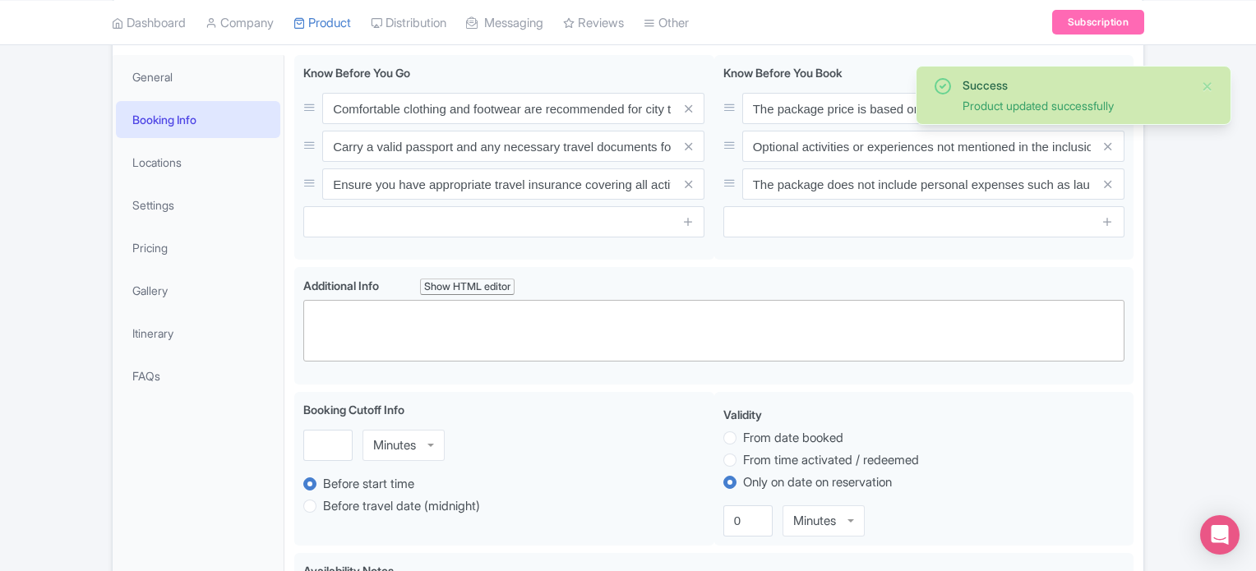
scroll to position [203, 0]
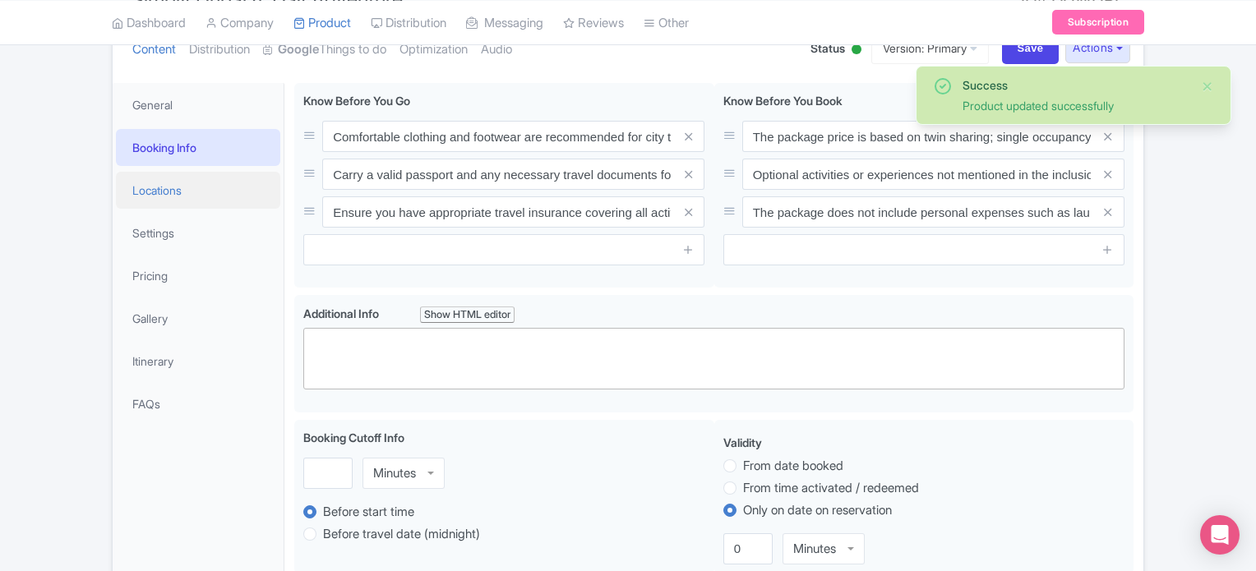
click at [181, 197] on link "Locations" at bounding box center [198, 190] width 164 height 37
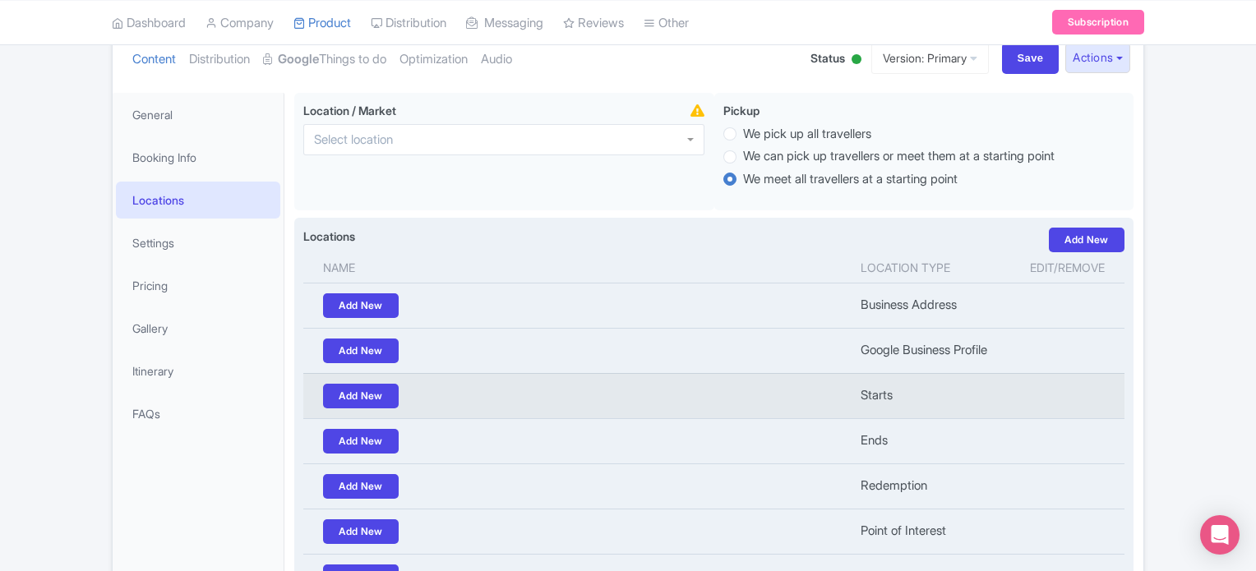
scroll to position [247, 0]
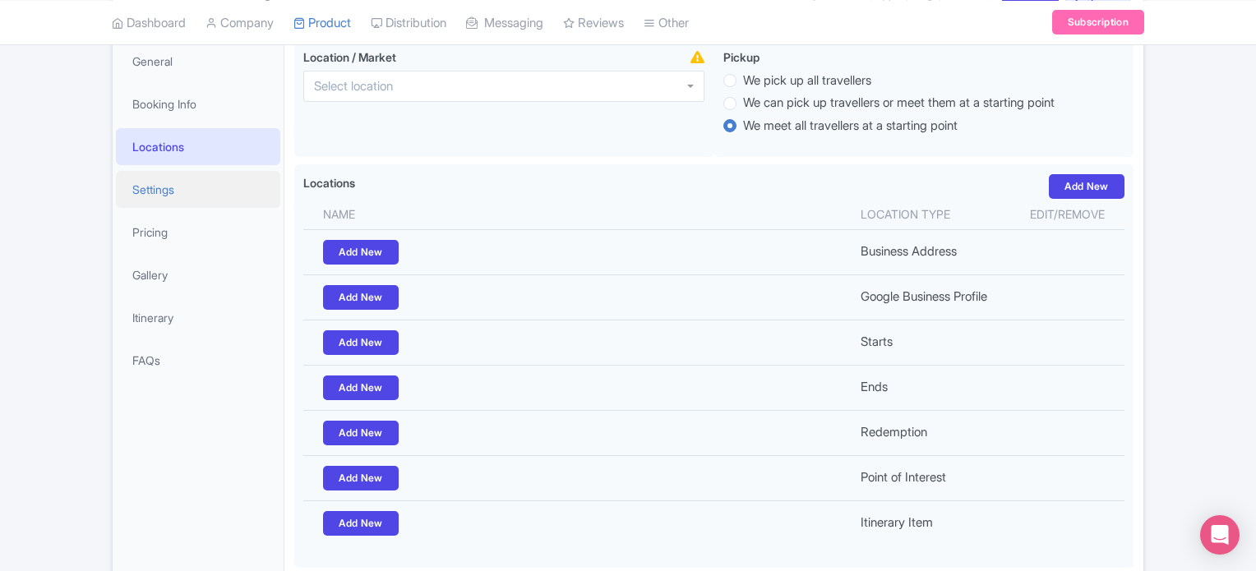
click at [148, 194] on link "Settings" at bounding box center [198, 189] width 164 height 37
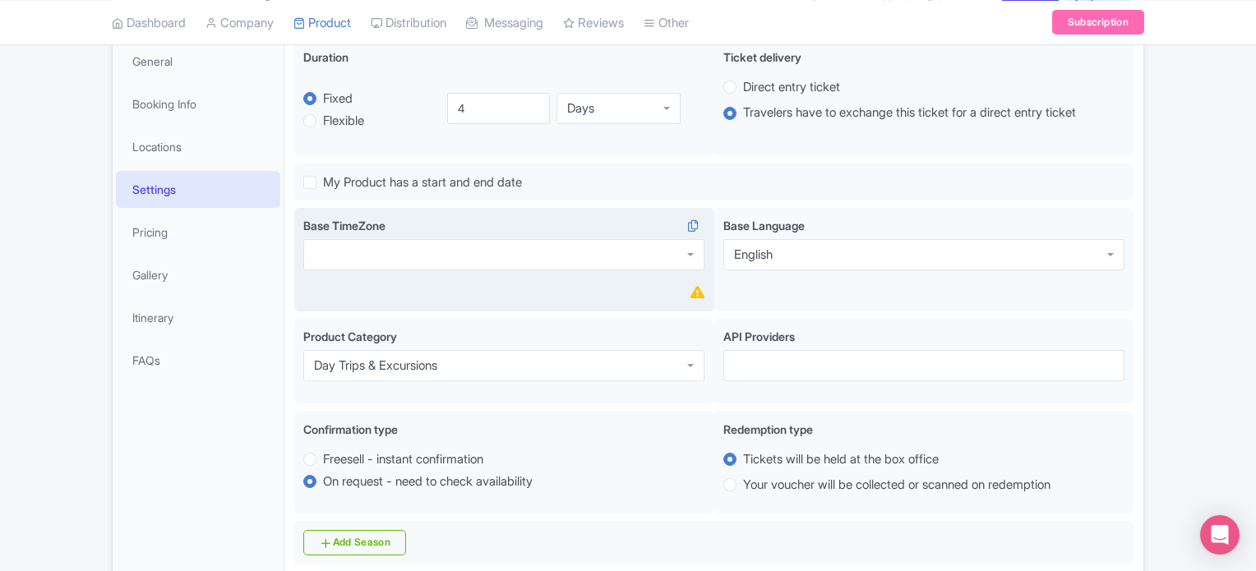
scroll to position [164, 0]
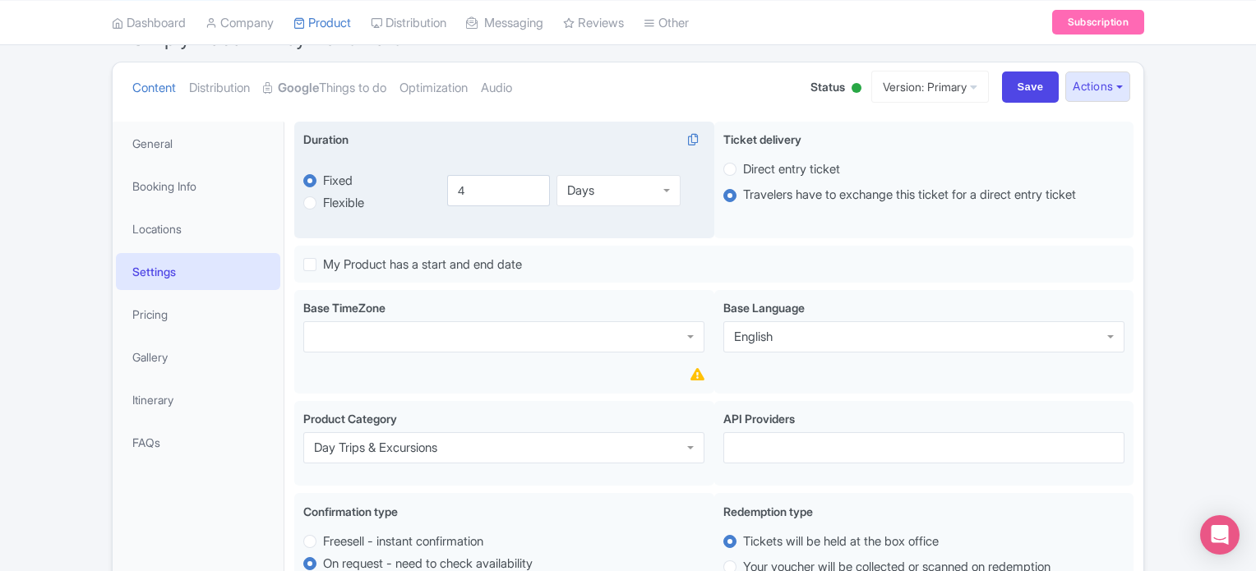
click at [339, 202] on label "Flexible" at bounding box center [343, 203] width 41 height 19
click at [339, 202] on input "Flexible" at bounding box center [331, 201] width 16 height 16
radio input "true"
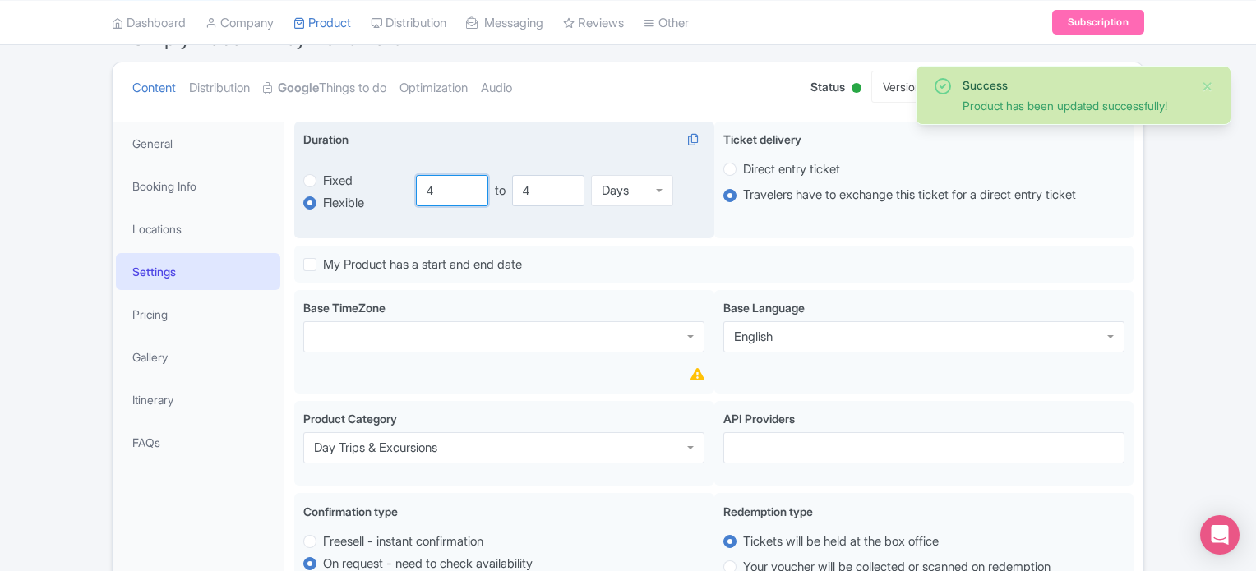
click at [435, 189] on input "4" at bounding box center [452, 190] width 72 height 31
drag, startPoint x: 443, startPoint y: 187, endPoint x: 424, endPoint y: 187, distance: 18.9
click at [424, 187] on input "4" at bounding box center [452, 190] width 72 height 31
click at [328, 180] on label "Fixed" at bounding box center [338, 181] width 30 height 19
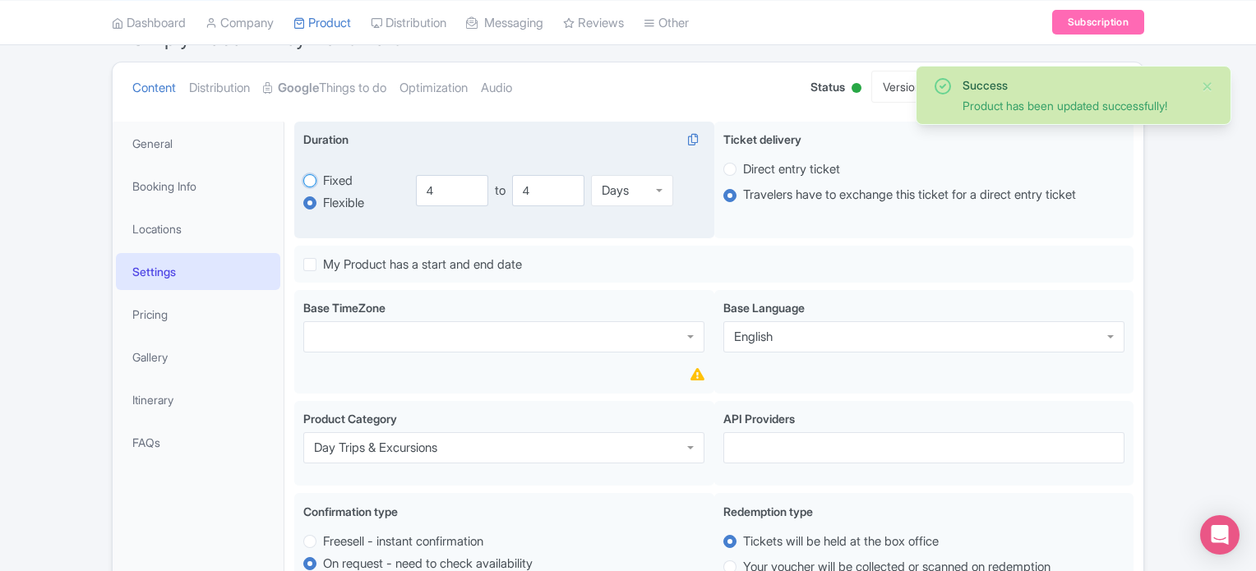
click at [328, 180] on input "Fixed" at bounding box center [331, 179] width 16 height 16
radio input "true"
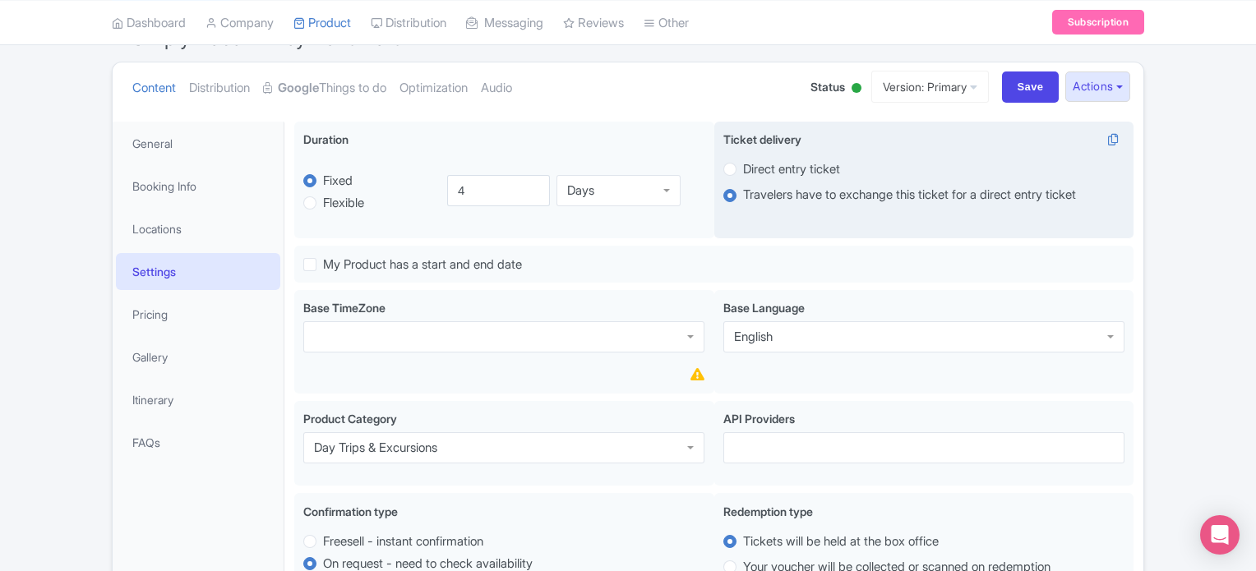
click at [798, 169] on label "Direct entry ticket" at bounding box center [791, 169] width 97 height 19
click at [760, 169] on input "Direct entry ticket" at bounding box center [751, 168] width 16 height 16
radio input "true"
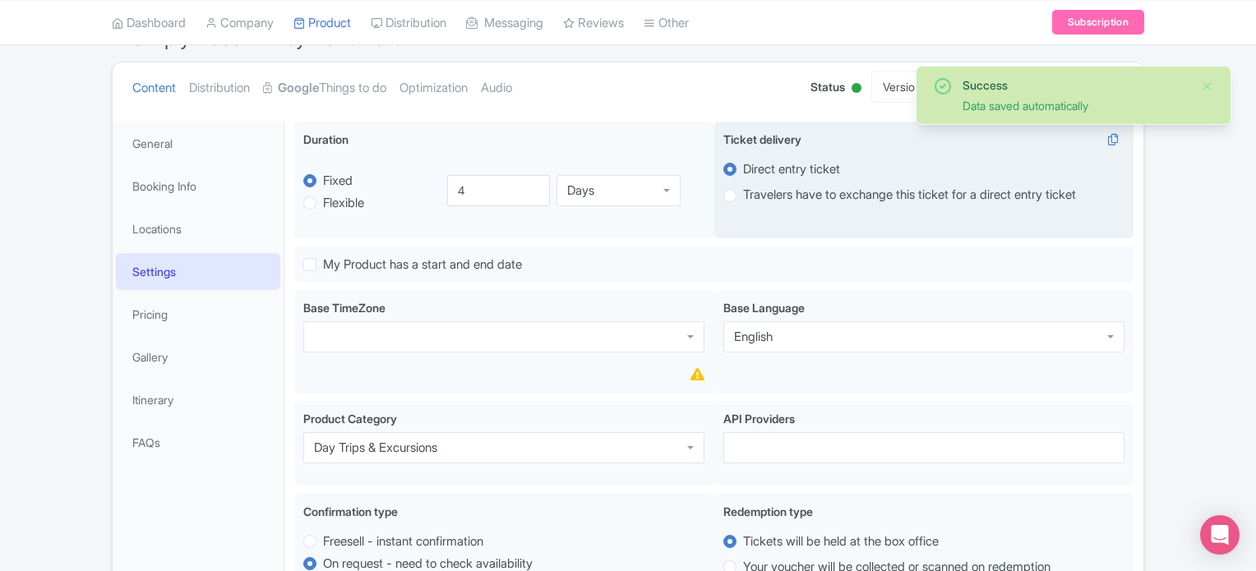
click at [727, 229] on div "Ticket delivery i Direct entry ticket Travelers have to exchange this ticket fo…" at bounding box center [925, 181] width 420 height 118
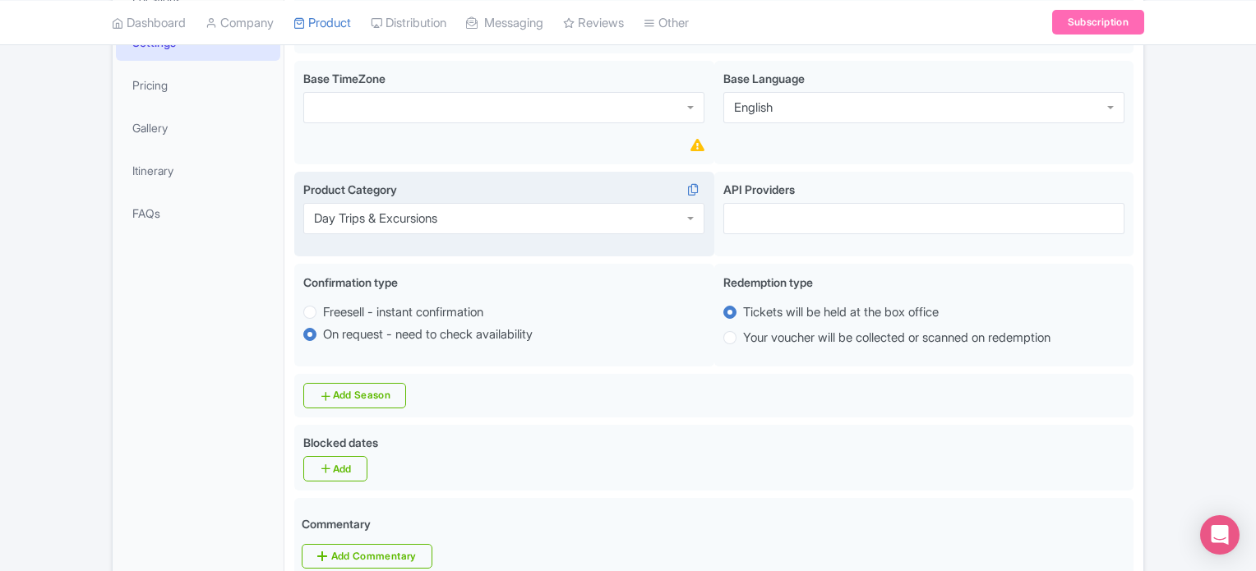
scroll to position [411, 0]
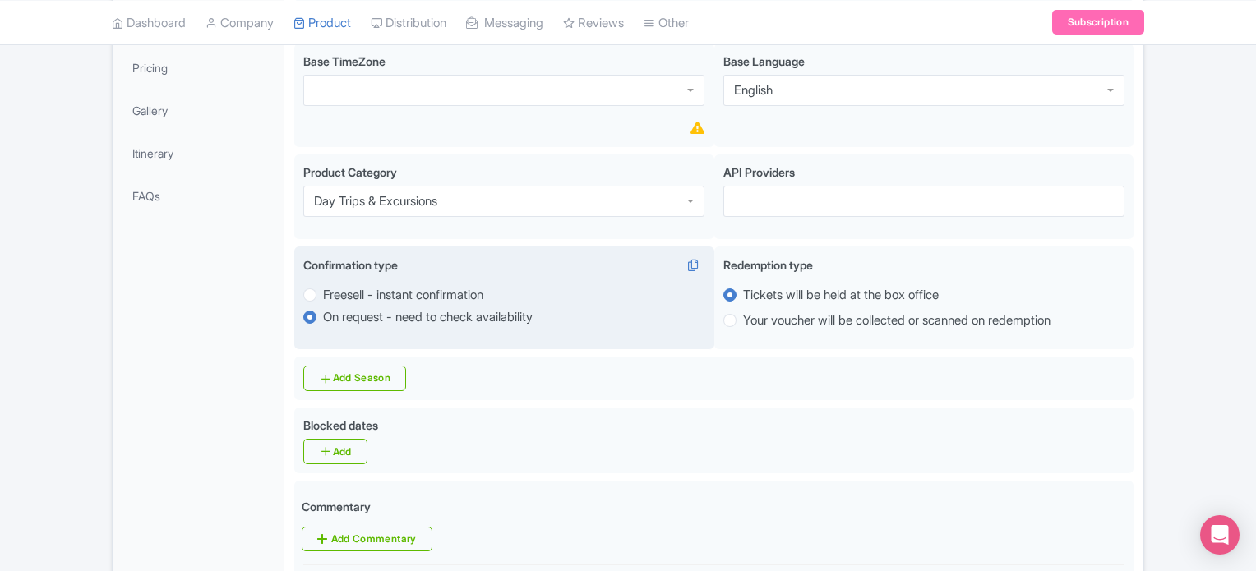
click at [335, 294] on label "Freesell - instant confirmation" at bounding box center [403, 295] width 160 height 19
click at [335, 294] on input "Freesell - instant confirmation" at bounding box center [331, 293] width 16 height 16
radio input "true"
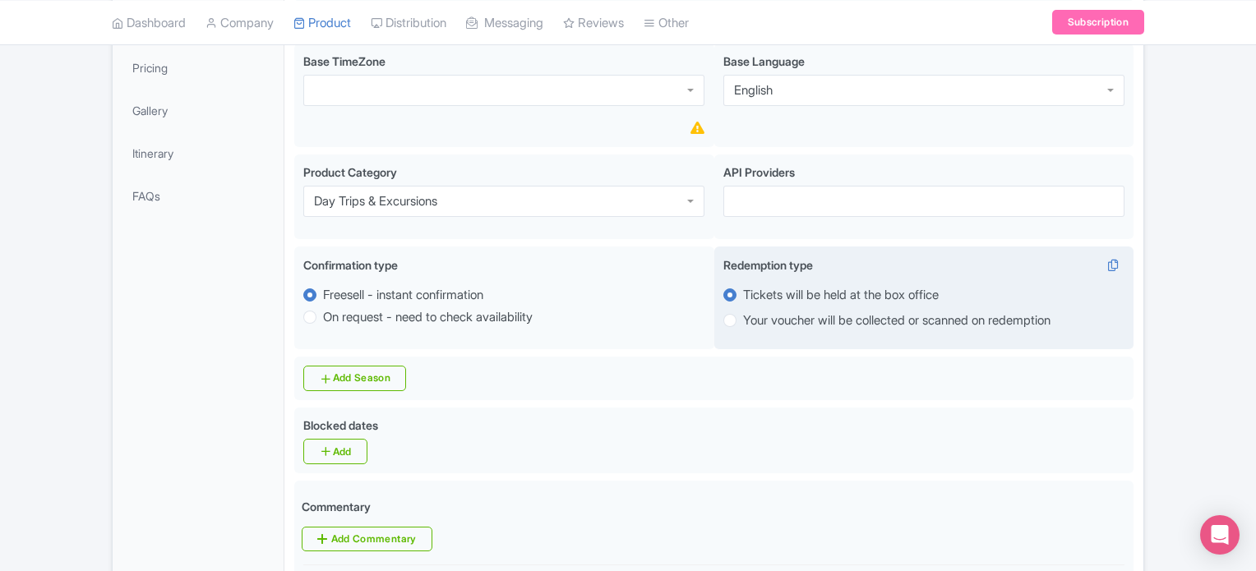
click at [761, 317] on label "Your voucher will be collected or scanned on redemption" at bounding box center [897, 321] width 308 height 19
click at [760, 317] on input "Your voucher will be collected or scanned on redemption" at bounding box center [751, 319] width 16 height 16
radio input "true"
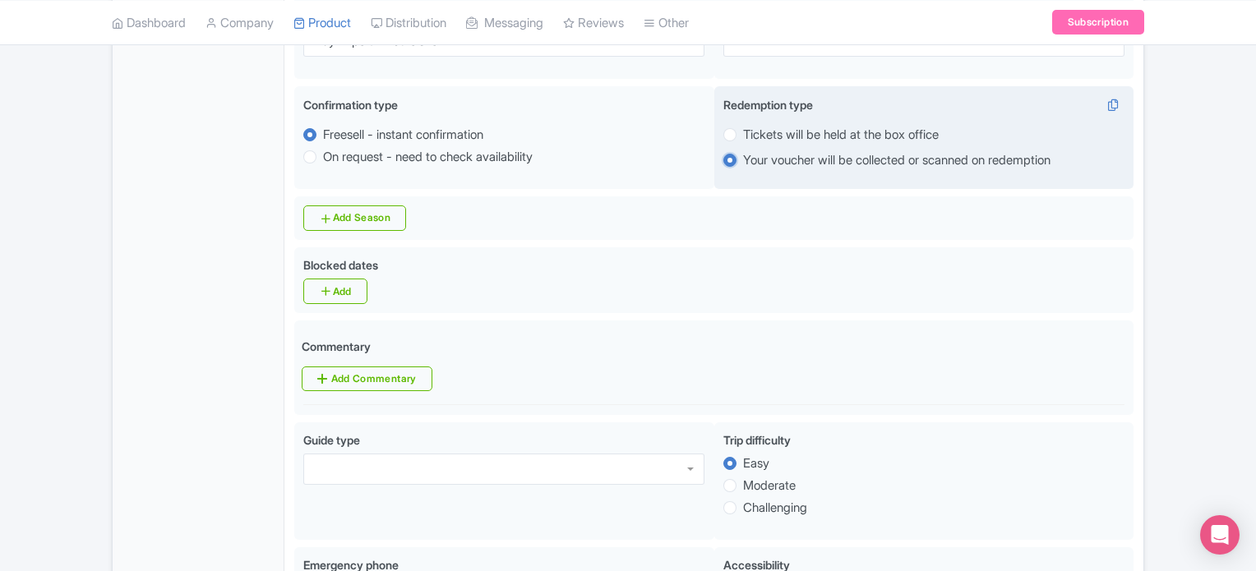
scroll to position [576, 0]
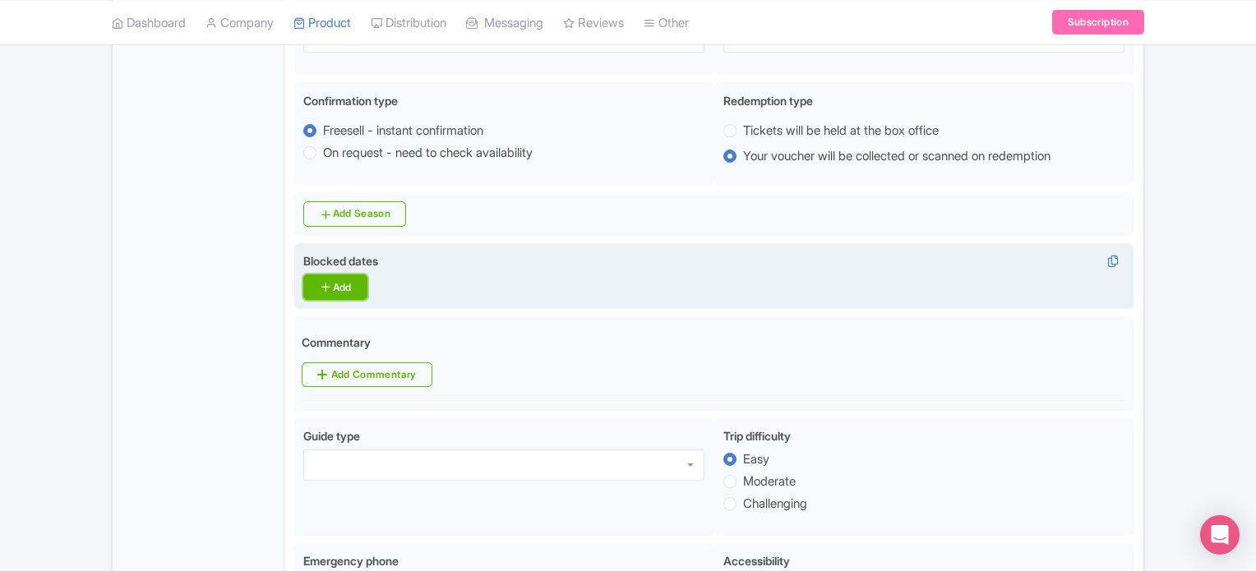
click at [326, 283] on icon at bounding box center [325, 286] width 13 height 13
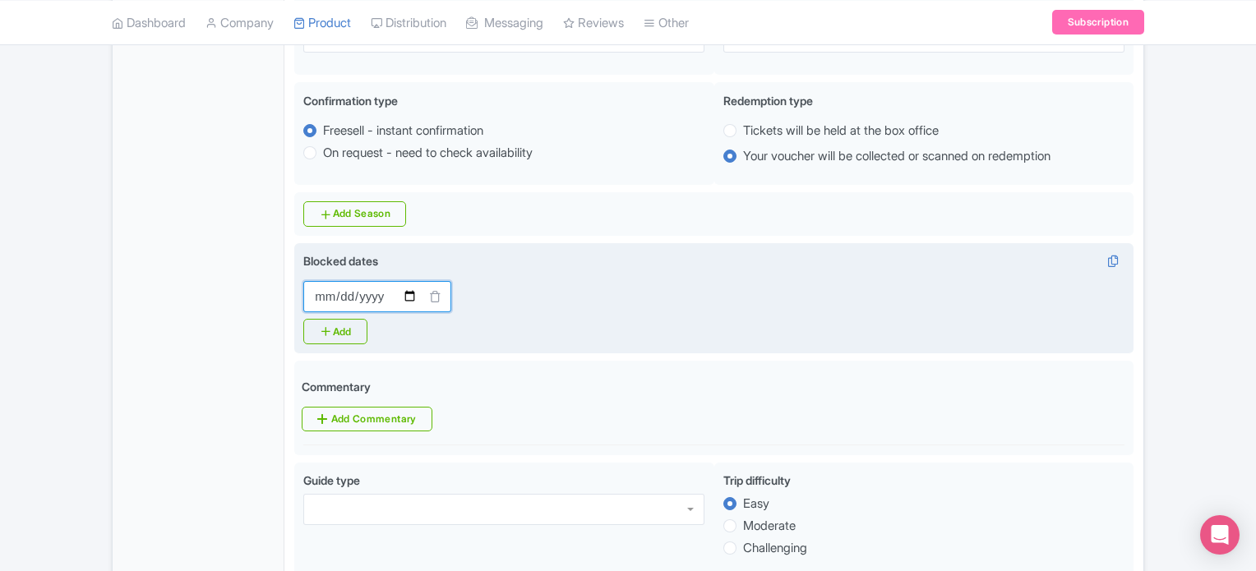
click at [349, 284] on input "Blocked dates" at bounding box center [377, 296] width 148 height 31
click at [335, 330] on link "Add" at bounding box center [334, 331] width 63 height 25
click at [342, 333] on link "Add" at bounding box center [334, 331] width 63 height 25
click at [849, 294] on icon at bounding box center [846, 296] width 12 height 12
click at [640, 298] on icon at bounding box center [640, 296] width 12 height 12
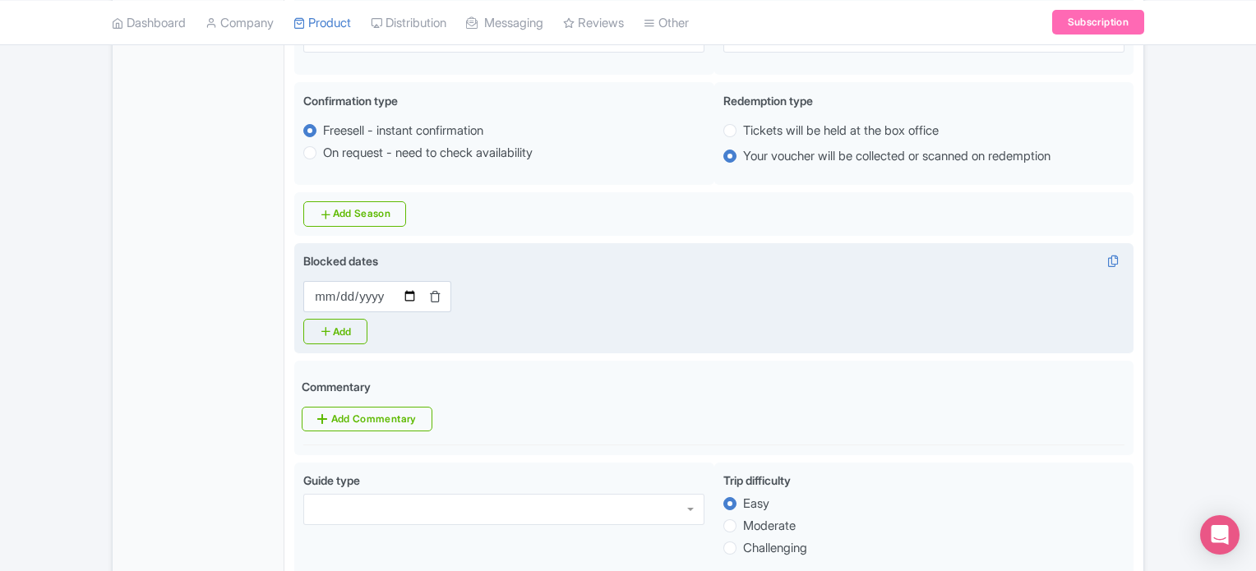
click at [440, 297] on icon at bounding box center [435, 296] width 12 height 12
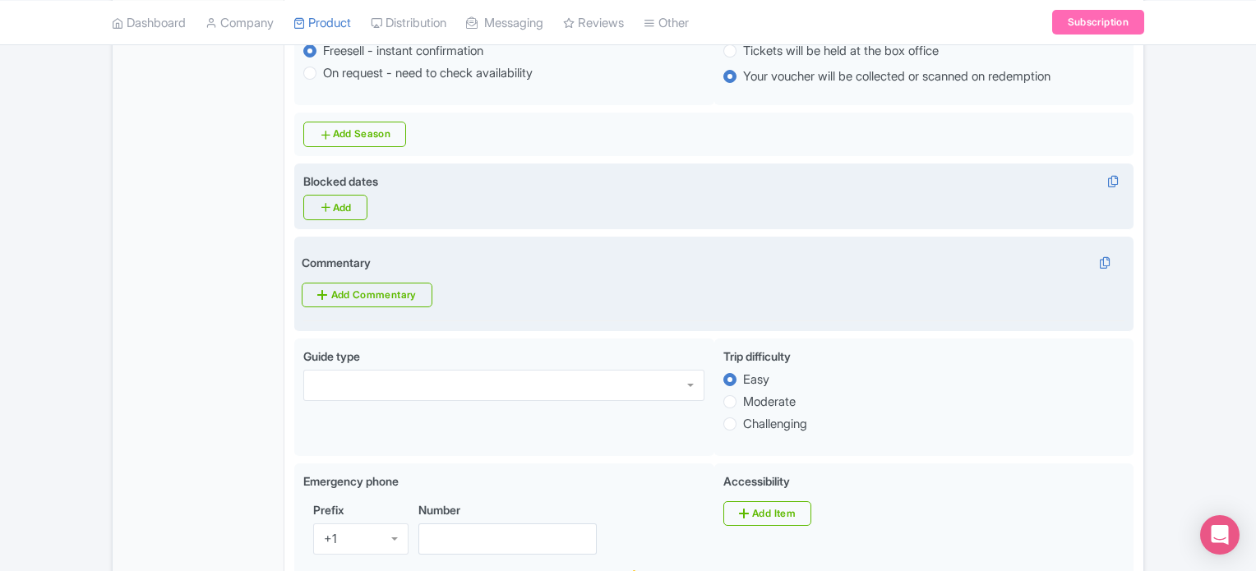
scroll to position [740, 0]
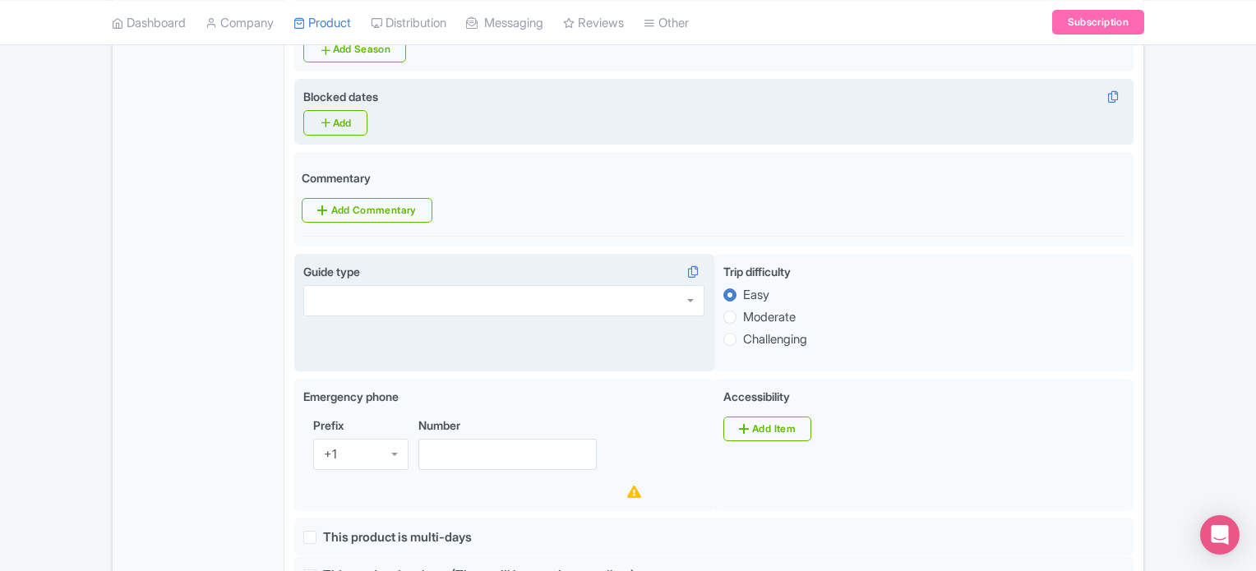
click at [374, 298] on div at bounding box center [503, 300] width 401 height 31
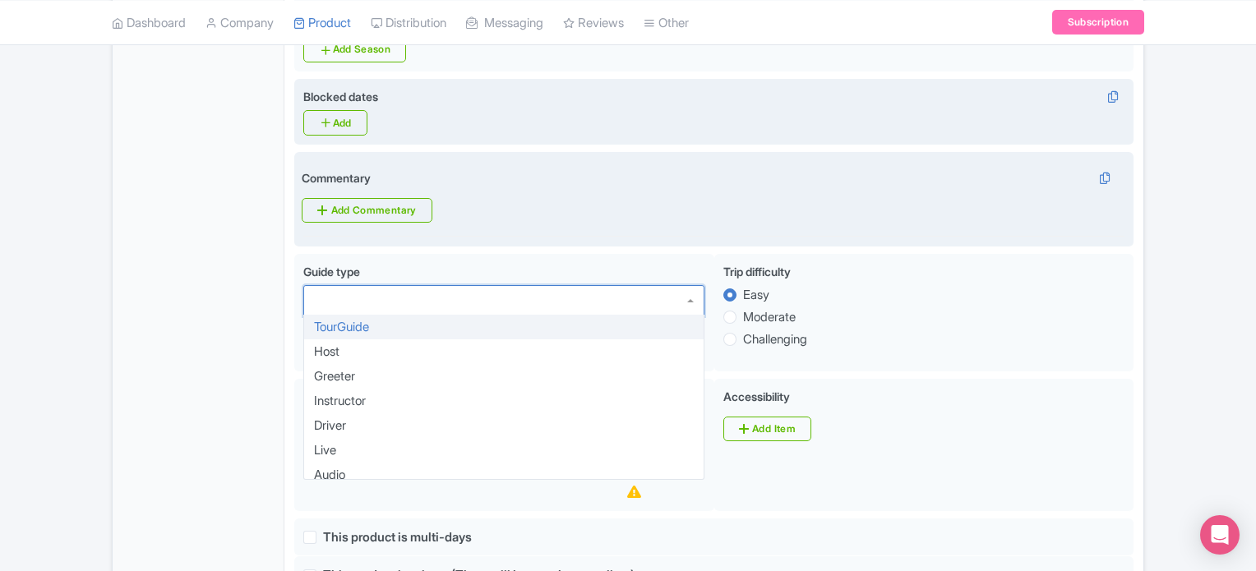
click at [702, 238] on div "Commentary i Add Commentary Commentaries Edit Add Commentary Done" at bounding box center [714, 199] width 840 height 95
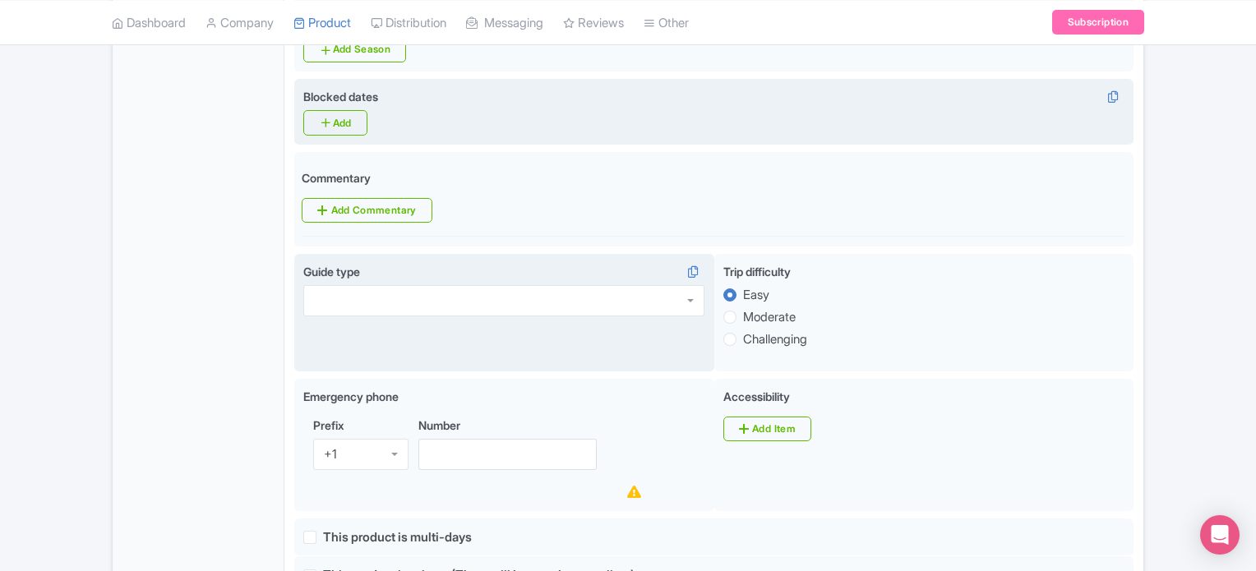
click at [417, 302] on div at bounding box center [503, 300] width 401 height 31
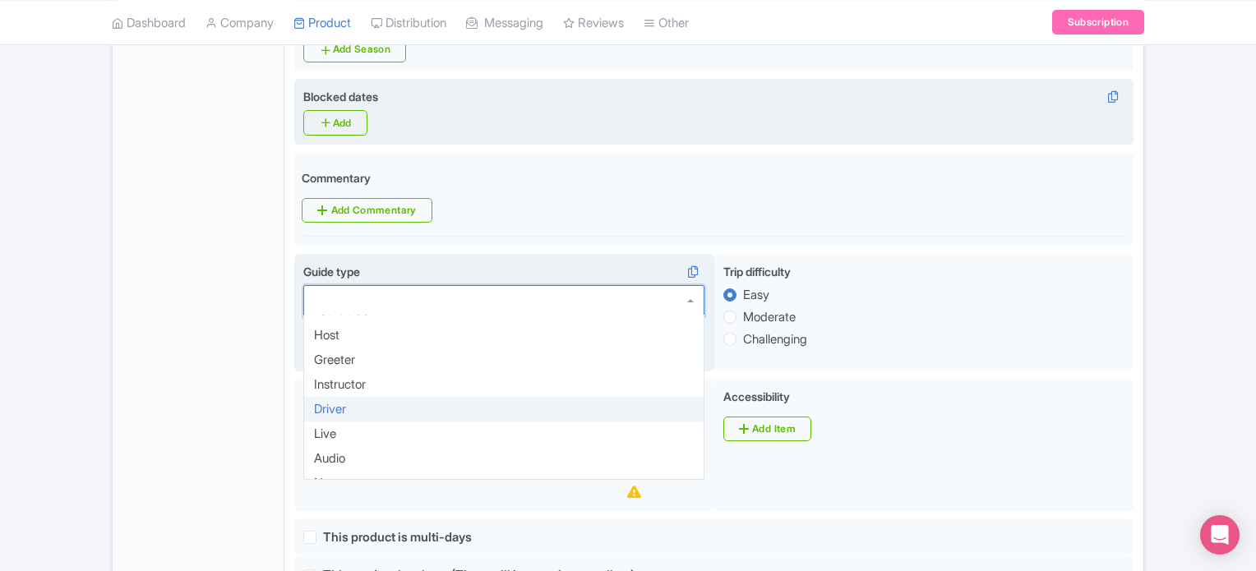
scroll to position [33, 0]
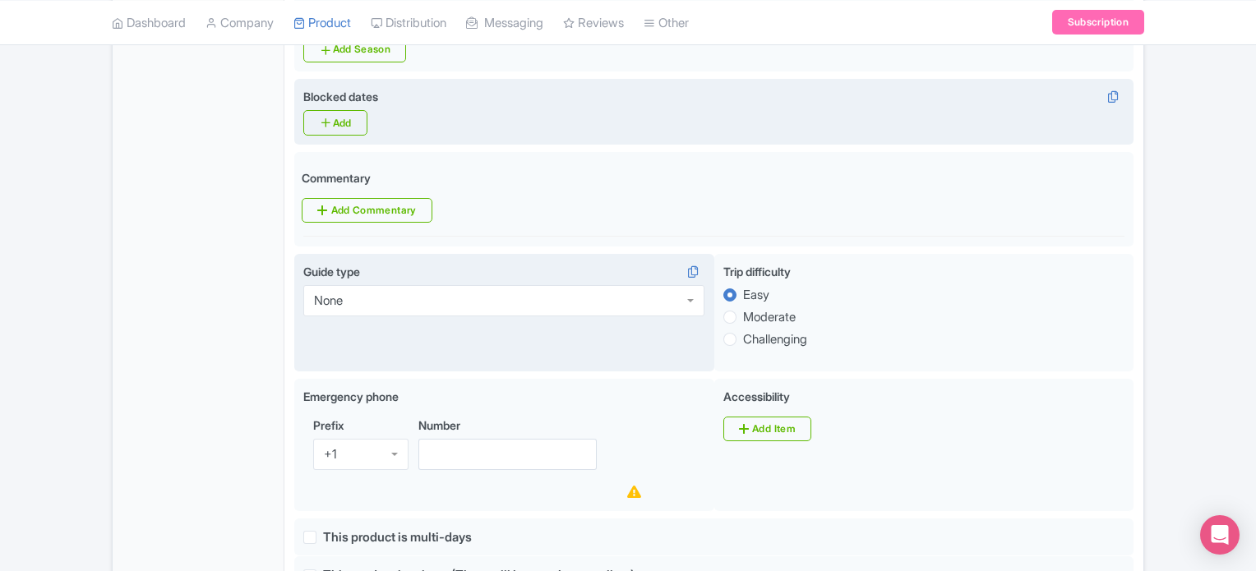
click at [260, 325] on div "General Booking Info Locations Settings Pricing Gallery Itinerary FAQs" at bounding box center [199, 447] width 172 height 1803
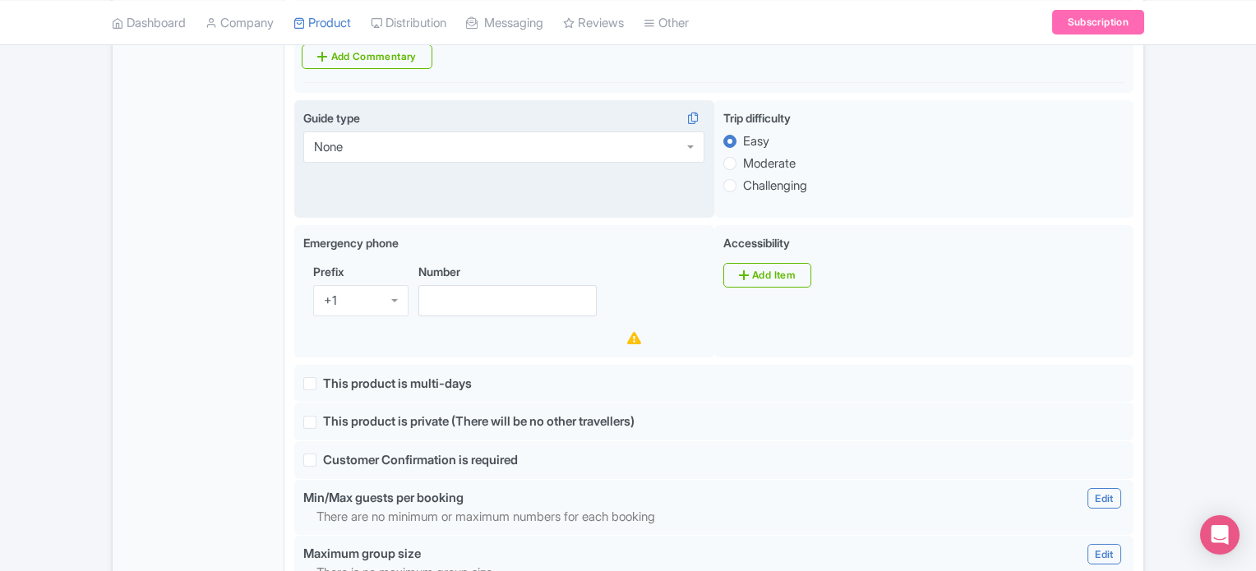
scroll to position [905, 0]
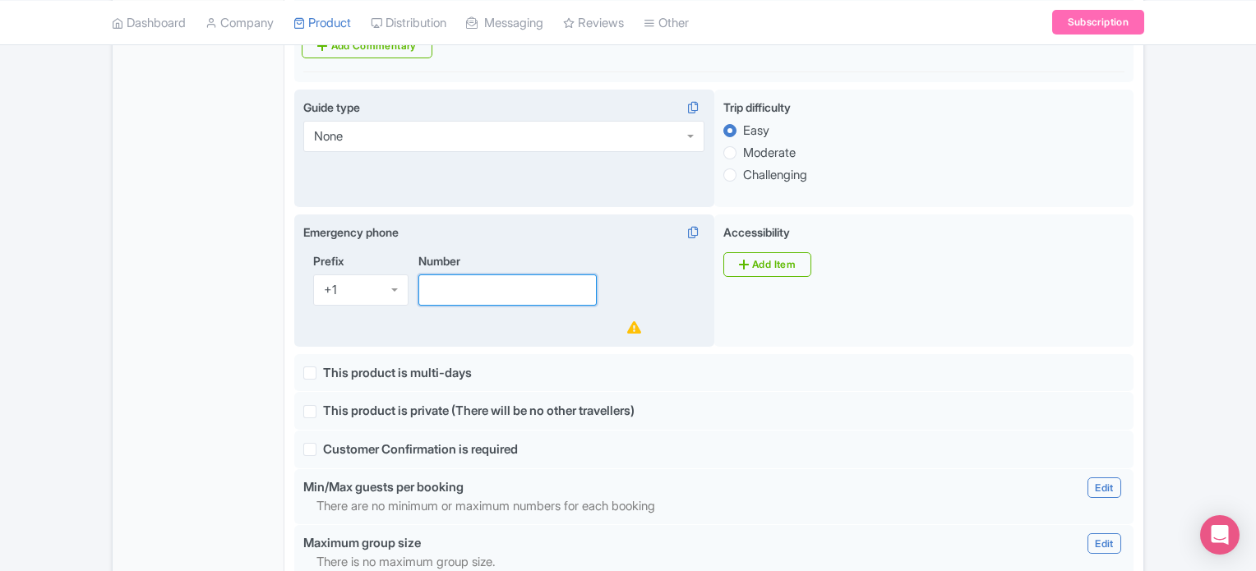
click at [501, 292] on input "Number" at bounding box center [508, 290] width 178 height 31
click at [345, 286] on div "+1" at bounding box center [360, 290] width 95 height 31
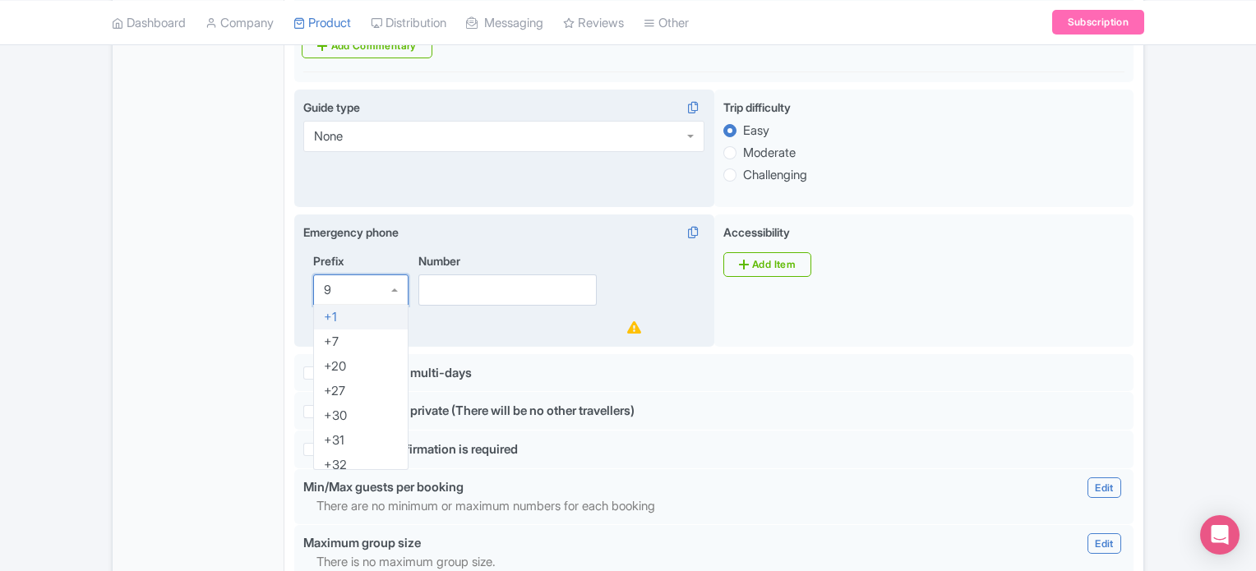
scroll to position [0, 0]
type input "971"
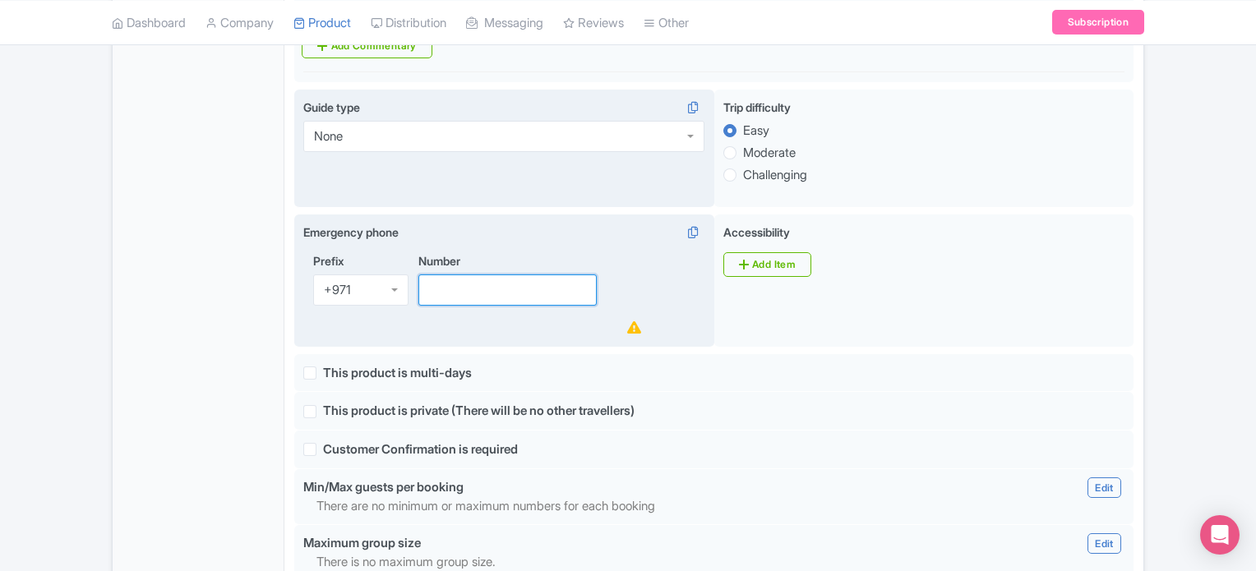
click at [467, 287] on input "Number" at bounding box center [508, 290] width 178 height 31
paste input "+971 42087433"
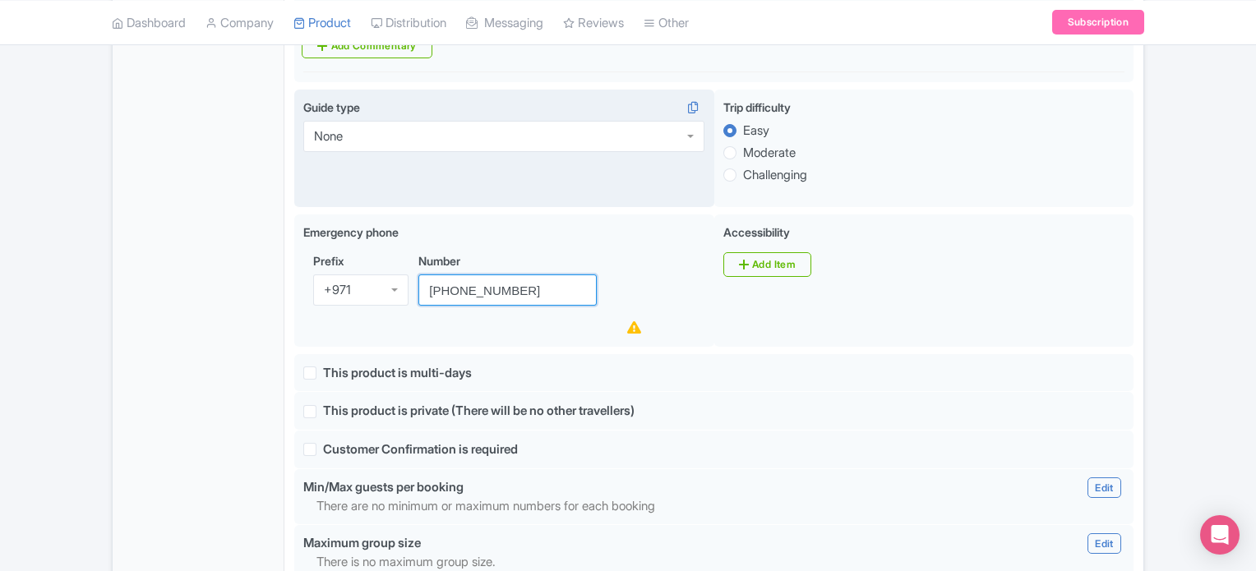
drag, startPoint x: 465, startPoint y: 283, endPoint x: 386, endPoint y: 286, distance: 78.2
click at [386, 286] on div "Prefix +971 +971 +1 +7 +20 +27 +30 +31 +32 +33 +34 +36 +39 +40 +41 +43 +44 +45 …" at bounding box center [503, 295] width 401 height 86
click at [463, 286] on input "+971 42087433" at bounding box center [508, 290] width 178 height 31
type input "42087433"
click at [674, 326] on div "Prefix +971 +971 +1 +7 +20 +27 +30 +31 +32 +33 +34 +36 +39 +40 +41 +43 +44 +45 …" at bounding box center [503, 295] width 401 height 86
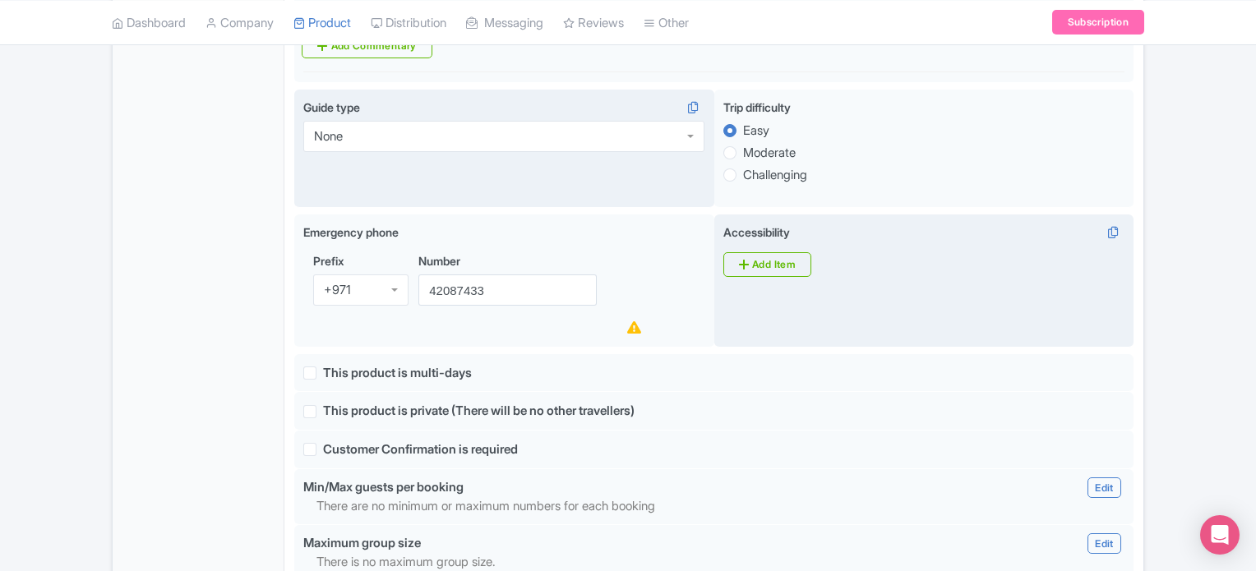
click at [758, 325] on div "Accessibility i Add Item" at bounding box center [925, 281] width 420 height 133
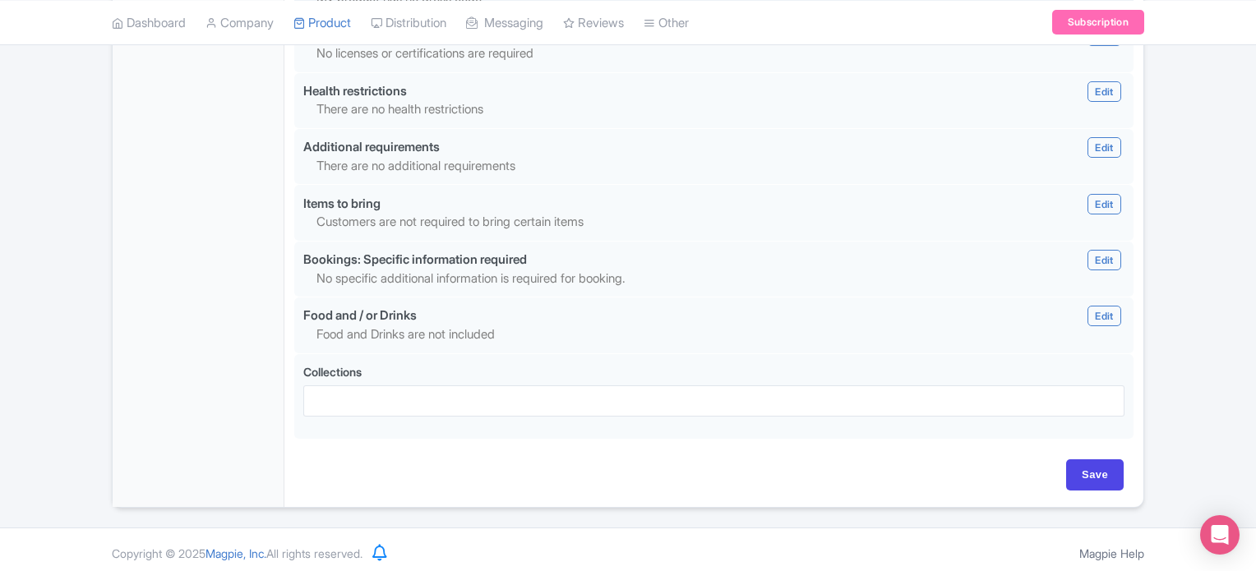
scroll to position [1583, 0]
click at [1092, 471] on input "Save" at bounding box center [1096, 474] width 58 height 31
type input "Update Product"
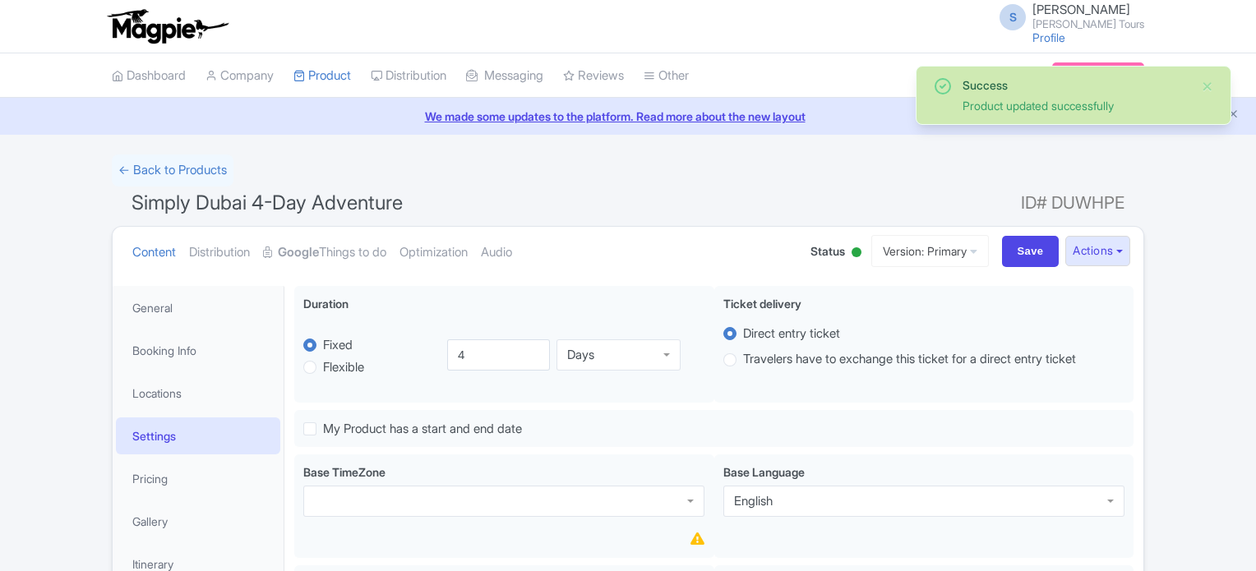
scroll to position [285, 0]
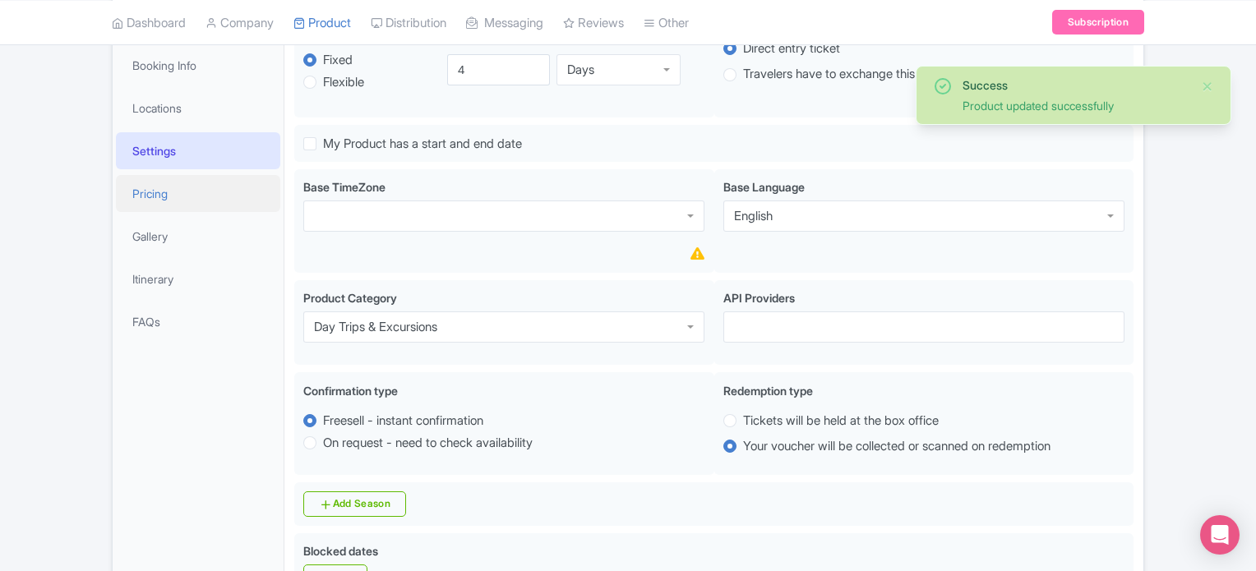
click at [157, 196] on link "Pricing" at bounding box center [198, 193] width 164 height 37
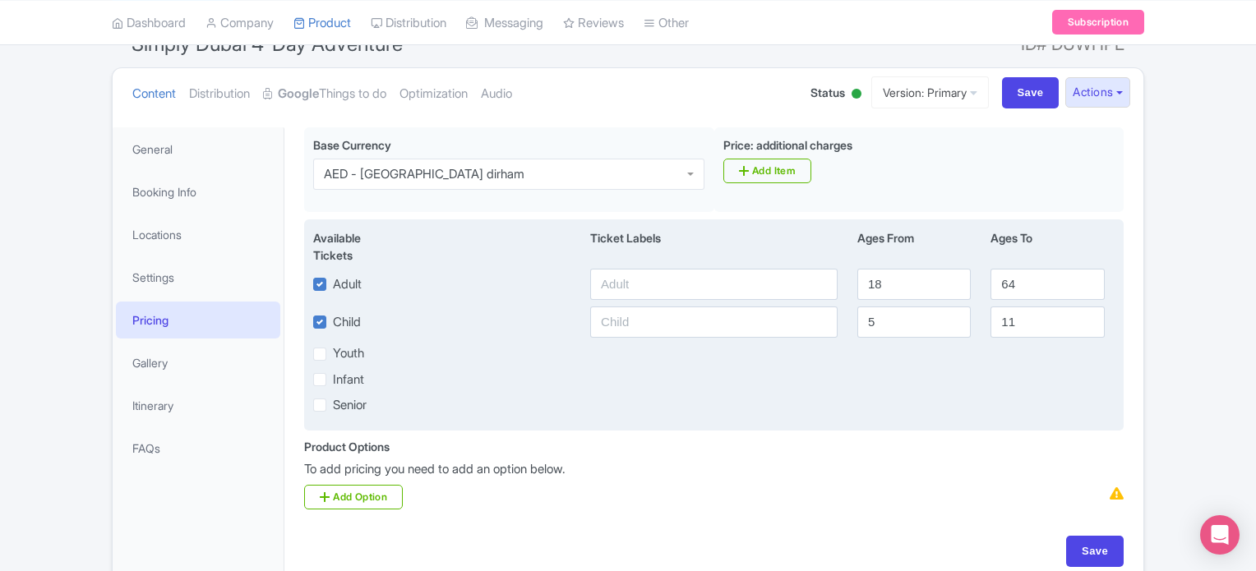
scroll to position [241, 0]
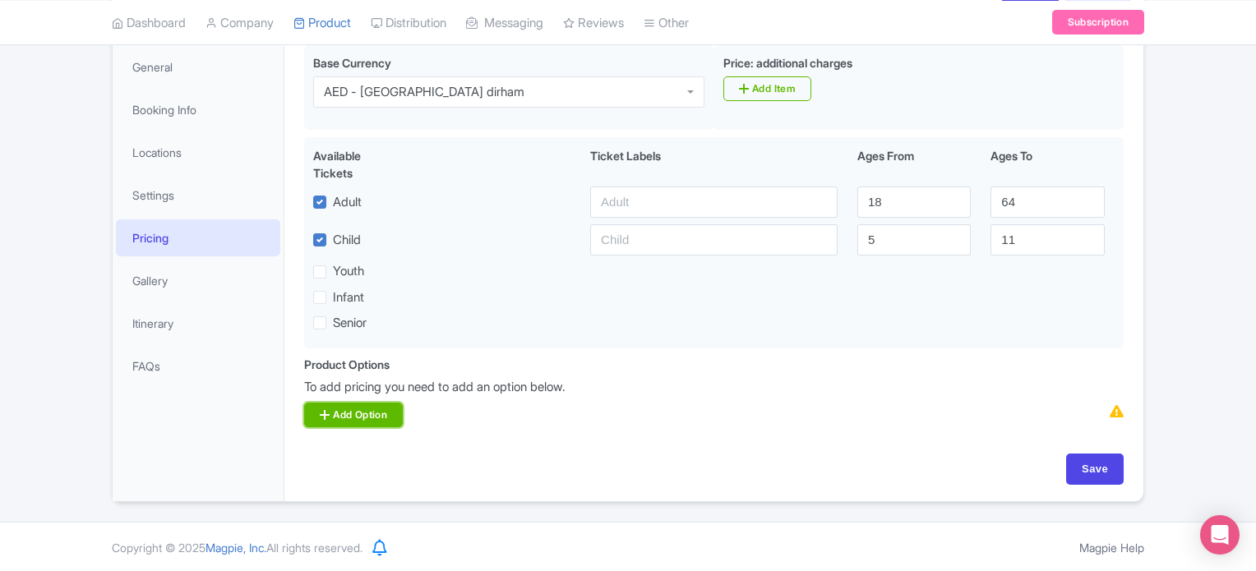
click at [354, 416] on link "Add Option" at bounding box center [353, 415] width 99 height 25
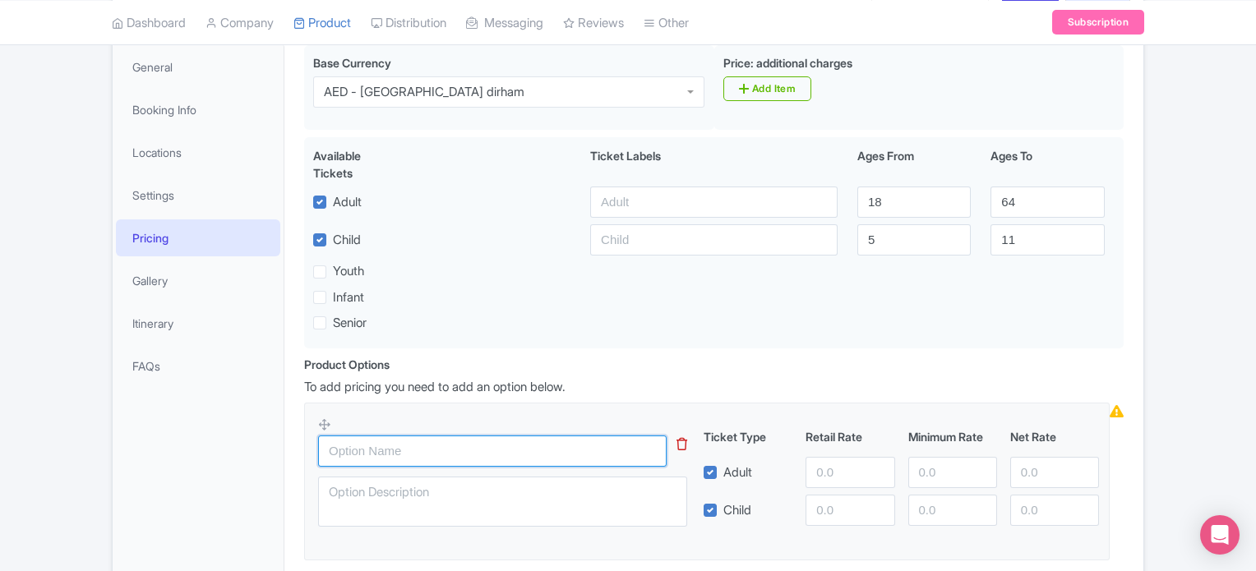
click at [392, 454] on input "text" at bounding box center [492, 451] width 349 height 31
paste input "4 Days Simply Dubai Combo"
type input "4 Days Simply Dubai Combo"
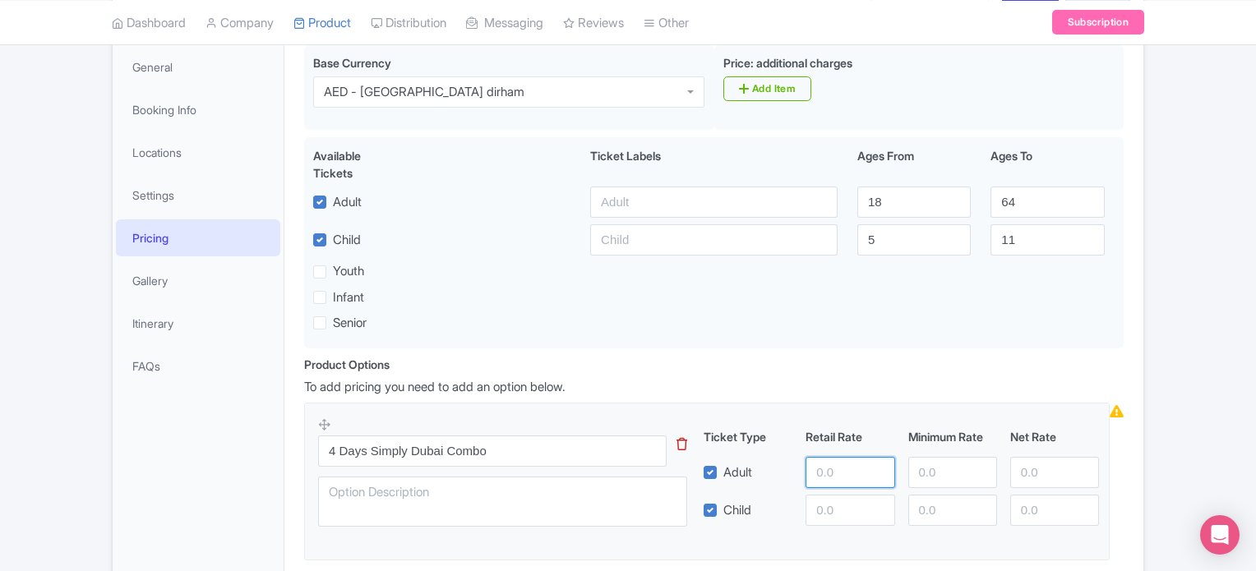
click at [827, 466] on input "number" at bounding box center [850, 472] width 89 height 31
type input "640"
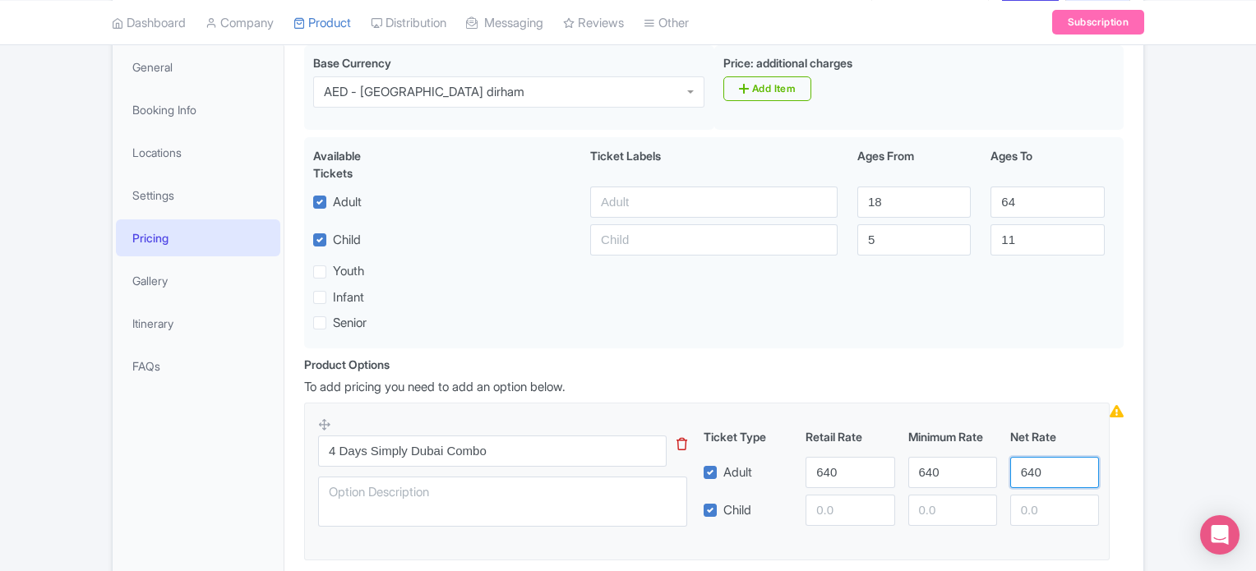
type input "640"
type input "630"
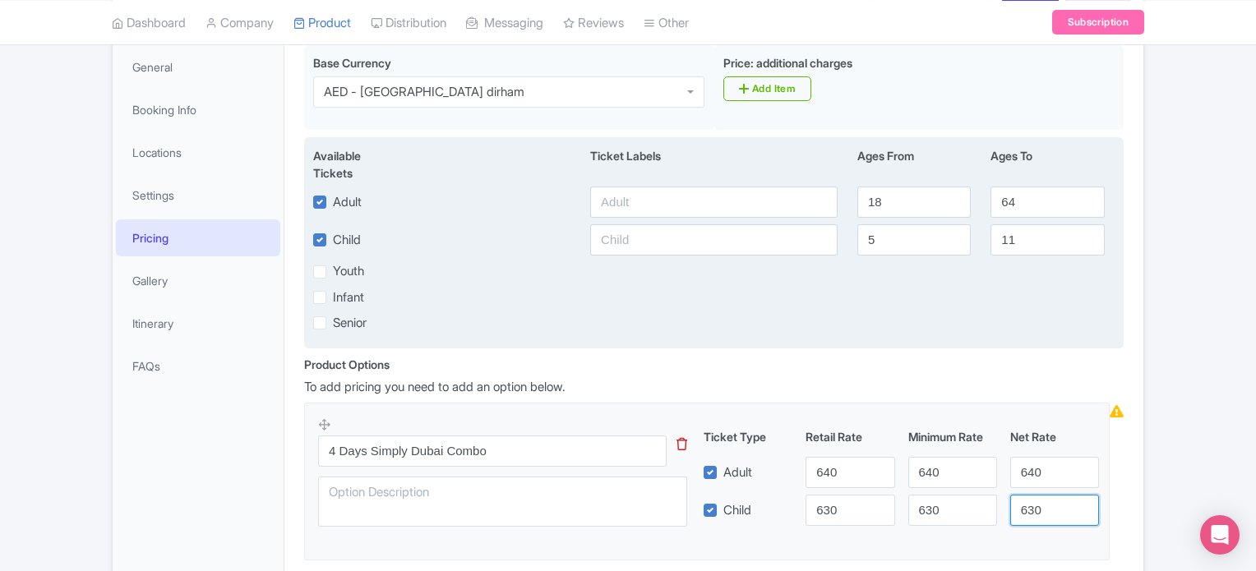
type input "630"
click at [772, 335] on div "Available Tickets i Ticket Labels Ages From Ages To Adult 18 64 Child 5 11 Yout…" at bounding box center [714, 242] width 820 height 211
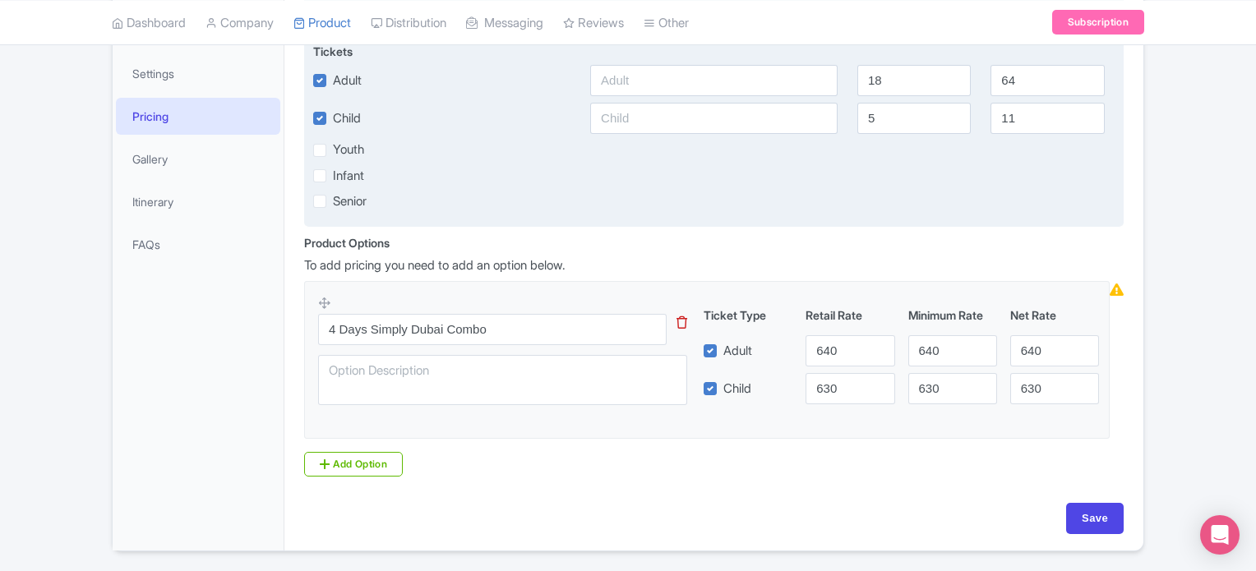
scroll to position [412, 0]
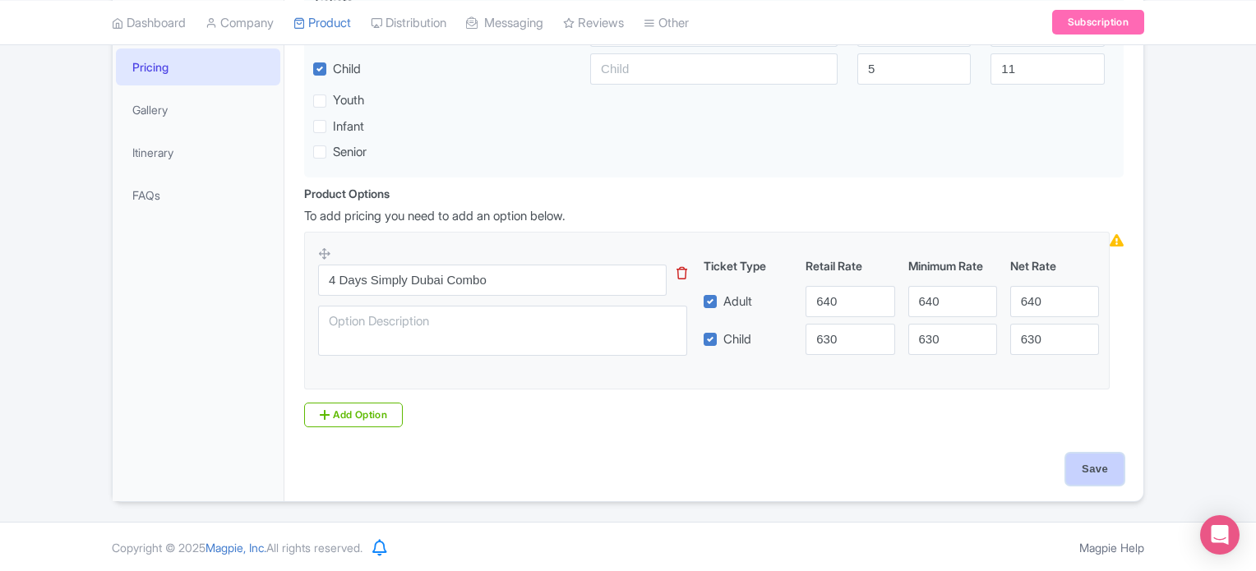
click at [1102, 465] on input "Save" at bounding box center [1096, 469] width 58 height 31
type input "Saving..."
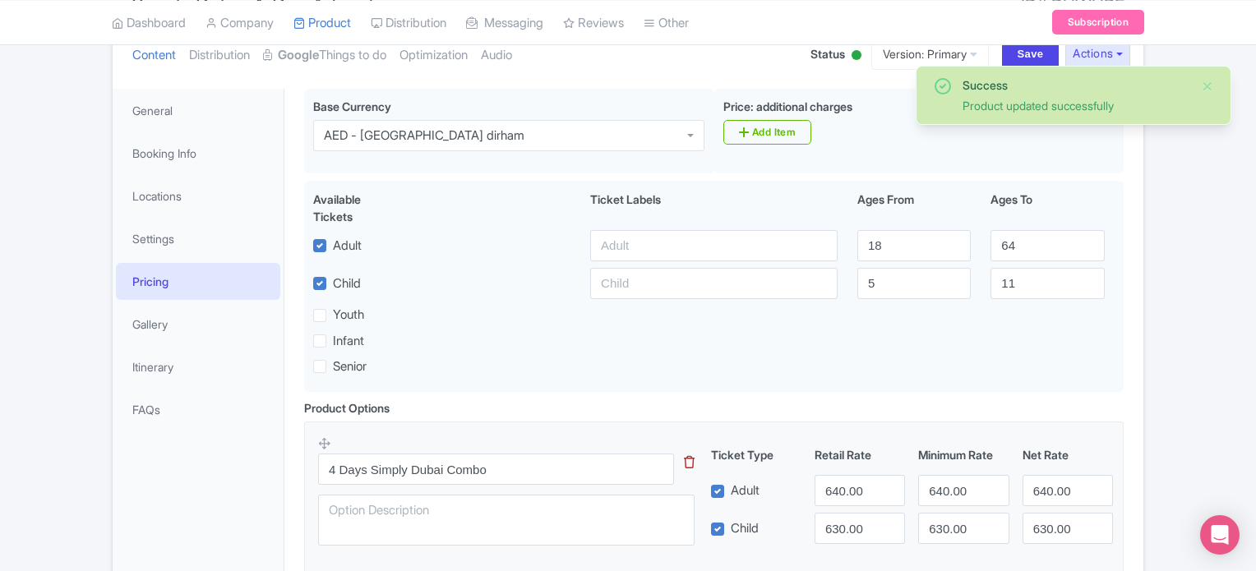
scroll to position [203, 0]
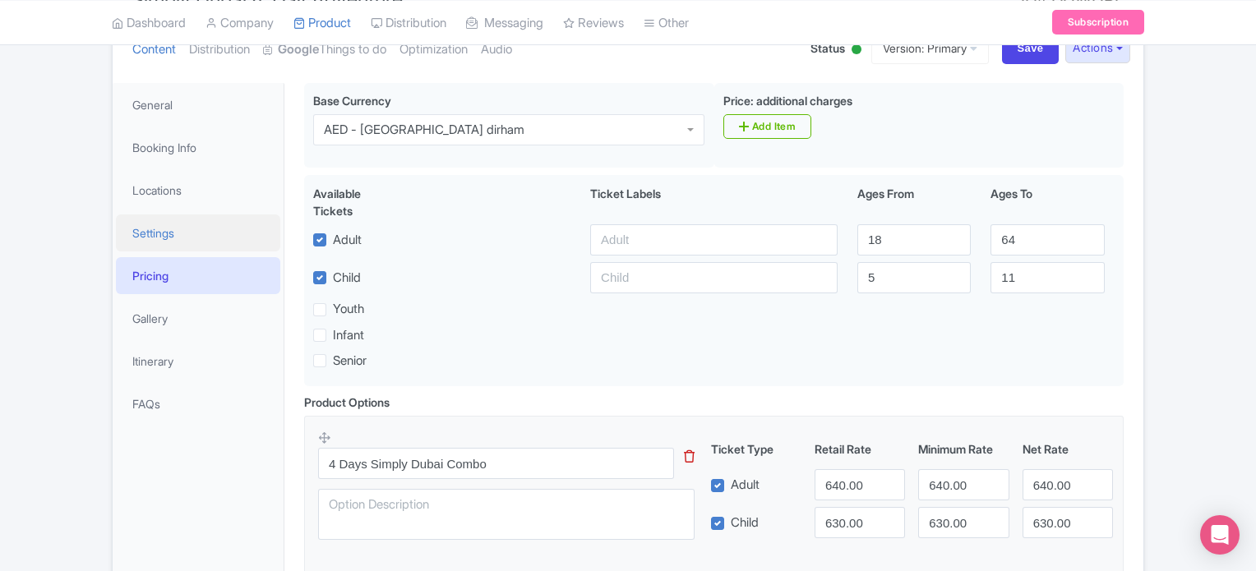
click at [147, 229] on link "Settings" at bounding box center [198, 233] width 164 height 37
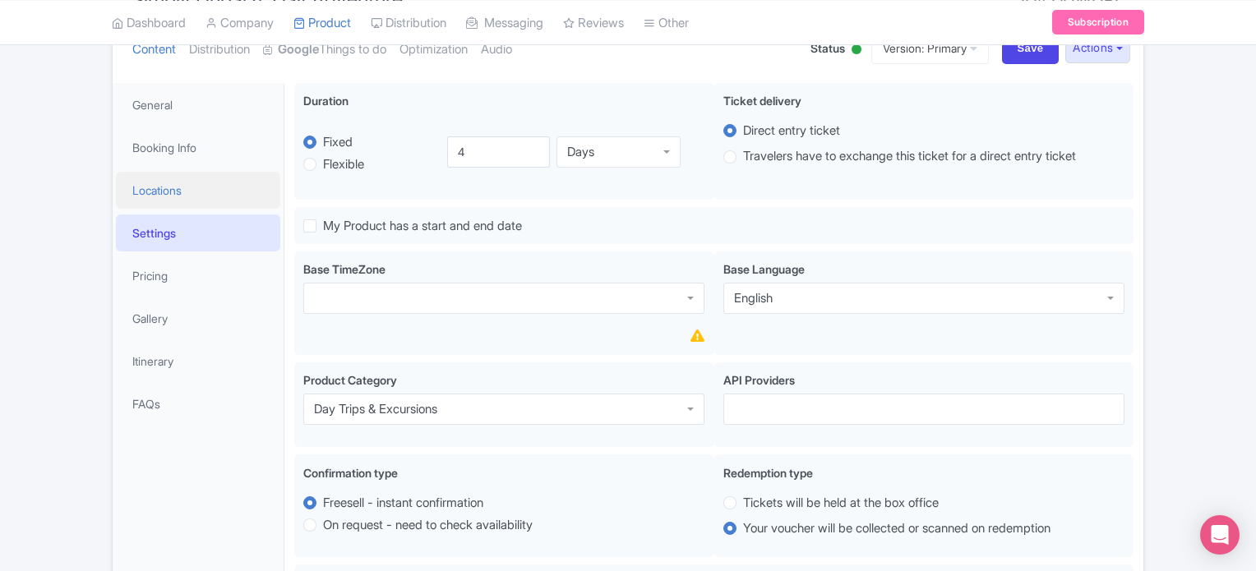
click at [165, 172] on link "Locations" at bounding box center [198, 190] width 164 height 37
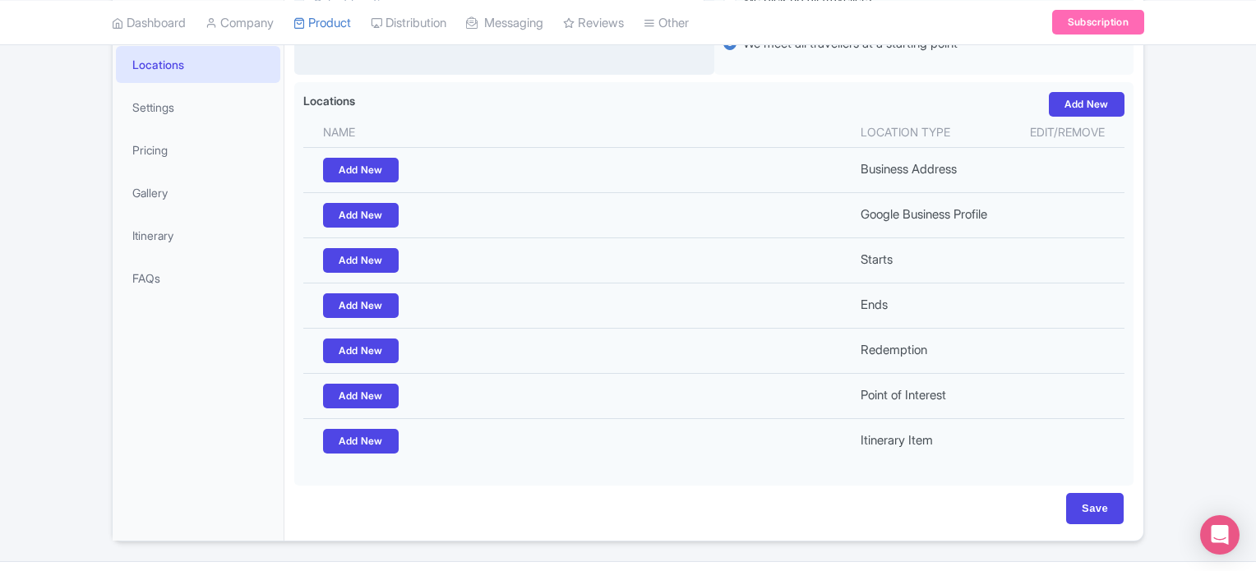
scroll to position [164, 0]
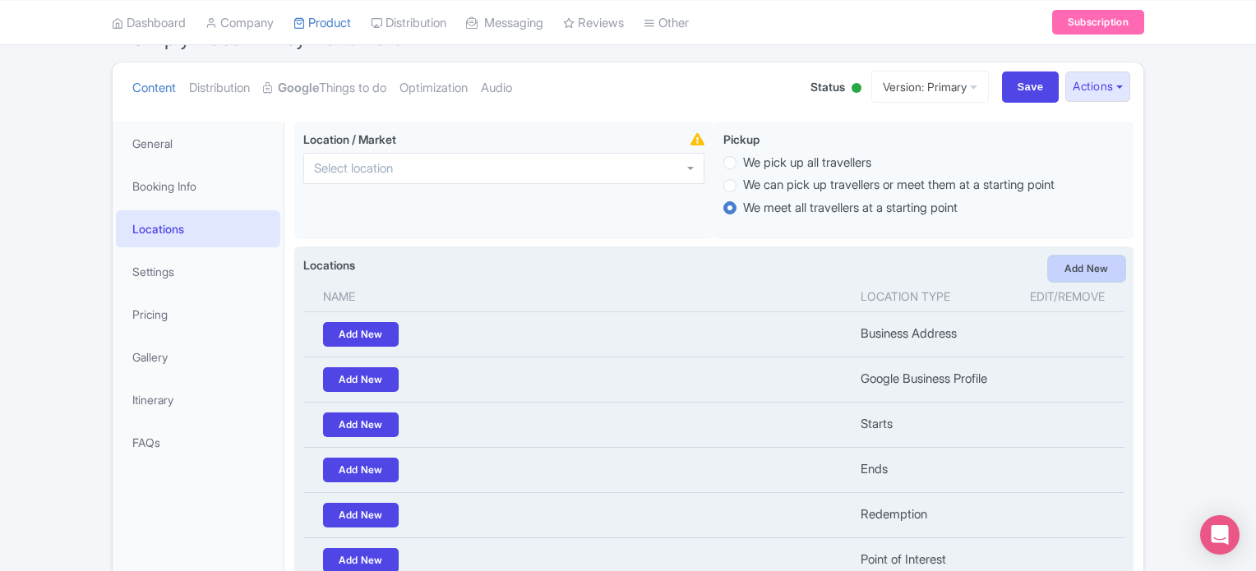
click at [1077, 262] on link "Add New" at bounding box center [1087, 269] width 76 height 25
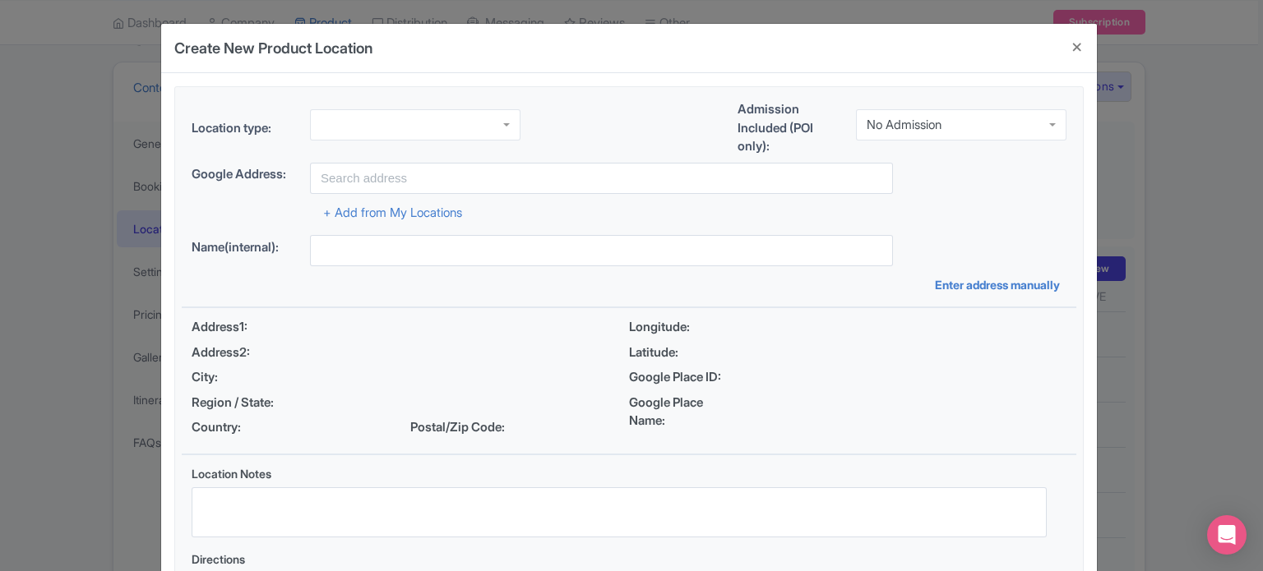
click at [345, 127] on div at bounding box center [415, 124] width 211 height 31
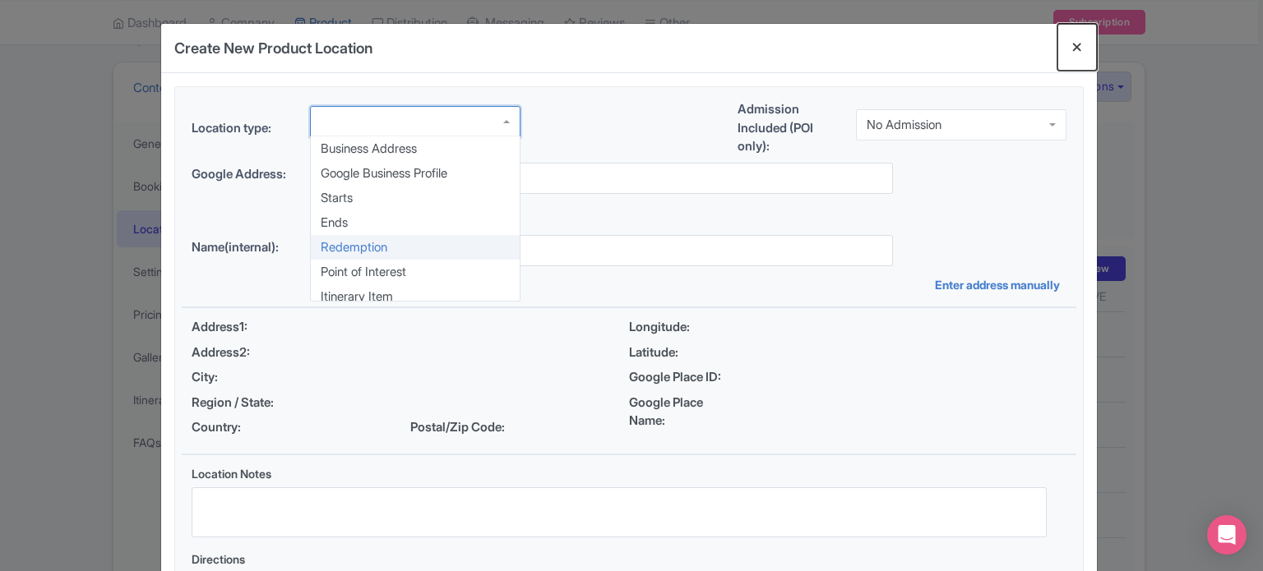
click at [1076, 45] on button "Close" at bounding box center [1076, 47] width 39 height 47
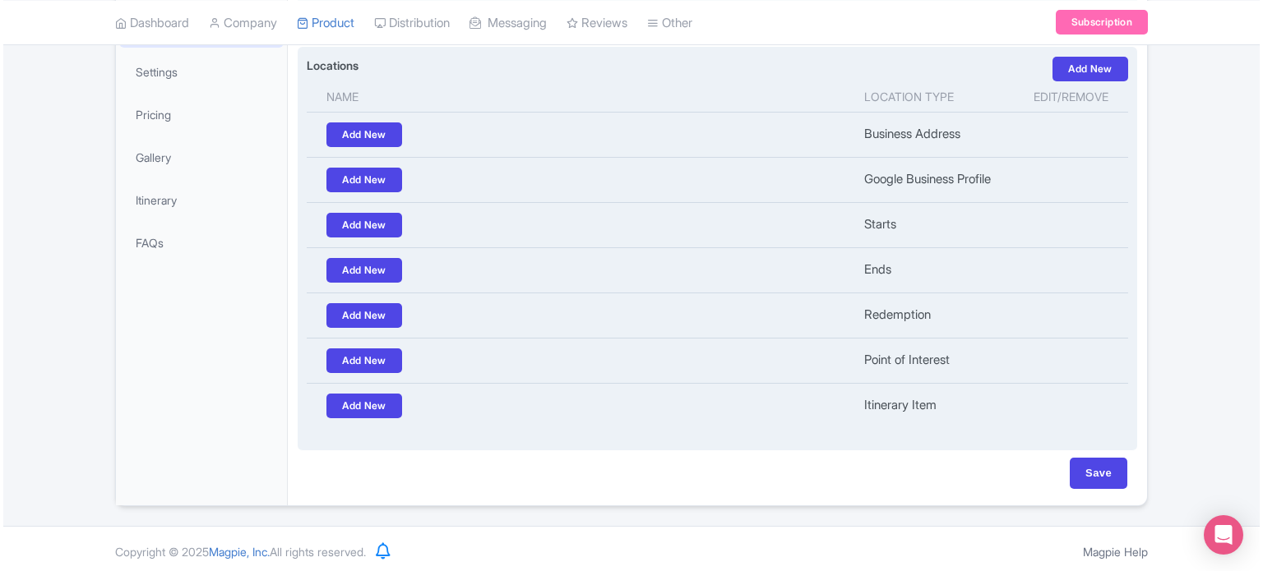
scroll to position [118, 0]
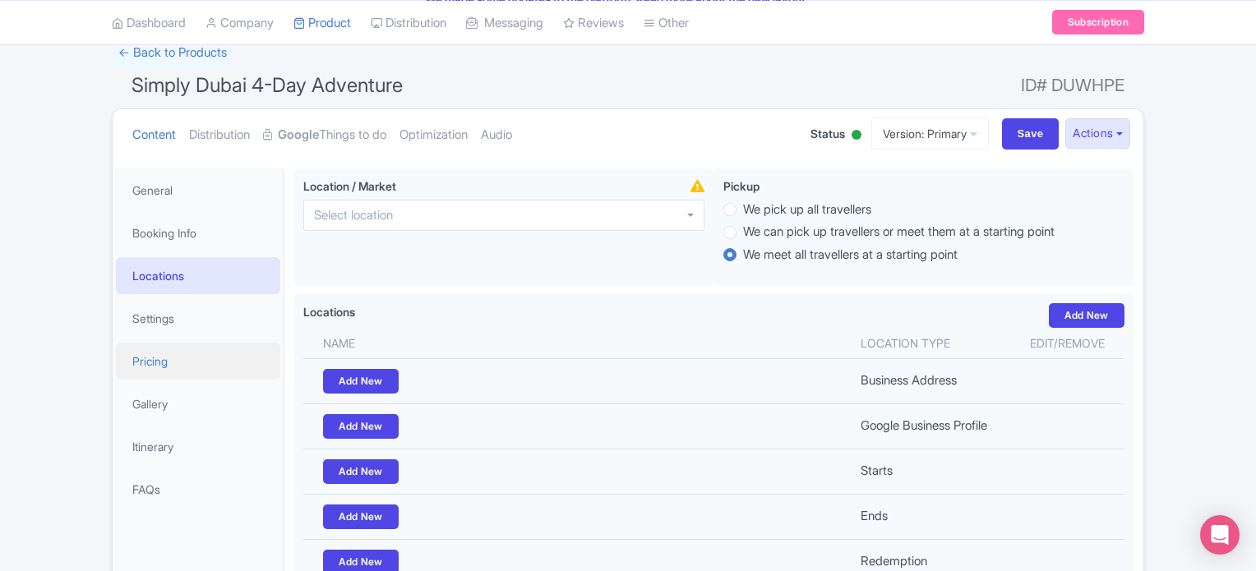
click at [152, 360] on link "Pricing" at bounding box center [198, 361] width 164 height 37
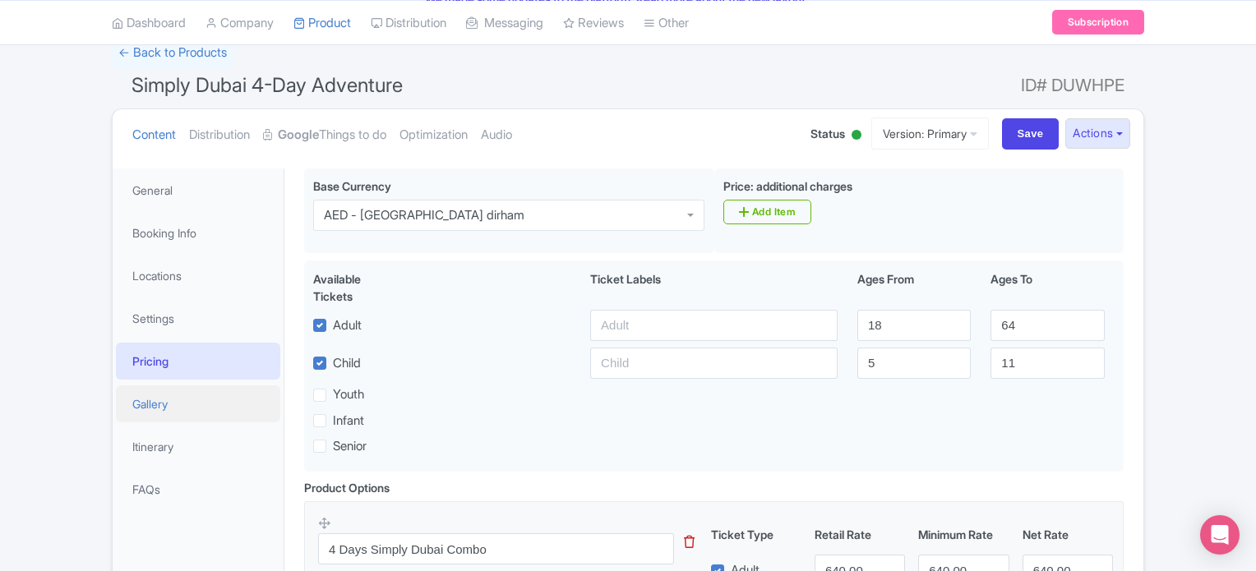
click at [155, 403] on link "Gallery" at bounding box center [198, 404] width 164 height 37
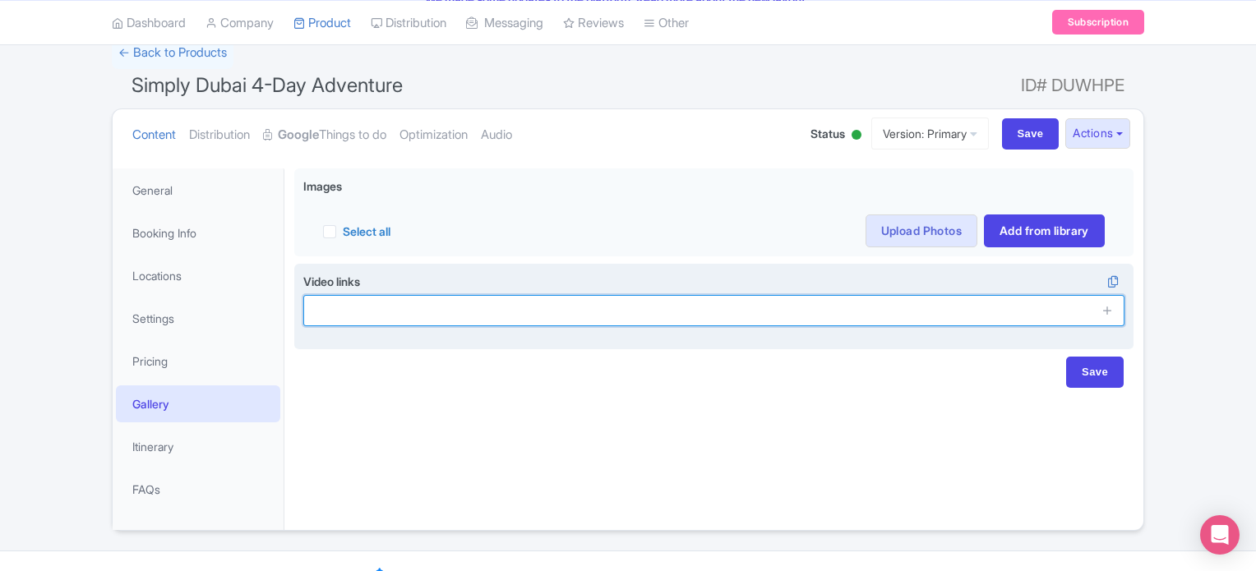
click at [673, 314] on input "text" at bounding box center [713, 310] width 821 height 31
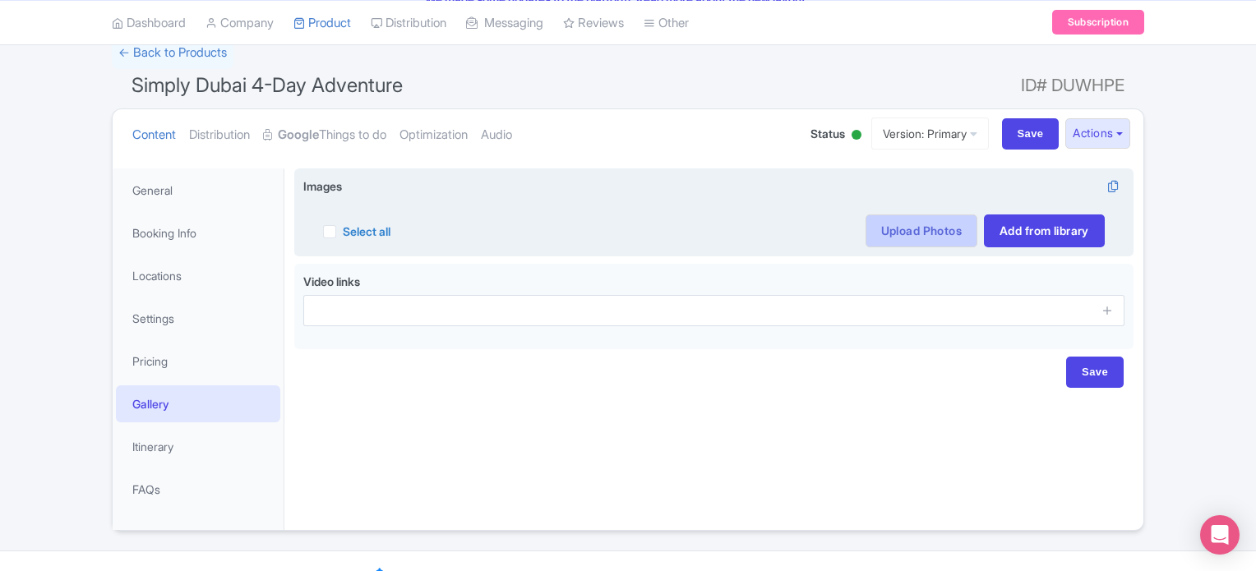
click at [918, 225] on link "Upload Photos" at bounding box center [922, 231] width 112 height 33
click at [914, 237] on link "Upload Photos" at bounding box center [922, 231] width 112 height 33
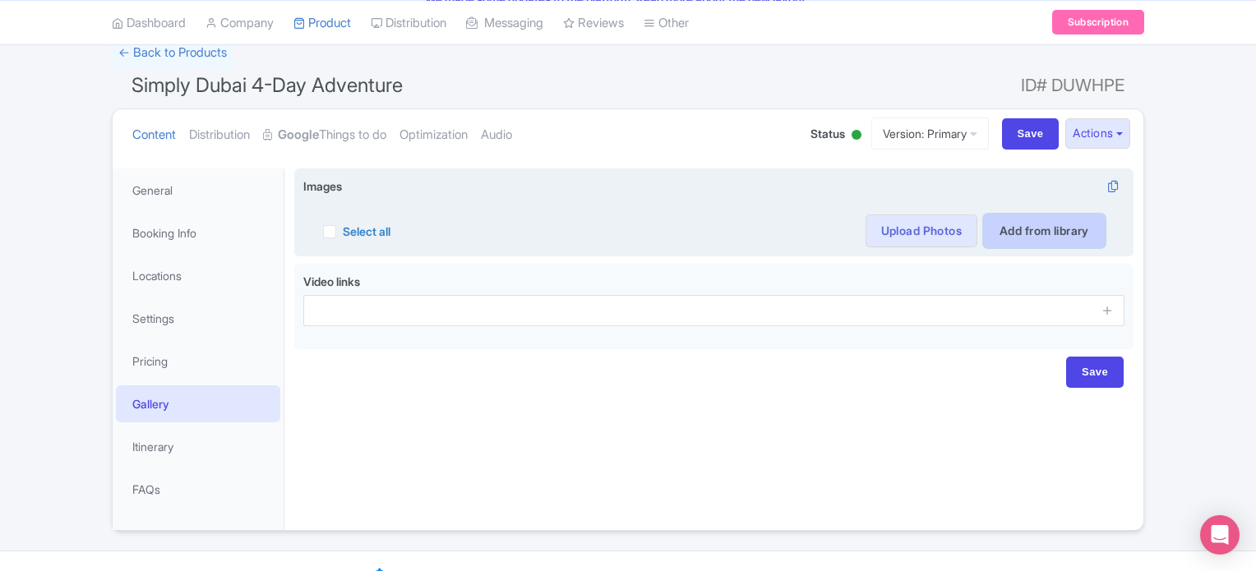
click at [1063, 238] on link "Add from library" at bounding box center [1044, 231] width 121 height 33
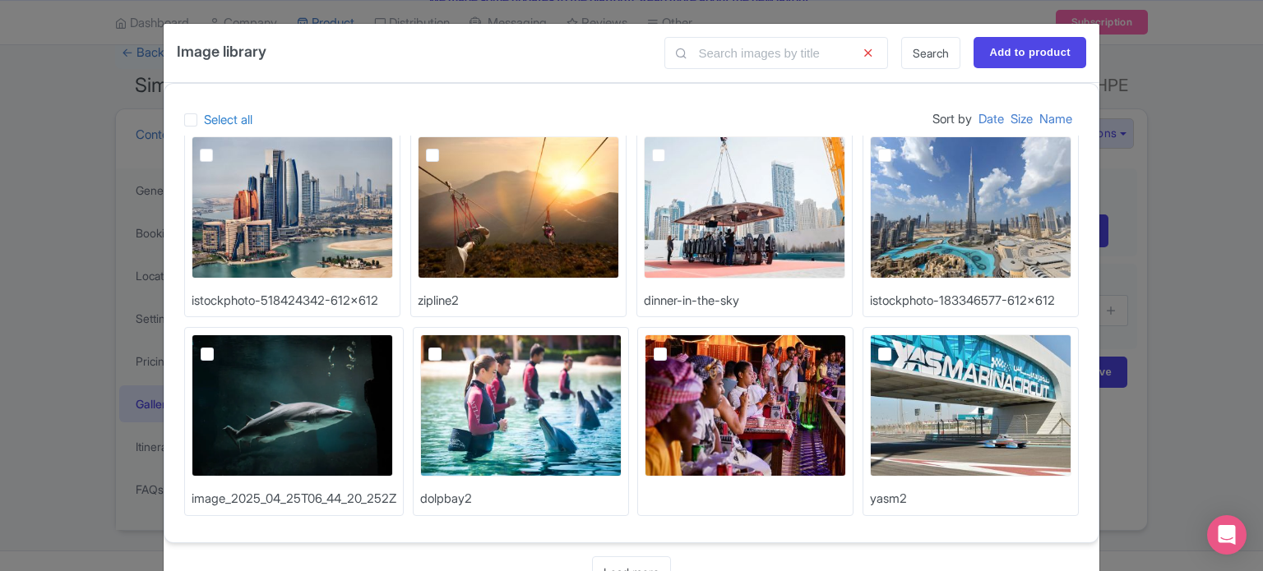
scroll to position [329, 0]
click at [898, 146] on label at bounding box center [898, 146] width 0 height 0
click at [898, 147] on input "checkbox" at bounding box center [903, 142] width 11 height 11
checkbox input "true"
drag, startPoint x: 1036, startPoint y: 55, endPoint x: 1025, endPoint y: 53, distance: 11.0
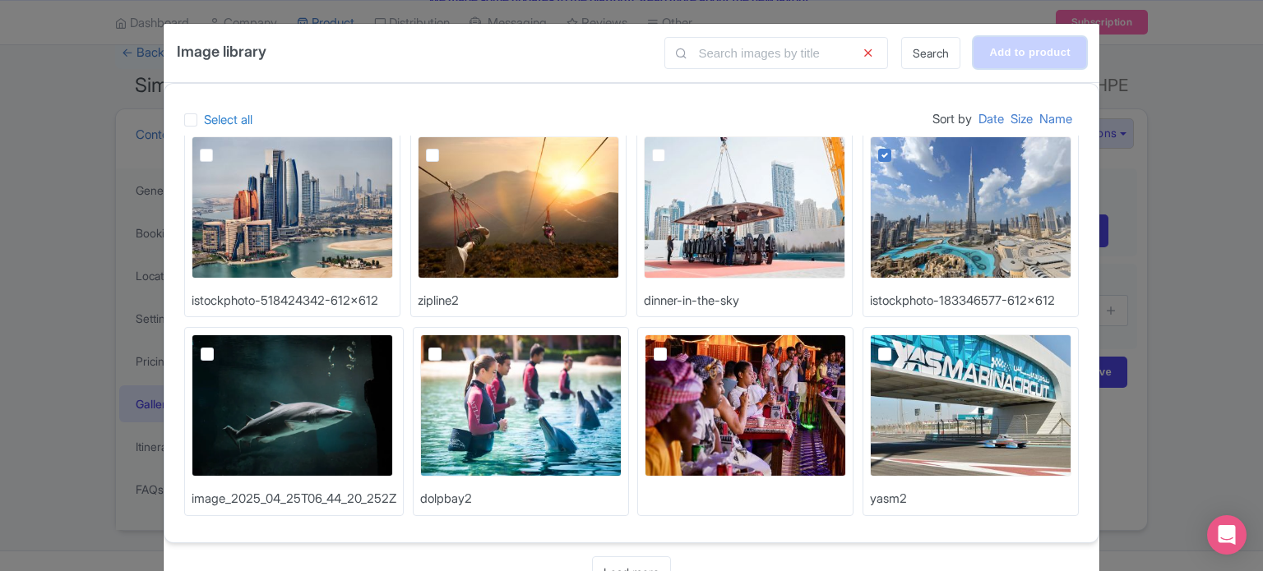
click at [1036, 55] on input "Add to product" at bounding box center [1030, 52] width 113 height 31
type input "Adding..."
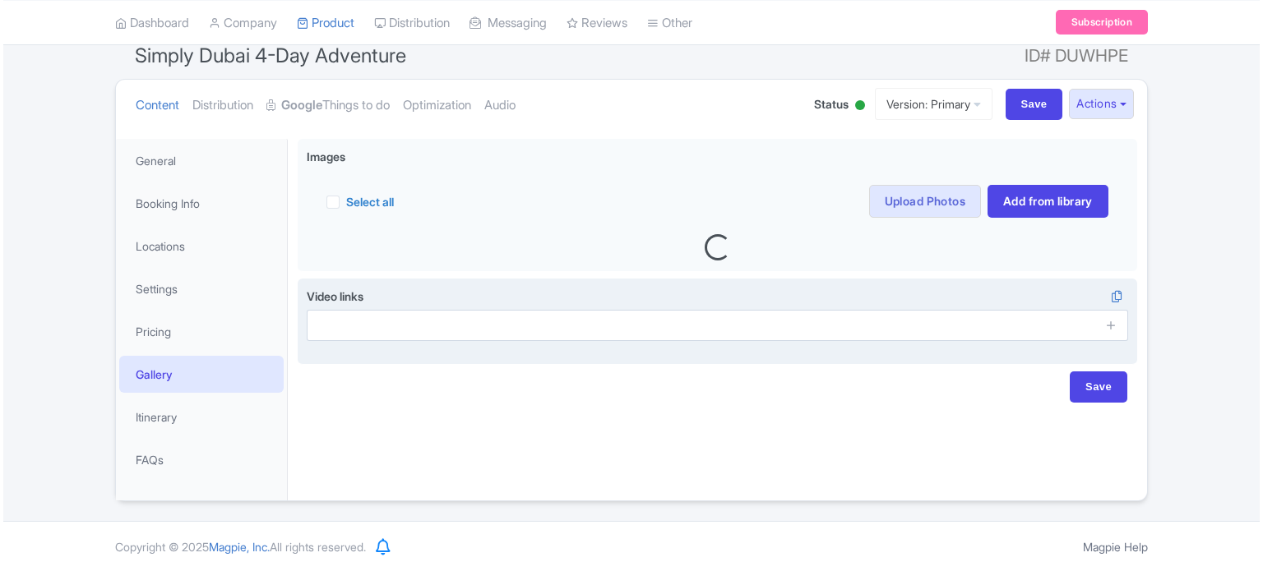
scroll to position [149, 0]
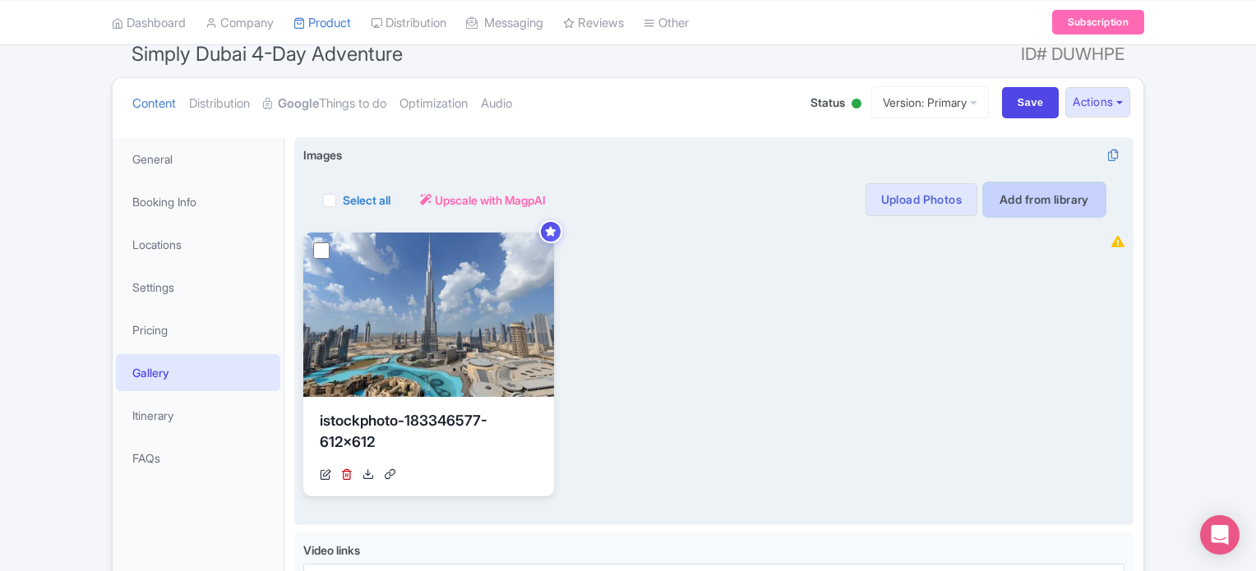
click at [1052, 200] on link "Add from library" at bounding box center [1044, 199] width 121 height 33
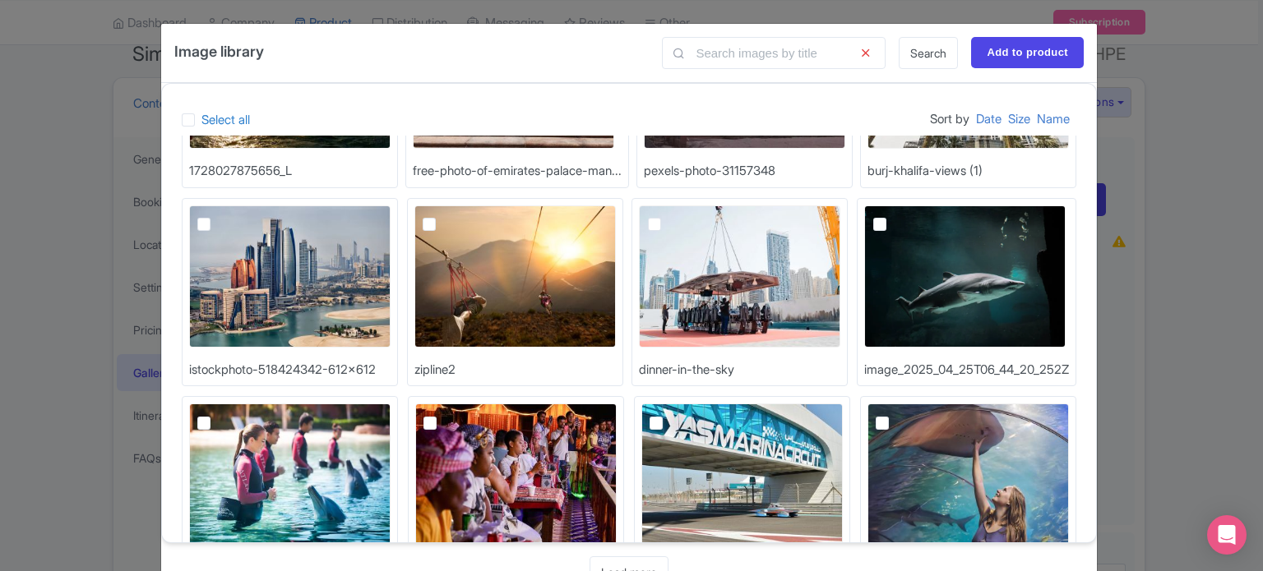
scroll to position [0, 0]
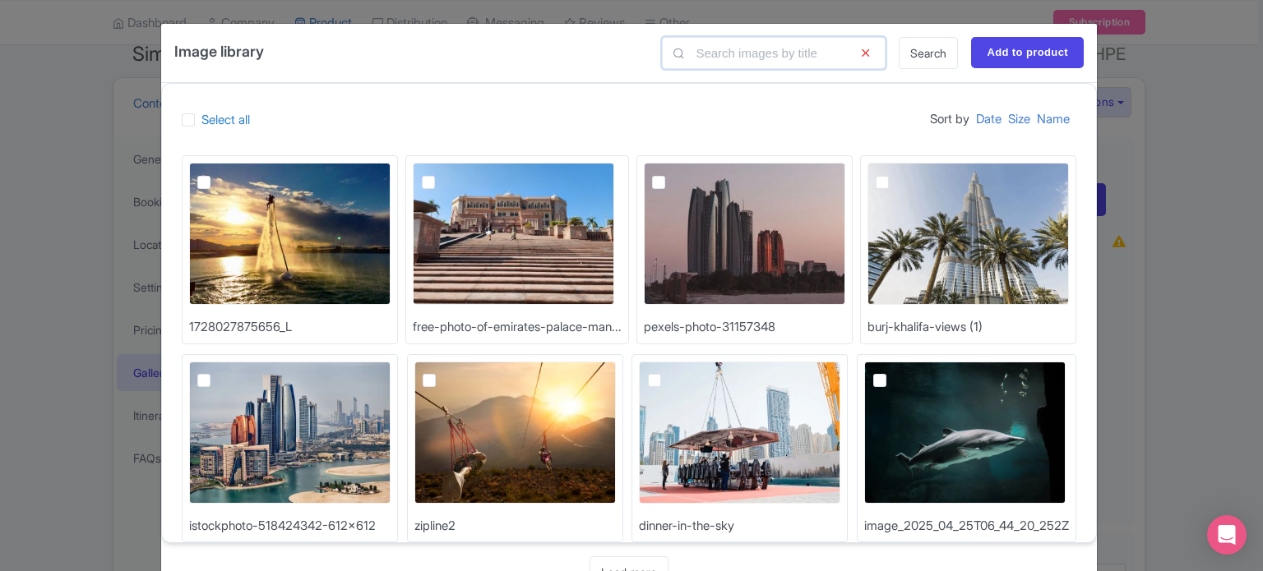
click at [720, 48] on input "text" at bounding box center [774, 53] width 224 height 32
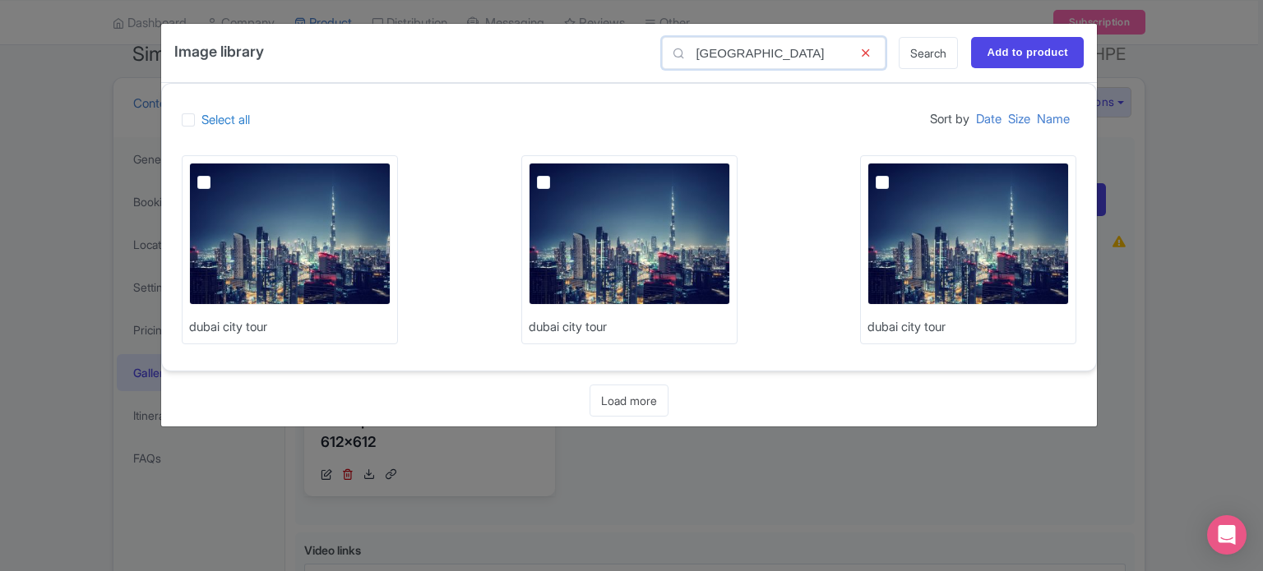
click at [737, 53] on input "dubai city" at bounding box center [774, 53] width 224 height 32
click at [737, 52] on input "dubai city" at bounding box center [774, 53] width 224 height 32
click at [737, 49] on input "dubai city" at bounding box center [774, 53] width 224 height 32
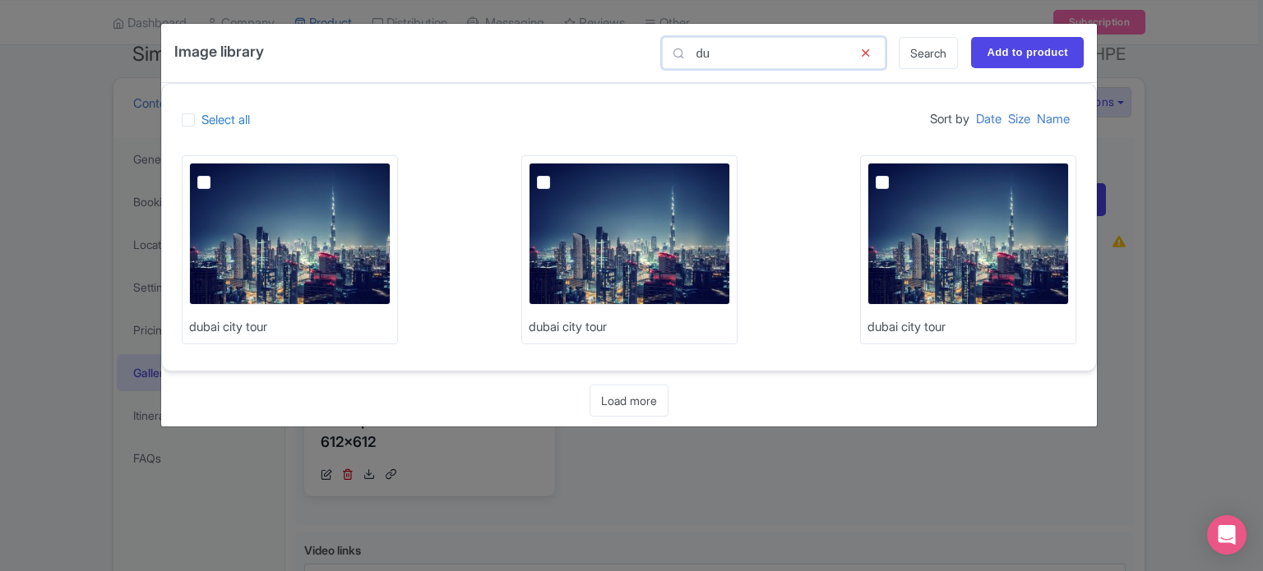
type input "d"
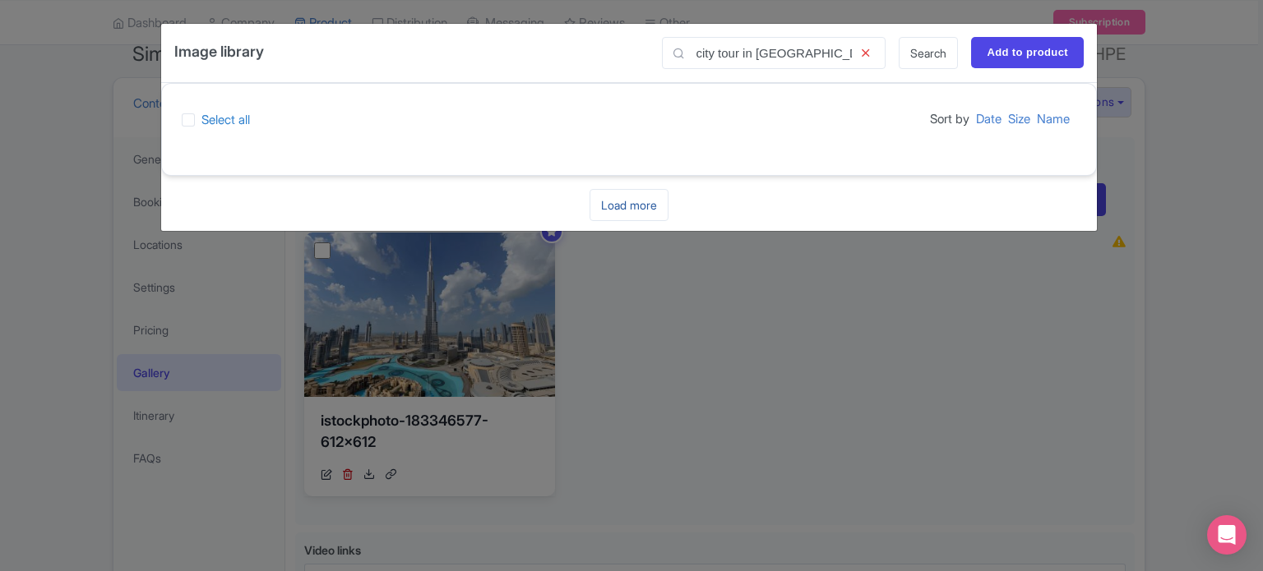
click at [636, 204] on link "Load more" at bounding box center [629, 205] width 79 height 32
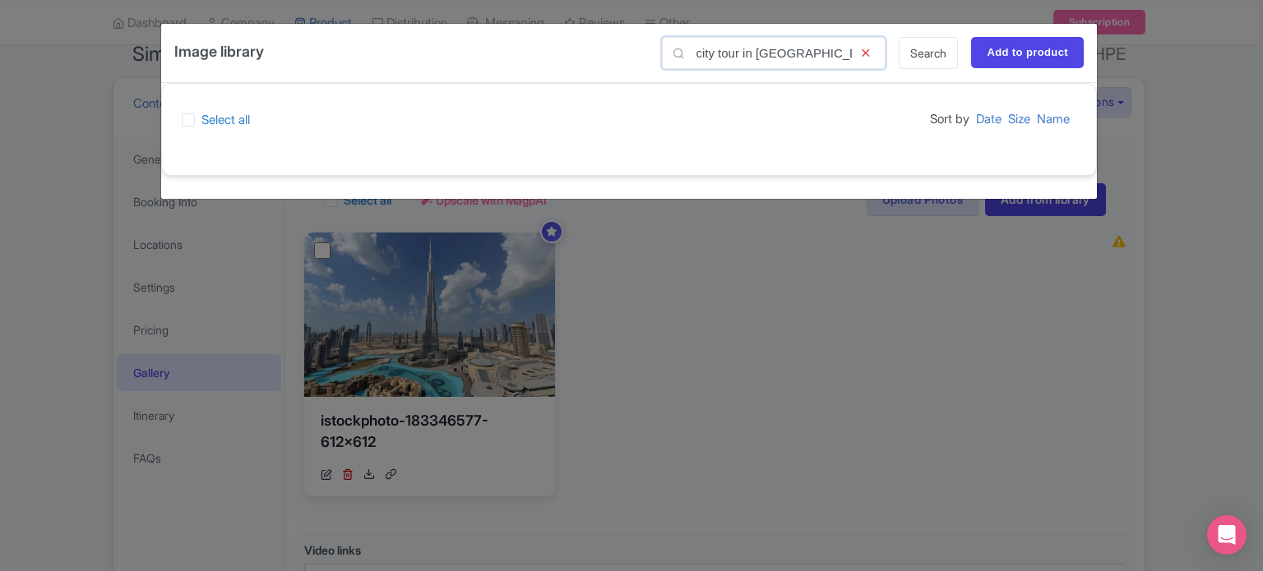
click at [768, 53] on input "city tour in dubai" at bounding box center [774, 53] width 224 height 32
click at [764, 52] on input "city tour in dubai" at bounding box center [774, 53] width 224 height 32
drag, startPoint x: 760, startPoint y: 55, endPoint x: 653, endPoint y: 49, distance: 107.1
click at [653, 49] on div "city tour in dubai Search Add to product" at bounding box center [866, 53] width 435 height 32
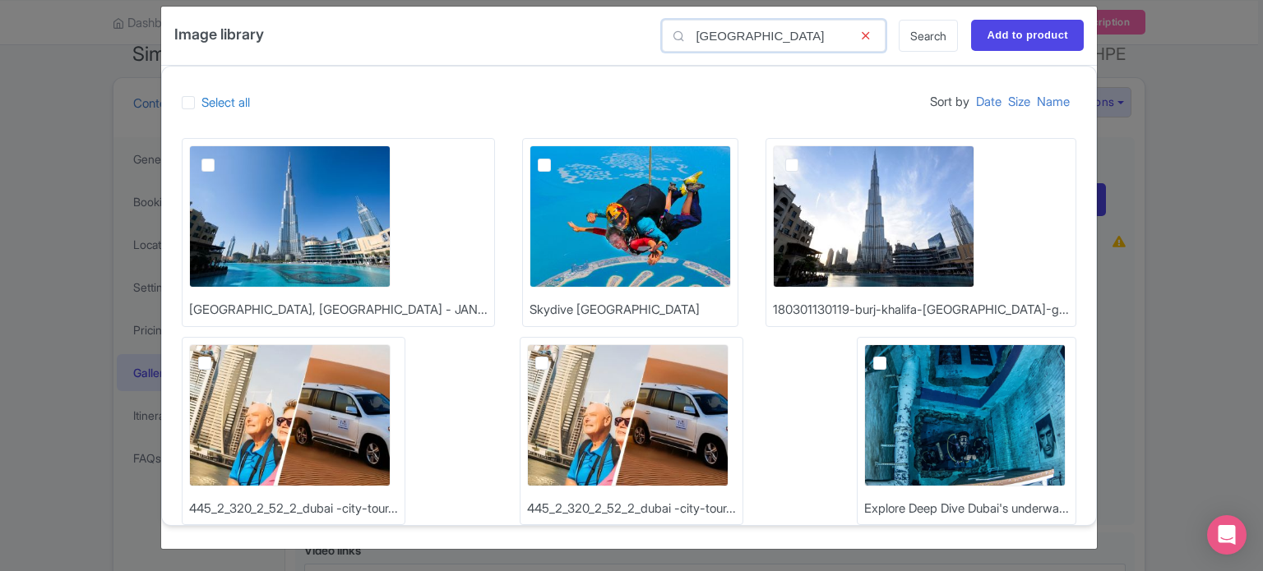
click at [706, 29] on input "dubai" at bounding box center [774, 36] width 224 height 32
type input "dubai"
click at [929, 33] on link "Search" at bounding box center [928, 36] width 59 height 32
click at [921, 34] on link "Search" at bounding box center [928, 36] width 59 height 32
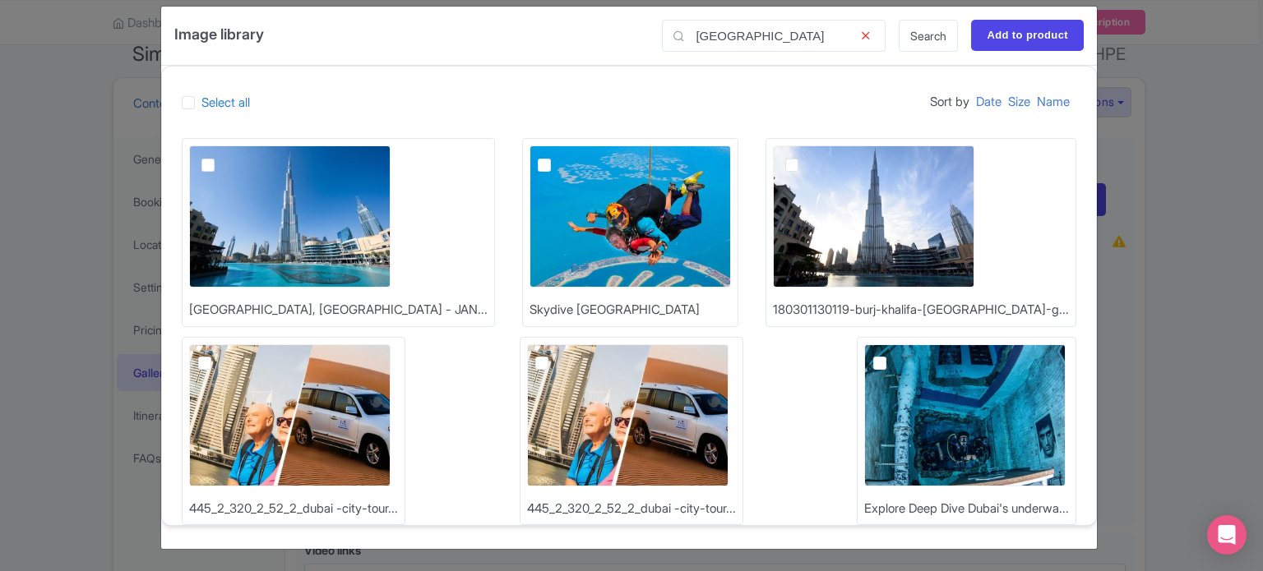
click at [868, 37] on icon at bounding box center [865, 36] width 40 height 32
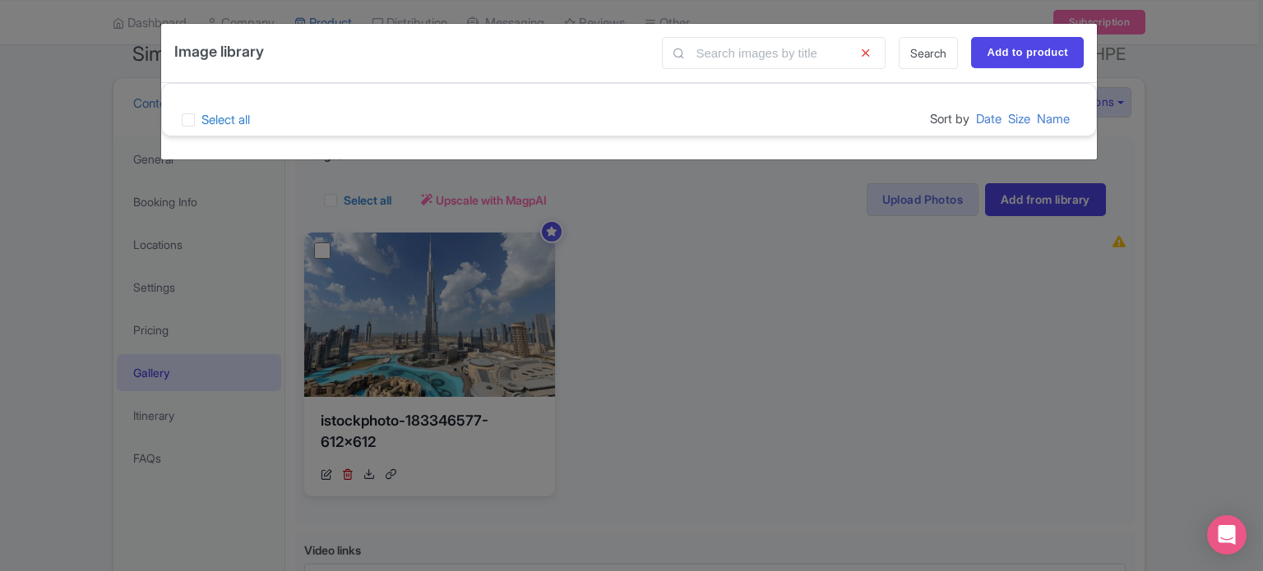
click at [928, 56] on link "Search" at bounding box center [928, 53] width 59 height 32
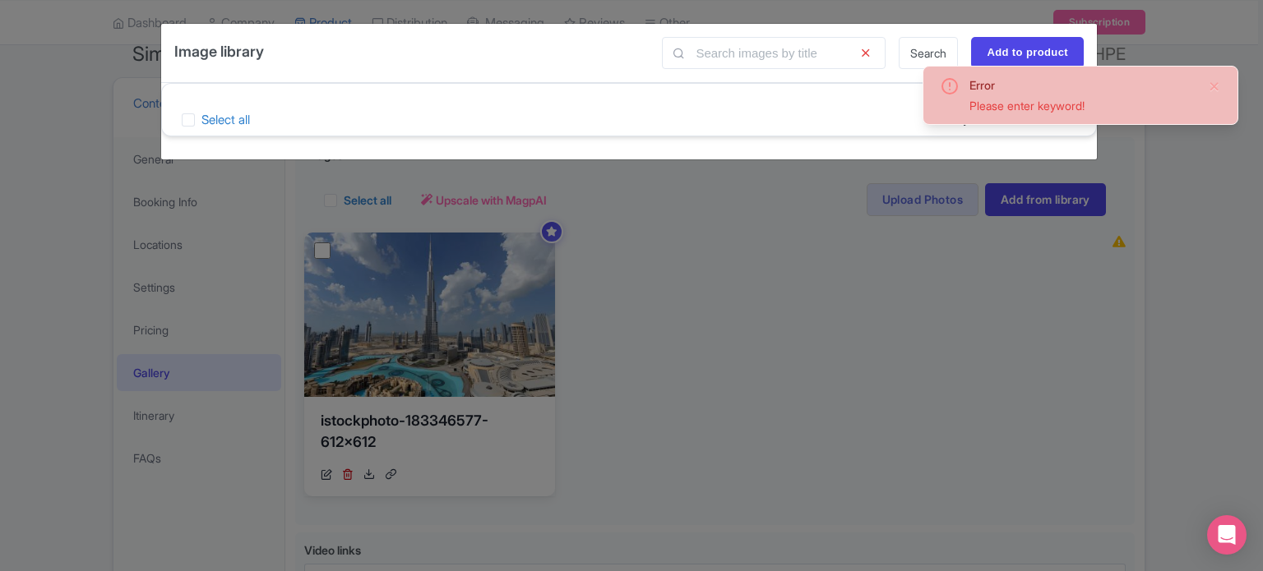
click at [917, 52] on link "Search" at bounding box center [928, 53] width 59 height 32
drag, startPoint x: 1180, startPoint y: 177, endPoint x: 1180, endPoint y: 153, distance: 23.8
click at [1182, 175] on div "Image library Search Add to product Select all Sort by Date Size Name DUBAI, UN…" at bounding box center [631, 285] width 1263 height 571
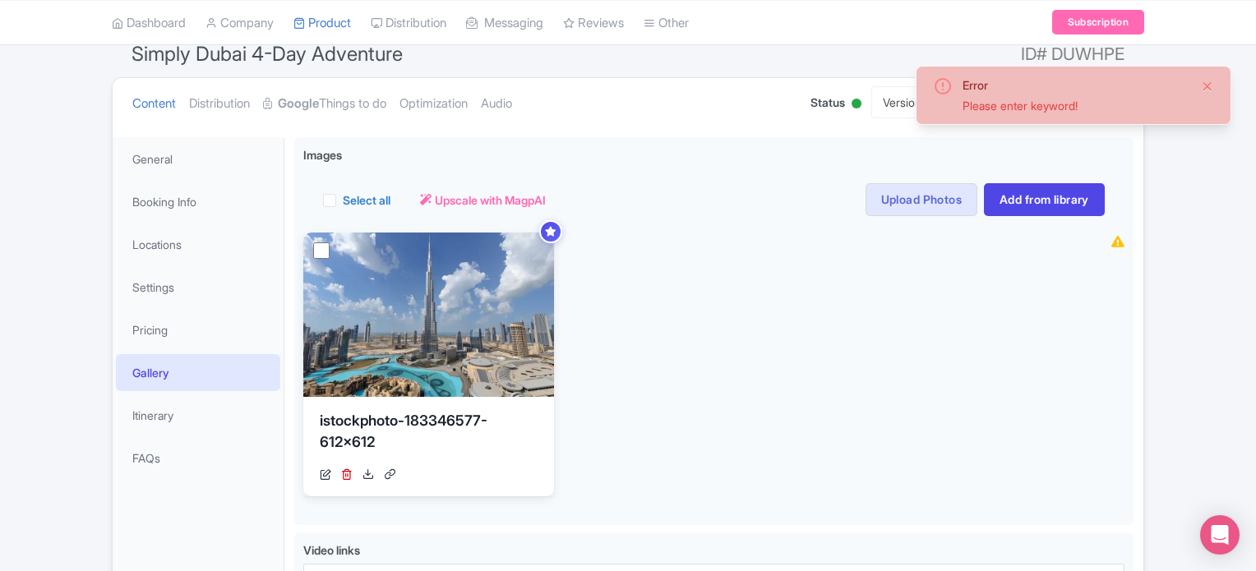
click at [1214, 87] on button "Close" at bounding box center [1207, 86] width 13 height 20
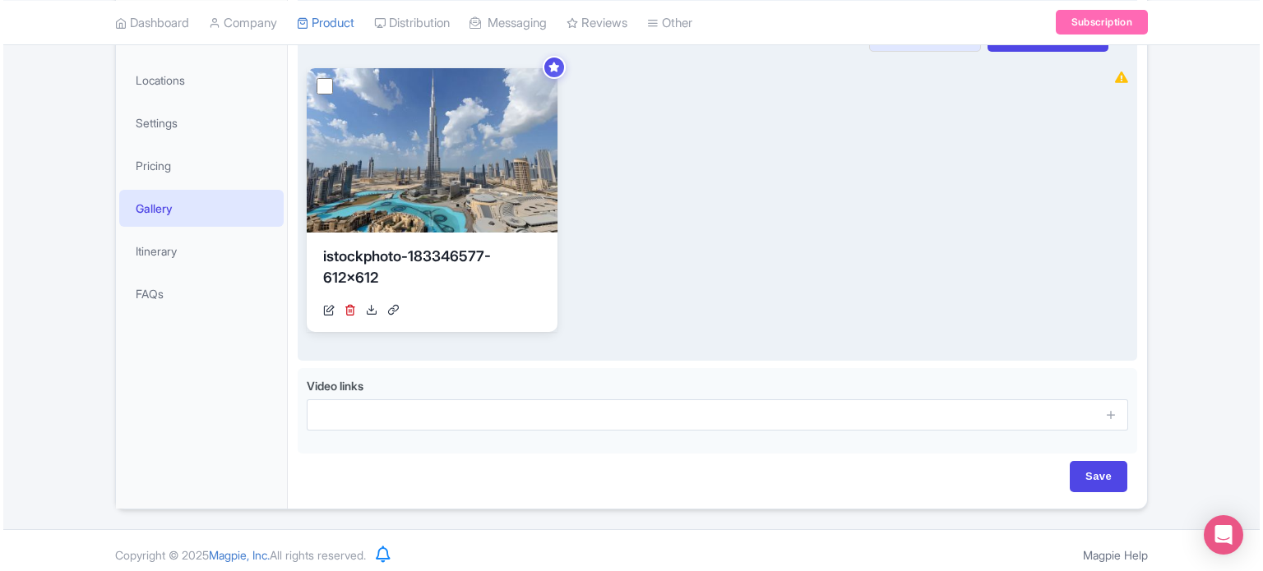
scroll to position [67, 0]
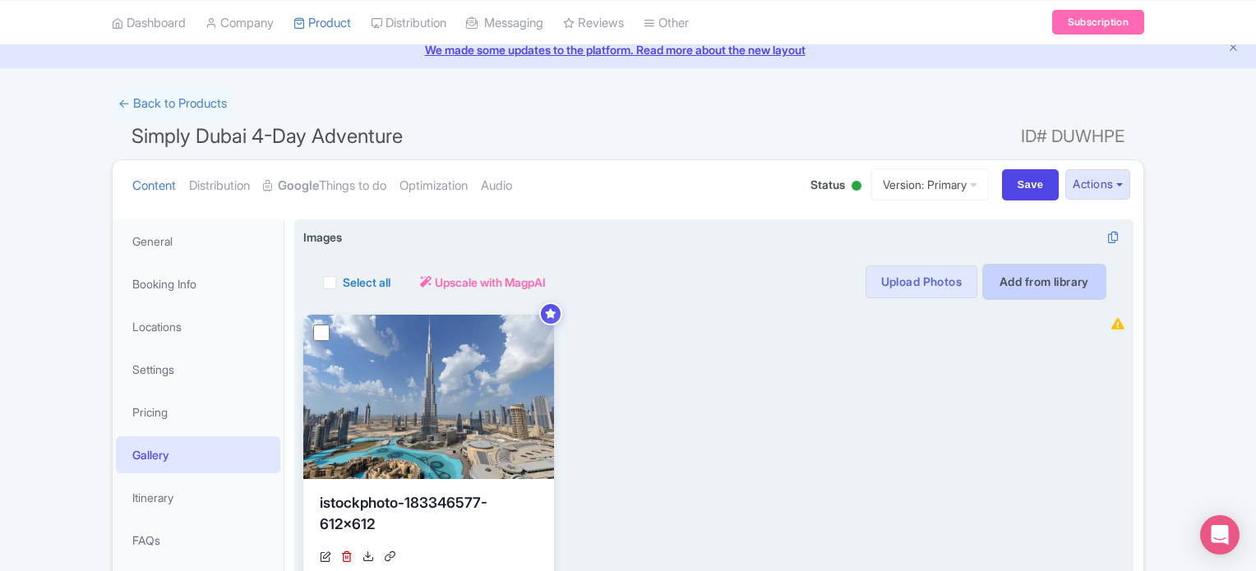
click at [1037, 285] on link "Add from library" at bounding box center [1044, 282] width 121 height 33
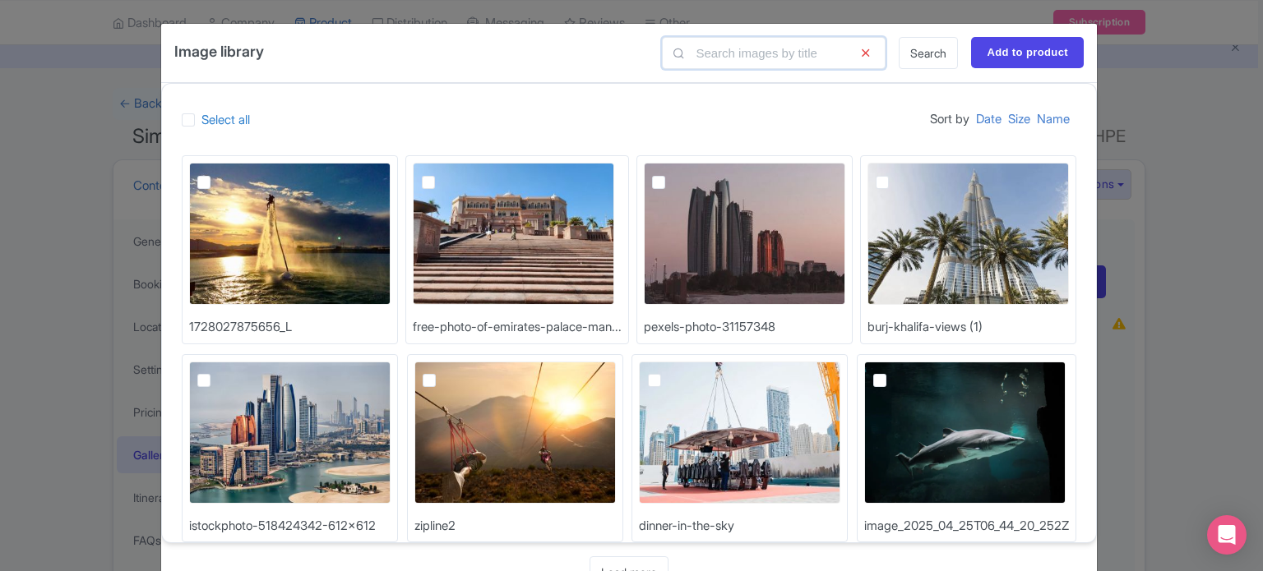
click at [723, 54] on input "text" at bounding box center [774, 53] width 224 height 32
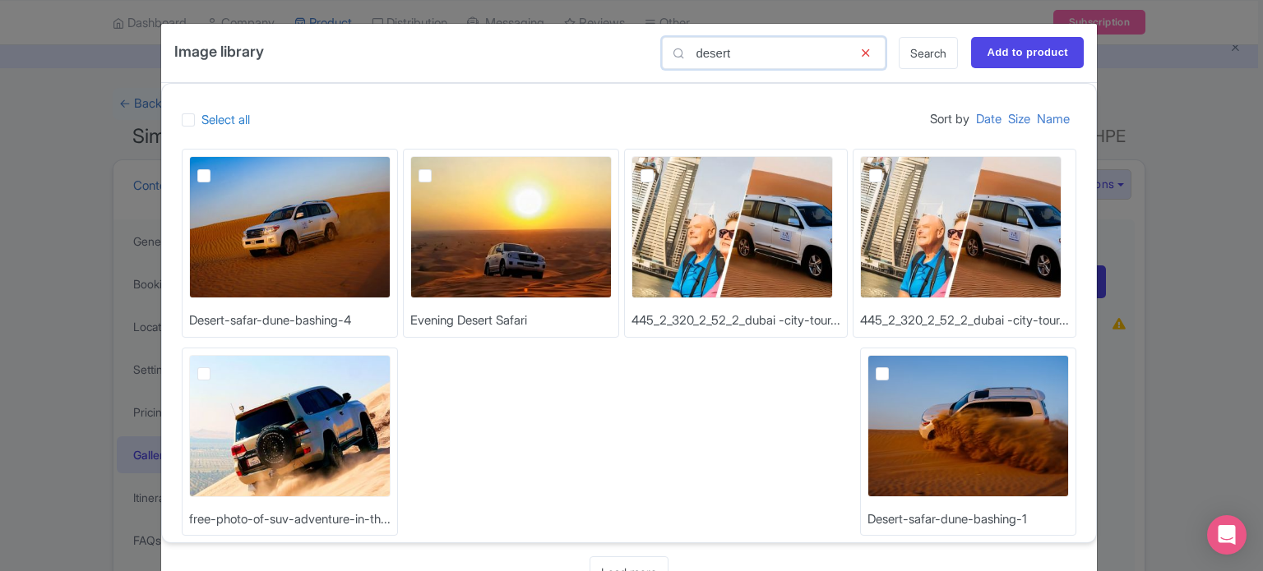
scroll to position [0, 0]
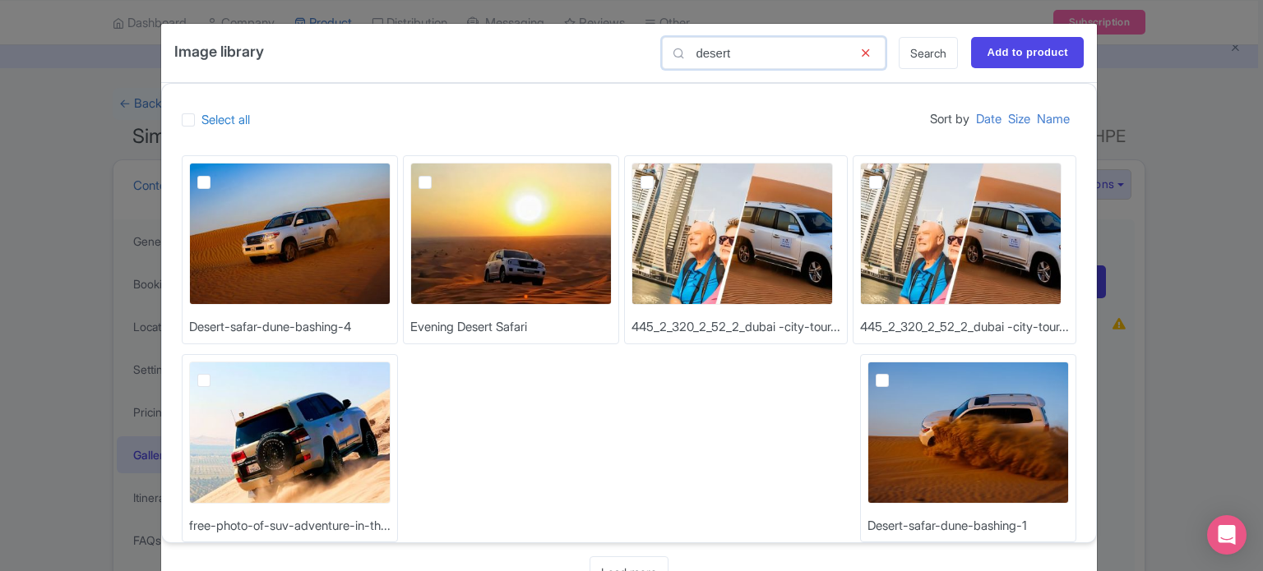
type input "desert"
click at [217, 173] on label at bounding box center [217, 173] width 0 height 0
click at [217, 174] on input "checkbox" at bounding box center [222, 168] width 11 height 11
checkbox input "true"
click at [1036, 51] on input "Add to product" at bounding box center [1027, 52] width 113 height 31
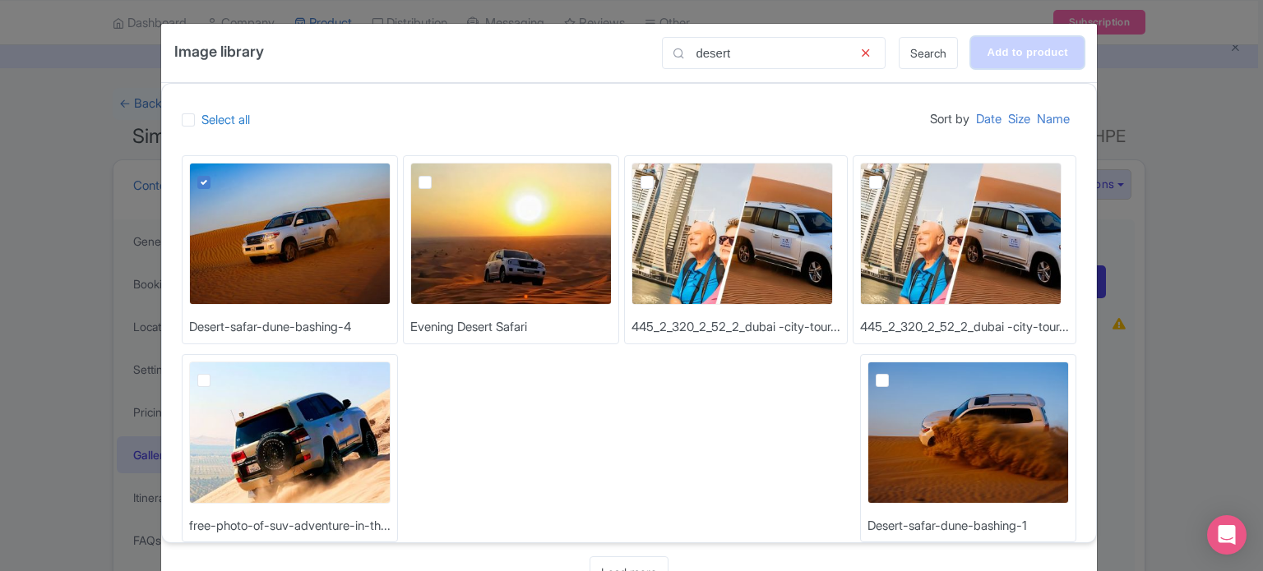
type input "Adding..."
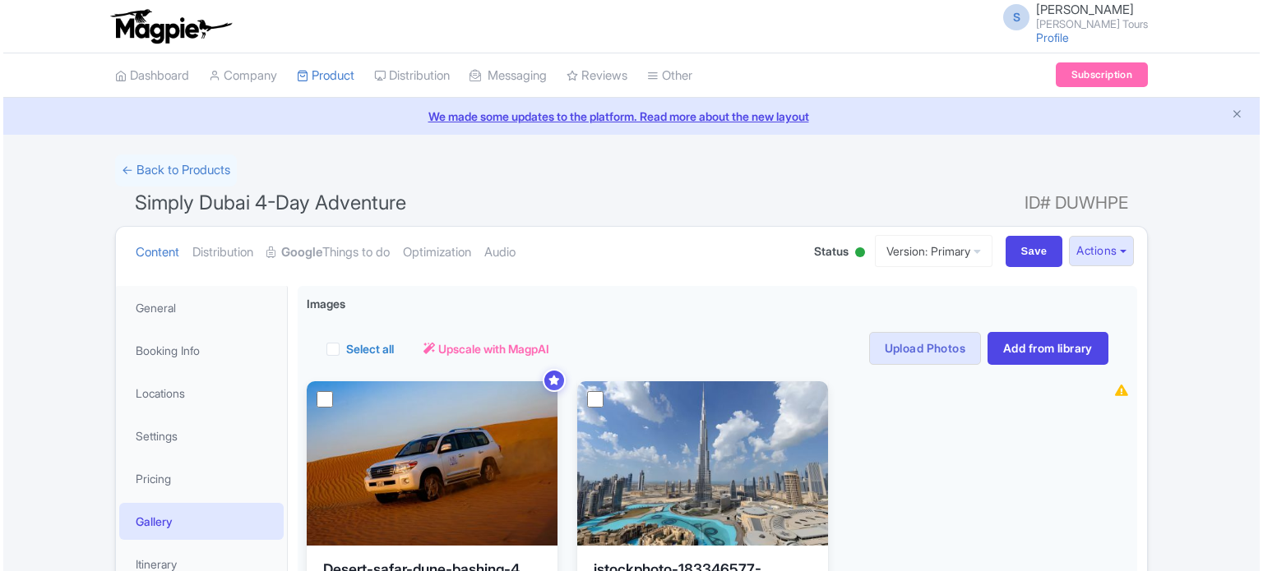
scroll to position [285, 0]
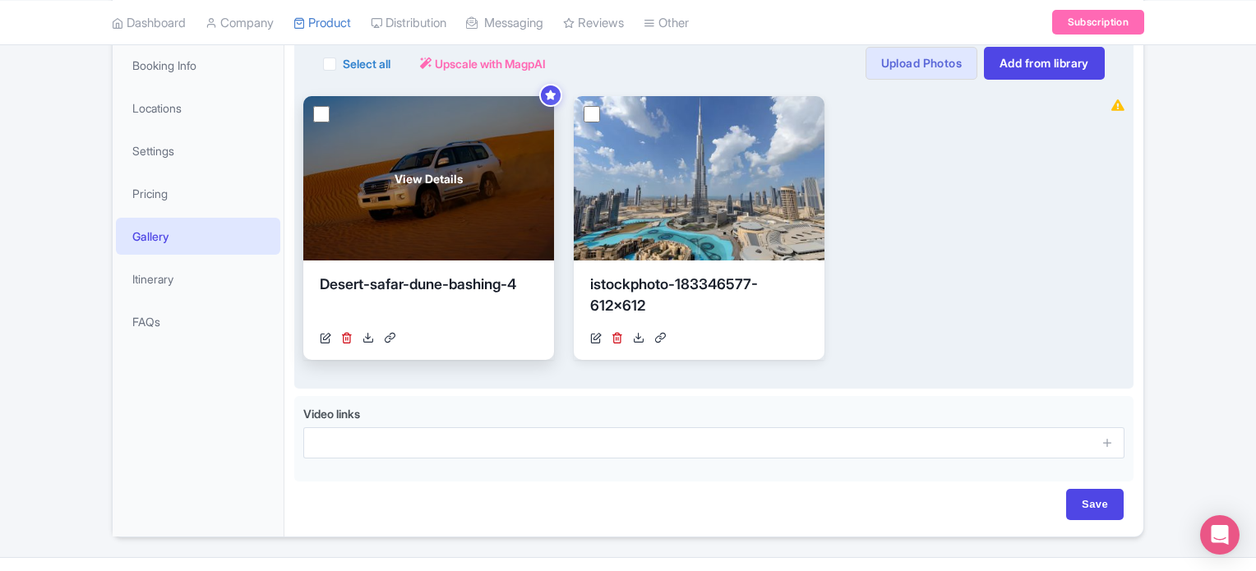
click at [422, 206] on div "View Details" at bounding box center [428, 178] width 251 height 164
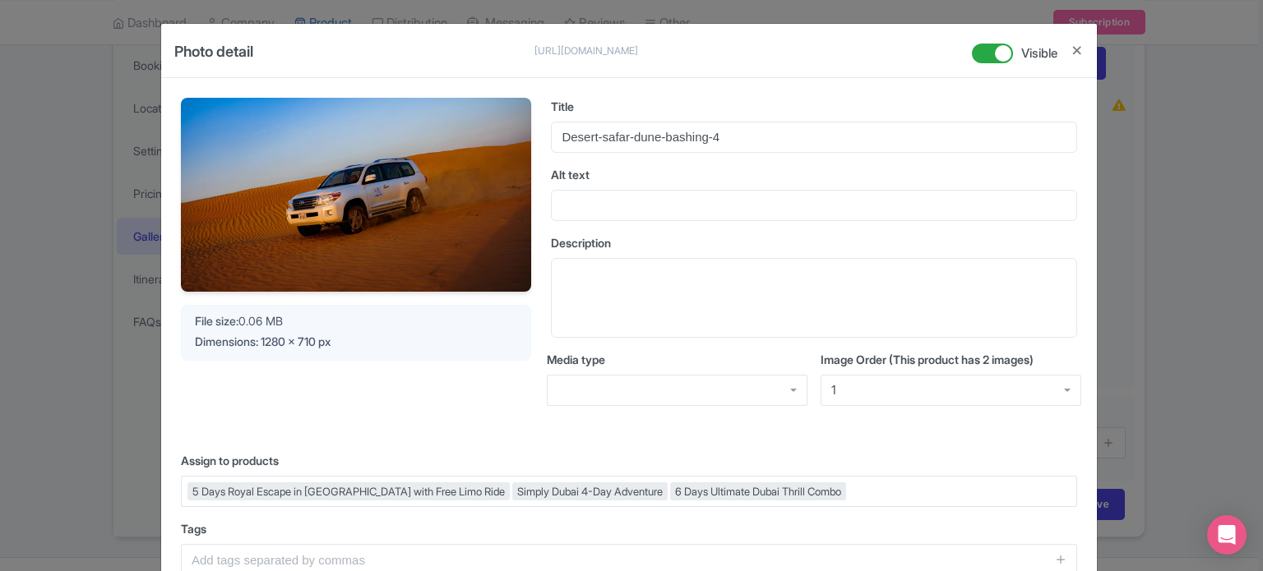
click at [373, 197] on img at bounding box center [356, 195] width 350 height 195
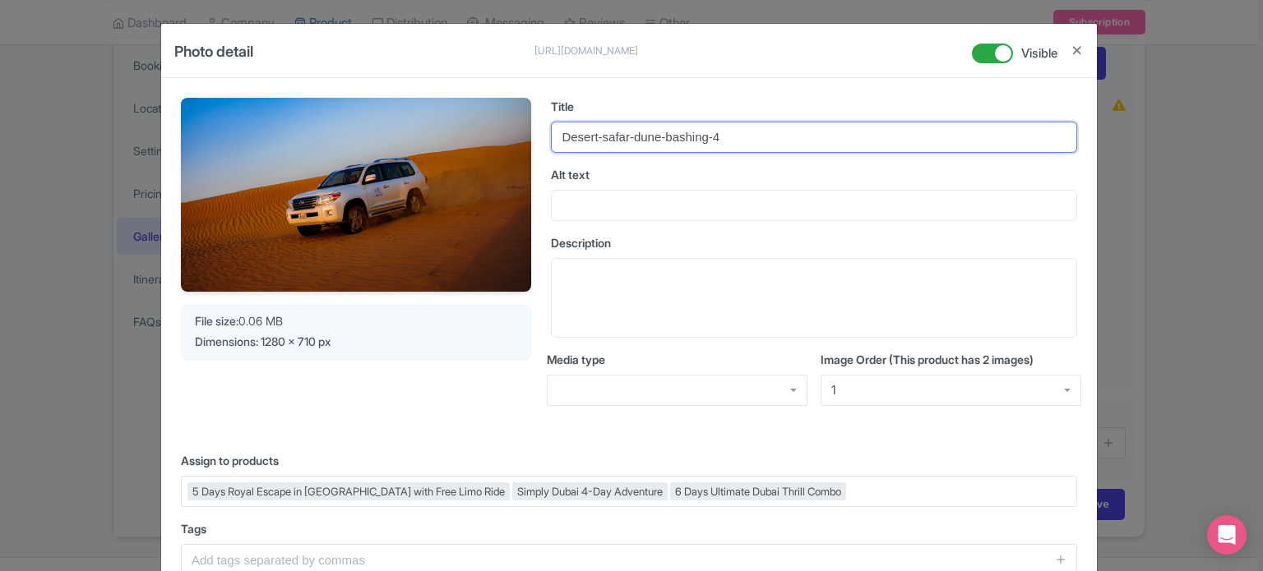
click at [654, 138] on input "Desert-safar-dune-bashing-4" at bounding box center [814, 137] width 526 height 31
type input "Desert Safari [GEOGRAPHIC_DATA]"
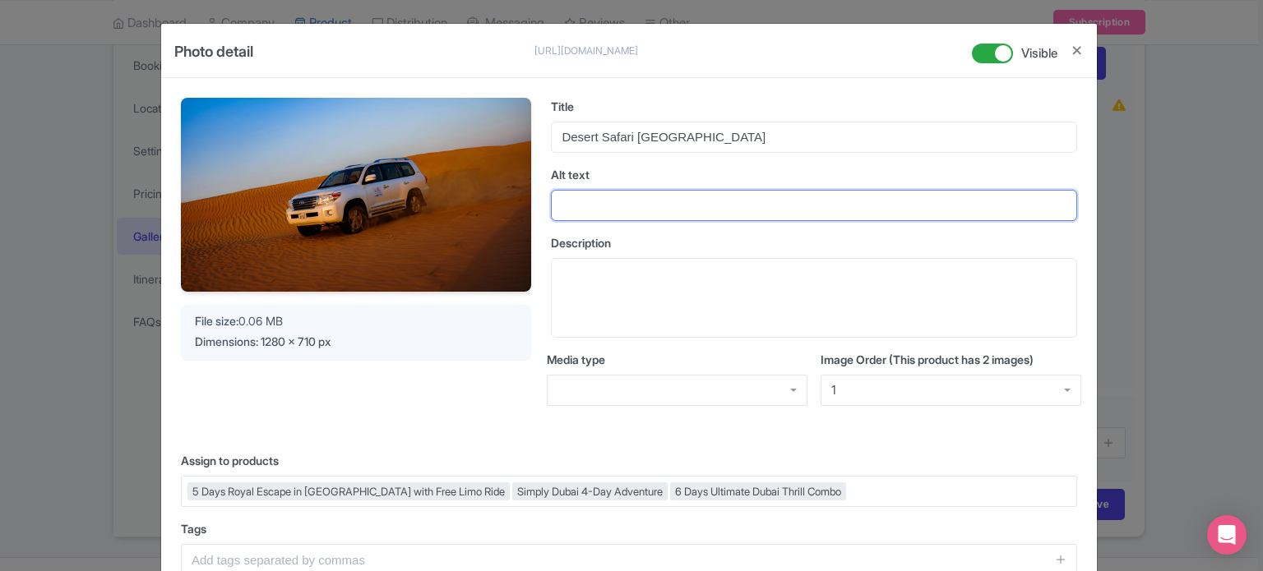
click at [636, 216] on input "Alt text" at bounding box center [814, 205] width 526 height 31
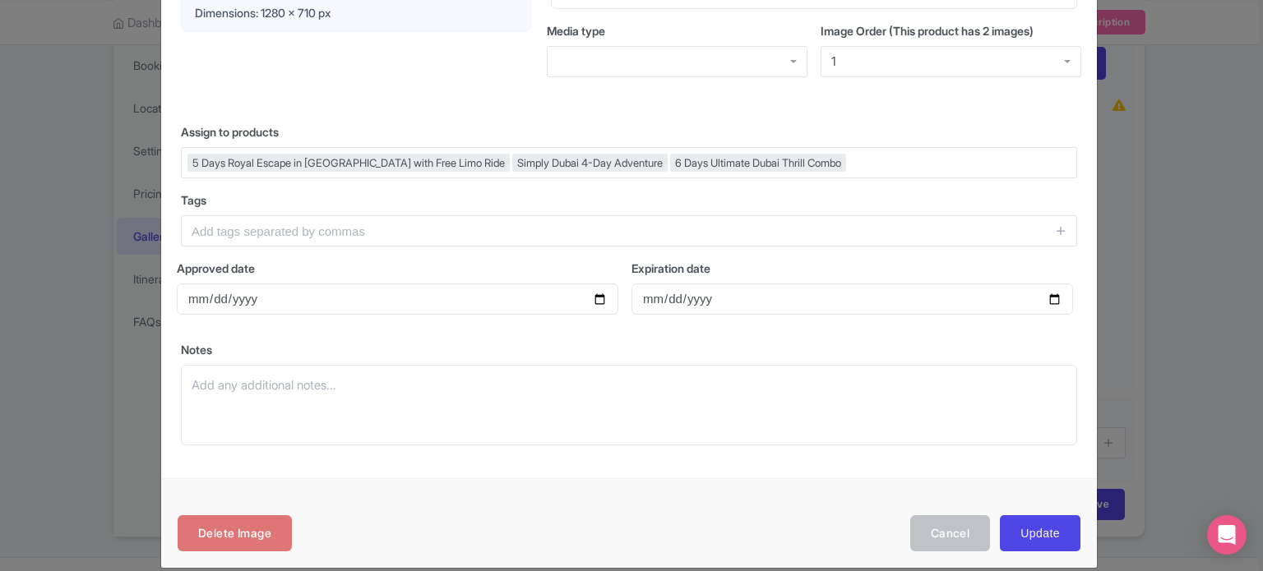
scroll to position [82, 0]
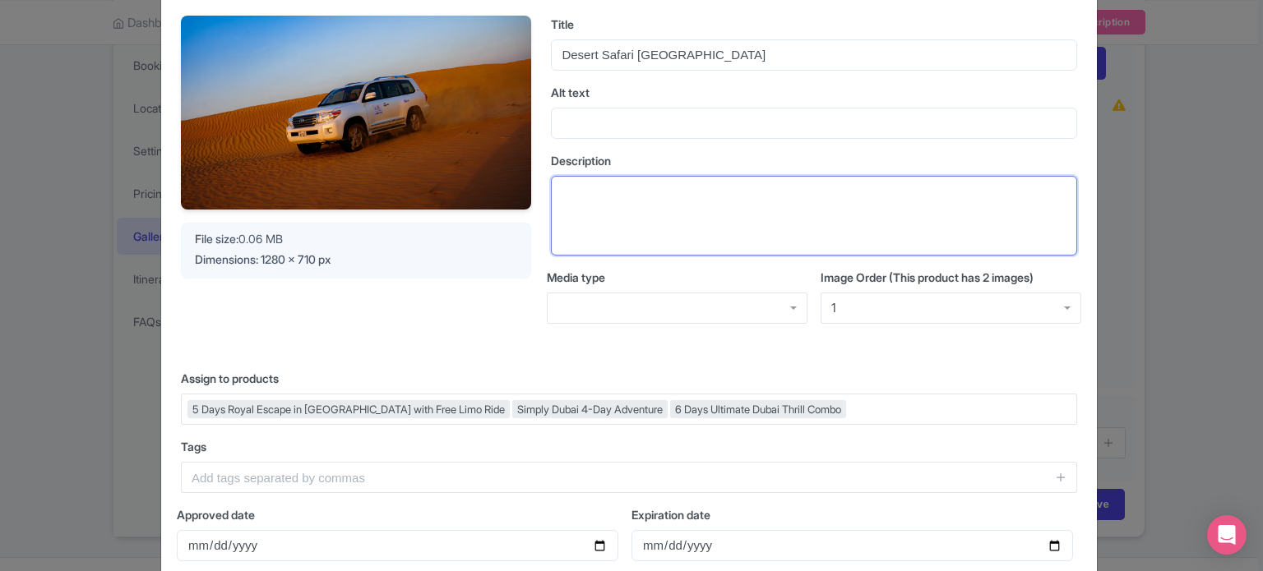
click at [608, 213] on textarea "Description" at bounding box center [814, 216] width 526 height 81
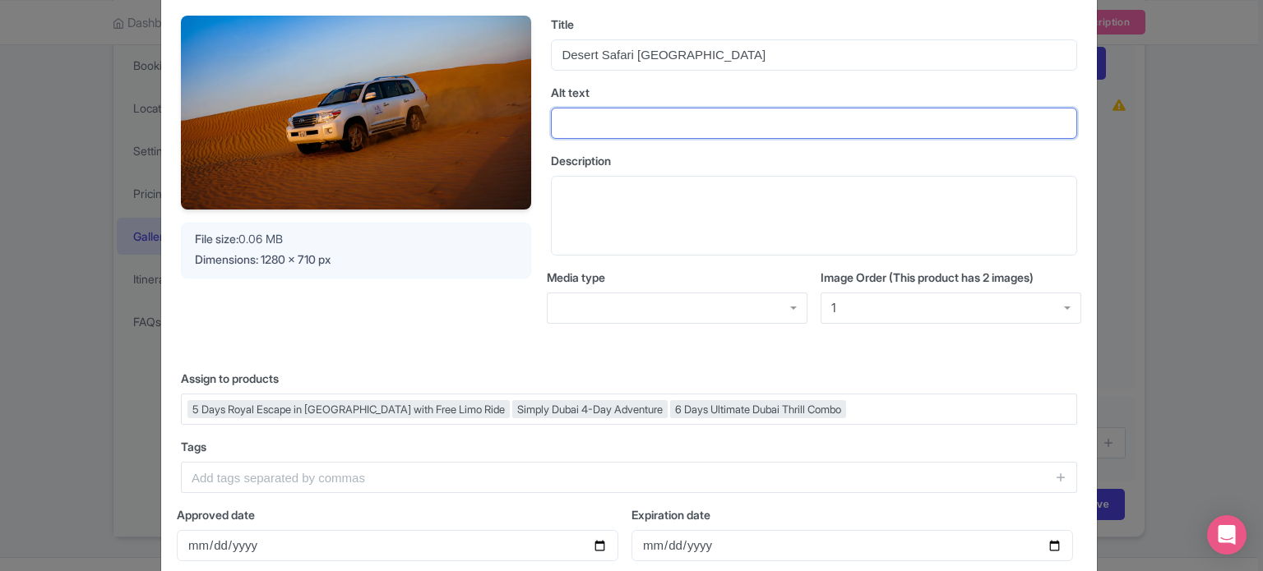
click at [593, 119] on input "Alt text" at bounding box center [814, 123] width 526 height 31
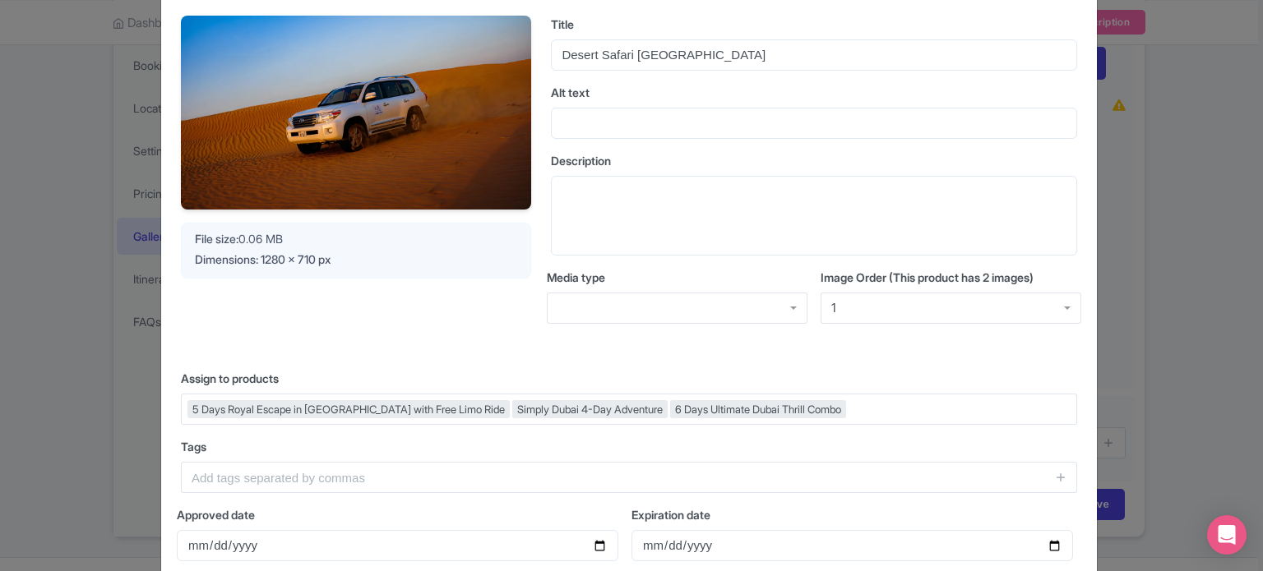
click at [548, 189] on div "Your Image is being upscaled File size: 0.06 MB Dimensions: 1280 x 710 px Title…" at bounding box center [629, 183] width 896 height 335
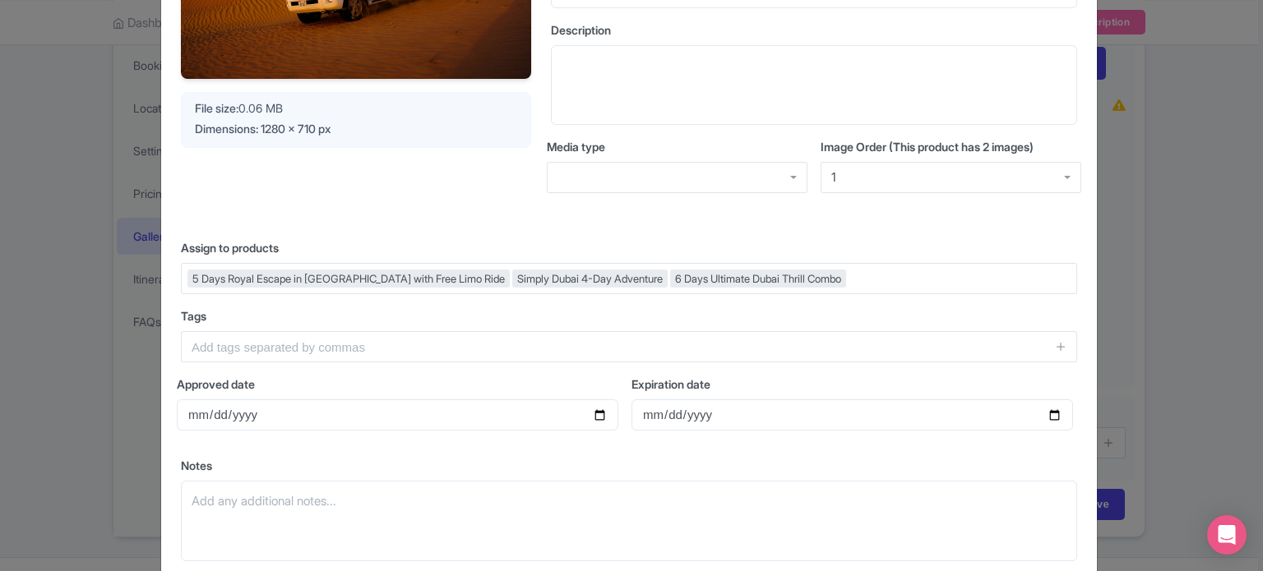
scroll to position [348, 0]
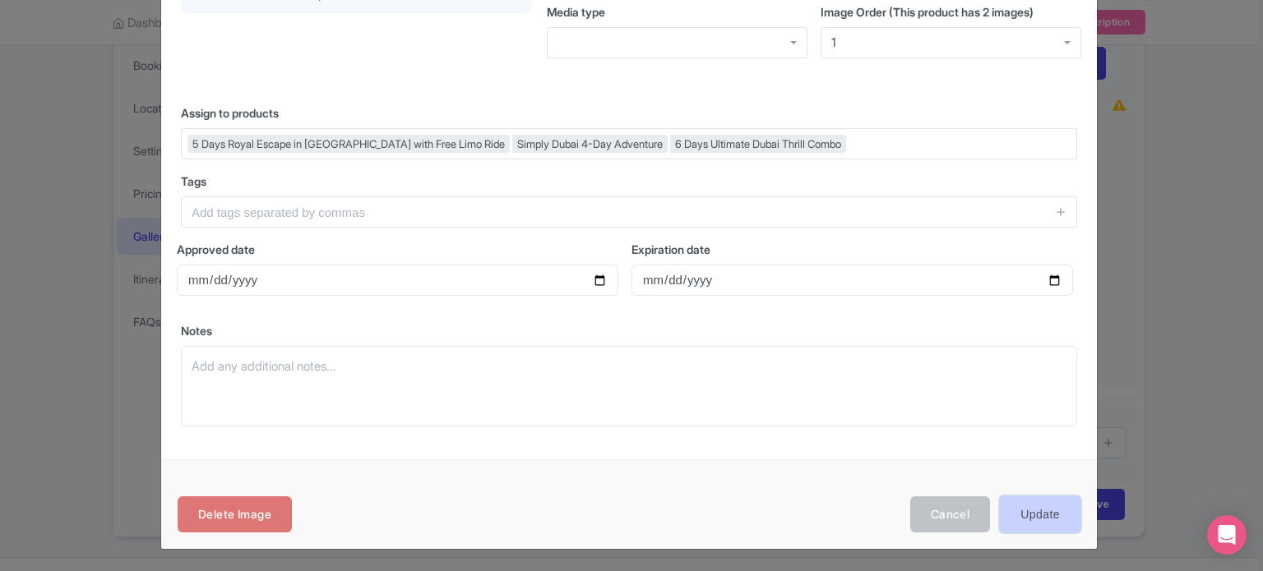
click at [1043, 515] on input "Update" at bounding box center [1040, 515] width 81 height 37
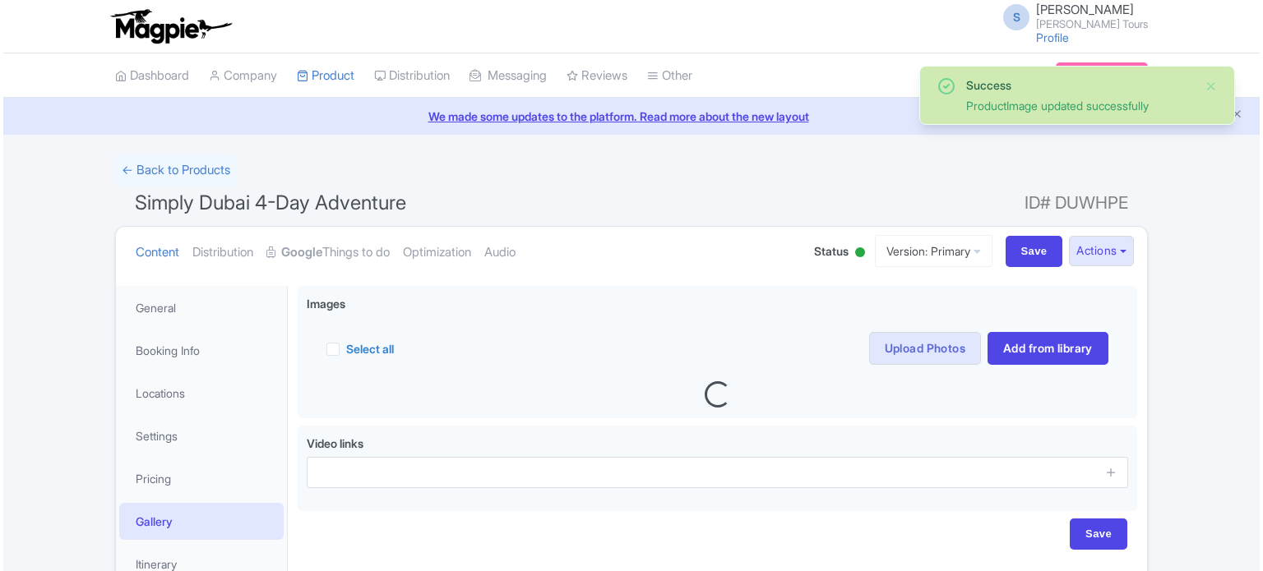
scroll to position [147, 0]
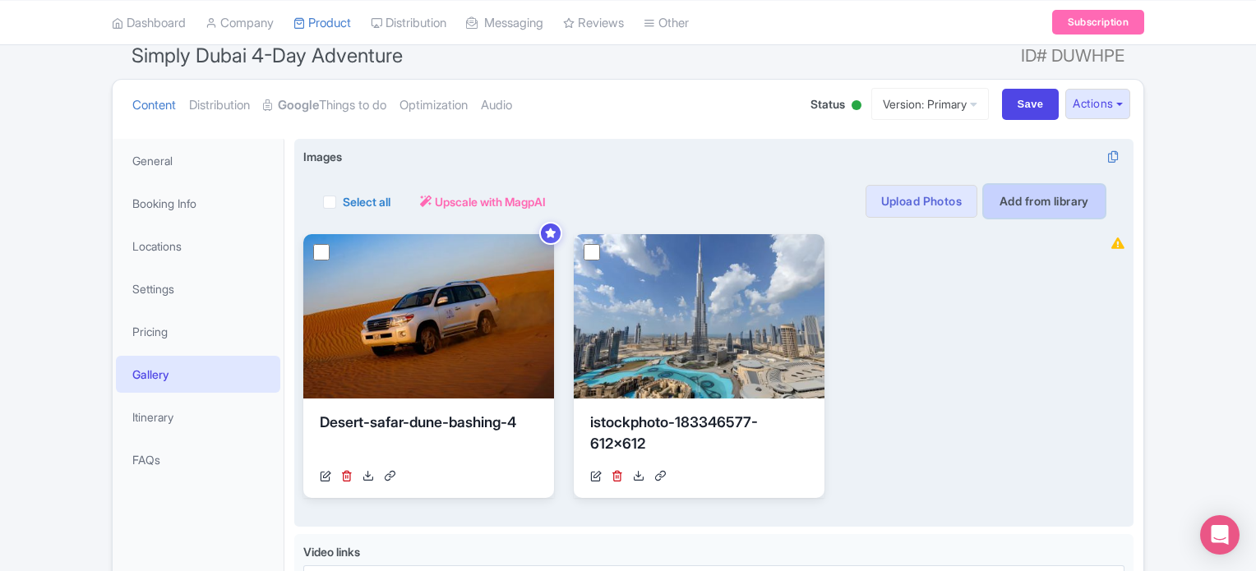
click at [1041, 206] on link "Add from library" at bounding box center [1044, 201] width 121 height 33
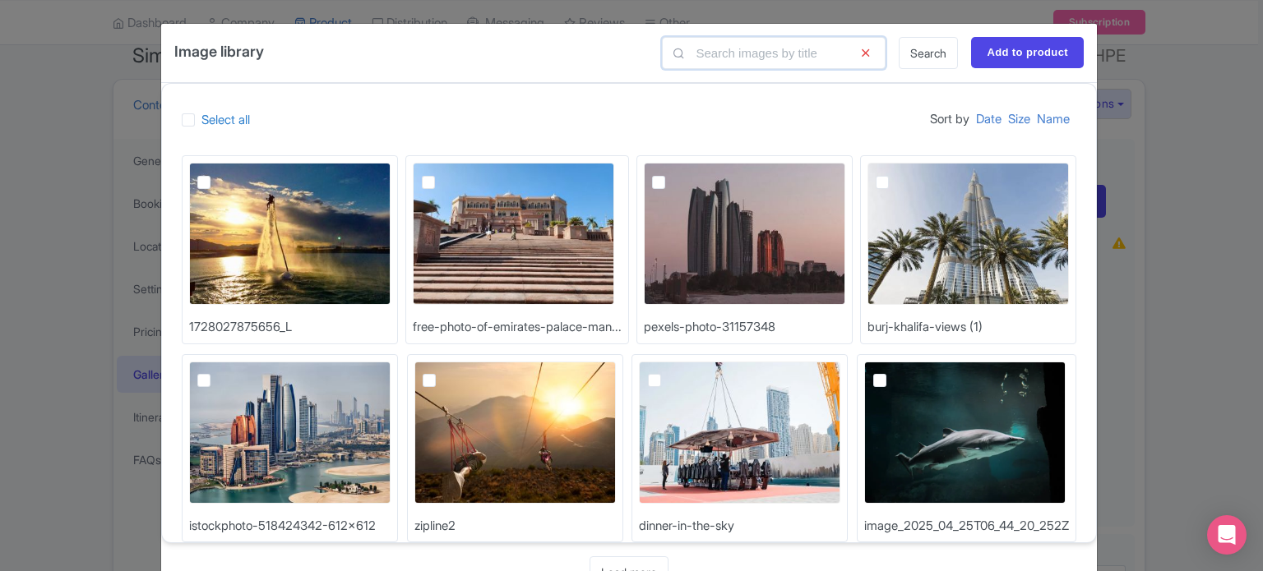
click at [750, 53] on input "text" at bounding box center [774, 53] width 224 height 32
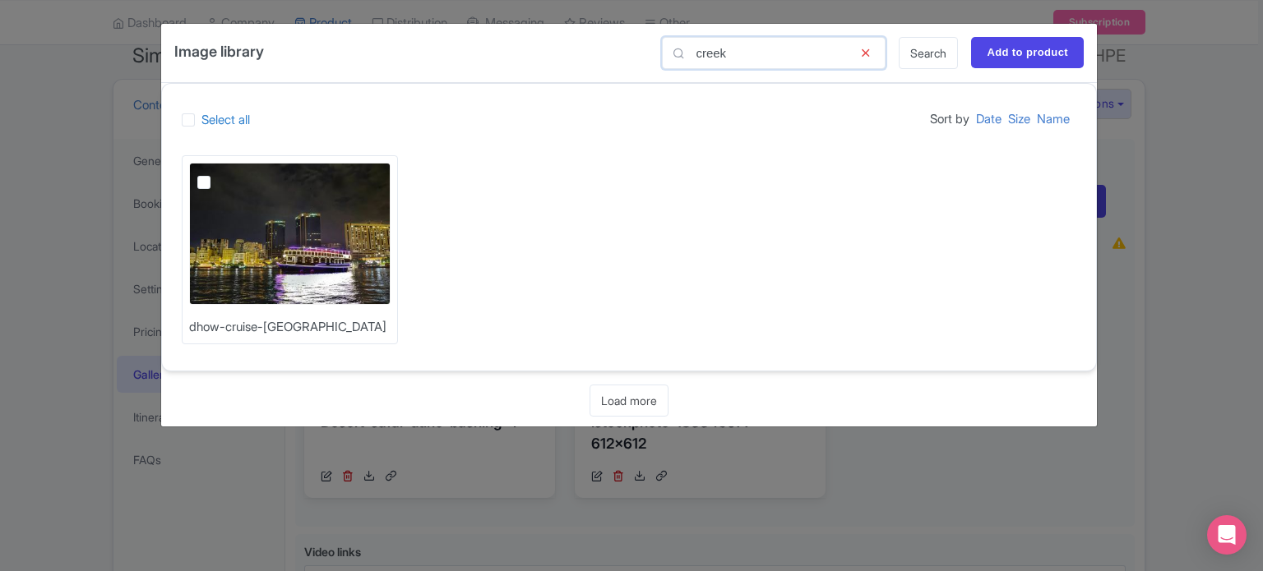
type input "creek"
click at [217, 173] on label at bounding box center [217, 173] width 0 height 0
click at [217, 174] on input "checkbox" at bounding box center [222, 168] width 11 height 11
checkbox input "true"
click at [1034, 48] on input "Add to product" at bounding box center [1027, 52] width 113 height 31
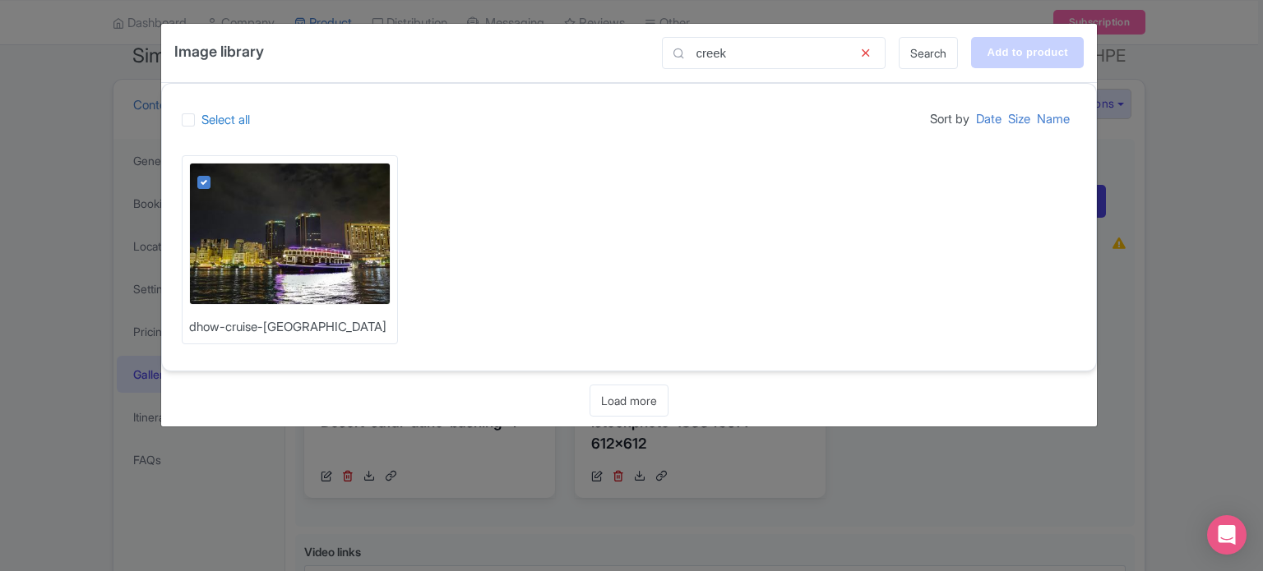
type input "Adding..."
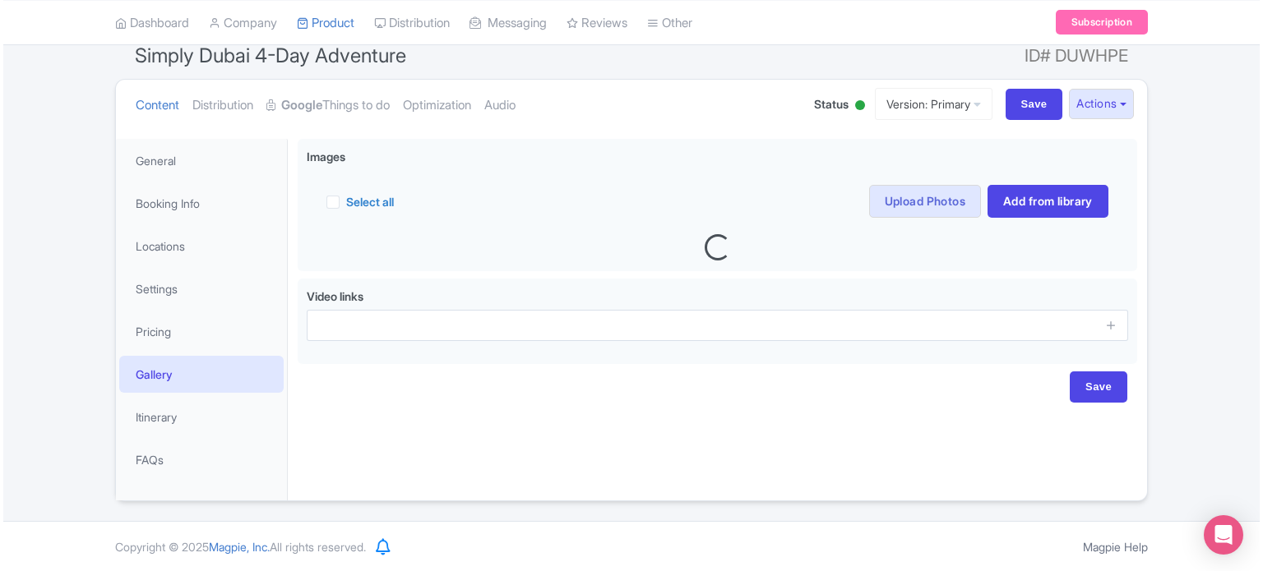
scroll to position [149, 0]
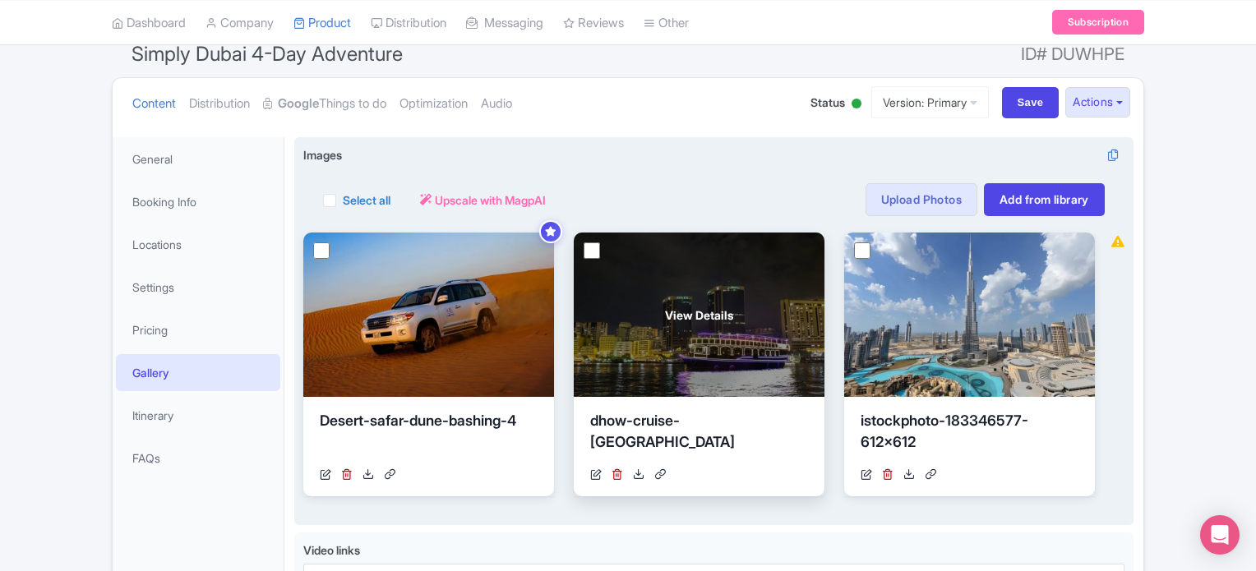
click at [713, 336] on div "View Details" at bounding box center [699, 315] width 251 height 164
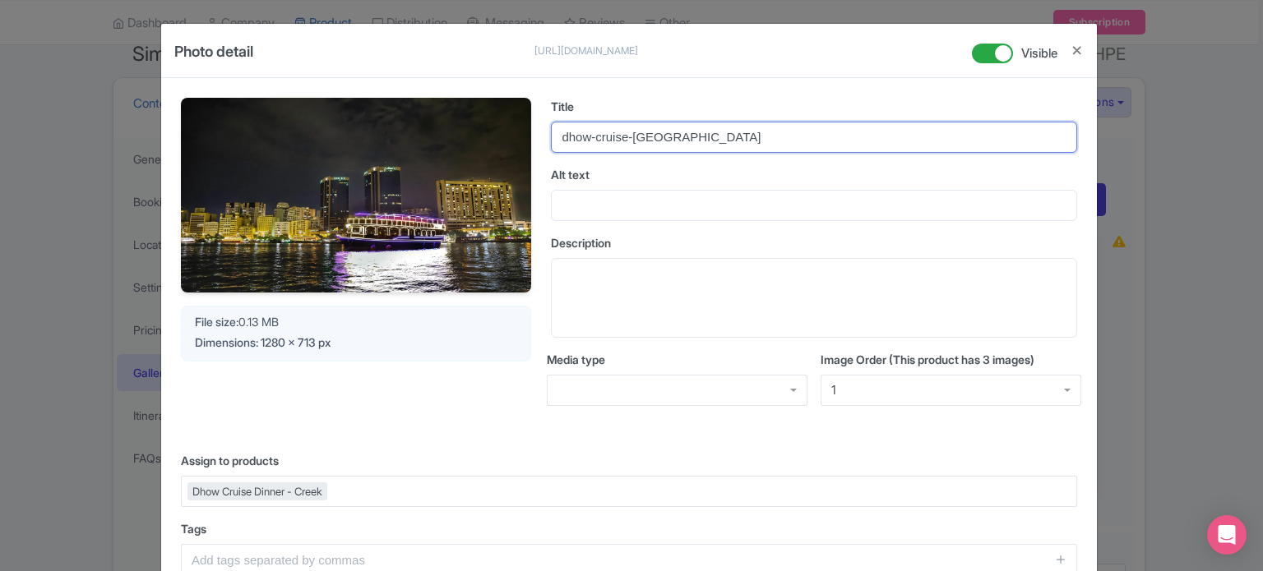
click at [665, 137] on input "dhow-cruise-[GEOGRAPHIC_DATA]" at bounding box center [814, 137] width 526 height 31
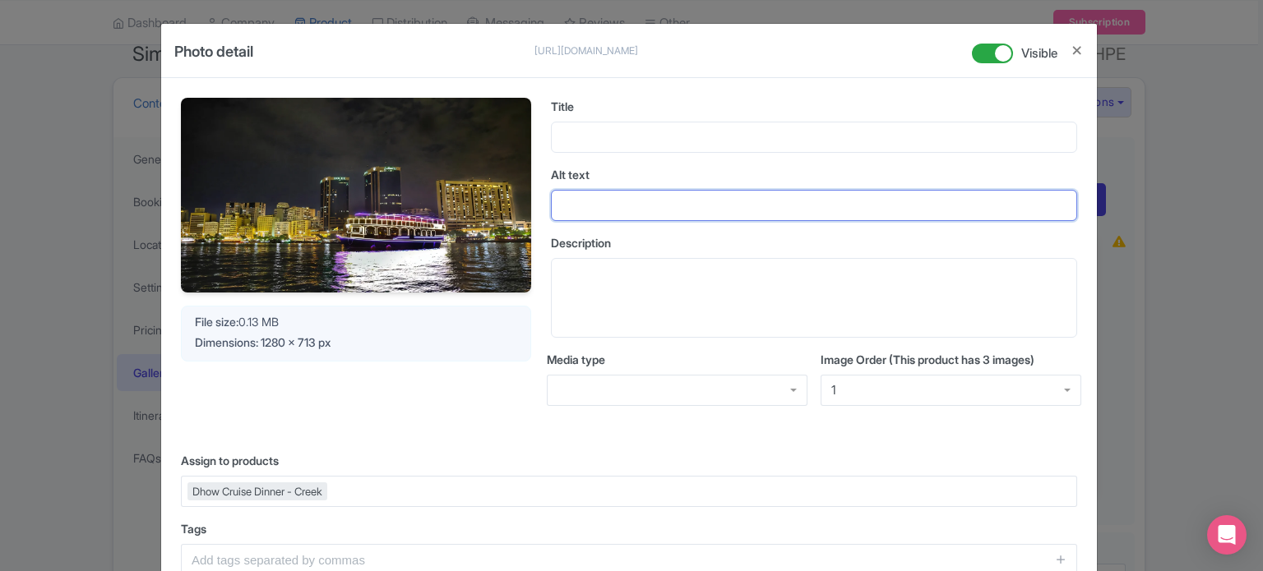
click at [619, 215] on input "Alt text" at bounding box center [814, 205] width 526 height 31
paste input "dhow-cruise-[GEOGRAPHIC_DATA]"
type input "dhow-cruise-[GEOGRAPHIC_DATA]"
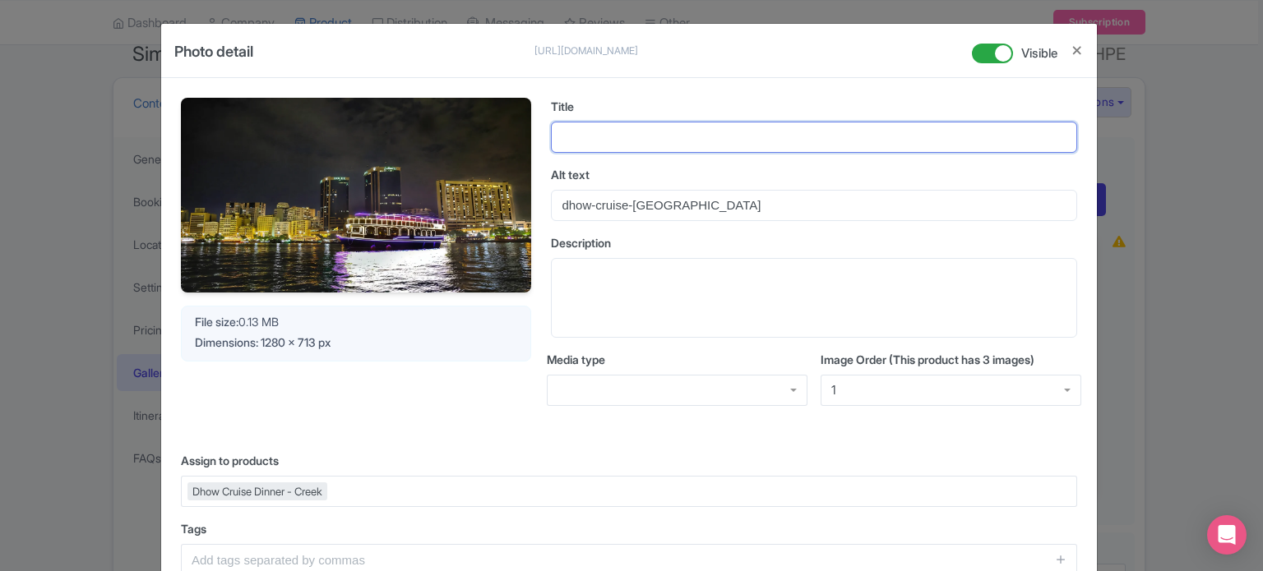
click at [622, 132] on input "Title" at bounding box center [814, 137] width 526 height 31
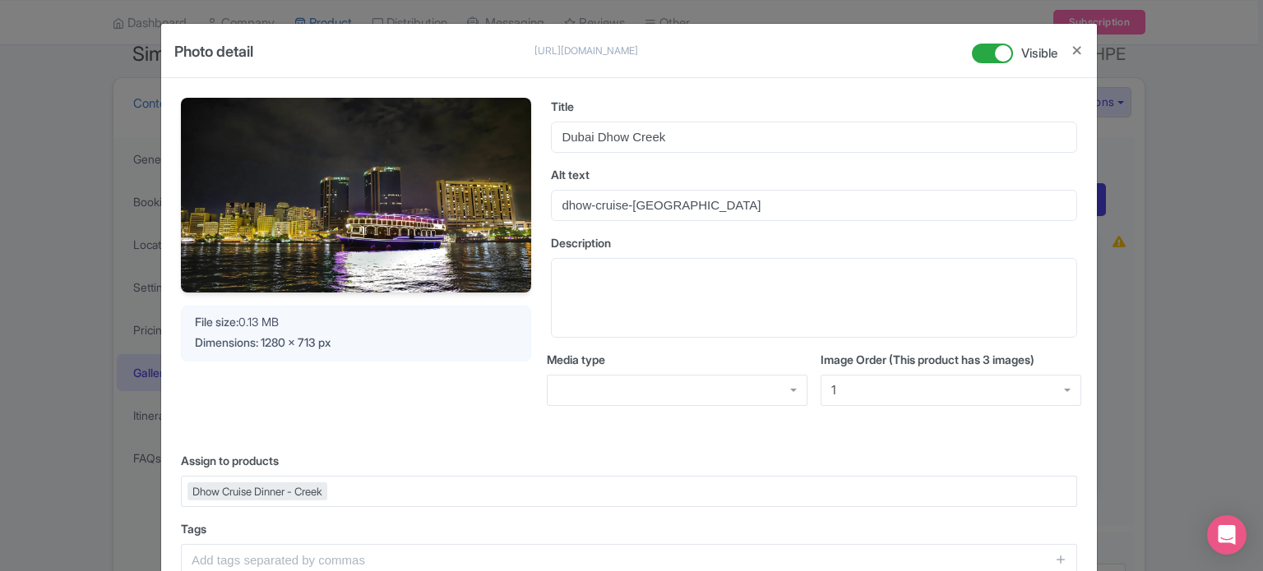
click at [636, 166] on label "Alt text" at bounding box center [814, 174] width 526 height 17
click at [636, 190] on input "dhow-cruise-[GEOGRAPHIC_DATA]" at bounding box center [814, 205] width 526 height 31
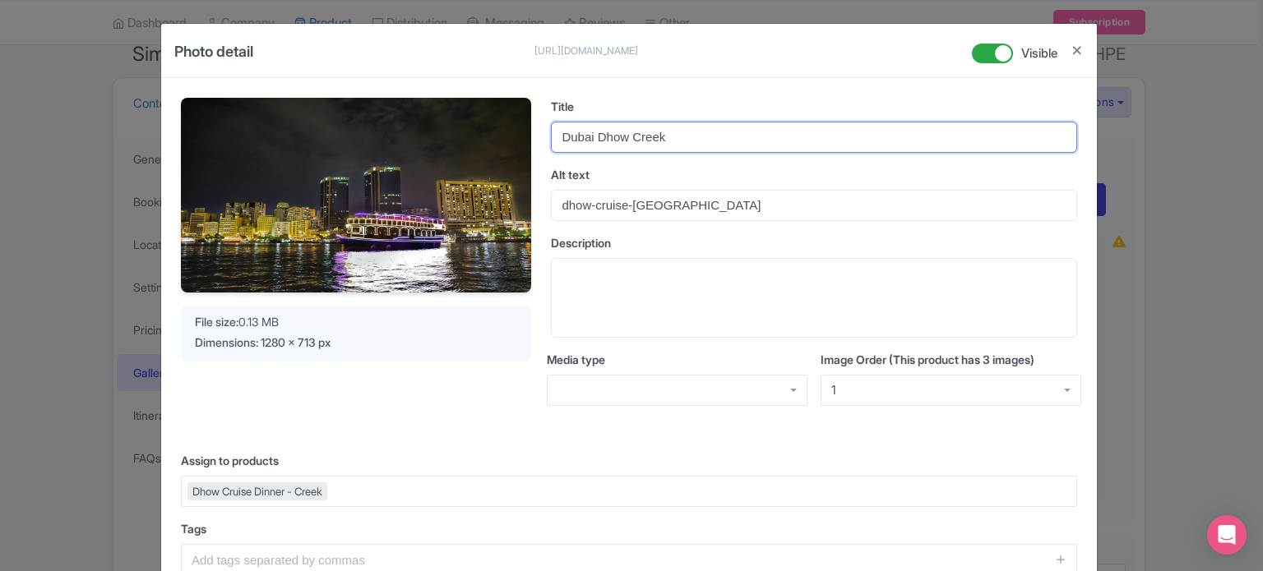
drag, startPoint x: 567, startPoint y: 132, endPoint x: 533, endPoint y: 132, distance: 34.5
click at [533, 132] on div "Your Image is being upscaled File size: 0.13 MB Dimensions: 1280 x 713 px Title…" at bounding box center [629, 265] width 896 height 335
click at [595, 134] on input "dubai Dhow Creek" at bounding box center [814, 137] width 526 height 31
click at [632, 134] on input "dubai dhow Creek" at bounding box center [814, 137] width 526 height 31
type input "dubai dhow creek"
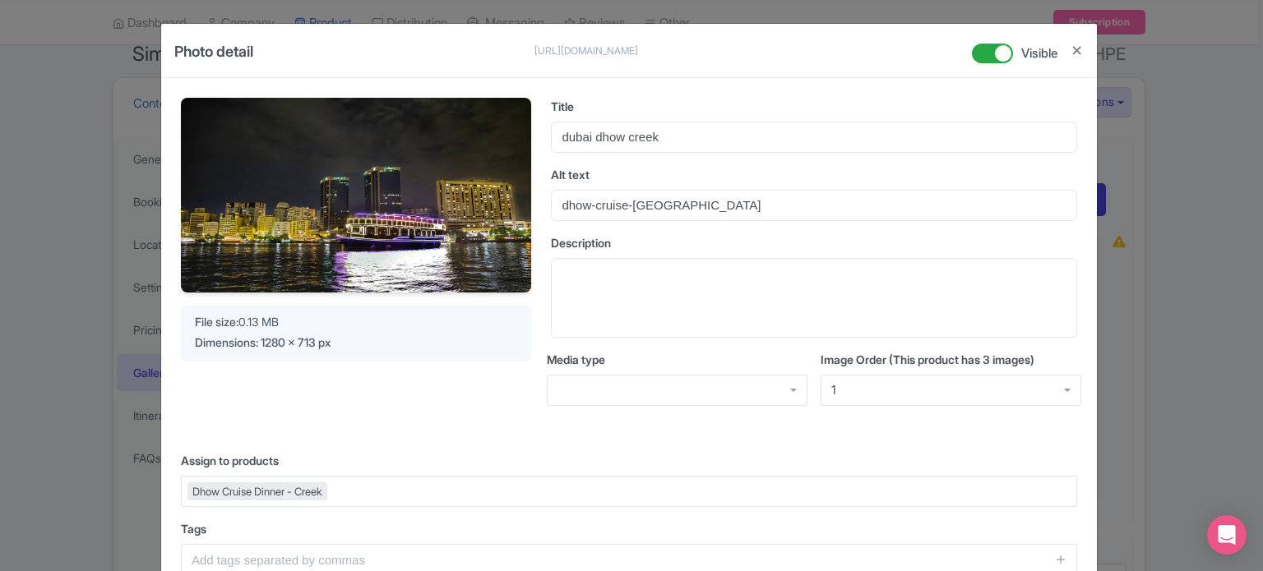
click at [623, 164] on div "Title dubai dhow creek Alt text dhow-cruise-dubai-creek Description Media type …" at bounding box center [814, 265] width 526 height 335
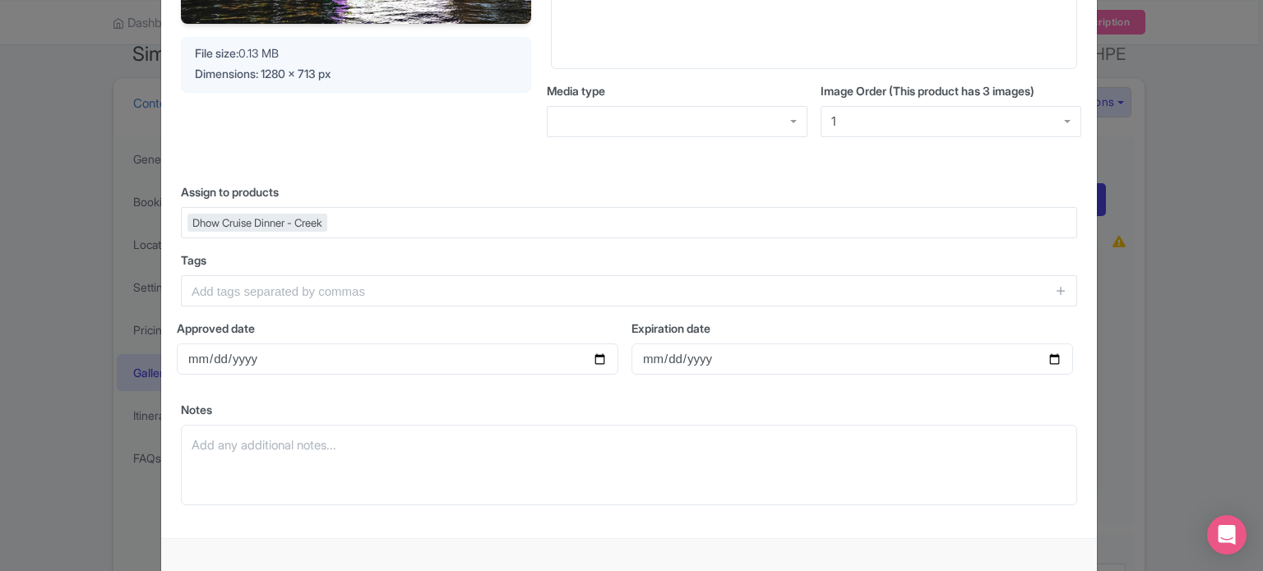
scroll to position [348, 0]
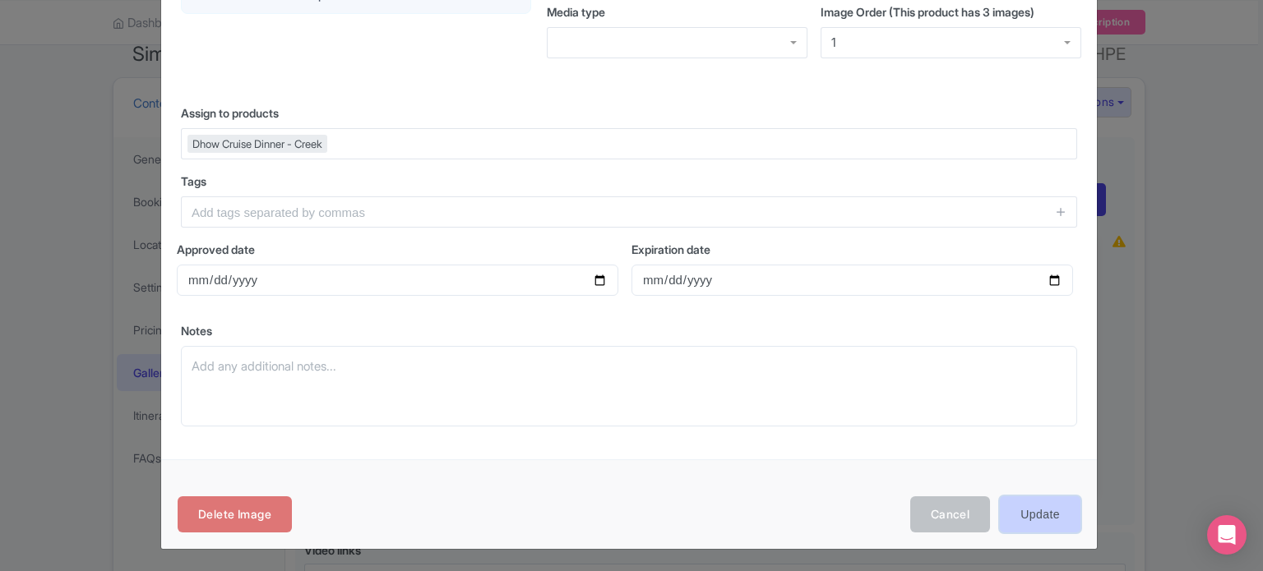
click at [1055, 519] on input "Update" at bounding box center [1040, 515] width 81 height 37
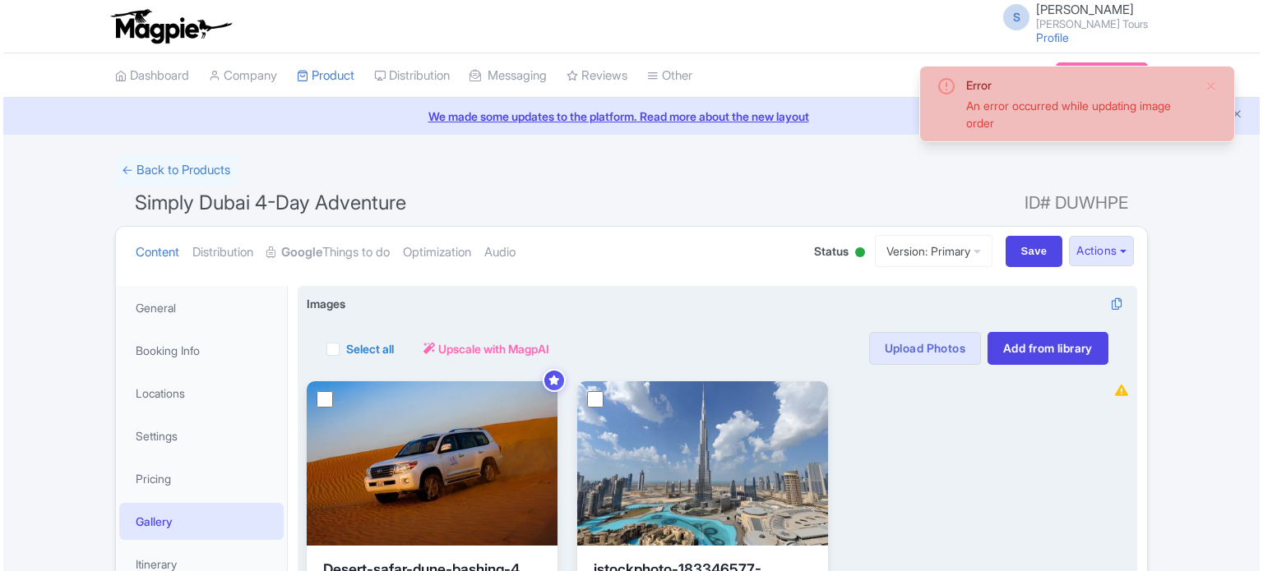
scroll to position [147, 0]
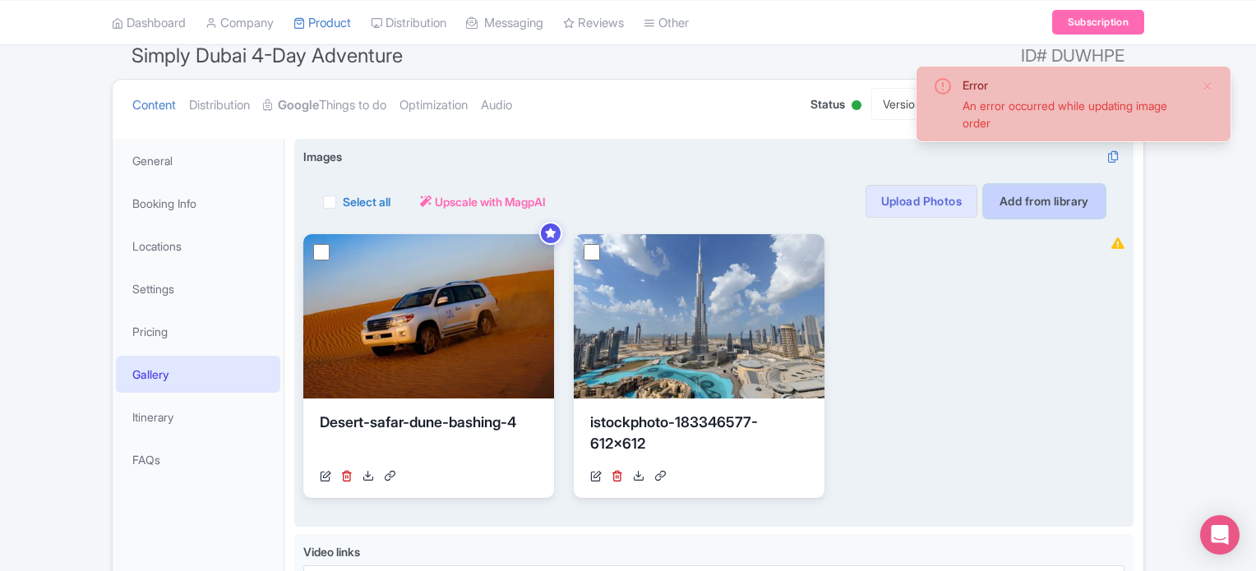
click at [1033, 202] on link "Add from library" at bounding box center [1044, 201] width 121 height 33
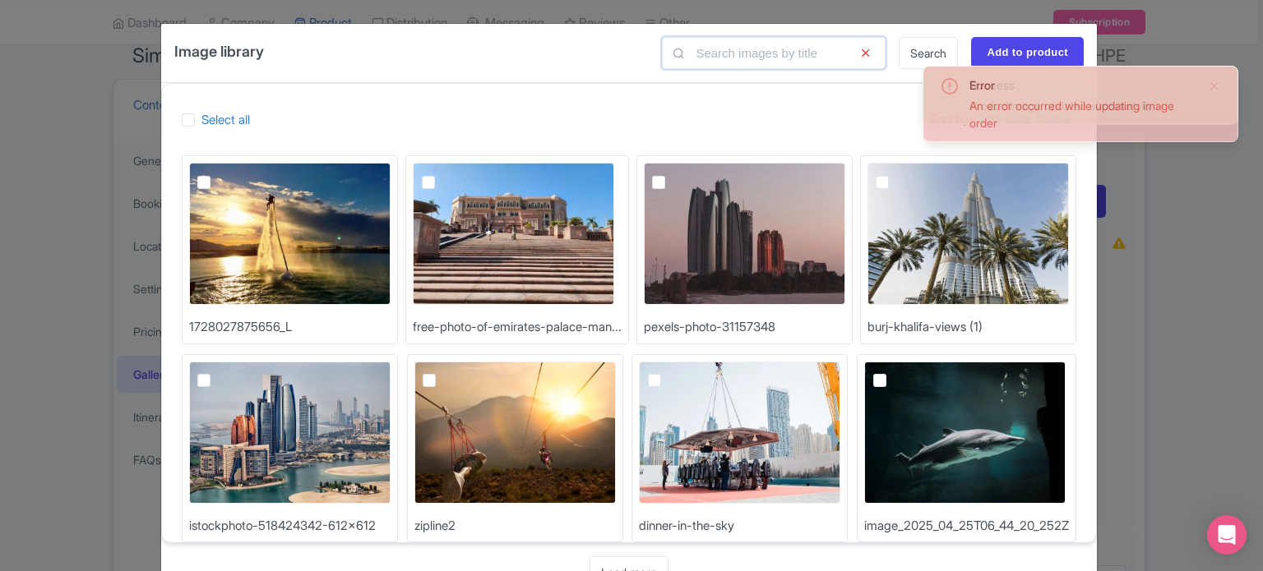
click at [714, 56] on input "text" at bounding box center [774, 53] width 224 height 32
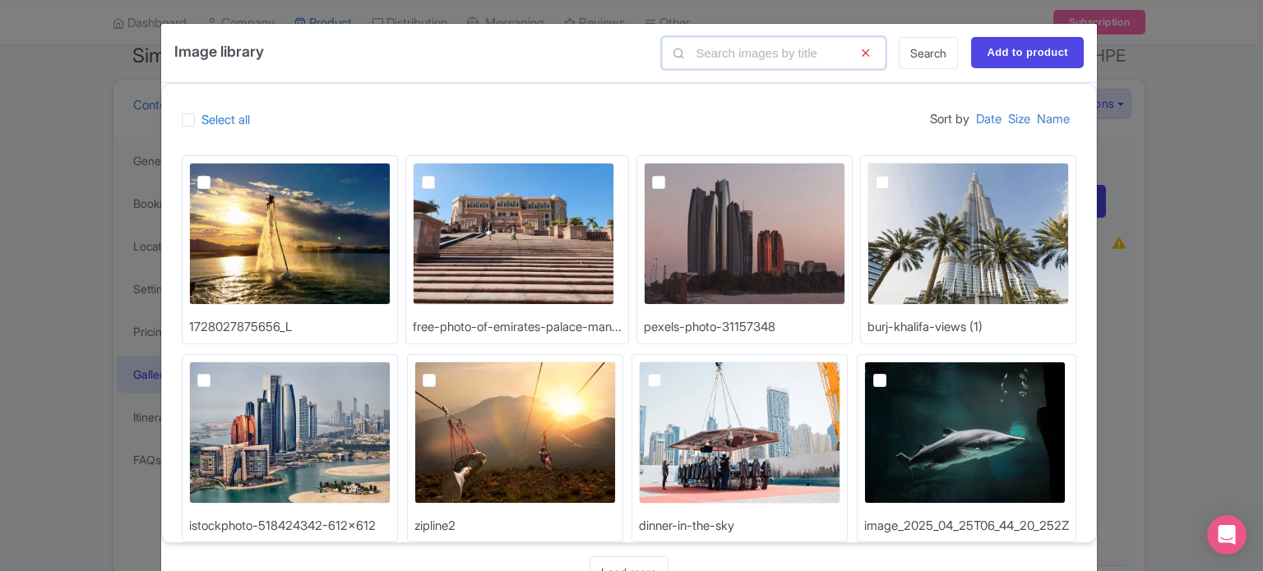
type input "creek"
click at [942, 46] on link "Search" at bounding box center [928, 53] width 59 height 32
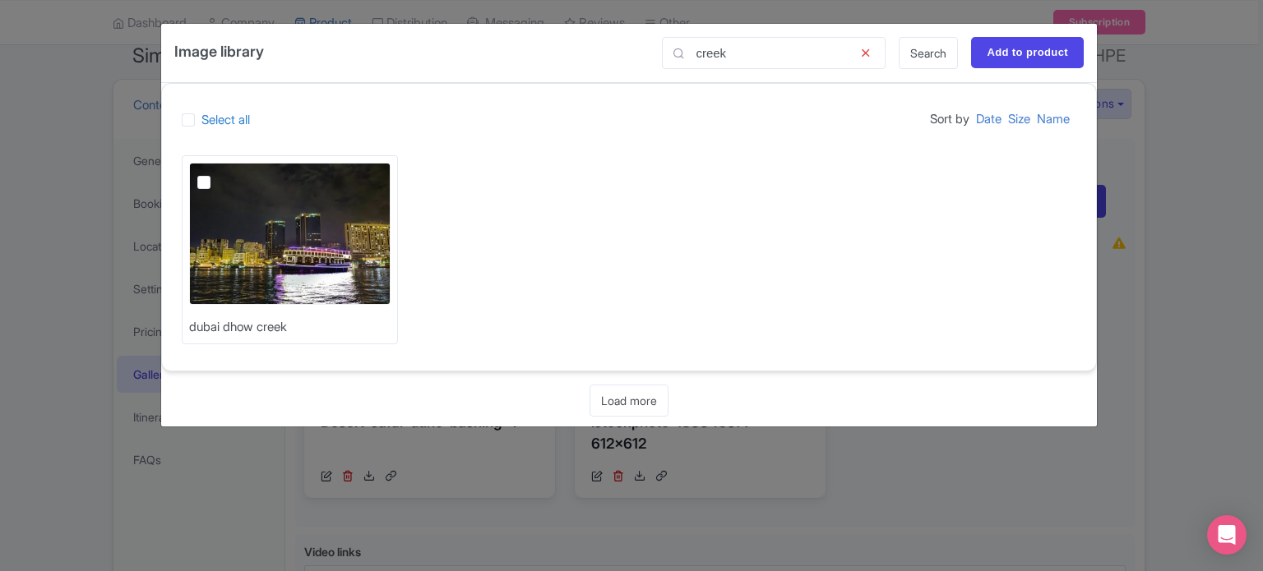
click at [217, 173] on label at bounding box center [217, 173] width 0 height 0
click at [217, 174] on input "checkbox" at bounding box center [222, 168] width 11 height 11
checkbox input "true"
click at [1022, 46] on input "Add to product" at bounding box center [1027, 52] width 113 height 31
type input "Adding..."
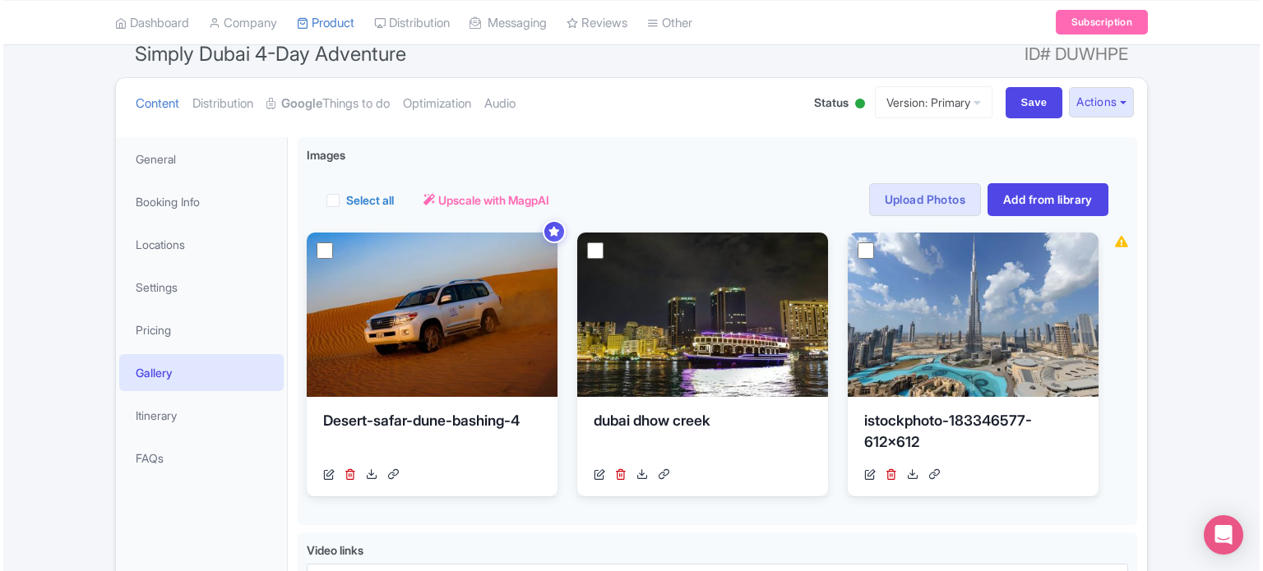
scroll to position [231, 0]
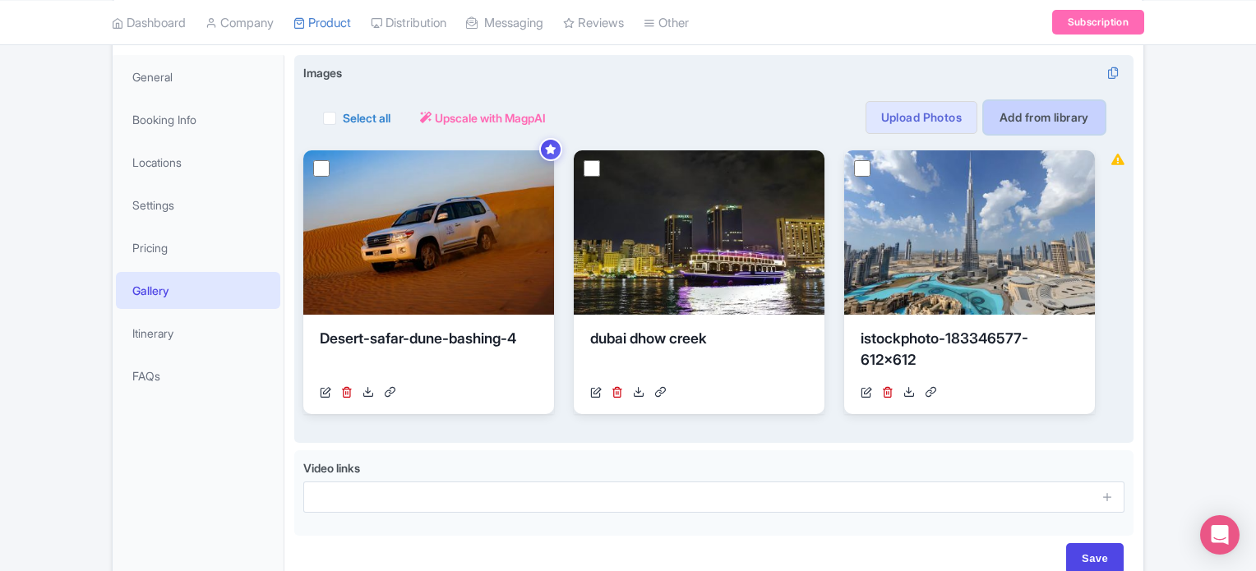
click at [1036, 118] on link "Add from library" at bounding box center [1044, 117] width 121 height 33
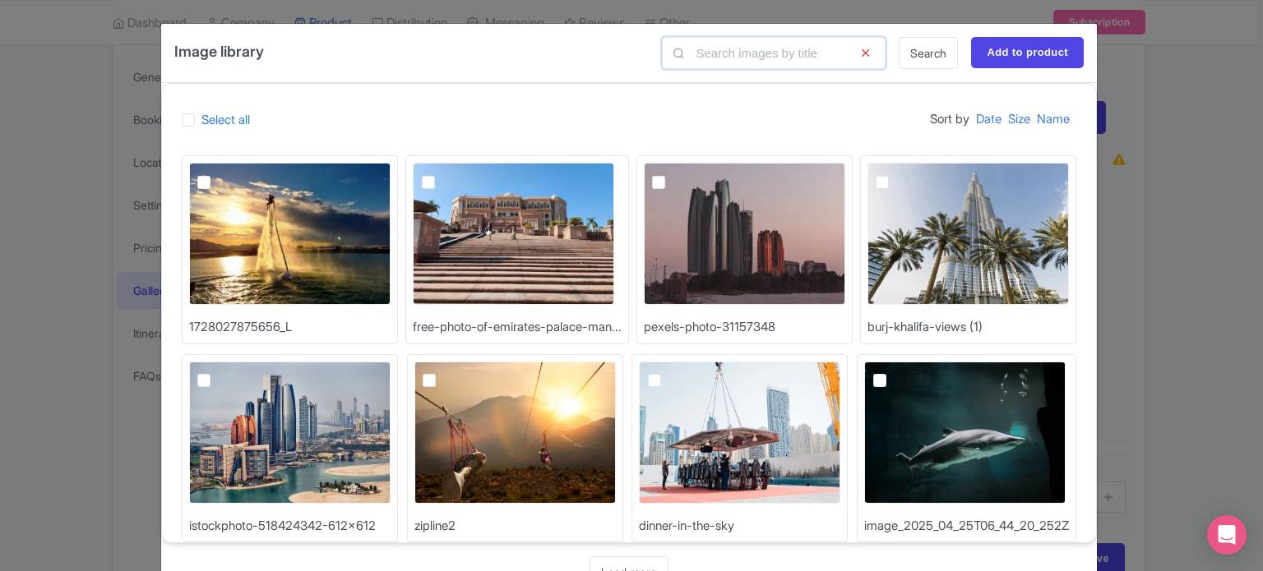
click at [708, 60] on input "text" at bounding box center [774, 53] width 224 height 32
type input "abu"
click at [217, 372] on label at bounding box center [217, 372] width 0 height 0
click at [228, 372] on input "checkbox" at bounding box center [222, 367] width 11 height 11
checkbox input "true"
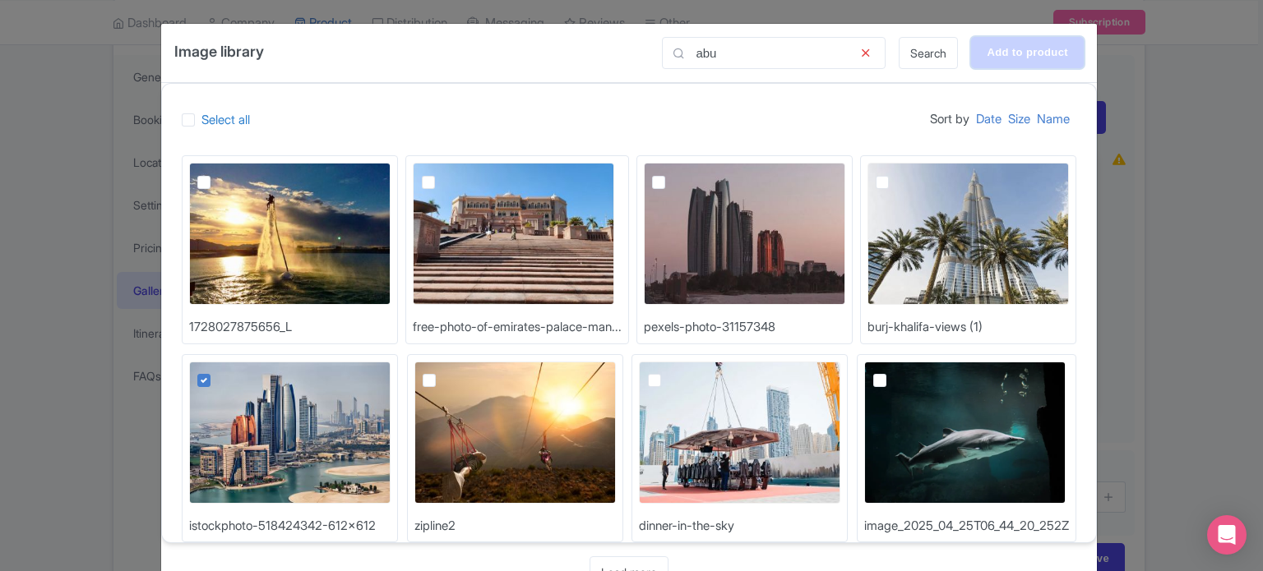
click at [1030, 58] on input "Add to product" at bounding box center [1027, 52] width 113 height 31
type input "Adding..."
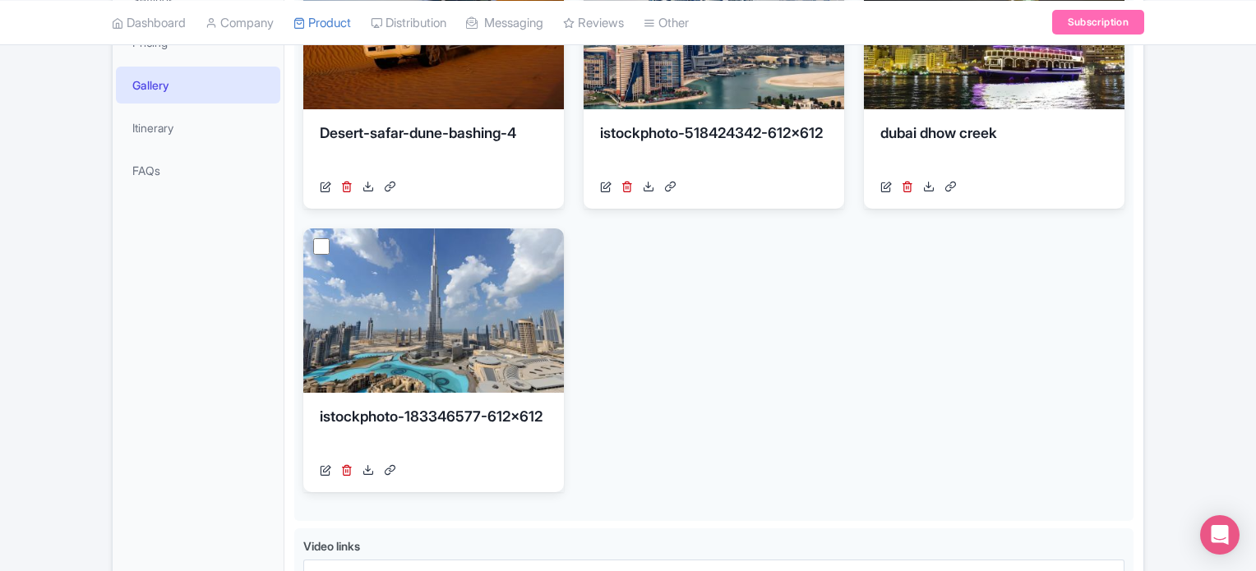
scroll to position [478, 0]
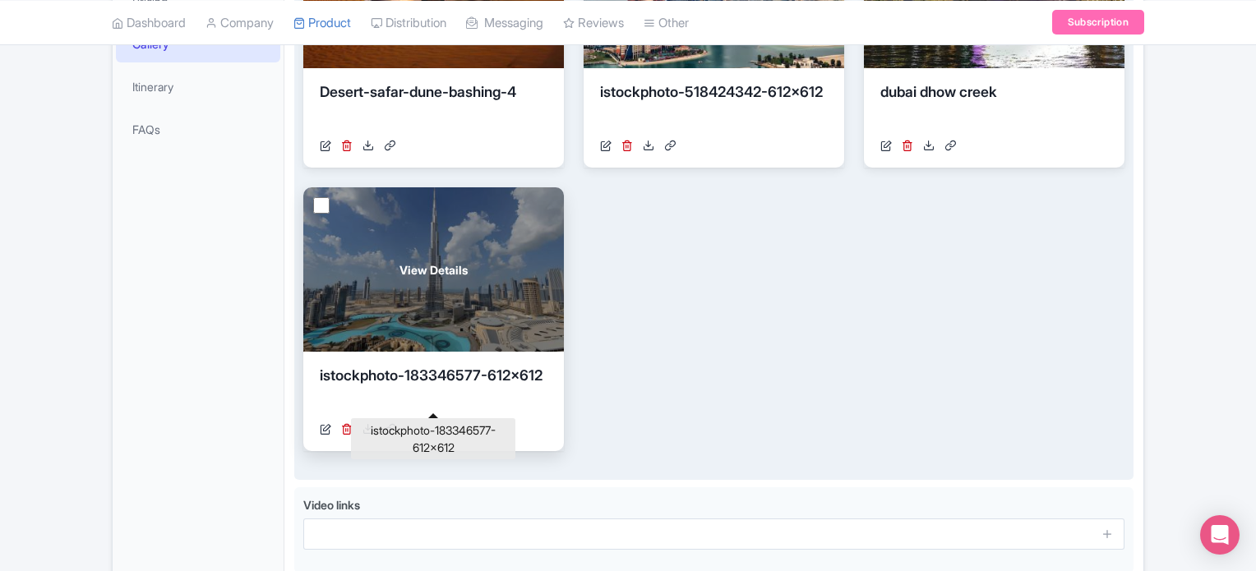
click at [456, 374] on div "istockphoto-183346577-612x612" at bounding box center [434, 389] width 228 height 49
click at [505, 316] on div "View Details" at bounding box center [433, 269] width 261 height 164
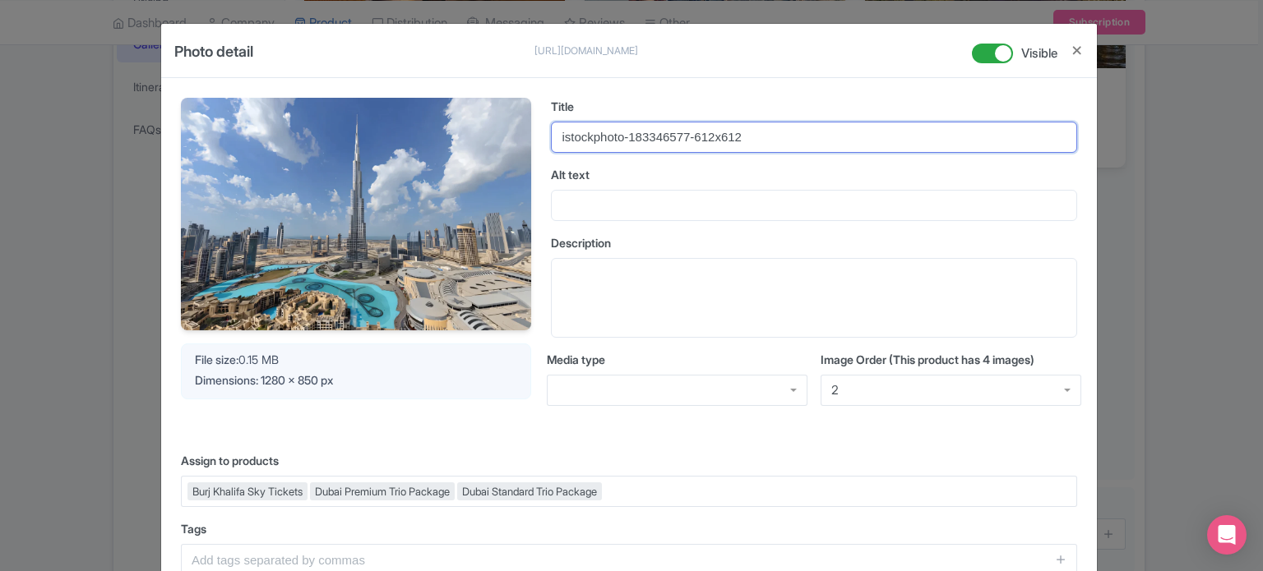
click at [639, 139] on input "istockphoto-183346577-612x612" at bounding box center [814, 137] width 526 height 31
type input "Abu Dha"
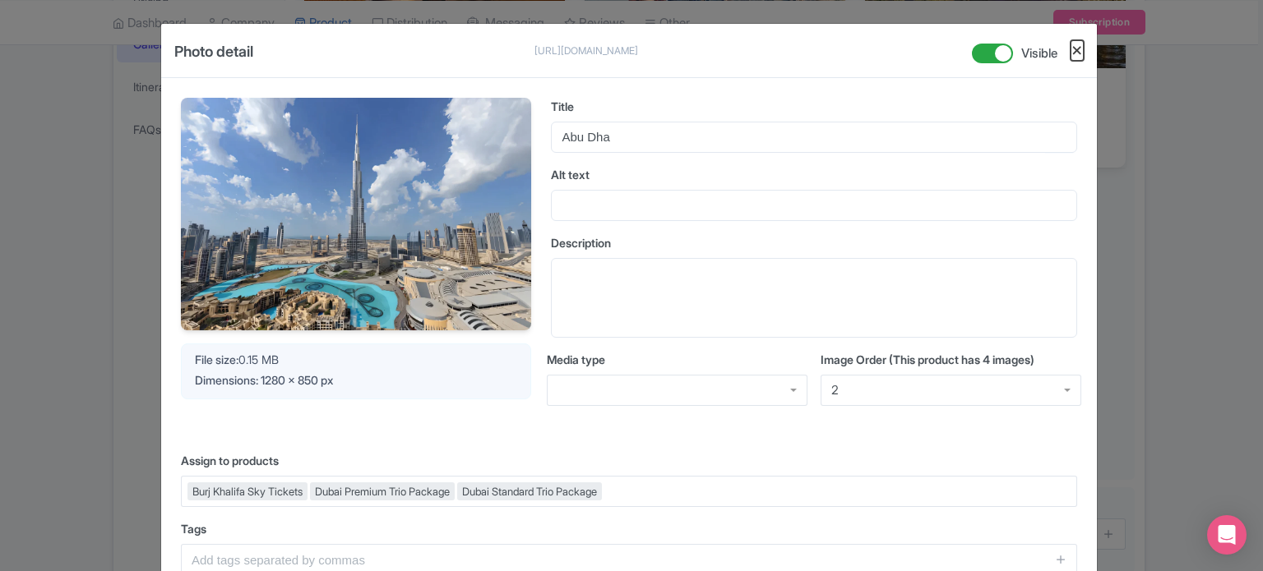
click at [1073, 52] on button "Close" at bounding box center [1077, 50] width 13 height 21
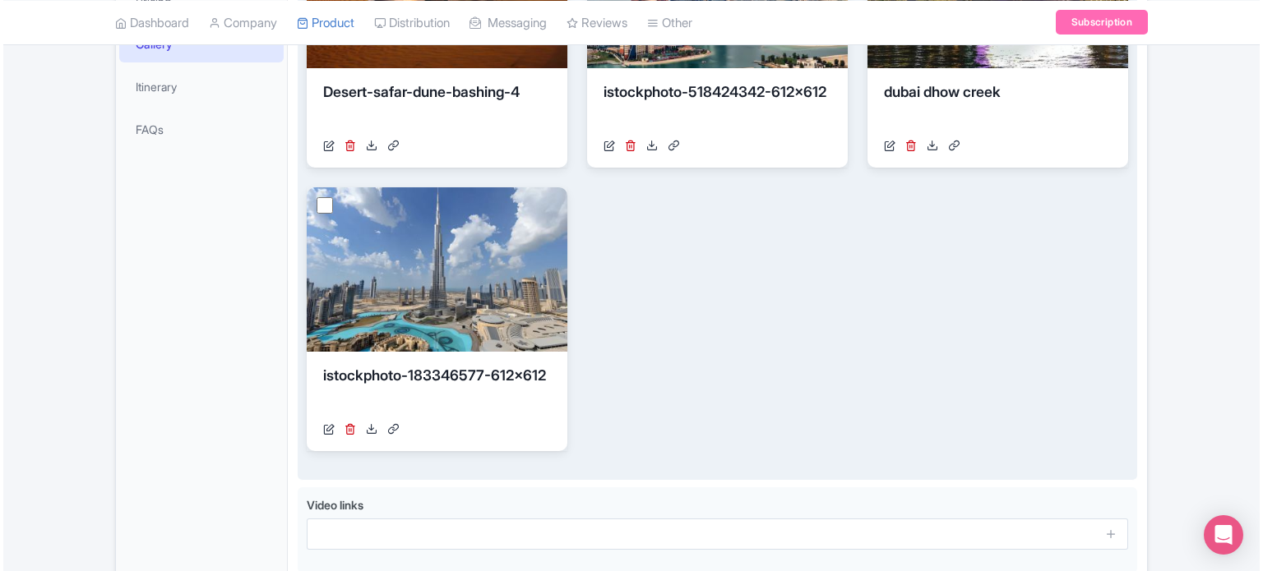
scroll to position [231, 0]
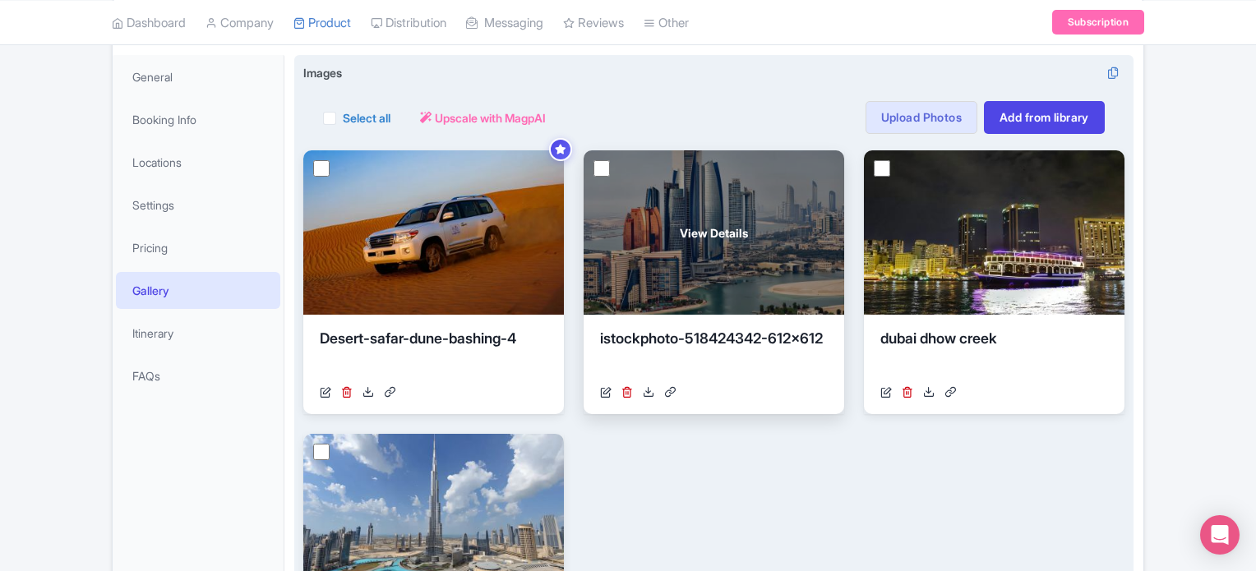
click at [730, 259] on div "View Details" at bounding box center [714, 232] width 261 height 164
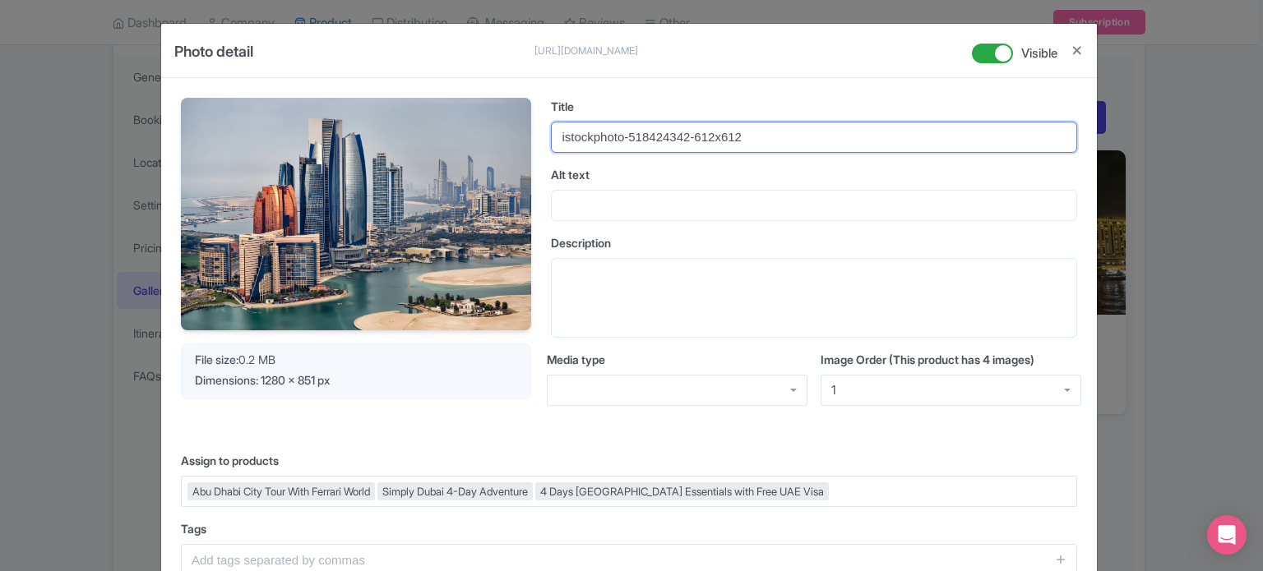
click at [641, 136] on input "istockphoto-518424342-612x612" at bounding box center [814, 137] width 526 height 31
type input "Abu Dhabi City tour"
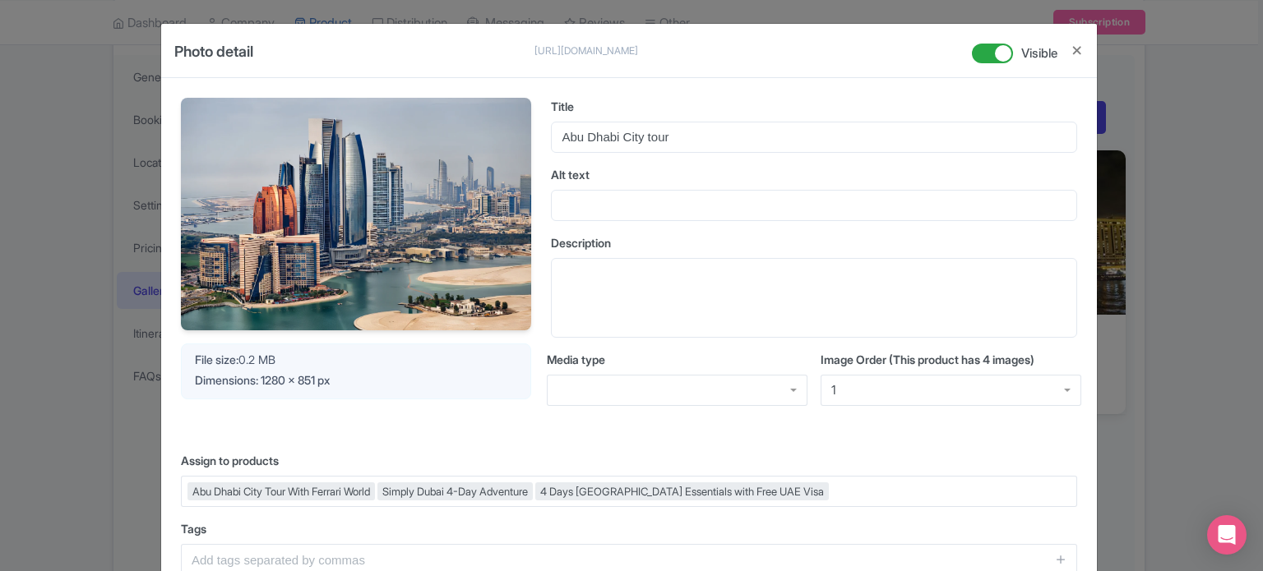
click at [635, 177] on label "Alt text" at bounding box center [814, 174] width 526 height 17
click at [635, 190] on input "Alt text" at bounding box center [814, 205] width 526 height 31
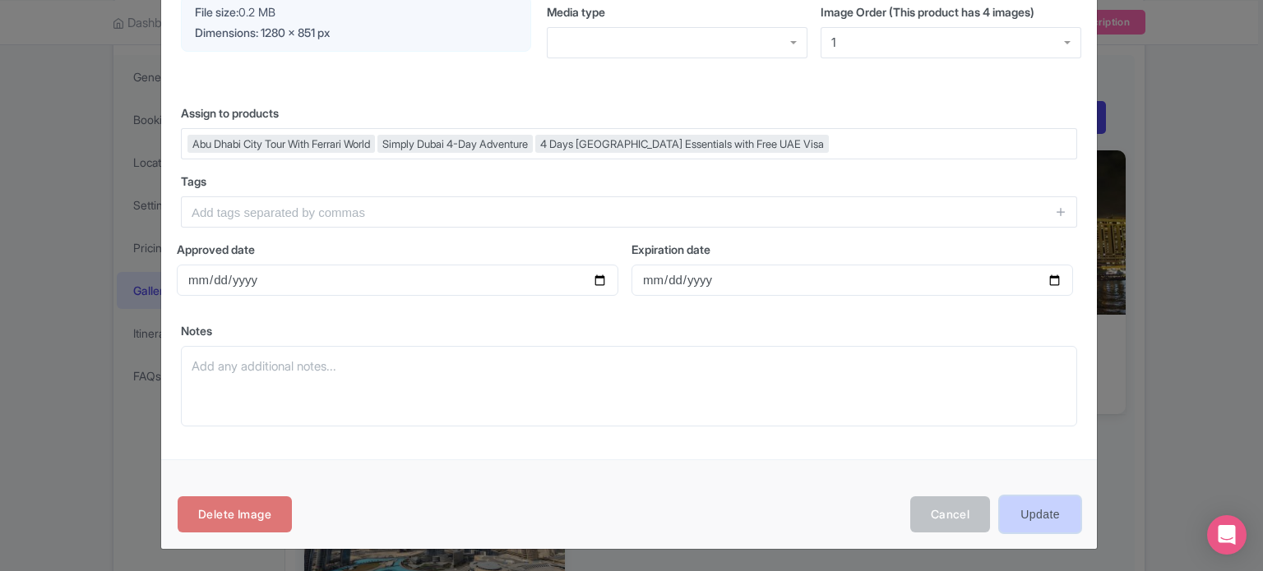
click at [1042, 516] on input "Update" at bounding box center [1040, 515] width 81 height 37
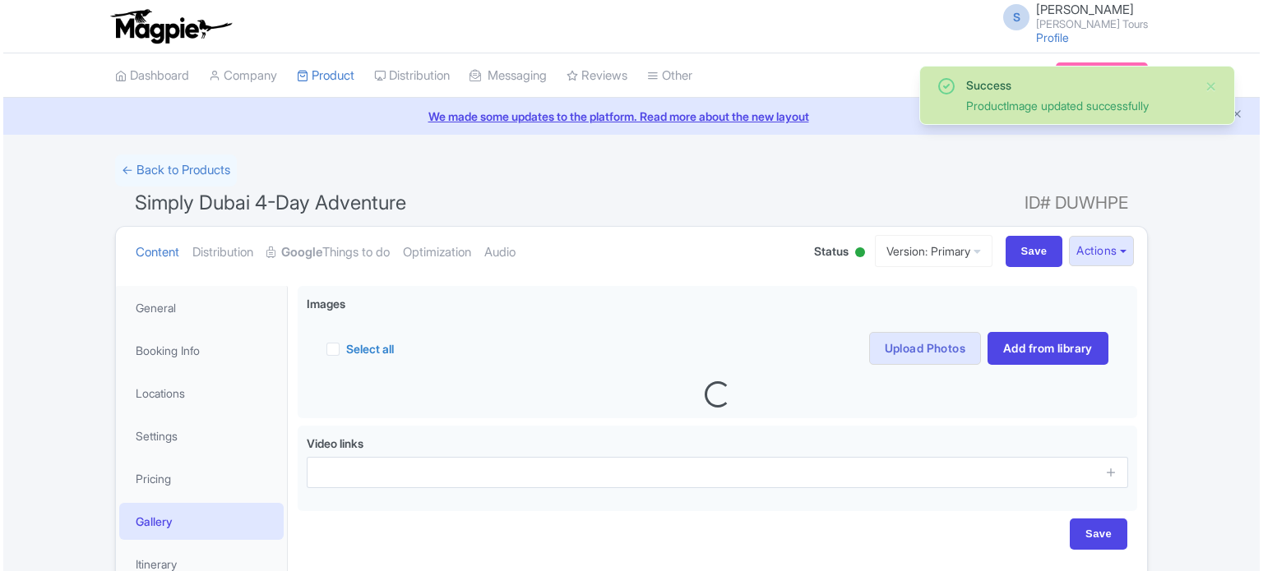
scroll to position [147, 0]
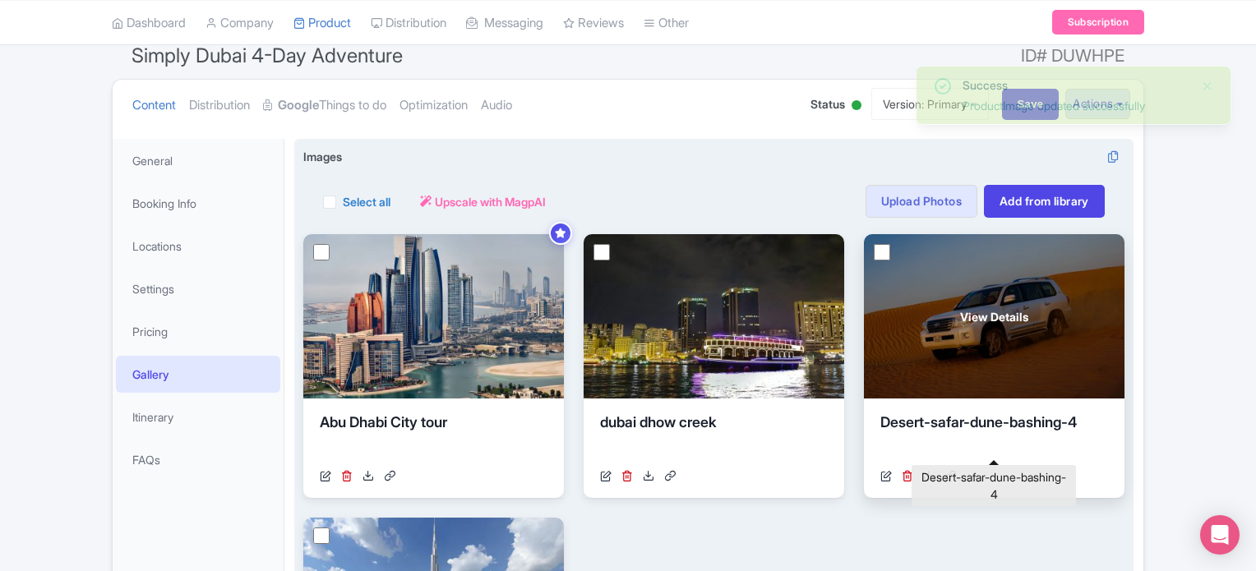
click at [1010, 423] on div "Desert-safar-dune-bashing-4" at bounding box center [995, 436] width 228 height 49
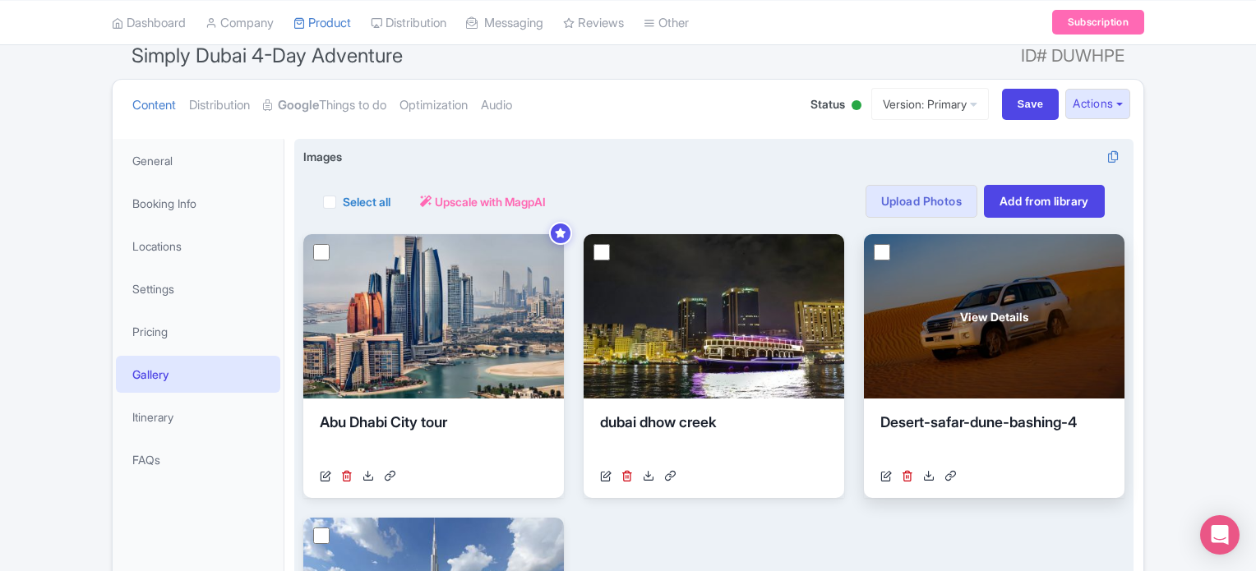
click at [1010, 328] on div "View Details" at bounding box center [994, 316] width 261 height 164
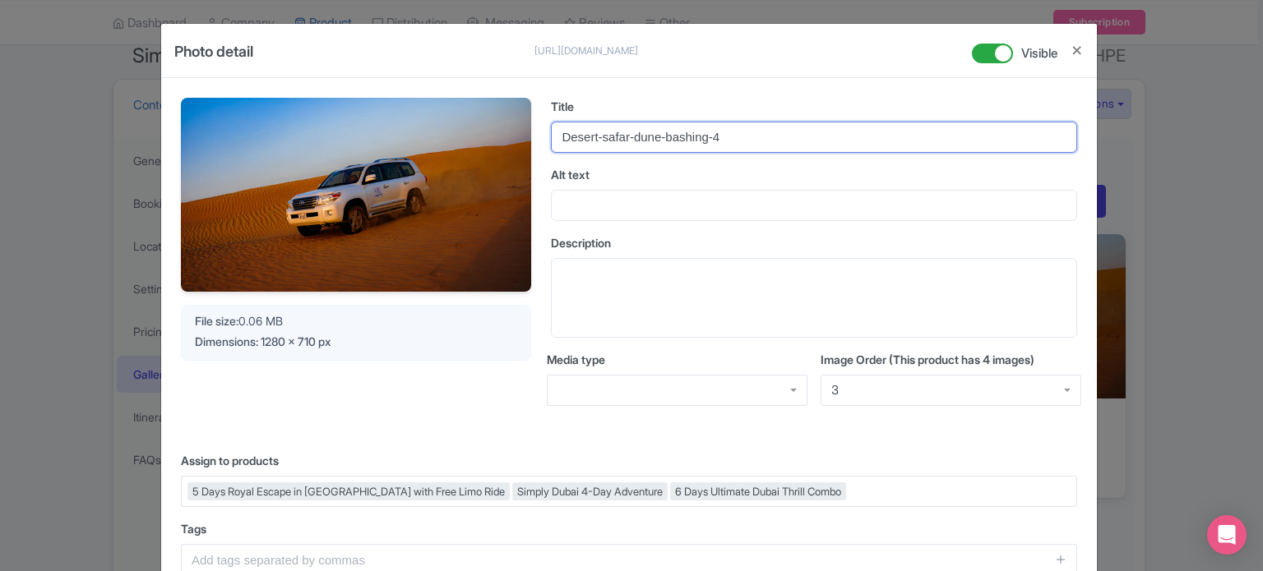
click at [610, 124] on input "Desert-safar-dune-bashing-4" at bounding box center [814, 137] width 526 height 31
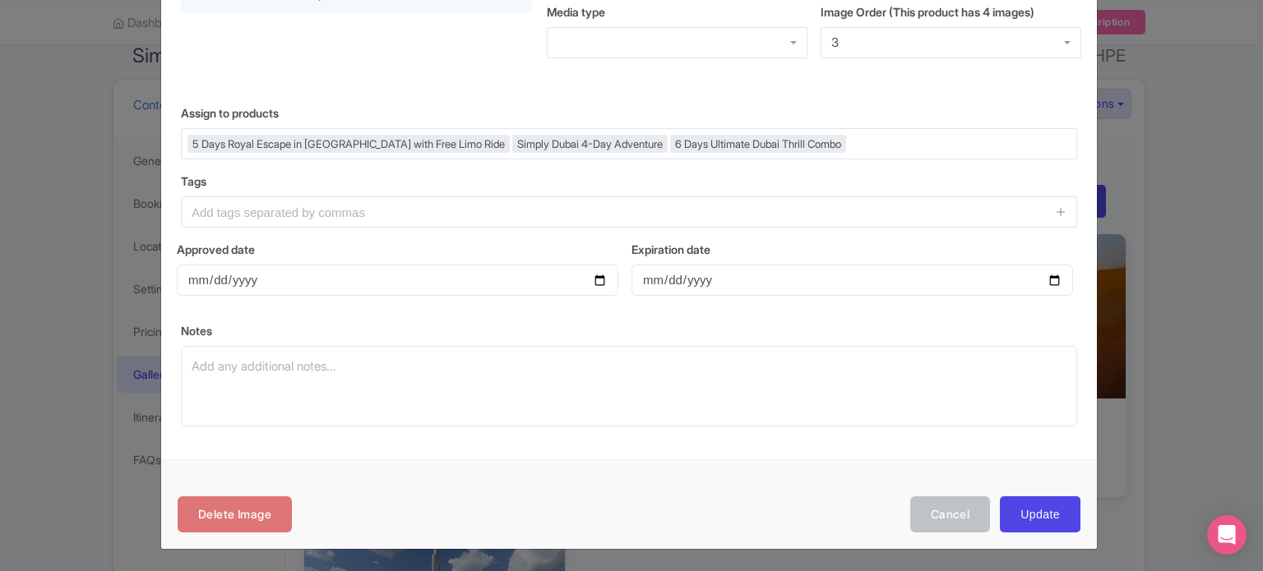
scroll to position [19, 0]
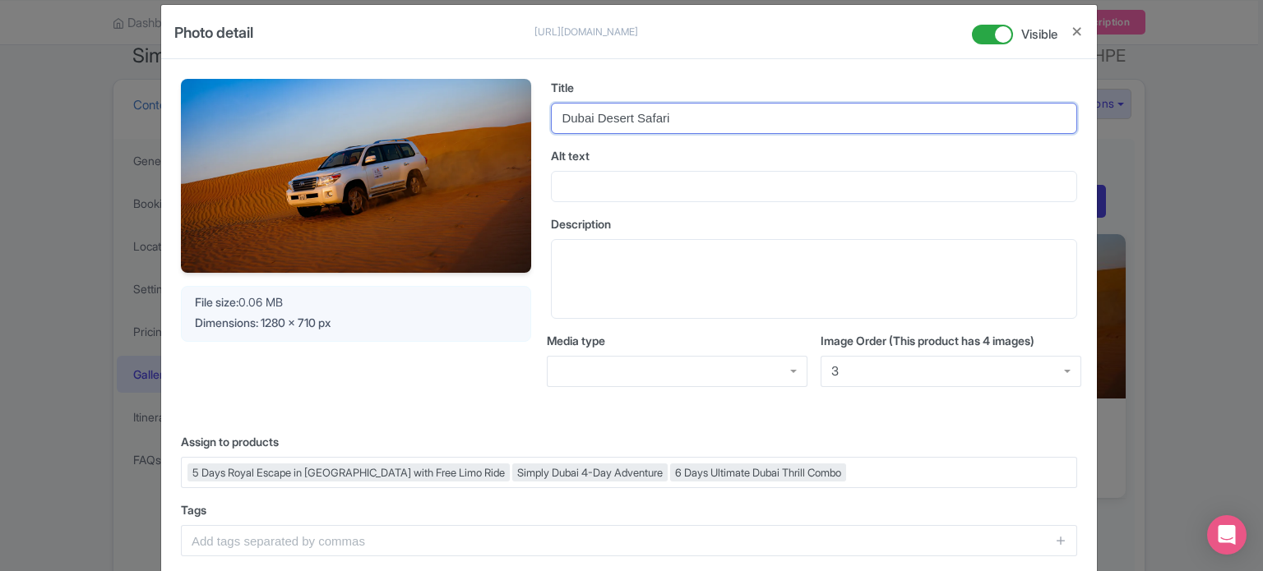
click at [589, 116] on input "Dubai Desert Safari" at bounding box center [814, 118] width 526 height 31
type input "Dubai Desert Safari"
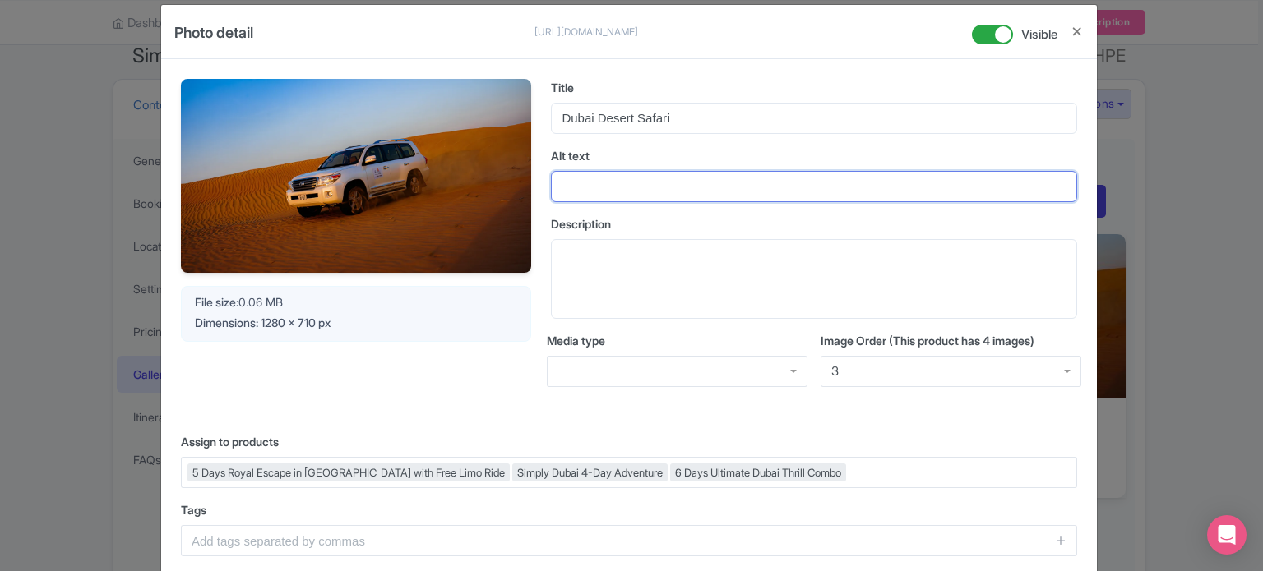
click at [581, 183] on input "Alt text" at bounding box center [814, 186] width 526 height 31
paste input "Dubai Desert Safari"
type input "Dubai Desert Safari"
click at [680, 216] on label "Description" at bounding box center [814, 223] width 526 height 17
click at [680, 239] on textarea "Description" at bounding box center [814, 279] width 526 height 81
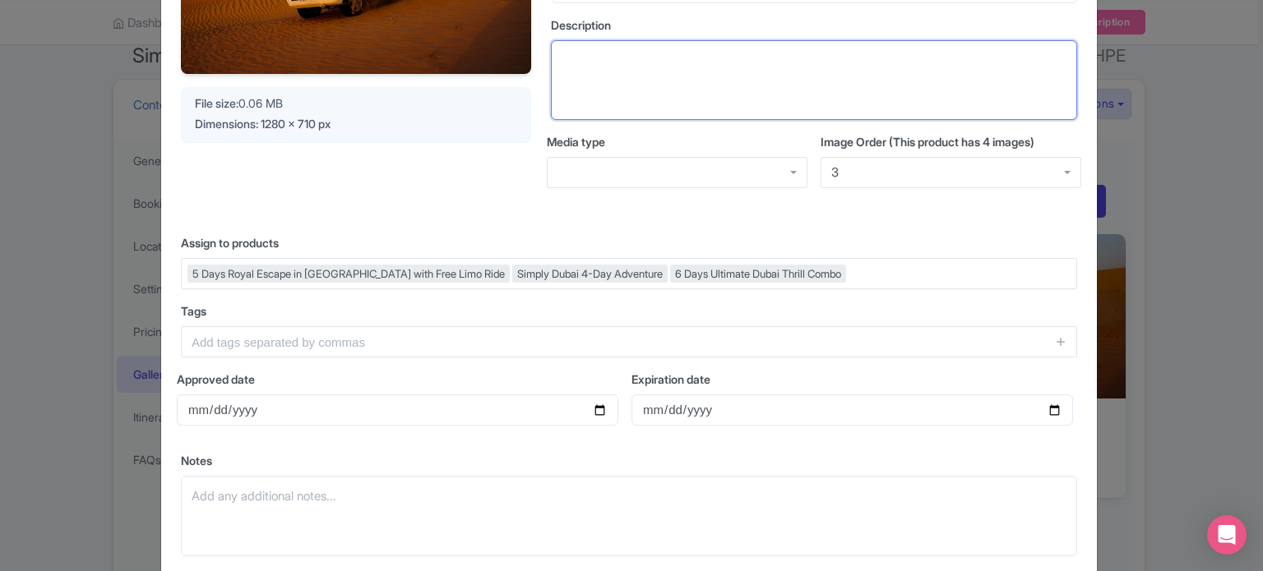
scroll to position [348, 0]
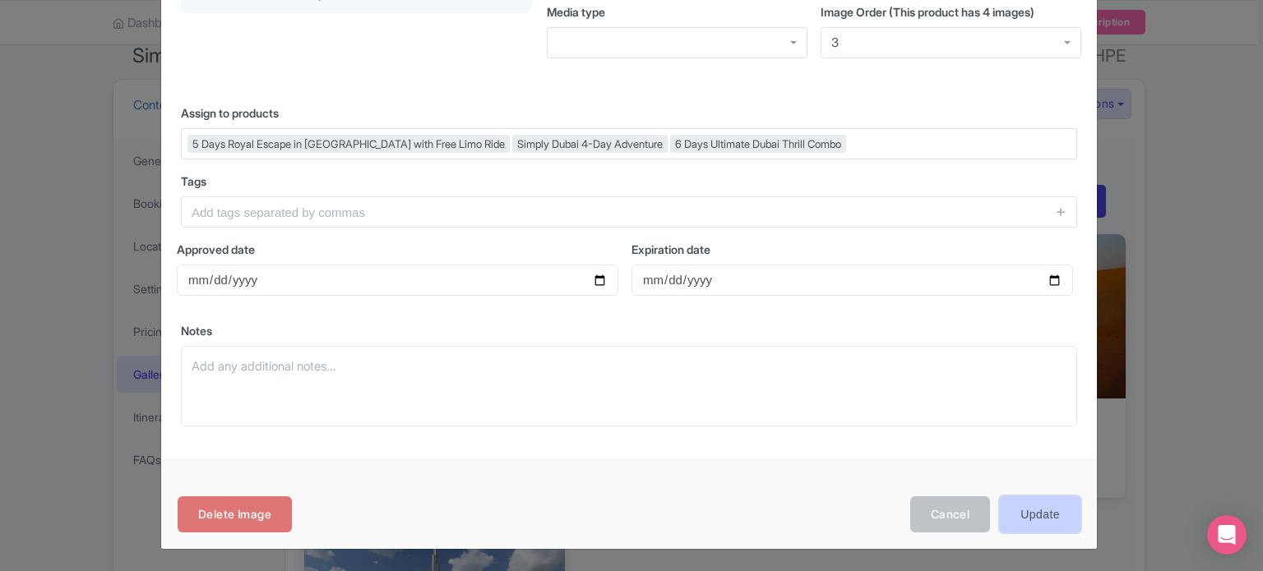
click at [1033, 512] on input "Update" at bounding box center [1040, 515] width 81 height 37
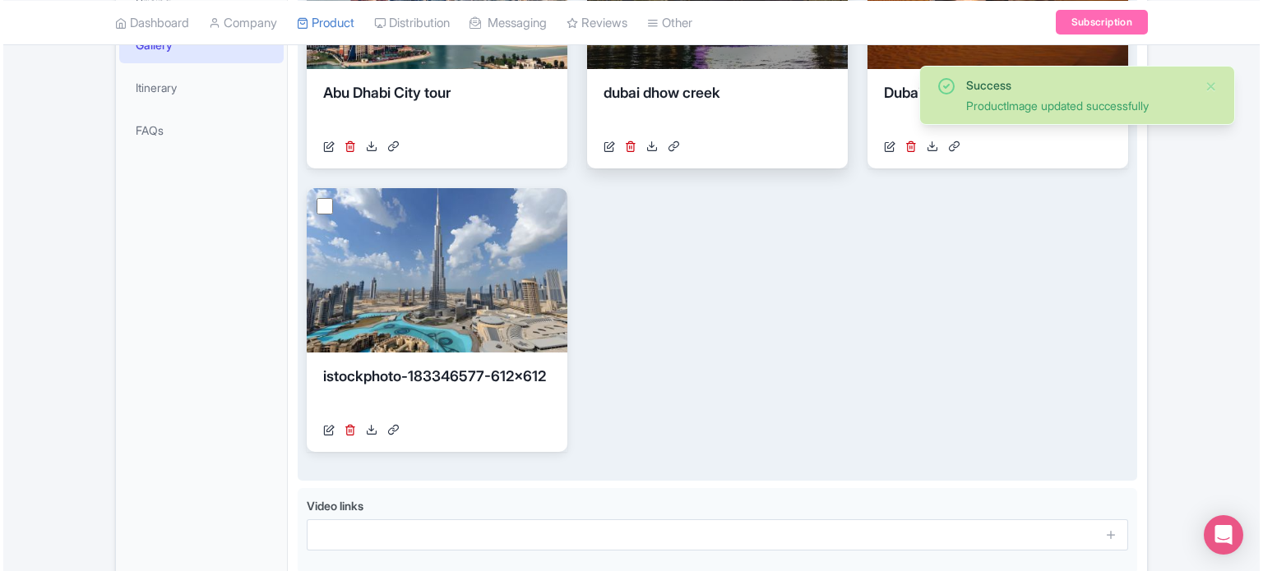
scroll to position [478, 0]
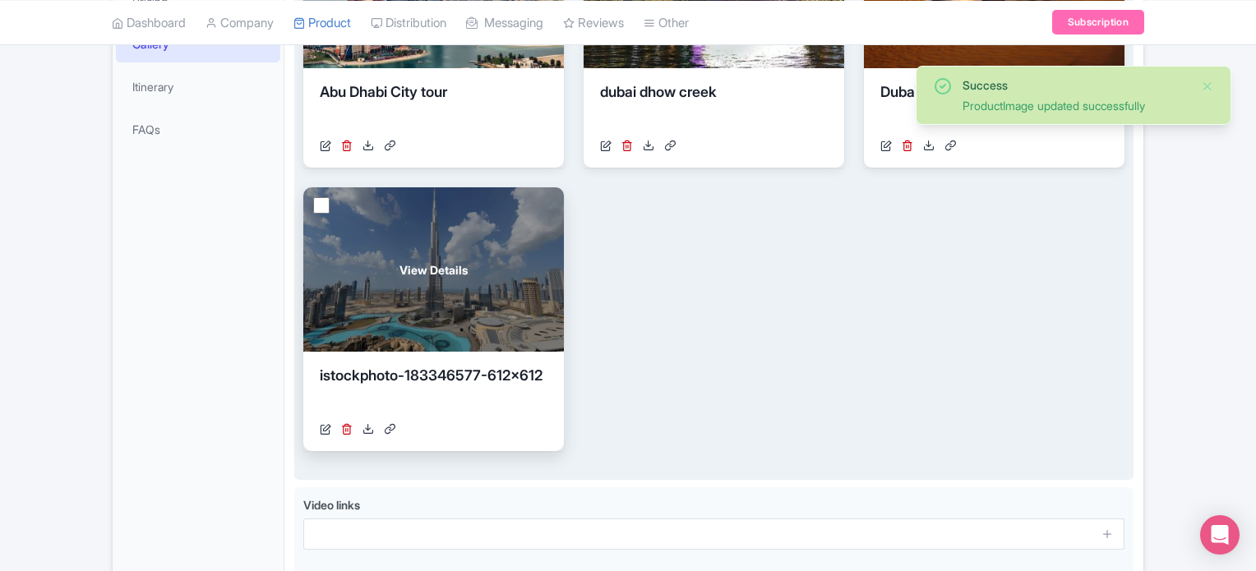
click at [405, 284] on div "View Details" at bounding box center [433, 269] width 261 height 164
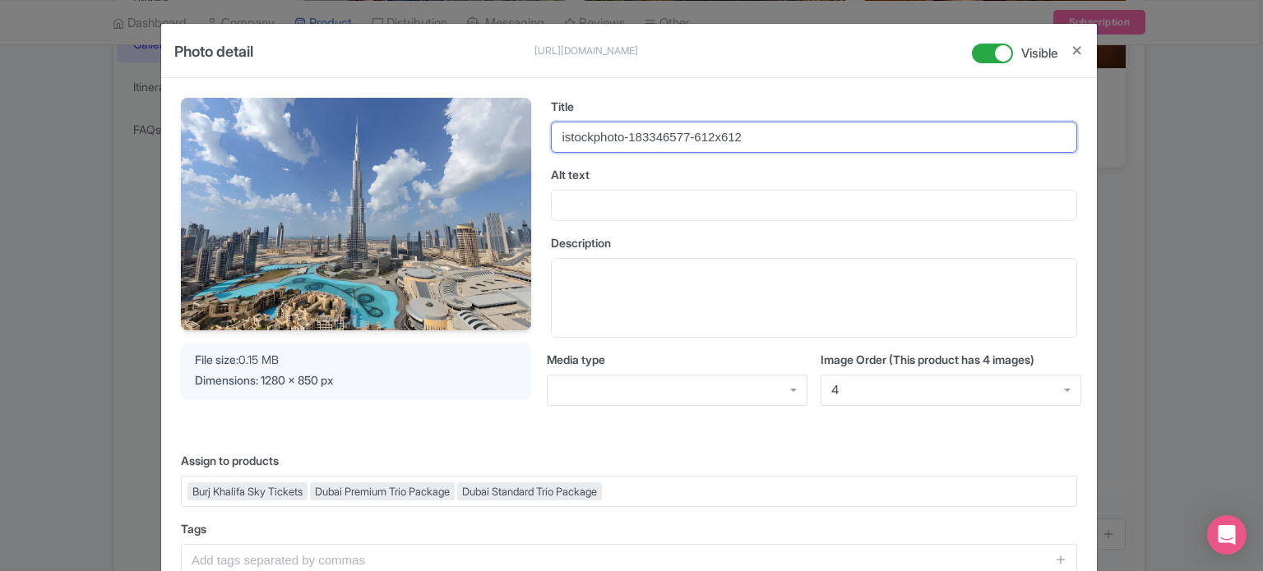
click at [763, 135] on input "istockphoto-183346577-612x612" at bounding box center [814, 137] width 526 height 31
click at [590, 135] on input "Burj khalifa Dubai" at bounding box center [814, 137] width 526 height 31
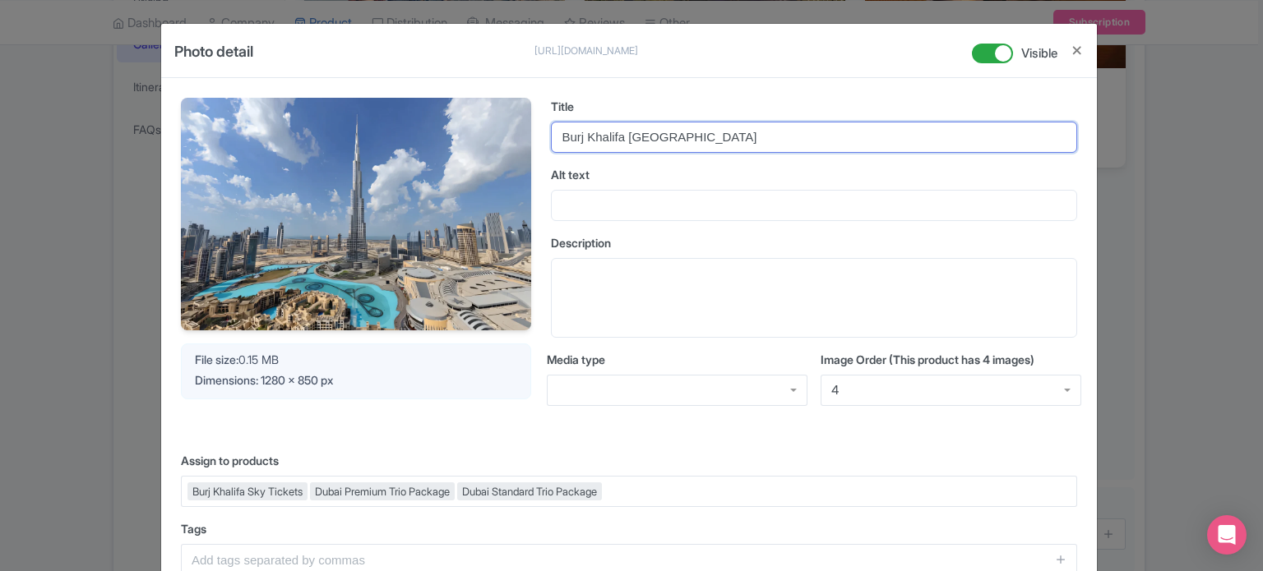
type input "Burj Khalifa Dubai"
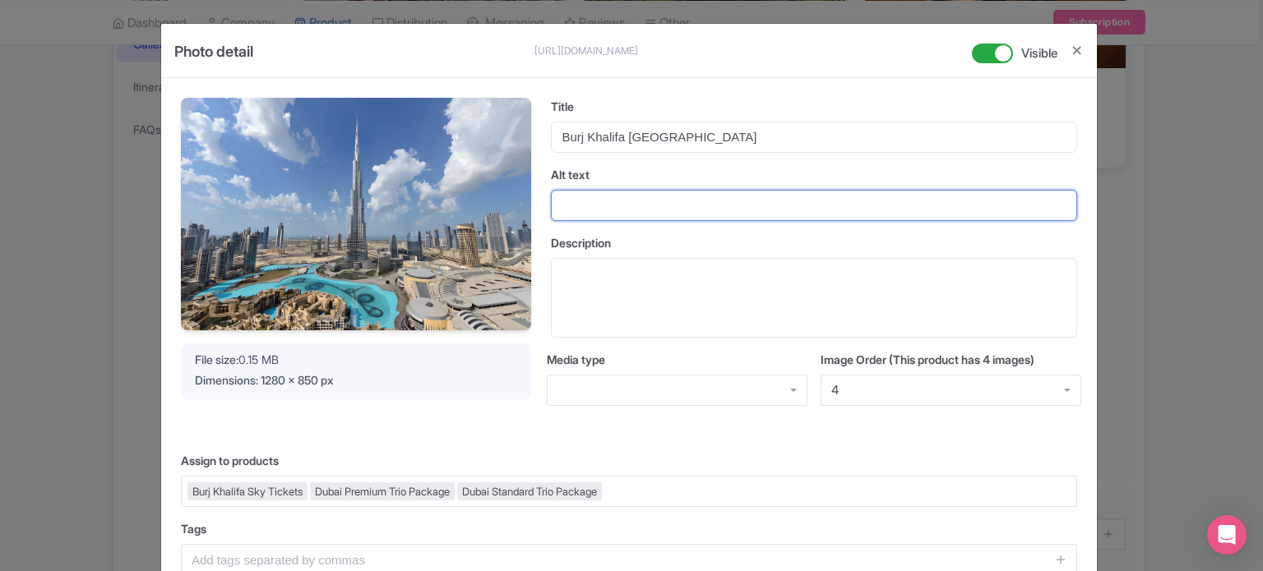
click at [585, 206] on input "Alt text" at bounding box center [814, 205] width 526 height 31
paste input "Burj Khalifa Dubai"
type input "Burj Khalifa Dubai"
click at [644, 238] on label "Description" at bounding box center [814, 242] width 526 height 17
click at [644, 258] on textarea "Description" at bounding box center [814, 298] width 526 height 81
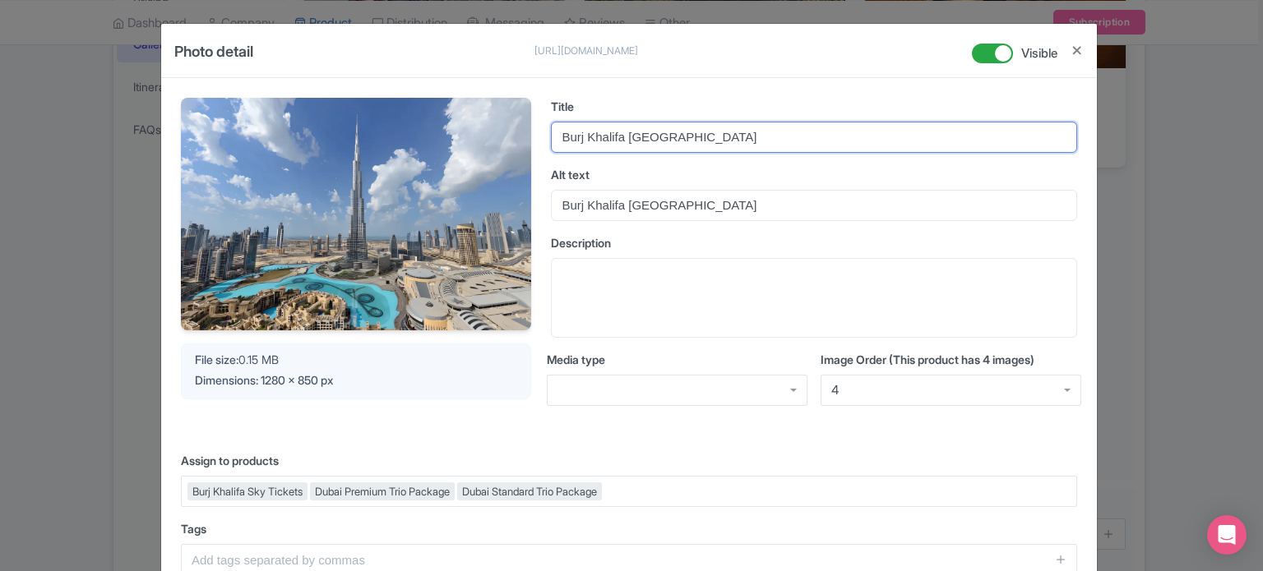
click at [562, 135] on input "Burj Khalifa Dubai" at bounding box center [814, 137] width 526 height 31
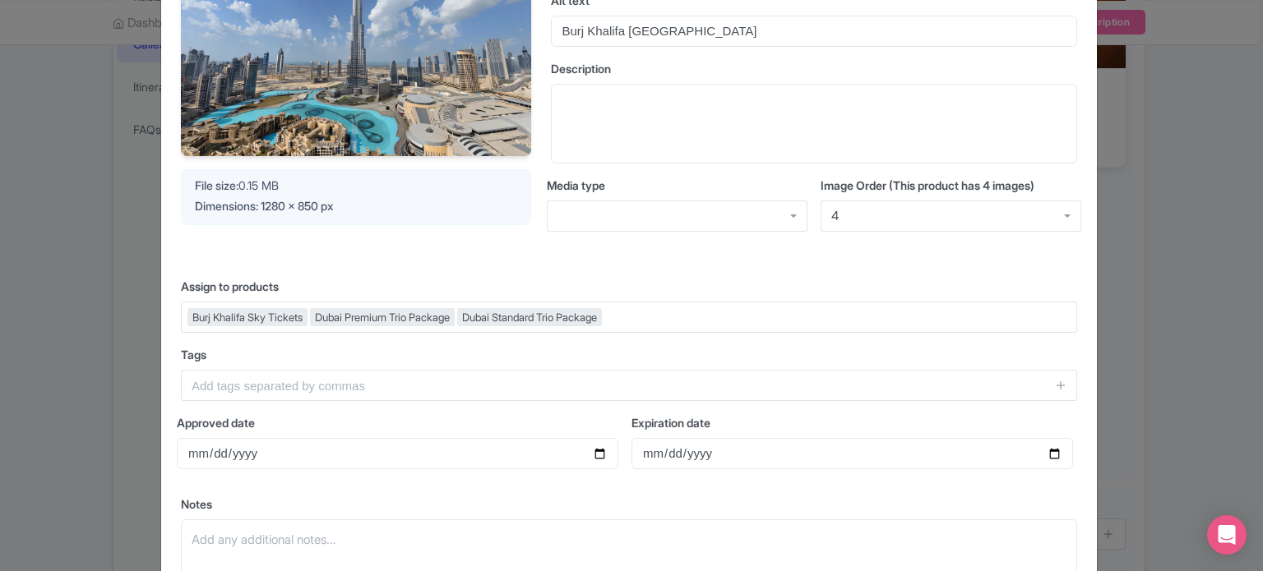
scroll to position [348, 0]
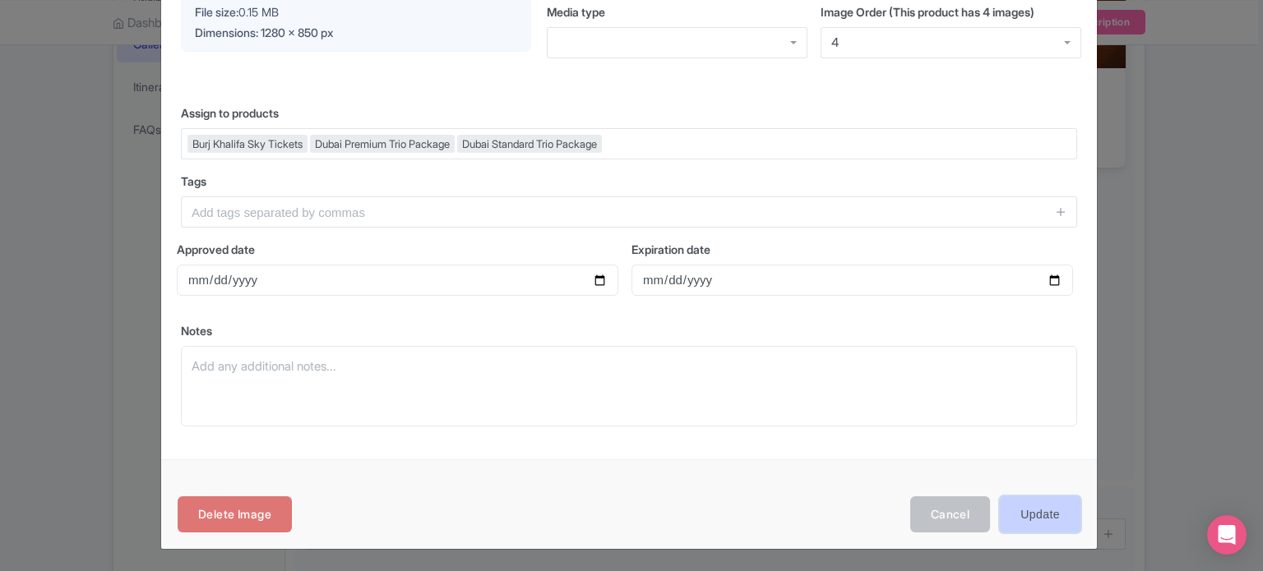
click at [1043, 512] on input "Update" at bounding box center [1040, 515] width 81 height 37
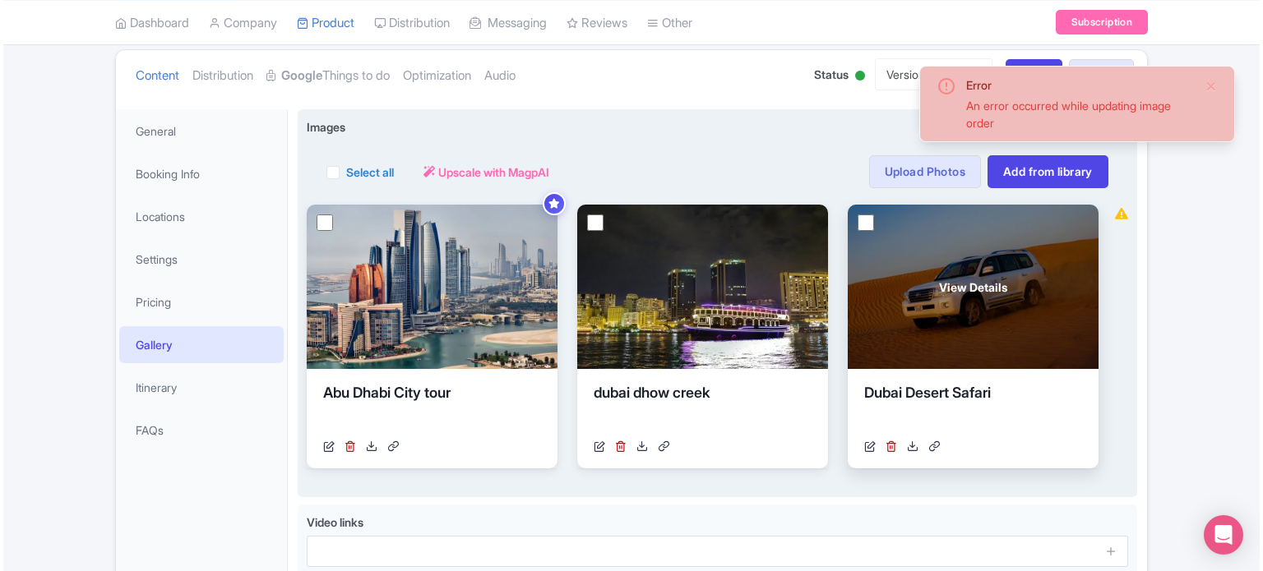
scroll to position [74, 0]
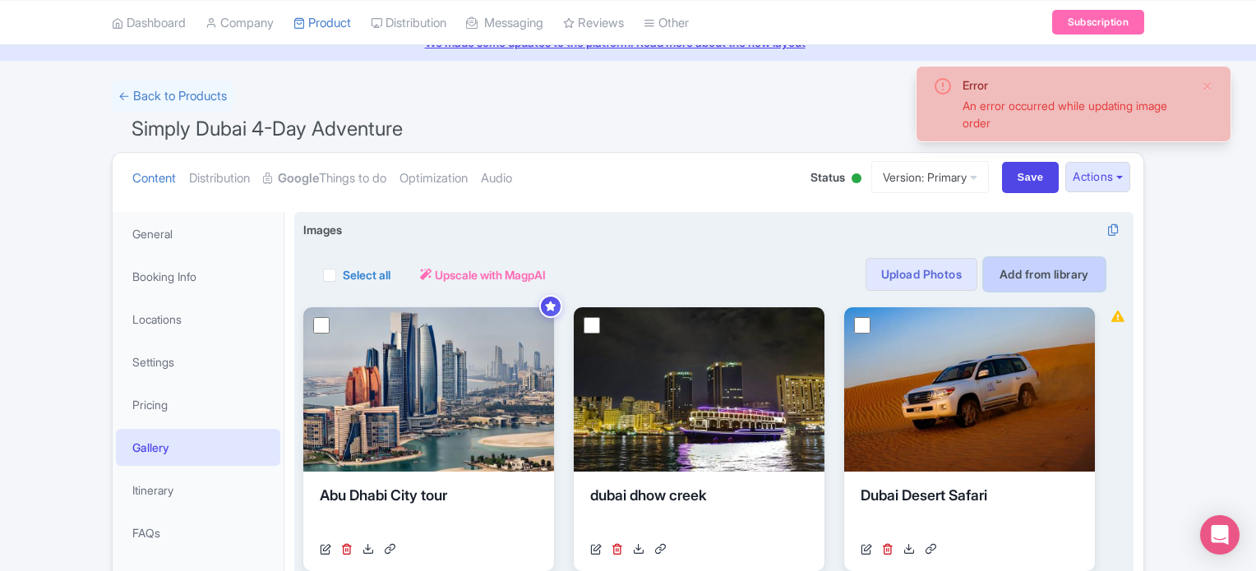
click at [1033, 275] on link "Add from library" at bounding box center [1044, 274] width 121 height 33
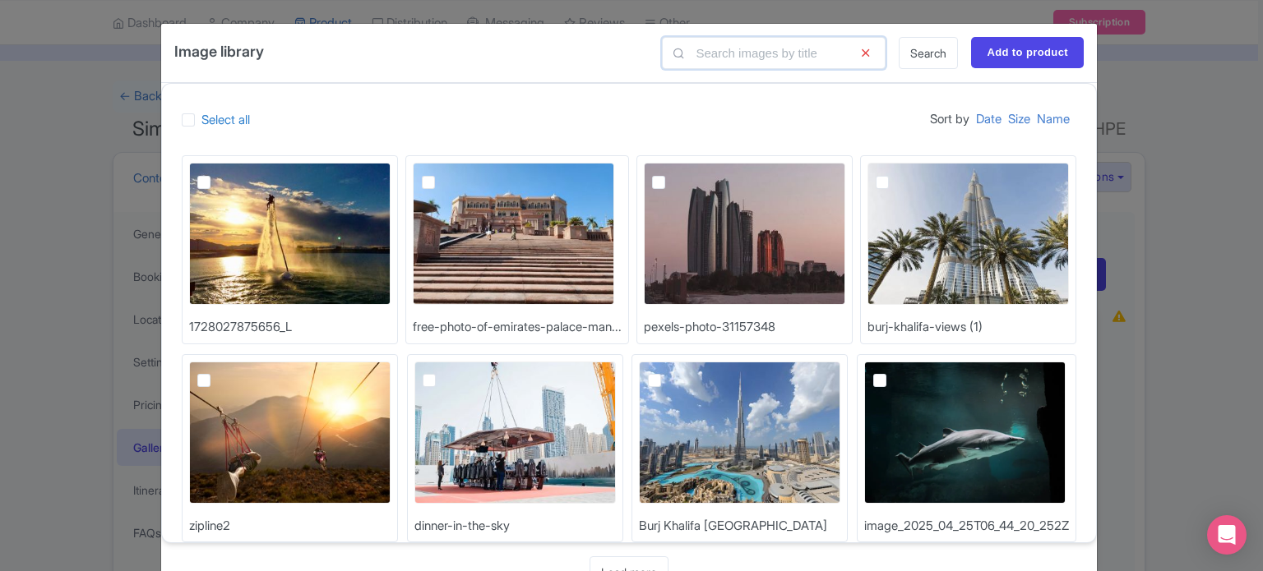
click at [711, 55] on input "text" at bounding box center [774, 53] width 224 height 32
type input "burj"
click at [924, 53] on link "Search" at bounding box center [928, 53] width 59 height 32
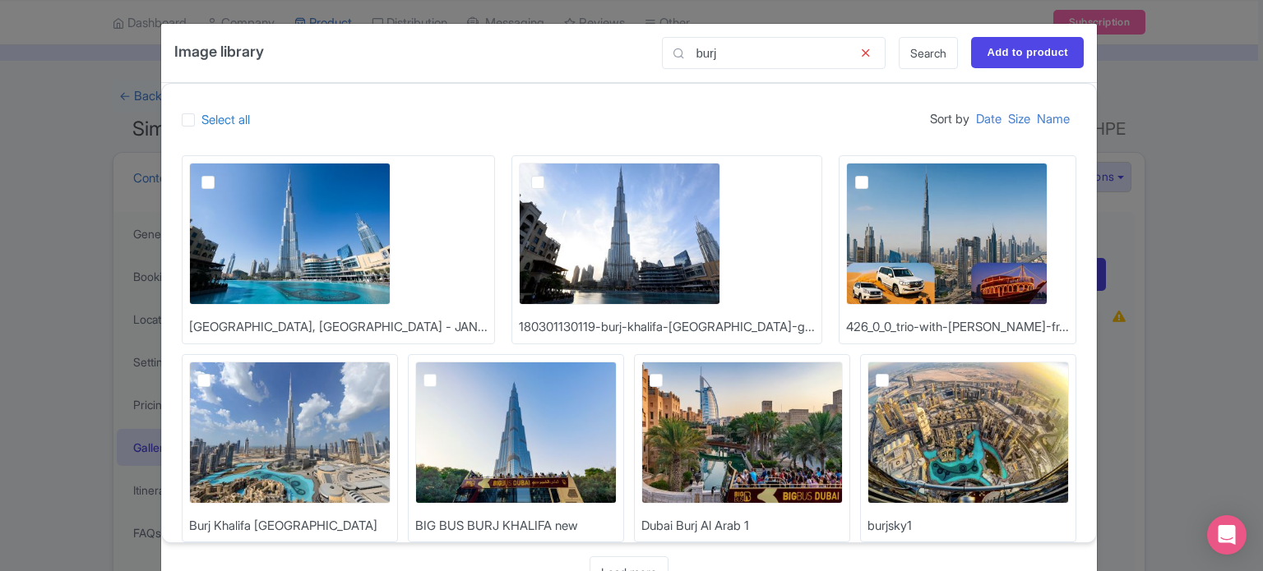
click at [324, 223] on img at bounding box center [289, 234] width 201 height 142
click at [232, 174] on input "checkbox" at bounding box center [226, 168] width 11 height 11
checkbox input "true"
click at [1026, 58] on input "Add to product" at bounding box center [1027, 52] width 113 height 31
type input "Adding..."
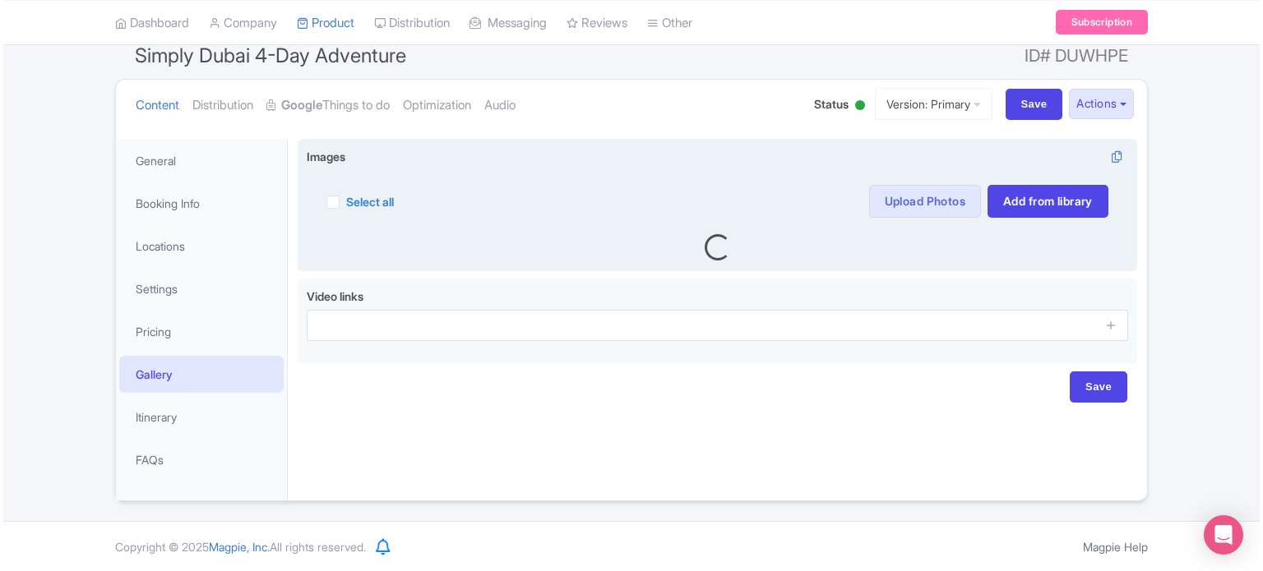
scroll to position [149, 0]
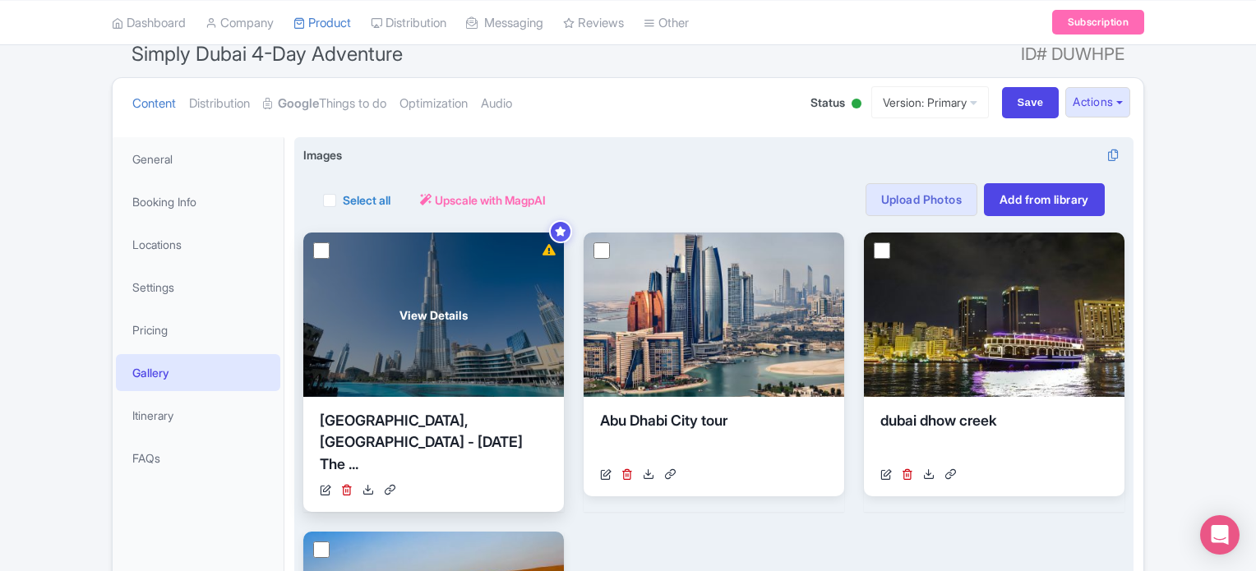
click at [502, 293] on div "View Details" at bounding box center [433, 315] width 261 height 164
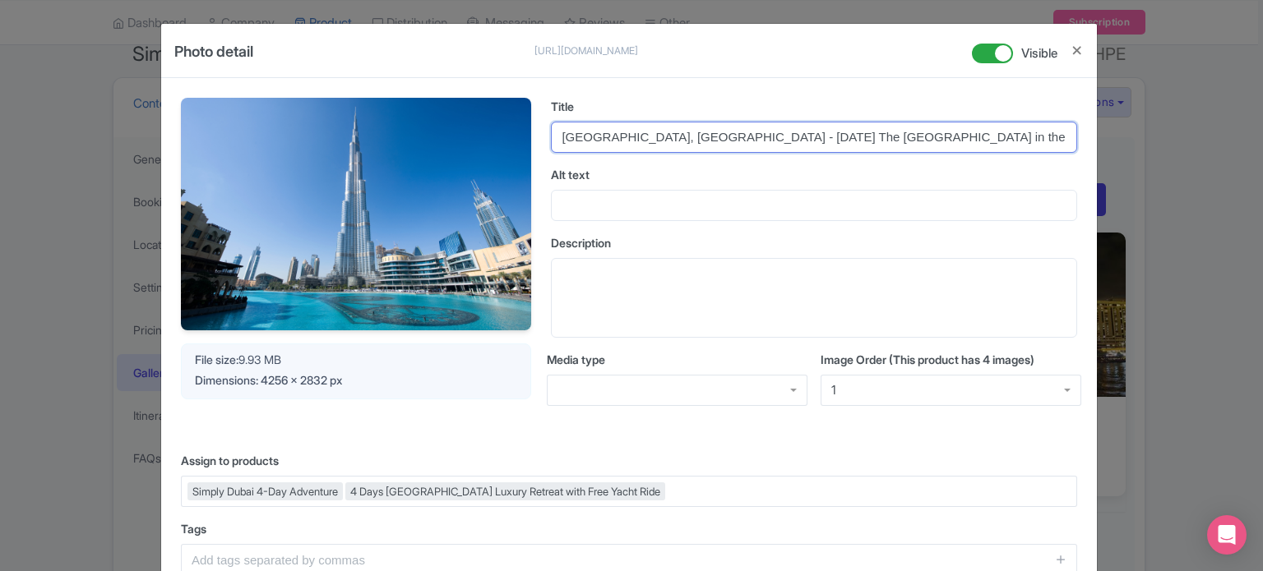
click at [659, 144] on input "[GEOGRAPHIC_DATA], [GEOGRAPHIC_DATA] - [DATE] The [GEOGRAPHIC_DATA] in the cent…" at bounding box center [814, 137] width 526 height 31
click at [918, 137] on input "[GEOGRAPHIC_DATA], [GEOGRAPHIC_DATA] - [DATE] The [GEOGRAPHIC_DATA] in the cent…" at bounding box center [814, 137] width 526 height 31
drag, startPoint x: 862, startPoint y: 150, endPoint x: 405, endPoint y: 147, distance: 457.2
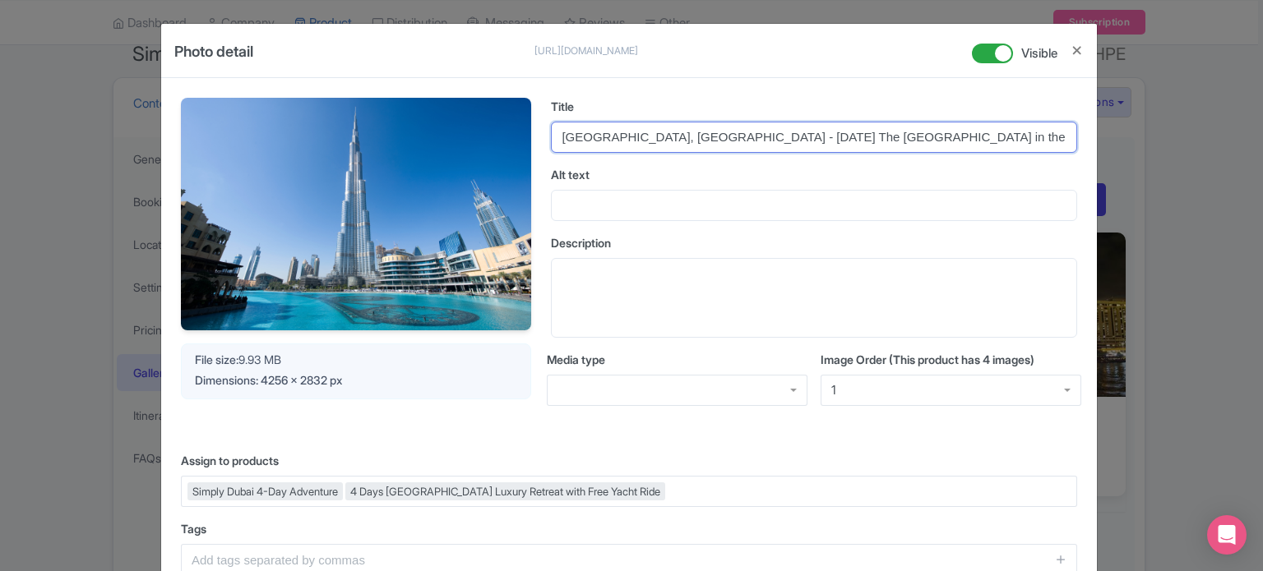
click at [405, 147] on div "Your Image is being upscaled File size: 9.93 MB Dimensions: 4256 x 2832 px Titl…" at bounding box center [629, 265] width 896 height 335
drag, startPoint x: 566, startPoint y: 148, endPoint x: 534, endPoint y: 150, distance: 32.2
click at [534, 150] on div "Your Image is being upscaled File size: 9.93 MB Dimensions: 4256 x 2832 px Titl…" at bounding box center [629, 265] width 896 height 335
drag, startPoint x: 624, startPoint y: 152, endPoint x: 1262, endPoint y: 160, distance: 638.1
click at [1256, 160] on div "Photo detail https://res.cloudinary.com/hfyvkoyi1/image/upload/v1754650204/DUBA…" at bounding box center [631, 285] width 1263 height 571
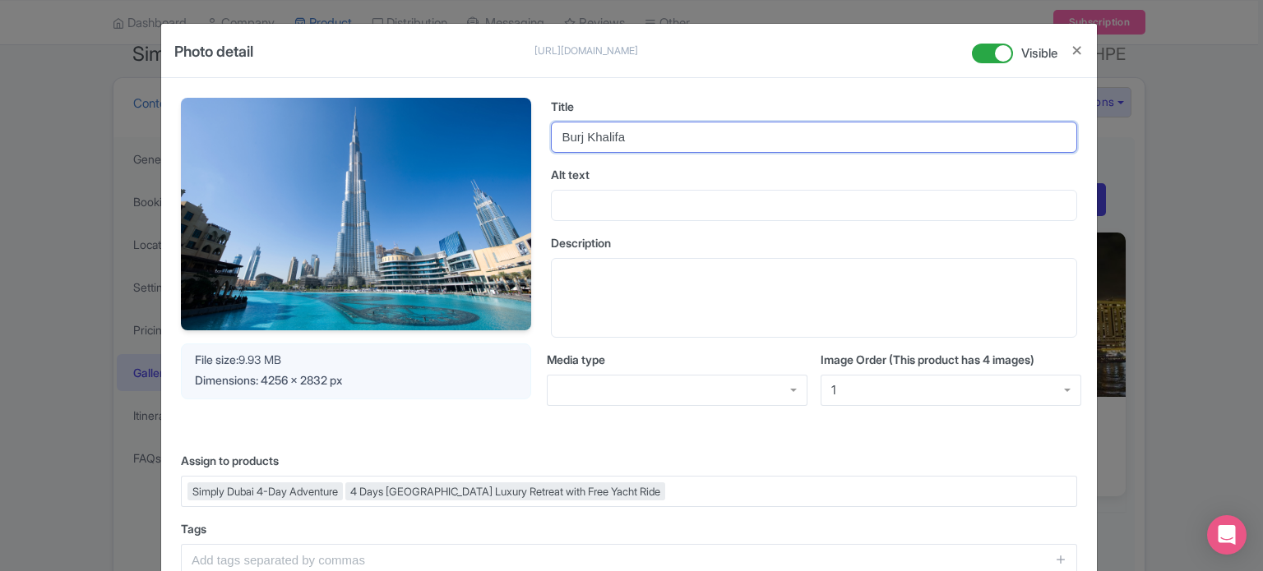
type input "Burj Khalifa"
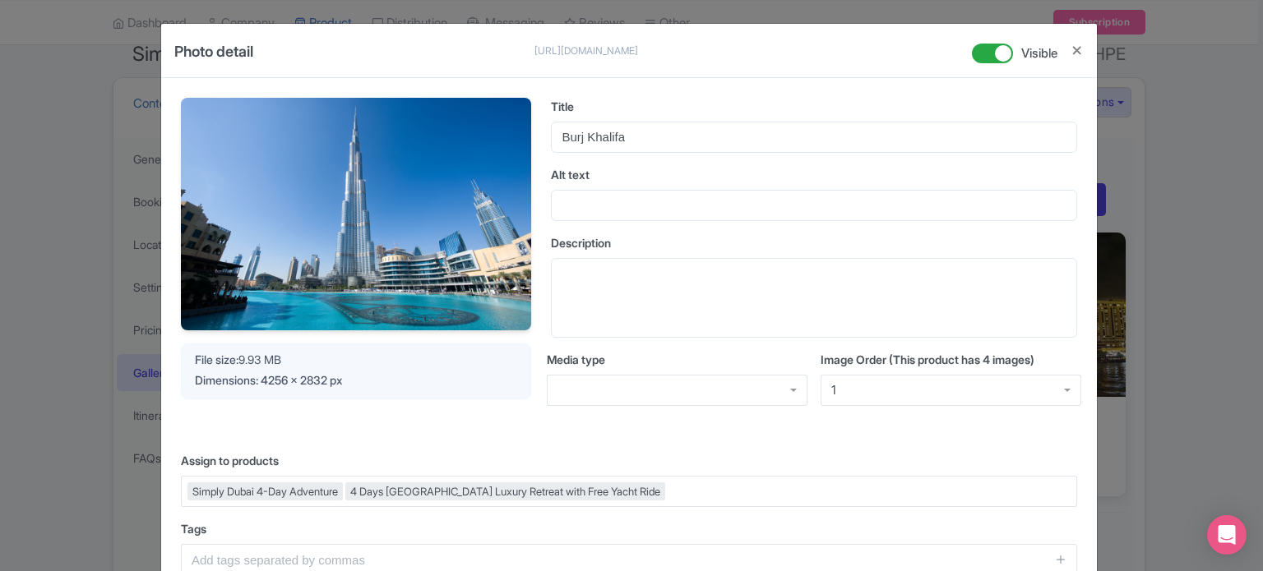
click at [599, 183] on label "Alt text" at bounding box center [814, 174] width 526 height 17
click at [599, 190] on input "Alt text" at bounding box center [814, 205] width 526 height 31
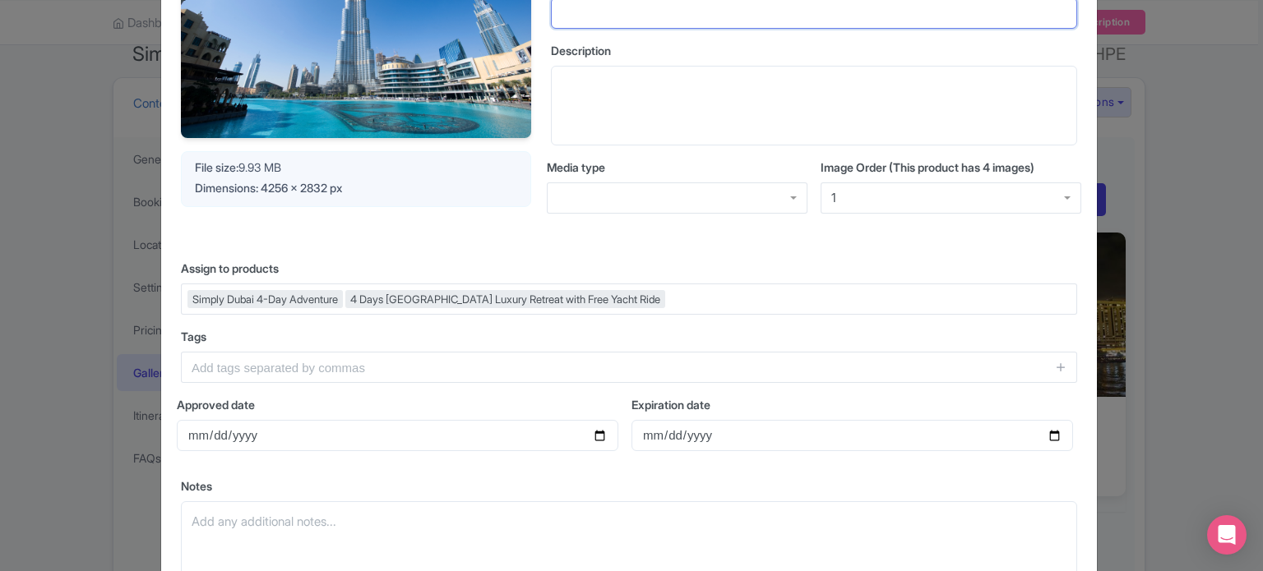
scroll to position [362, 0]
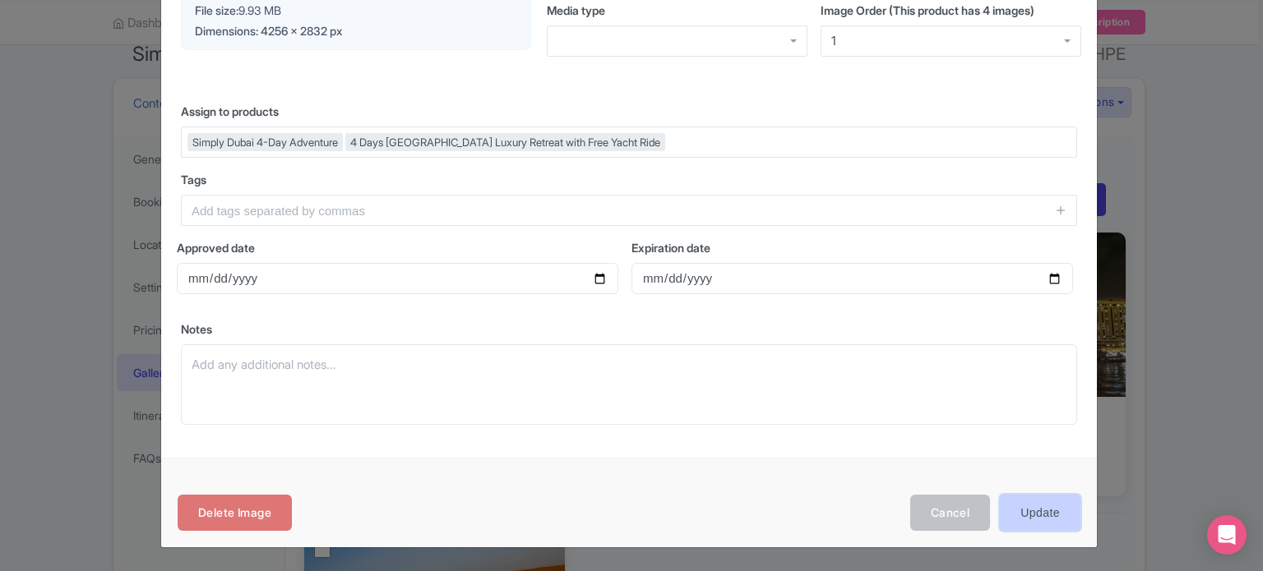
click at [1043, 511] on input "Update" at bounding box center [1040, 513] width 81 height 37
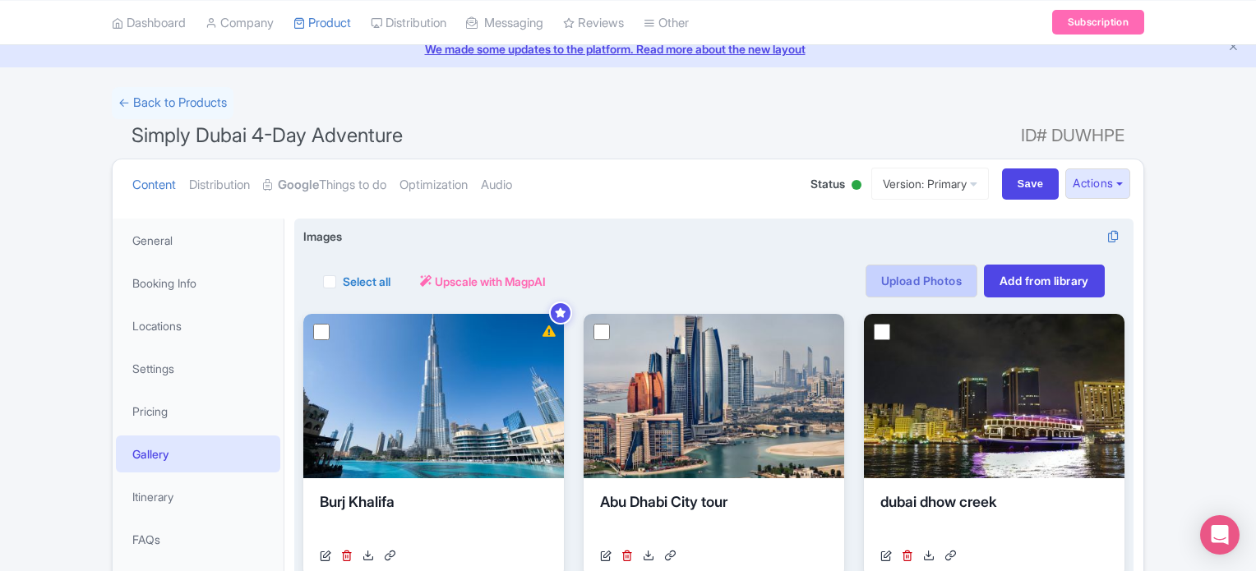
scroll to position [67, 0]
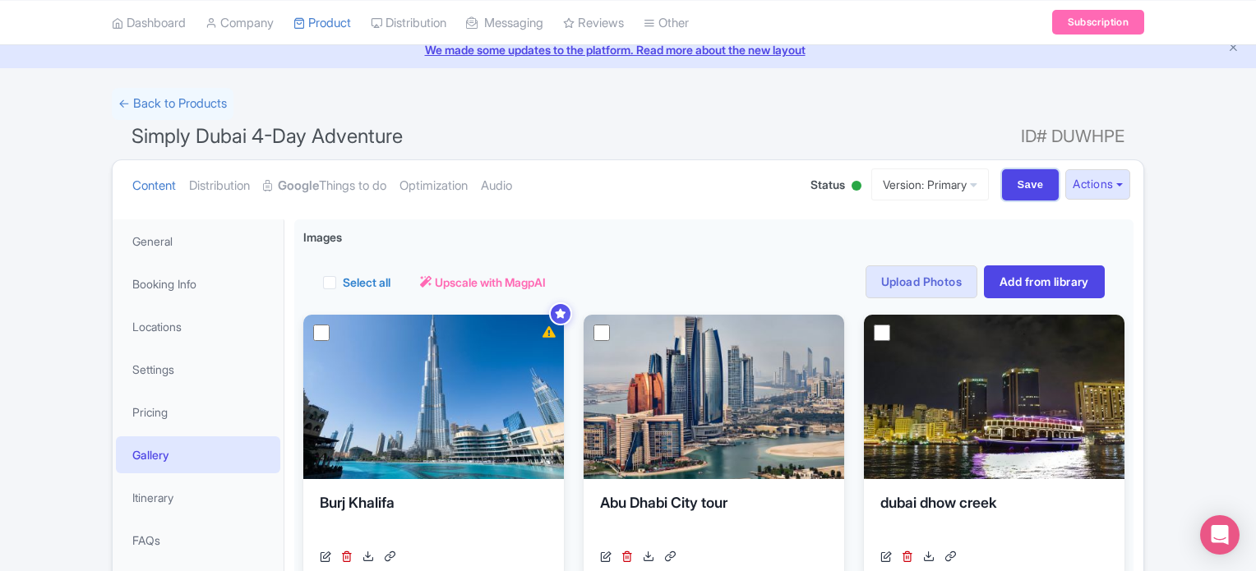
drag, startPoint x: 1010, startPoint y: 178, endPoint x: 990, endPoint y: 174, distance: 20.3
click at [1010, 178] on input "Save" at bounding box center [1031, 184] width 58 height 31
type input "Saving..."
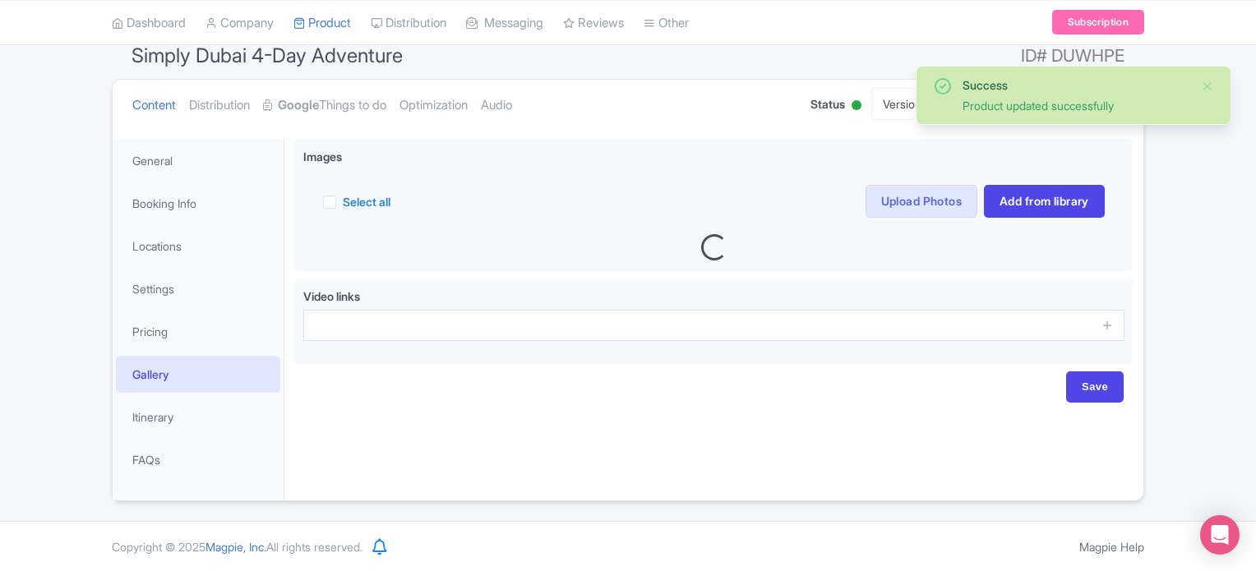
scroll to position [149, 0]
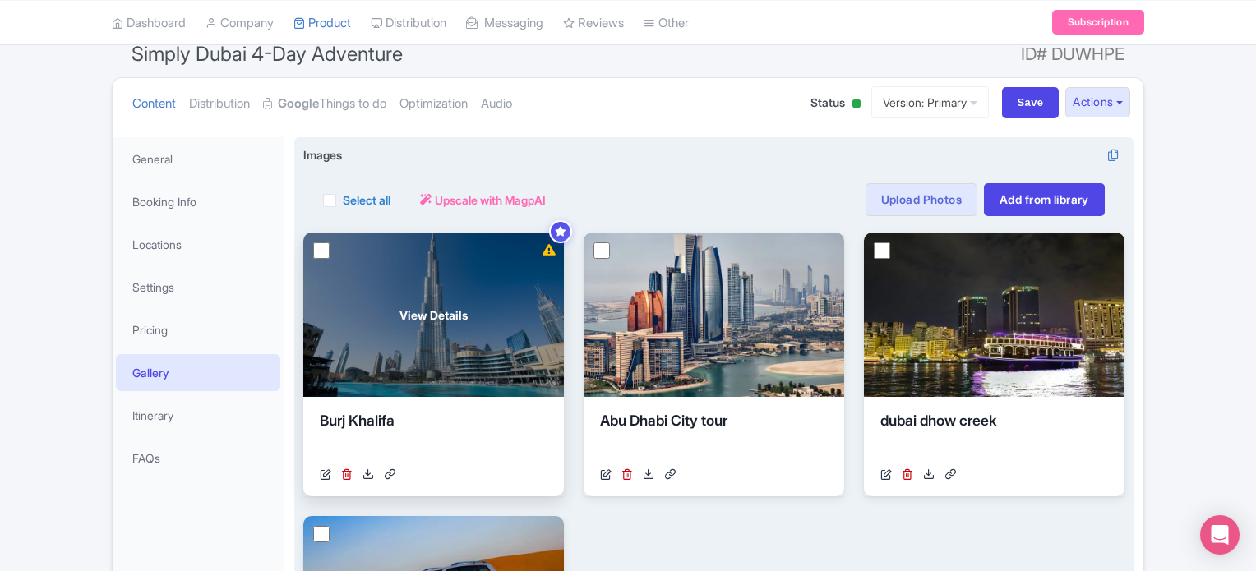
click at [322, 251] on input "checkbox" at bounding box center [321, 251] width 16 height 16
checkbox input "true"
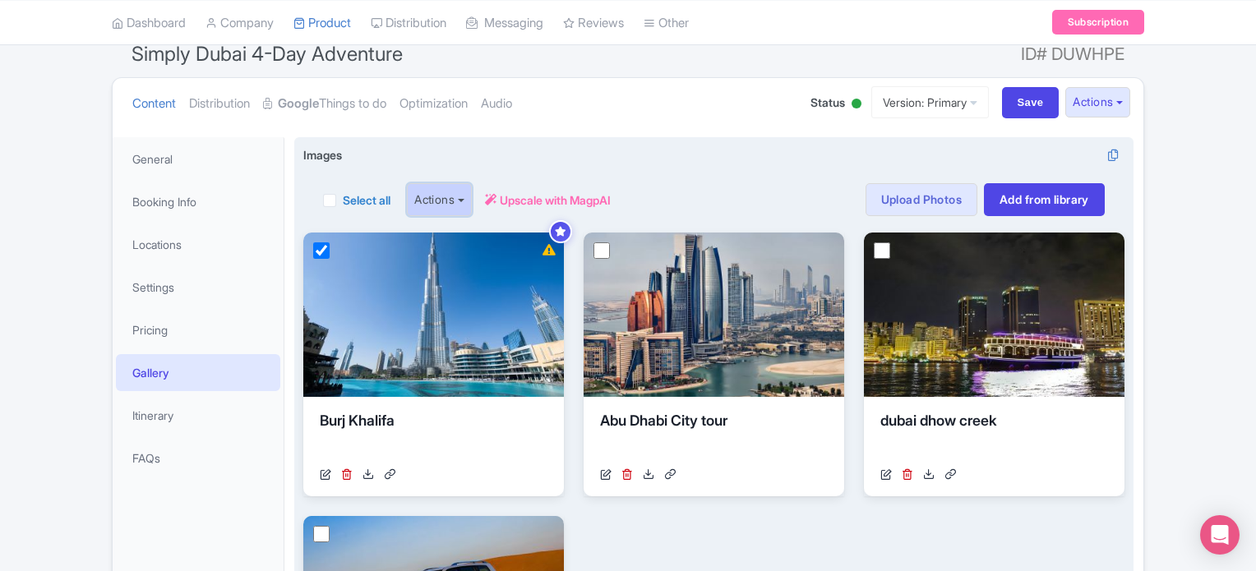
click at [444, 196] on button "Actions" at bounding box center [439, 199] width 65 height 33
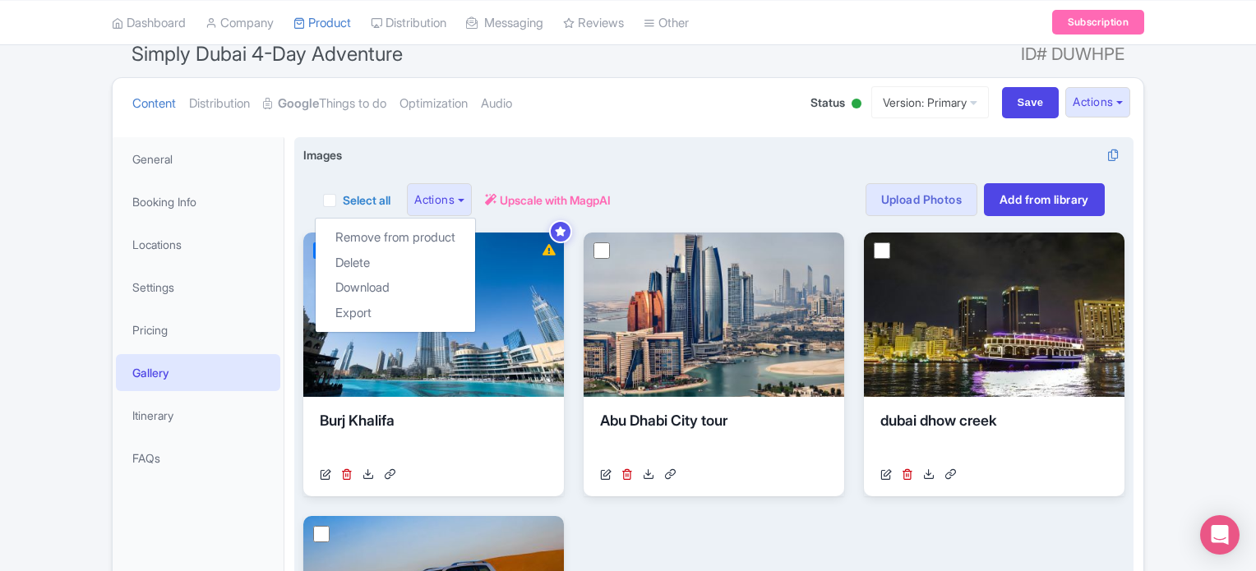
click at [814, 199] on div "Select all Actions Remove from product Delete Download Export Upscale with Magp…" at bounding box center [714, 199] width 782 height 33
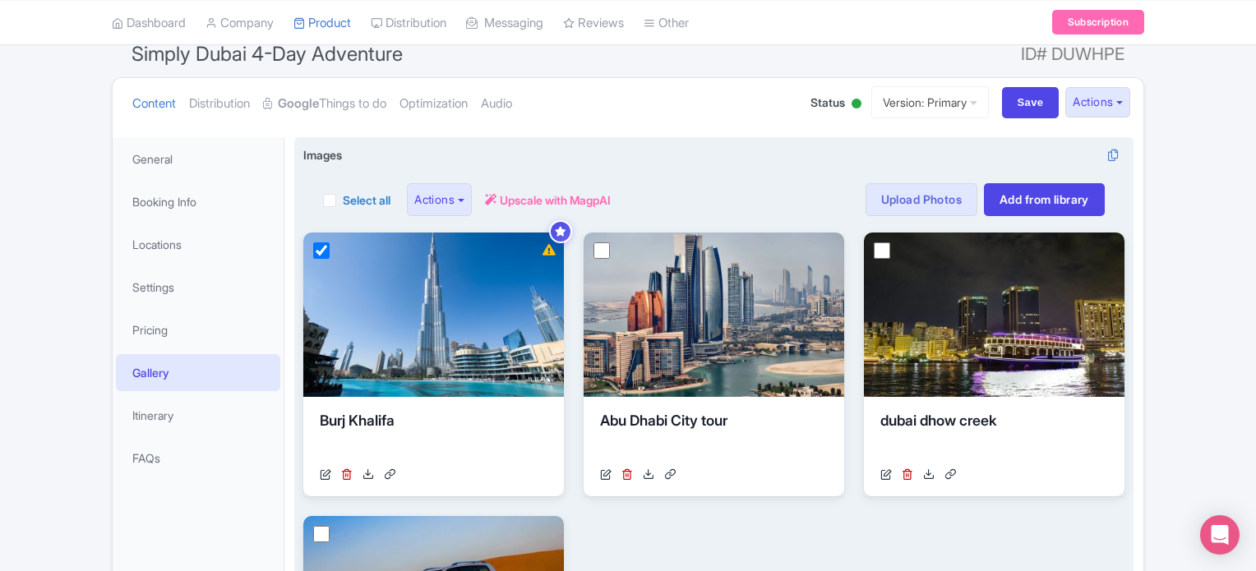
click at [758, 187] on div "Select all Actions Remove from product Delete Download Export Upscale with Magp…" at bounding box center [714, 199] width 782 height 33
click at [559, 230] on icon at bounding box center [560, 231] width 12 height 11
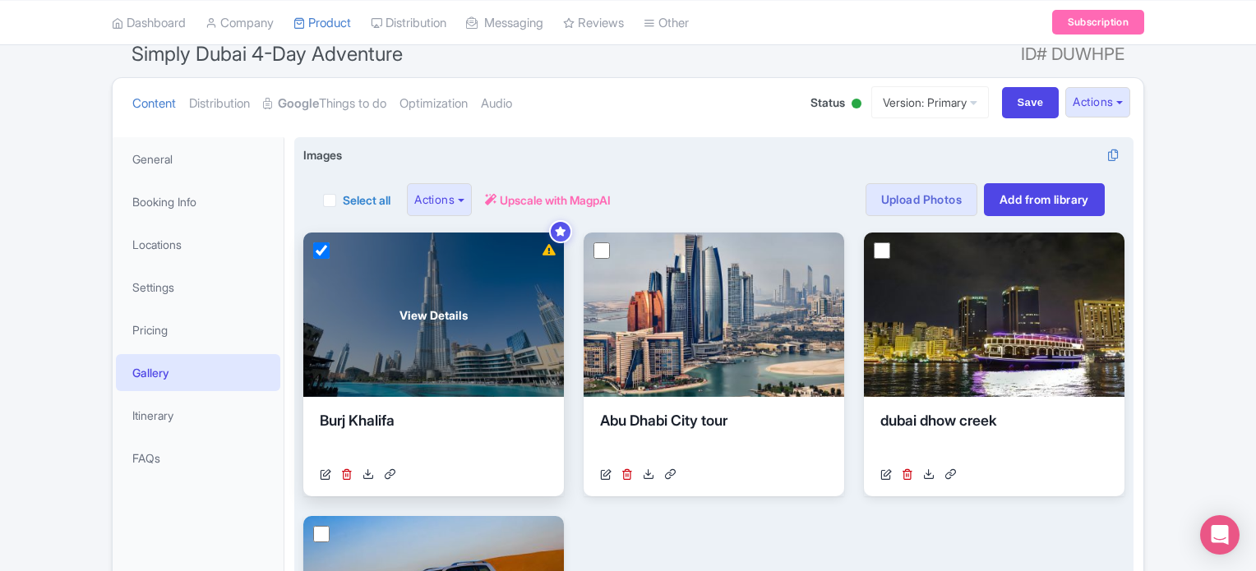
click at [497, 300] on div "View Details" at bounding box center [433, 315] width 261 height 164
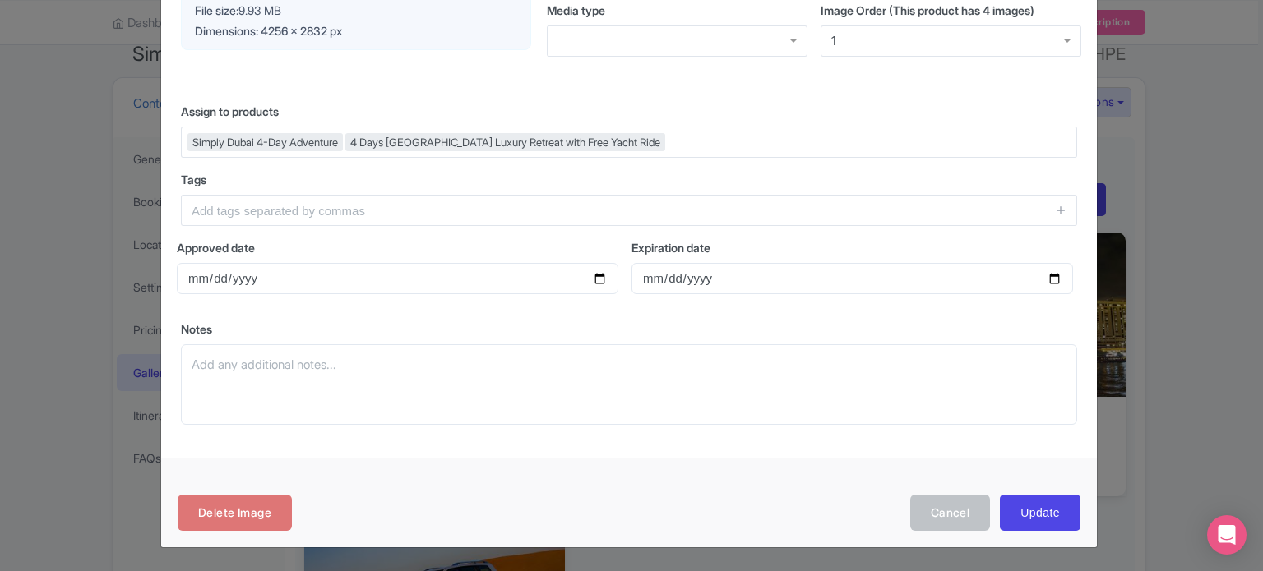
scroll to position [0, 0]
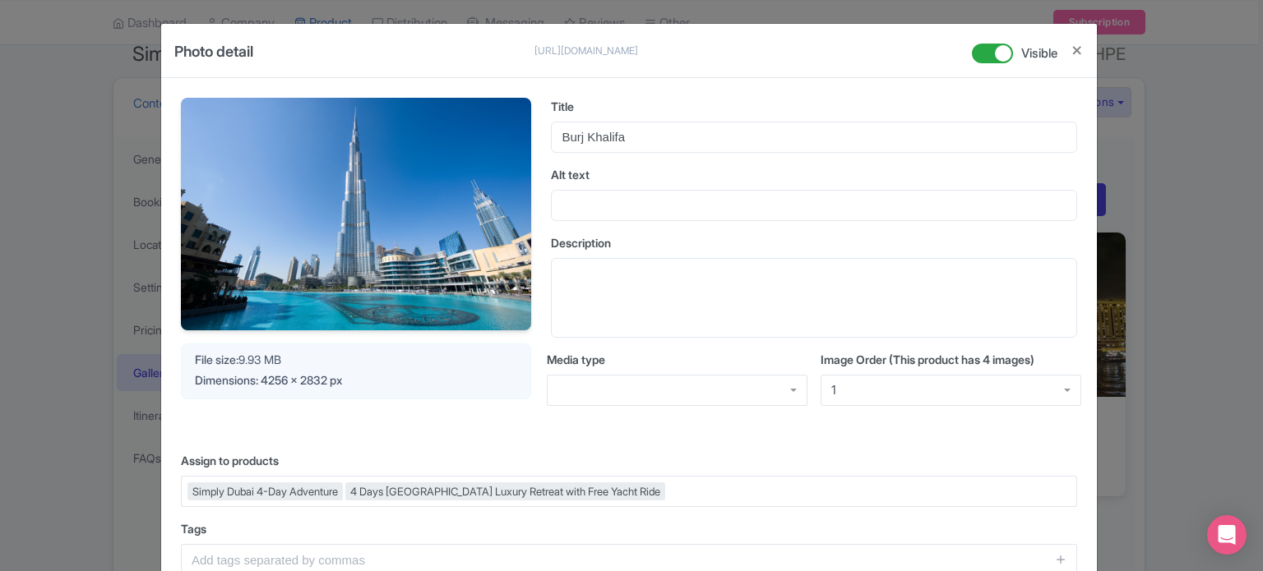
click at [396, 236] on img at bounding box center [356, 215] width 350 height 234
click at [244, 368] on div "File size: 9.93 MB" at bounding box center [356, 359] width 322 height 17
click at [1079, 49] on button "Close" at bounding box center [1077, 50] width 13 height 21
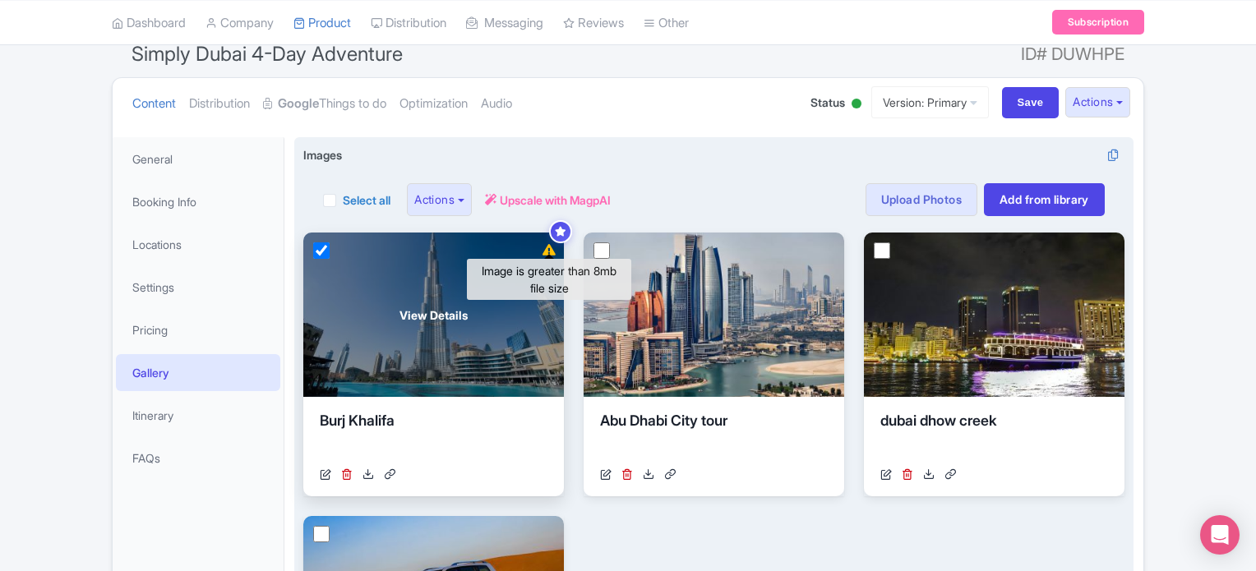
click at [547, 248] on icon at bounding box center [549, 250] width 13 height 12
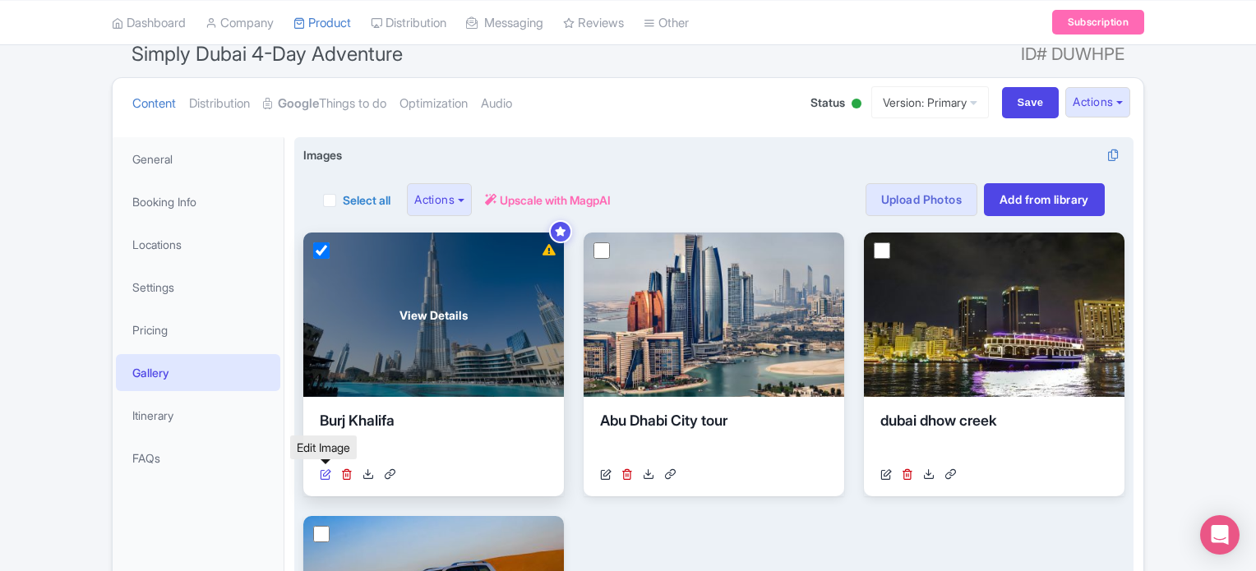
click at [324, 476] on icon at bounding box center [326, 475] width 12 height 12
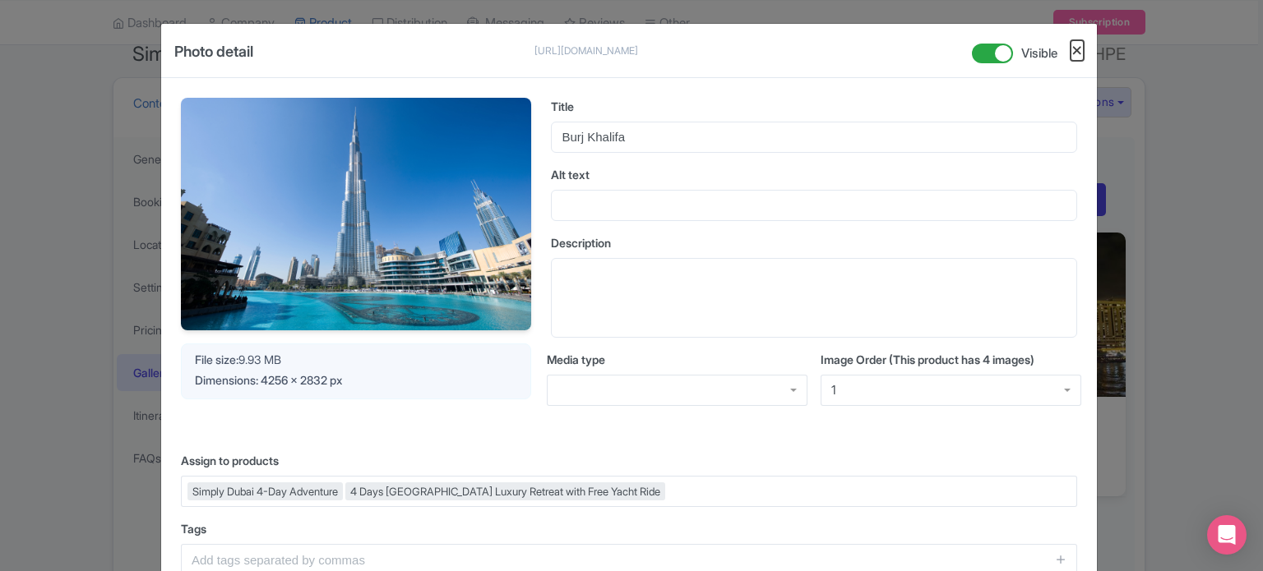
click at [1072, 53] on button "Close" at bounding box center [1077, 50] width 13 height 21
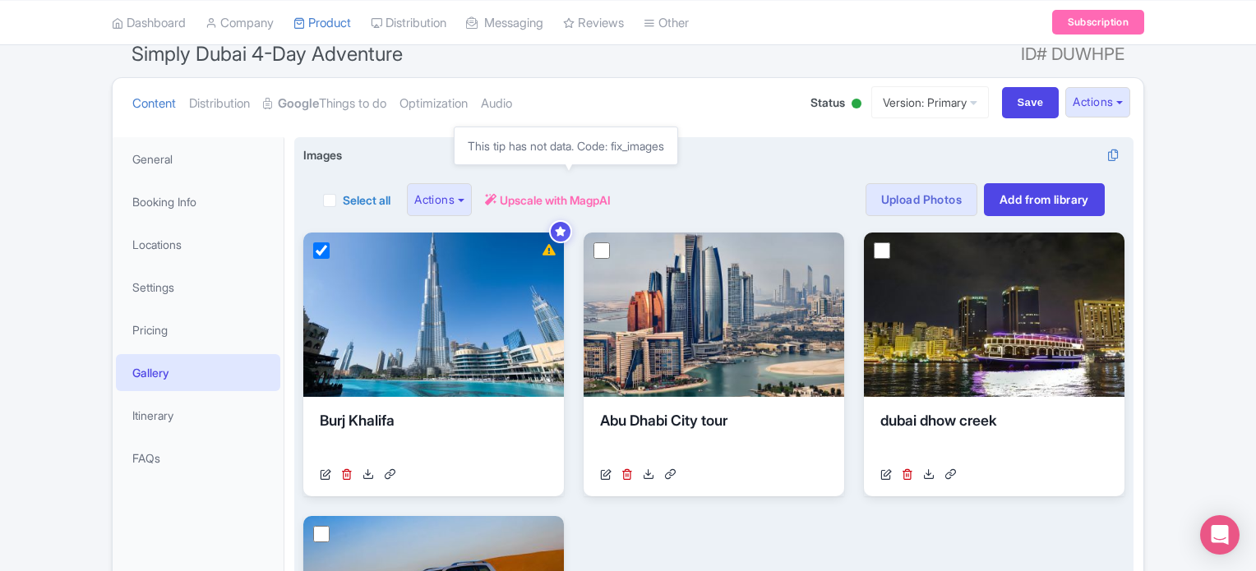
click at [586, 201] on span "Upscale with MagpAI" at bounding box center [555, 200] width 111 height 17
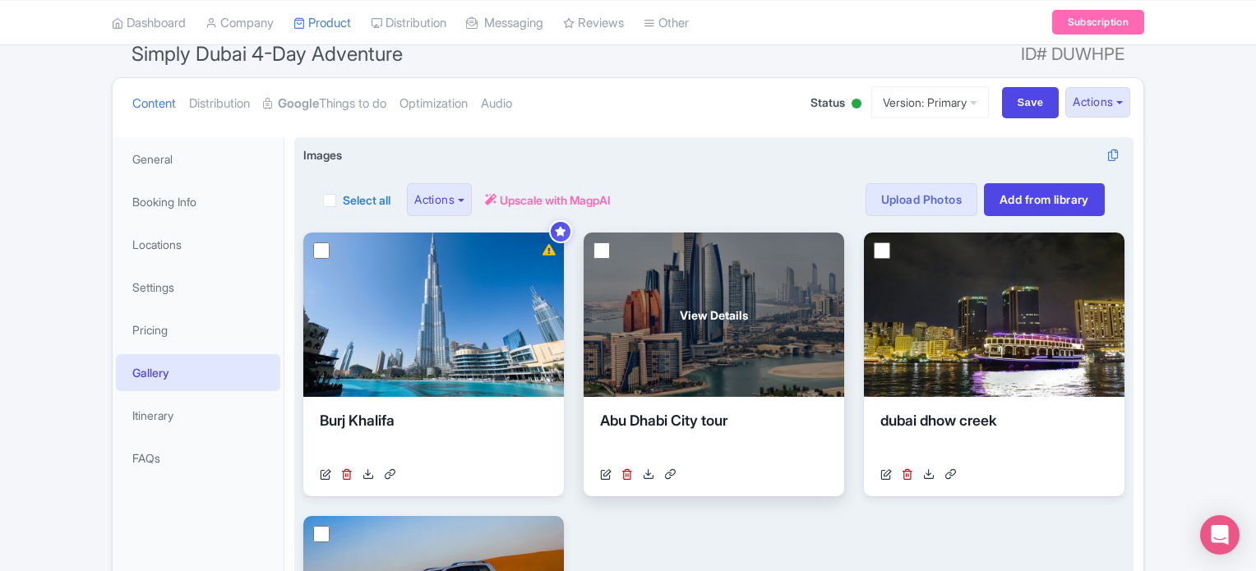
click at [605, 248] on input "checkbox" at bounding box center [602, 251] width 16 height 16
click at [602, 249] on input "checkbox" at bounding box center [602, 251] width 16 height 16
click at [696, 270] on div "View Details" at bounding box center [714, 315] width 261 height 164
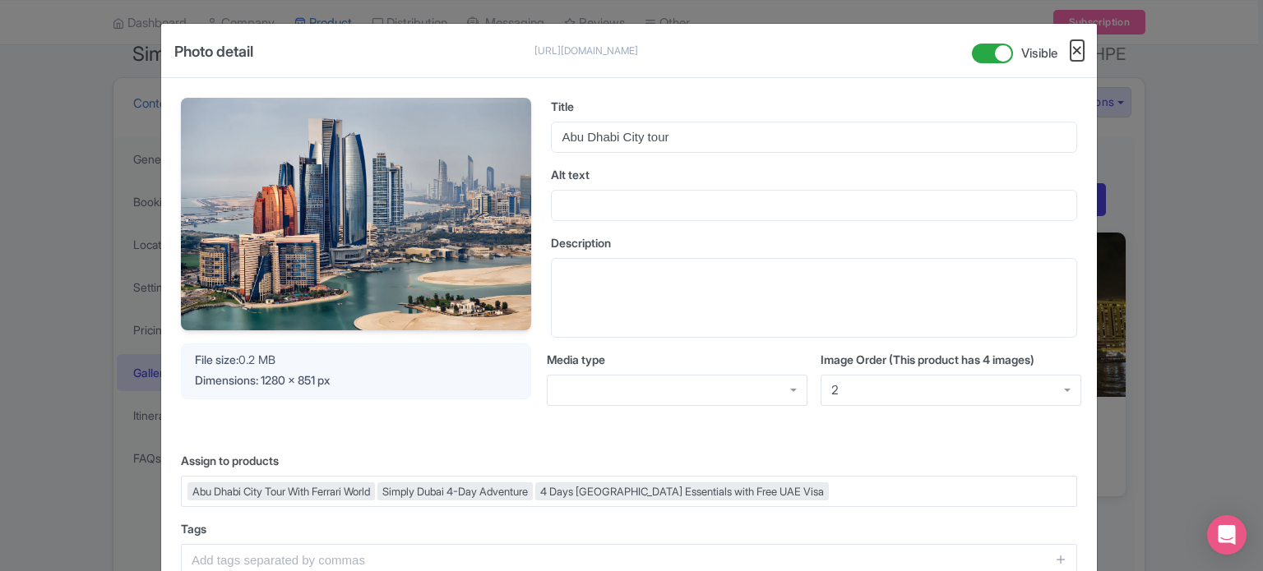
click at [1079, 44] on button "Close" at bounding box center [1077, 50] width 13 height 21
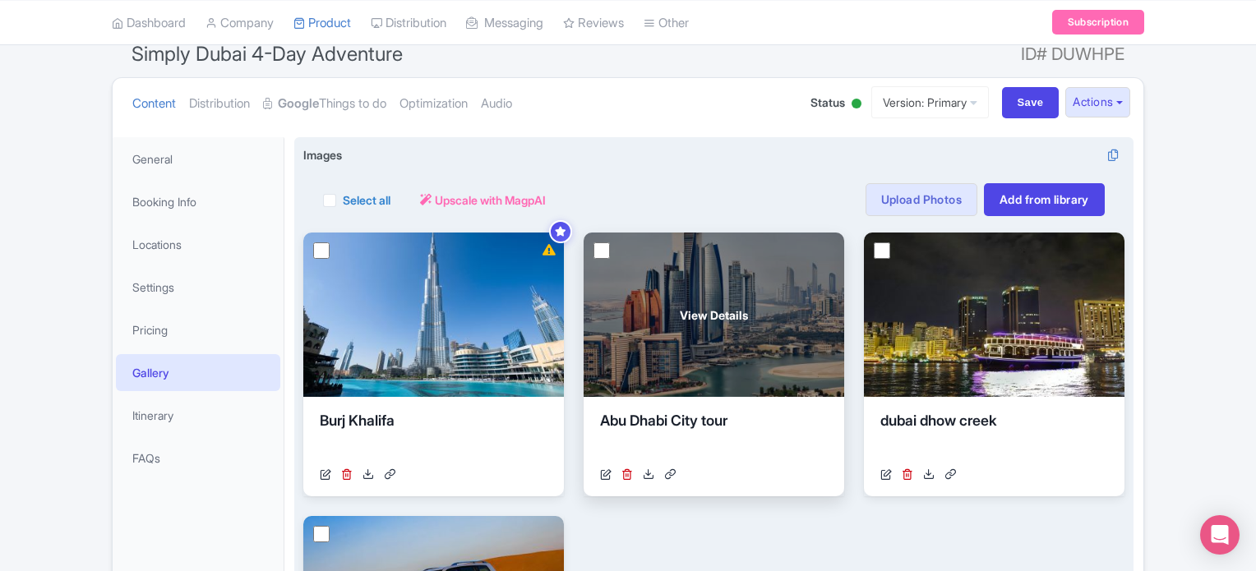
click at [608, 249] on input "checkbox" at bounding box center [602, 251] width 16 height 16
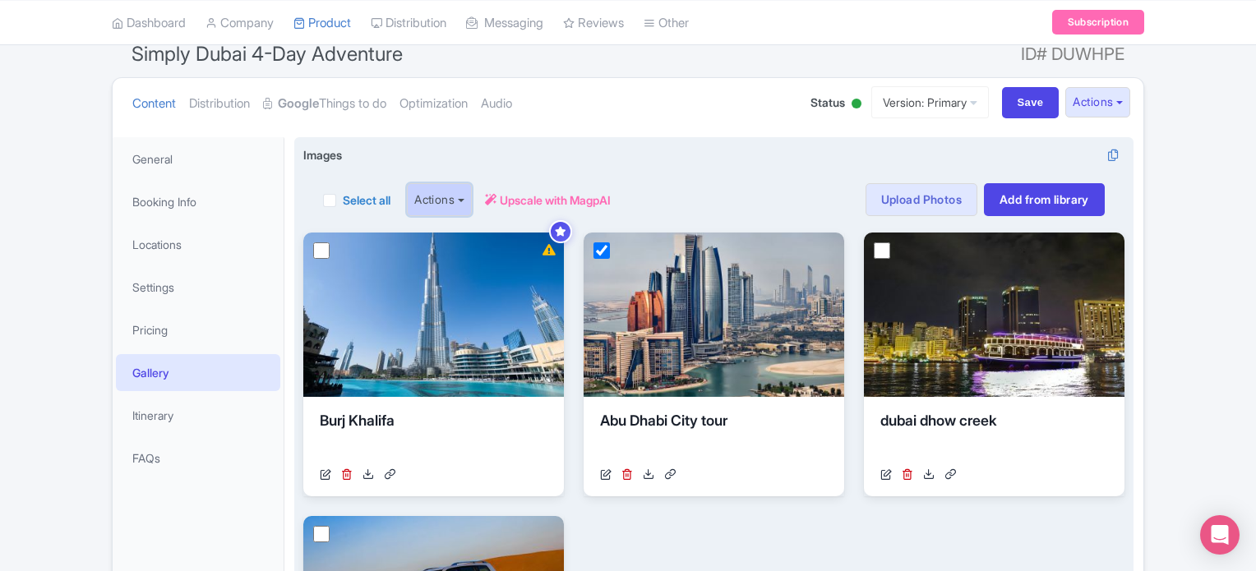
click at [426, 200] on button "Actions" at bounding box center [439, 199] width 65 height 33
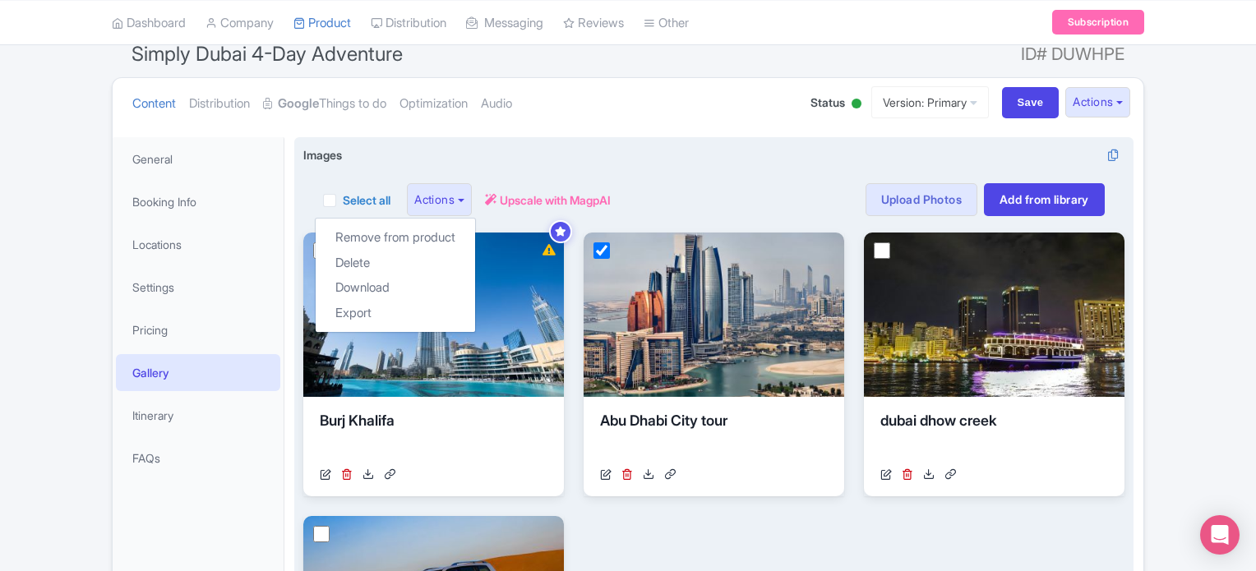
click at [731, 177] on div "Select all Actions Remove from product Delete Download Export Upscale with Magp…" at bounding box center [713, 190] width 821 height 53
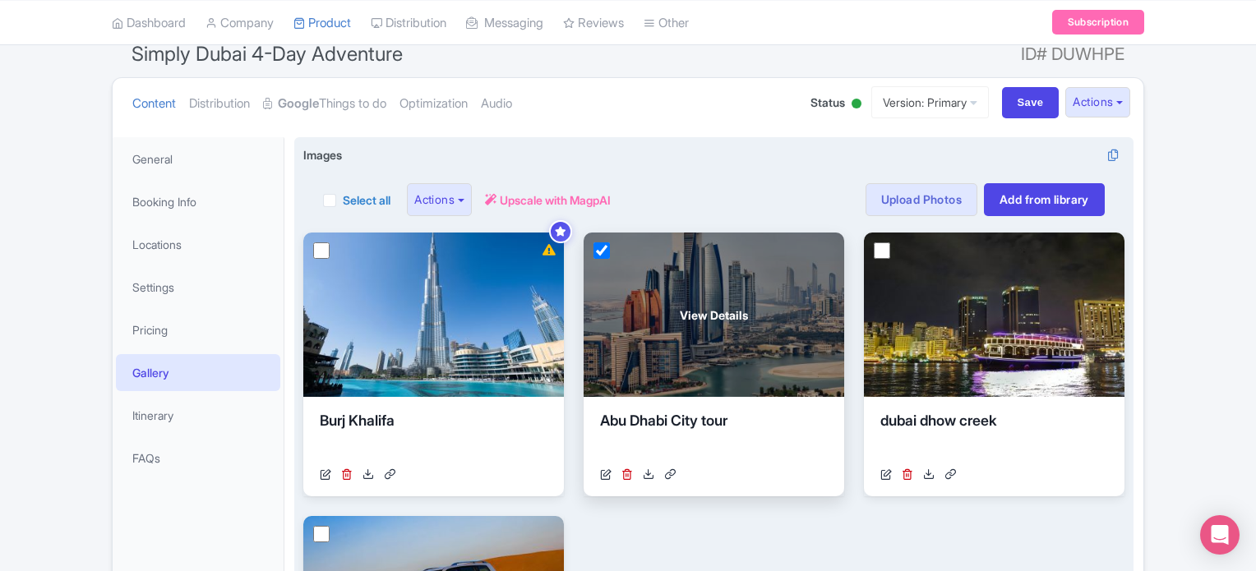
click at [598, 251] on input "checkbox" at bounding box center [602, 251] width 16 height 16
checkbox input "false"
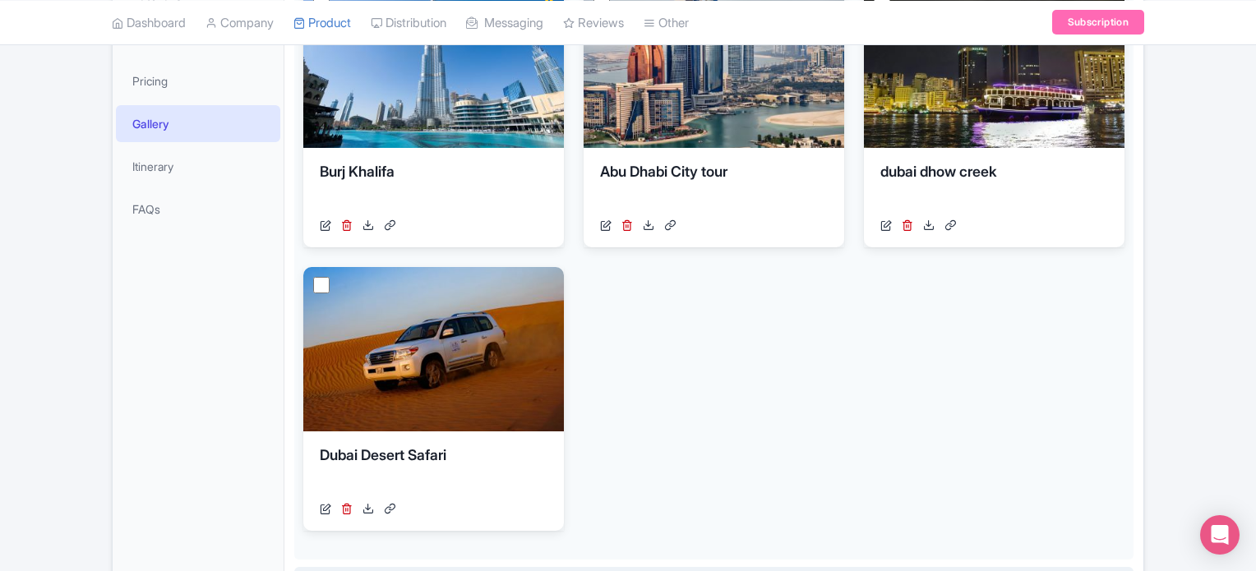
scroll to position [604, 0]
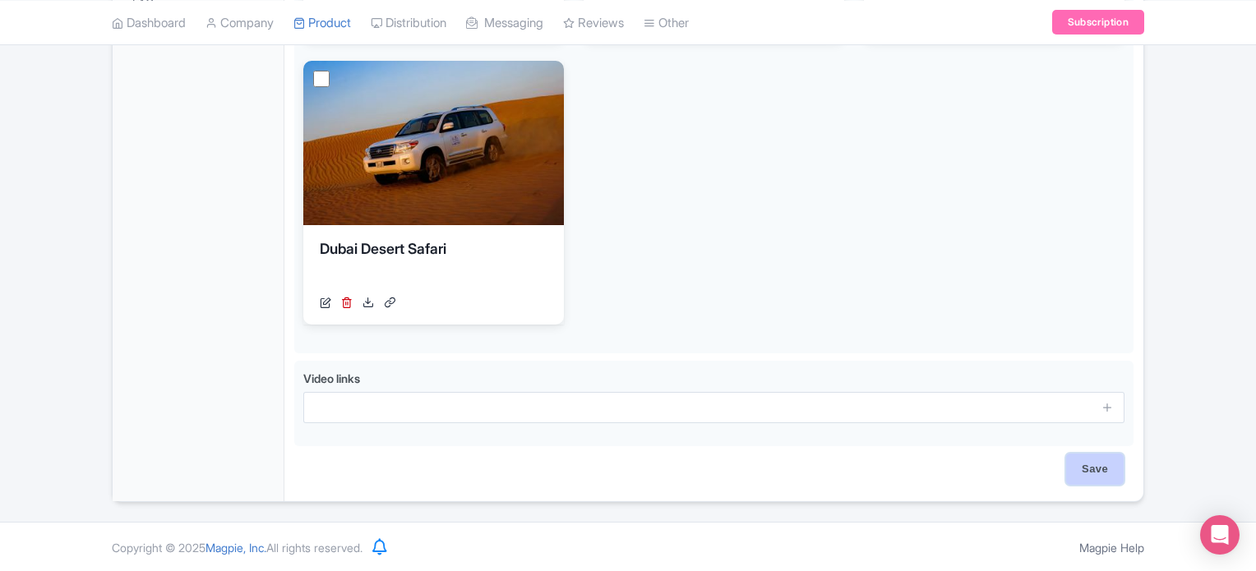
click at [1079, 470] on input "Save" at bounding box center [1096, 469] width 58 height 31
type input "Saving..."
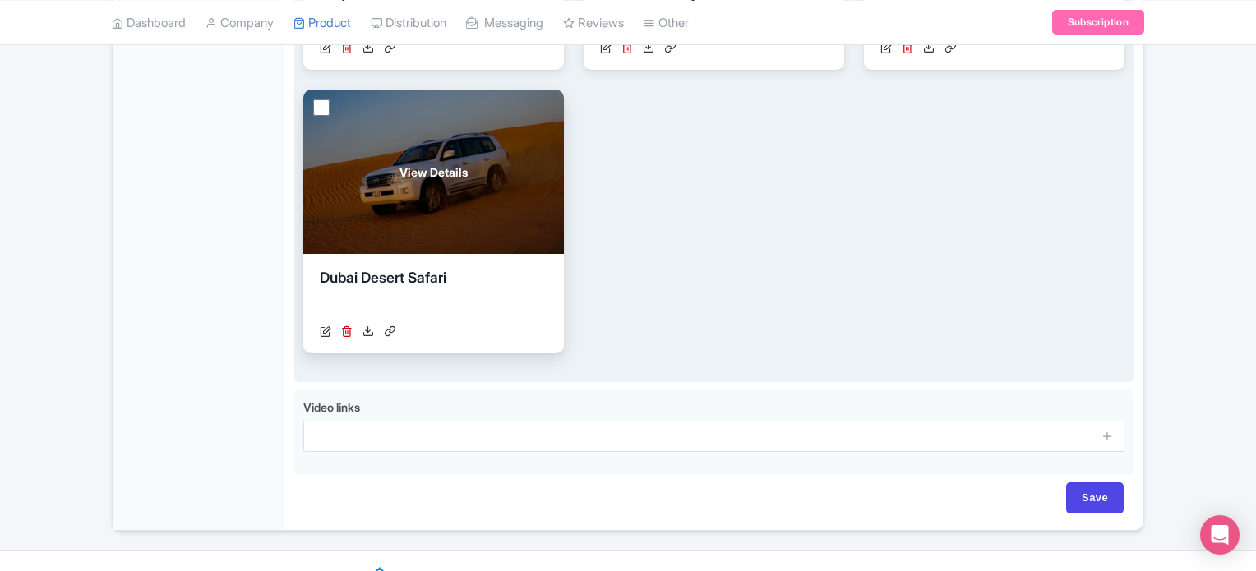
scroll to position [193, 0]
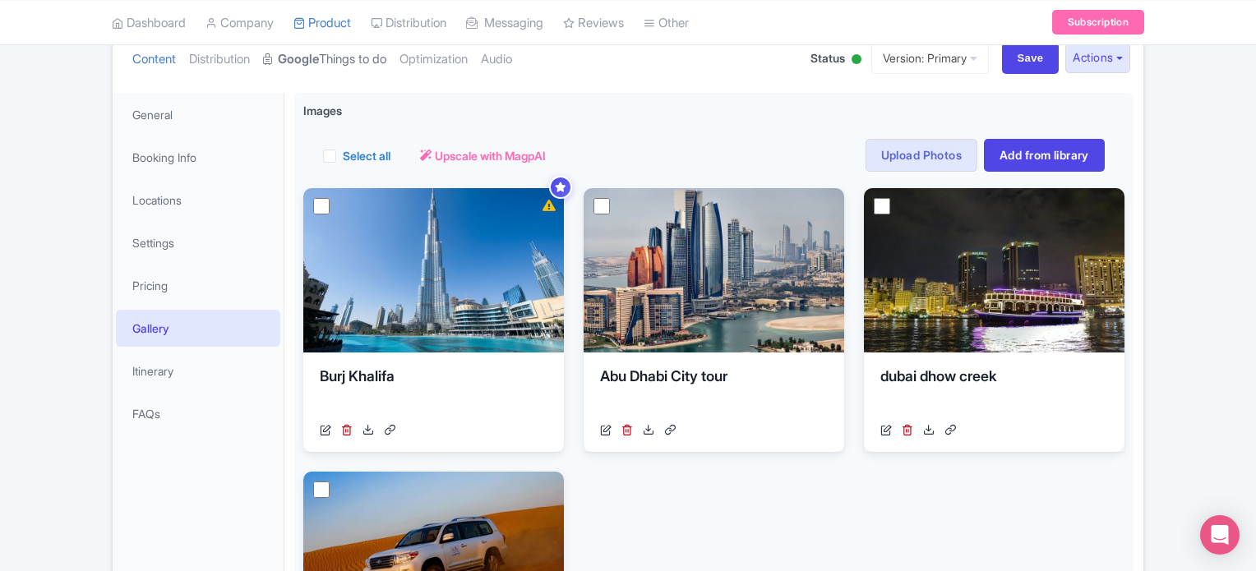
click at [319, 57] on strong "Google" at bounding box center [298, 59] width 41 height 19
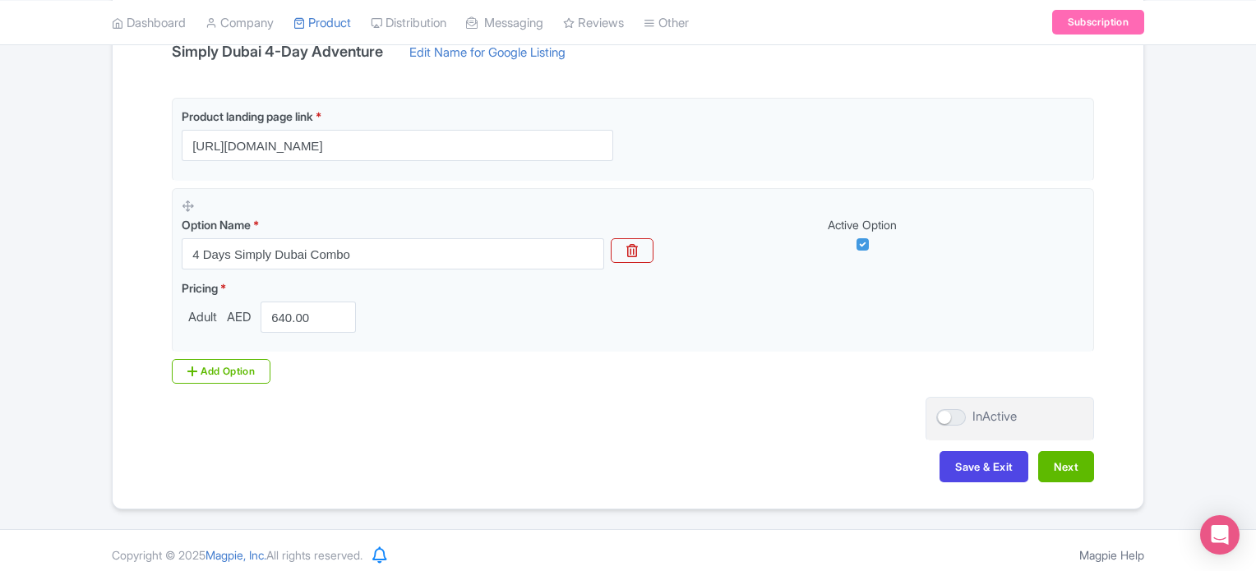
scroll to position [383, 0]
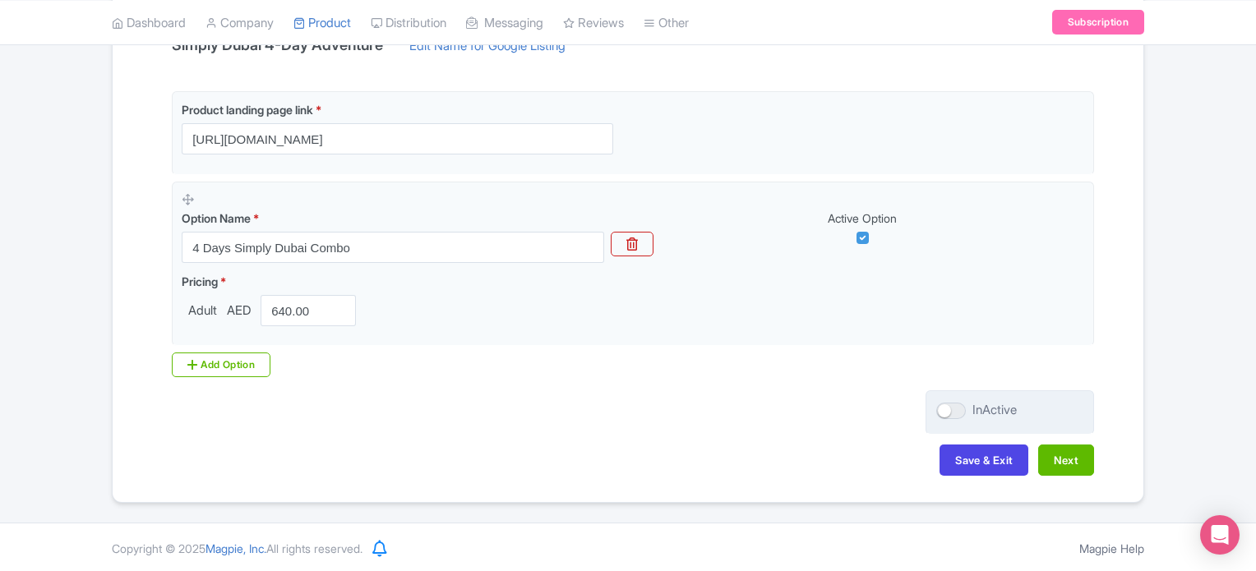
click at [964, 414] on div at bounding box center [952, 411] width 30 height 16
click at [947, 414] on input "InActive" at bounding box center [942, 410] width 11 height 11
checkbox input "true"
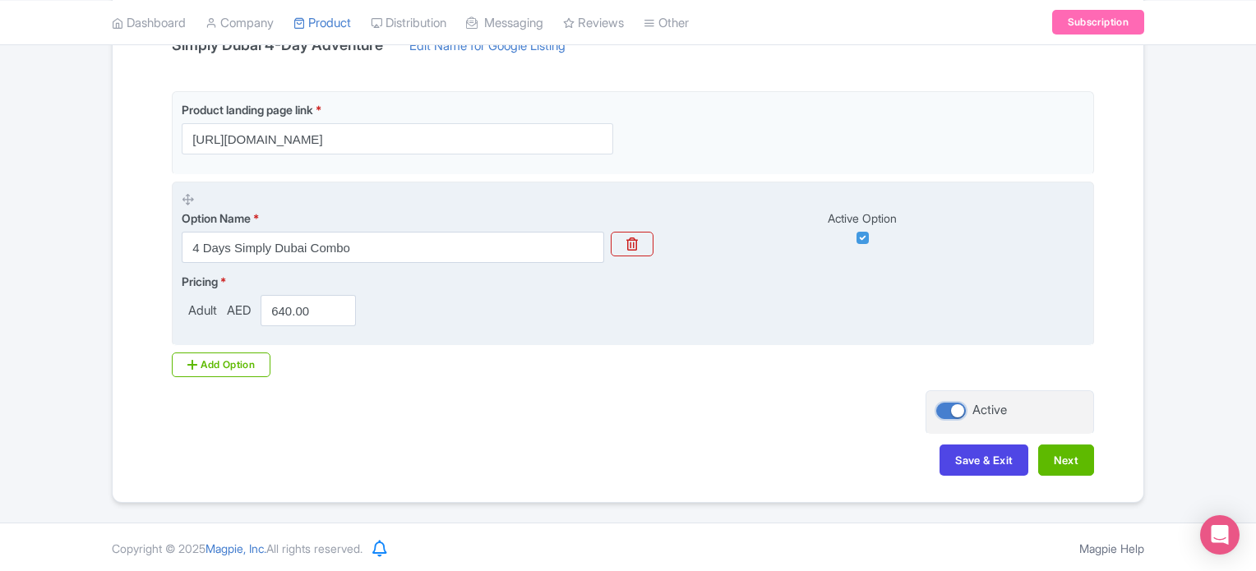
scroll to position [54, 0]
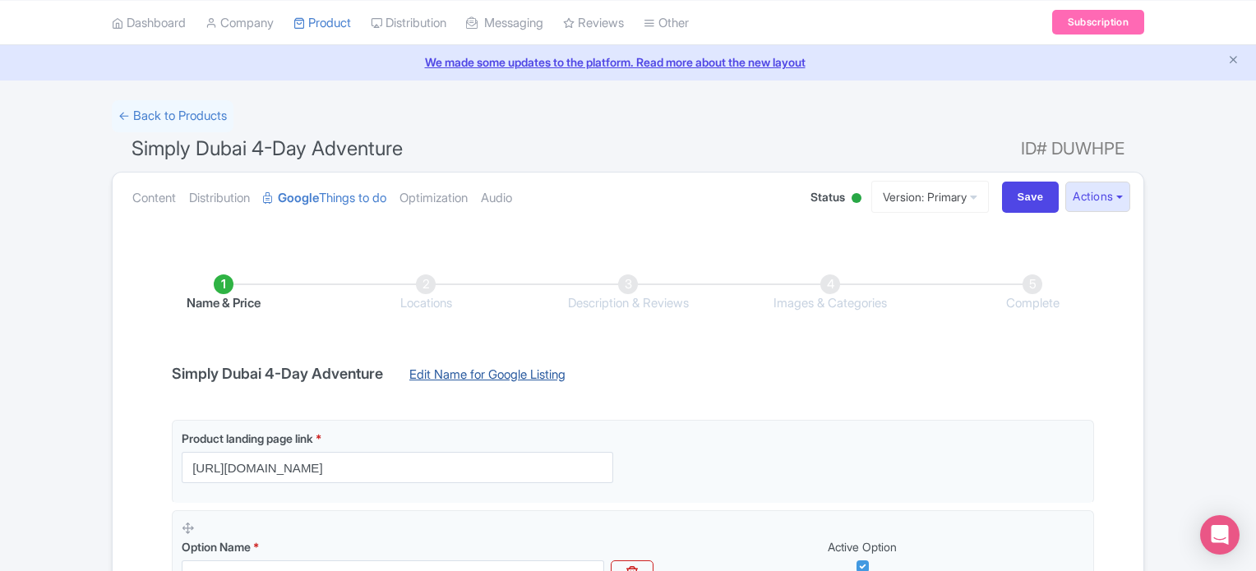
click at [451, 374] on link "Edit Name for Google Listing" at bounding box center [487, 379] width 189 height 26
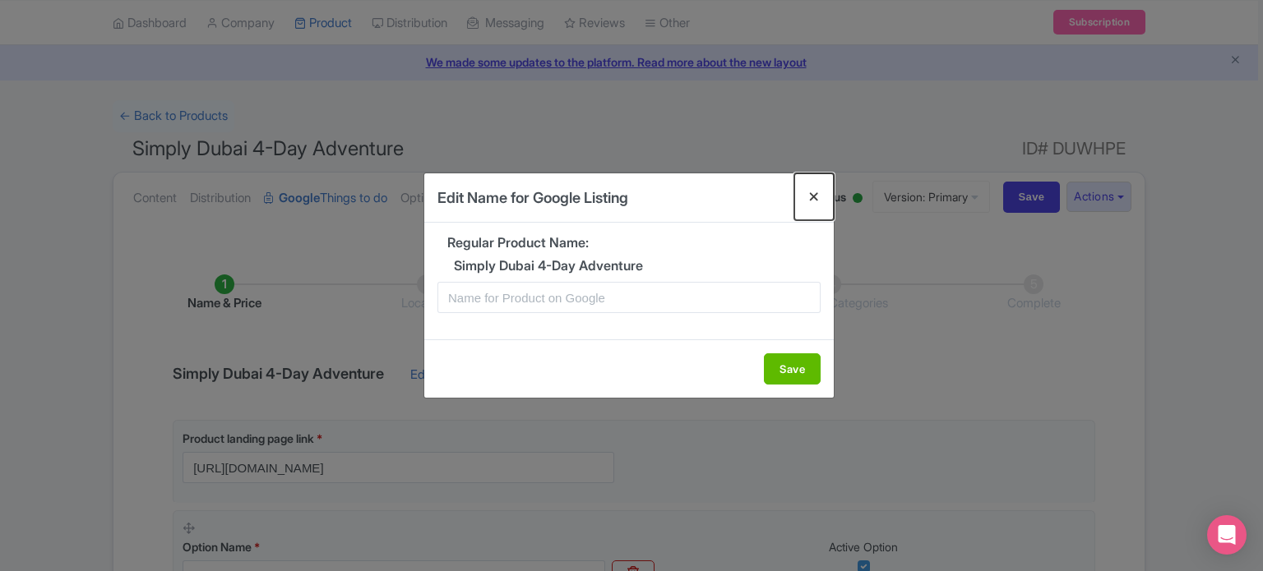
click at [809, 196] on button "Close" at bounding box center [813, 197] width 39 height 47
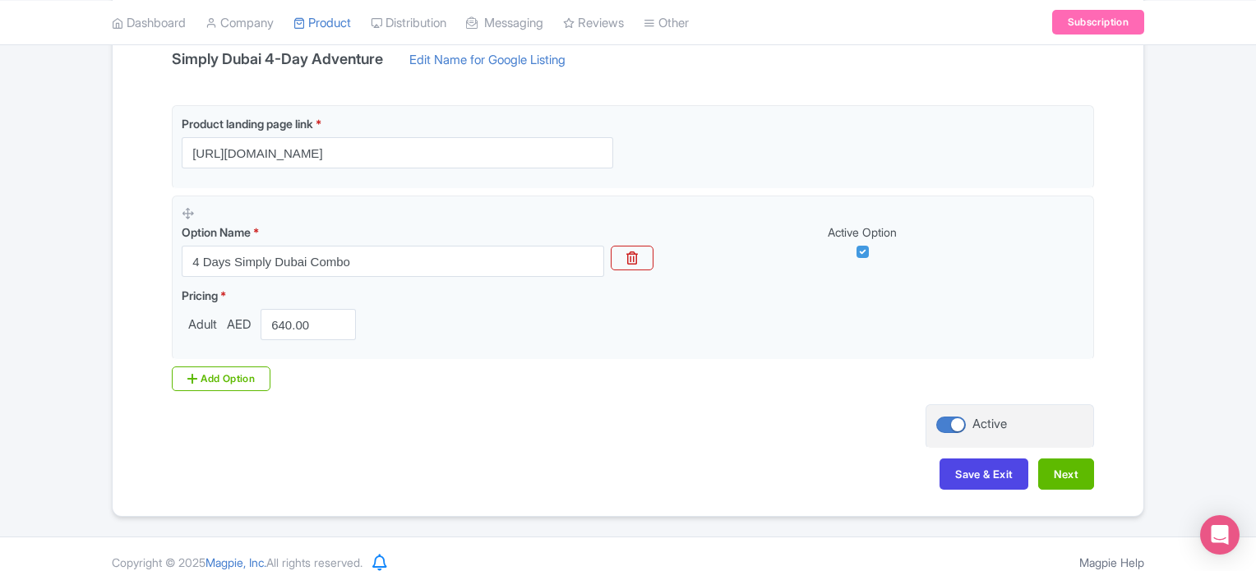
scroll to position [383, 0]
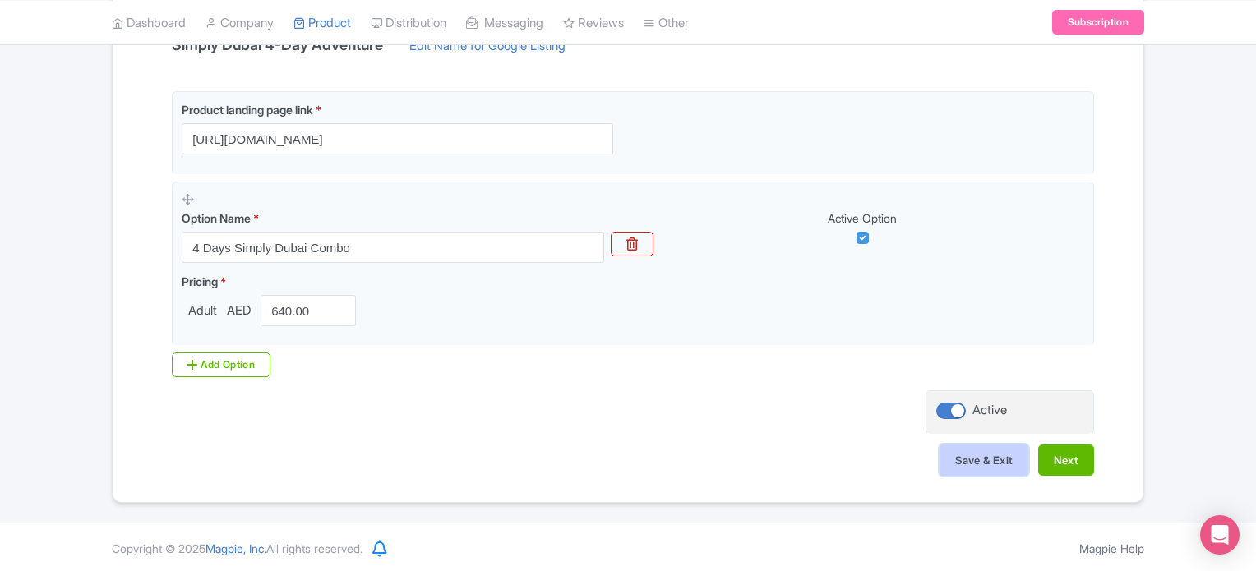
click at [988, 463] on button "Save & Exit" at bounding box center [984, 460] width 89 height 31
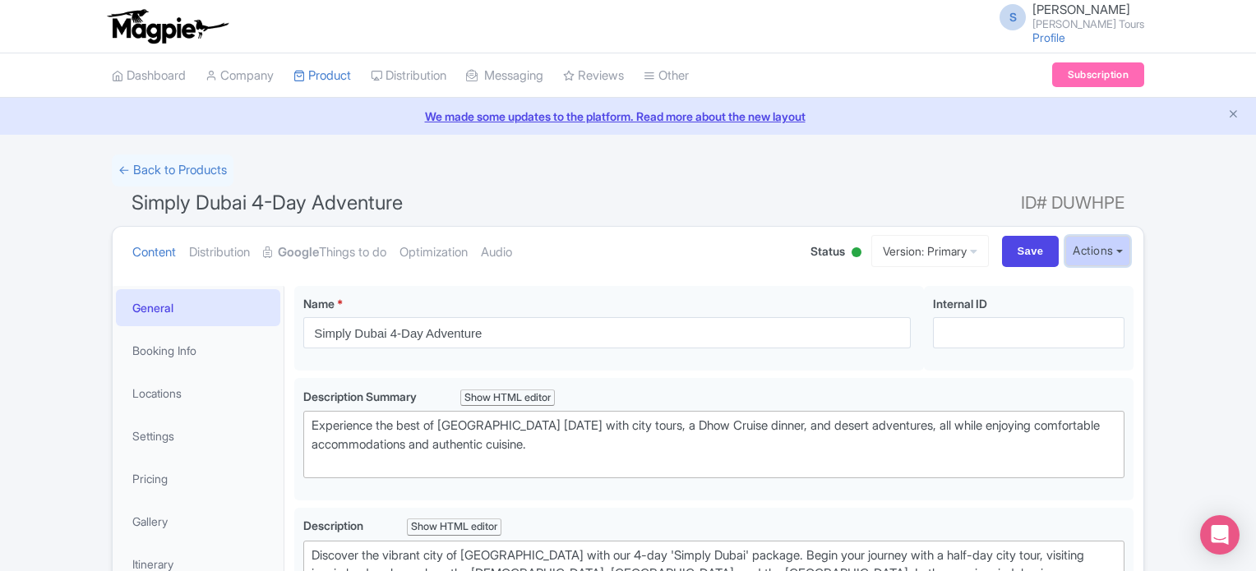
click at [1098, 258] on button "Actions" at bounding box center [1098, 251] width 65 height 30
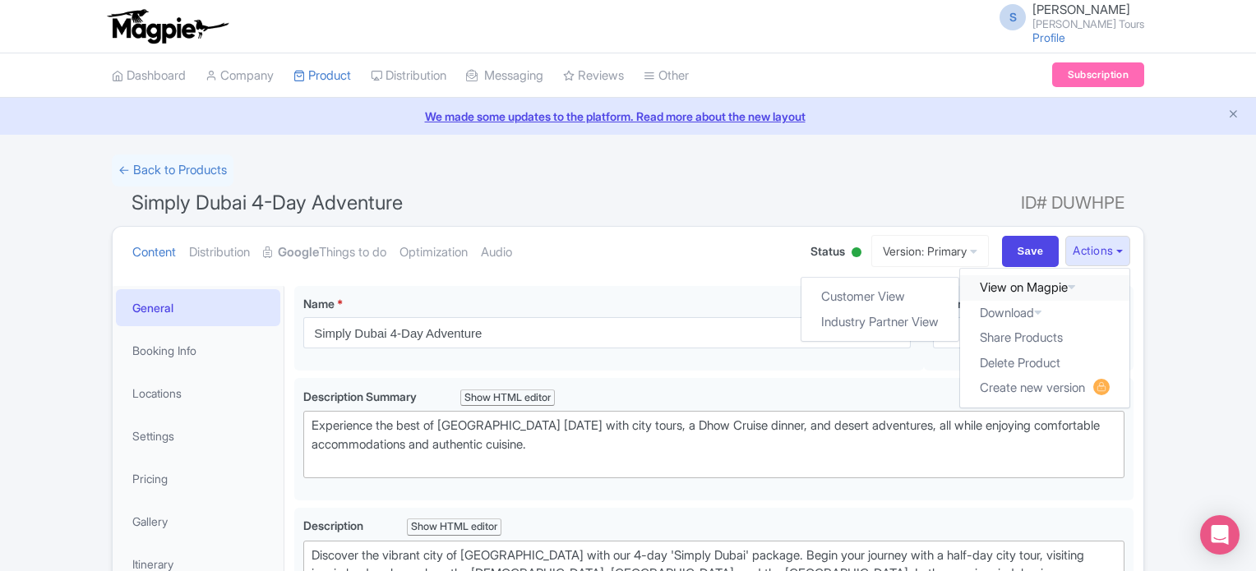
click at [1056, 289] on link "View on Magpie" at bounding box center [1044, 287] width 169 height 25
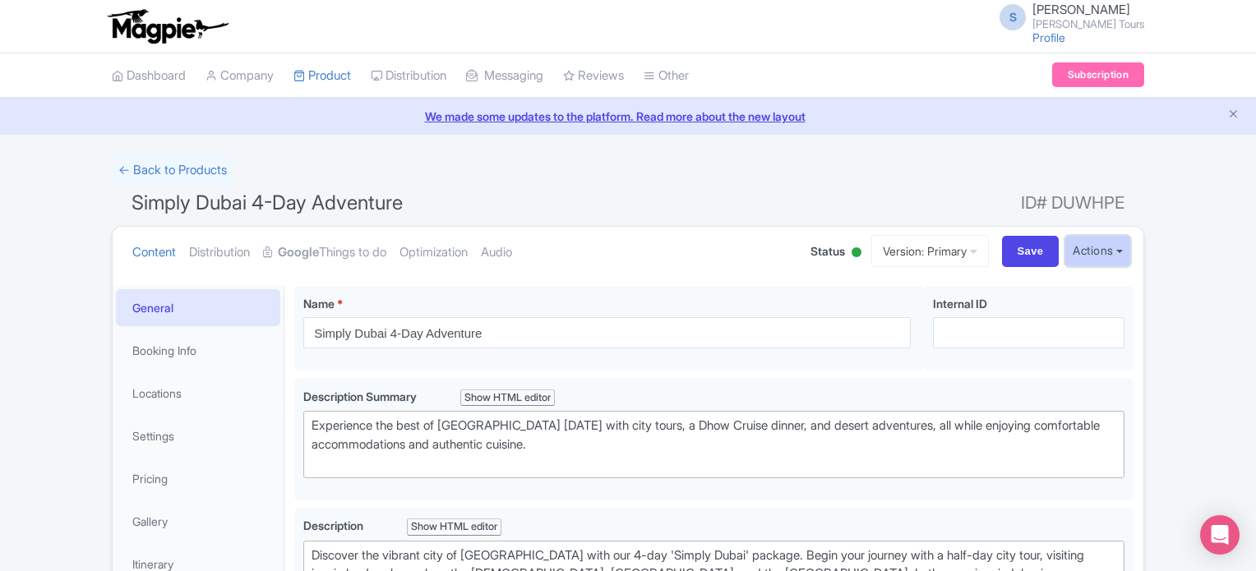
click at [1090, 252] on button "Actions" at bounding box center [1098, 251] width 65 height 30
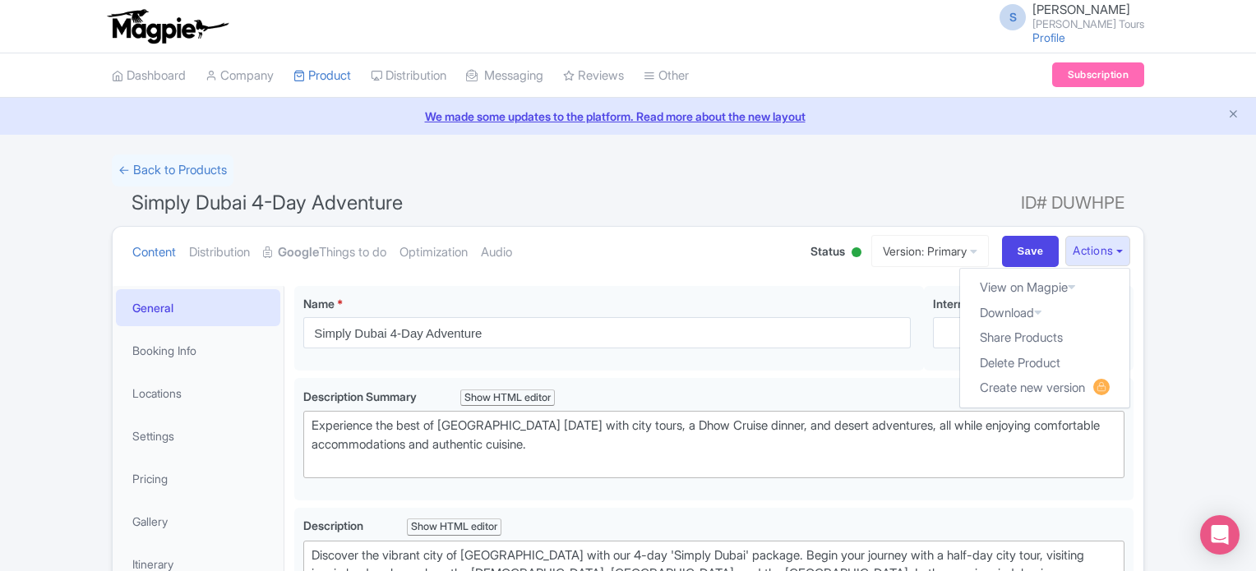
click at [344, 252] on link "Google Things to do" at bounding box center [324, 253] width 123 height 52
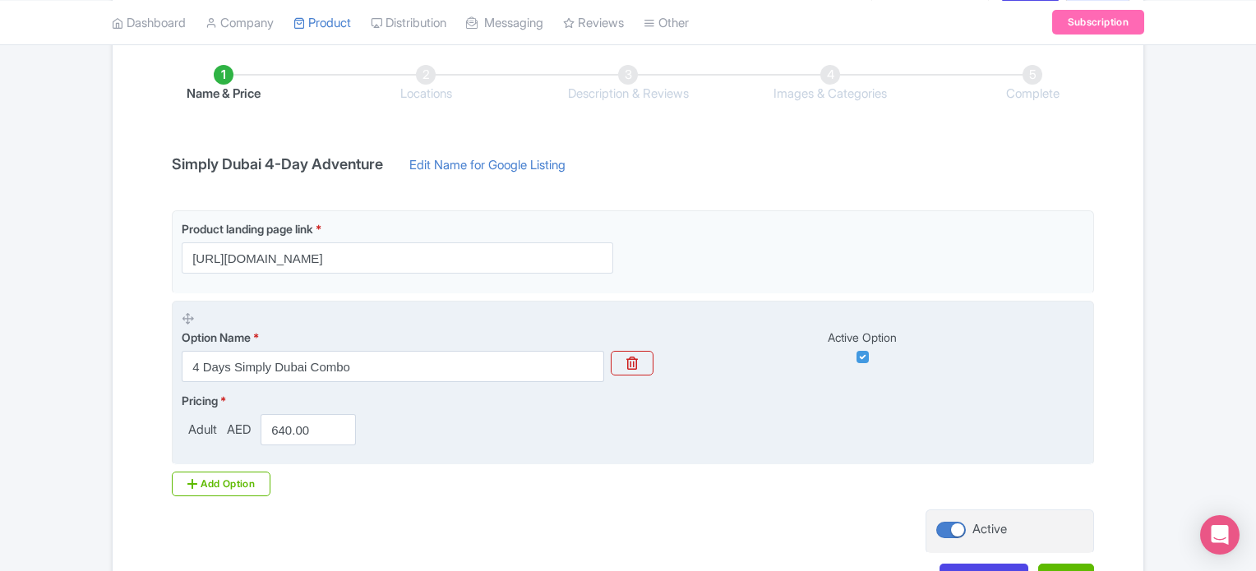
scroll to position [383, 0]
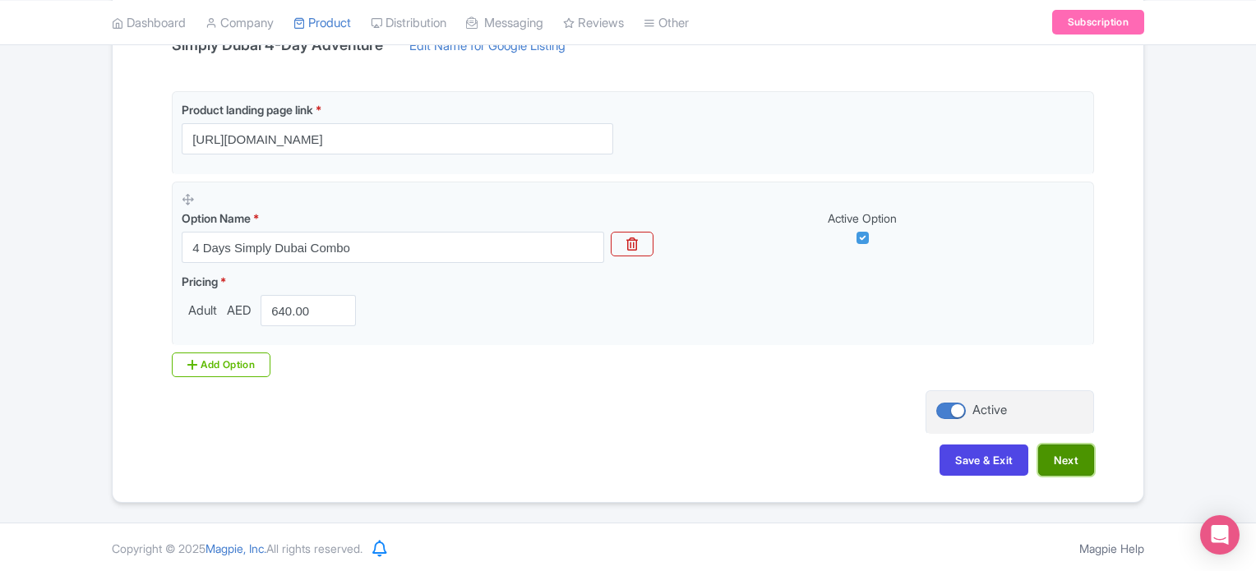
click at [1076, 463] on button "Next" at bounding box center [1067, 460] width 56 height 31
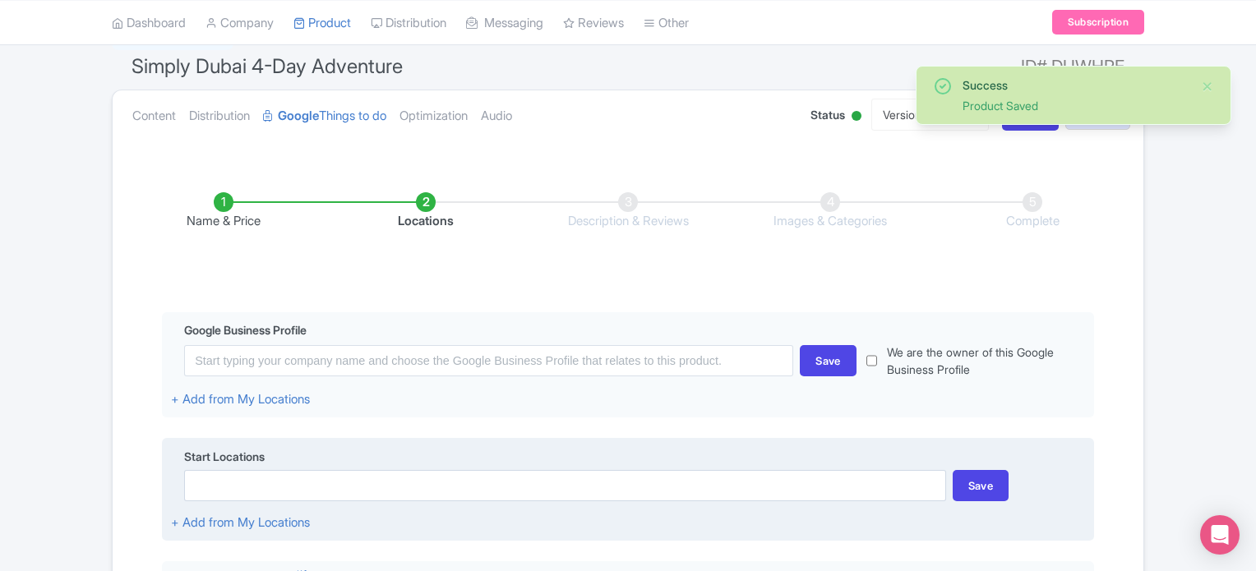
scroll to position [54, 0]
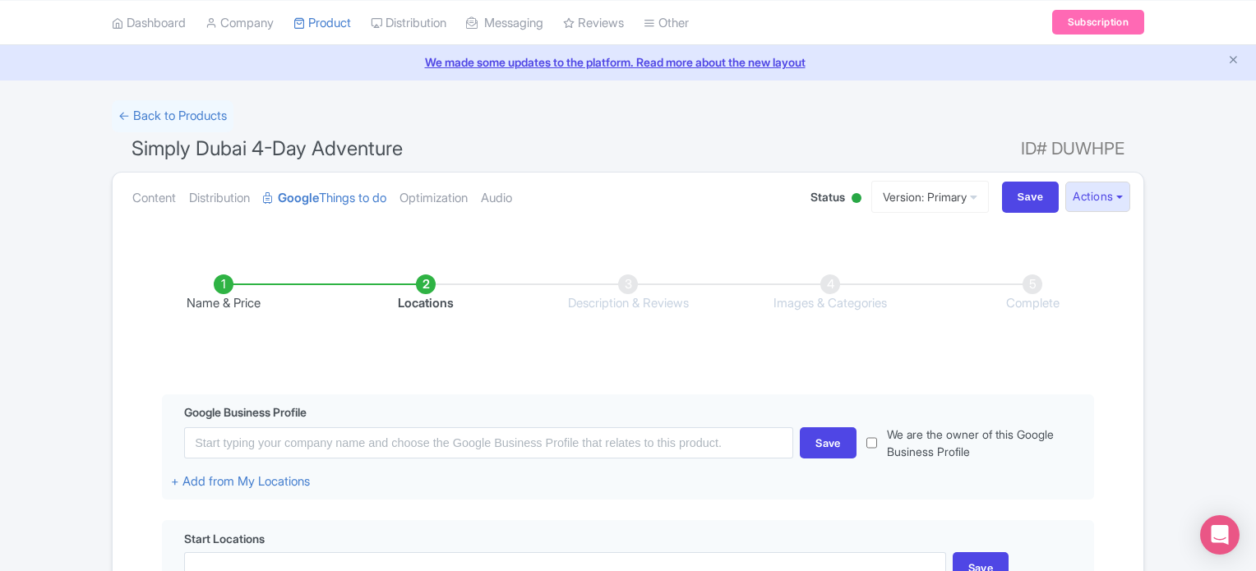
click at [621, 289] on li "Description & Reviews" at bounding box center [628, 294] width 202 height 39
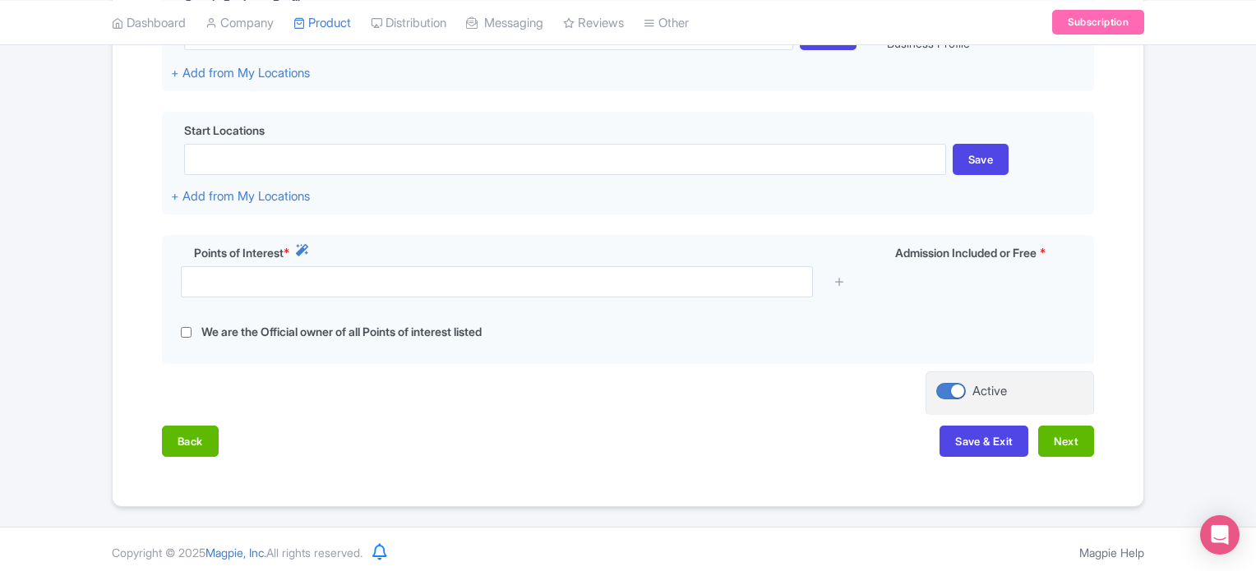
scroll to position [465, 0]
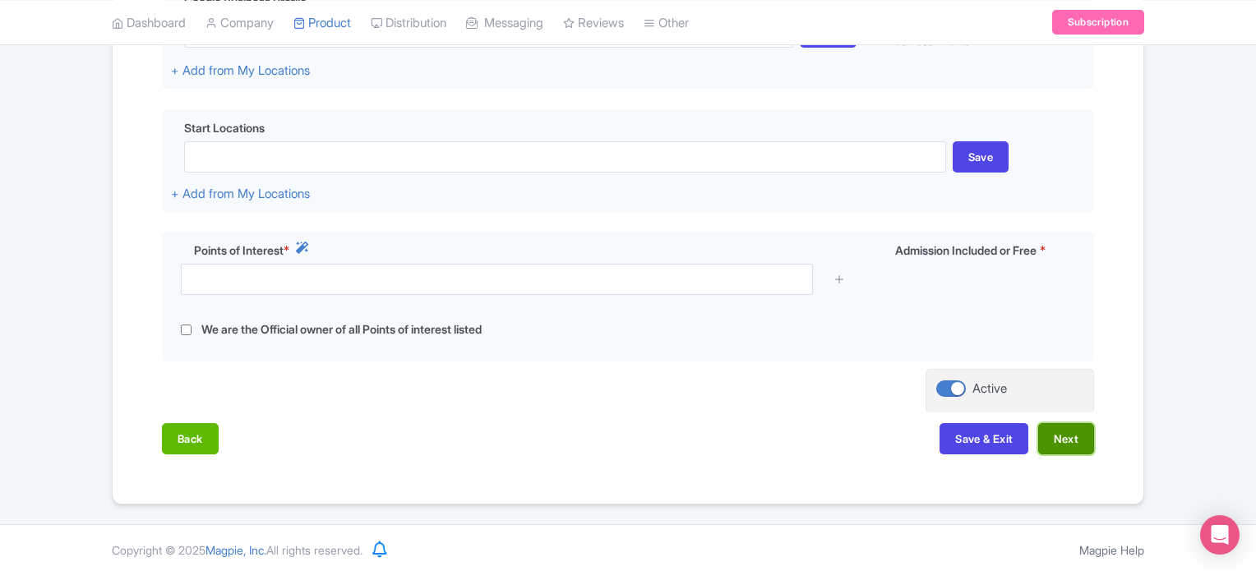
click at [1072, 445] on button "Next" at bounding box center [1067, 438] width 56 height 31
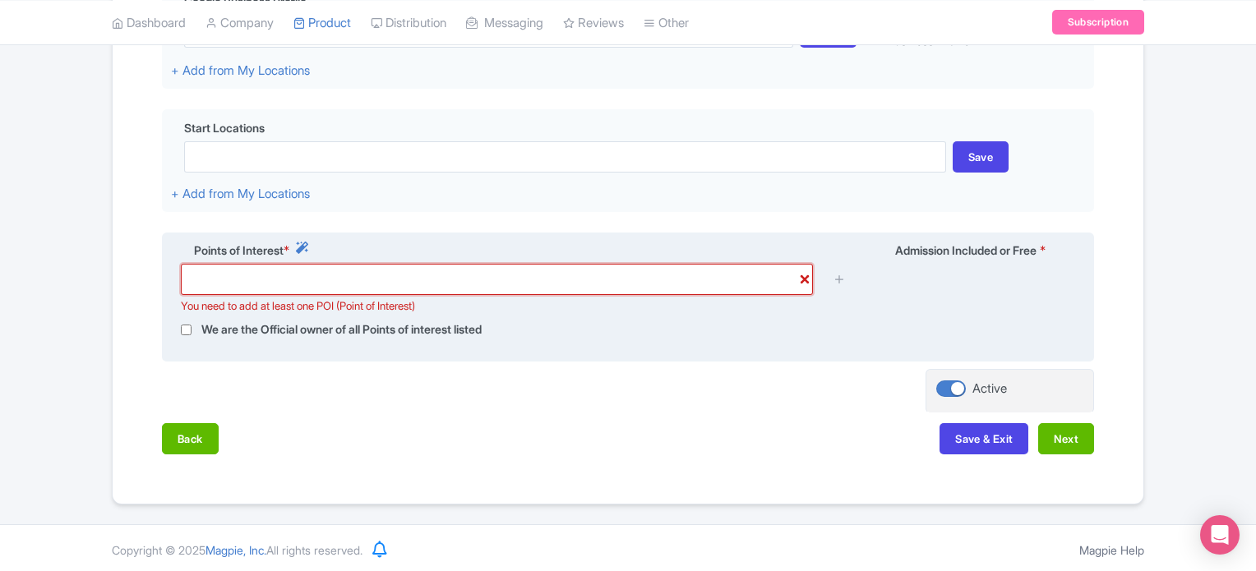
click at [414, 278] on input "text" at bounding box center [497, 279] width 632 height 31
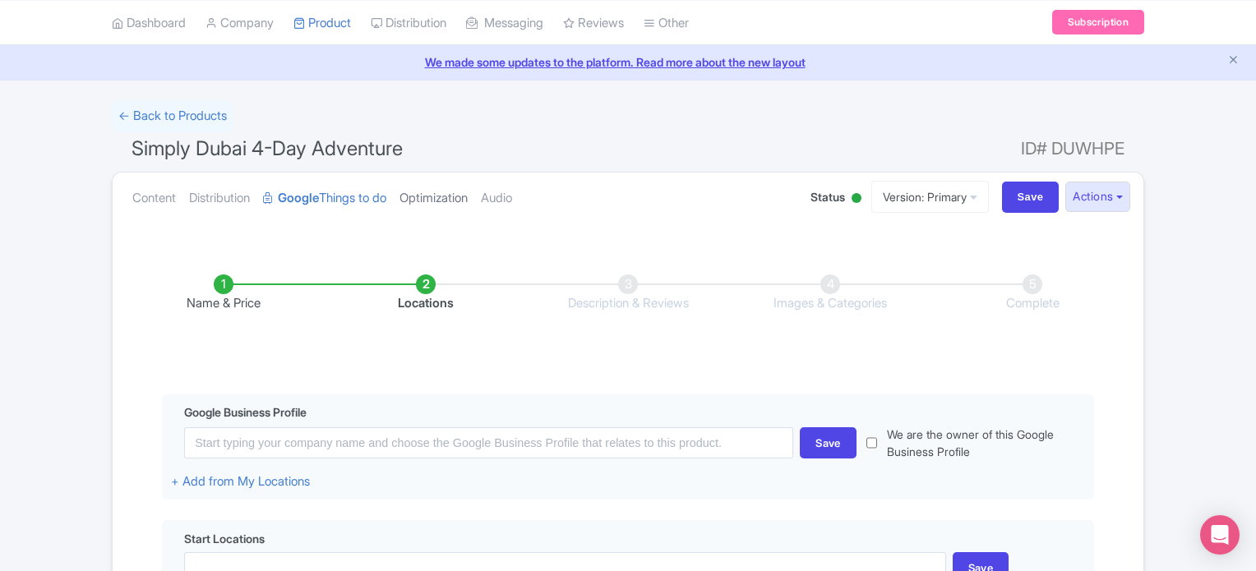
scroll to position [0, 0]
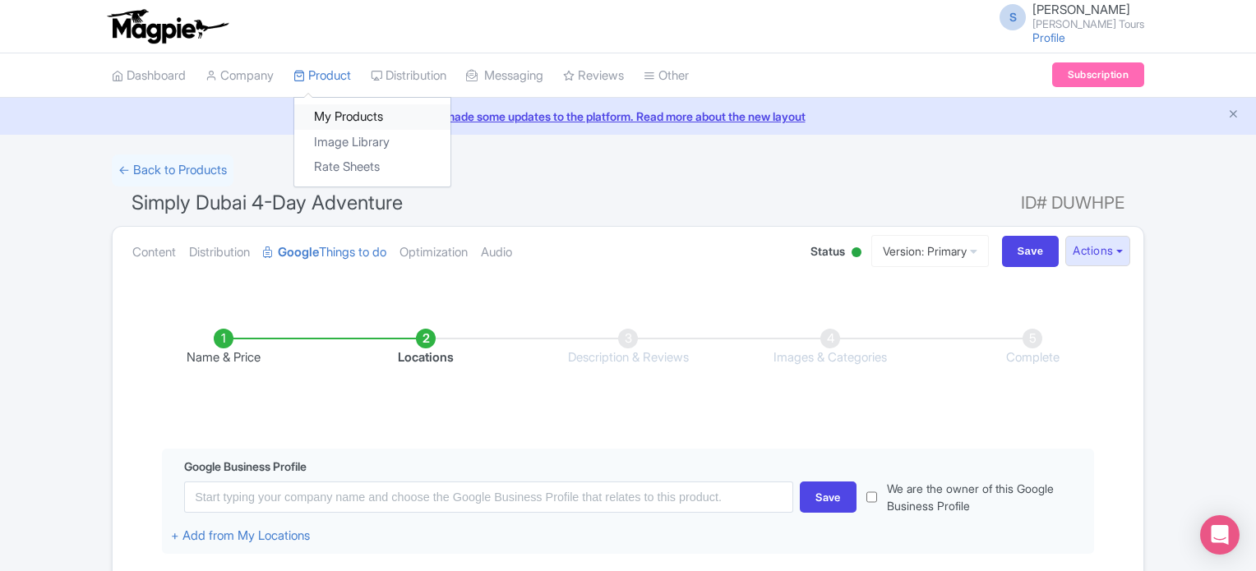
click at [344, 114] on link "My Products" at bounding box center [372, 116] width 156 height 25
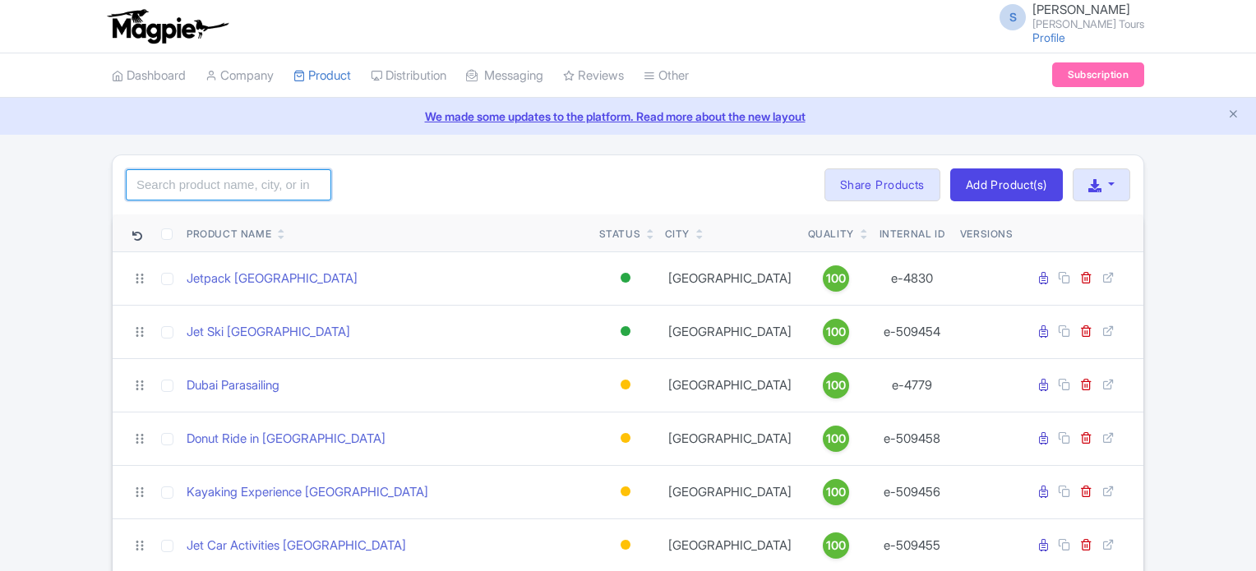
click at [236, 190] on input "search" at bounding box center [229, 184] width 206 height 31
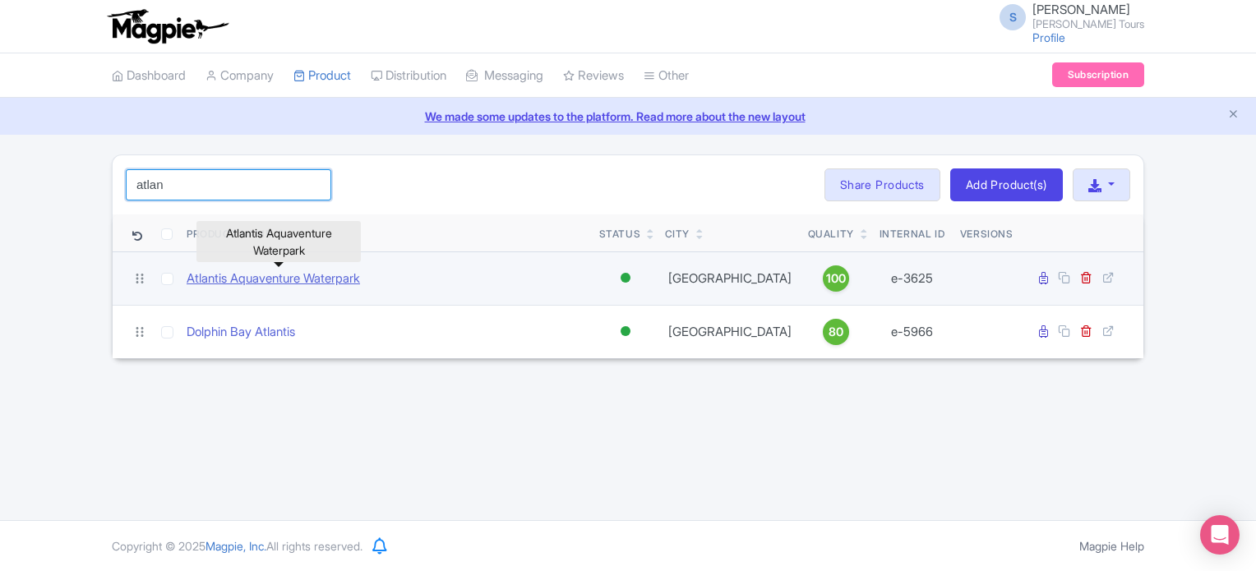
type input "atlan"
click at [313, 280] on link "Atlantis Aquaventure Waterpark" at bounding box center [274, 279] width 174 height 19
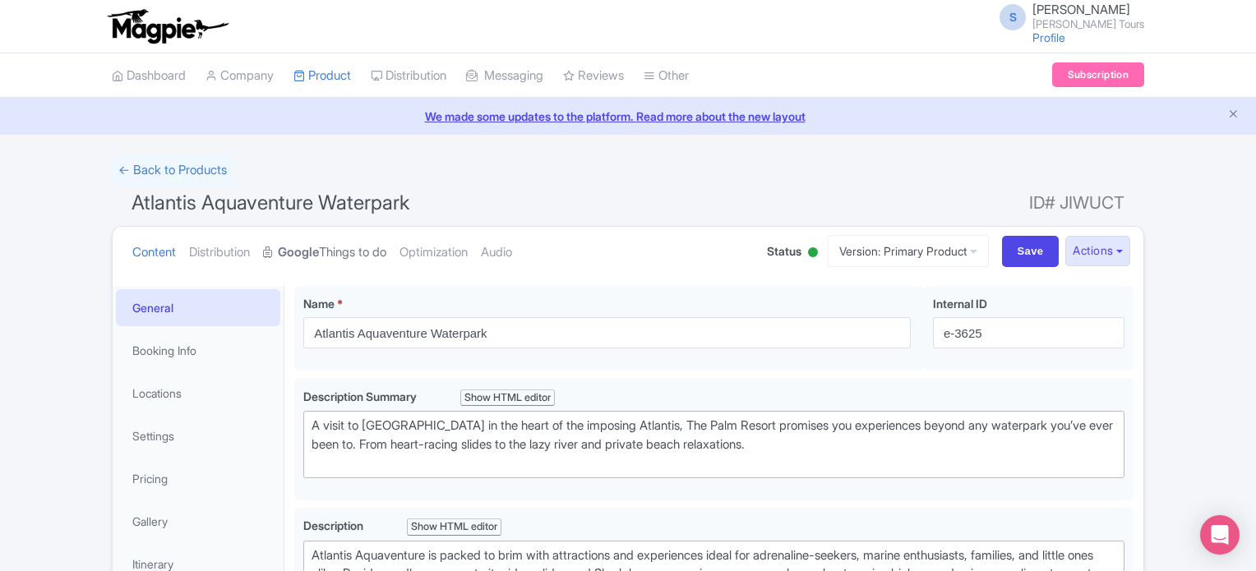
click at [352, 257] on link "Google Things to do" at bounding box center [324, 253] width 123 height 52
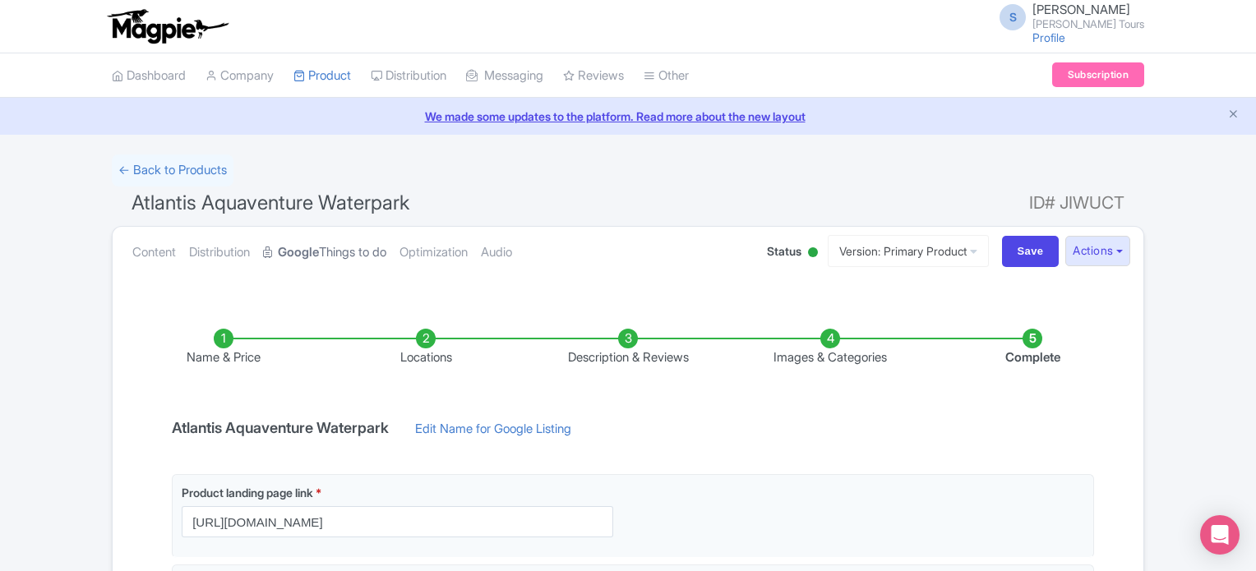
click at [359, 252] on link "Google Things to do" at bounding box center [324, 253] width 123 height 52
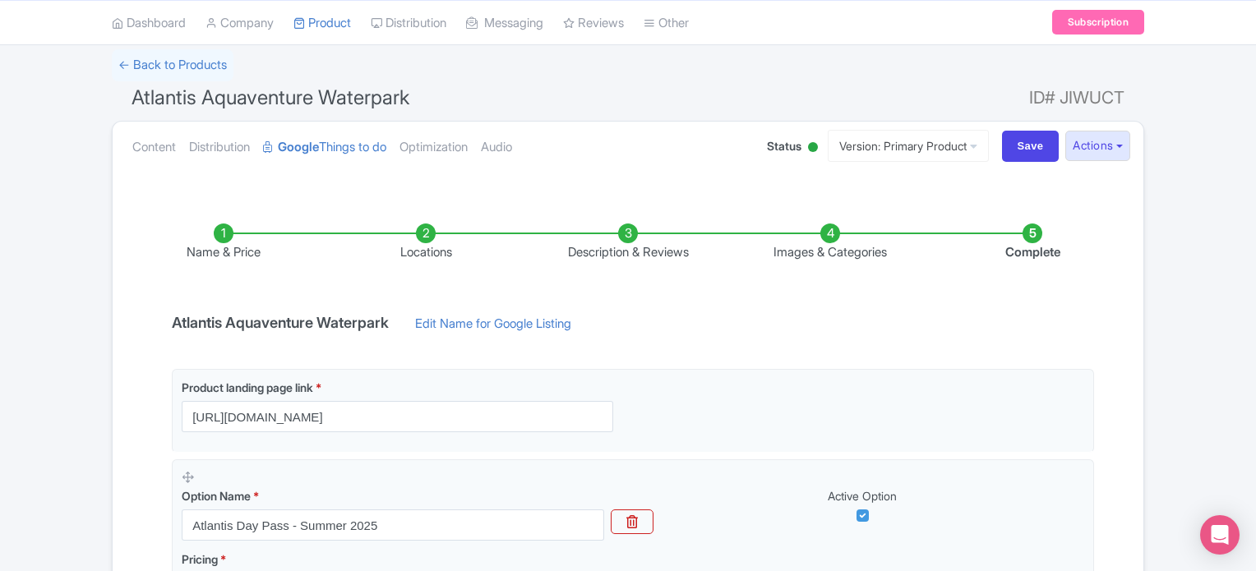
scroll to position [329, 0]
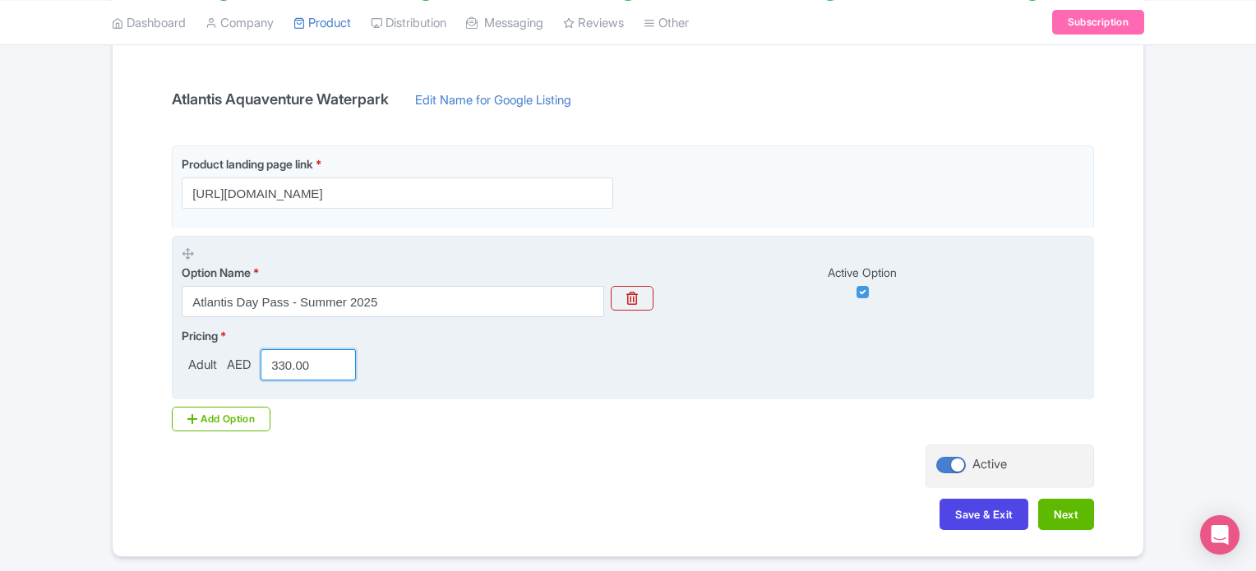
click at [294, 368] on input "330.00" at bounding box center [308, 364] width 95 height 31
type input "295"
click at [571, 376] on div "Pricing * Adult AED 295" at bounding box center [633, 353] width 903 height 53
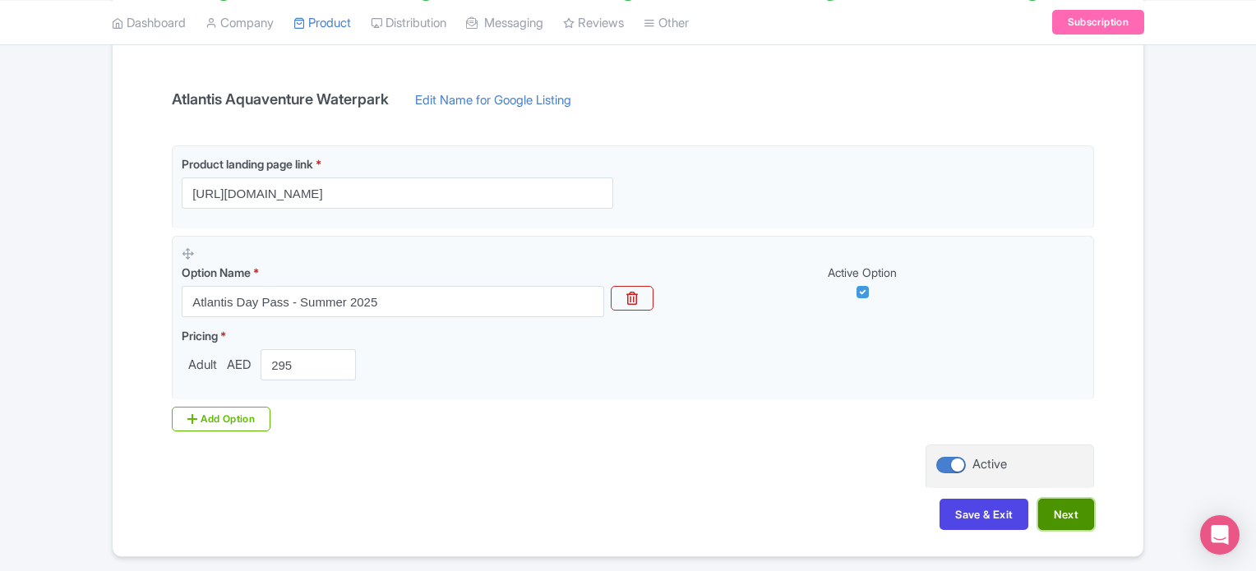
click at [1074, 516] on button "Next" at bounding box center [1067, 514] width 56 height 31
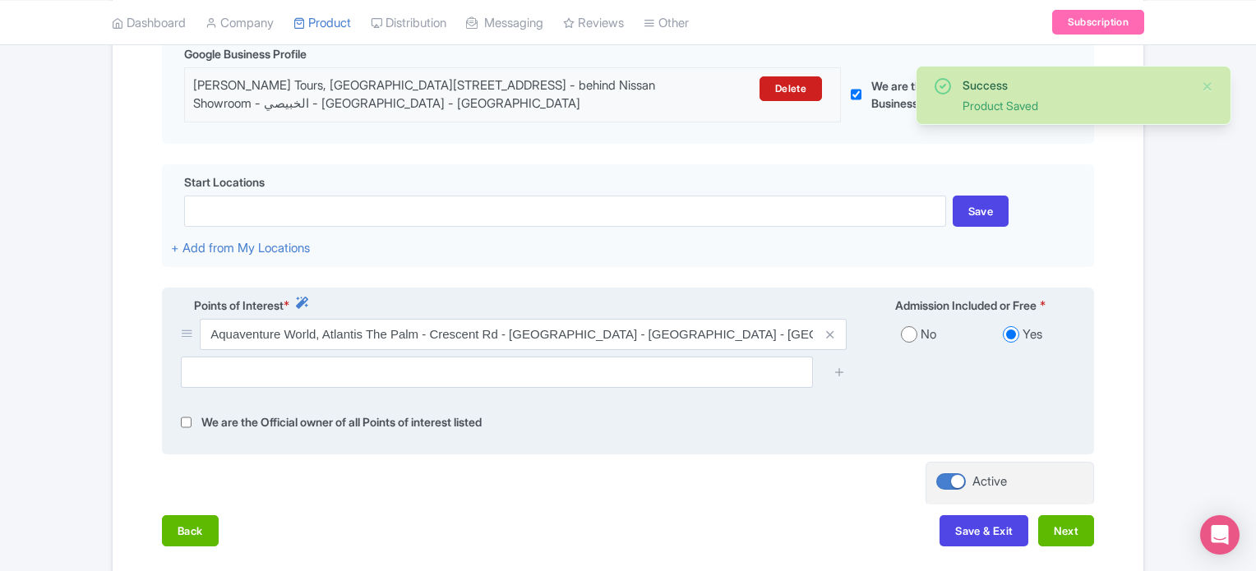
scroll to position [509, 0]
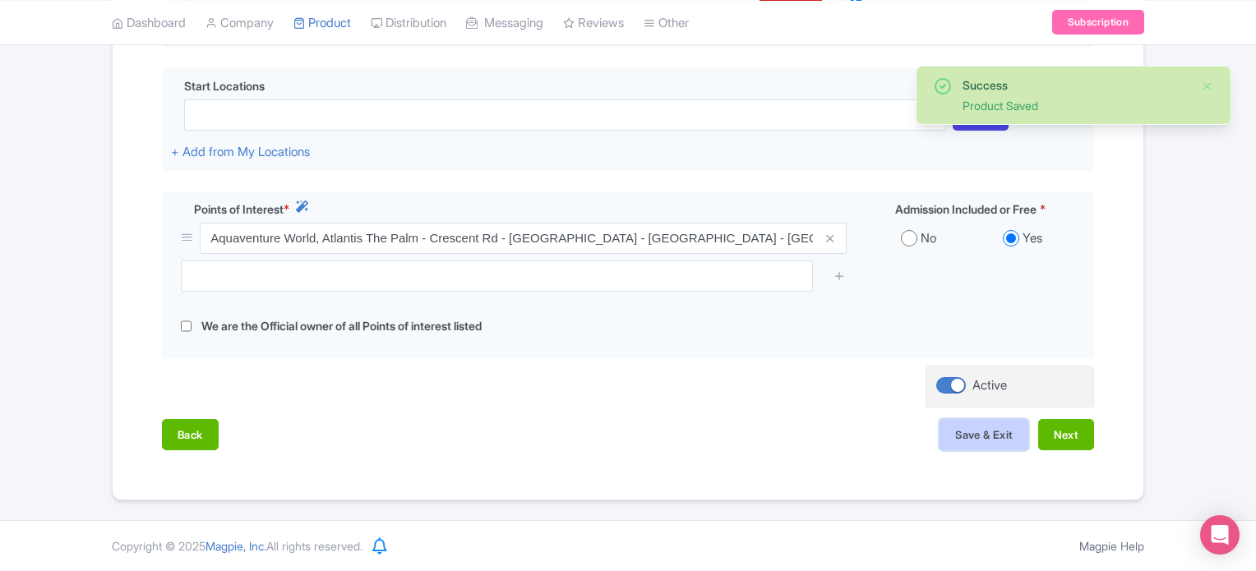
click at [974, 436] on button "Save & Exit" at bounding box center [984, 434] width 89 height 31
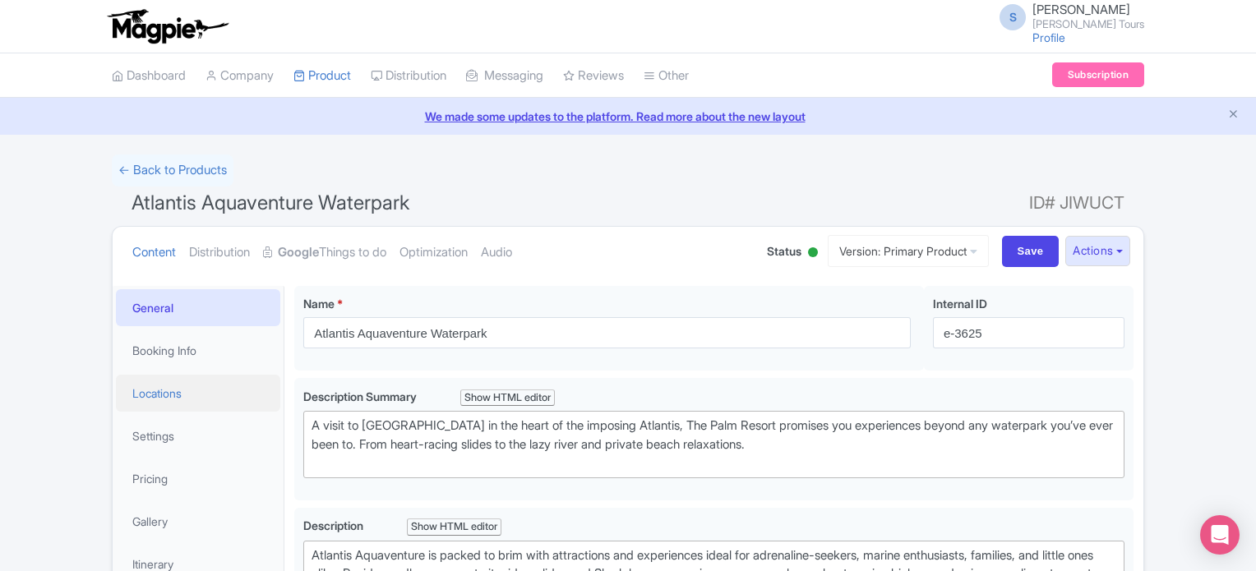
click at [164, 393] on link "Locations" at bounding box center [198, 393] width 164 height 37
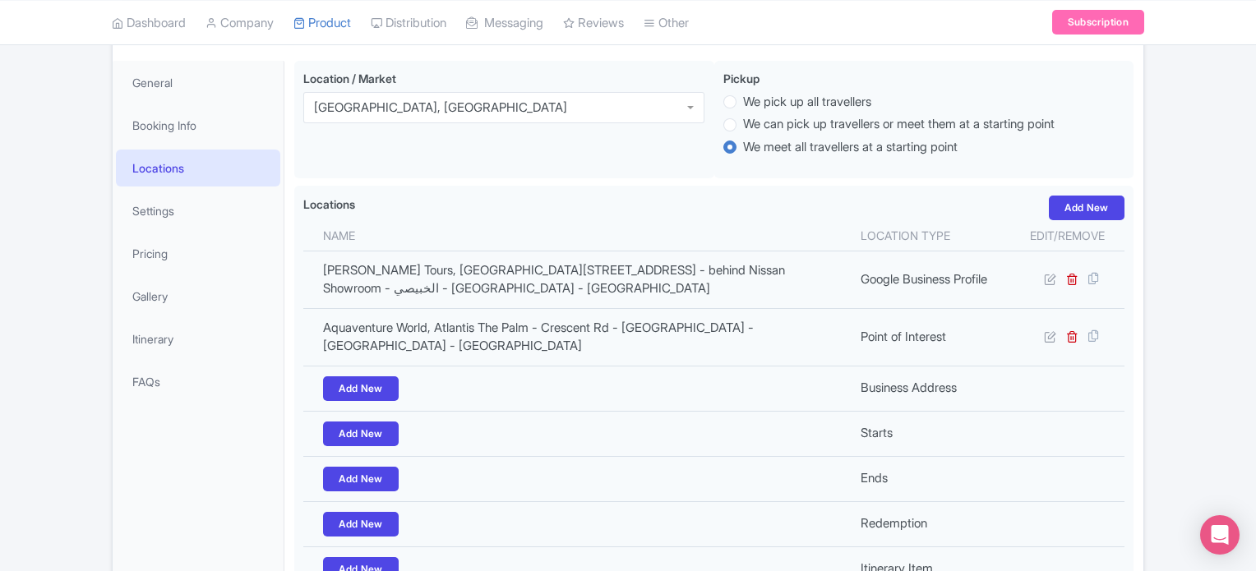
scroll to position [247, 0]
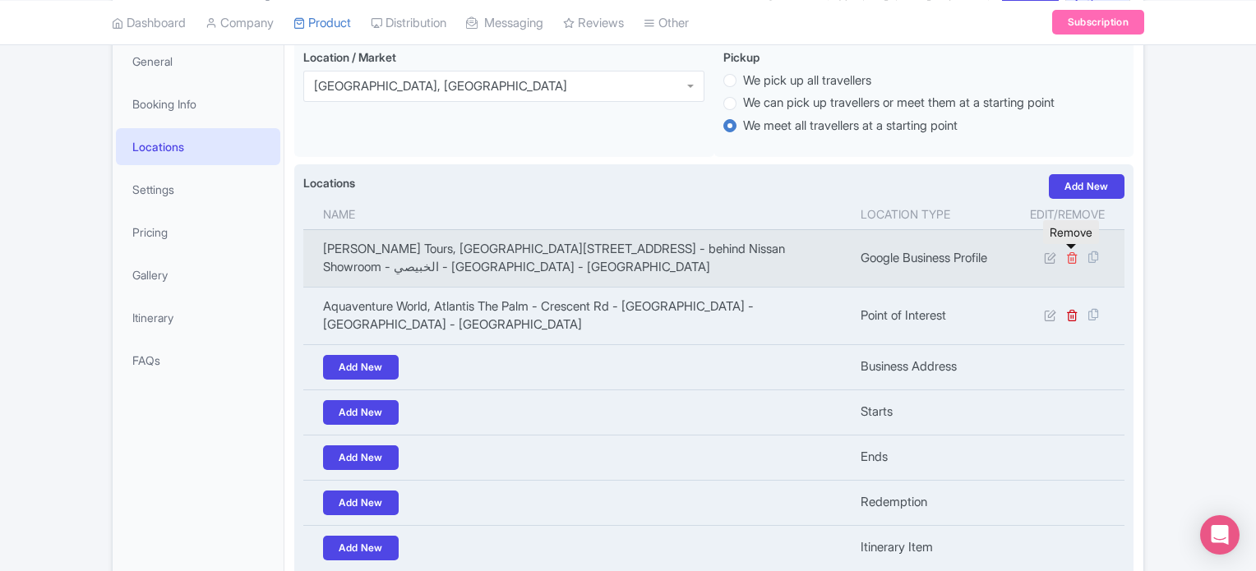
click at [1075, 258] on icon at bounding box center [1073, 258] width 12 height 12
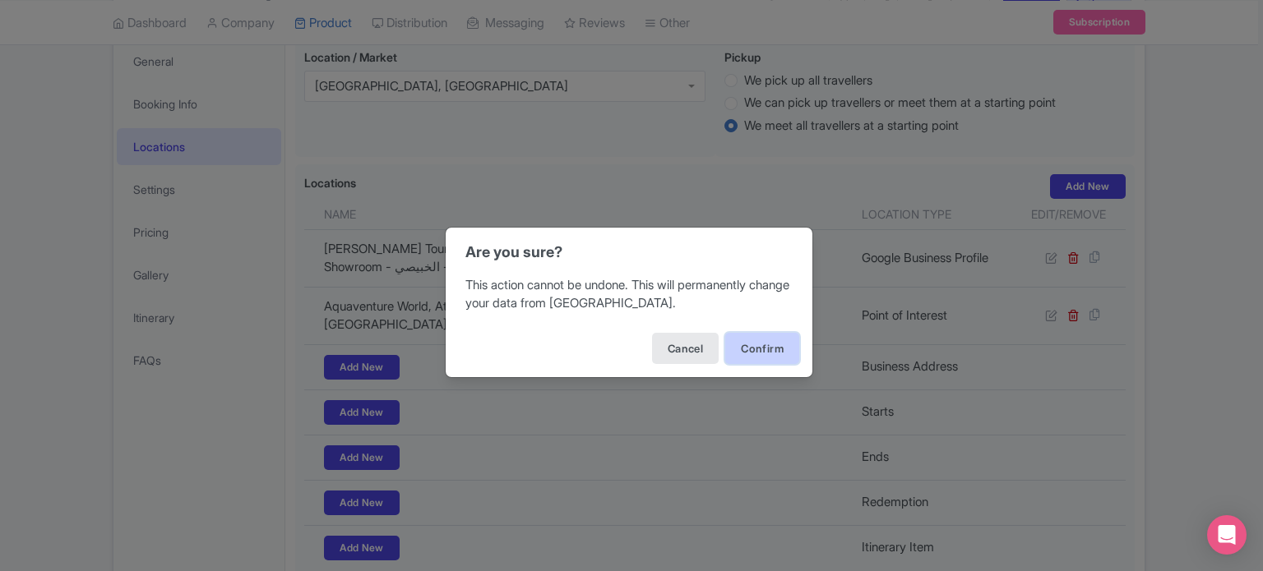
click at [752, 338] on button "Confirm" at bounding box center [762, 348] width 74 height 31
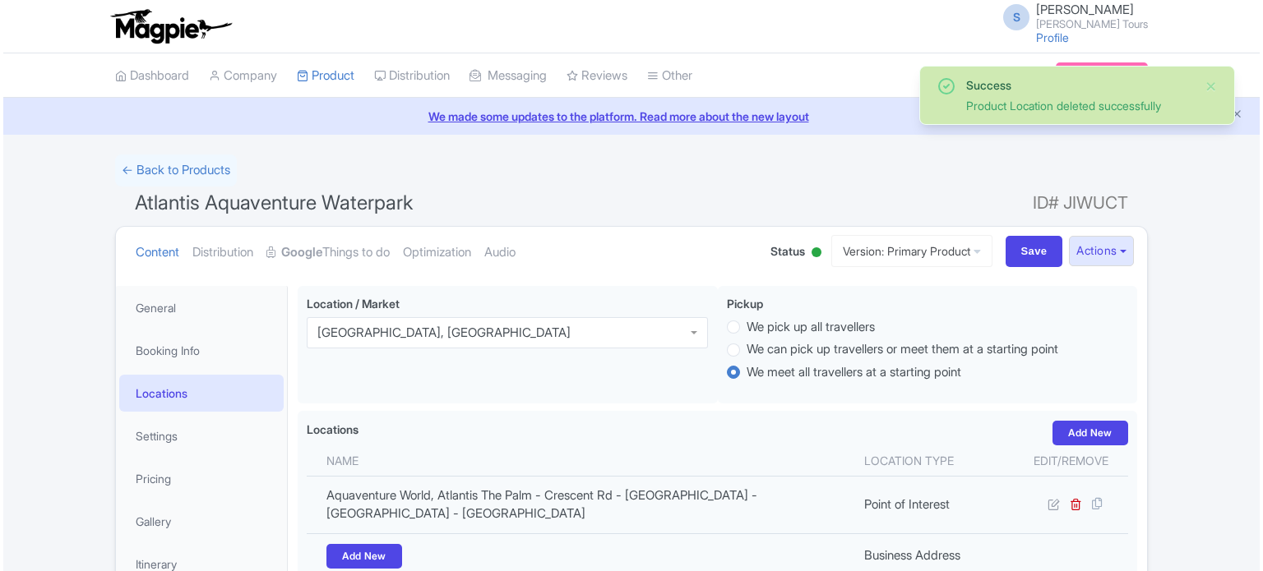
scroll to position [285, 0]
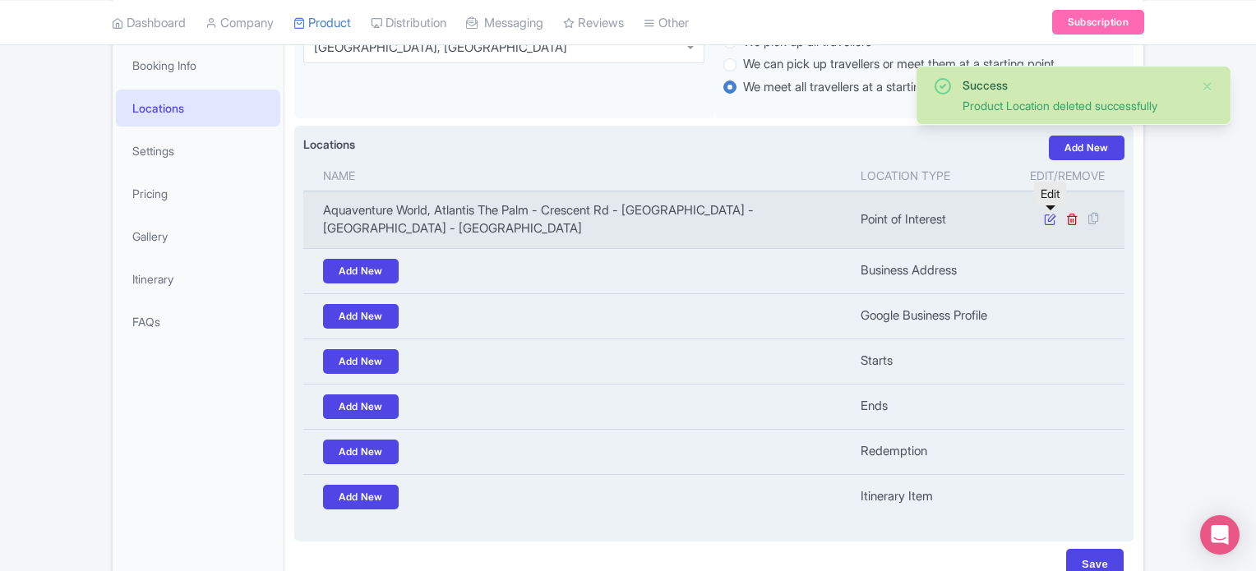
click at [1050, 220] on icon at bounding box center [1050, 219] width 12 height 12
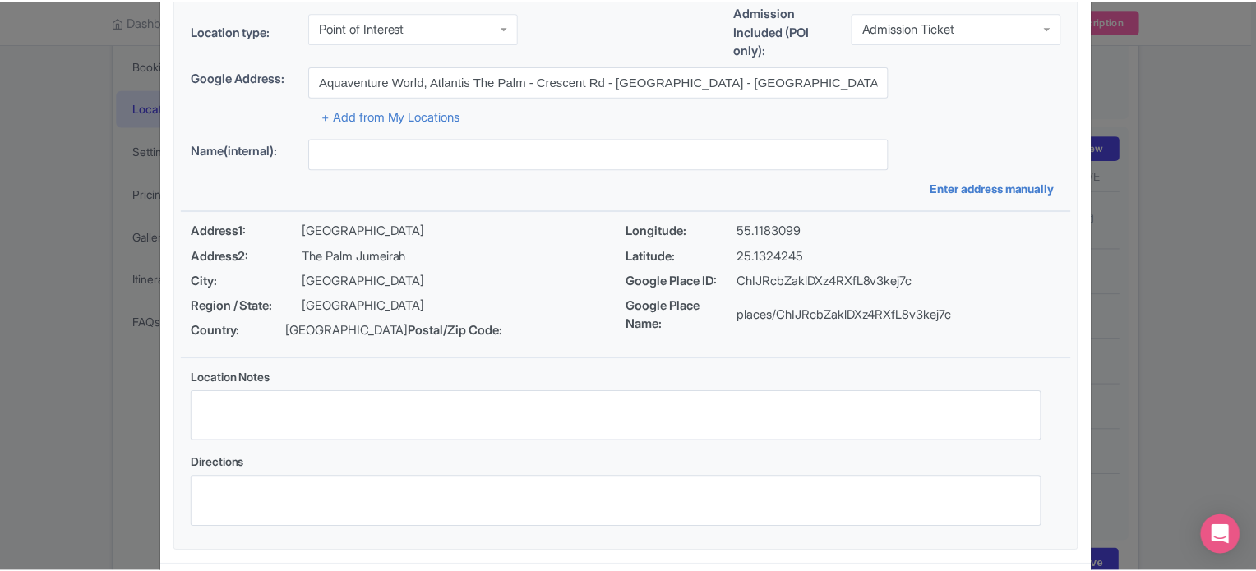
scroll to position [189, 0]
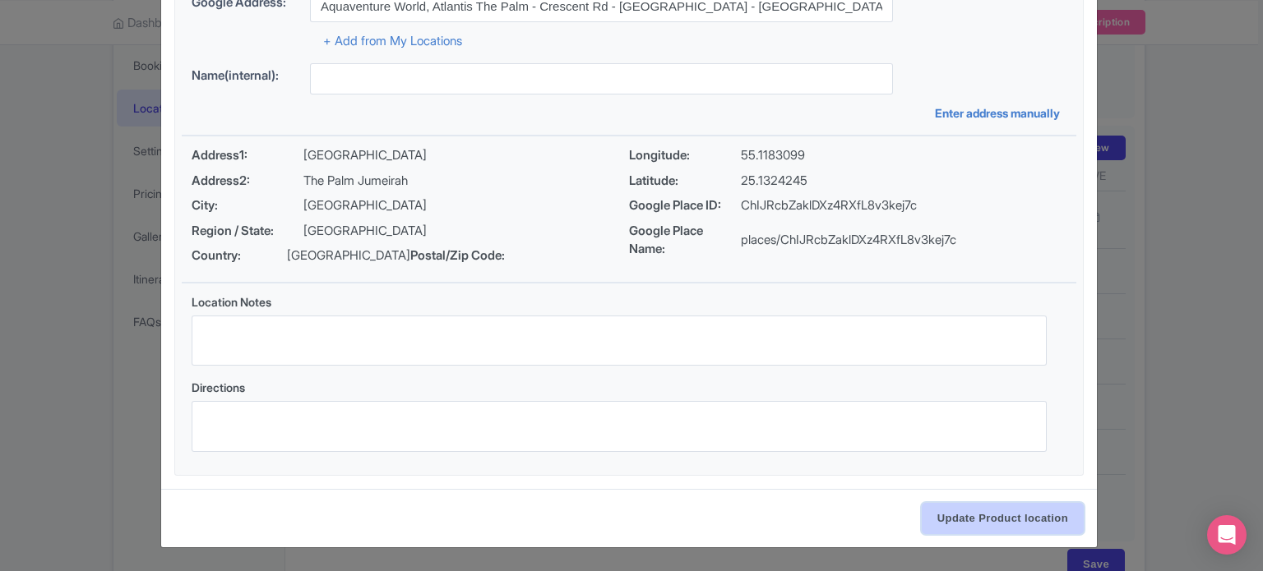
click at [1000, 516] on input "Update Product location" at bounding box center [1003, 518] width 162 height 31
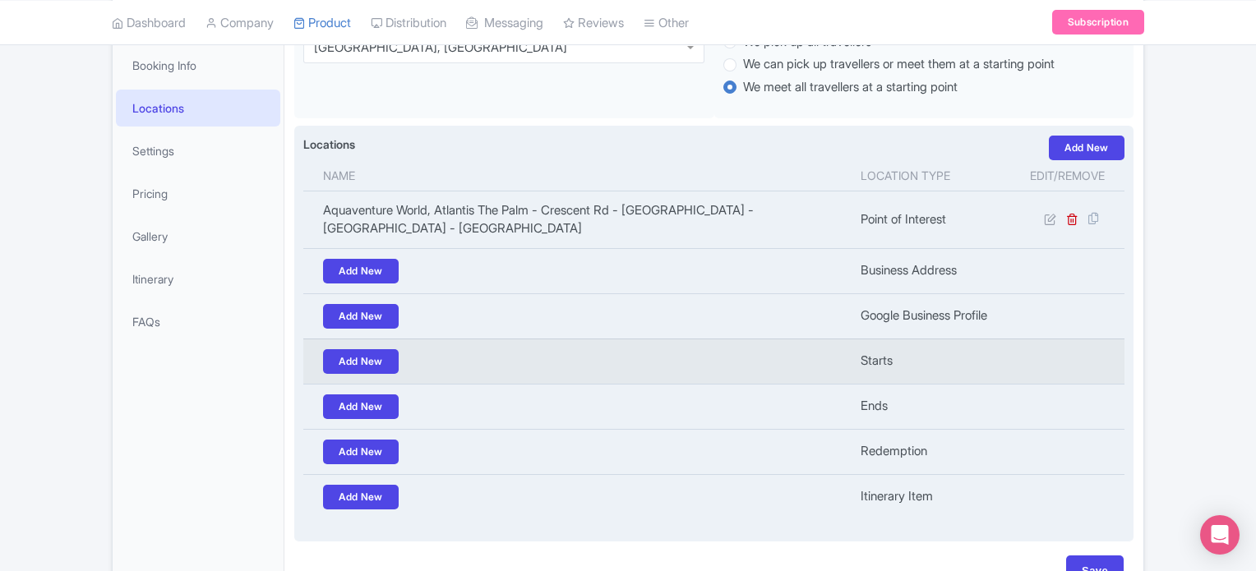
scroll to position [39, 0]
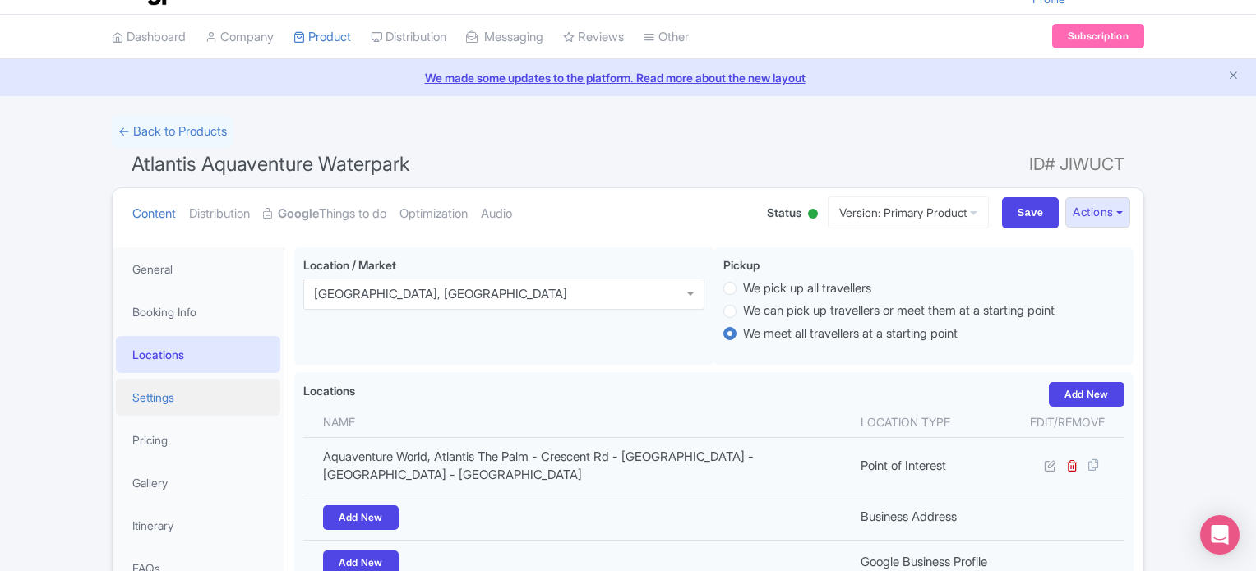
click at [141, 397] on link "Settings" at bounding box center [198, 397] width 164 height 37
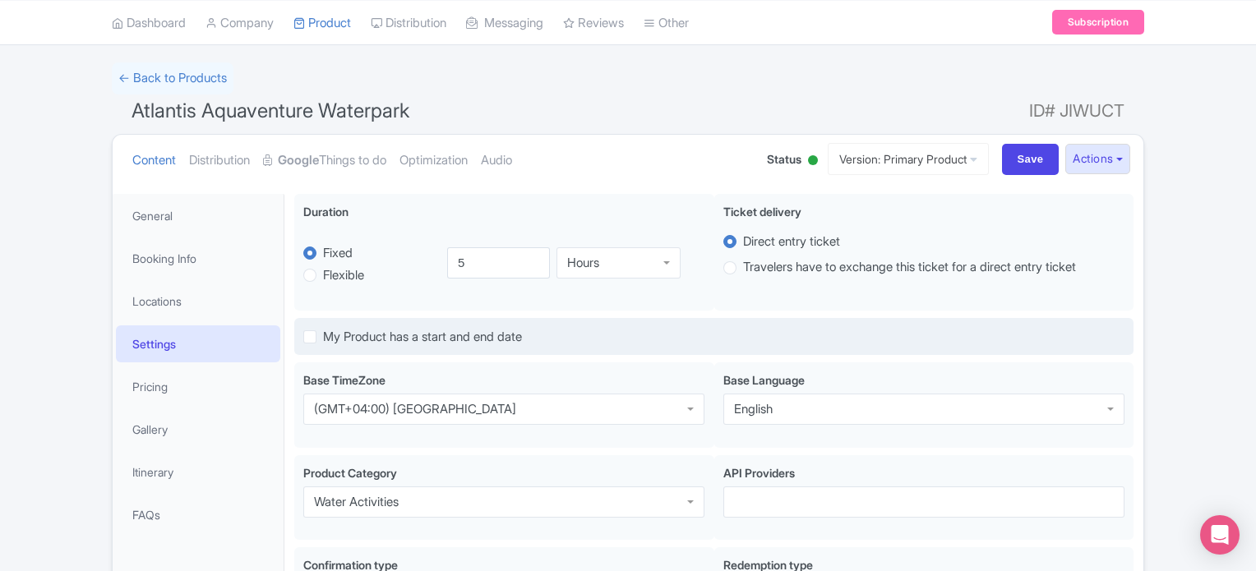
scroll to position [121, 0]
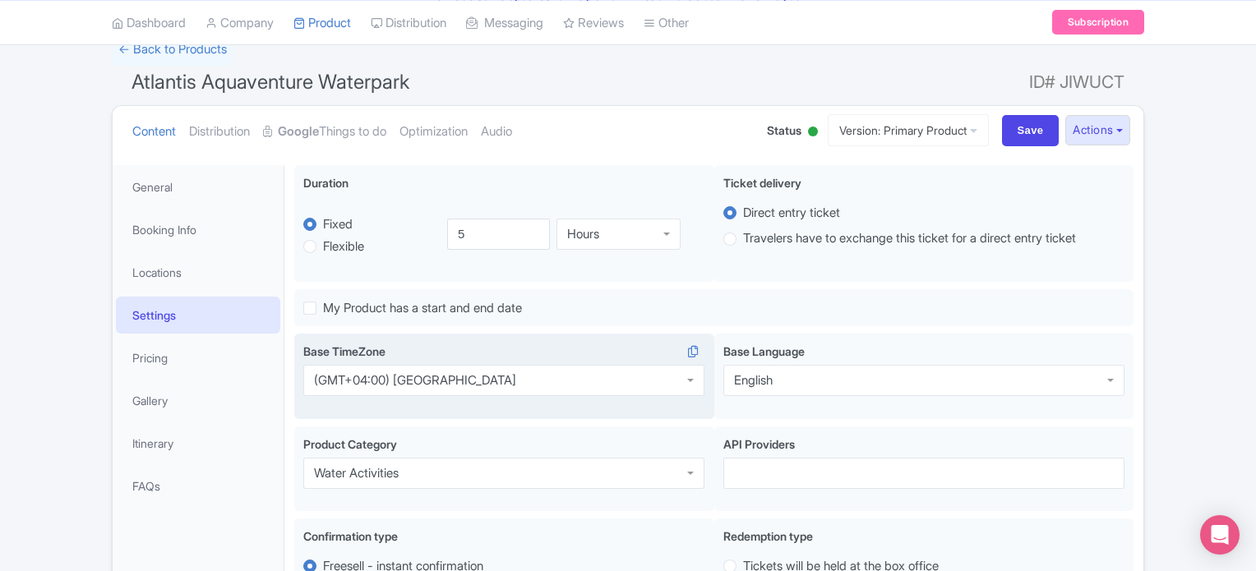
click at [471, 379] on div "(GMT+04:00) Abu Dhabi" at bounding box center [503, 380] width 401 height 31
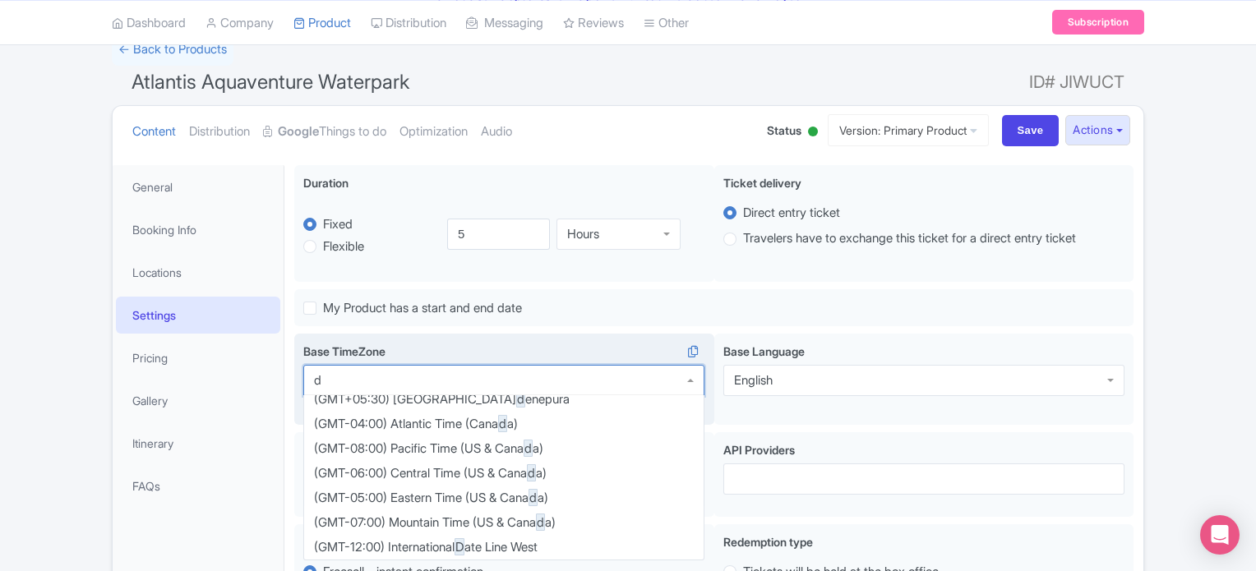
scroll to position [0, 0]
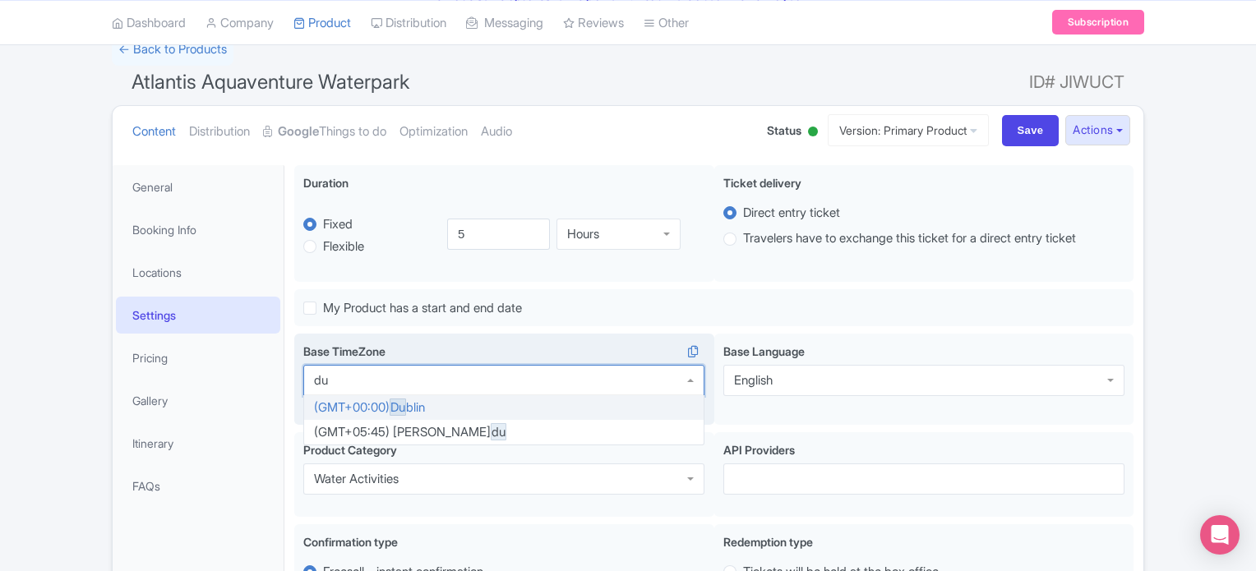
type input "d"
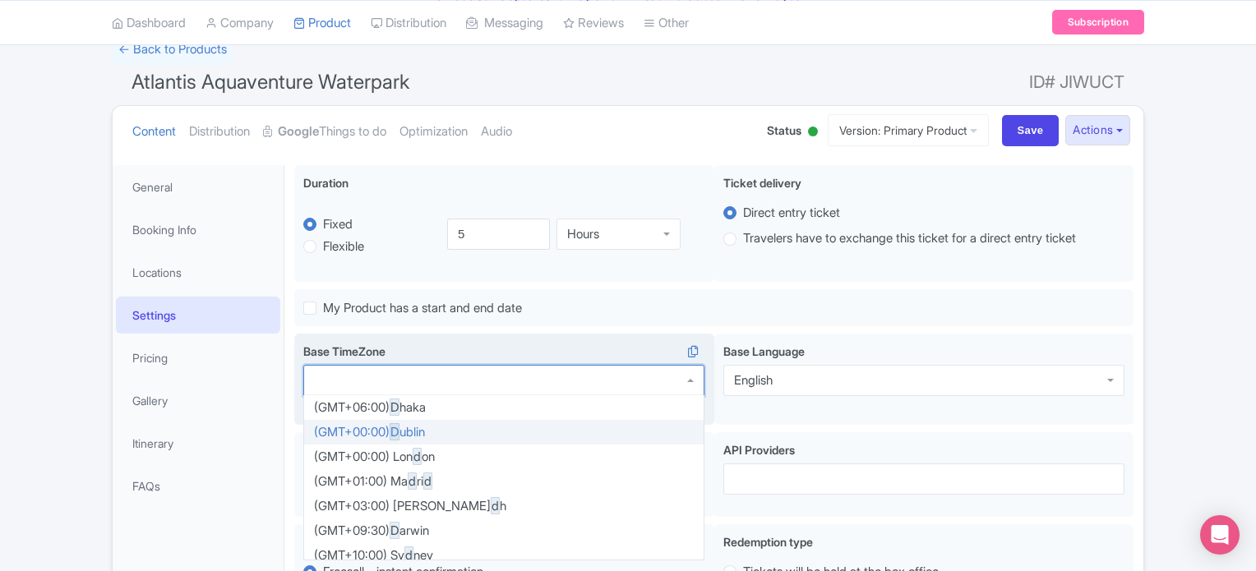
scroll to position [748, 0]
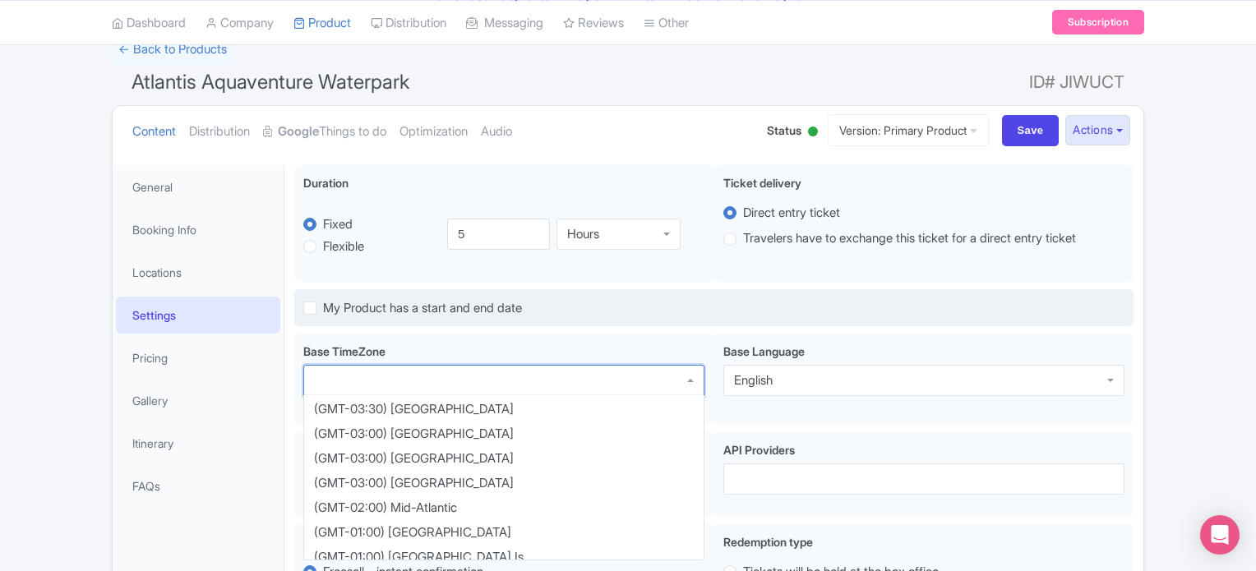
click at [648, 312] on div "My Product has a start and end date" at bounding box center [714, 308] width 840 height 39
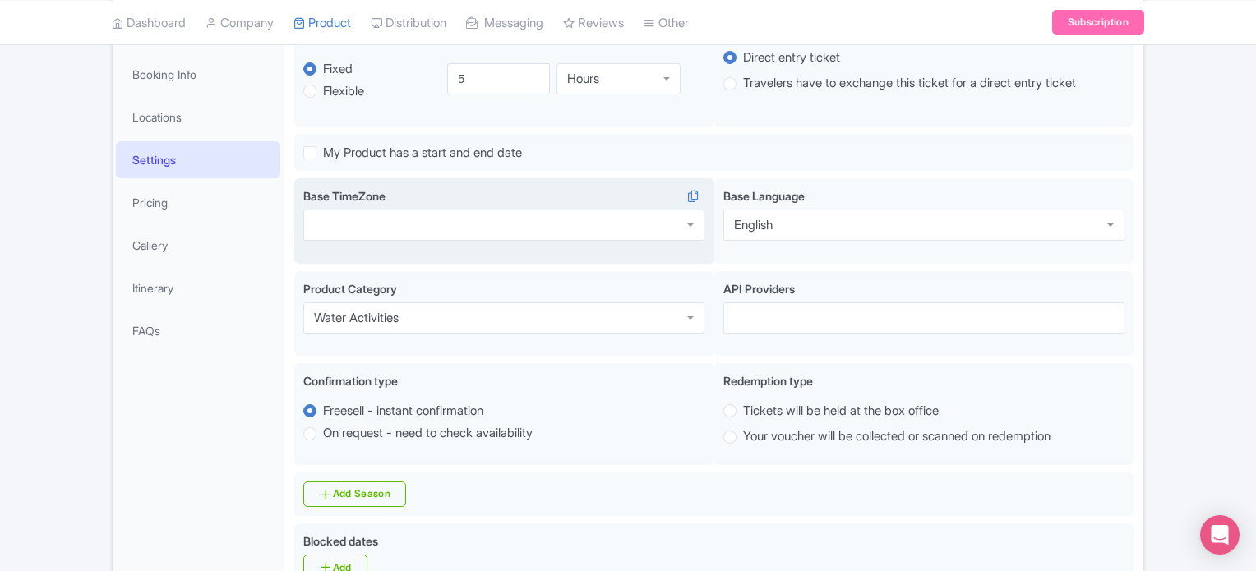
scroll to position [285, 0]
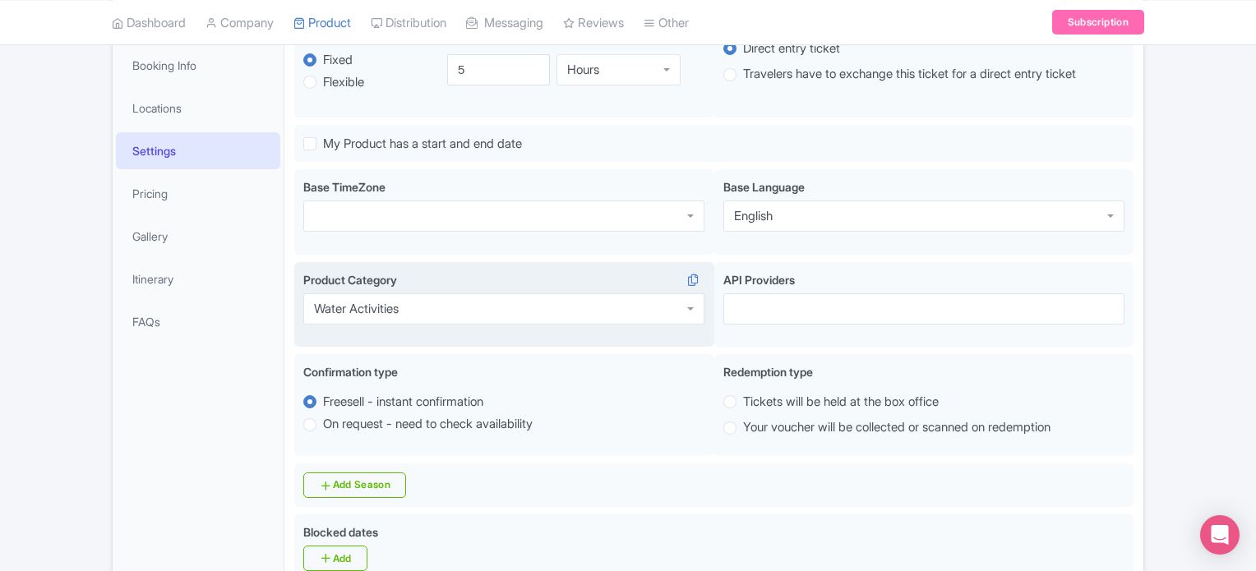
click at [402, 308] on input "Product Category" at bounding box center [400, 309] width 3 height 15
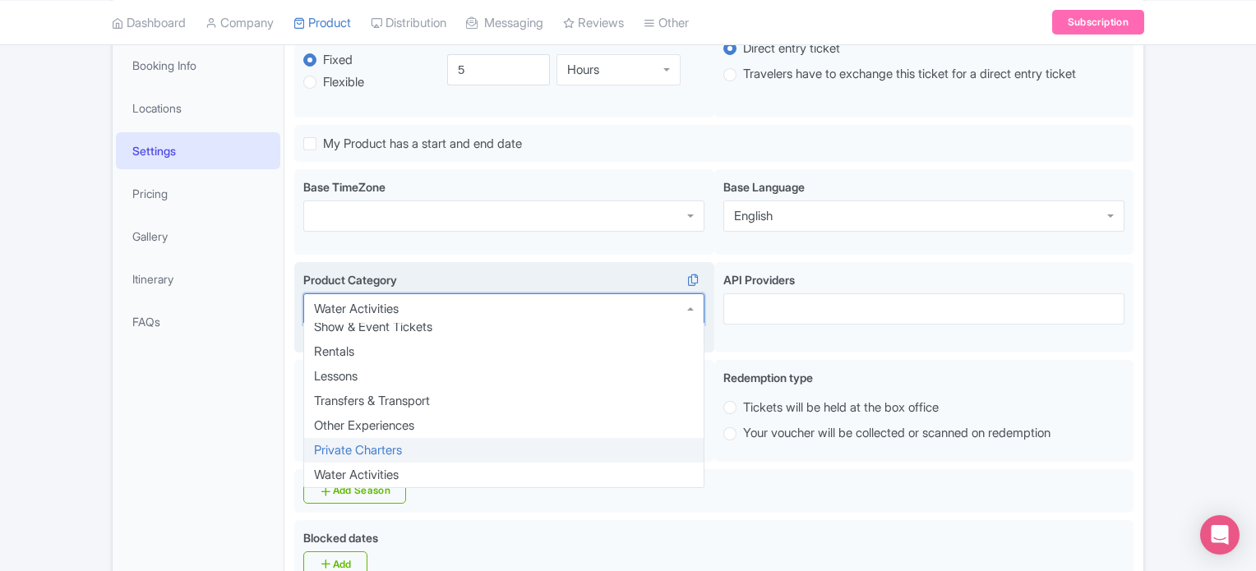
scroll to position [368, 0]
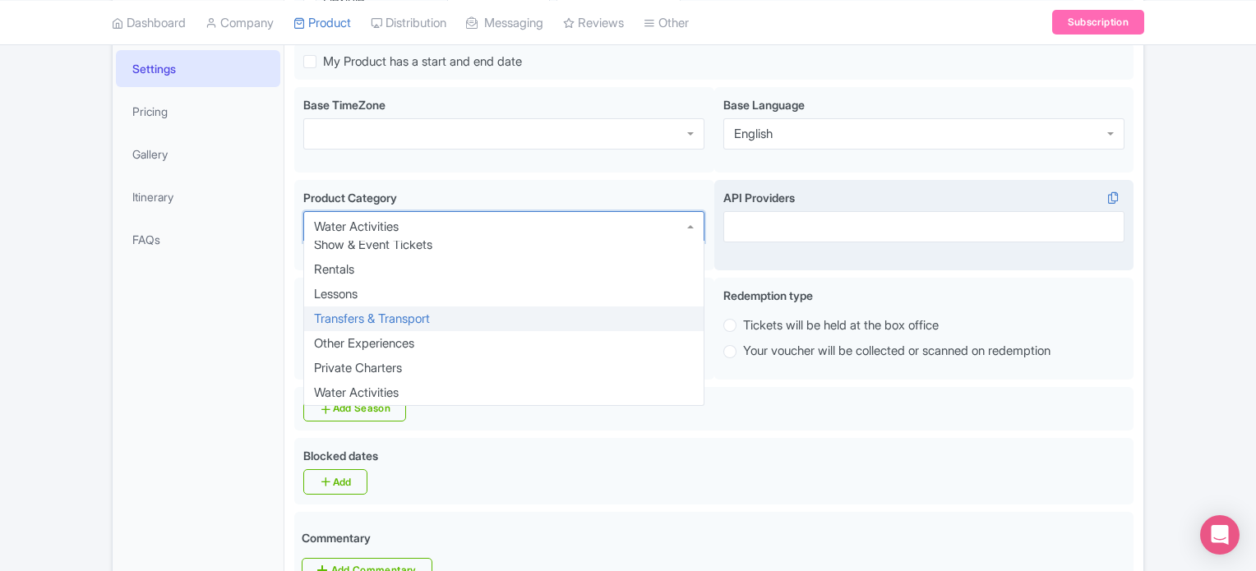
click at [724, 259] on div "API Providers" at bounding box center [925, 225] width 420 height 91
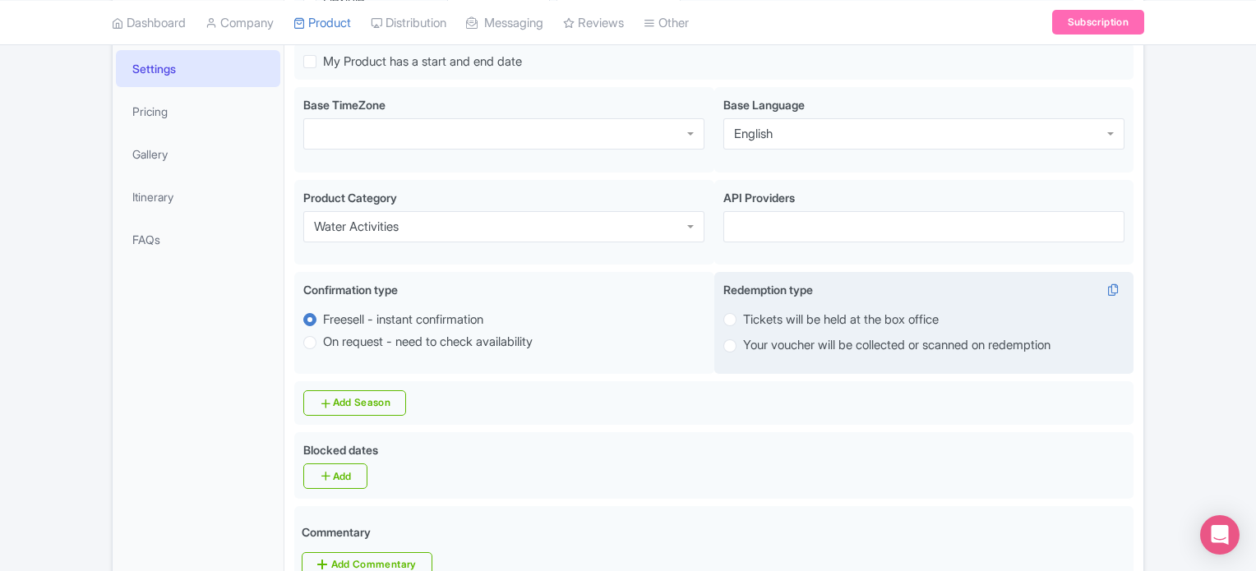
click at [743, 347] on label "Your voucher will be collected or scanned on redemption" at bounding box center [897, 345] width 308 height 19
click at [743, 347] on input "Your voucher will be collected or scanned on redemption" at bounding box center [751, 344] width 16 height 16
radio input "true"
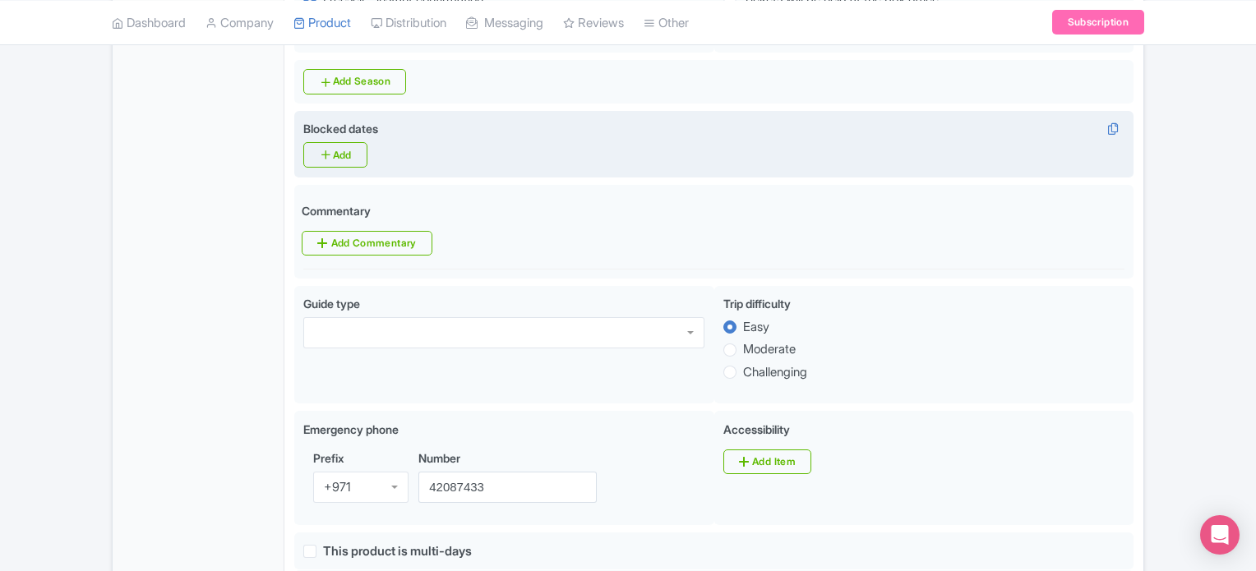
scroll to position [696, 0]
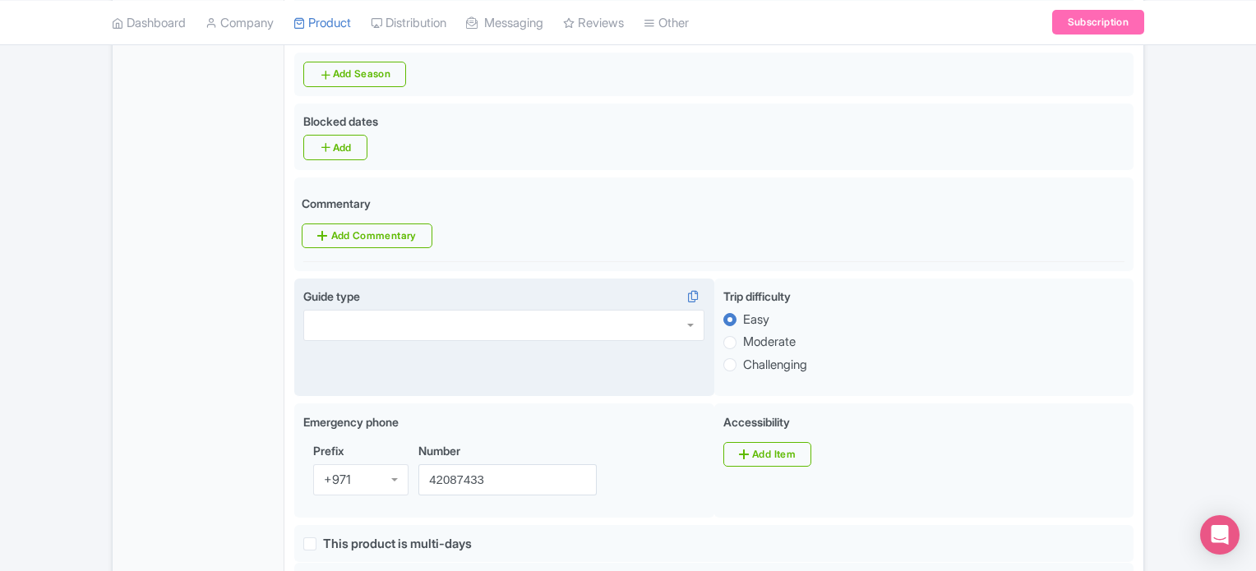
click at [422, 321] on div at bounding box center [503, 325] width 401 height 31
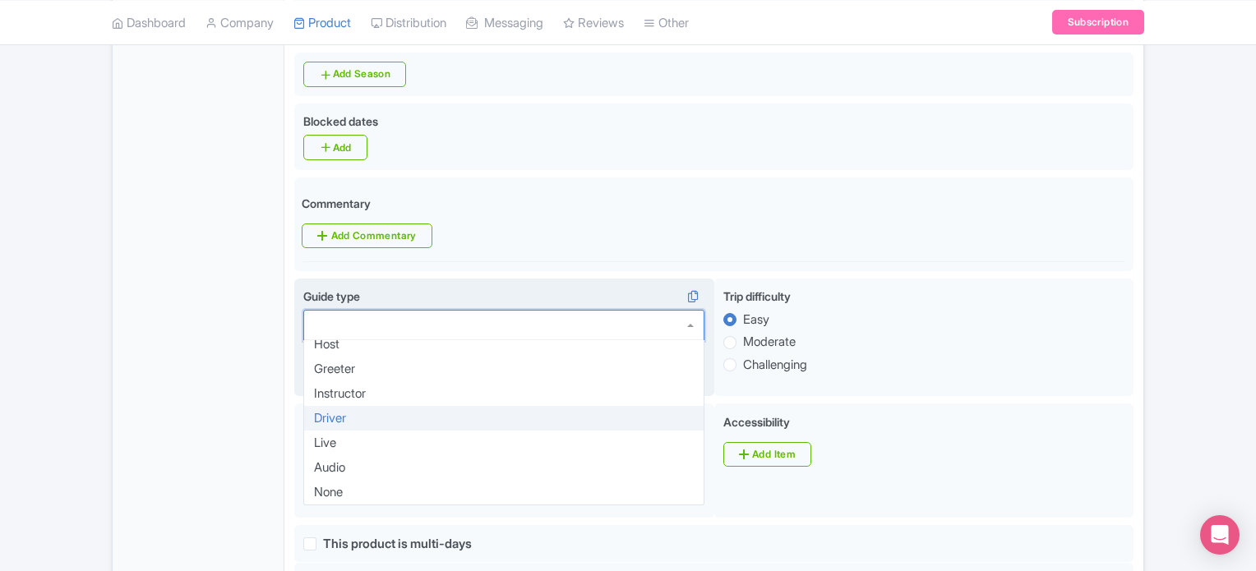
scroll to position [0, 0]
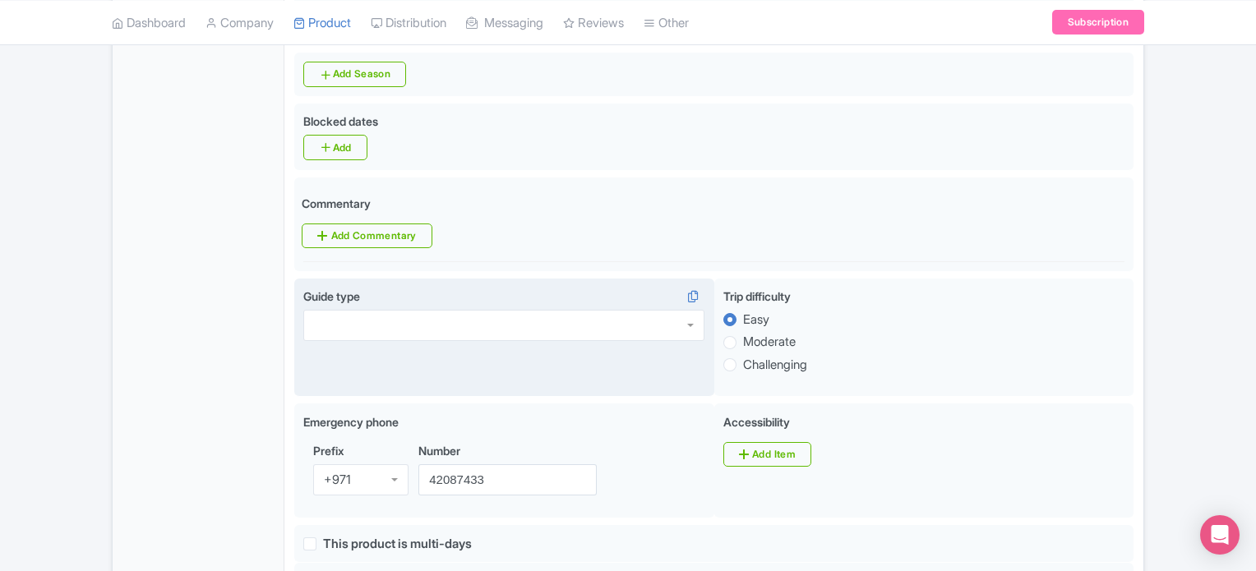
click at [615, 279] on div "Guide type TourGuide Host Greeter Instructor Driver Live Audio None" at bounding box center [504, 338] width 420 height 118
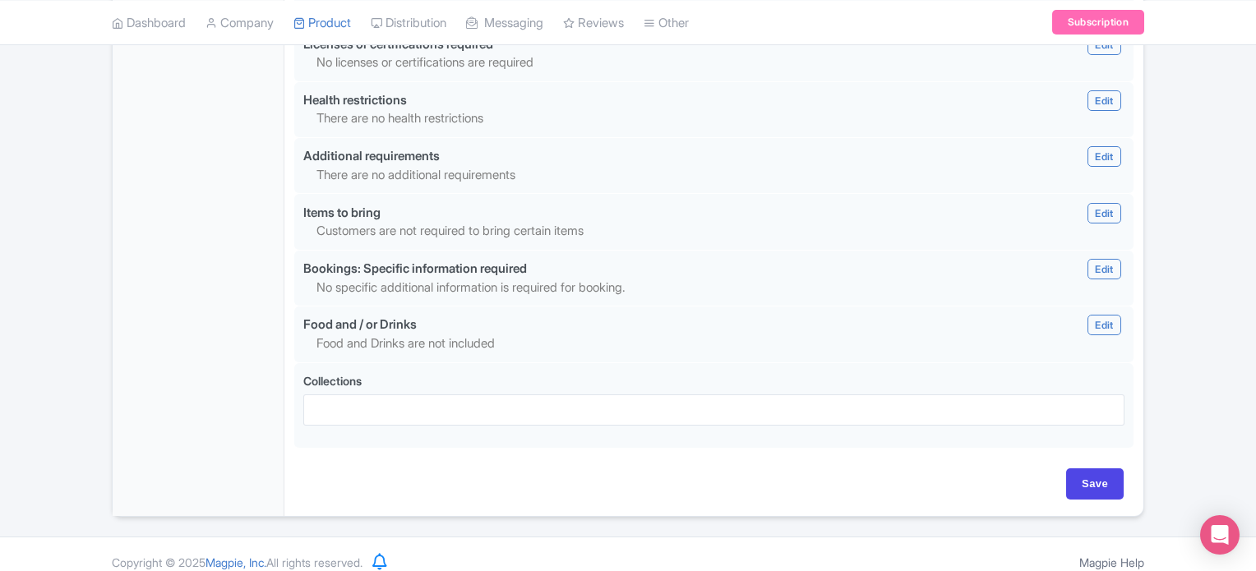
scroll to position [1546, 0]
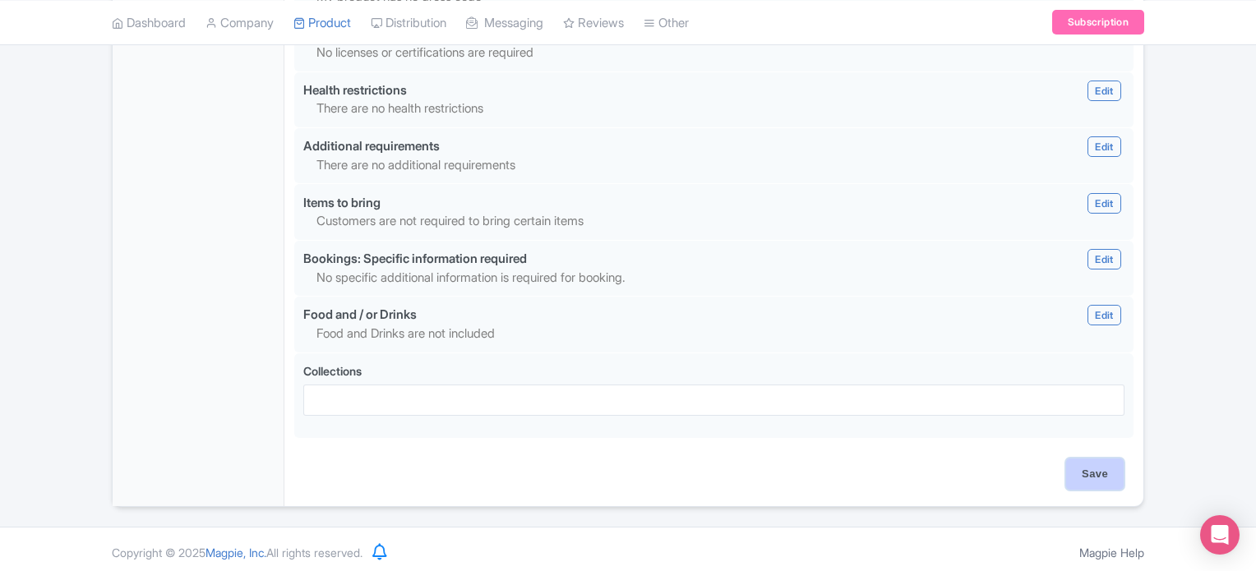
click at [1099, 466] on input "Save" at bounding box center [1096, 474] width 58 height 31
type input "Update Product"
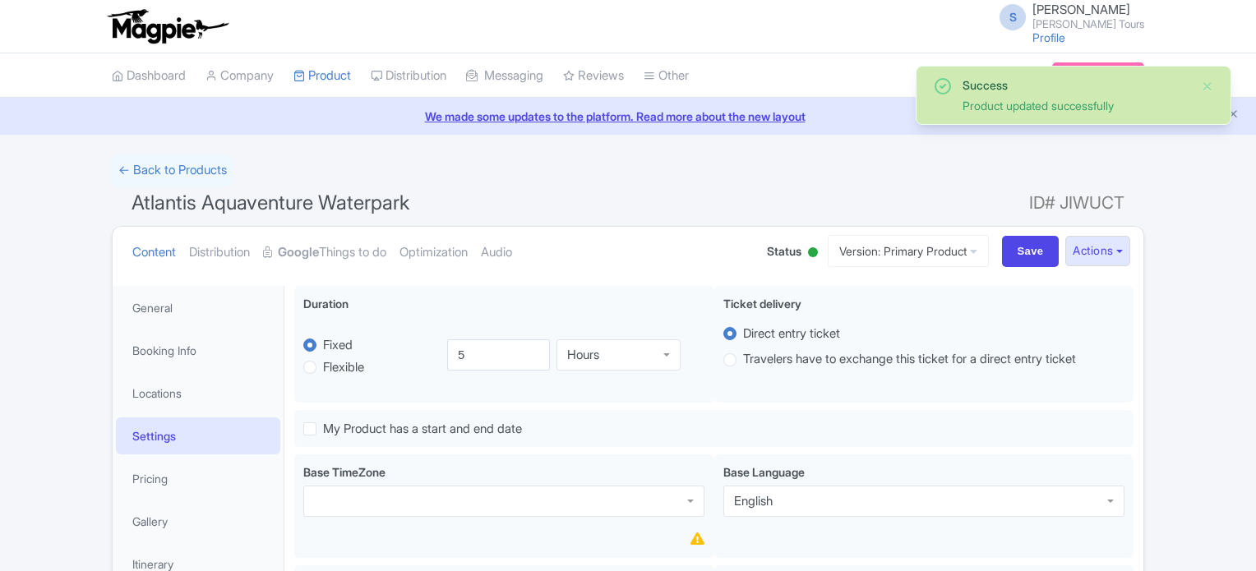
scroll to position [285, 0]
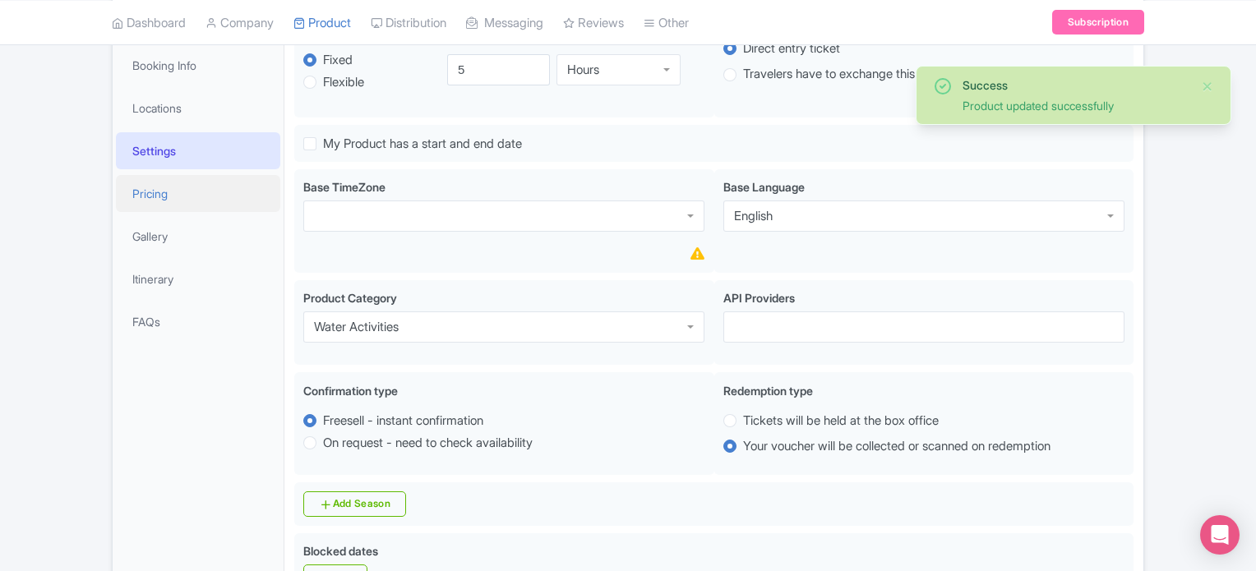
click at [158, 195] on link "Pricing" at bounding box center [198, 193] width 164 height 37
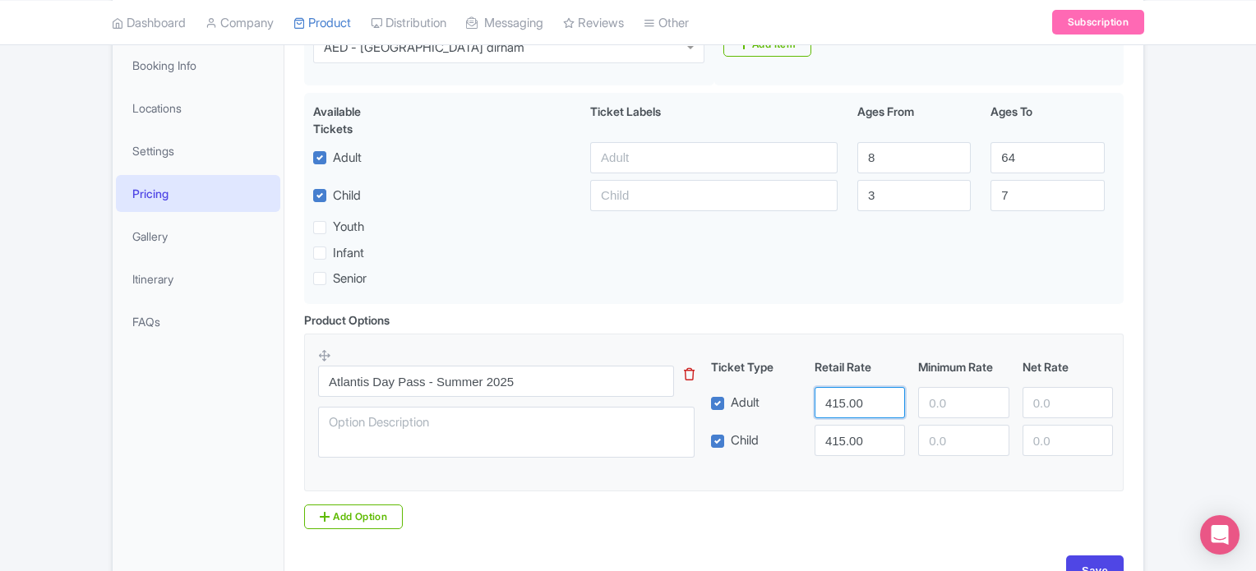
click at [838, 401] on input "415.00" at bounding box center [860, 402] width 90 height 31
type input "330"
click at [839, 434] on input "415.00" at bounding box center [860, 440] width 90 height 31
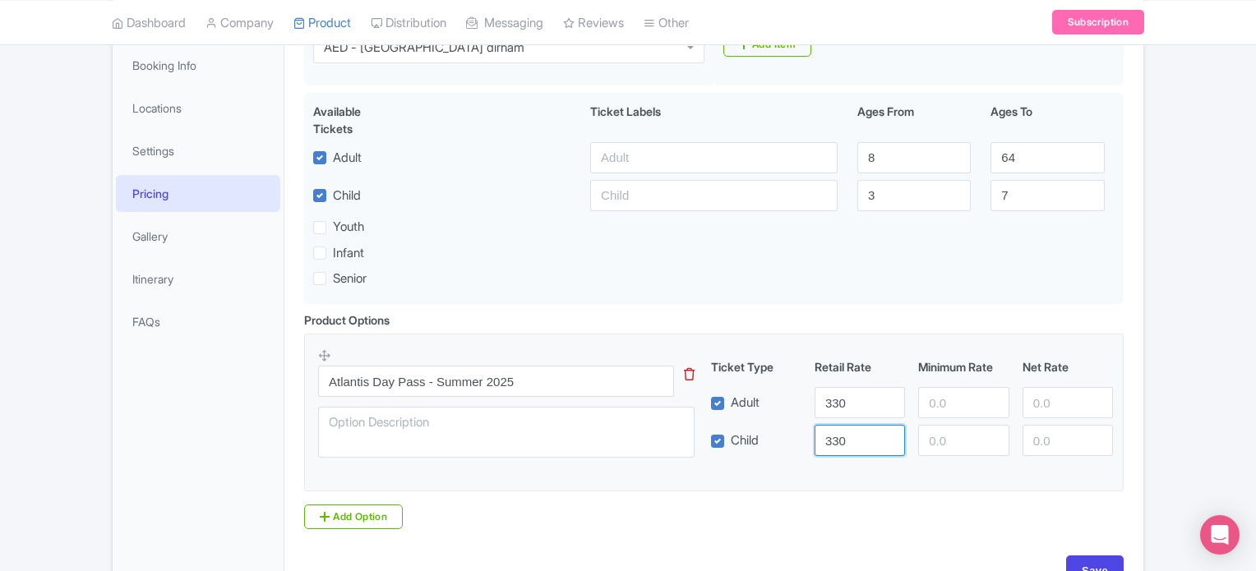
type input "330"
click at [807, 508] on div "Product Options i Atlantis Day Pass - Summer 2025 This tip has not data. Code: …" at bounding box center [714, 421] width 840 height 218
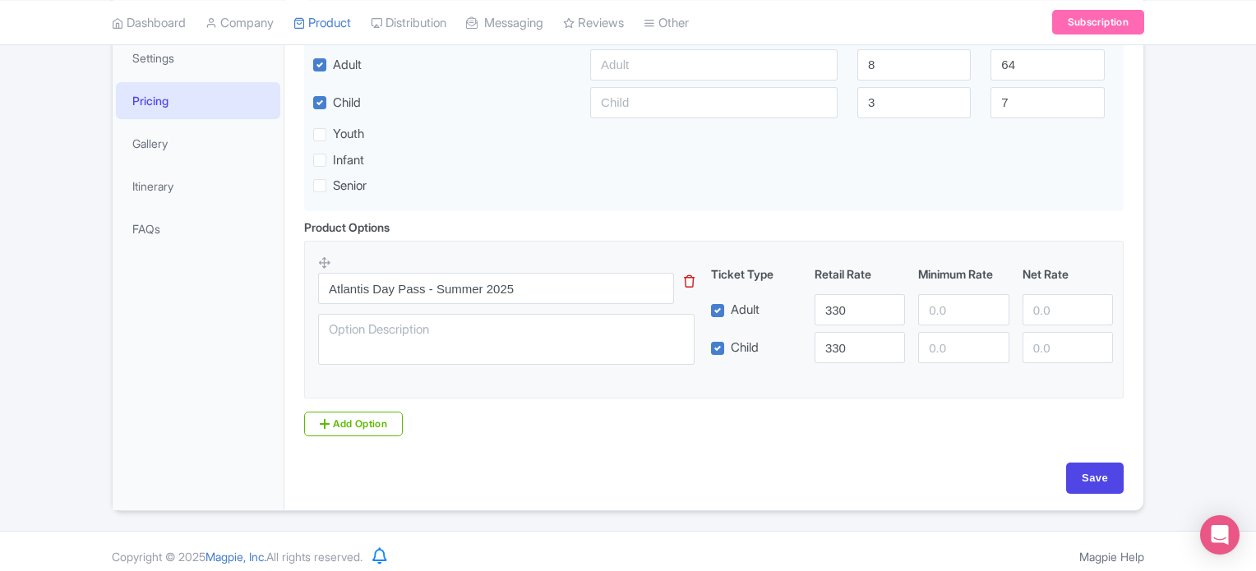
scroll to position [387, 0]
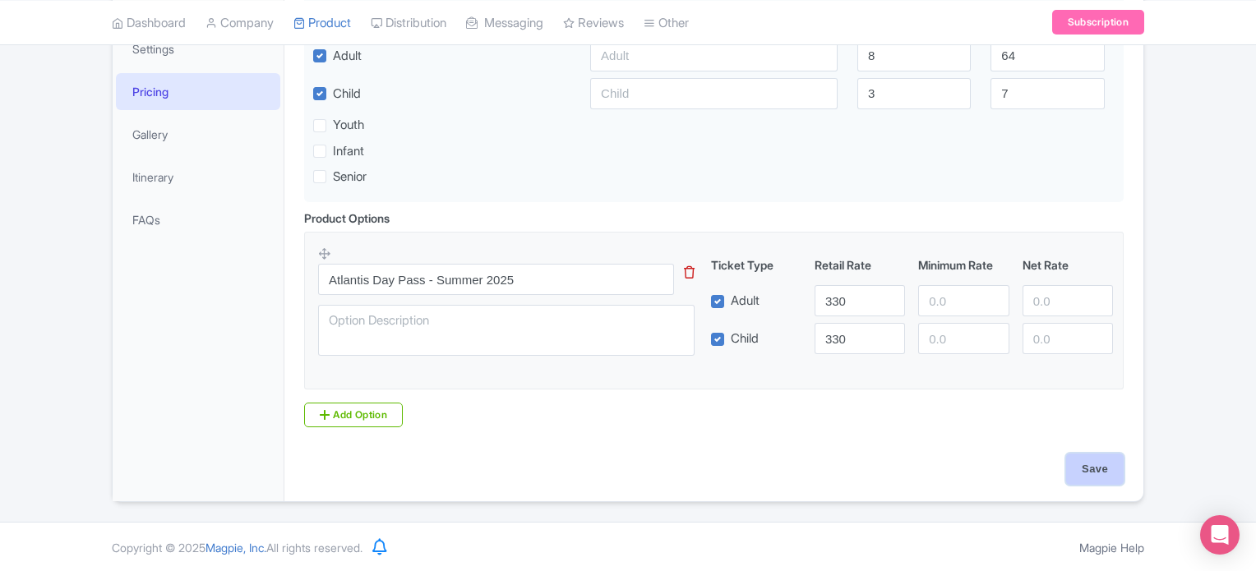
click at [1104, 466] on input "Save" at bounding box center [1096, 469] width 58 height 31
type input "Saving..."
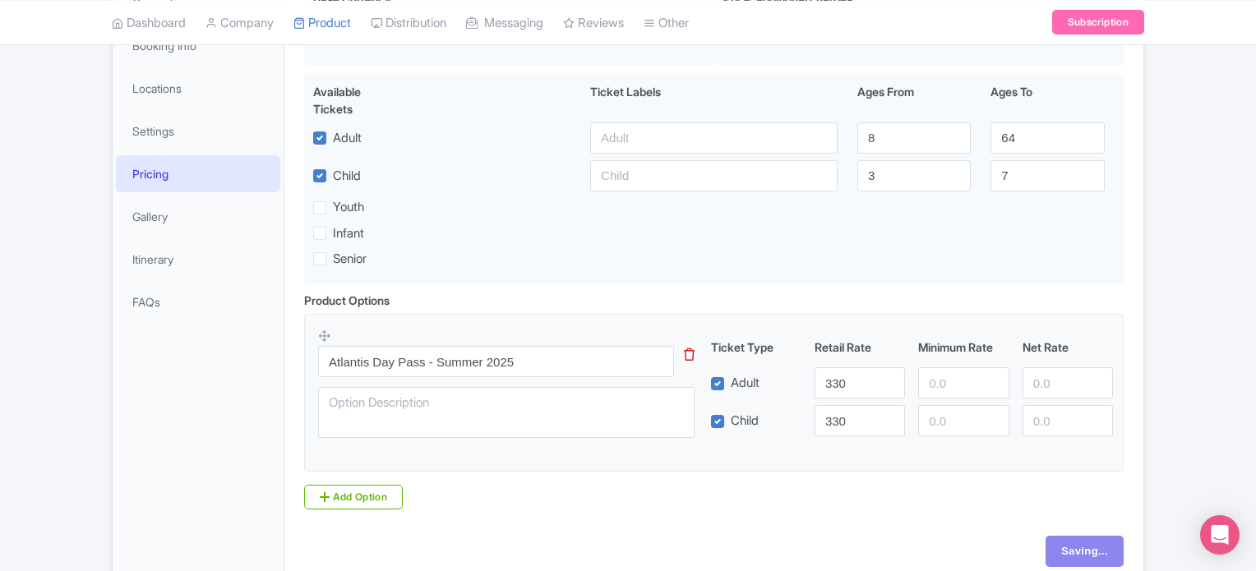
scroll to position [223, 0]
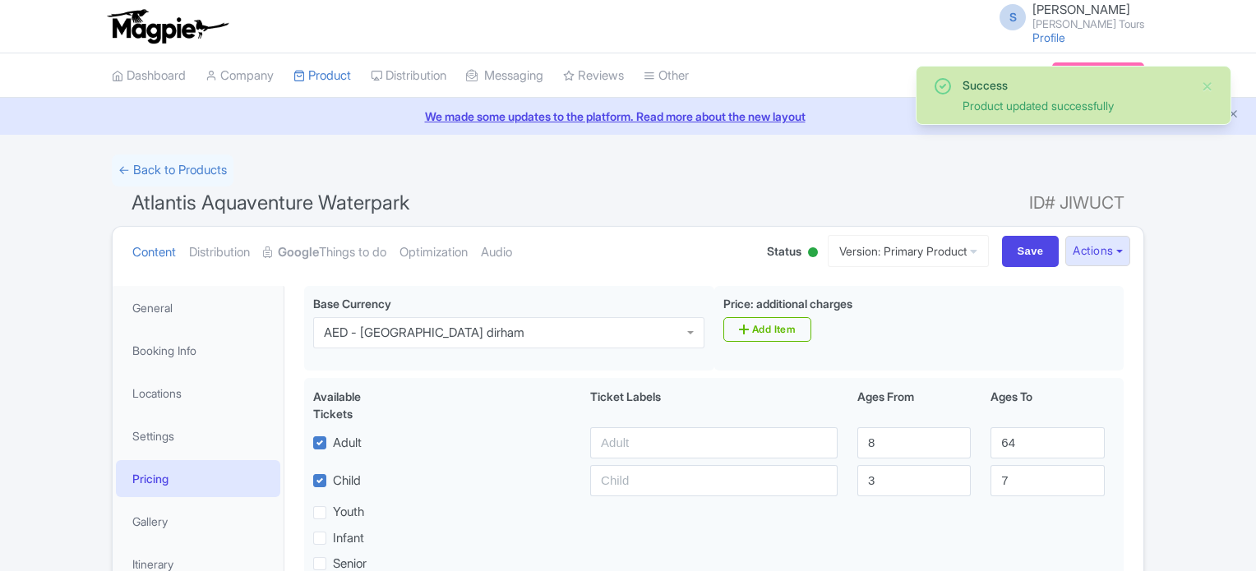
scroll to position [121, 0]
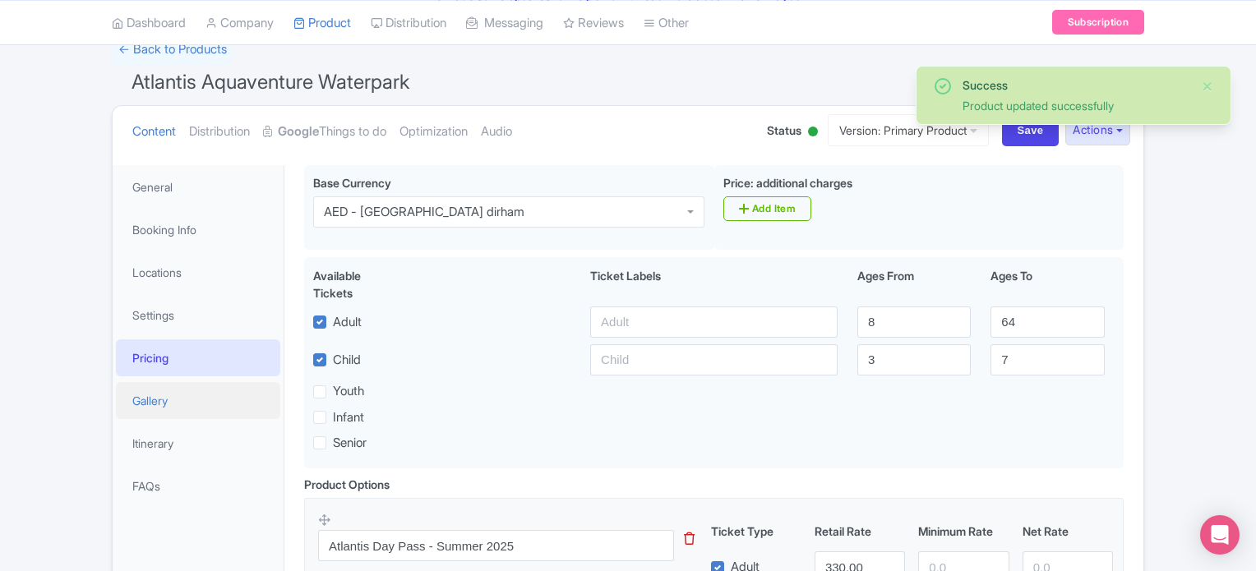
click at [154, 405] on link "Gallery" at bounding box center [198, 400] width 164 height 37
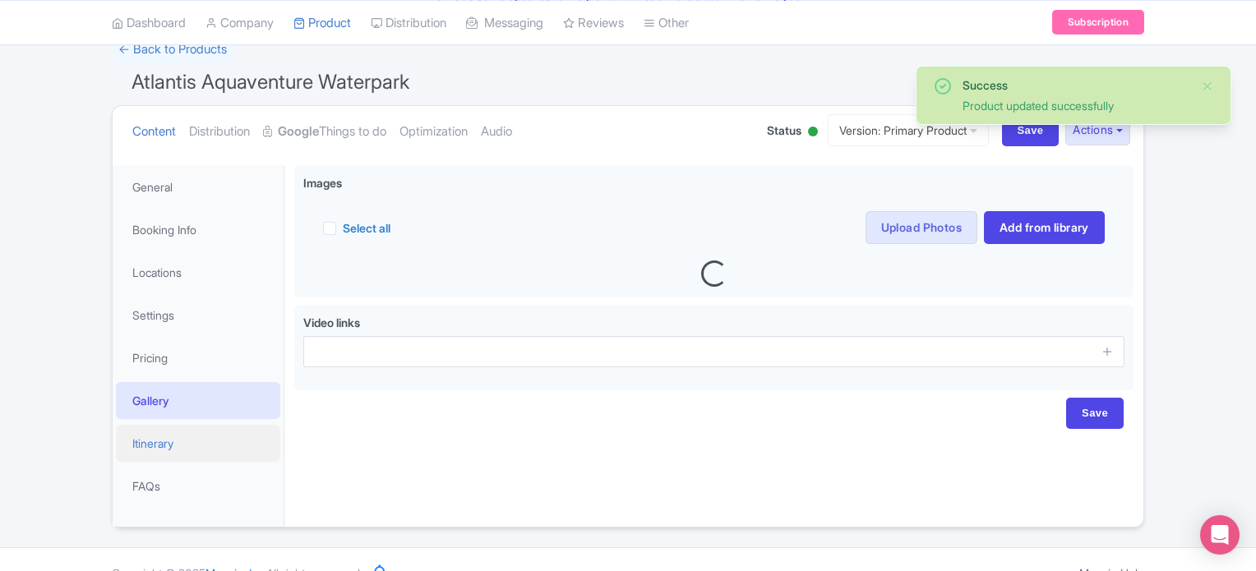
click at [155, 447] on link "Itinerary" at bounding box center [198, 443] width 164 height 37
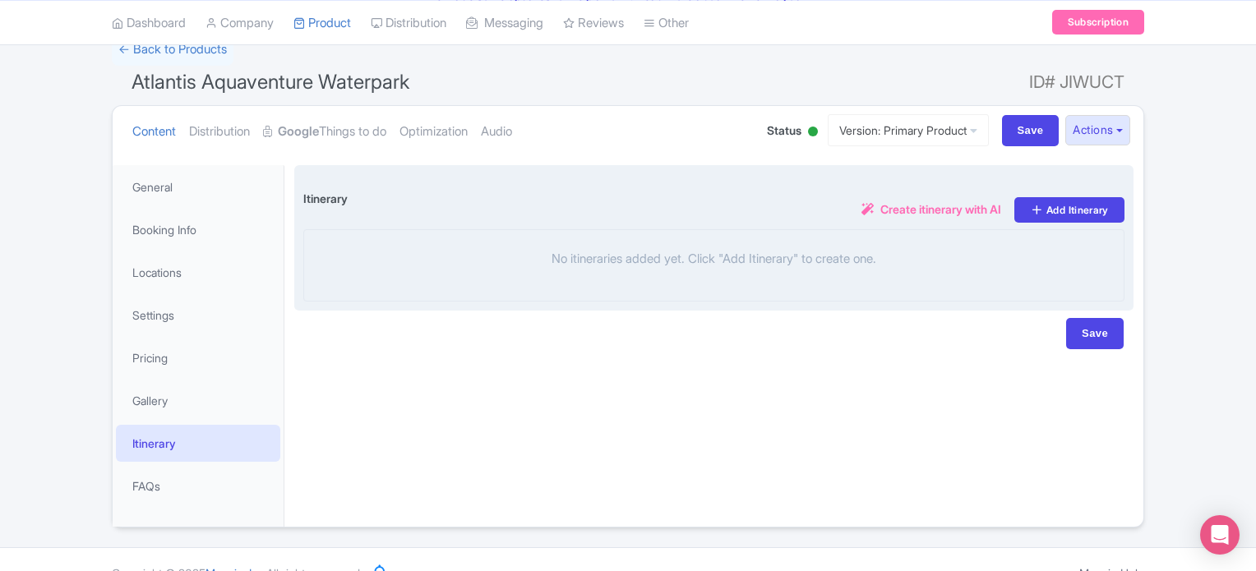
click at [916, 211] on span "Create itinerary with AI" at bounding box center [941, 209] width 121 height 17
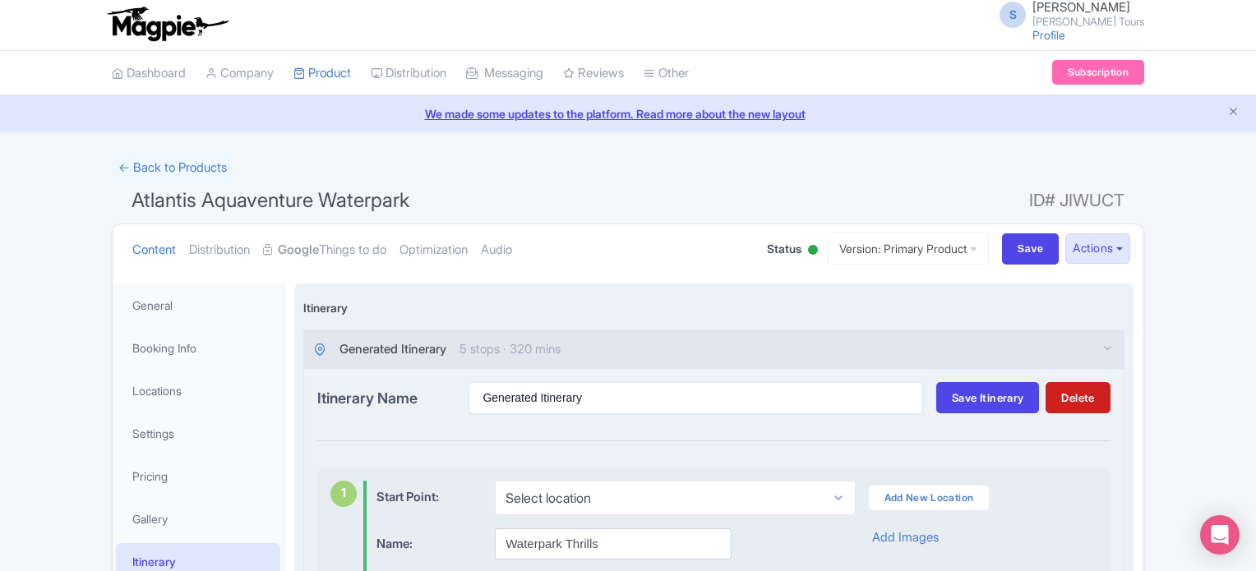
scroll to position [0, 0]
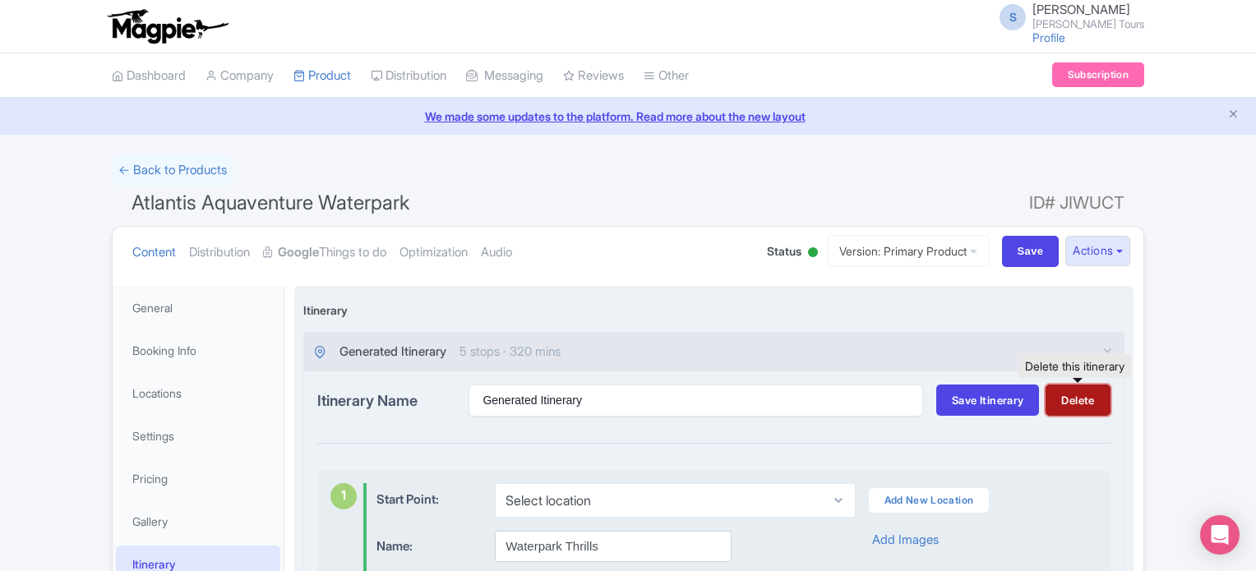
click at [1079, 402] on button "Delete" at bounding box center [1078, 400] width 64 height 31
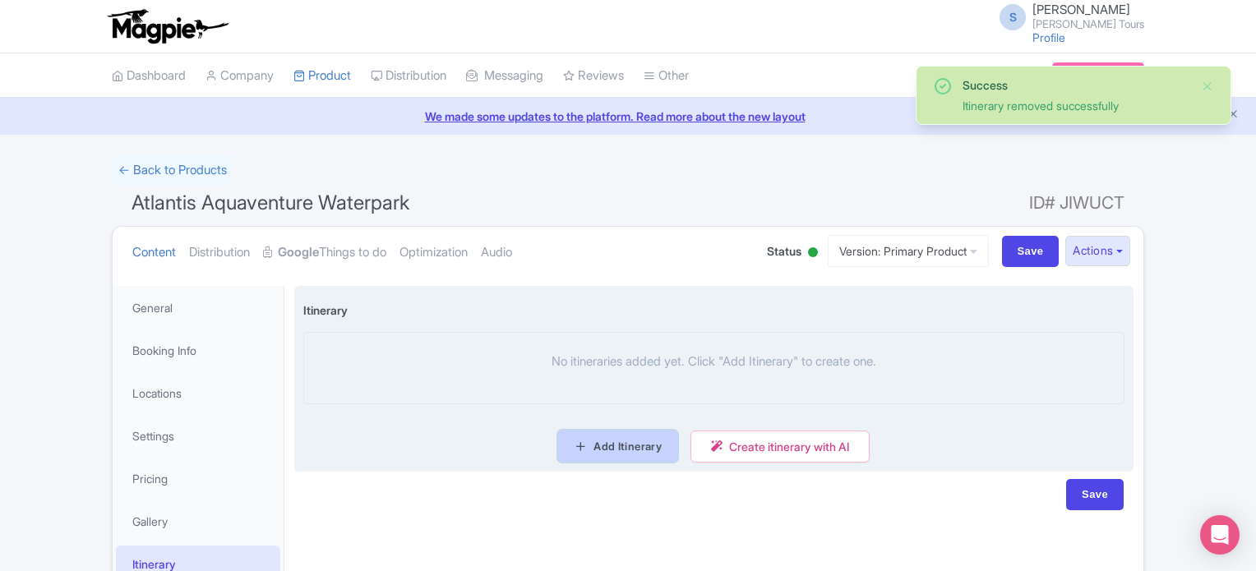
click at [622, 447] on link "Add Itinerary" at bounding box center [617, 446] width 119 height 31
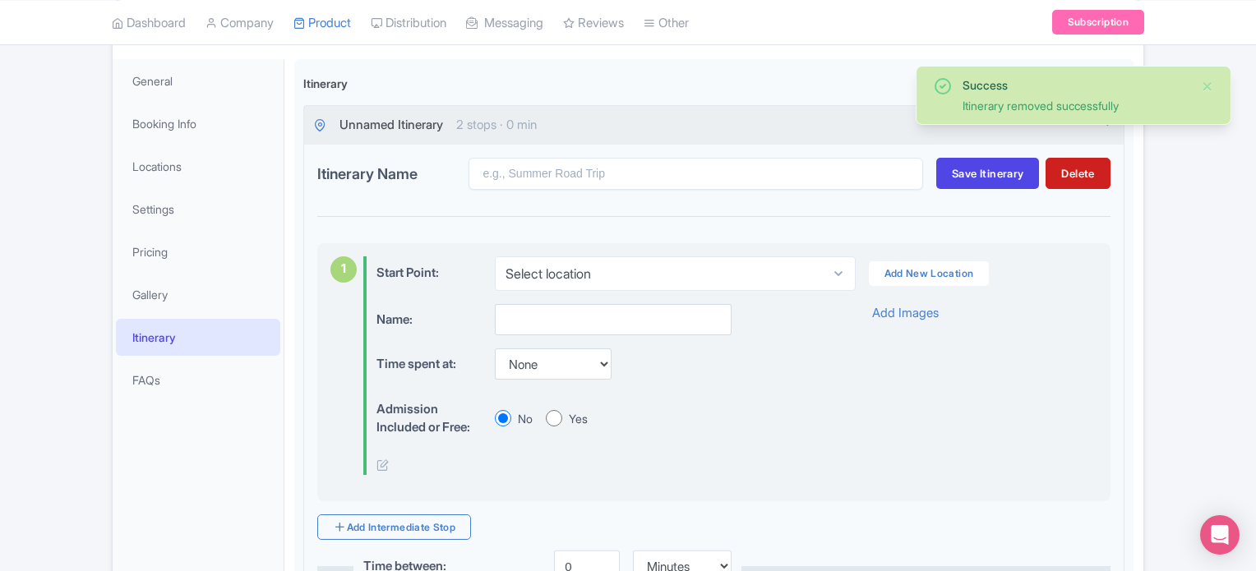
scroll to position [247, 0]
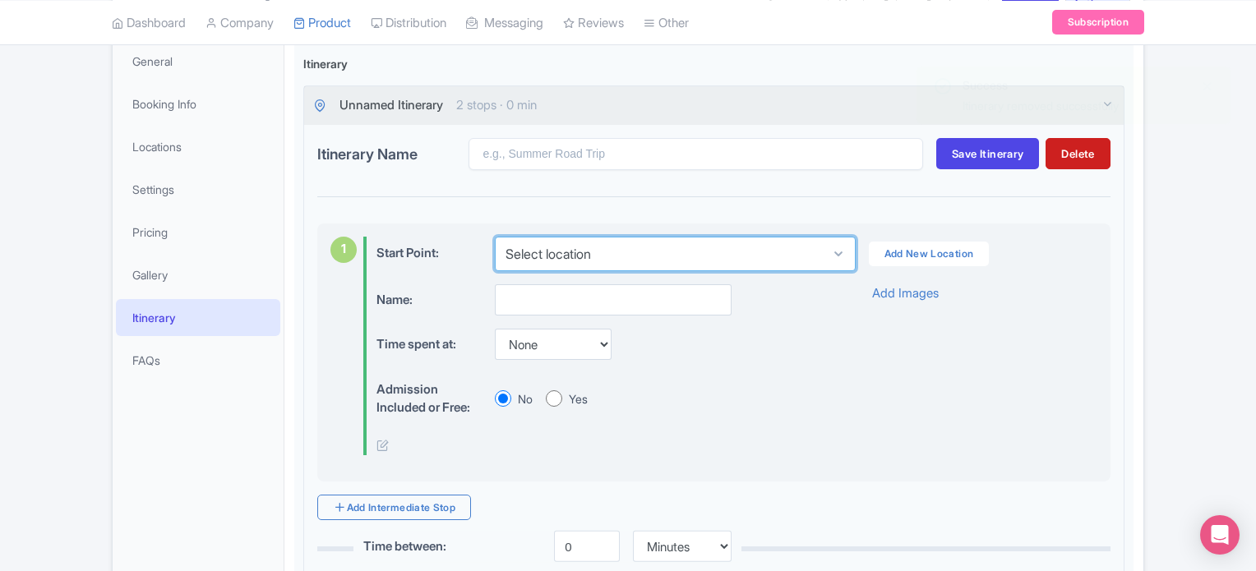
click at [609, 248] on select "Select location" at bounding box center [675, 254] width 360 height 35
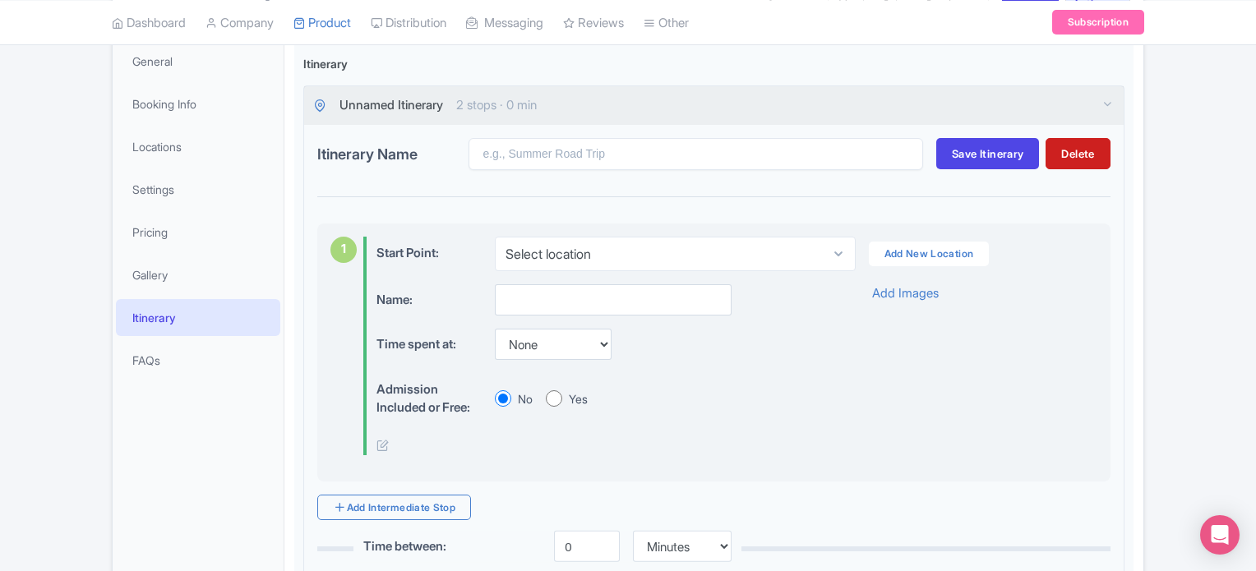
click at [845, 332] on div "Name: Time spent at: None 15 mins 30 mins 45 mins 1 hour 1 hour 15 mins 1 hour …" at bounding box center [737, 371] width 721 height 172
click at [615, 305] on input "text" at bounding box center [613, 300] width 237 height 31
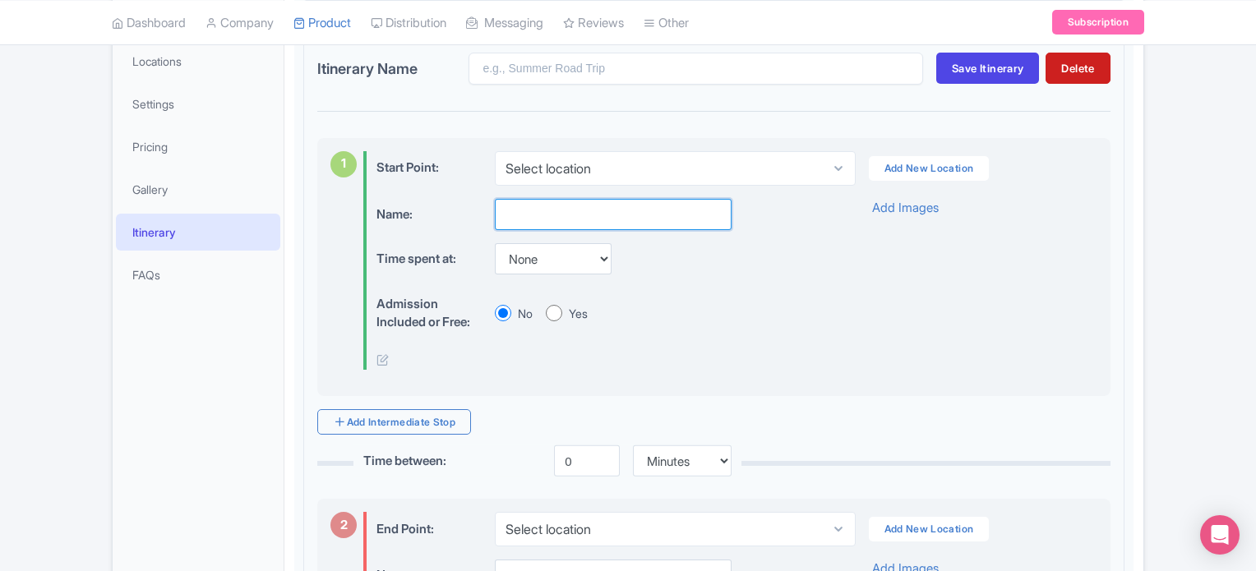
scroll to position [331, 0]
paste input "Atlantis Aquaventure Day Pass"
type input "Atlantis Aquaventure Day Pass"
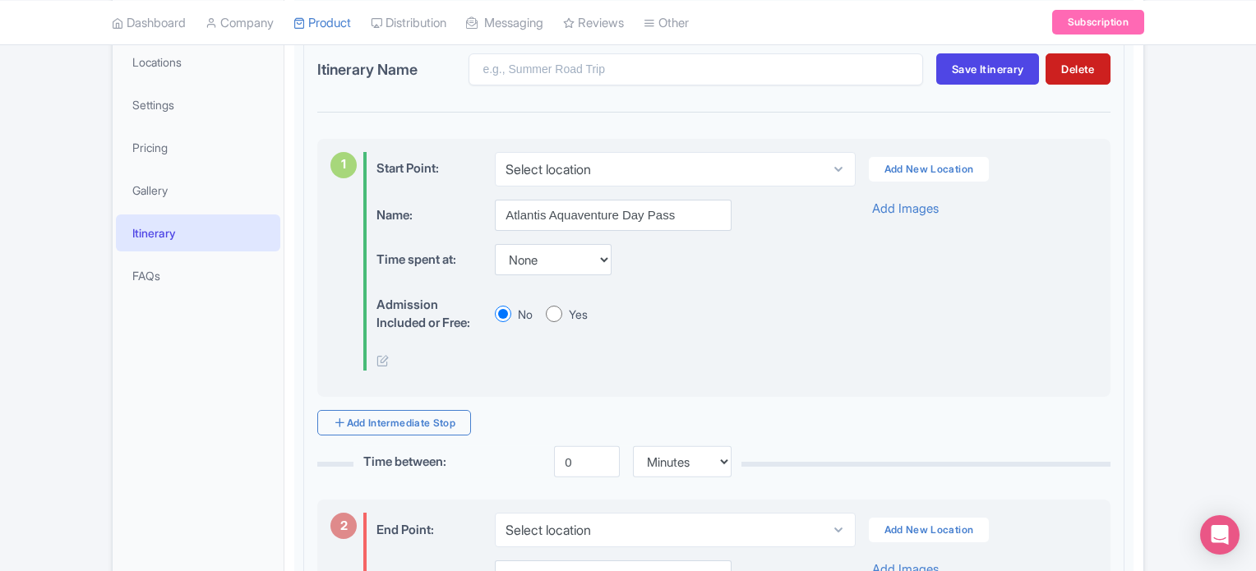
click at [696, 266] on div "Time spent at: None 15 mins 30 mins 45 mins 1 hour 1 hour 15 mins 1 hour 30 min…" at bounding box center [602, 260] width 450 height 32
click at [574, 262] on select "None 15 mins 30 mins 45 mins 1 hour 1 hour 15 mins 1 hour 30 mins 1 hour 45 min…" at bounding box center [553, 259] width 117 height 31
click at [783, 381] on div "1 Start Point: Select location Add New Location Name: Atlantis Aquaventure Day …" at bounding box center [714, 268] width 794 height 259
click at [845, 325] on div "Name: Atlantis Aquaventure Day Pass Time spent at: None 15 mins 30 mins 45 mins…" at bounding box center [737, 286] width 721 height 172
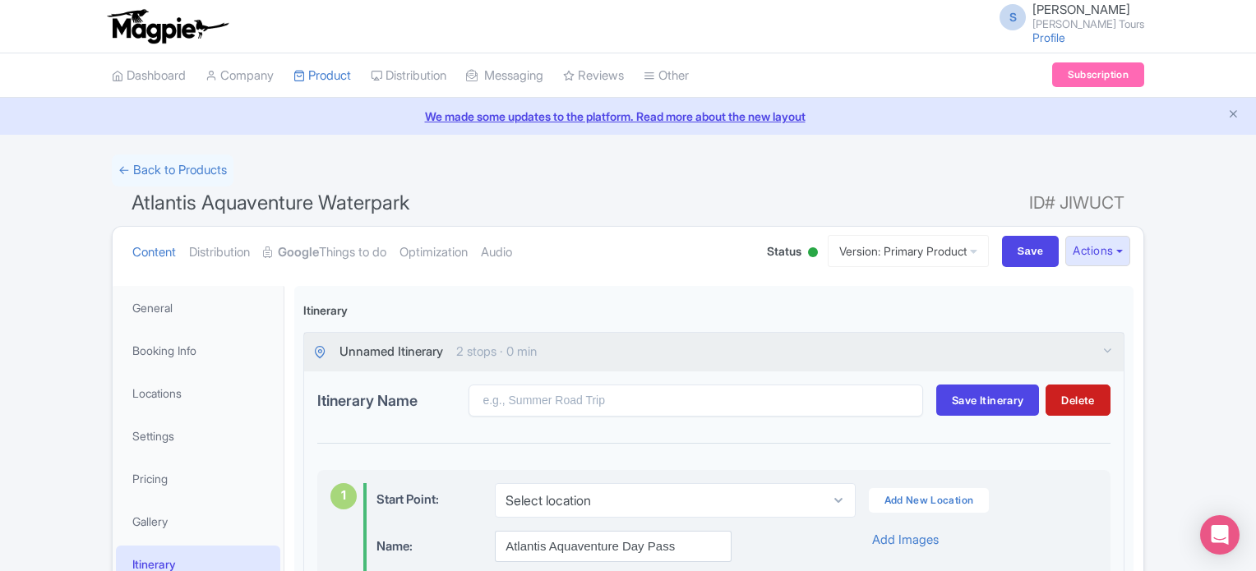
scroll to position [0, 0]
click at [158, 522] on link "Gallery" at bounding box center [198, 521] width 164 height 37
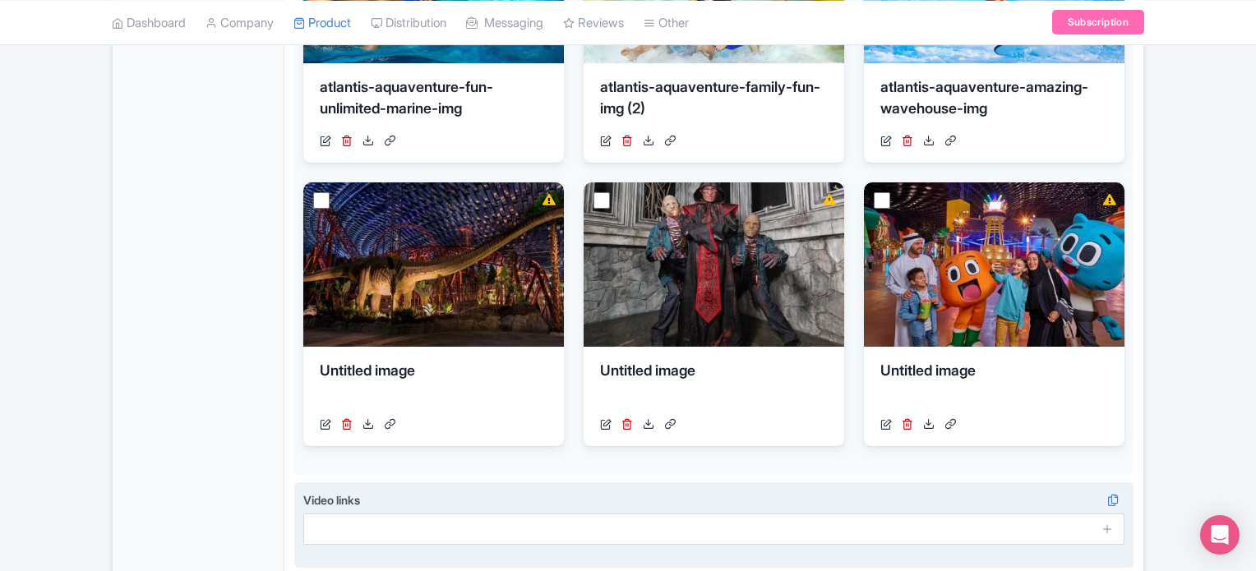
scroll to position [888, 0]
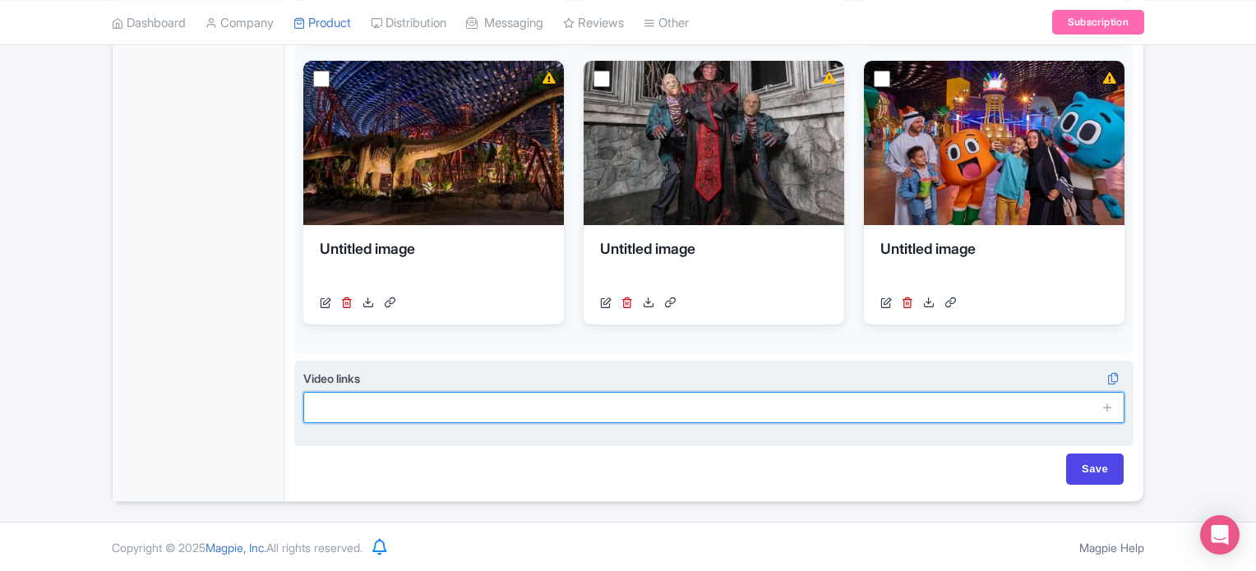
click at [552, 415] on input "text" at bounding box center [713, 407] width 821 height 31
paste input "https://youtu.be/rf5K5lXUEcY"
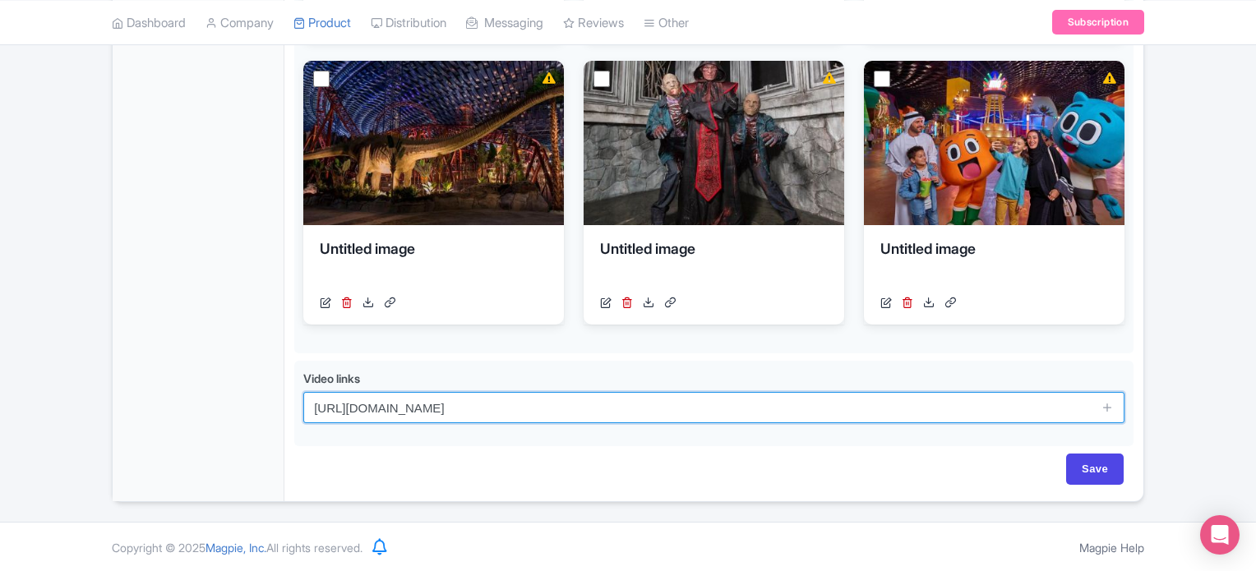
type input "https://youtu.be/rf5K5lXUEcY"
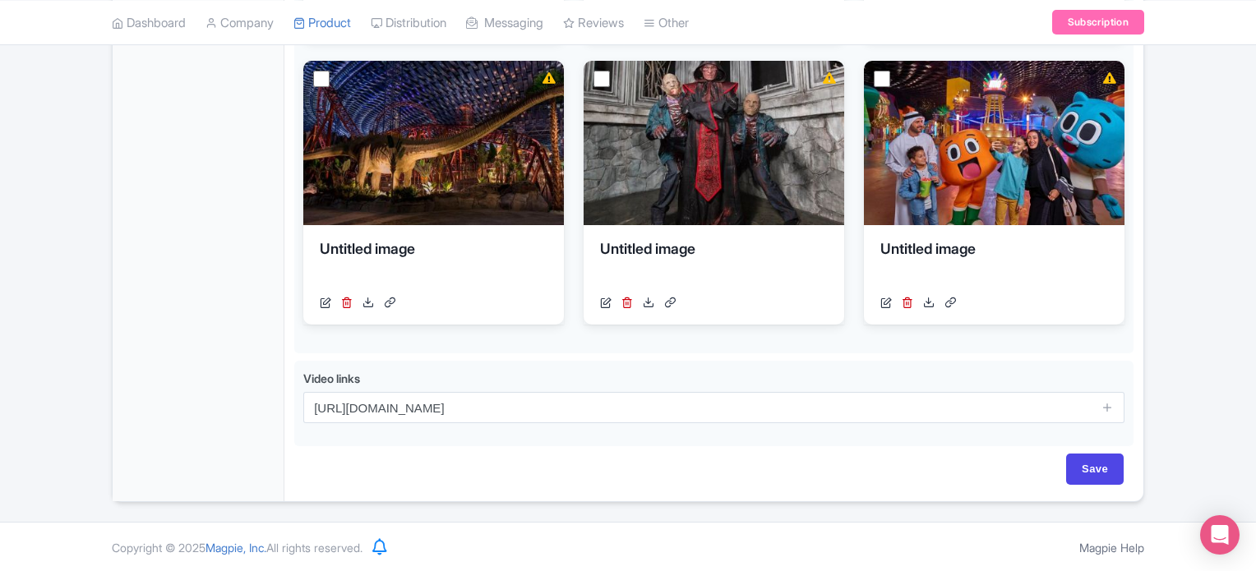
click at [550, 458] on div "Save" at bounding box center [714, 469] width 820 height 31
click at [1102, 466] on input "Save" at bounding box center [1096, 469] width 58 height 31
type input "Saving..."
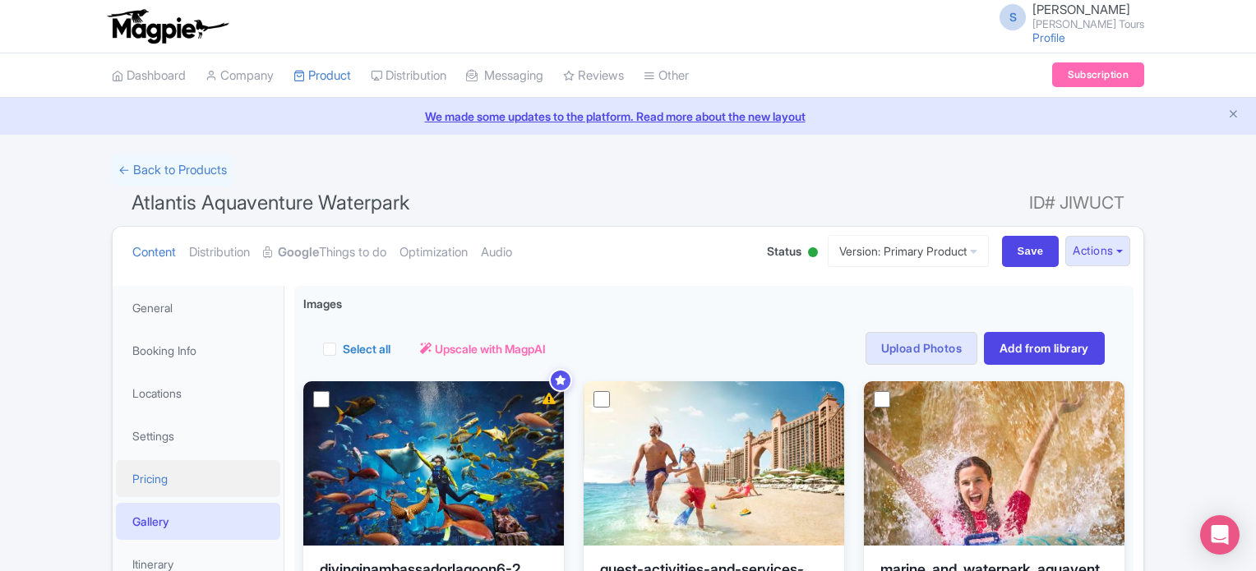
click at [149, 479] on link "Pricing" at bounding box center [198, 478] width 164 height 37
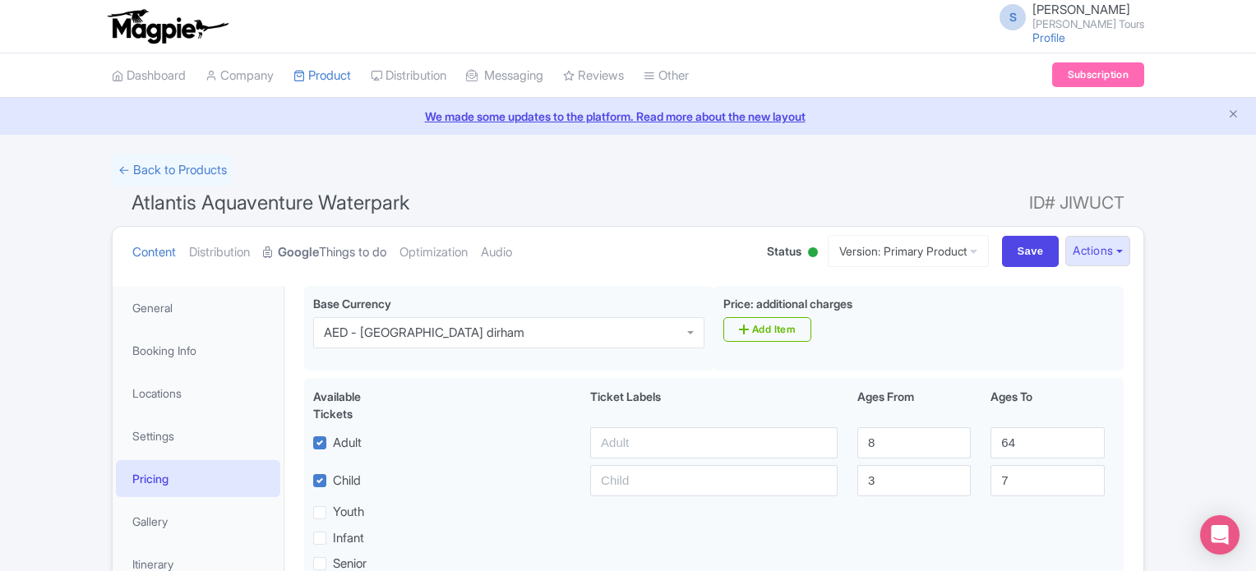
click at [349, 255] on link "Google Things to do" at bounding box center [324, 253] width 123 height 52
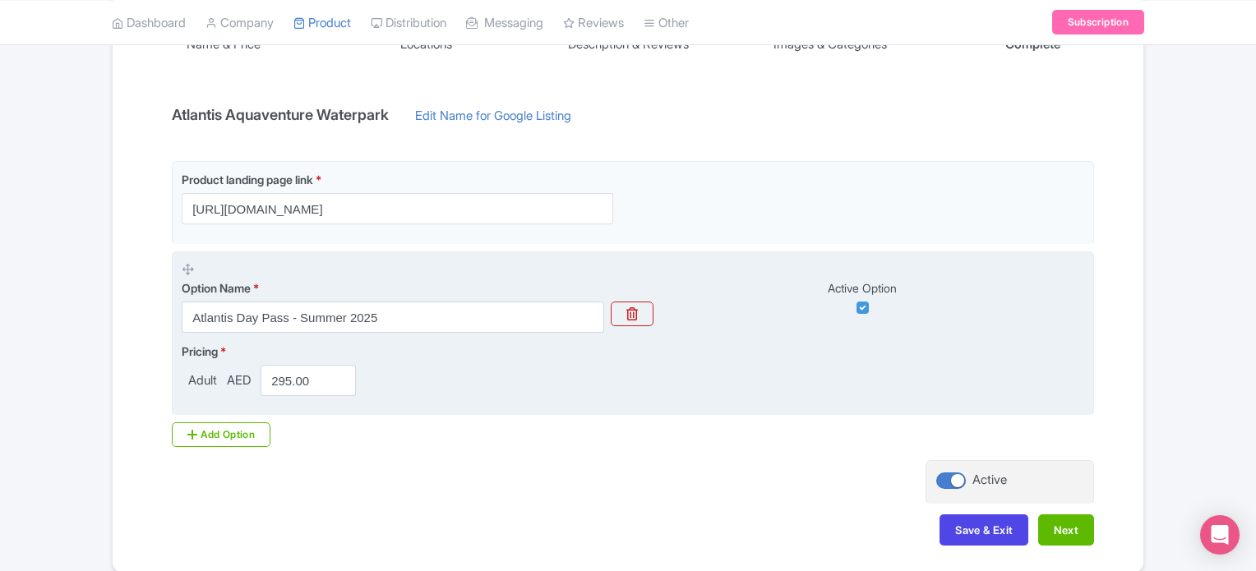
scroll to position [383, 0]
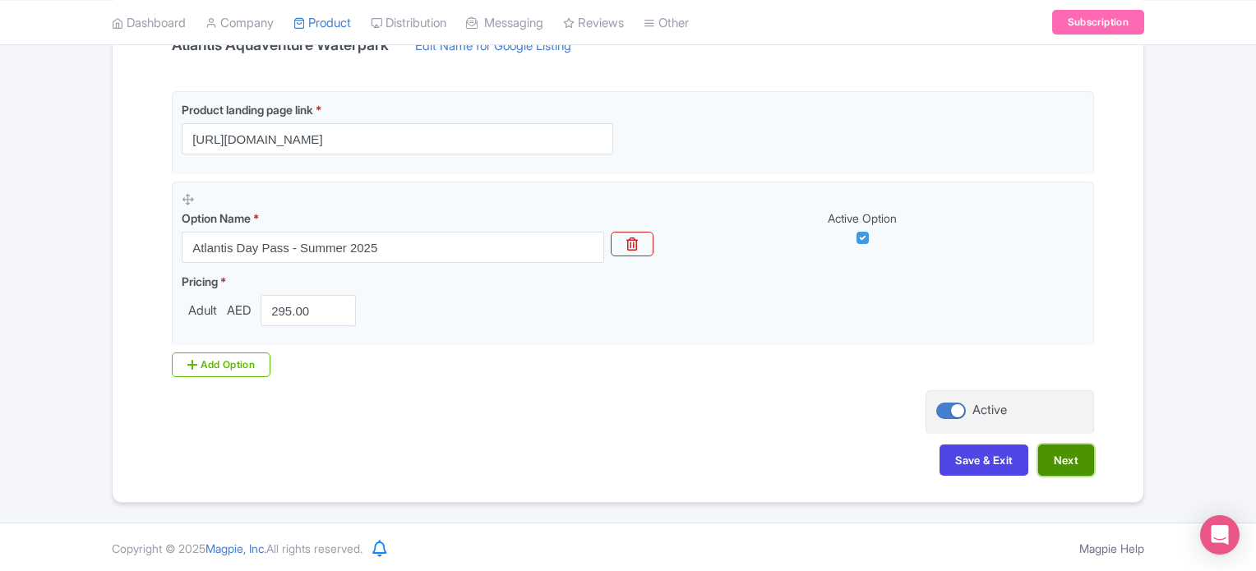
click at [1076, 463] on button "Next" at bounding box center [1067, 460] width 56 height 31
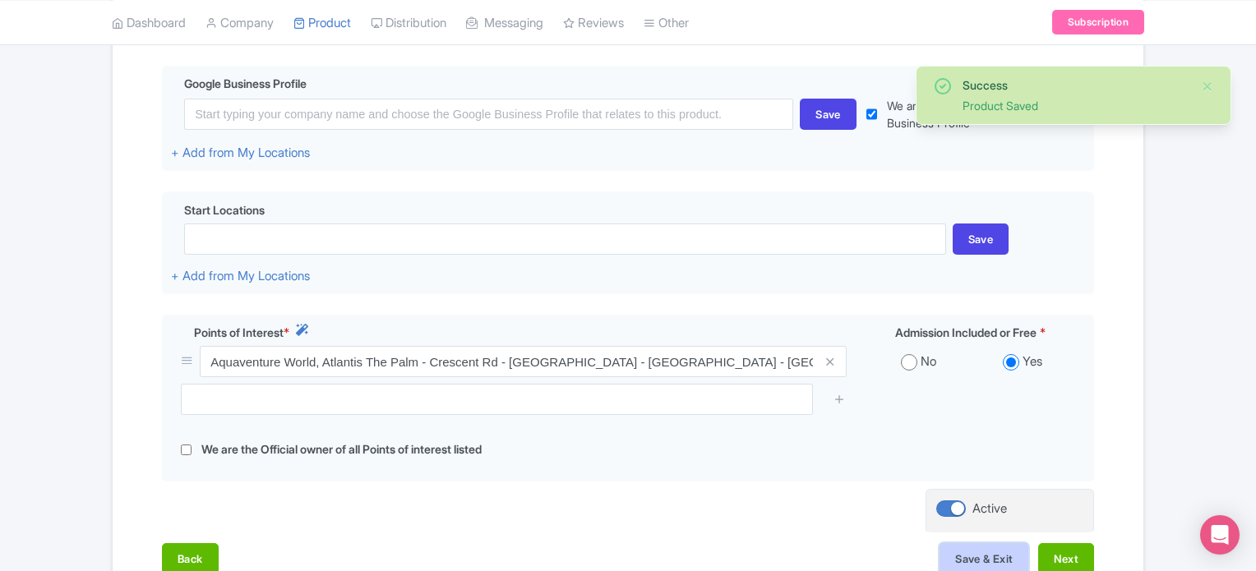
click at [975, 559] on button "Save & Exit" at bounding box center [984, 559] width 89 height 31
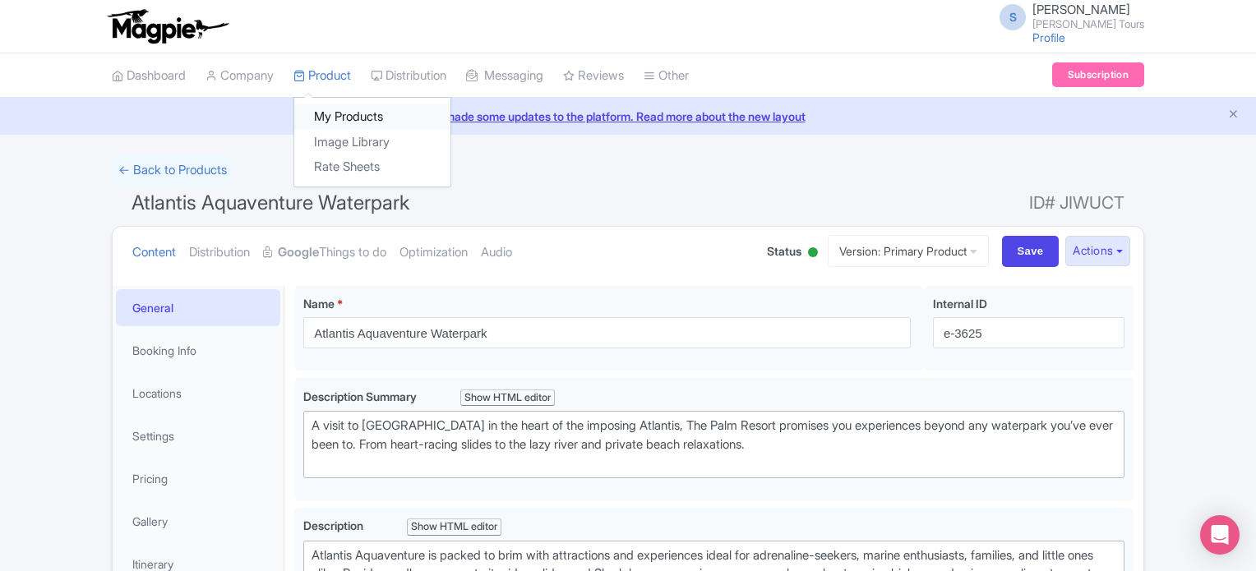
click at [340, 111] on link "My Products" at bounding box center [372, 116] width 156 height 25
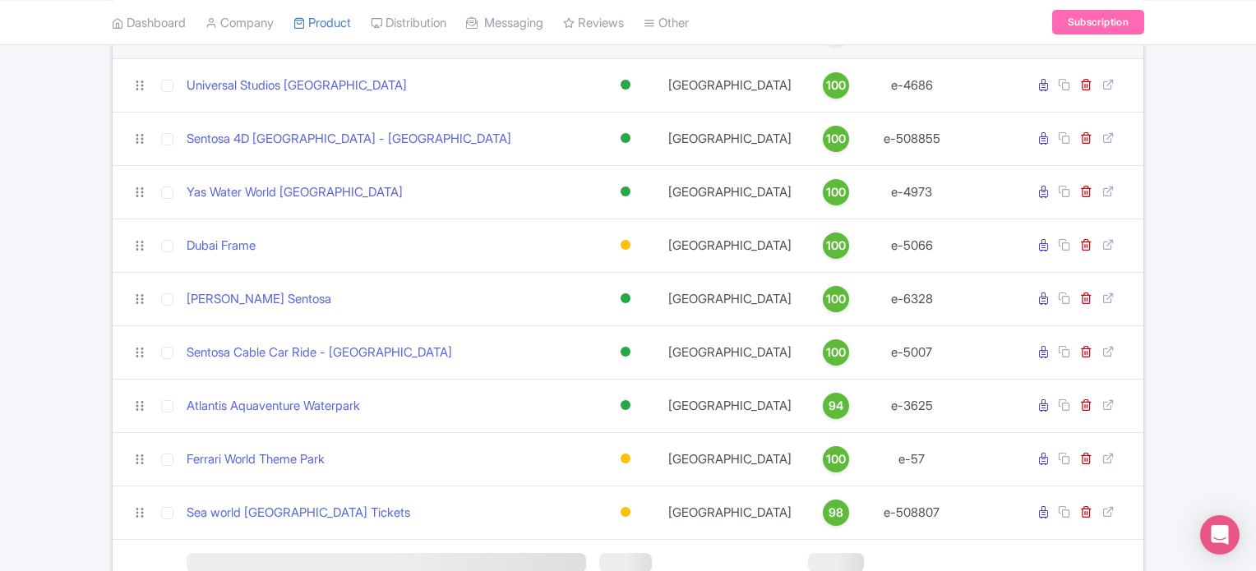
scroll to position [1488, 0]
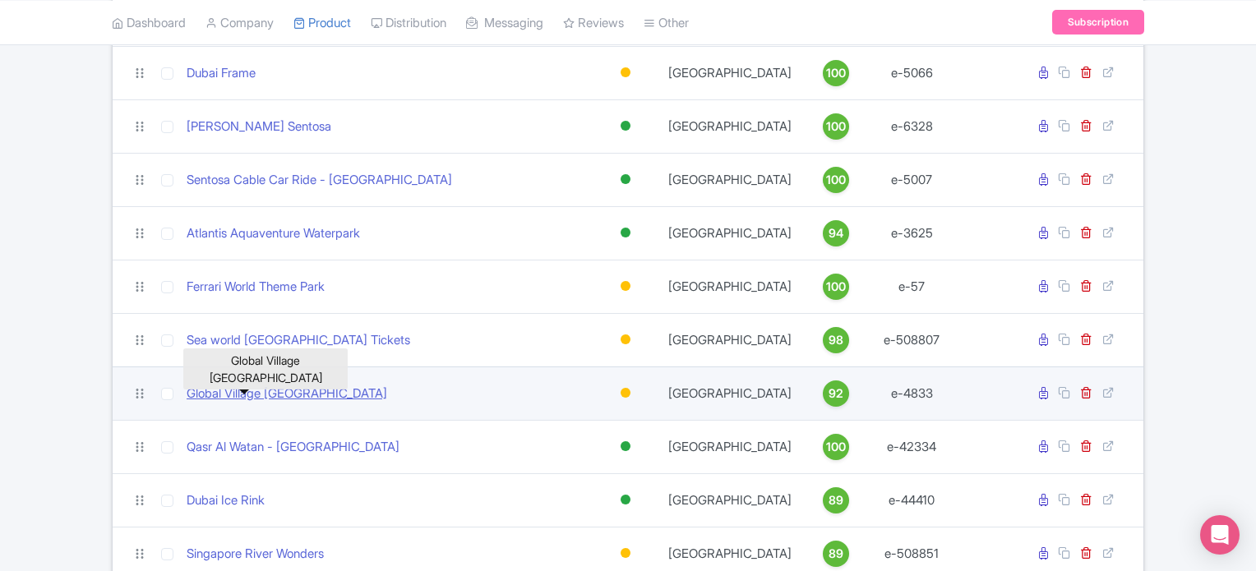
click at [273, 391] on link "Global Village [GEOGRAPHIC_DATA]" at bounding box center [287, 394] width 201 height 19
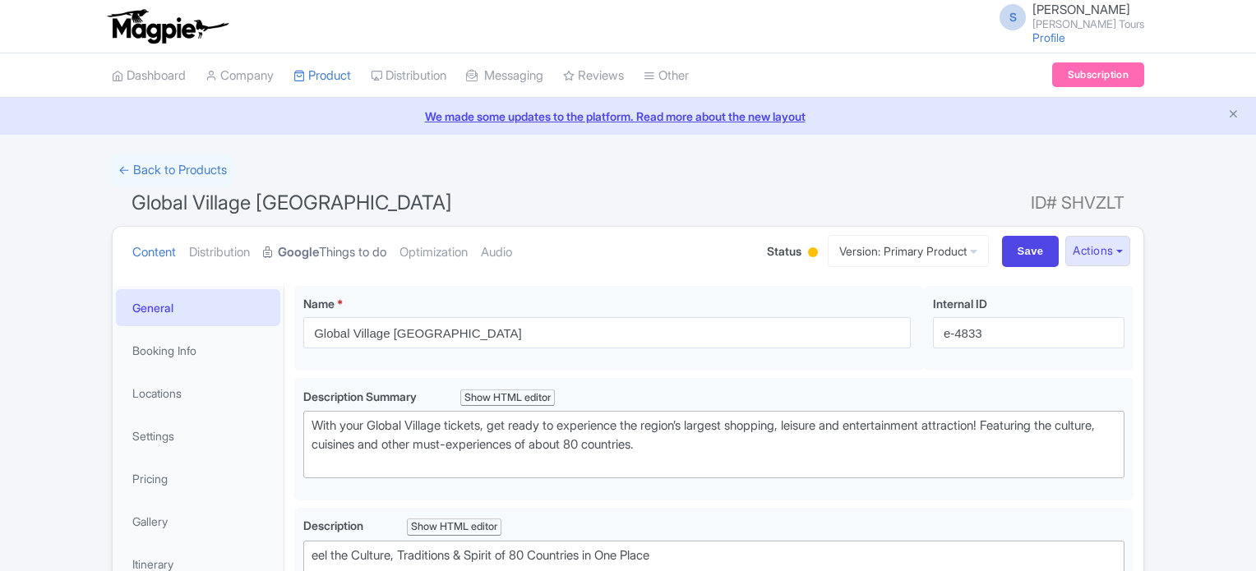
click at [335, 255] on link "Google Things to do" at bounding box center [324, 253] width 123 height 52
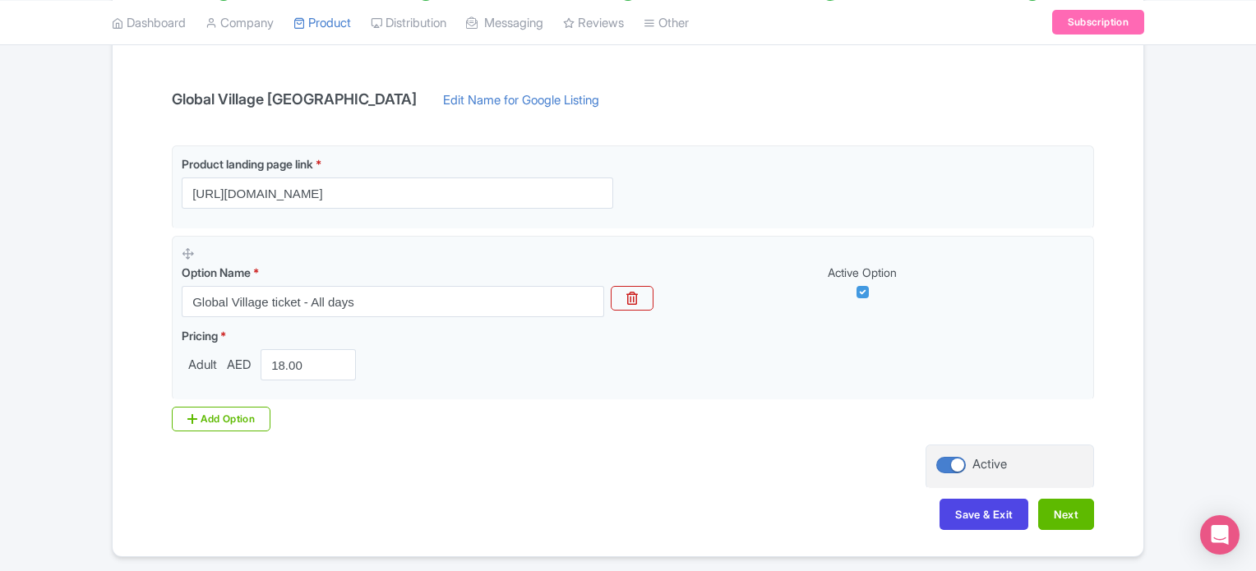
scroll to position [383, 0]
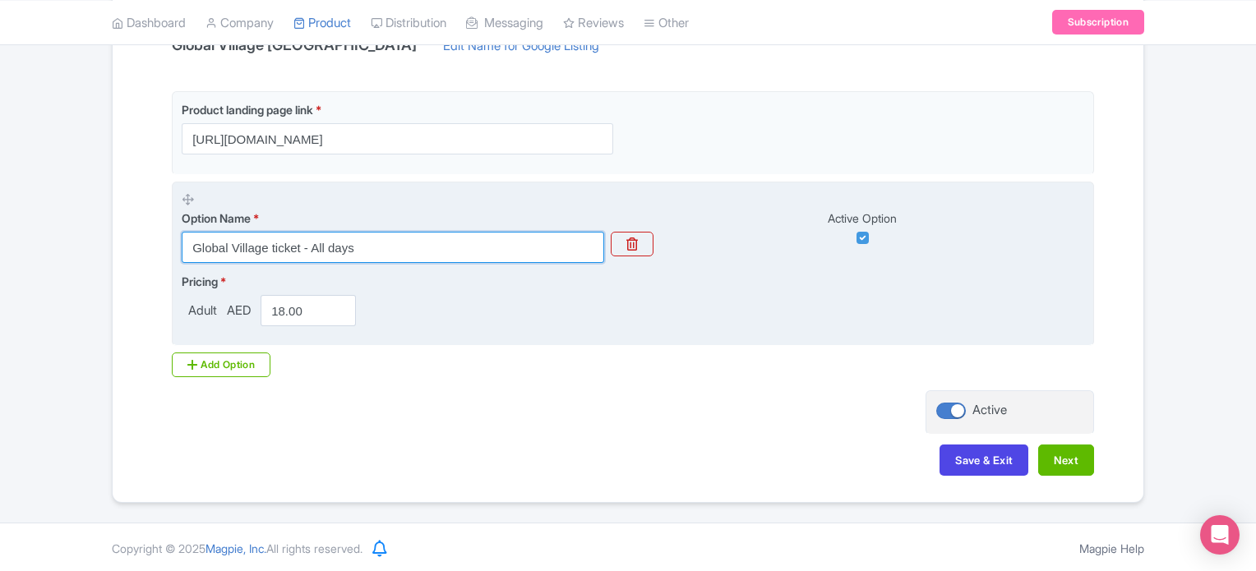
click at [237, 239] on input "Global Village ticket - All days" at bounding box center [393, 247] width 423 height 31
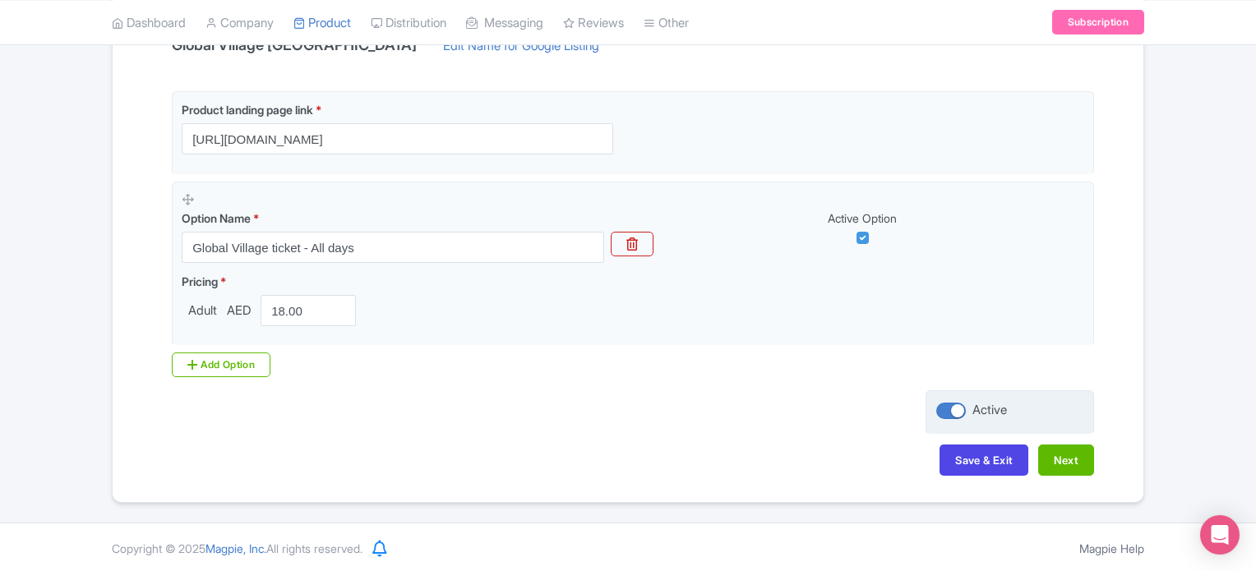
click at [950, 412] on div at bounding box center [952, 411] width 30 height 16
click at [947, 412] on input "Active" at bounding box center [942, 410] width 11 height 11
checkbox input "false"
click at [994, 460] on button "Save & Exit" at bounding box center [984, 460] width 89 height 31
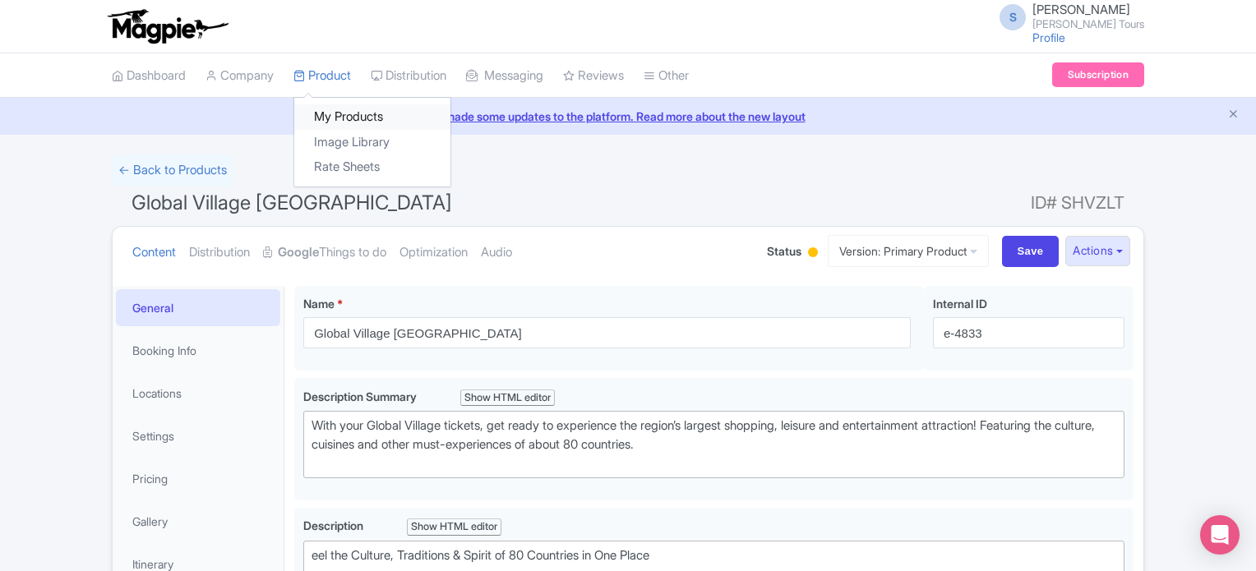
click at [332, 118] on link "My Products" at bounding box center [372, 116] width 156 height 25
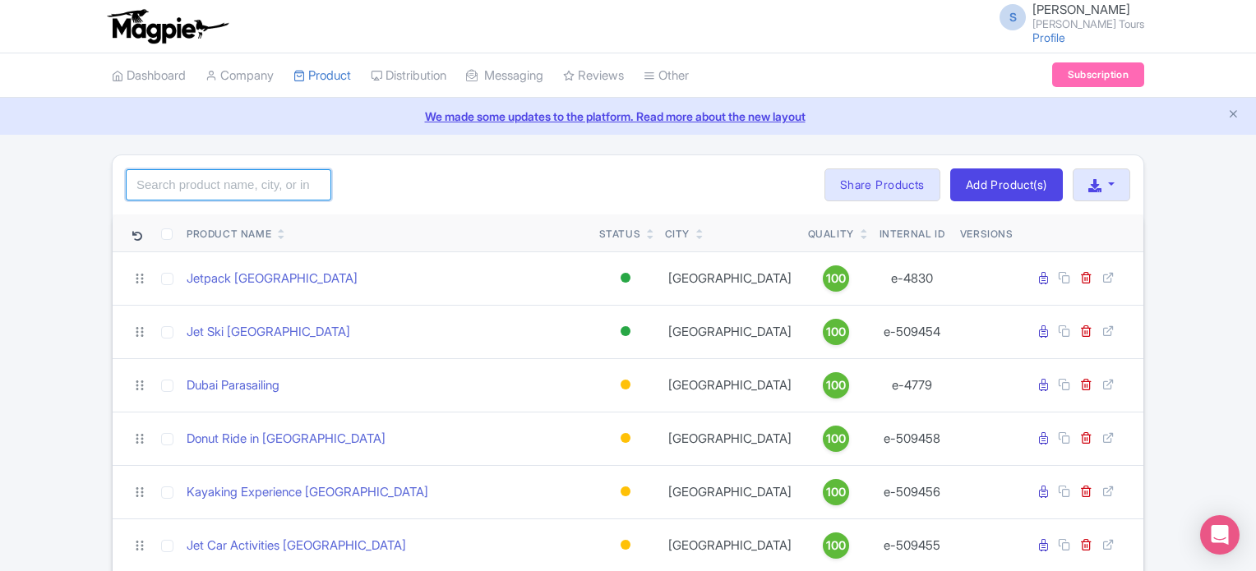
click at [206, 189] on input "search" at bounding box center [229, 184] width 206 height 31
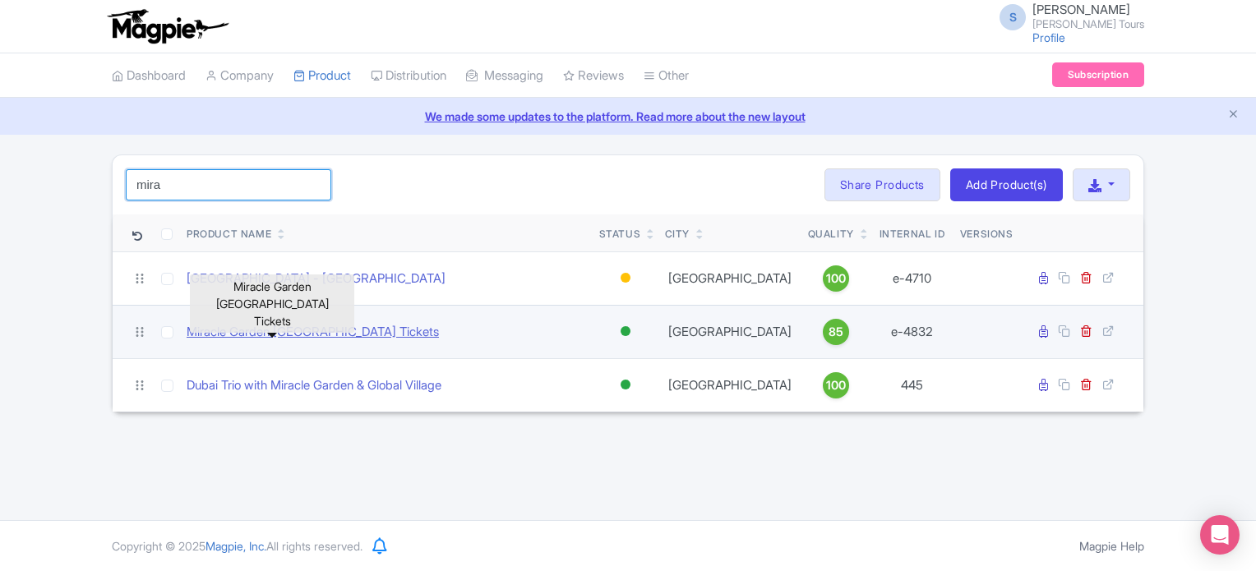
type input "mira"
click at [281, 330] on link "Miracle Garden [GEOGRAPHIC_DATA] Tickets" at bounding box center [313, 332] width 252 height 19
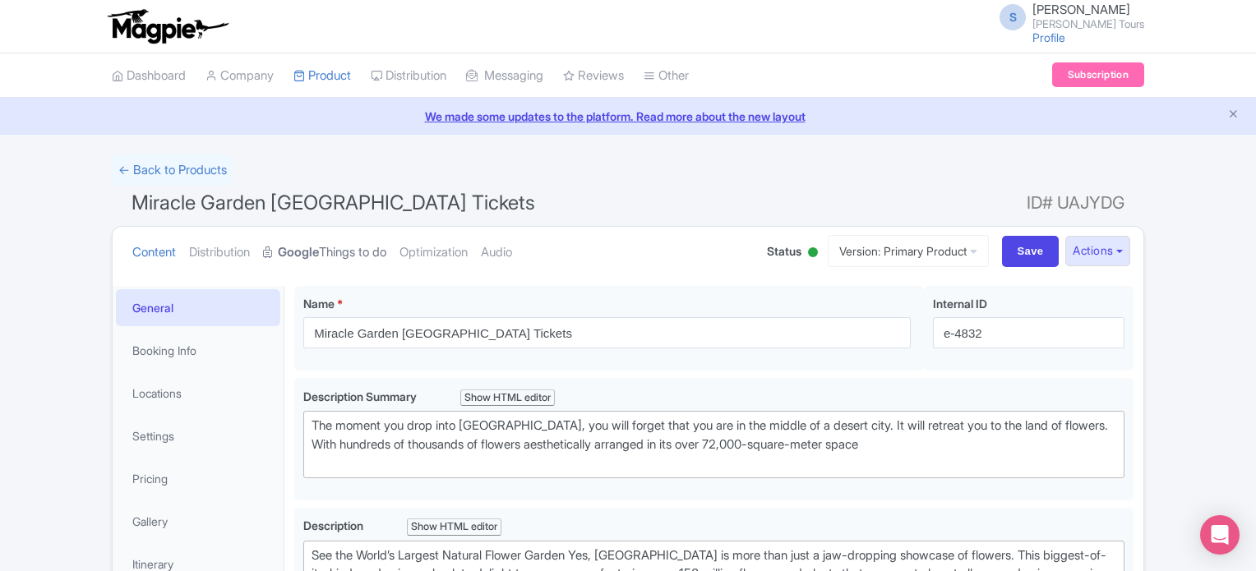
click at [360, 252] on link "Google Things to do" at bounding box center [324, 253] width 123 height 52
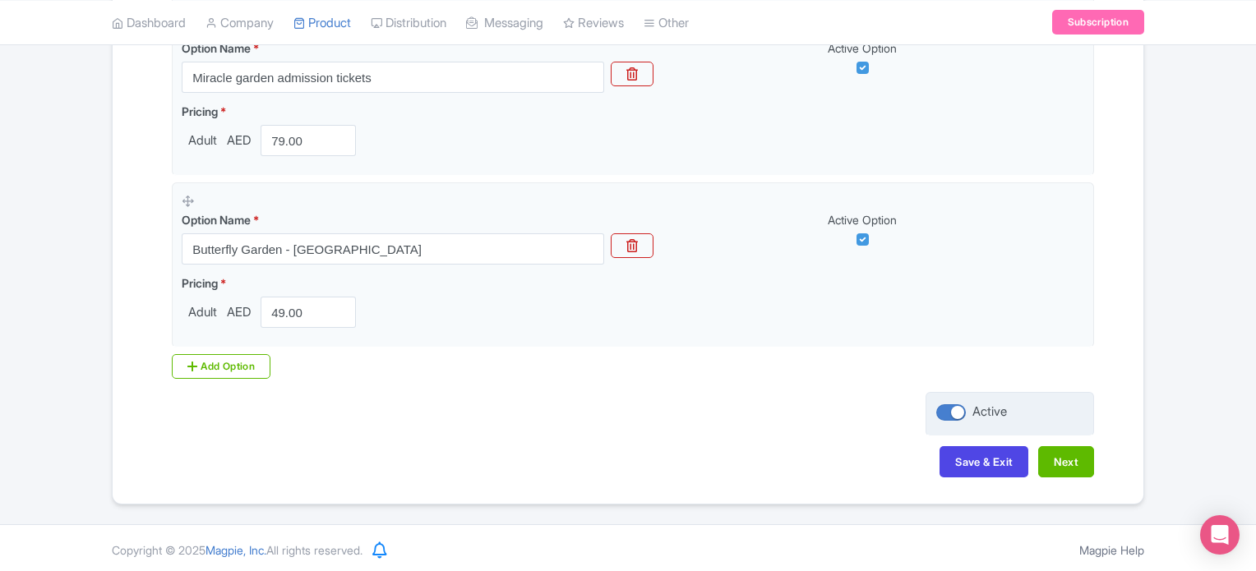
scroll to position [577, 0]
